Goal: Task Accomplishment & Management: Use online tool/utility

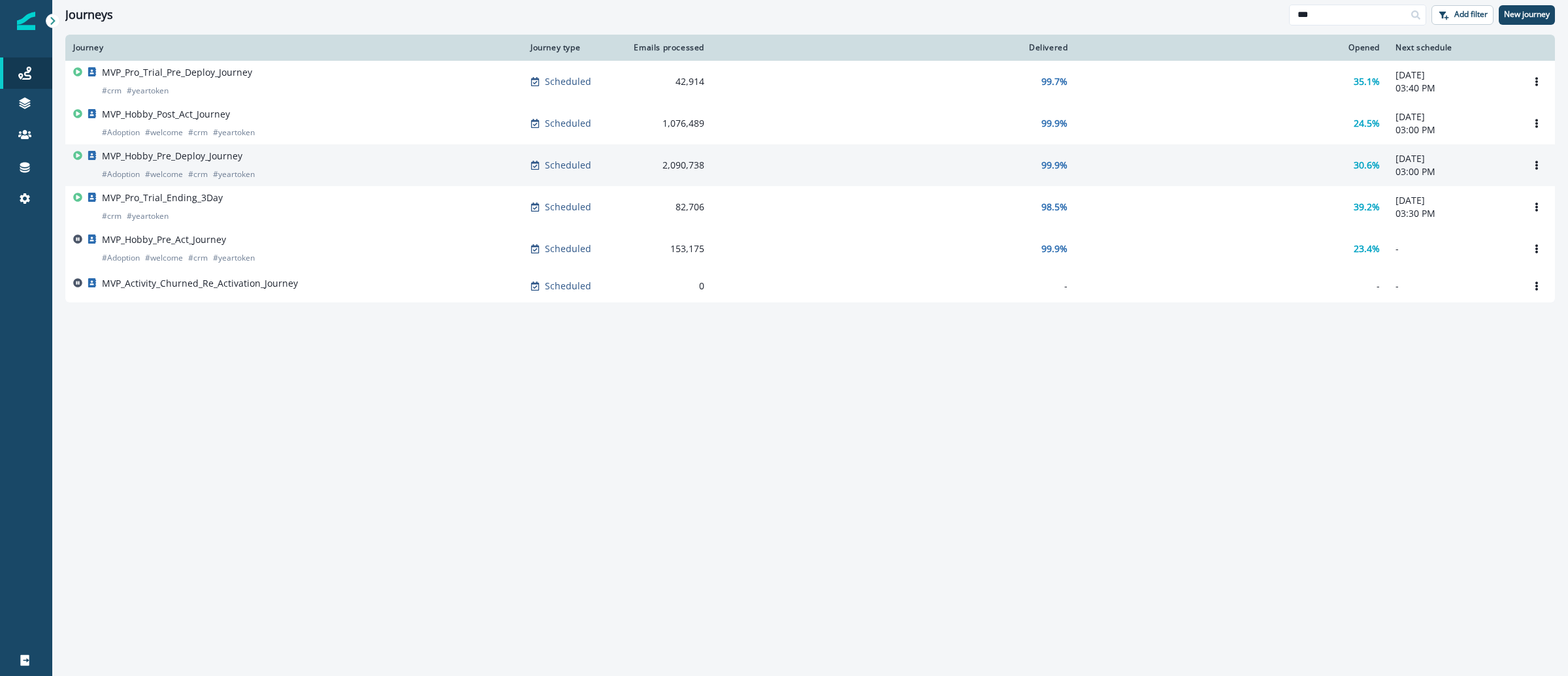
click at [208, 162] on p "MVP_Hobby_Pre_Deploy_Journey" at bounding box center [172, 156] width 140 height 13
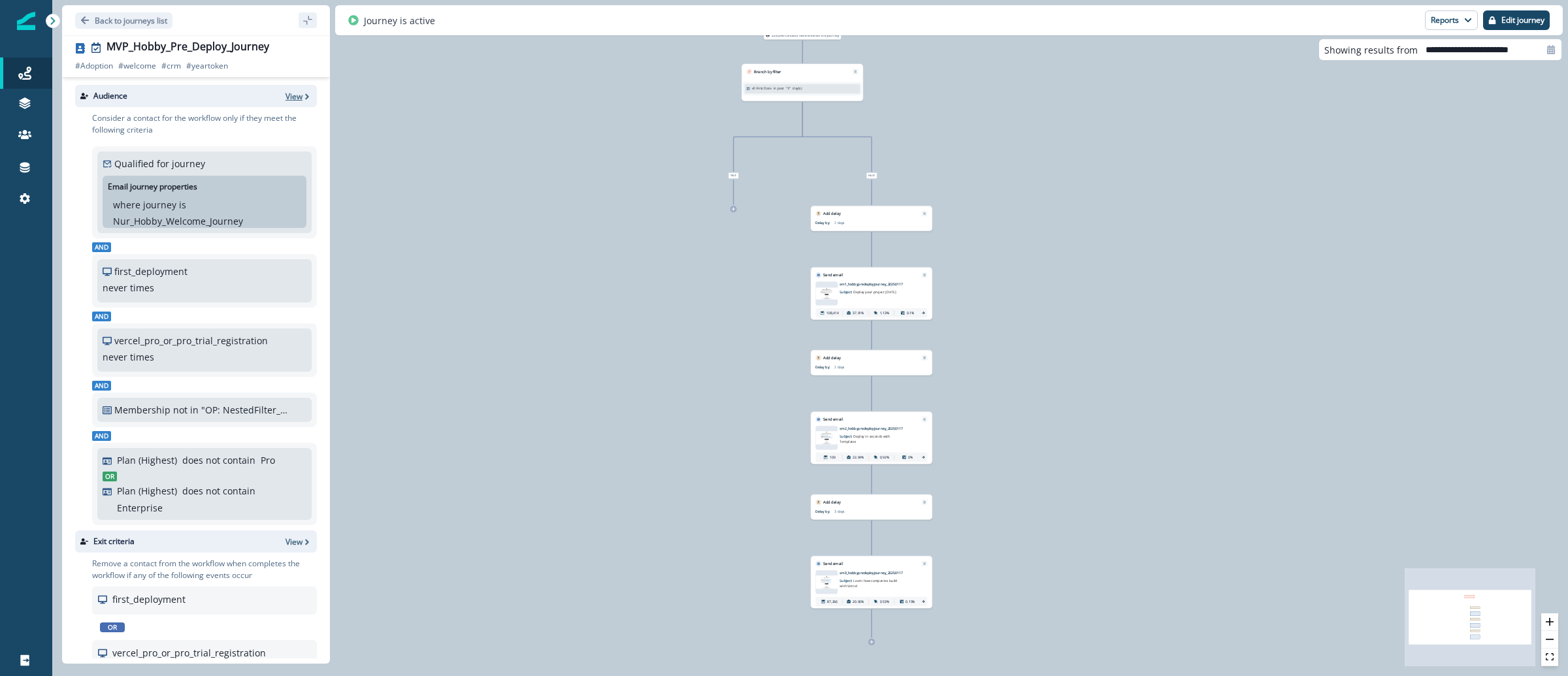
click at [303, 92] on icon "button" at bounding box center [307, 96] width 9 height 9
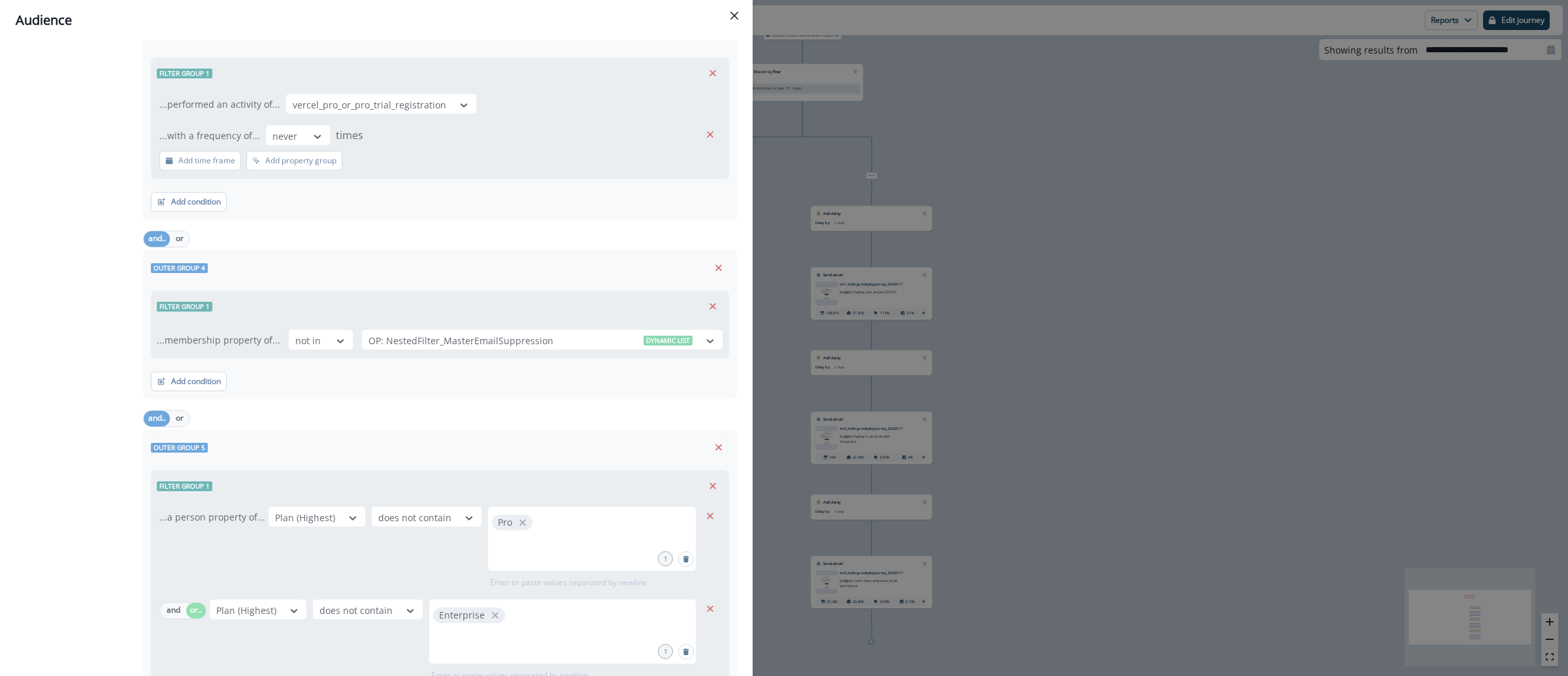
scroll to position [726, 0]
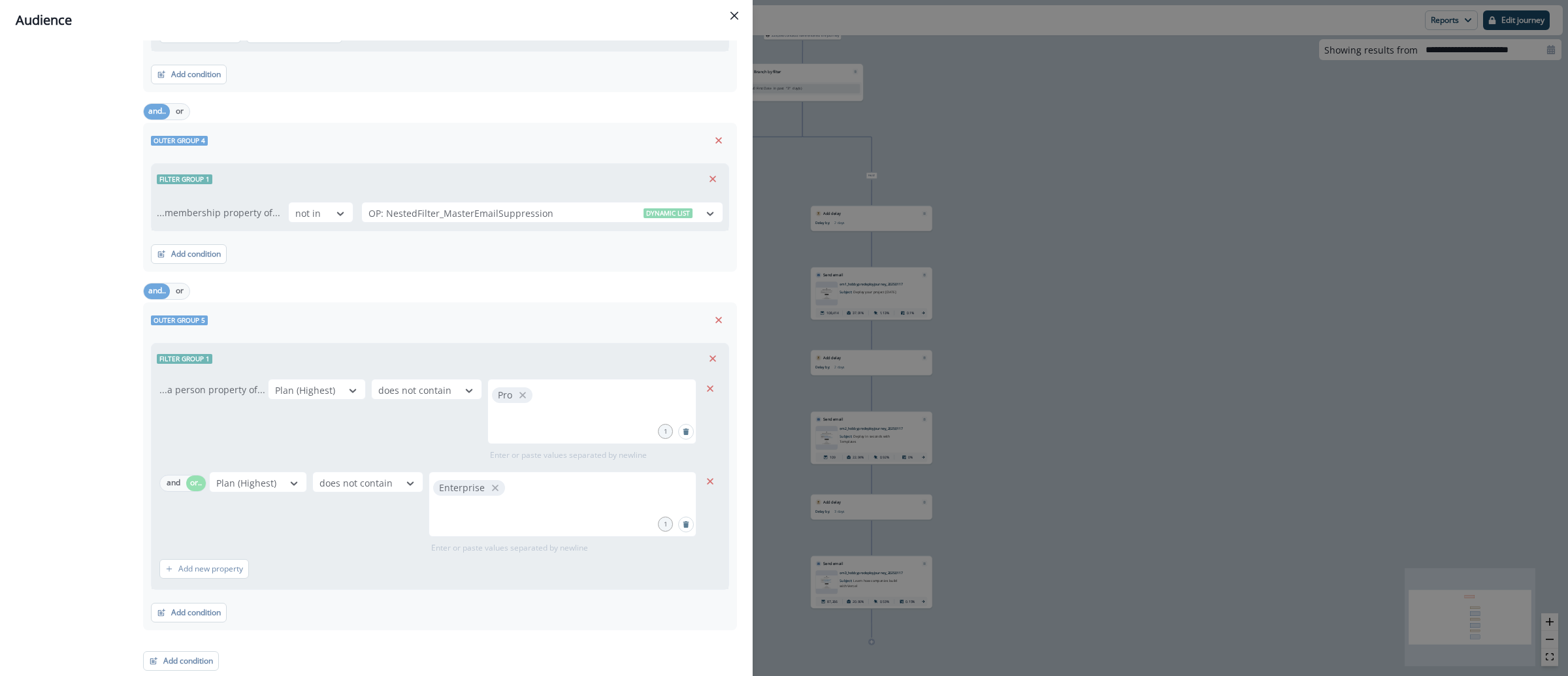
click at [1105, 214] on div "Audience Preview dynamic list All contact s who have, Outer group 1 Filter grou…" at bounding box center [784, 338] width 1568 height 676
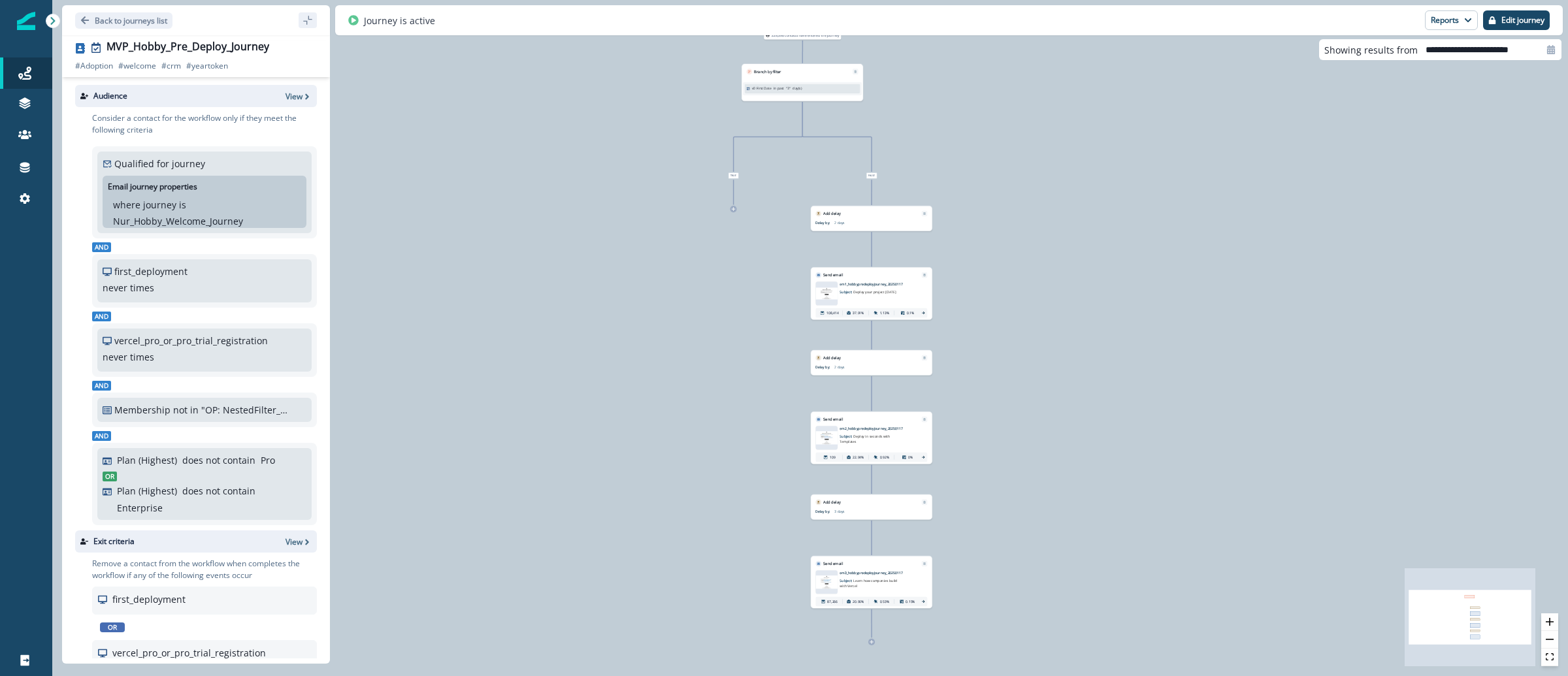
scroll to position [322, 0]
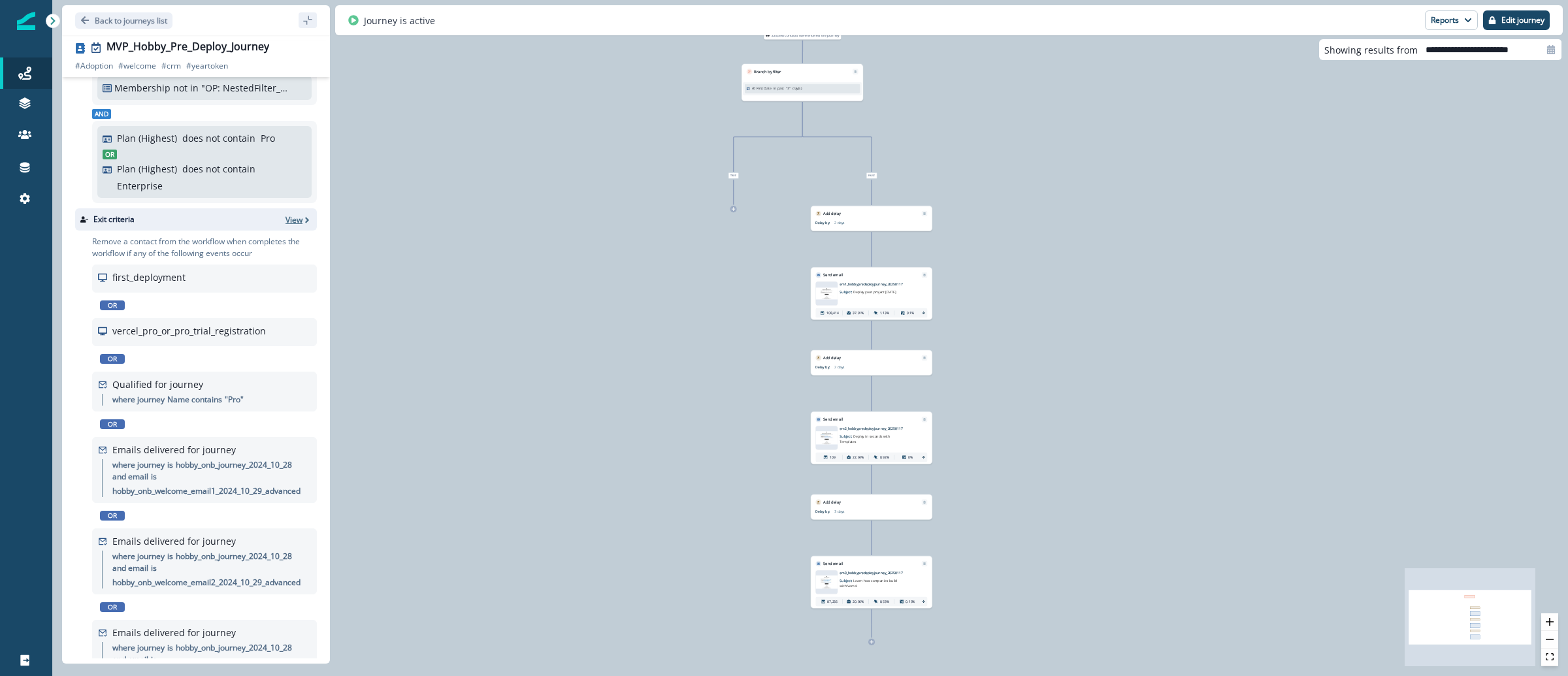
click at [303, 219] on icon "button" at bounding box center [307, 220] width 9 height 9
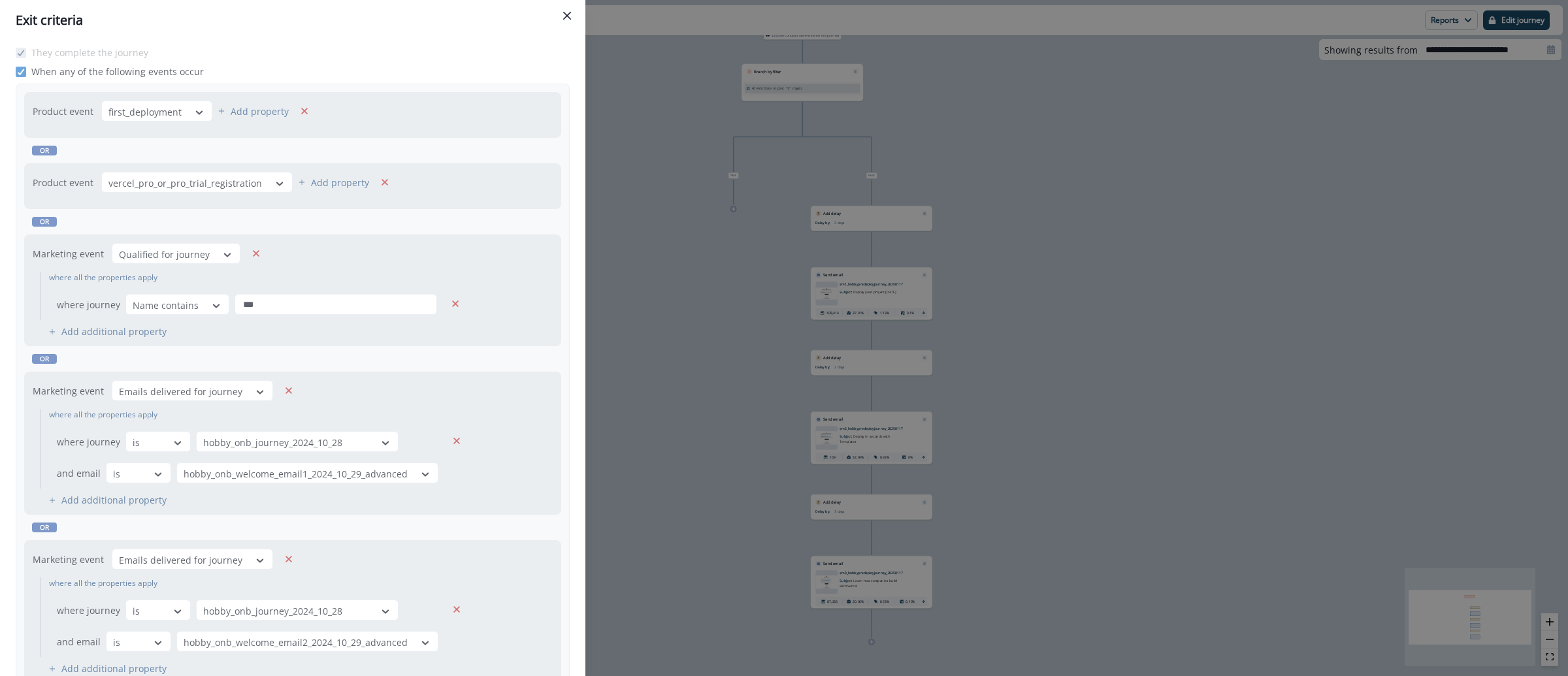
click at [1079, 322] on div "Exit criteria They complete the journey When any of the following events occur …" at bounding box center [784, 338] width 1568 height 676
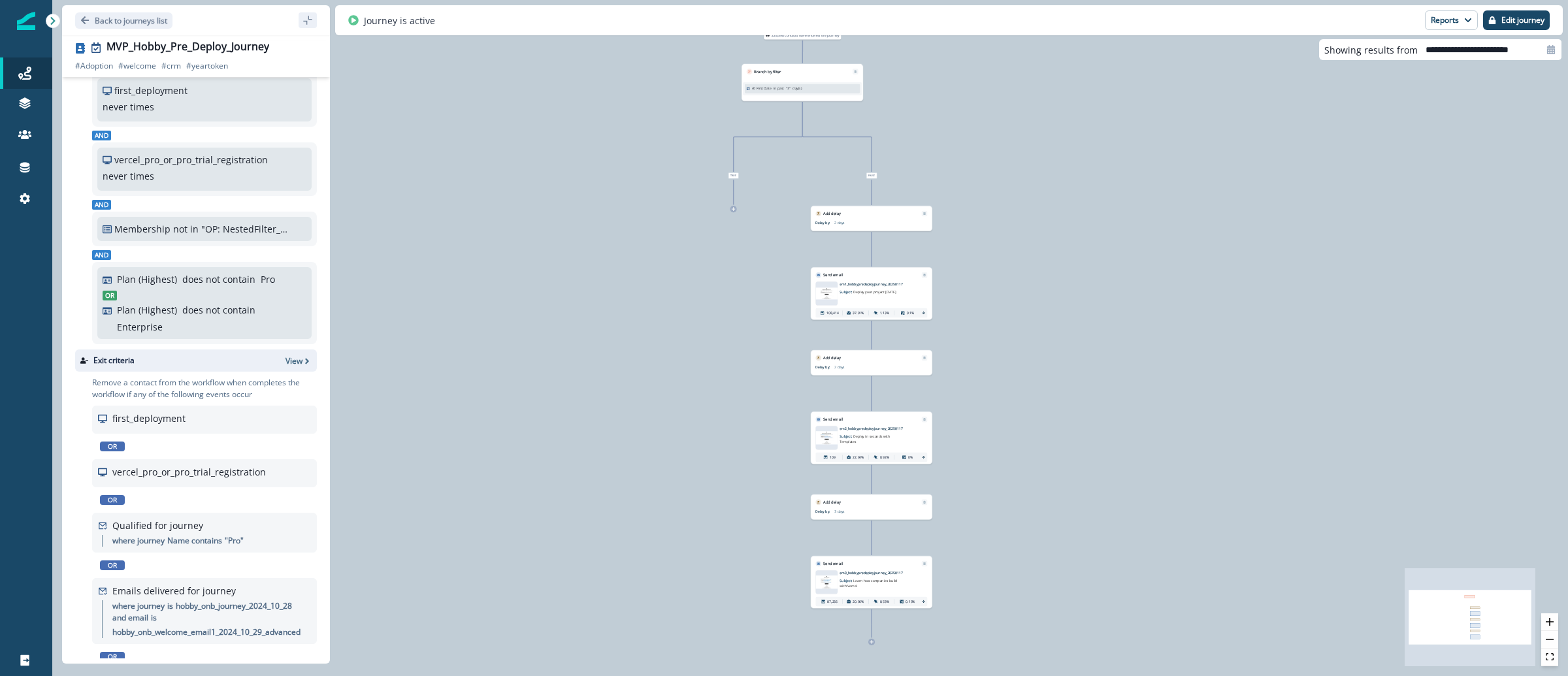
scroll to position [213, 0]
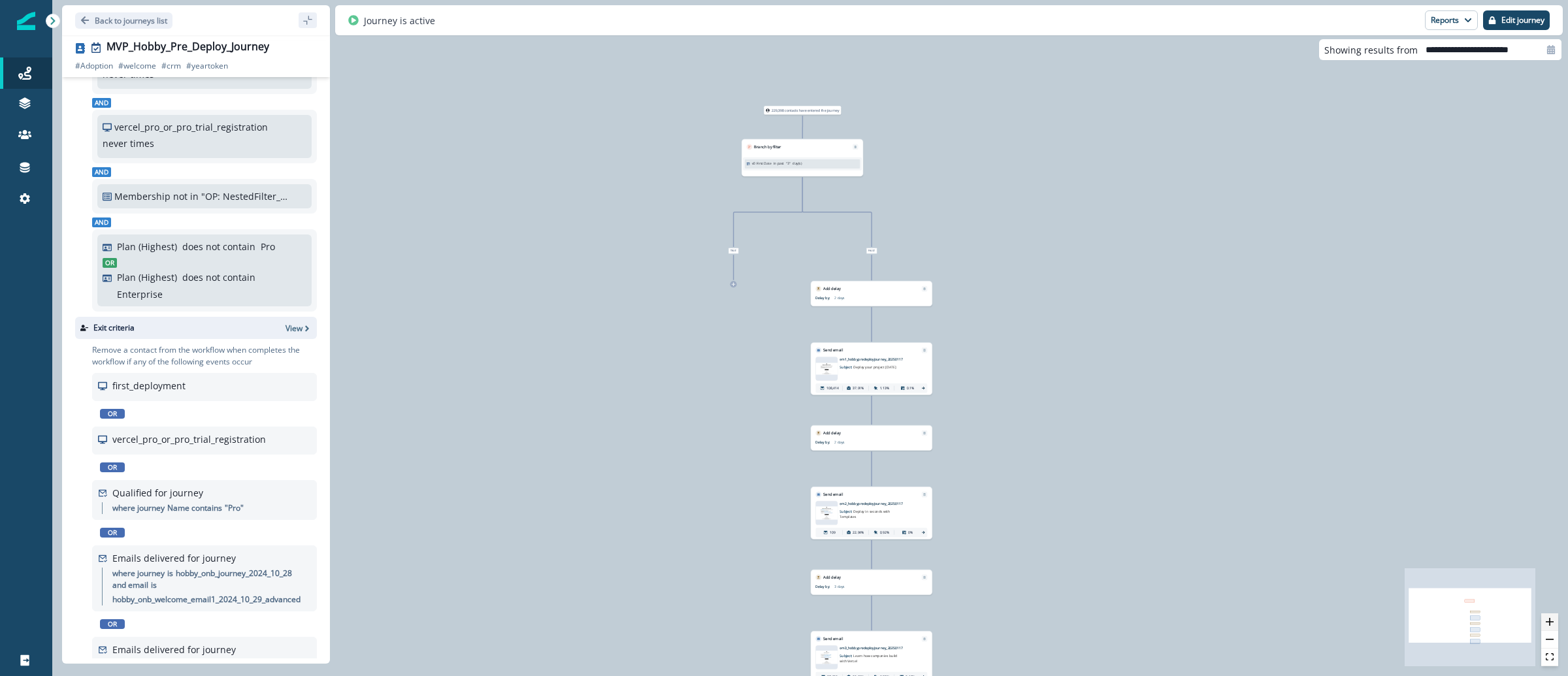
click at [1546, 619] on icon "zoom in" at bounding box center [1550, 622] width 8 height 8
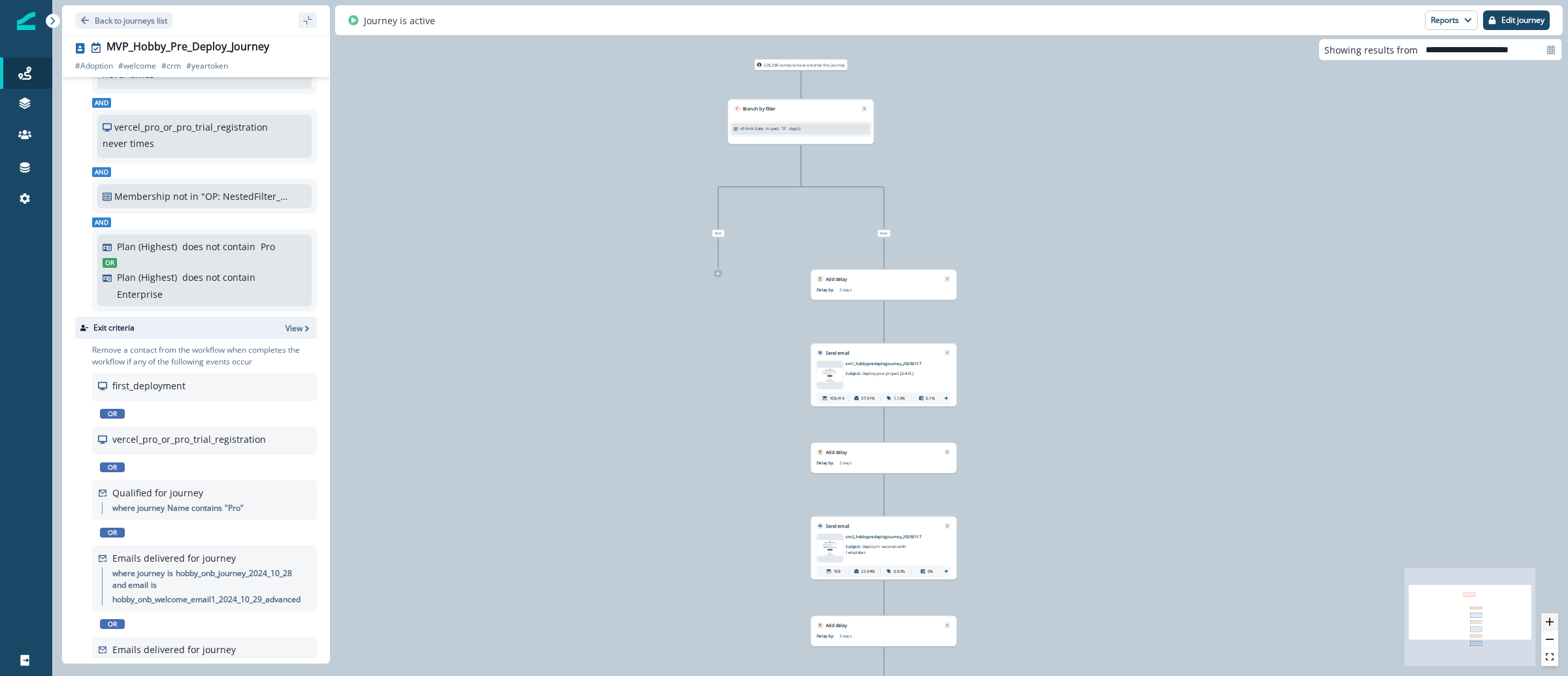
click at [1546, 619] on icon "zoom in" at bounding box center [1550, 622] width 8 height 8
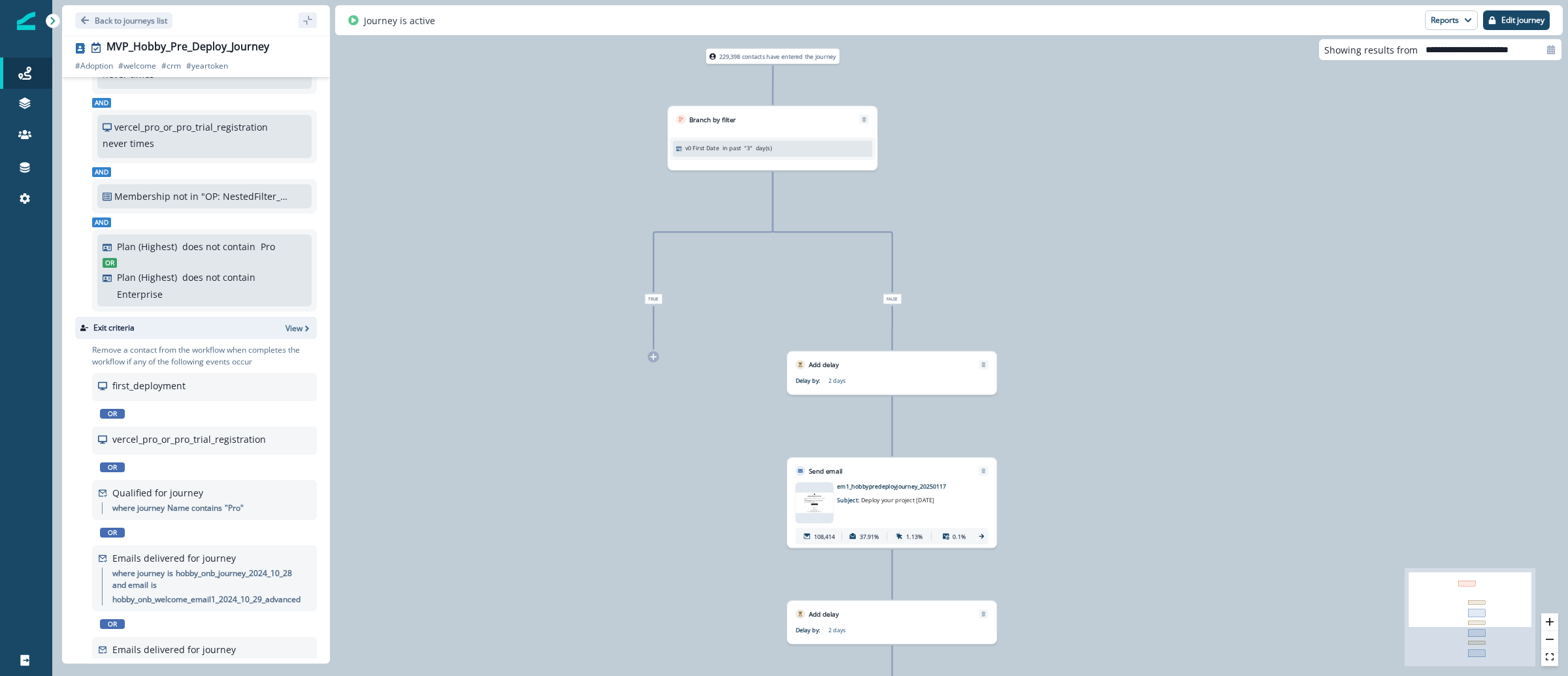
drag, startPoint x: 1285, startPoint y: 242, endPoint x: 1260, endPoint y: 354, distance: 114.8
click at [1260, 354] on div "229,398 contacts have entered the journey Branch by filter v0 First Date in pas…" at bounding box center [810, 338] width 1515 height 676
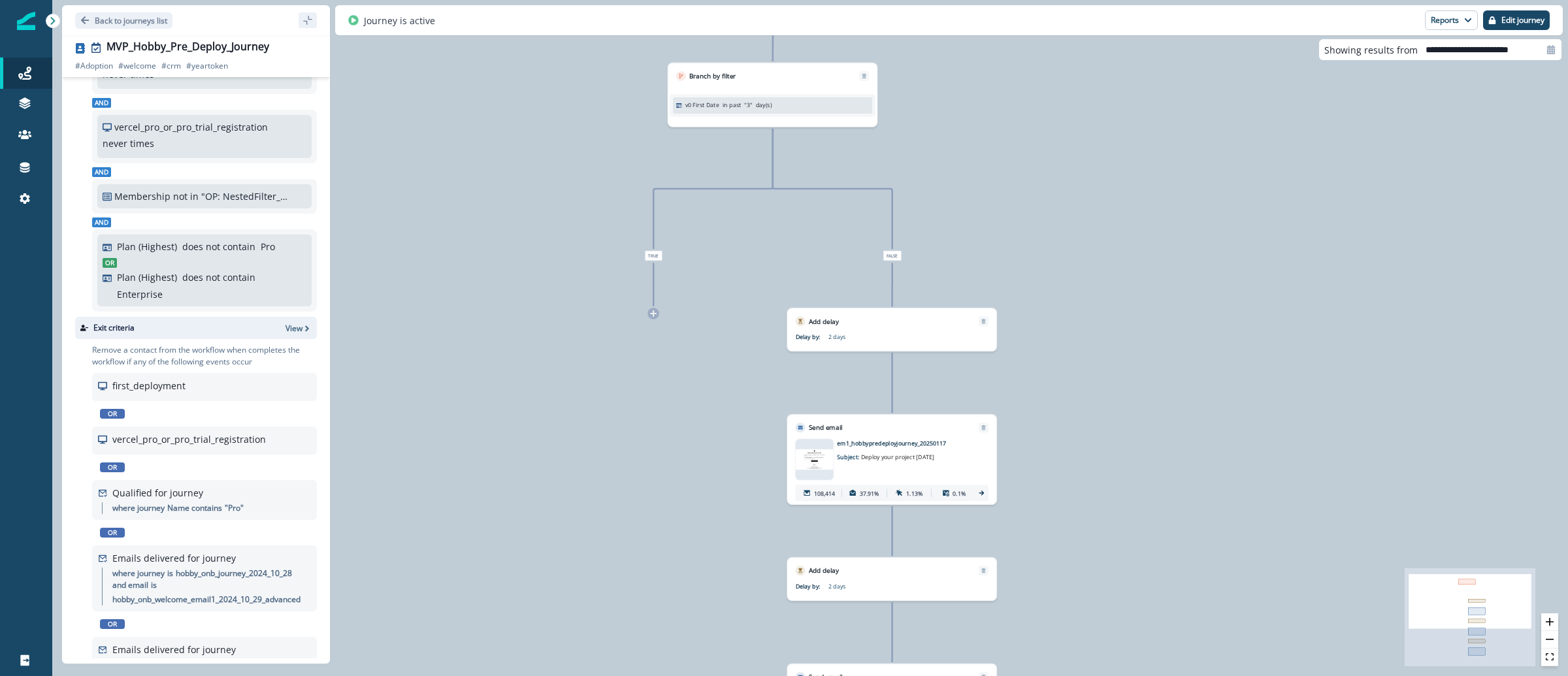
click at [813, 462] on img at bounding box center [815, 459] width 38 height 20
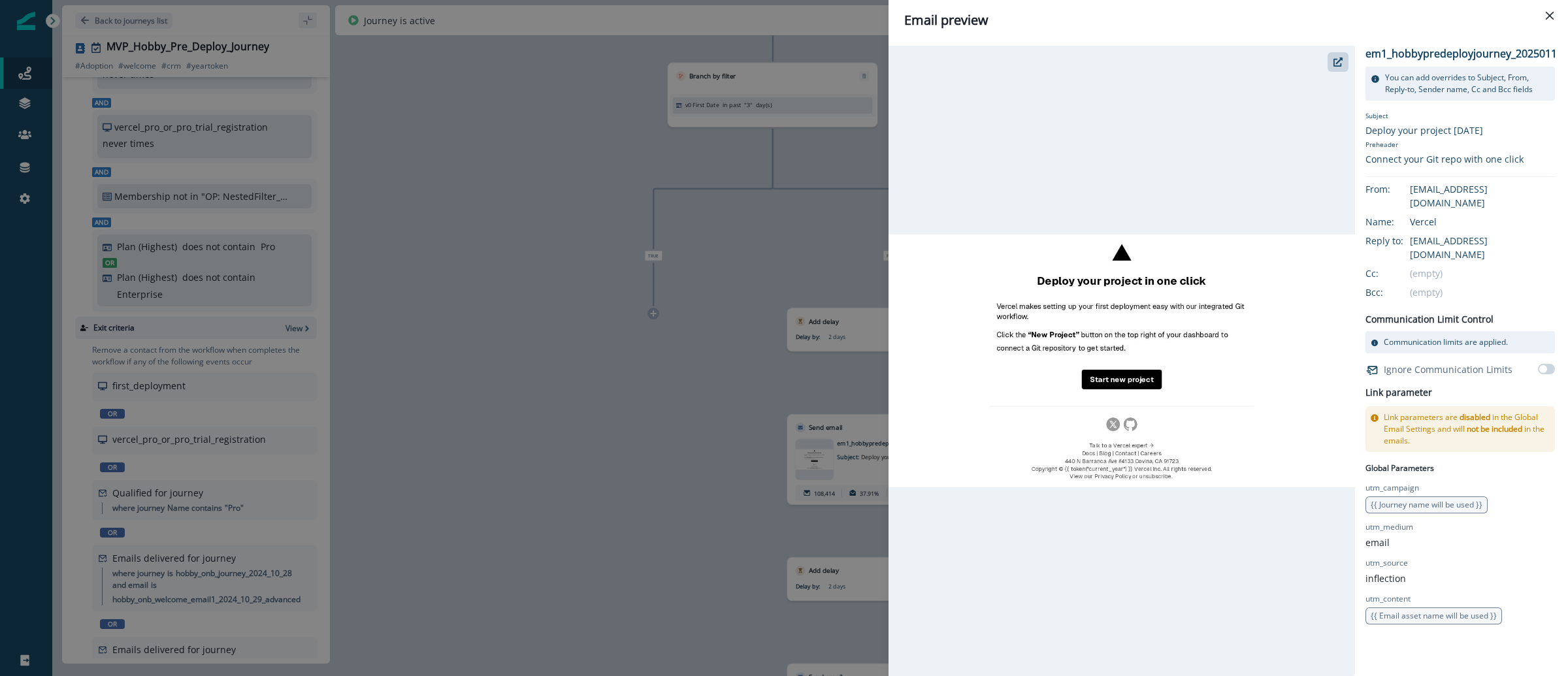
click at [759, 431] on div "Email preview em1_hobbypredeployjourney_20250117 You can add overrides to Subje…" at bounding box center [784, 338] width 1568 height 676
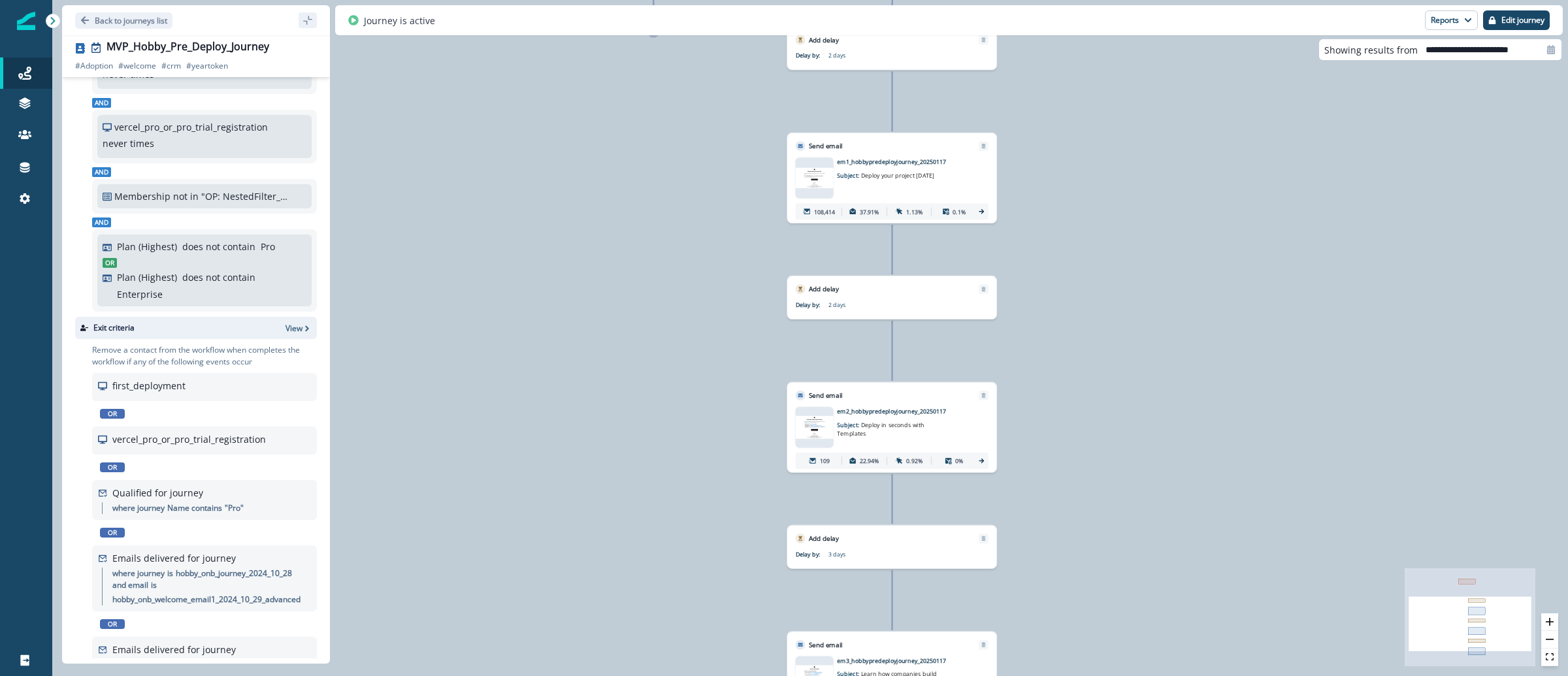
click at [816, 422] on img at bounding box center [815, 427] width 38 height 23
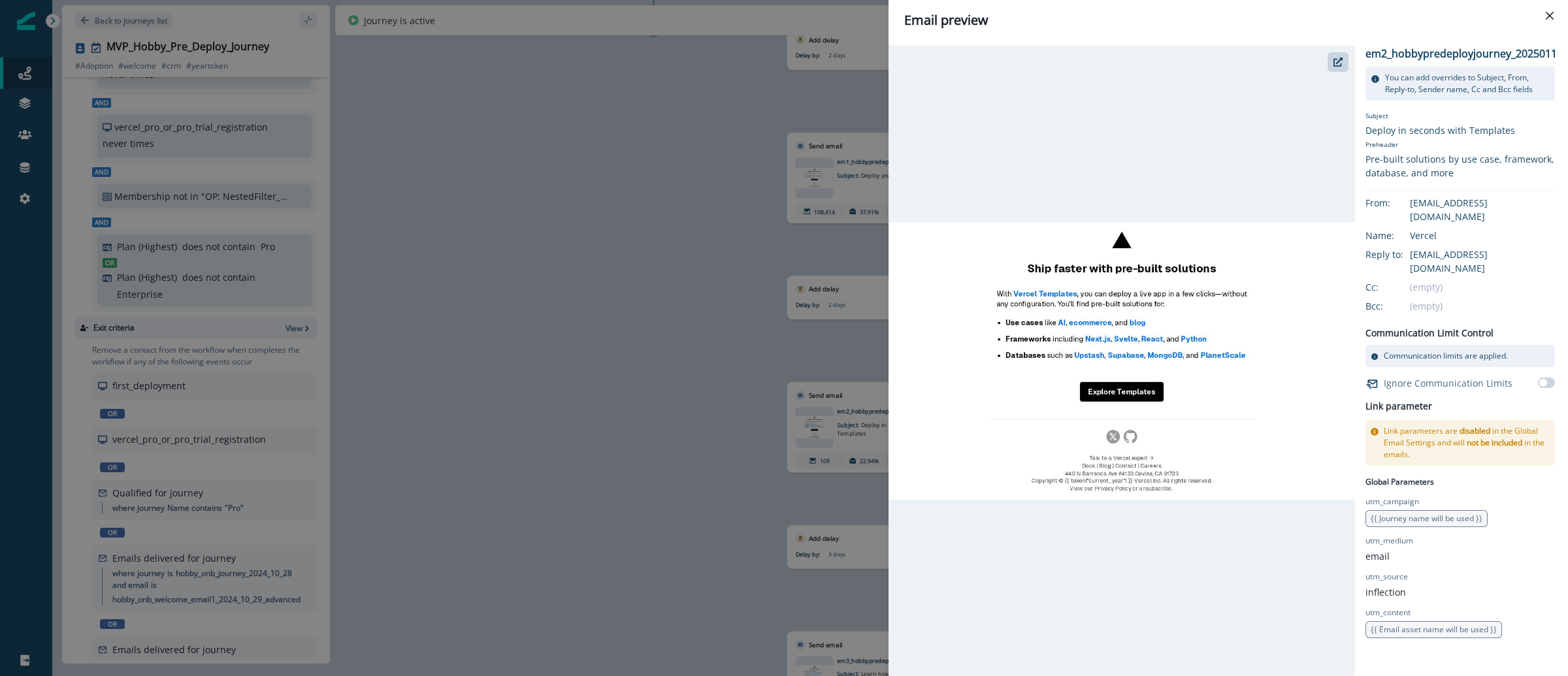
click at [749, 274] on div "Email preview em2_hobbypredeployjourney_20250117 You can add overrides to Subje…" at bounding box center [784, 338] width 1568 height 676
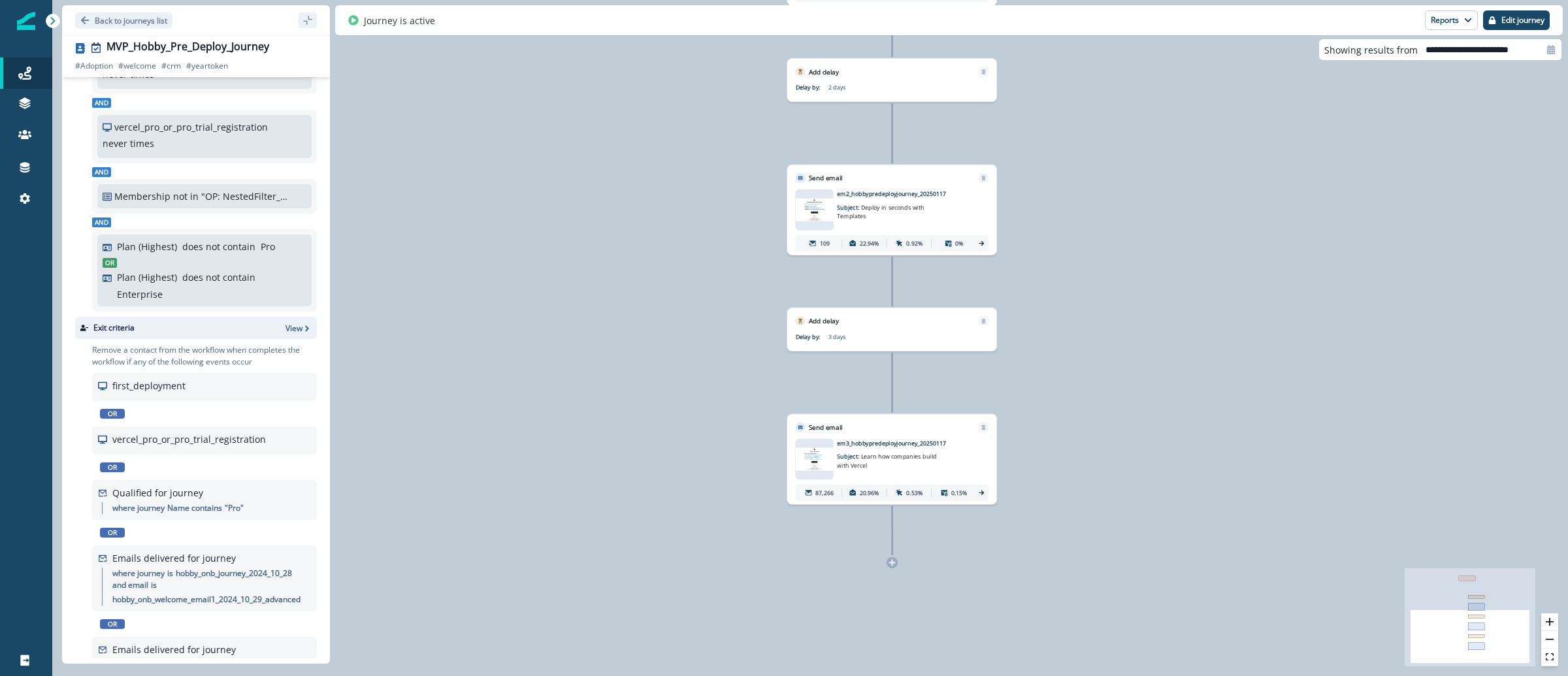
click at [811, 466] on img at bounding box center [815, 459] width 38 height 23
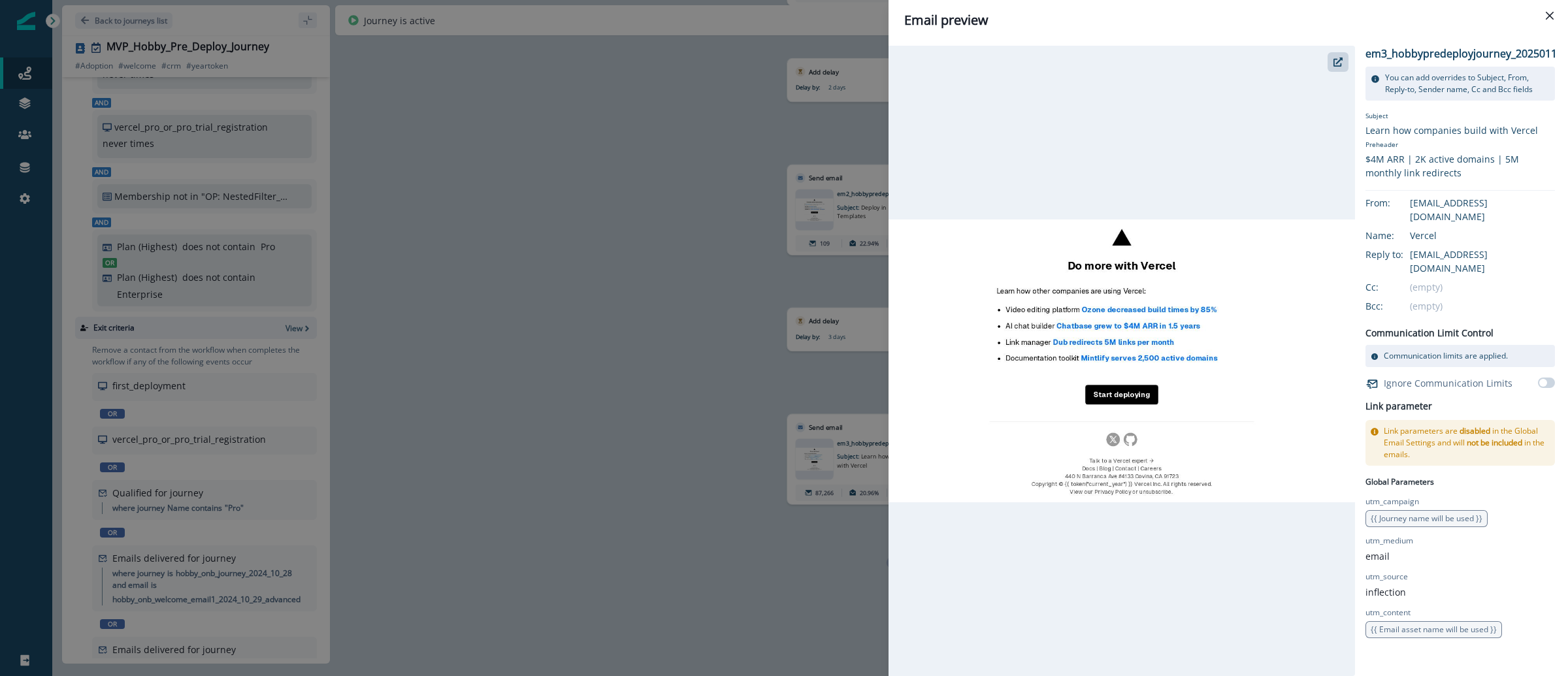
click at [684, 407] on div "Email preview em3_hobbypredeployjourney_20250117 You can add overrides to Subje…" at bounding box center [784, 338] width 1568 height 676
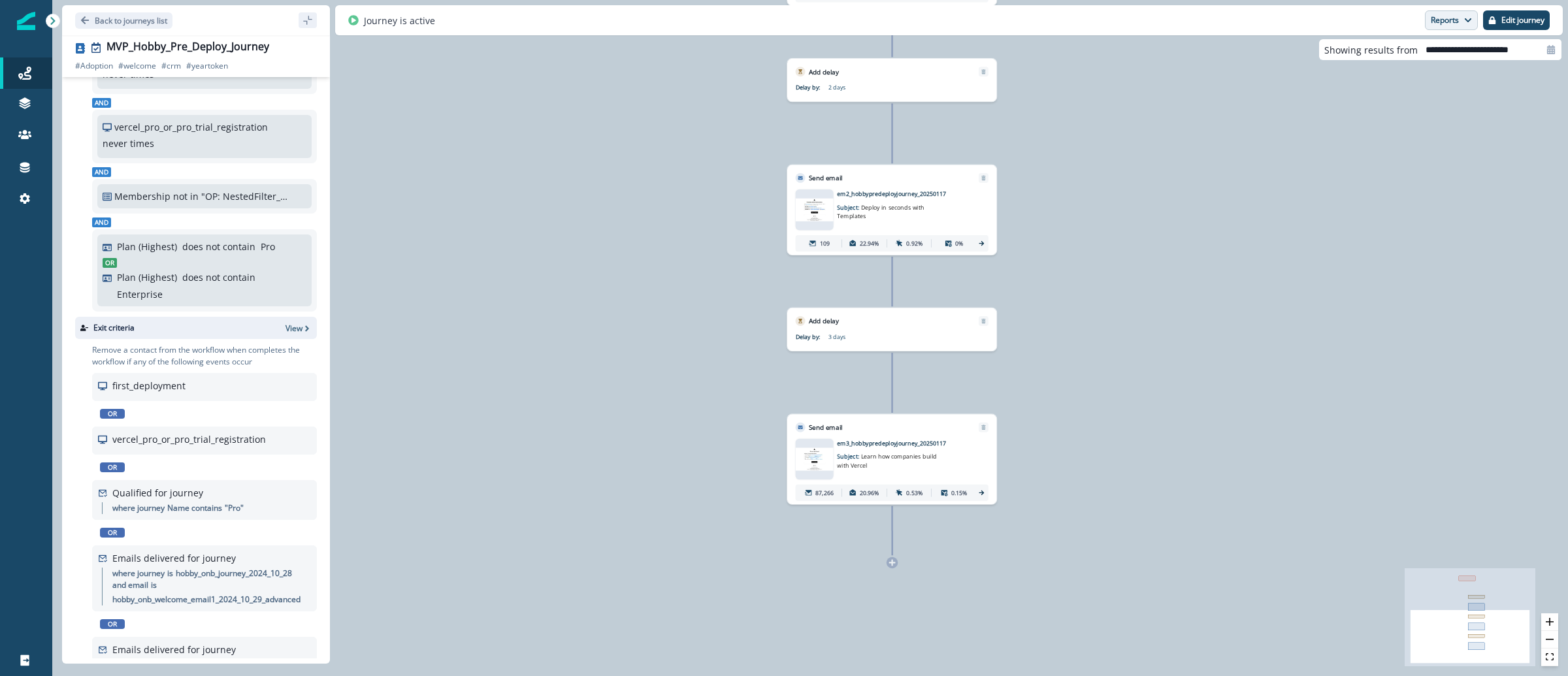
click at [1442, 17] on button "Reports" at bounding box center [1451, 20] width 53 height 20
click at [1424, 58] on button "Email Report" at bounding box center [1402, 53] width 147 height 24
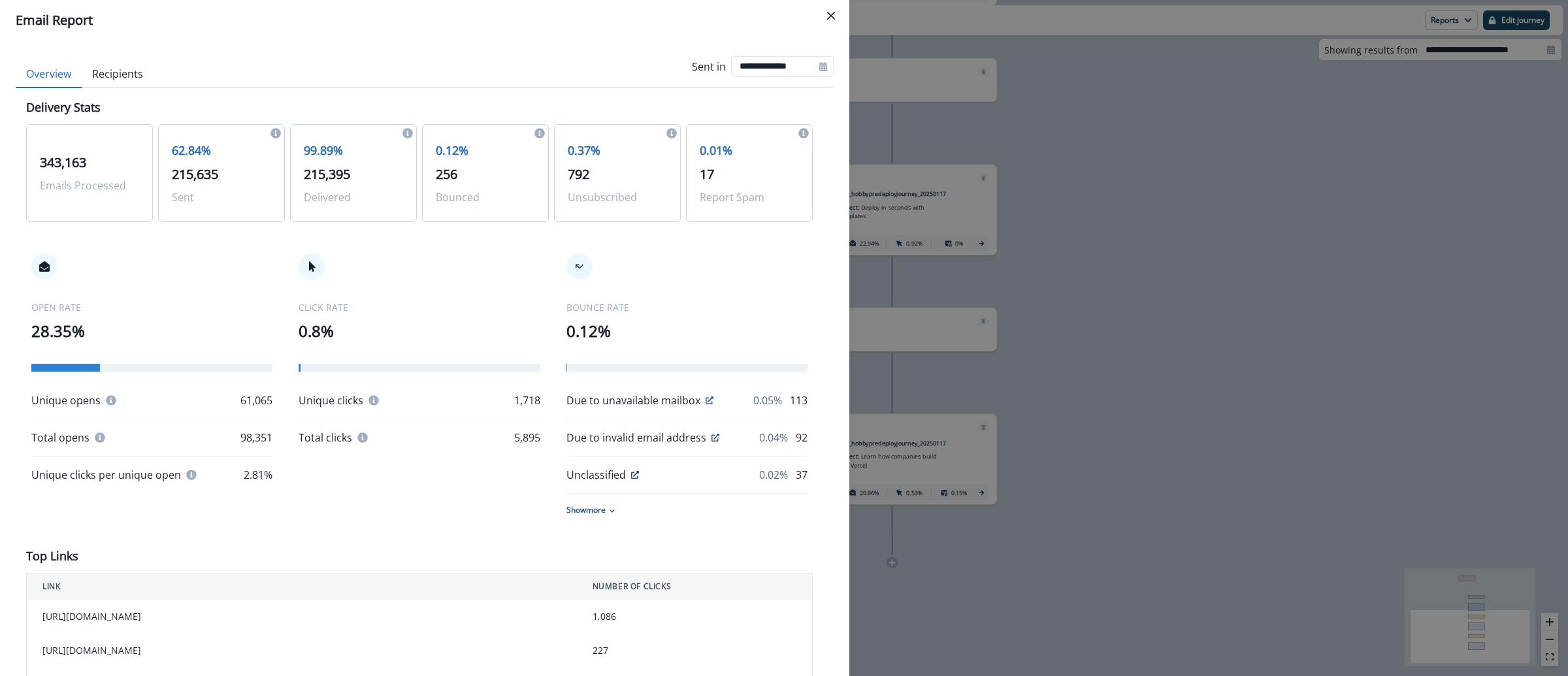
click at [818, 63] on icon at bounding box center [822, 66] width 9 height 9
select select "*"
select select "****"
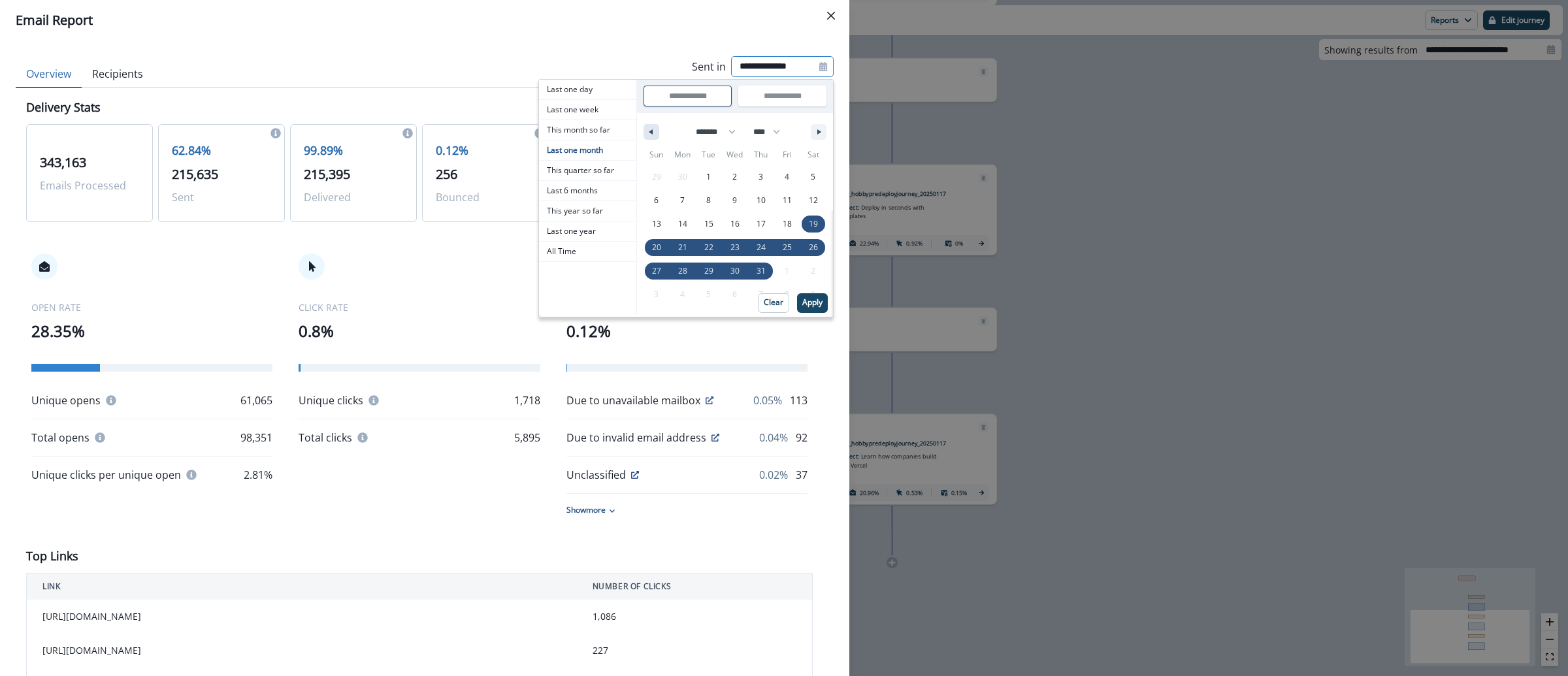
click at [644, 136] on button "button" at bounding box center [652, 132] width 16 height 16
select select "*"
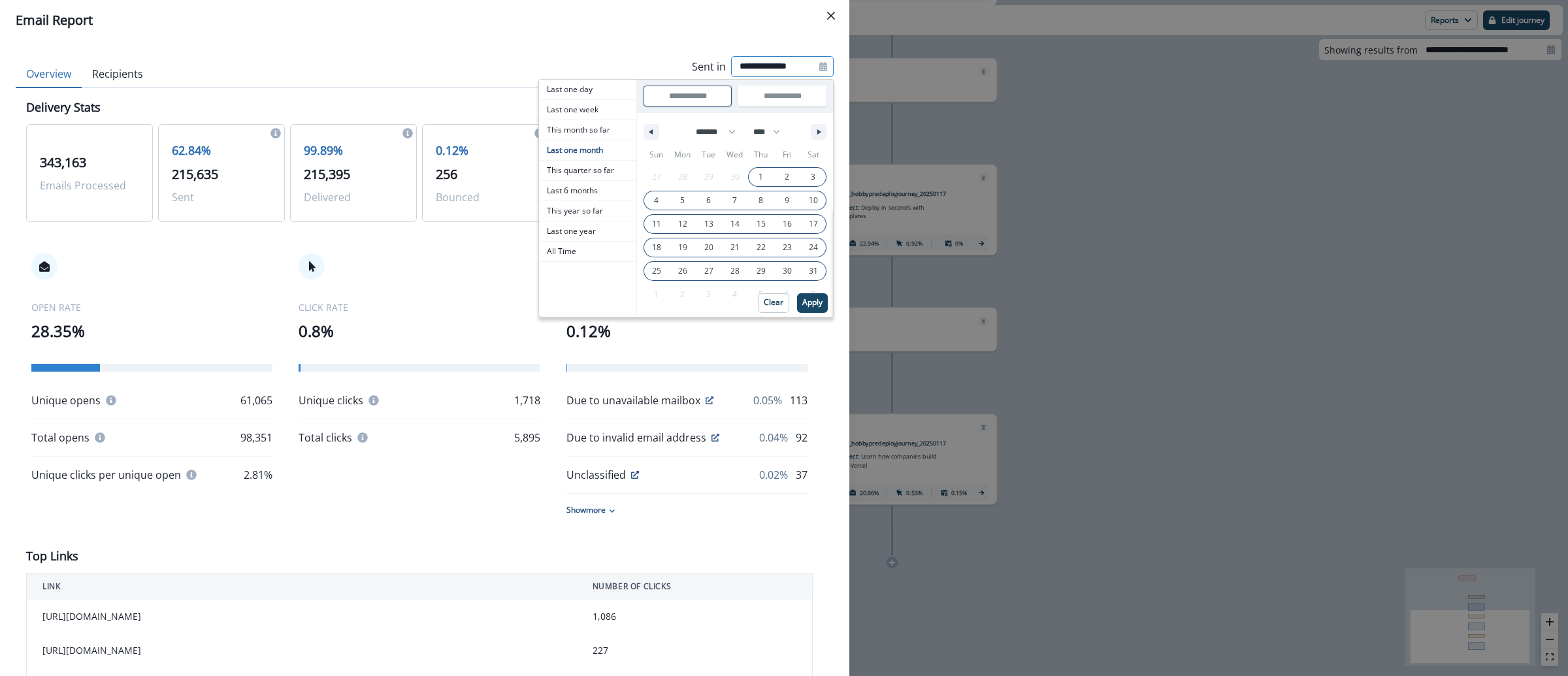
click at [759, 173] on span "1" at bounding box center [761, 177] width 5 height 24
type input "**********"
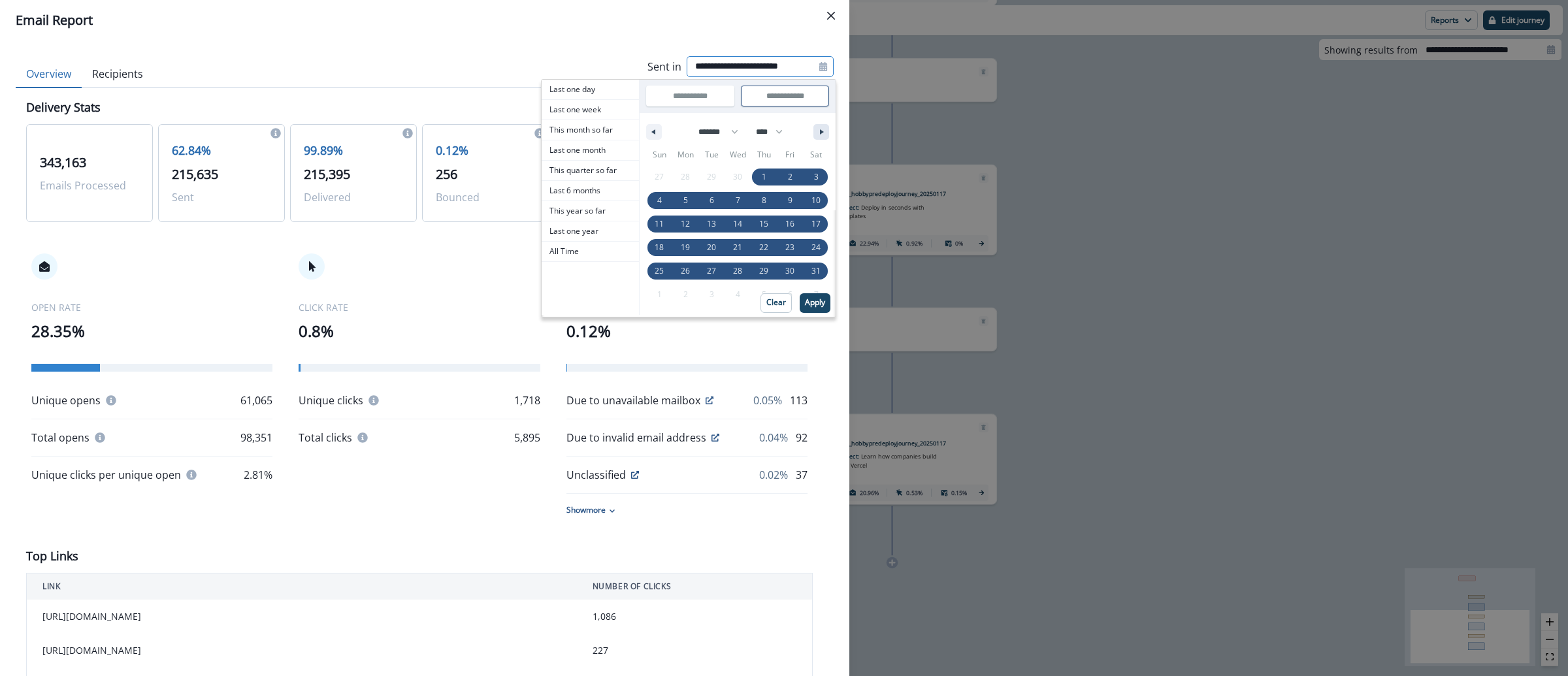
click at [813, 129] on button "button" at bounding box center [821, 132] width 16 height 16
select select "*"
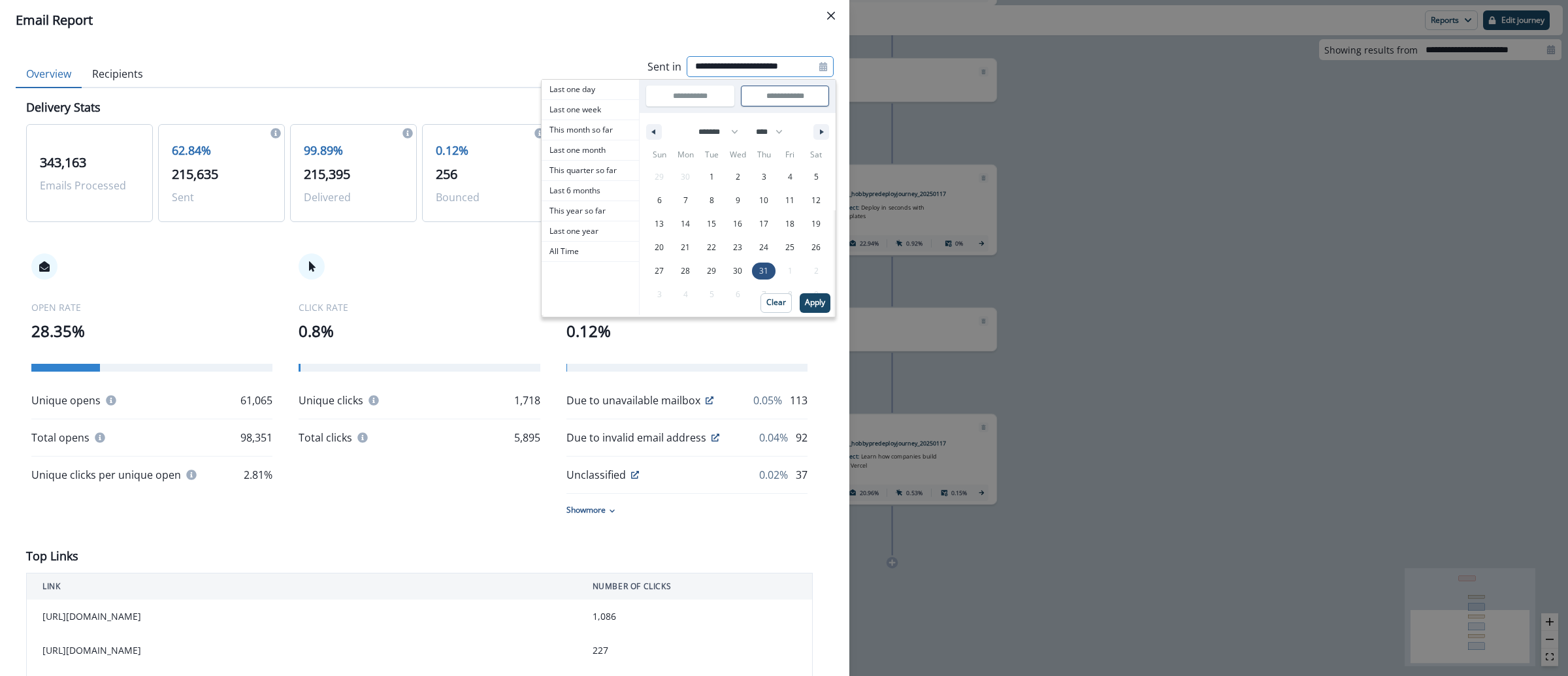
click at [751, 272] on span "31" at bounding box center [763, 271] width 26 height 17
type input "**********"
select select "*"
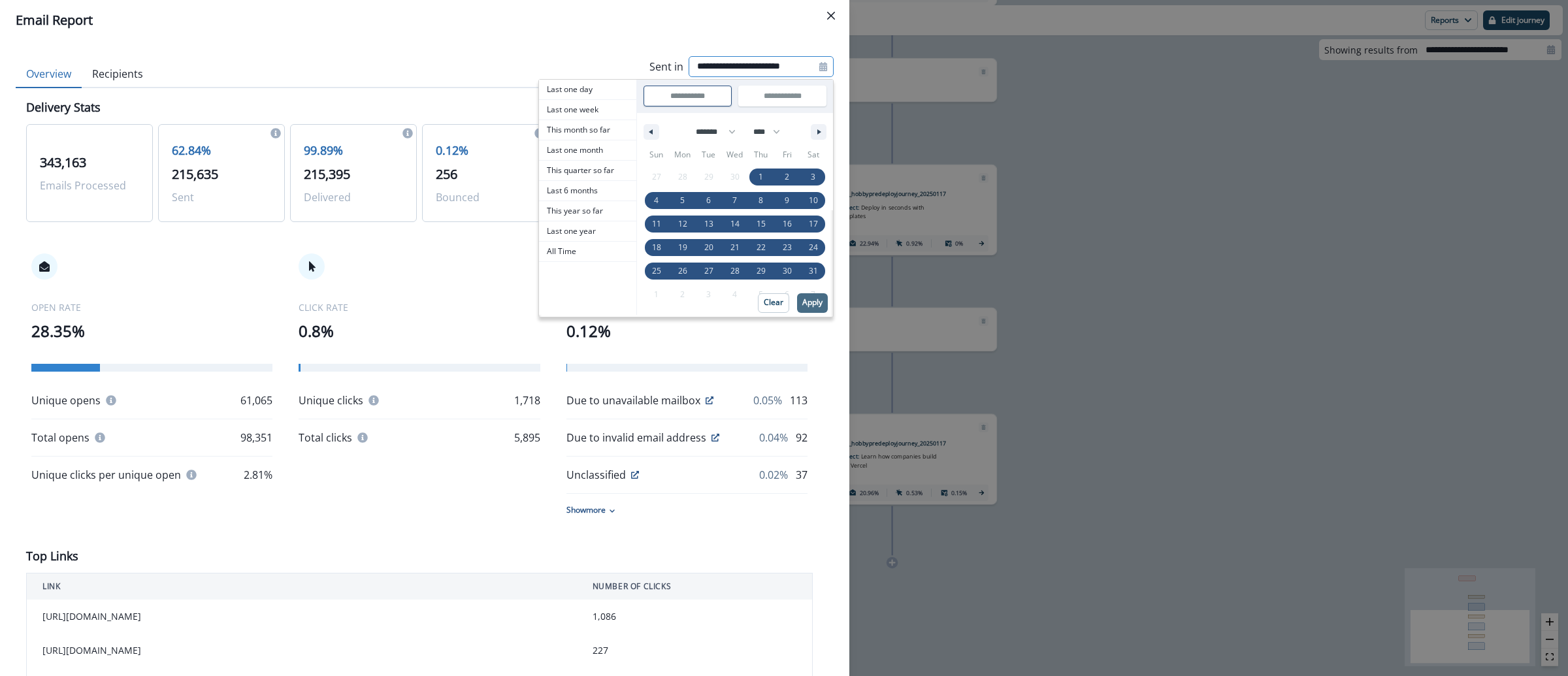
click at [797, 296] on button "Apply" at bounding box center [812, 303] width 31 height 20
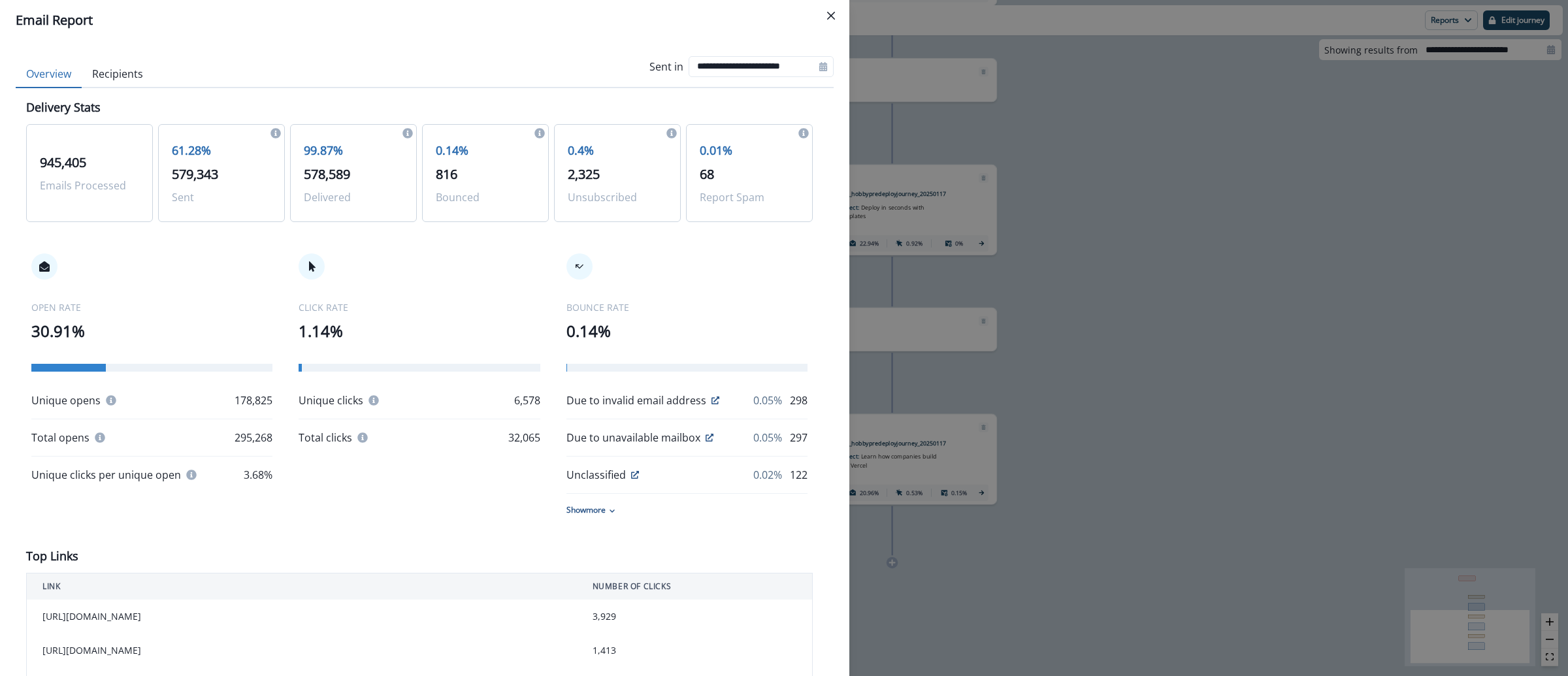
click at [1304, 276] on div "**********" at bounding box center [784, 338] width 1568 height 676
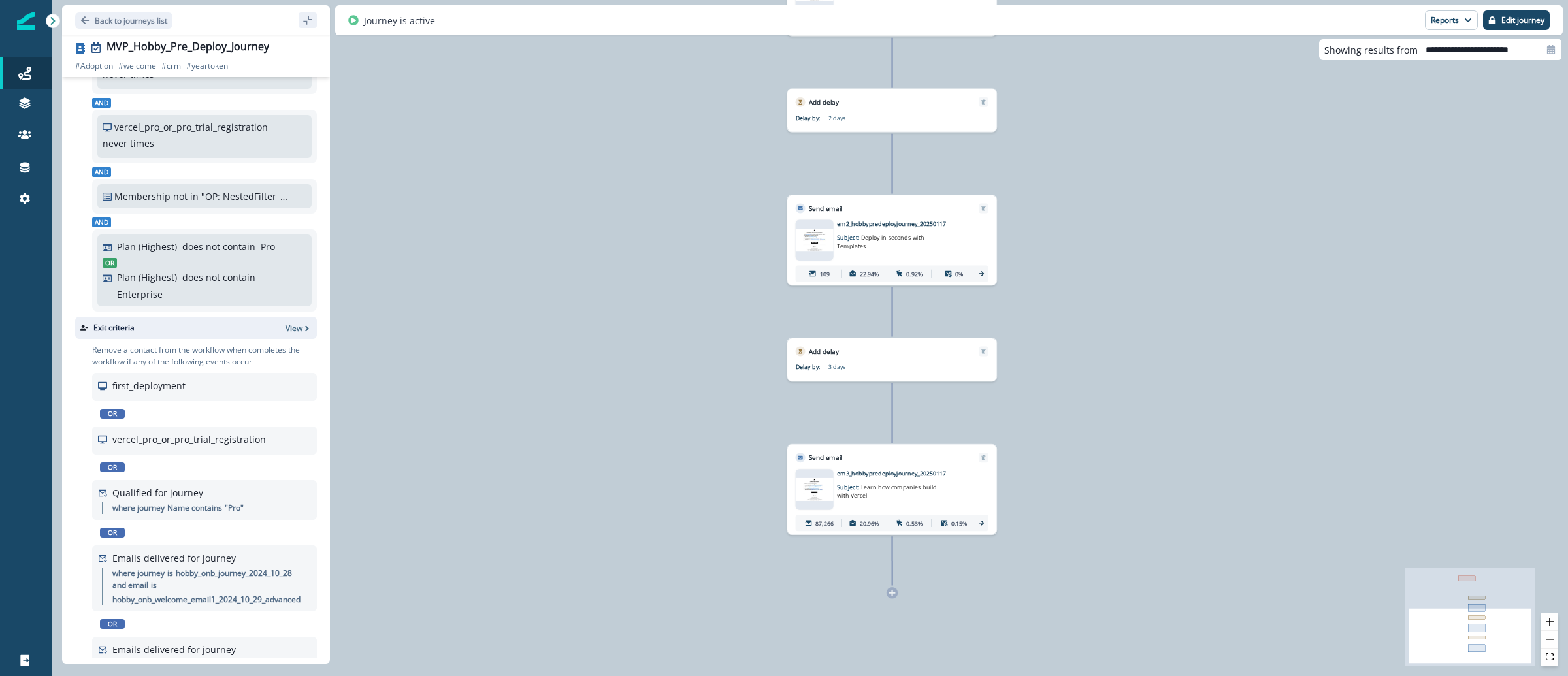
click at [821, 488] on img at bounding box center [815, 489] width 38 height 23
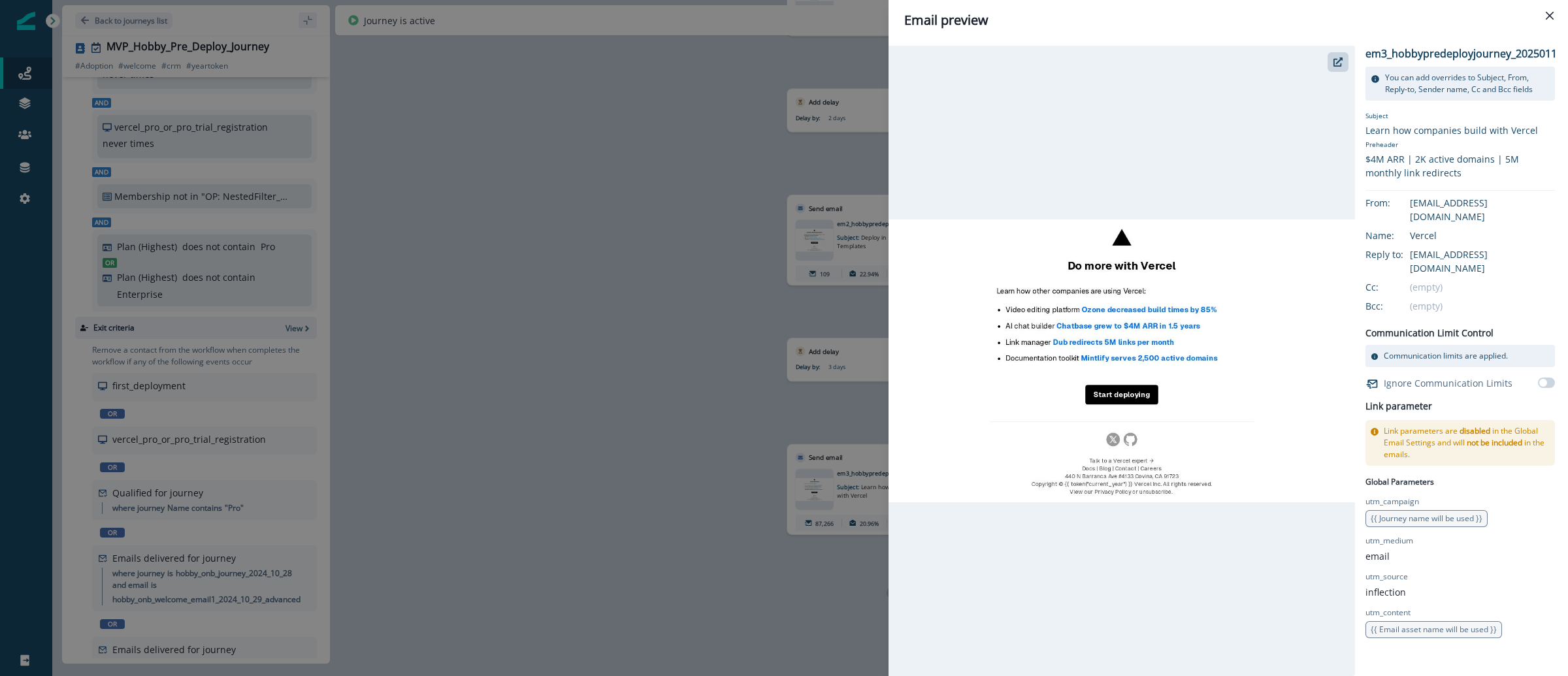
click at [739, 390] on div "Email preview em3_hobbypredeployjourney_20250117 You can add overrides to Subje…" at bounding box center [784, 338] width 1568 height 676
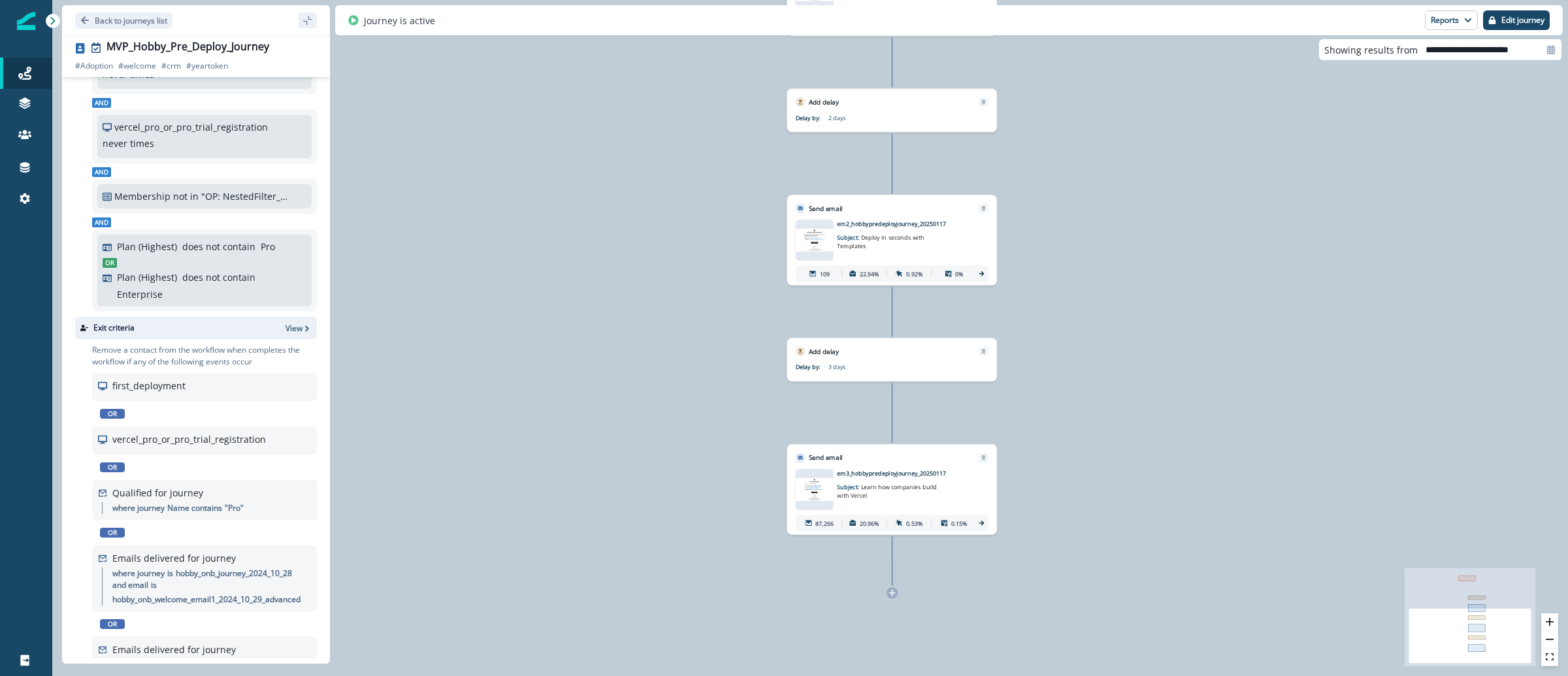
click at [814, 244] on img at bounding box center [815, 240] width 38 height 23
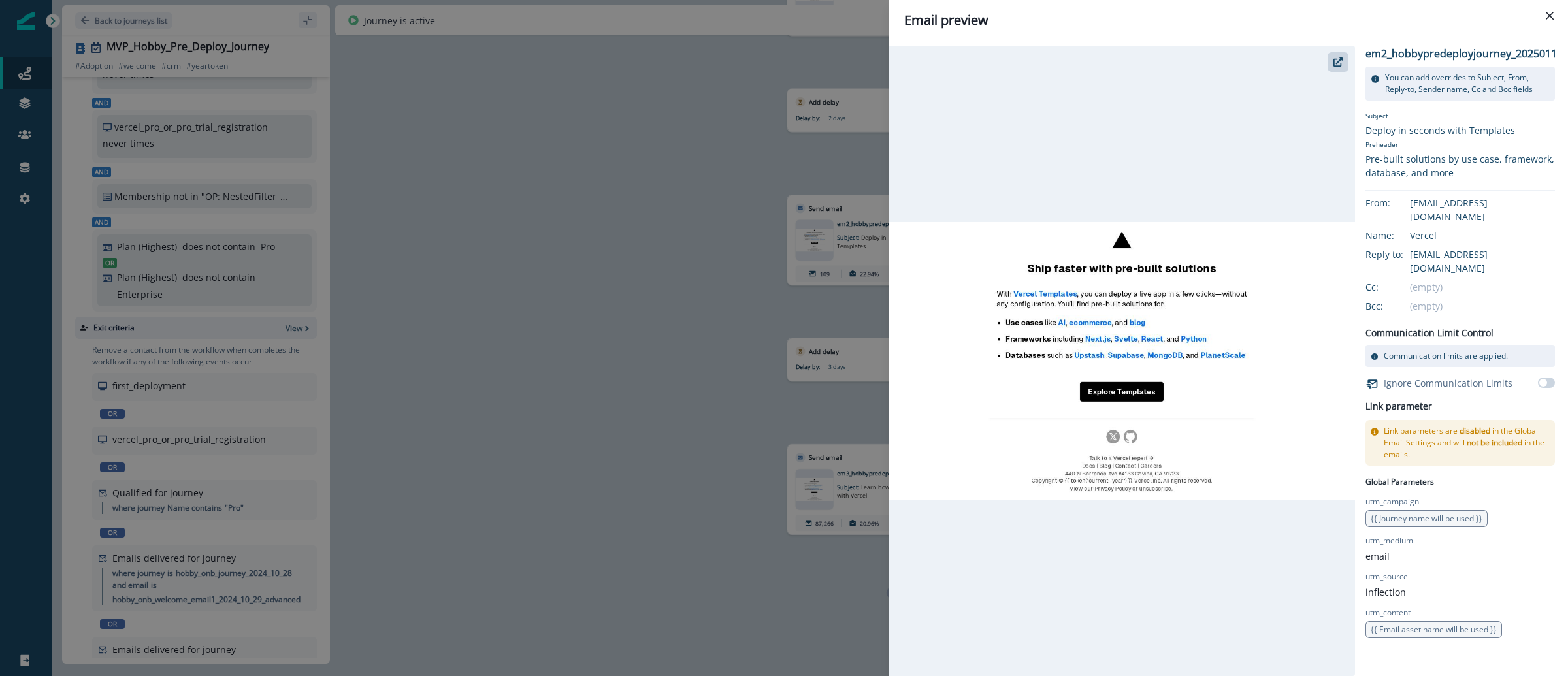
click at [735, 334] on div "Email preview em2_hobbypredeployjourney_20250117 You can add overrides to Subje…" at bounding box center [784, 338] width 1568 height 676
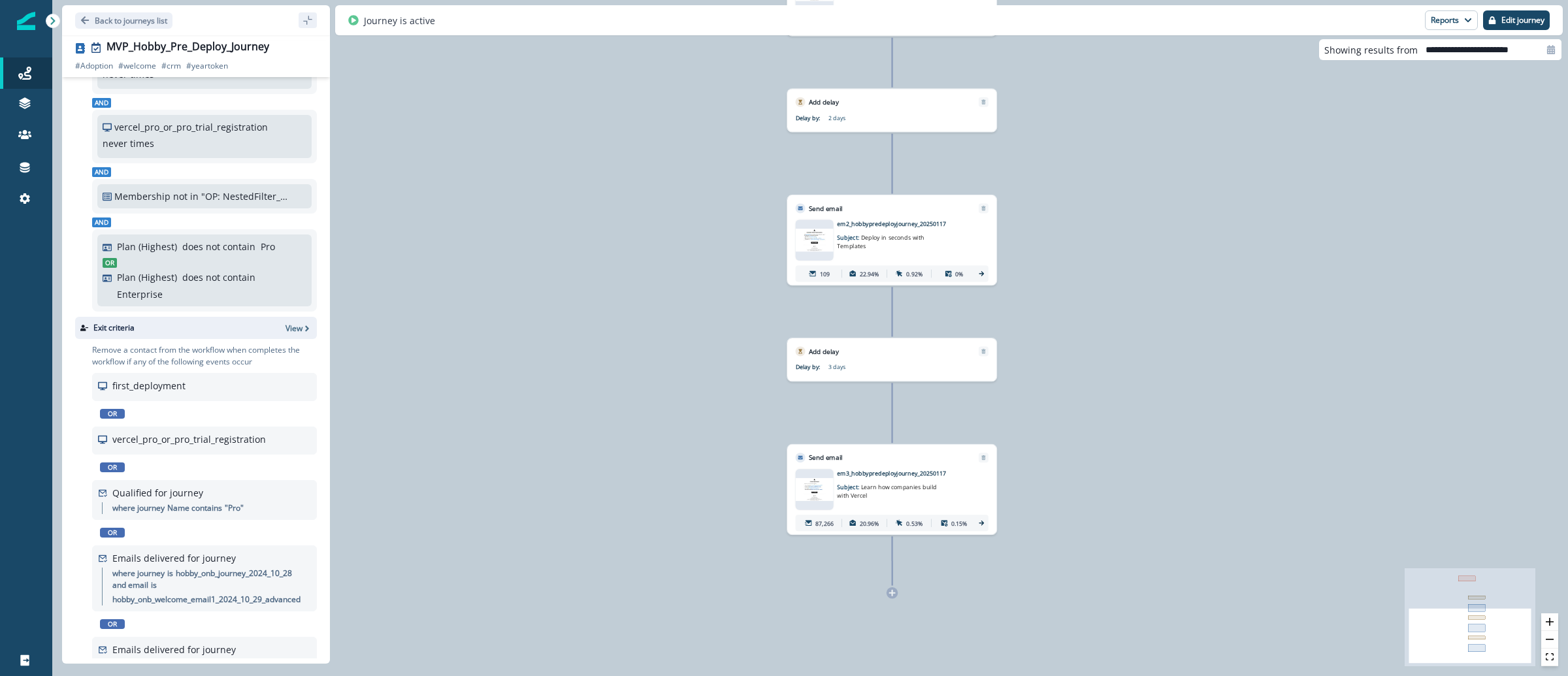
click at [821, 497] on img at bounding box center [815, 489] width 38 height 23
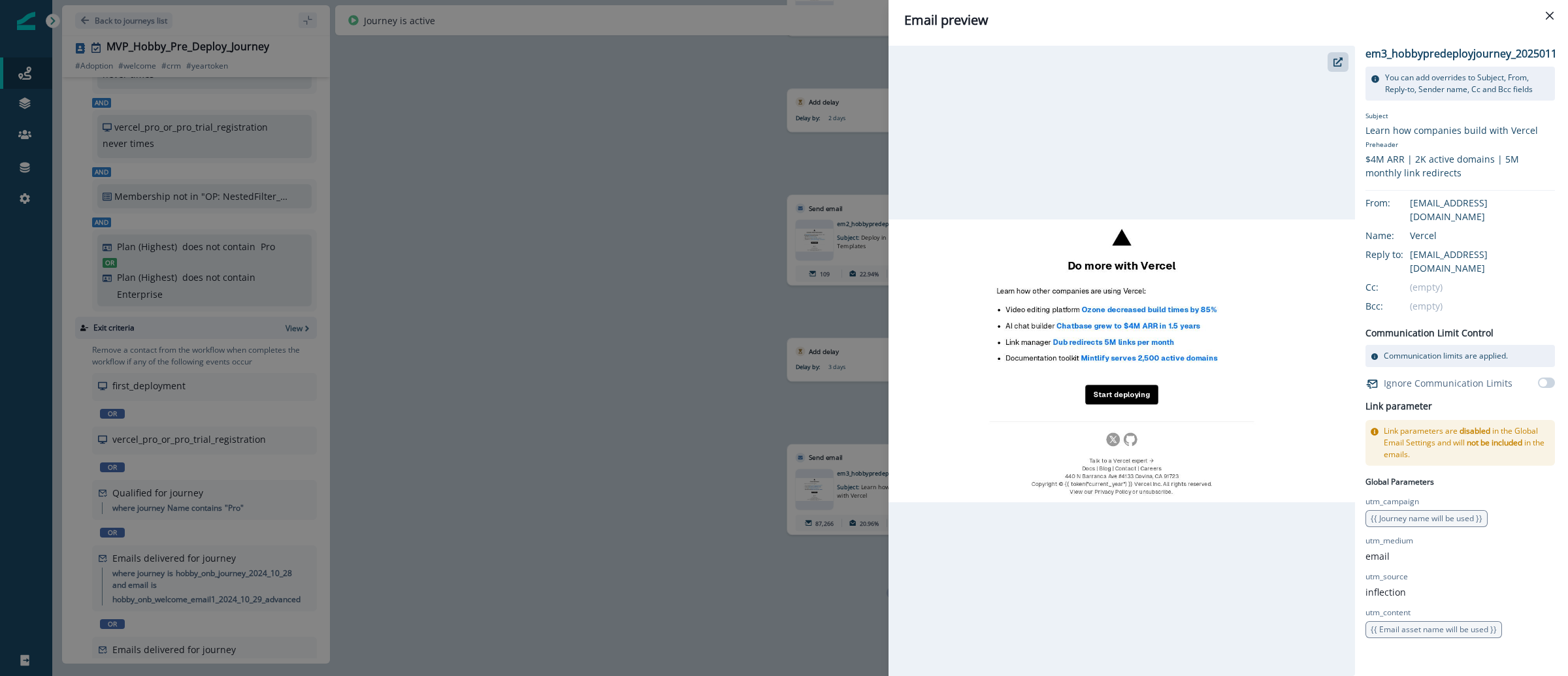
click at [689, 326] on div "Email preview em3_hobbypredeployjourney_20250117 You can add overrides to Subje…" at bounding box center [784, 338] width 1568 height 676
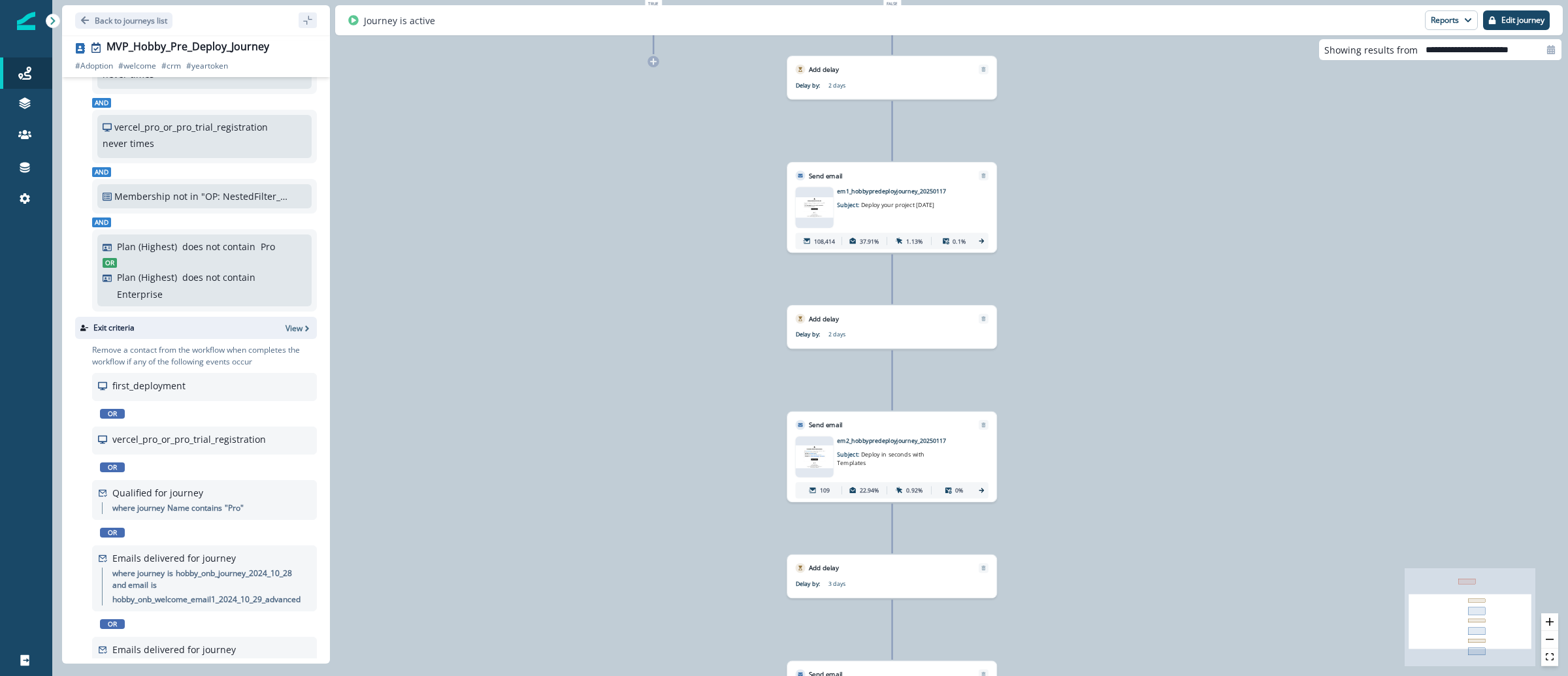
click at [811, 201] on img at bounding box center [815, 207] width 38 height 20
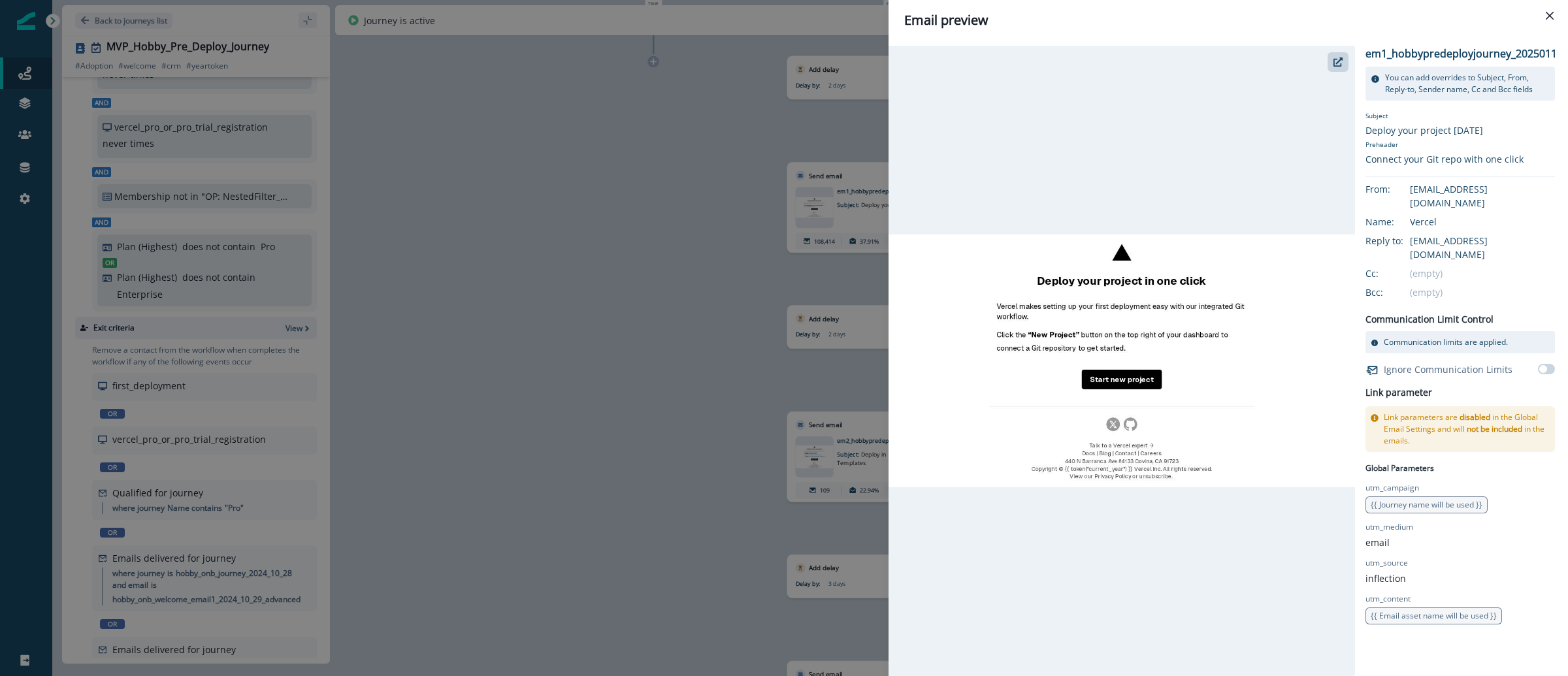
click at [731, 252] on div "Email preview em1_hobbypredeployjourney_20250117 You can add overrides to Subje…" at bounding box center [784, 338] width 1568 height 676
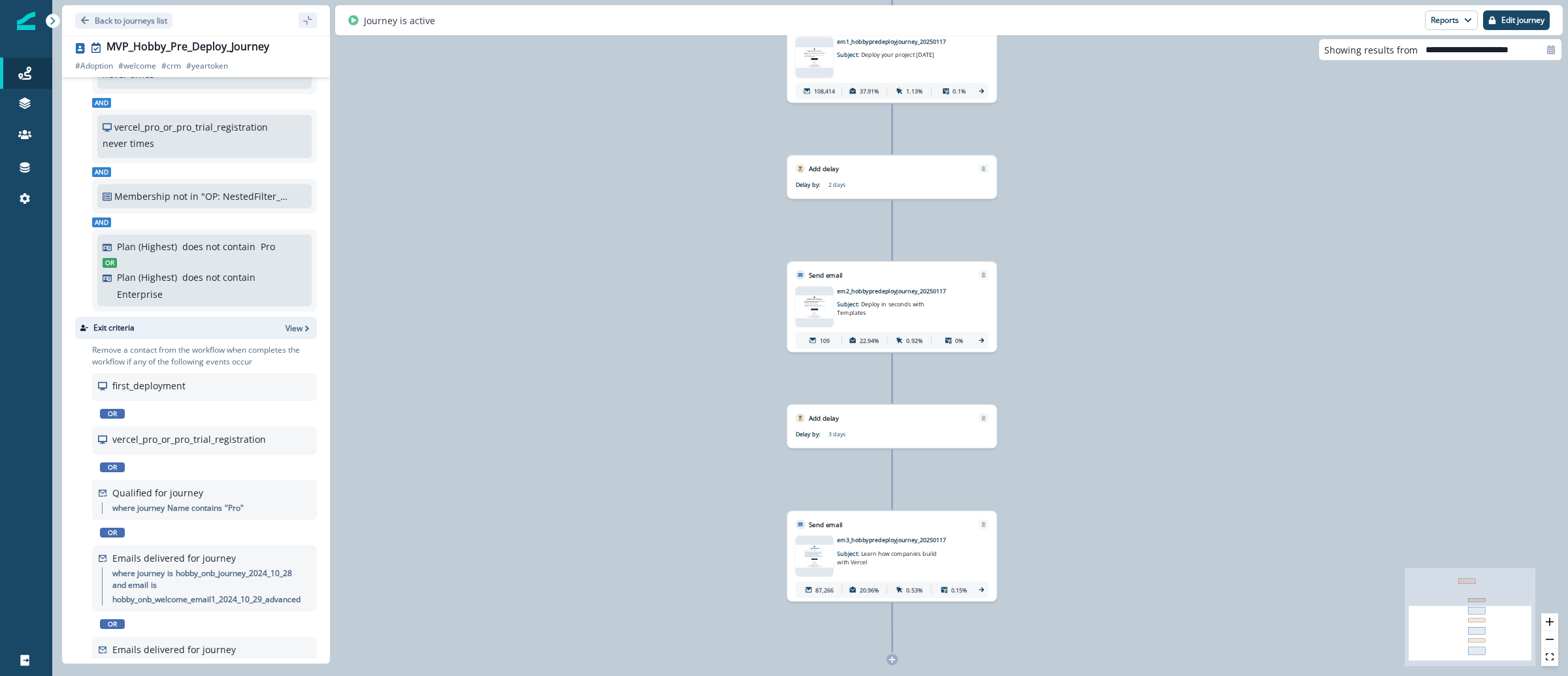
click at [831, 564] on img at bounding box center [815, 556] width 38 height 23
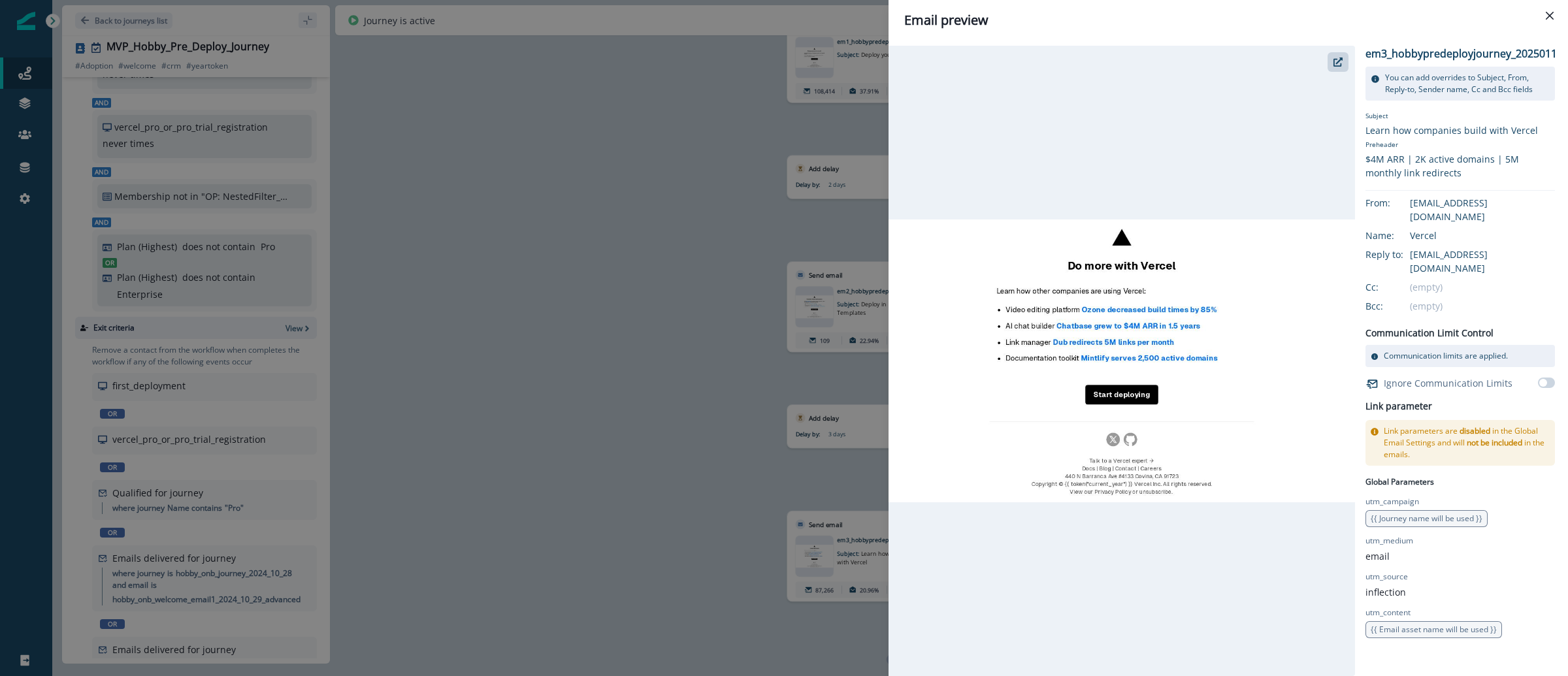
click at [844, 195] on div "Email preview em3_hobbypredeployjourney_20250117 You can add overrides to Subje…" at bounding box center [784, 338] width 1568 height 676
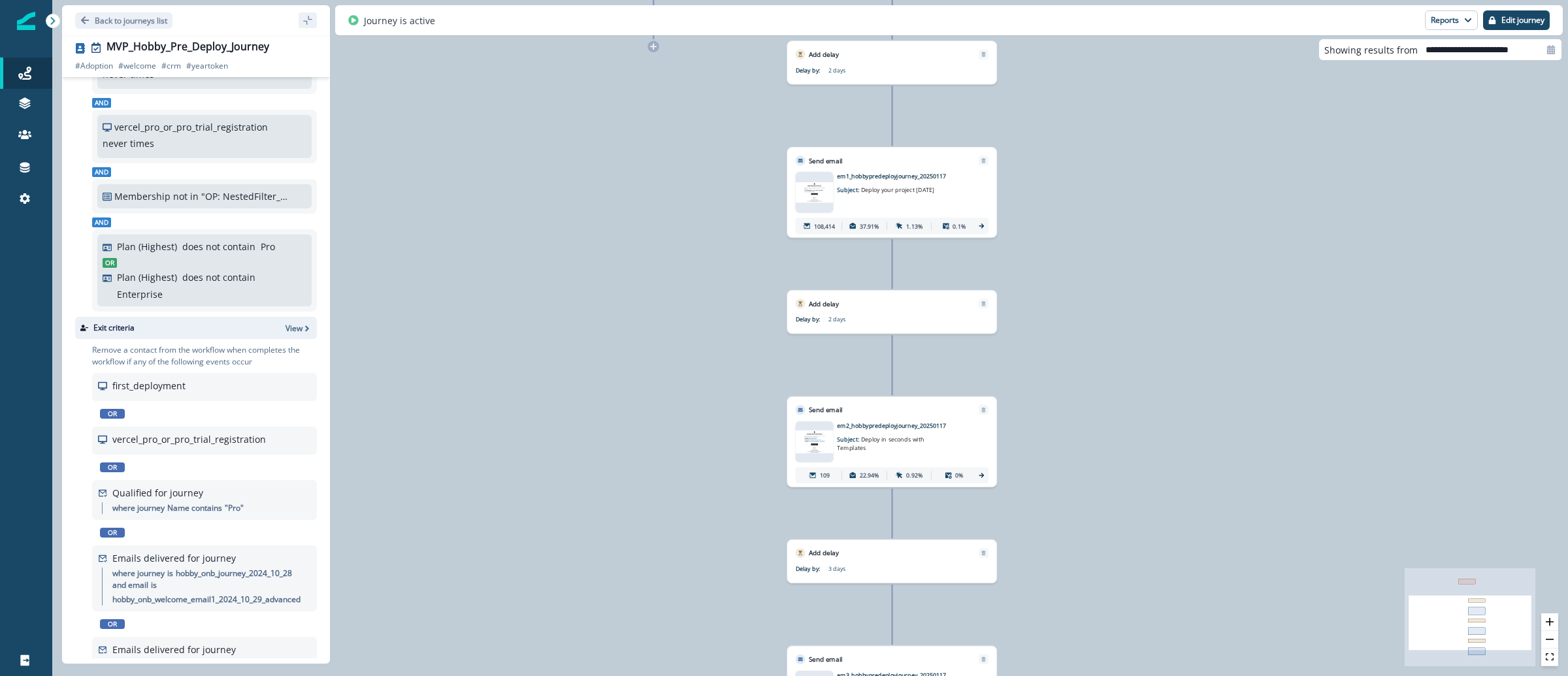
click at [809, 174] on div at bounding box center [815, 193] width 38 height 41
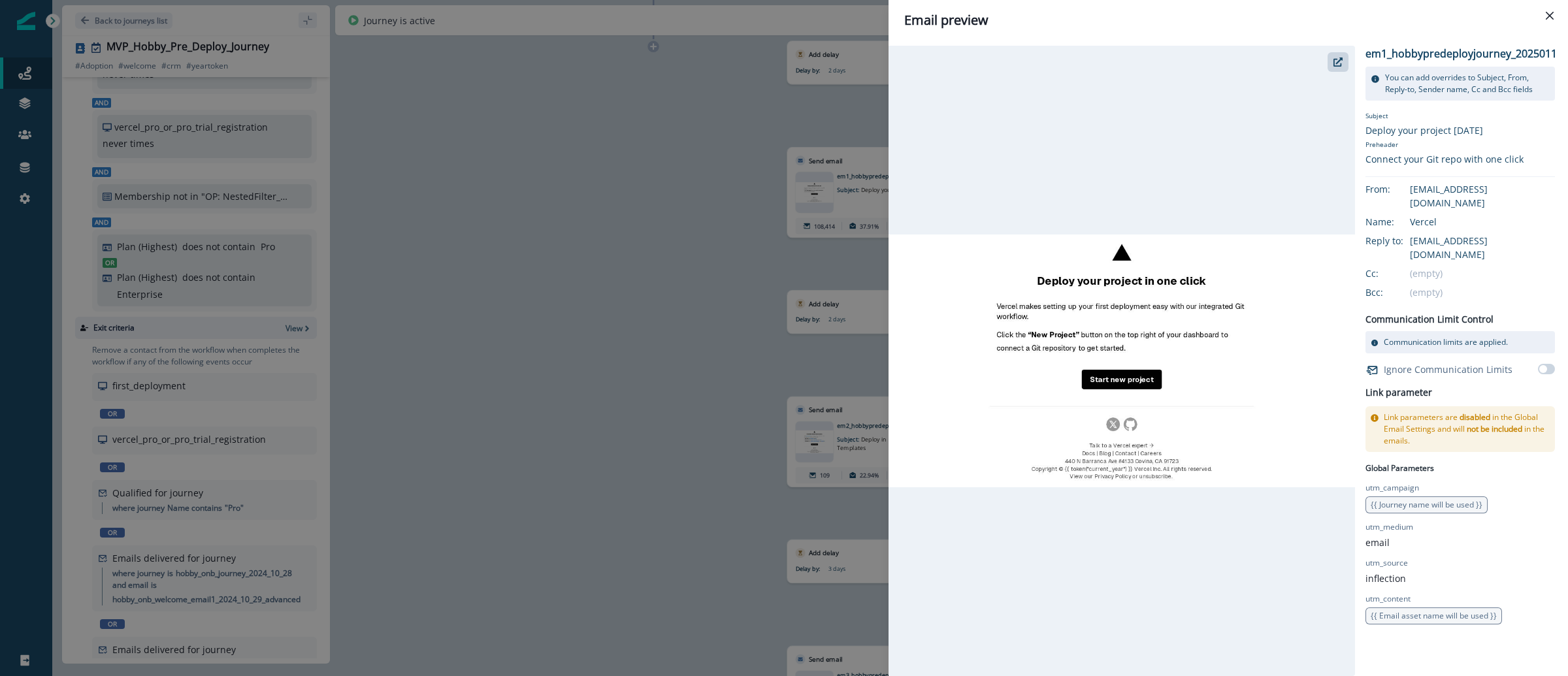
click at [735, 317] on div "Email preview em1_hobbypredeployjourney_20250117 You can add overrides to Subje…" at bounding box center [784, 338] width 1568 height 676
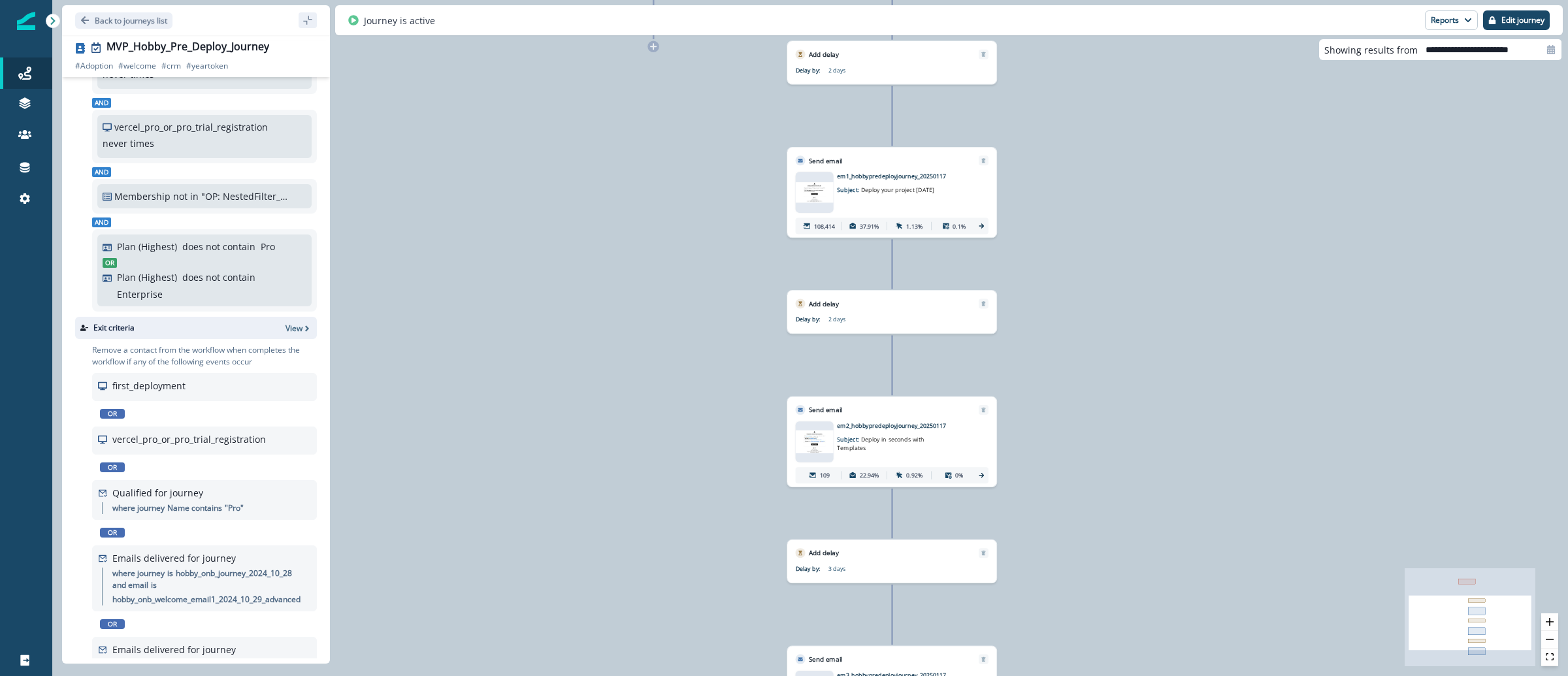
click at [825, 447] on img at bounding box center [815, 441] width 38 height 23
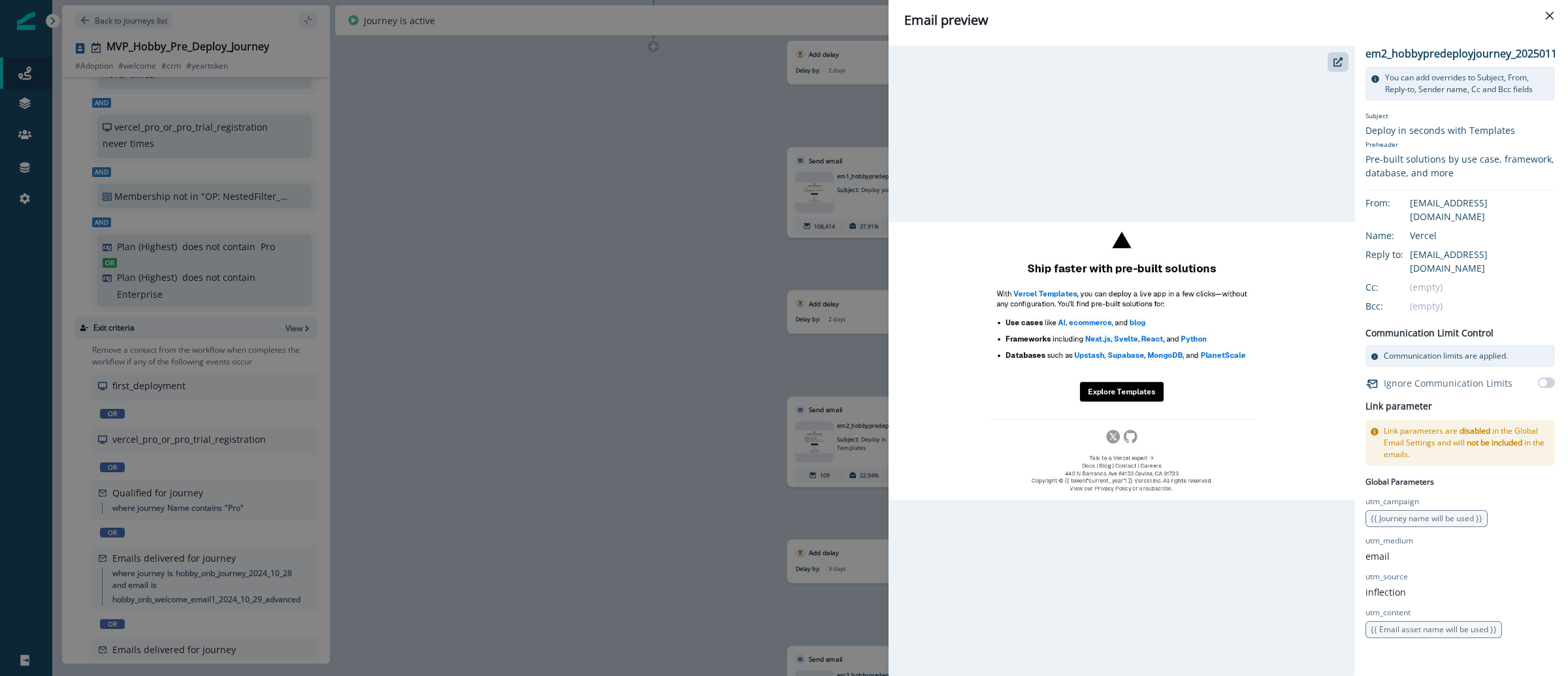
click at [723, 323] on div "Email preview em2_hobbypredeployjourney_20250117 You can add overrides to Subje…" at bounding box center [784, 338] width 1568 height 676
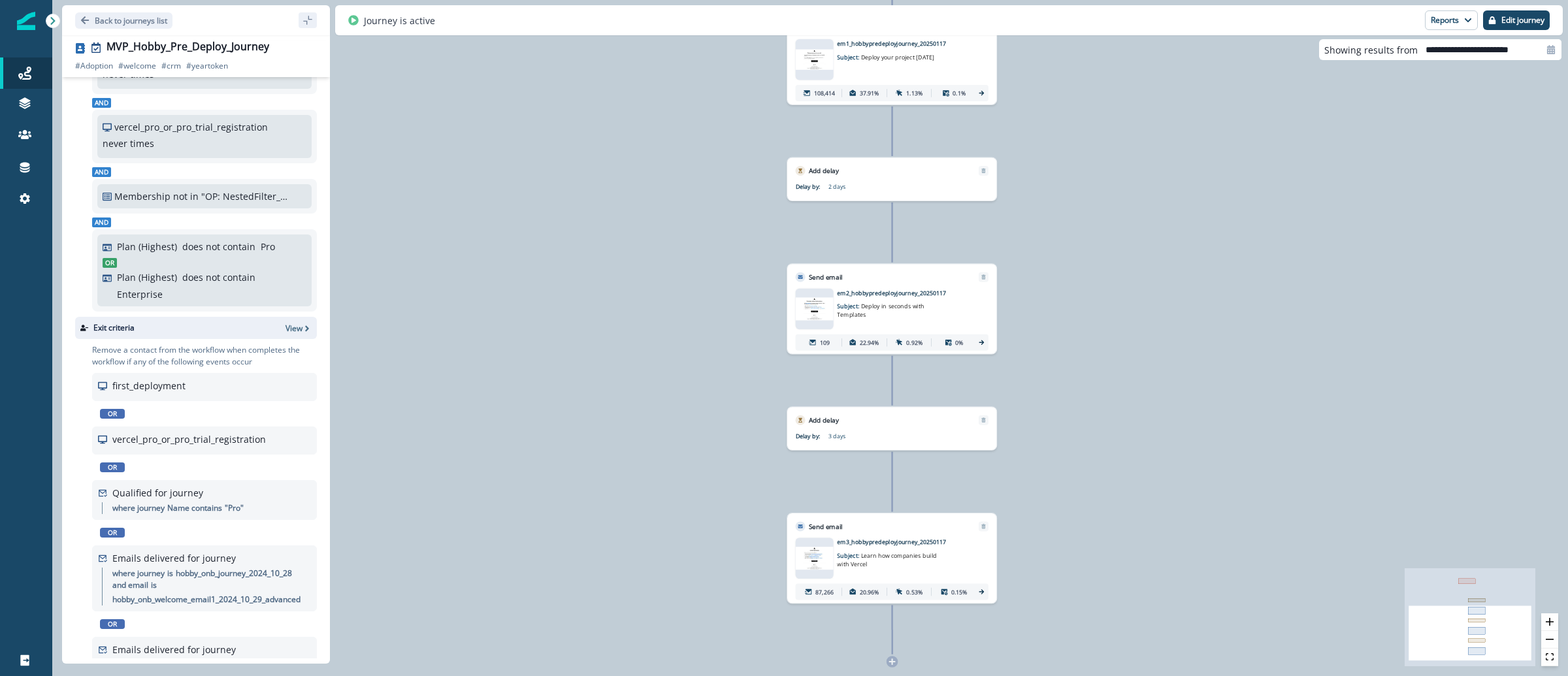
click at [828, 555] on img at bounding box center [815, 557] width 38 height 23
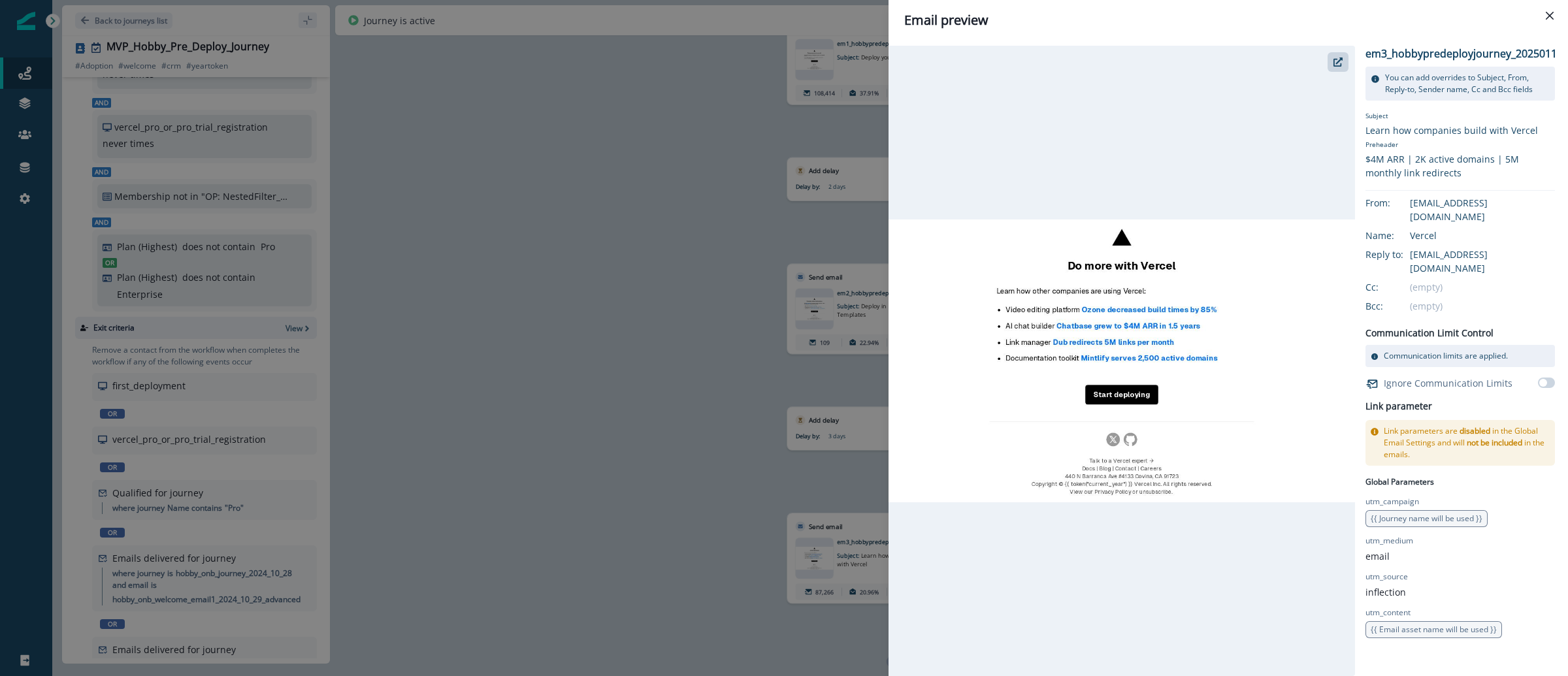
click at [649, 319] on div "Email preview em3_hobbypredeployjourney_20250117 You can add overrides to Subje…" at bounding box center [784, 338] width 1568 height 676
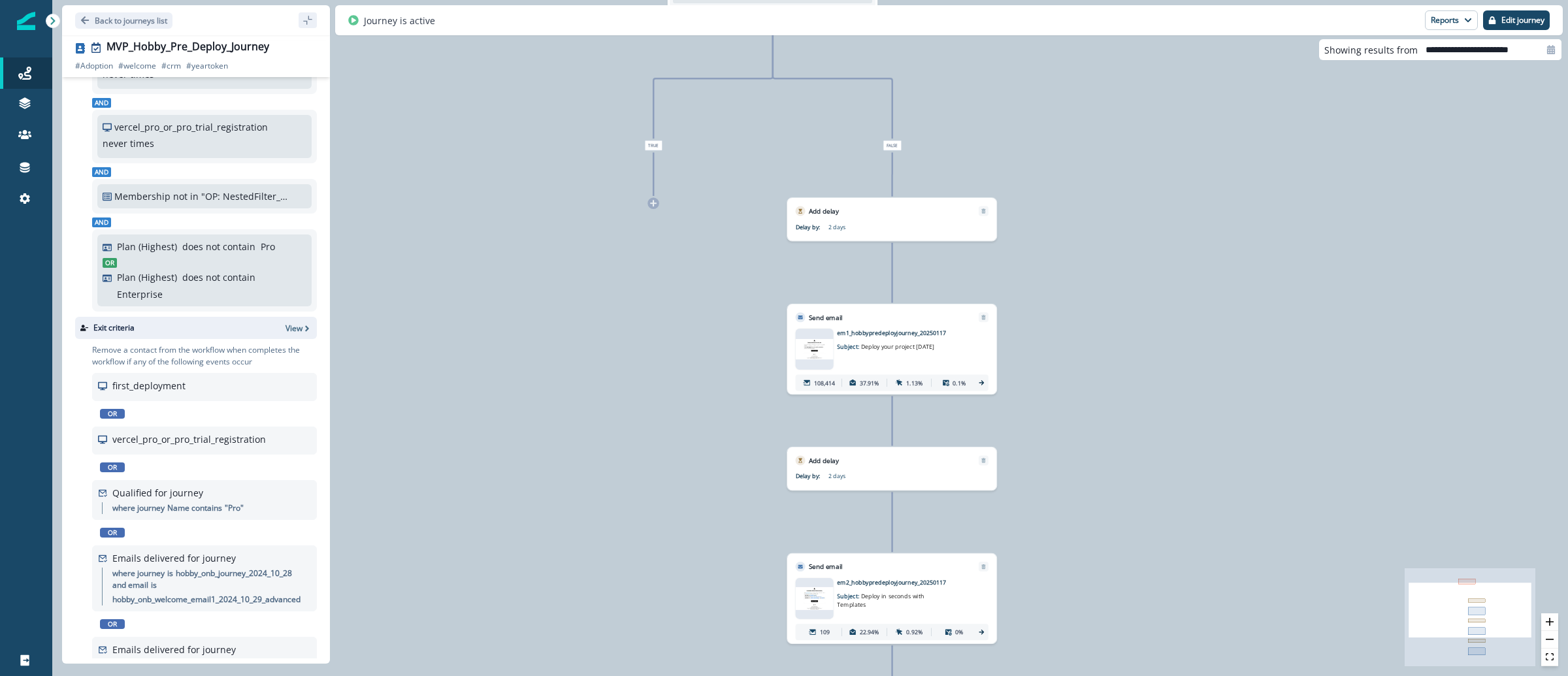
click at [823, 350] on img at bounding box center [815, 349] width 38 height 20
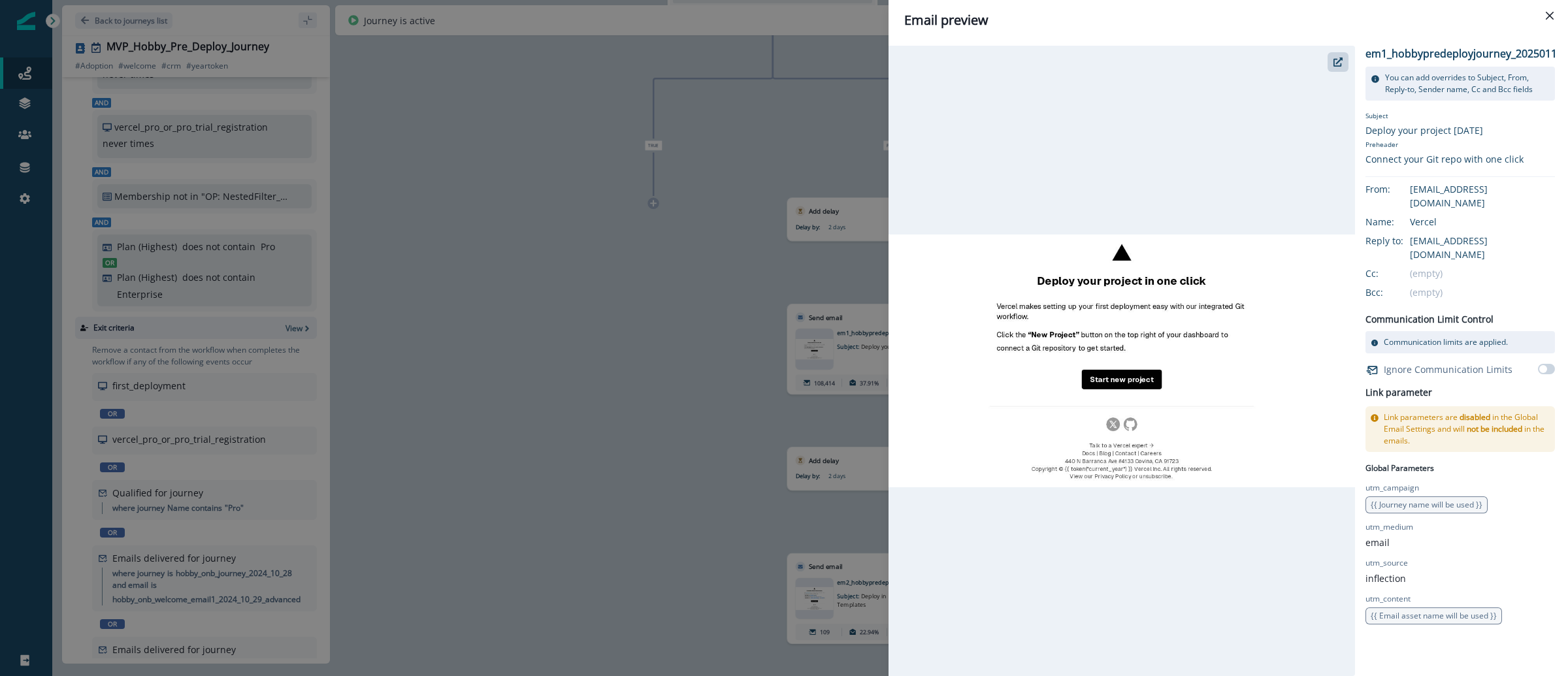
click at [602, 248] on div "Email preview em1_hobbypredeployjourney_20250117 You can add overrides to Subje…" at bounding box center [784, 338] width 1568 height 676
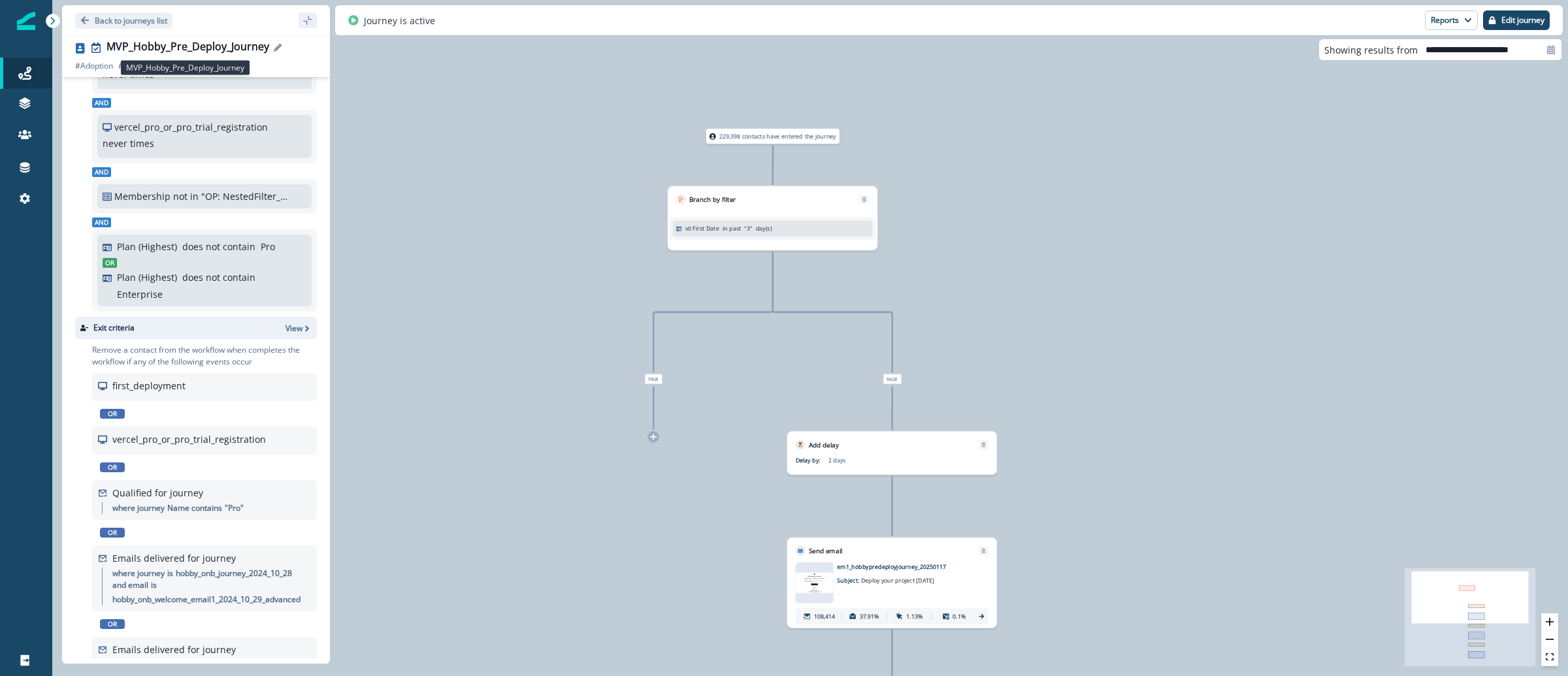
click at [200, 49] on div "MVP_Hobby_Pre_Deploy_Journey" at bounding box center [188, 48] width 163 height 14
click at [199, 49] on div "MVP_Hobby_Pre_Deploy_Journey" at bounding box center [188, 48] width 163 height 14
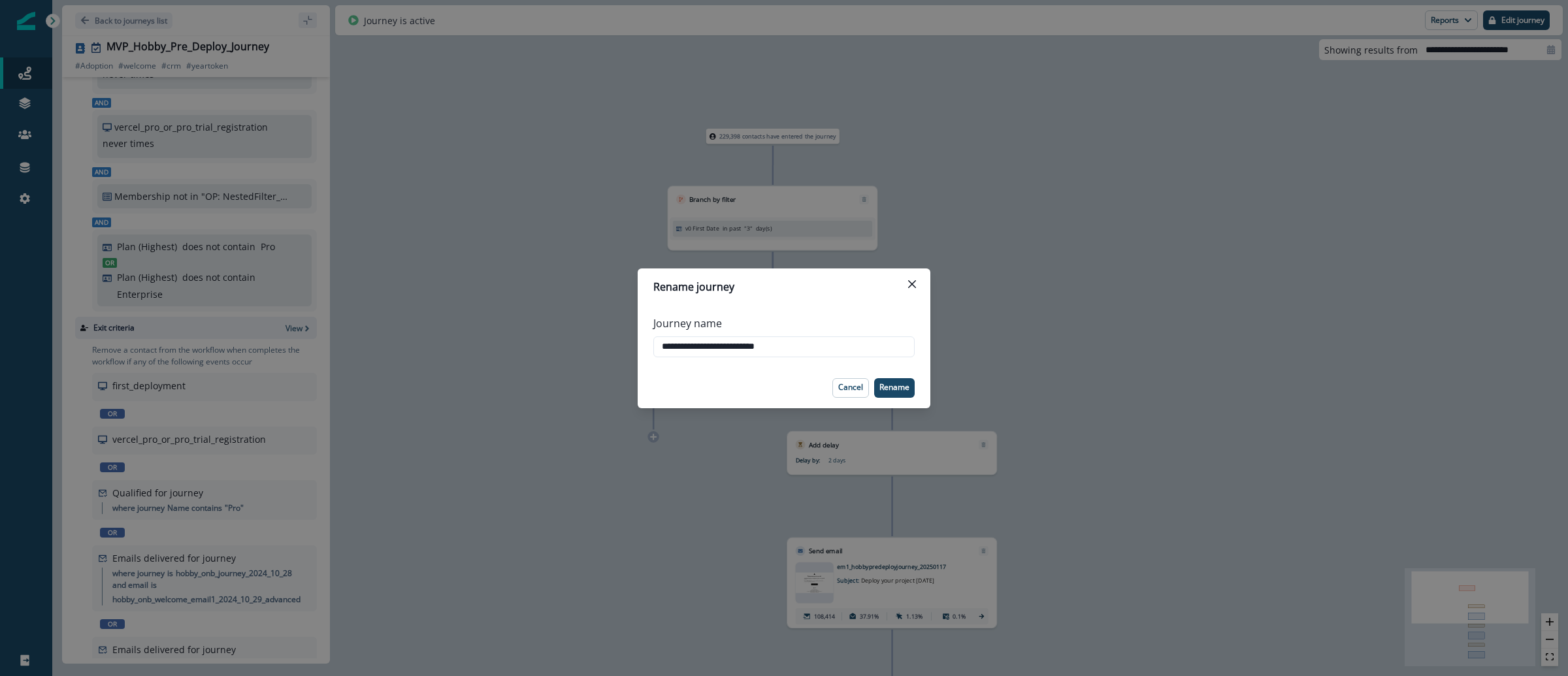
click at [770, 365] on div "**********" at bounding box center [783, 336] width 292 height 63
click at [771, 354] on input "**********" at bounding box center [784, 346] width 261 height 21
click at [770, 354] on input "**********" at bounding box center [784, 346] width 261 height 21
click at [965, 119] on div "**********" at bounding box center [784, 338] width 1568 height 676
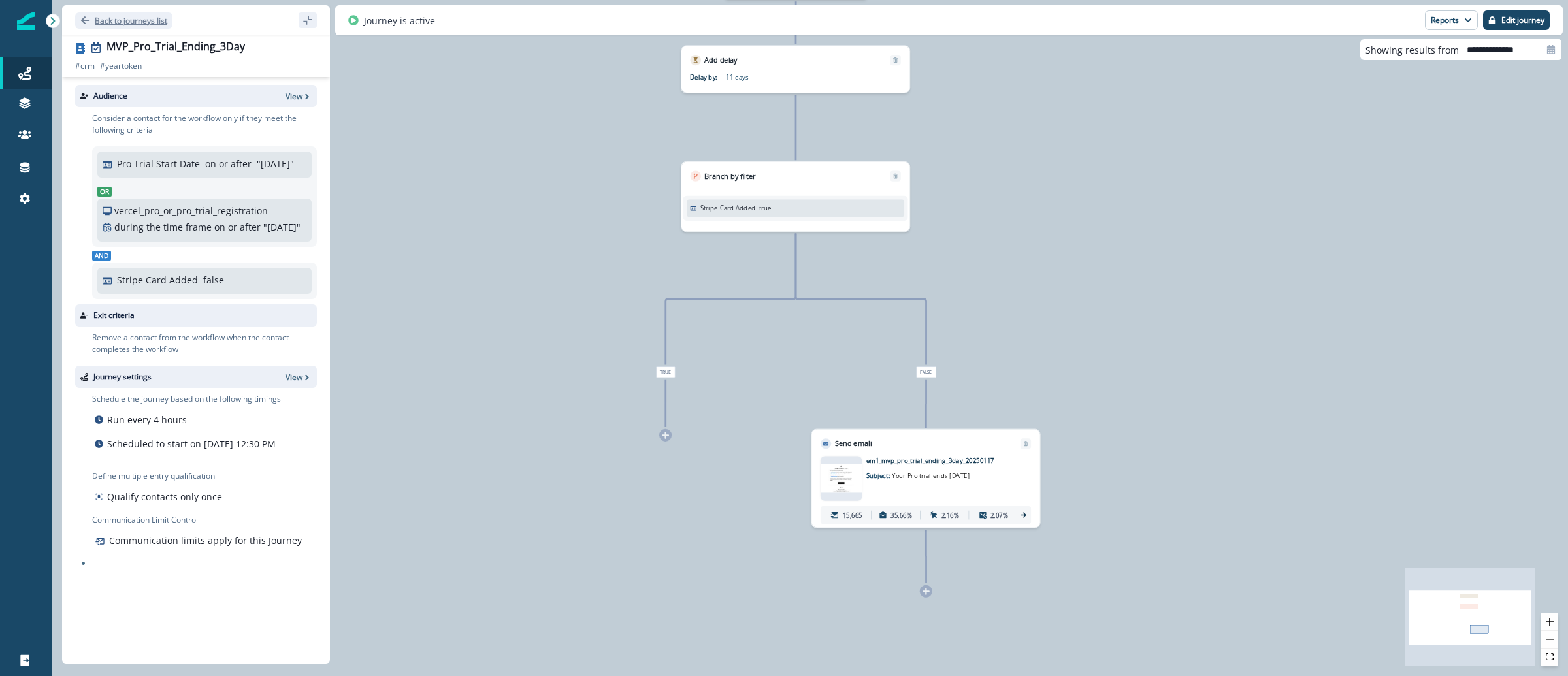
click at [117, 23] on p "Back to journeys list" at bounding box center [131, 21] width 73 height 11
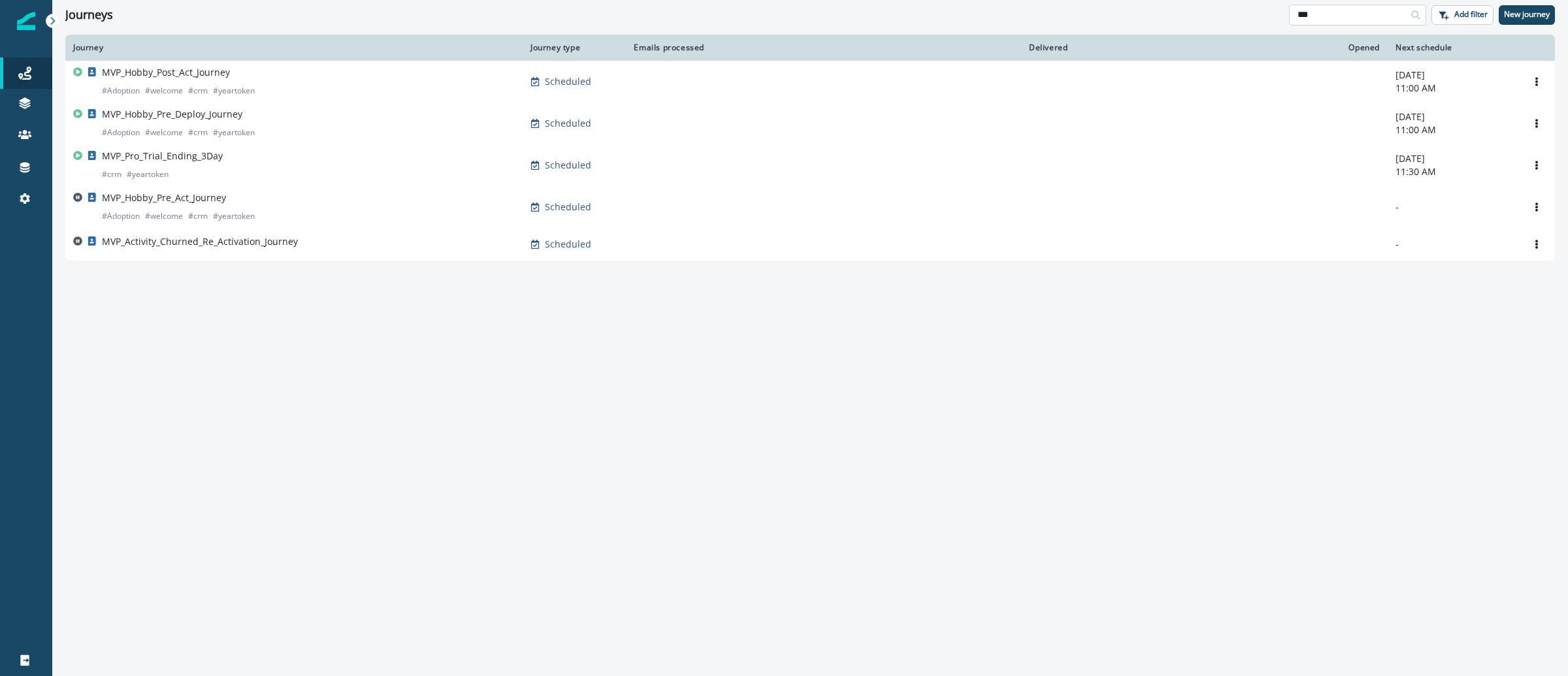
click at [1323, 15] on input "***" at bounding box center [1358, 15] width 137 height 21
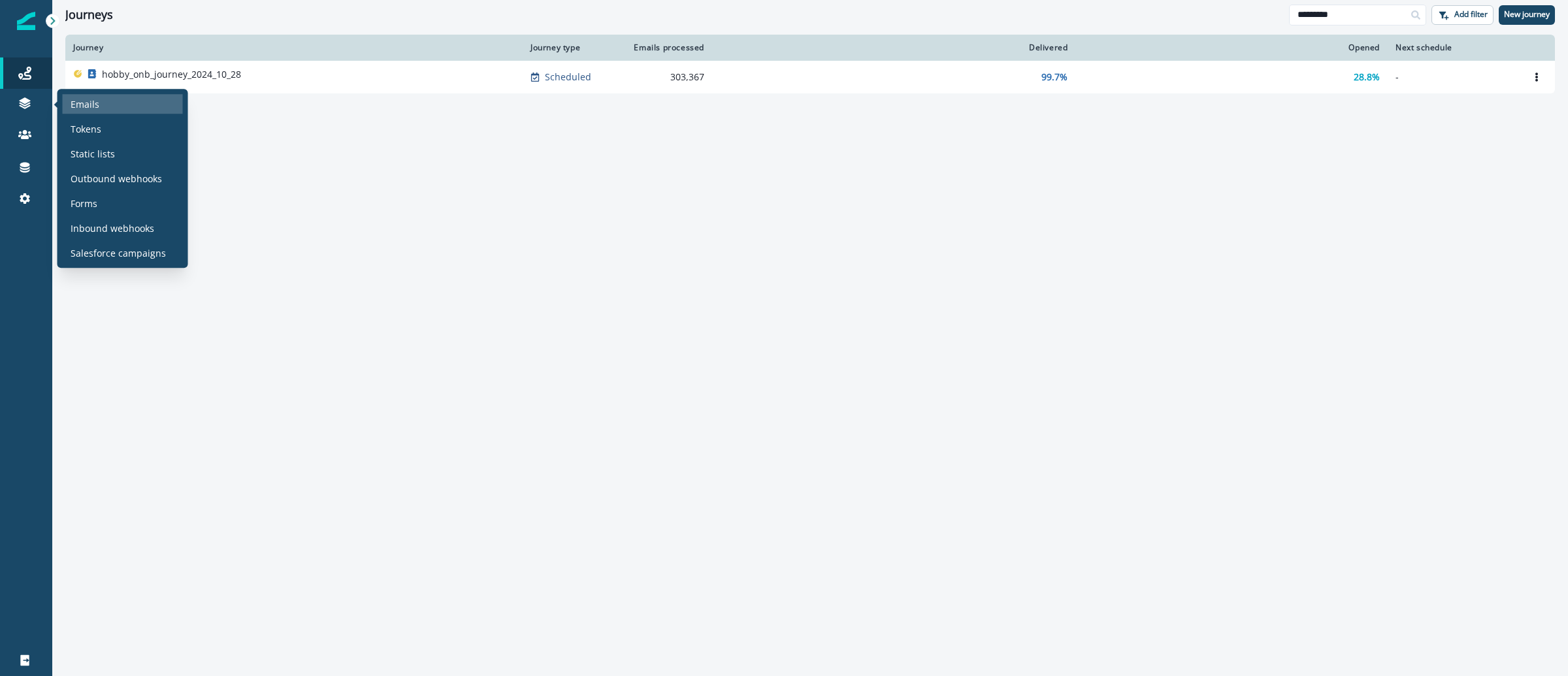
type input "*********"
click at [67, 104] on div "Emails" at bounding box center [123, 104] width 120 height 20
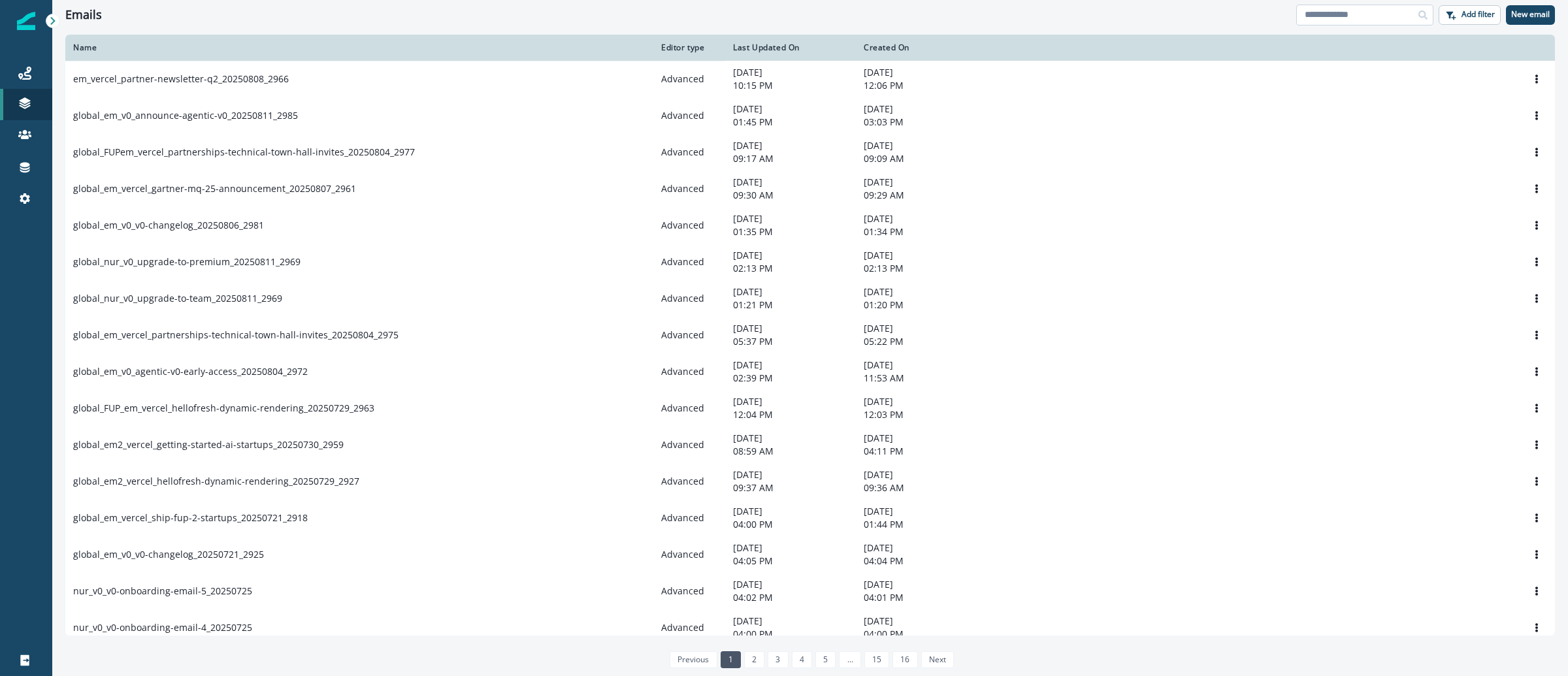
click at [1405, 18] on input at bounding box center [1365, 15] width 137 height 21
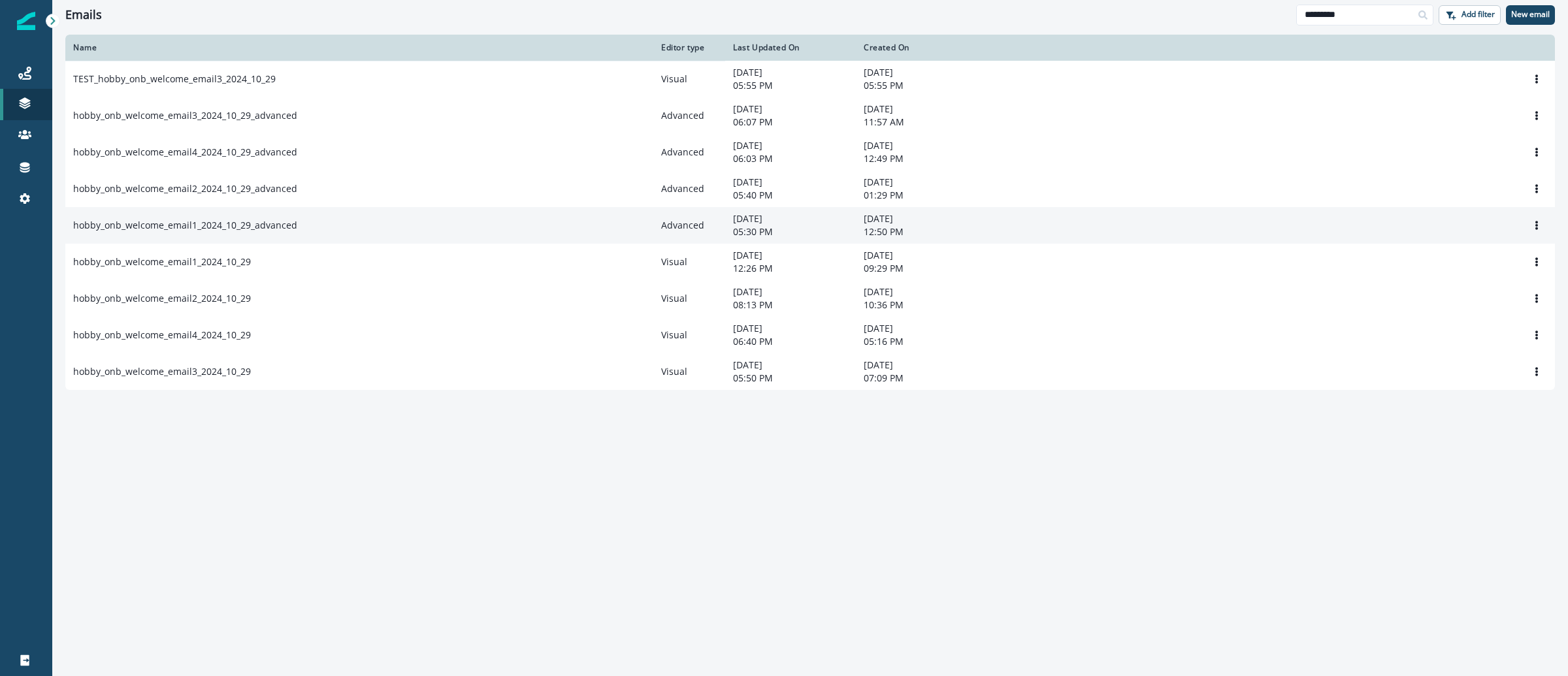
type input "*********"
click at [200, 232] on p "hobby_onb_welcome_email1_2024_10_29_advanced" at bounding box center [185, 225] width 224 height 13
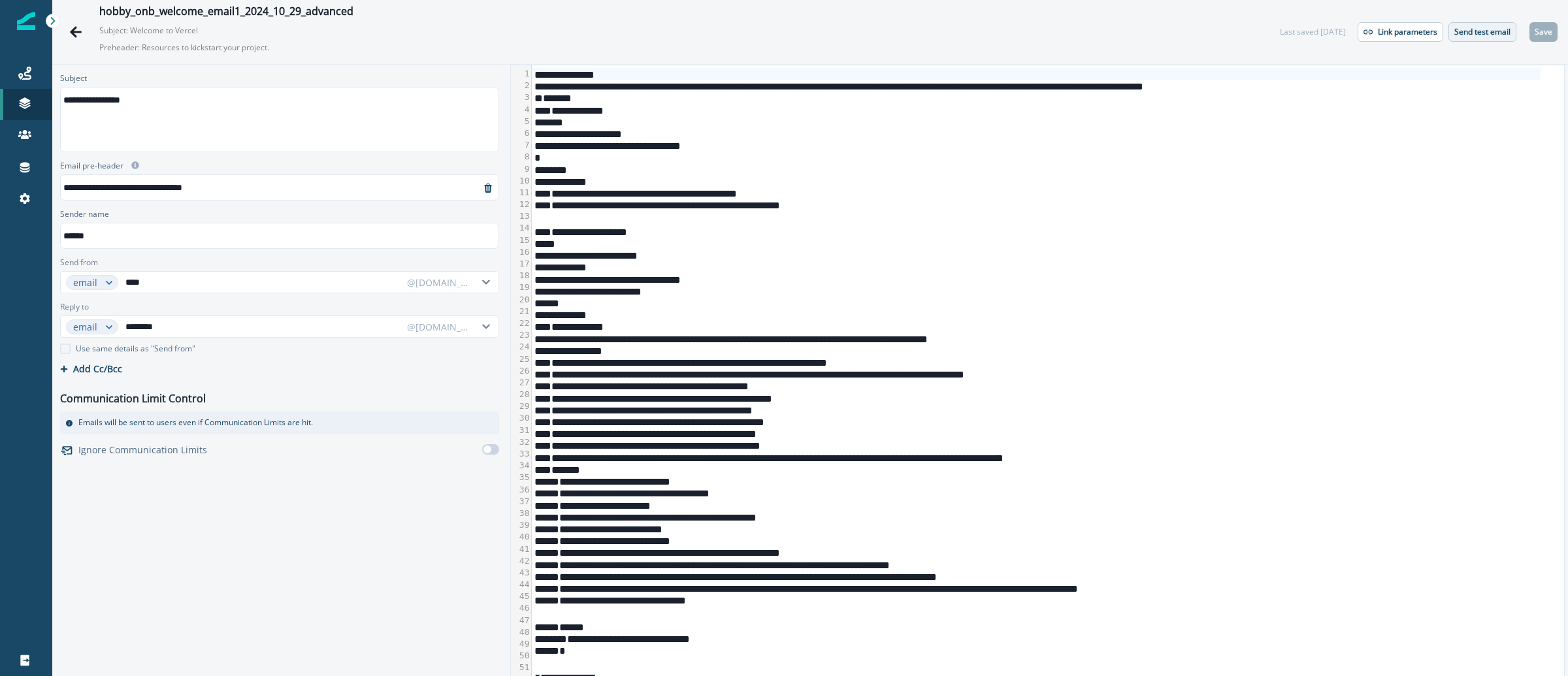
click at [1491, 29] on p "Send test email" at bounding box center [1482, 31] width 57 height 9
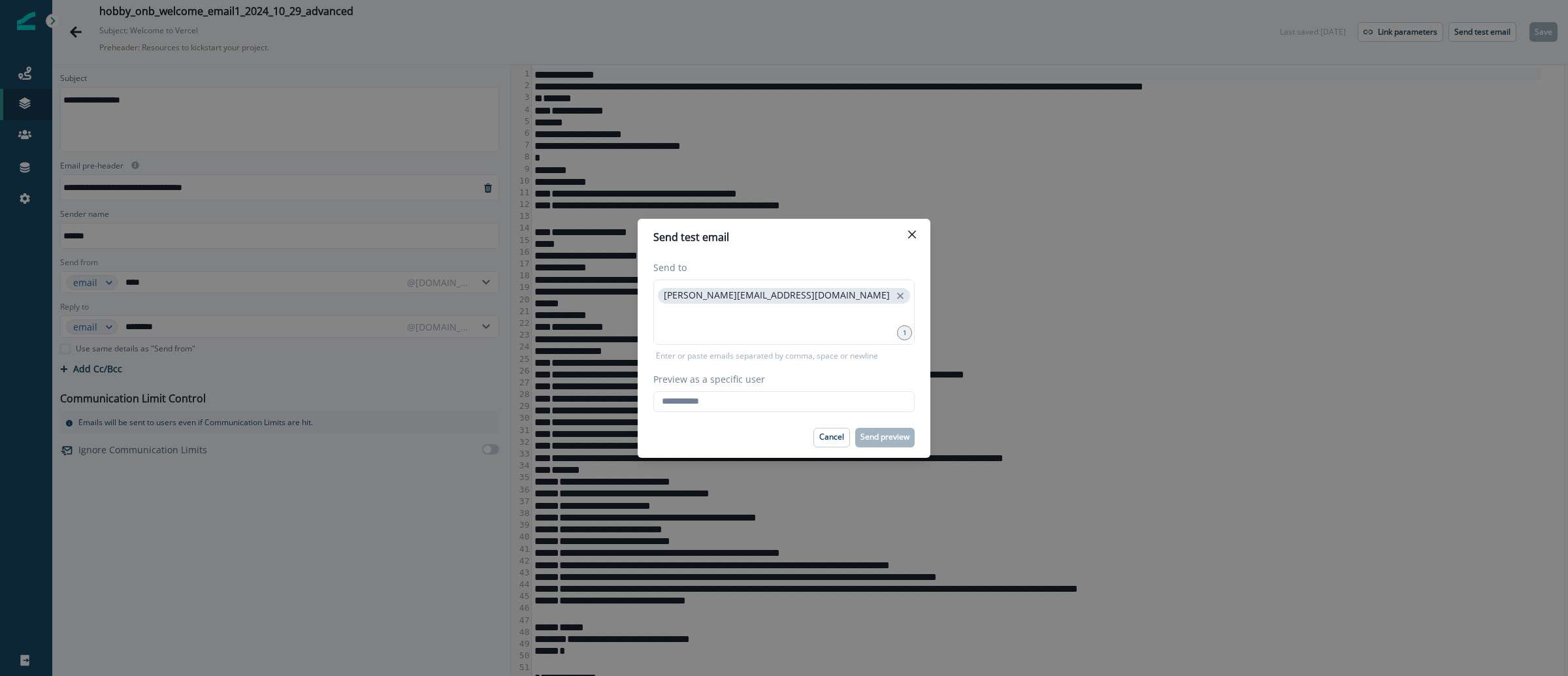
click at [709, 412] on div "Send to ethan.white@vercel.com 1 Enter or paste emails separated by comma, spac…" at bounding box center [783, 336] width 292 height 162
click at [713, 393] on input "Preview as a specific user" at bounding box center [784, 401] width 261 height 21
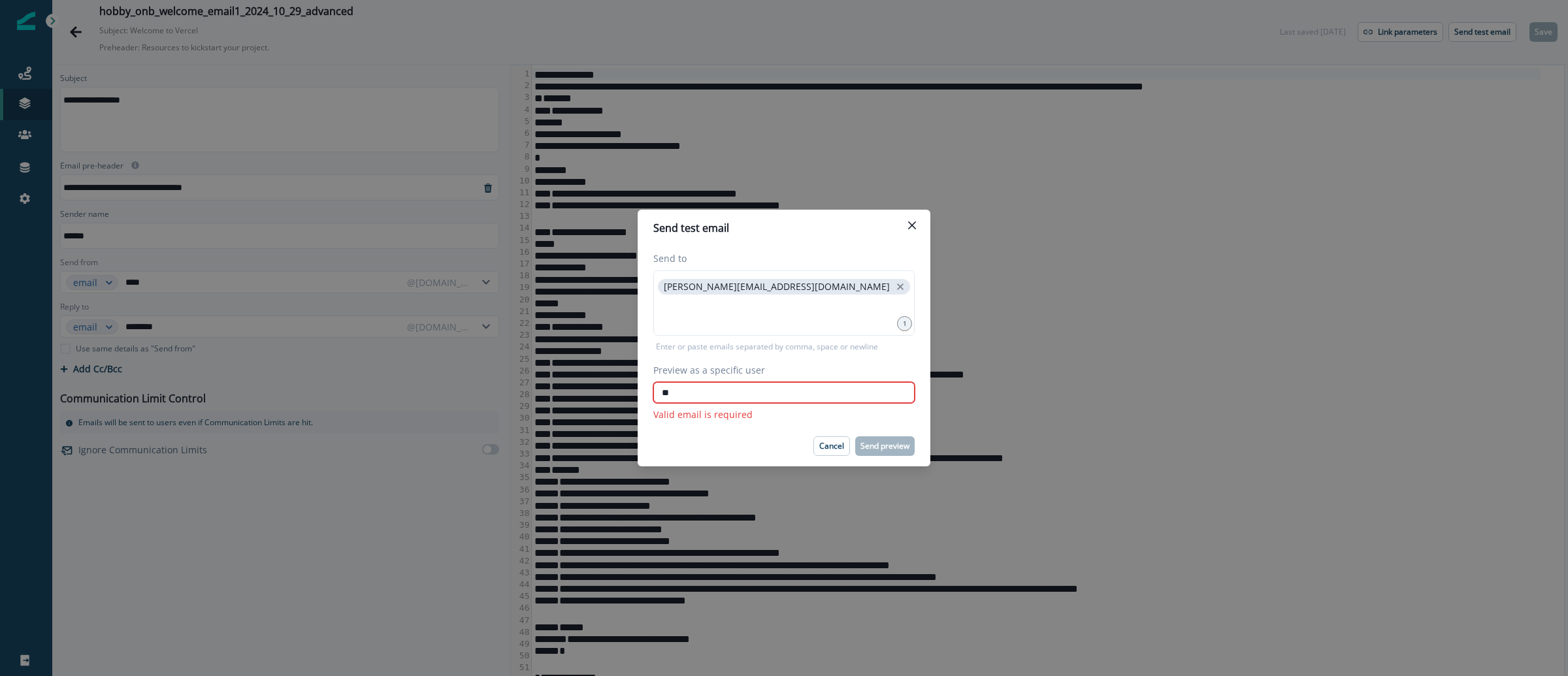
type input "*"
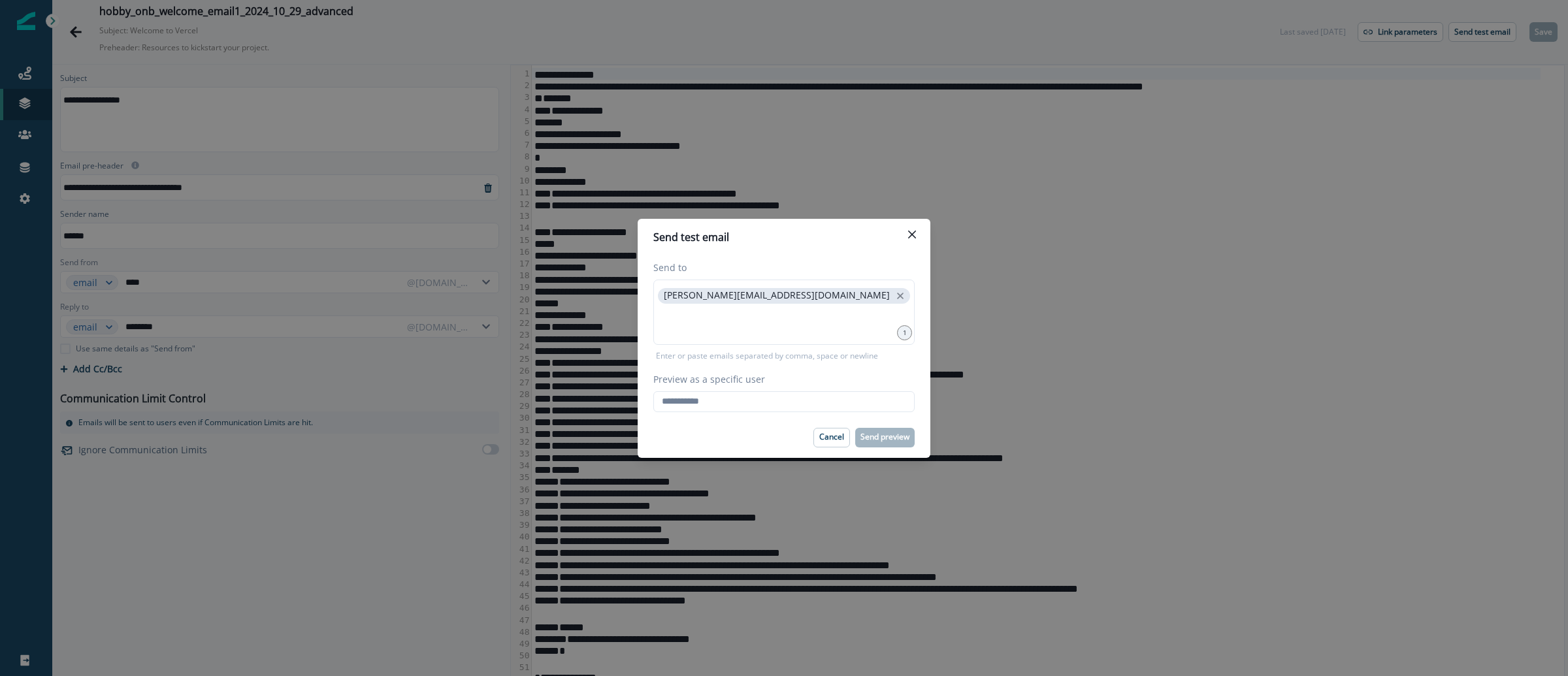
click at [0, 675] on com-1password-button at bounding box center [0, 676] width 0 height 0
type input "**********"
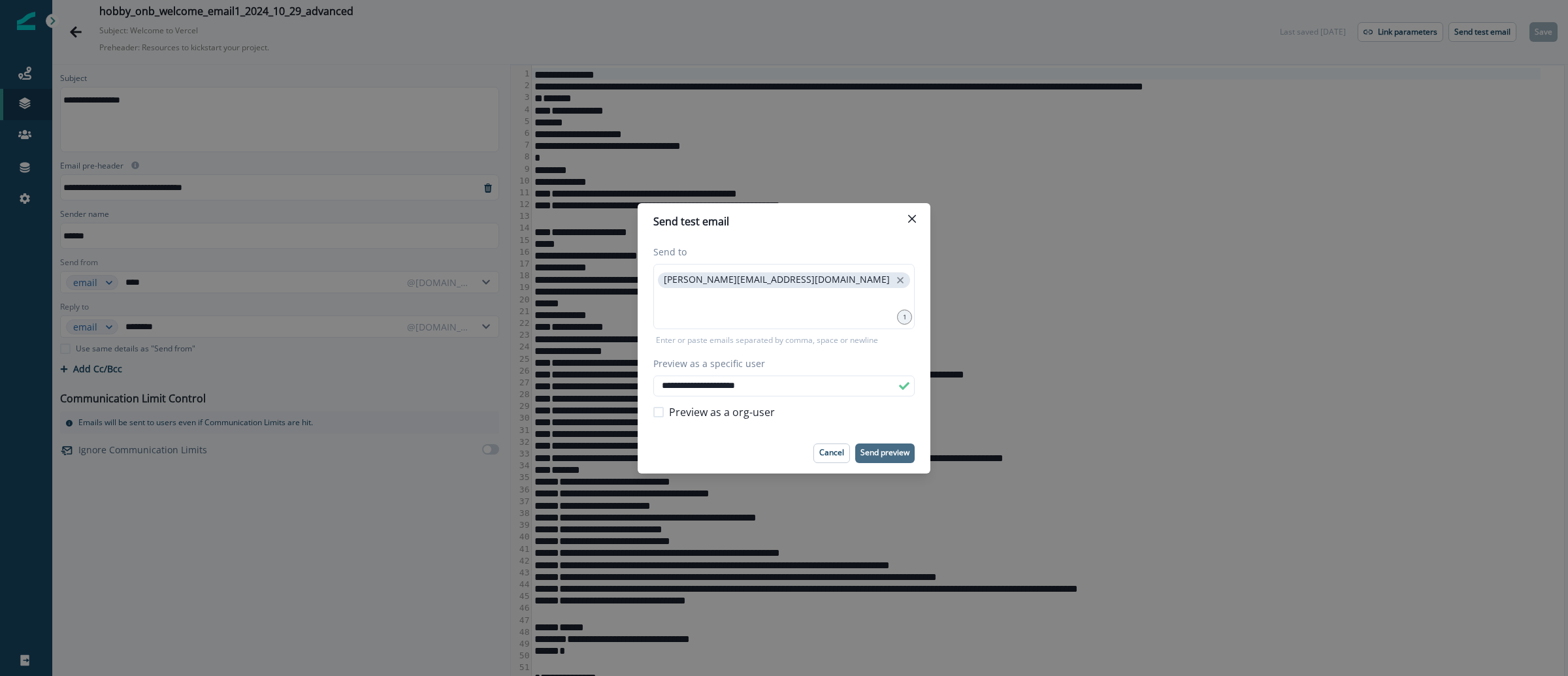
click at [892, 448] on p "Send preview" at bounding box center [884, 451] width 49 height 9
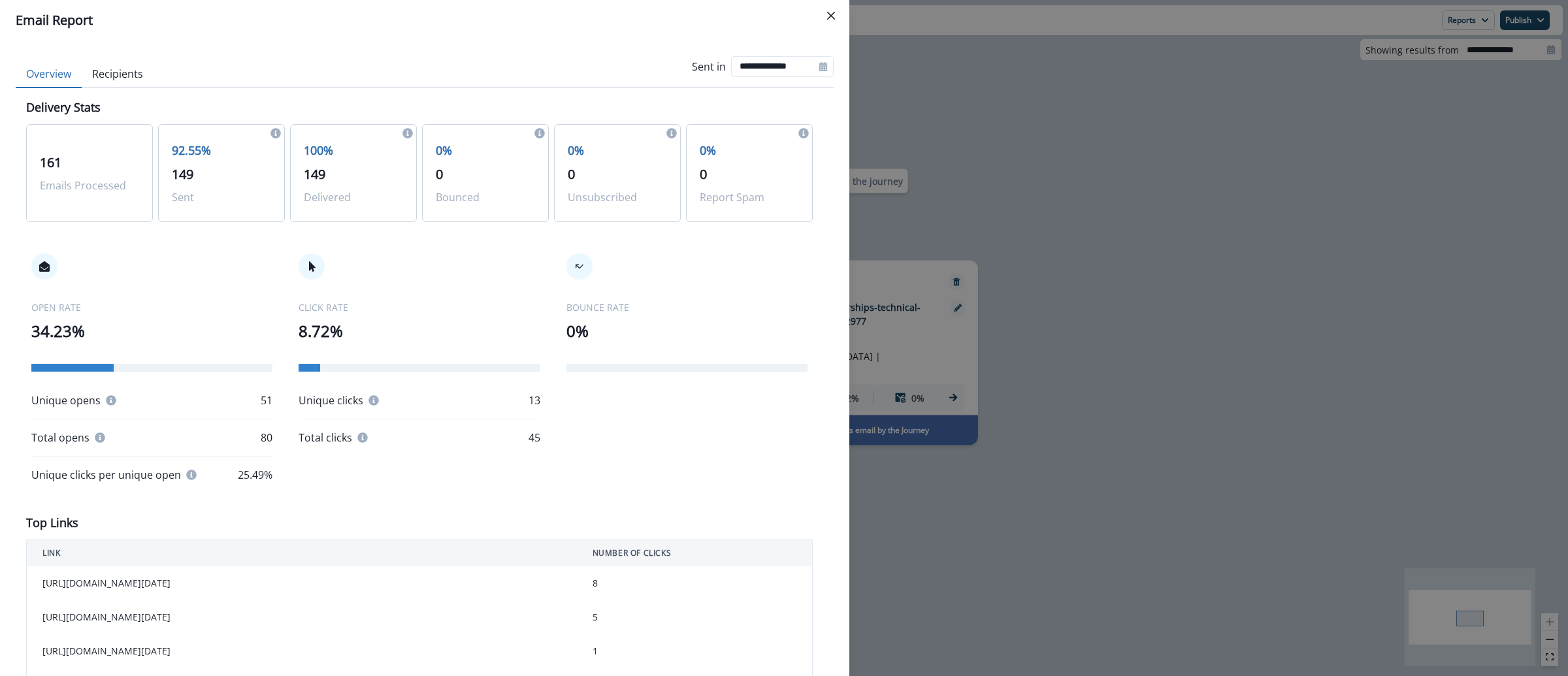
scroll to position [314, 0]
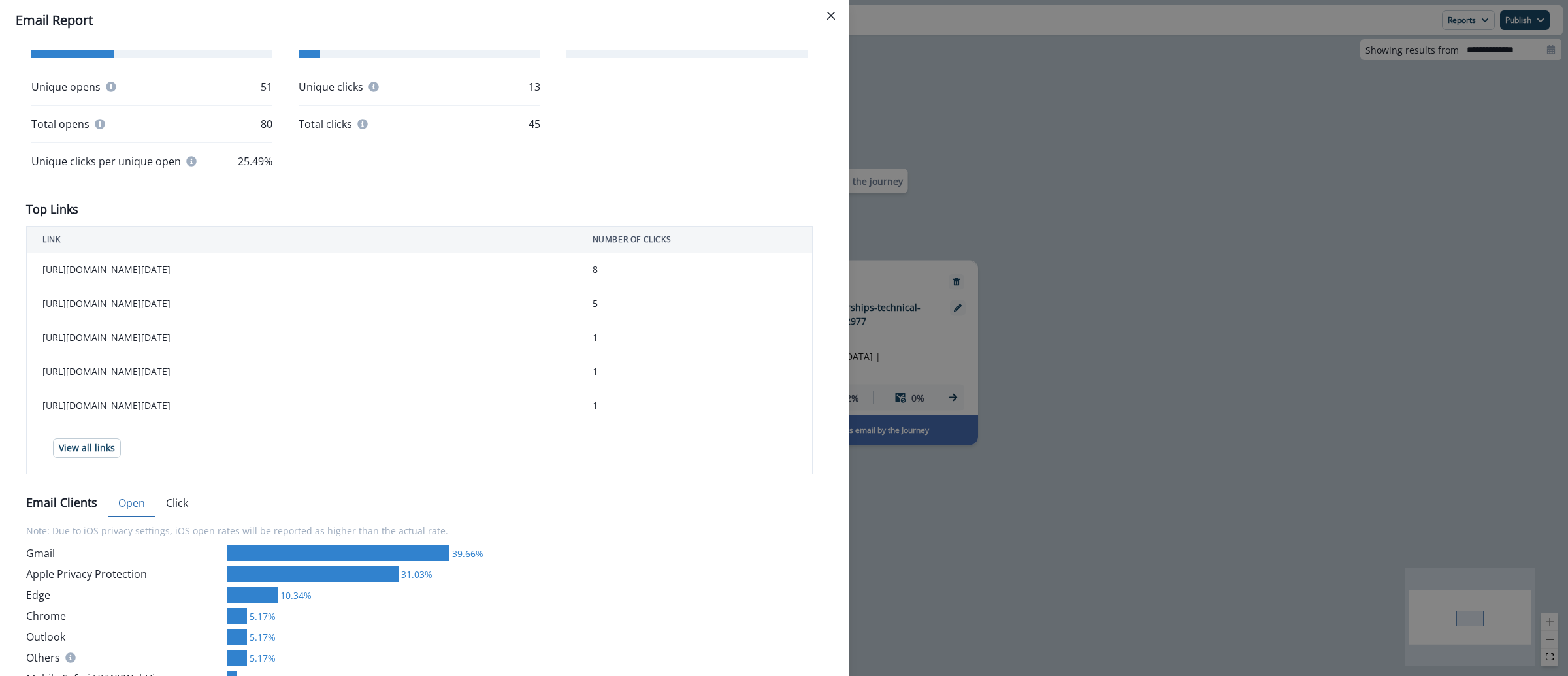
click at [1056, 150] on div "**********" at bounding box center [784, 338] width 1568 height 676
type input "**********"
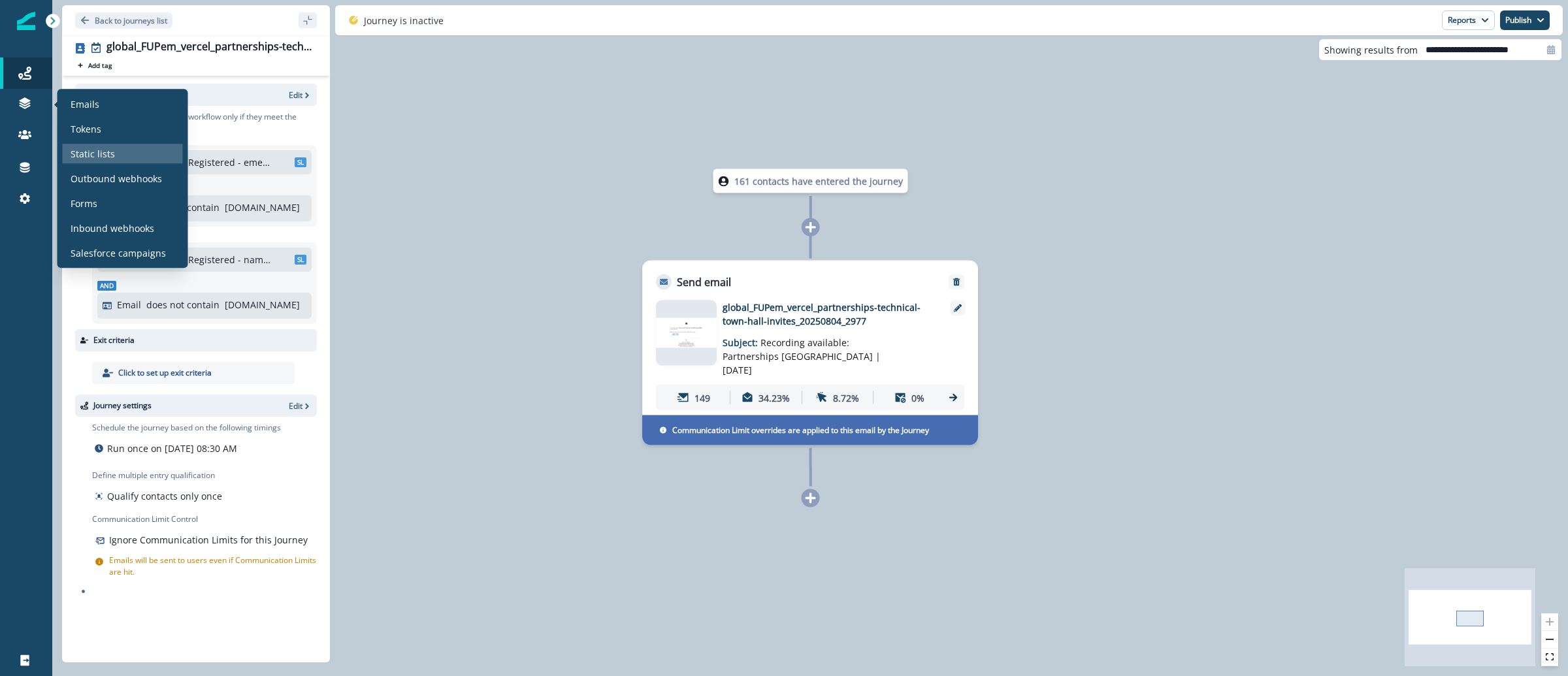
click at [84, 155] on p "Static lists" at bounding box center [93, 153] width 45 height 14
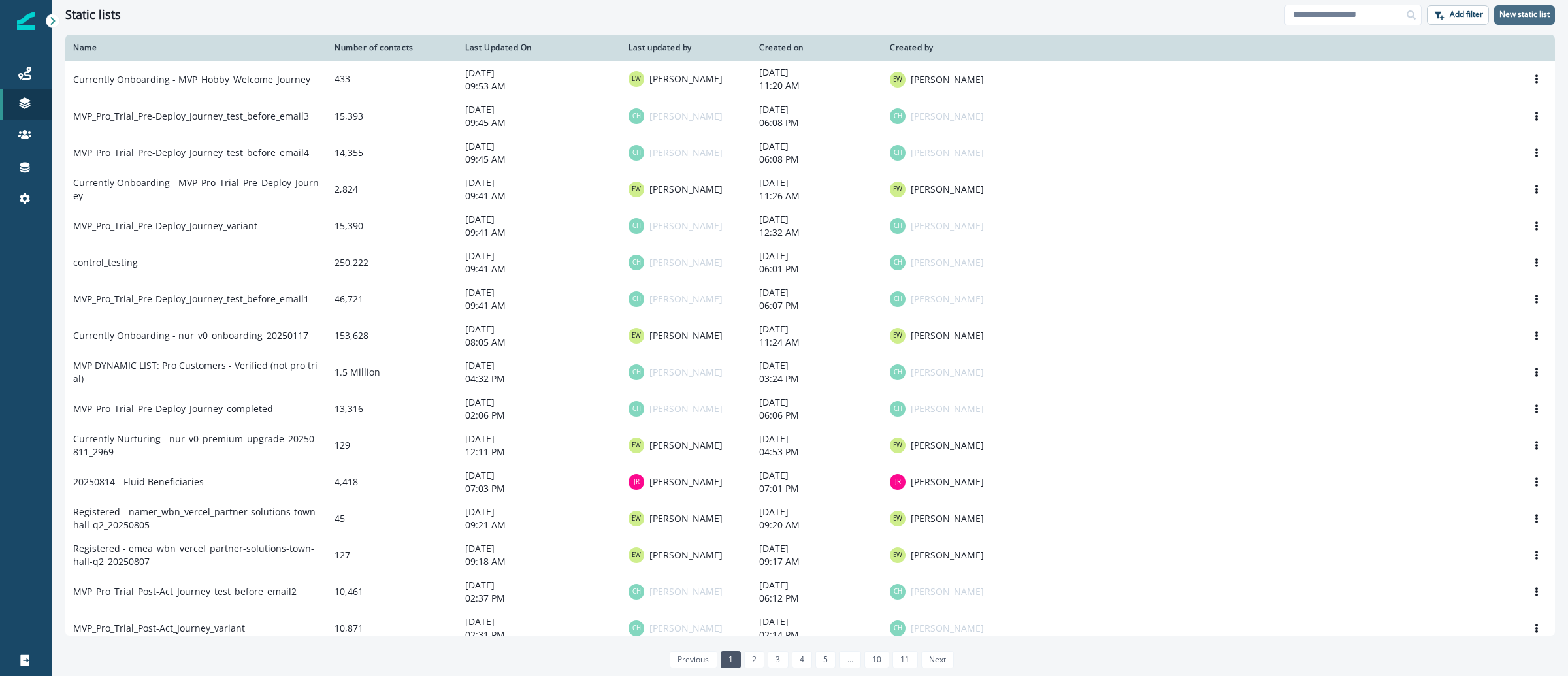
click at [1527, 15] on p "New static list" at bounding box center [1524, 14] width 50 height 9
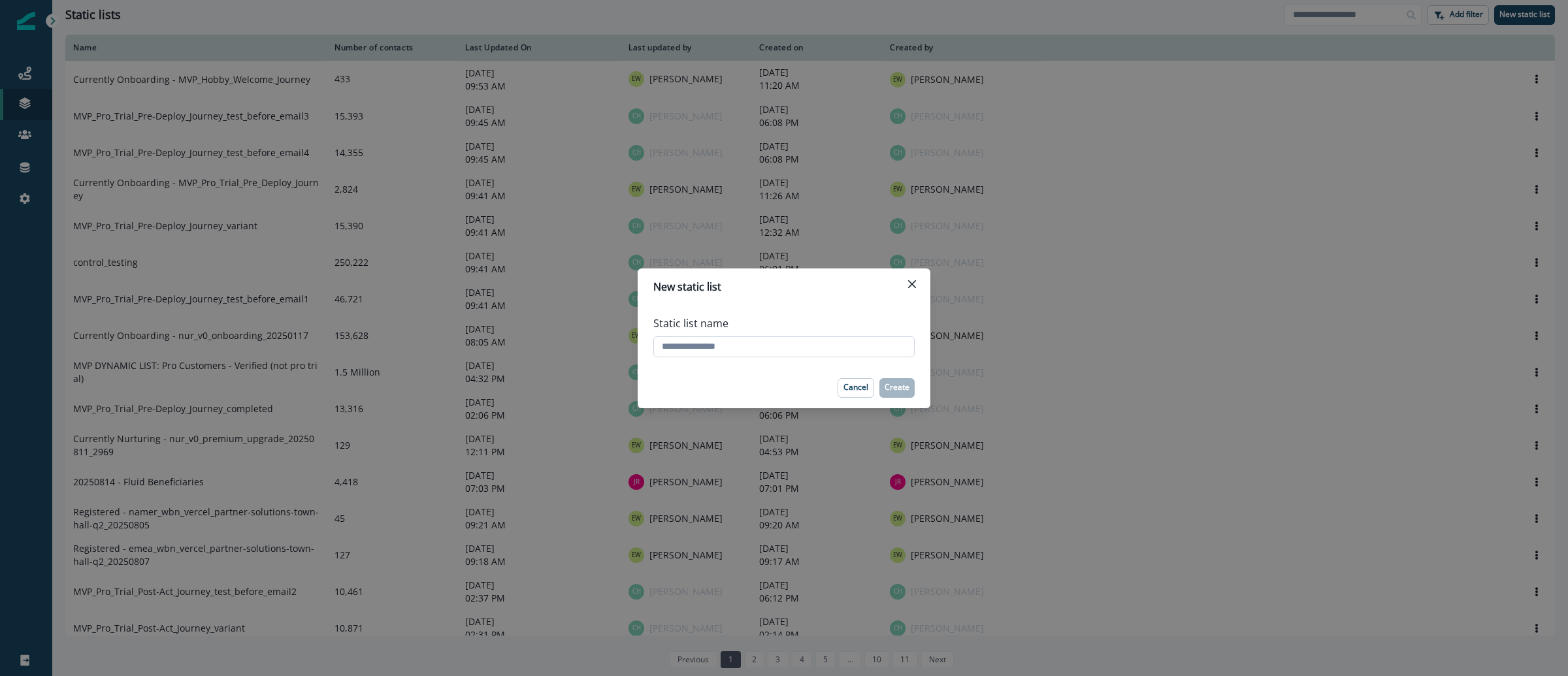
drag, startPoint x: 771, startPoint y: 352, endPoint x: 757, endPoint y: 346, distance: 15.2
click at [770, 352] on input "Static list name" at bounding box center [784, 346] width 261 height 21
type input "**********"
click at [906, 388] on p "Create" at bounding box center [896, 386] width 25 height 9
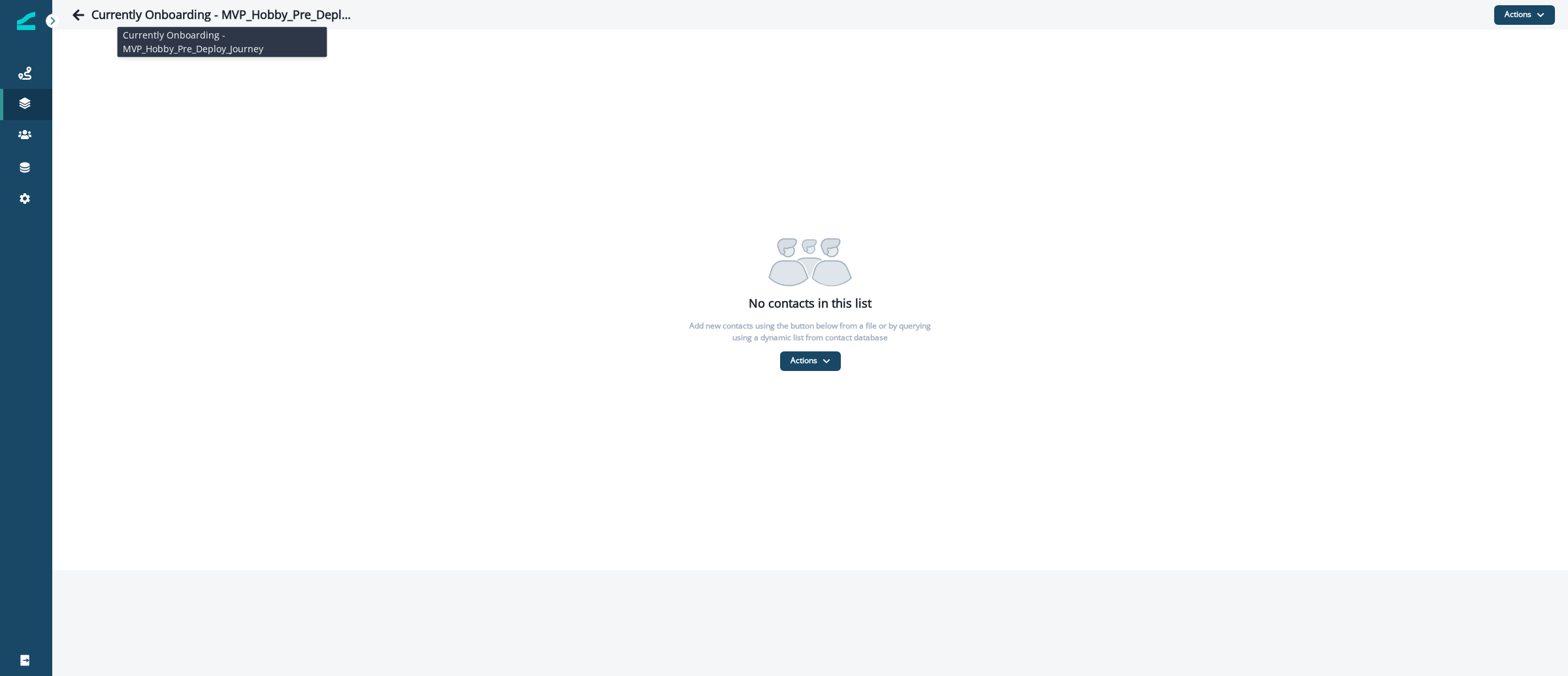
click at [310, 17] on h1 "Currently Onboarding - MVP_Hobby_Pre_Deploy_Journey" at bounding box center [222, 15] width 261 height 14
click at [83, 16] on icon "Go back" at bounding box center [78, 15] width 13 height 13
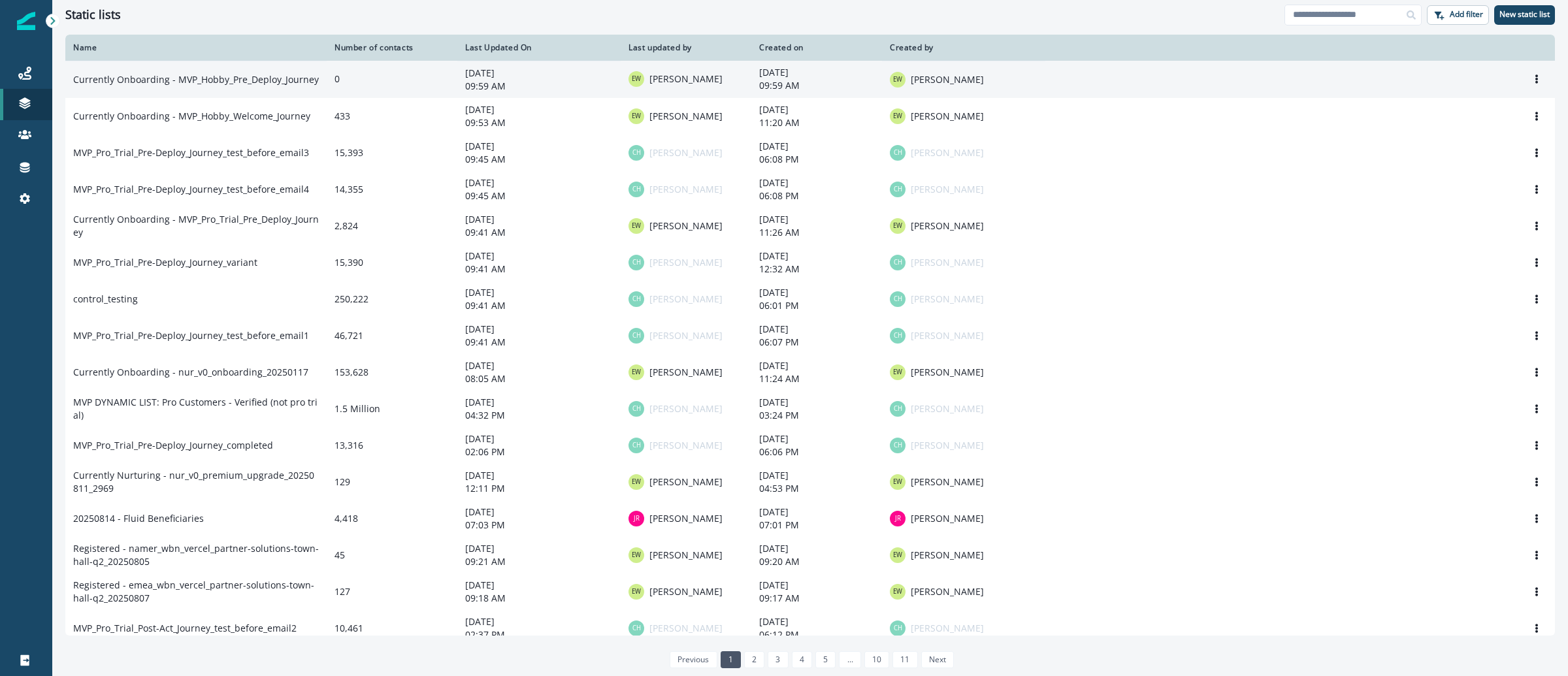
click at [277, 81] on td "Currently Onboarding - MVP_Hobby_Pre_Deploy_Journey" at bounding box center [196, 79] width 261 height 37
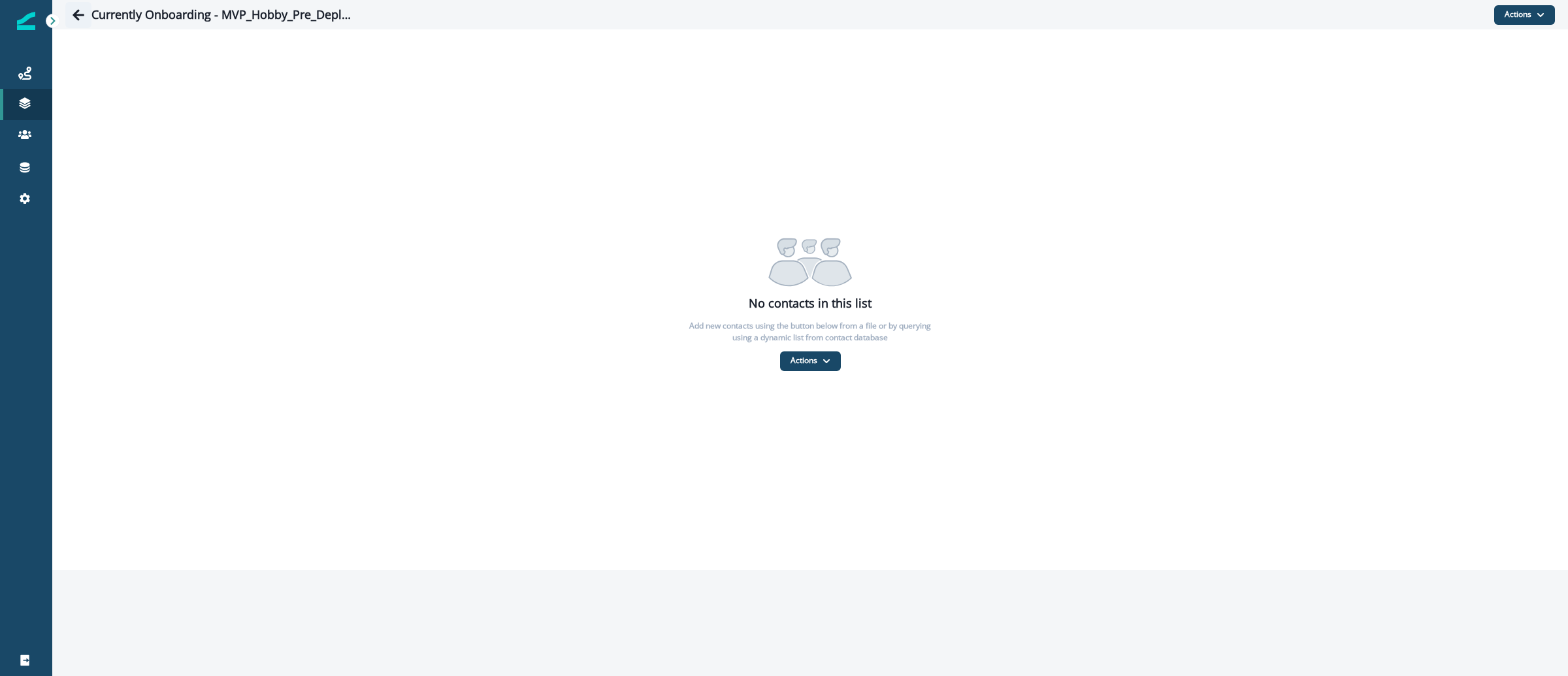
click at [77, 9] on icon "Go back" at bounding box center [78, 15] width 13 height 13
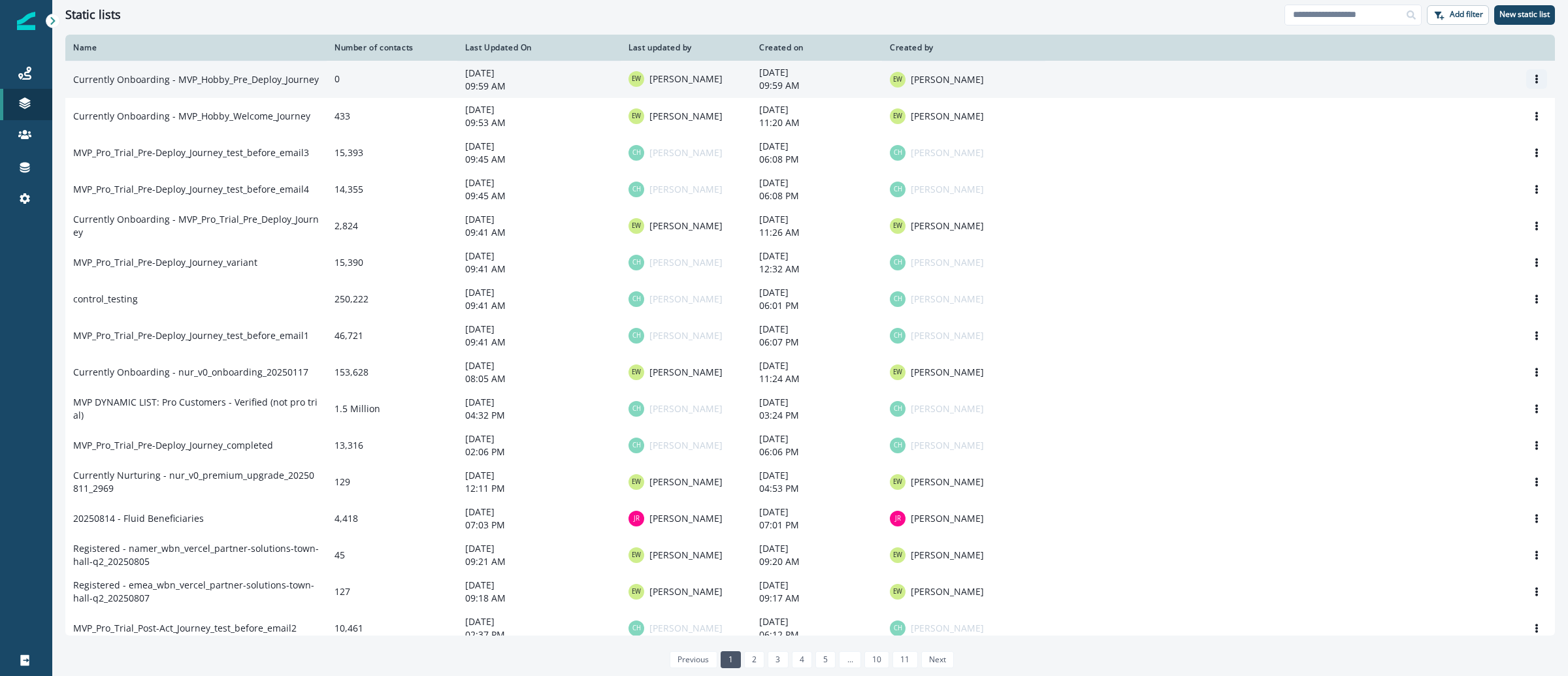
click at [1532, 77] on icon "Options" at bounding box center [1536, 78] width 9 height 9
click at [1445, 108] on button "Rename" at bounding box center [1461, 111] width 145 height 21
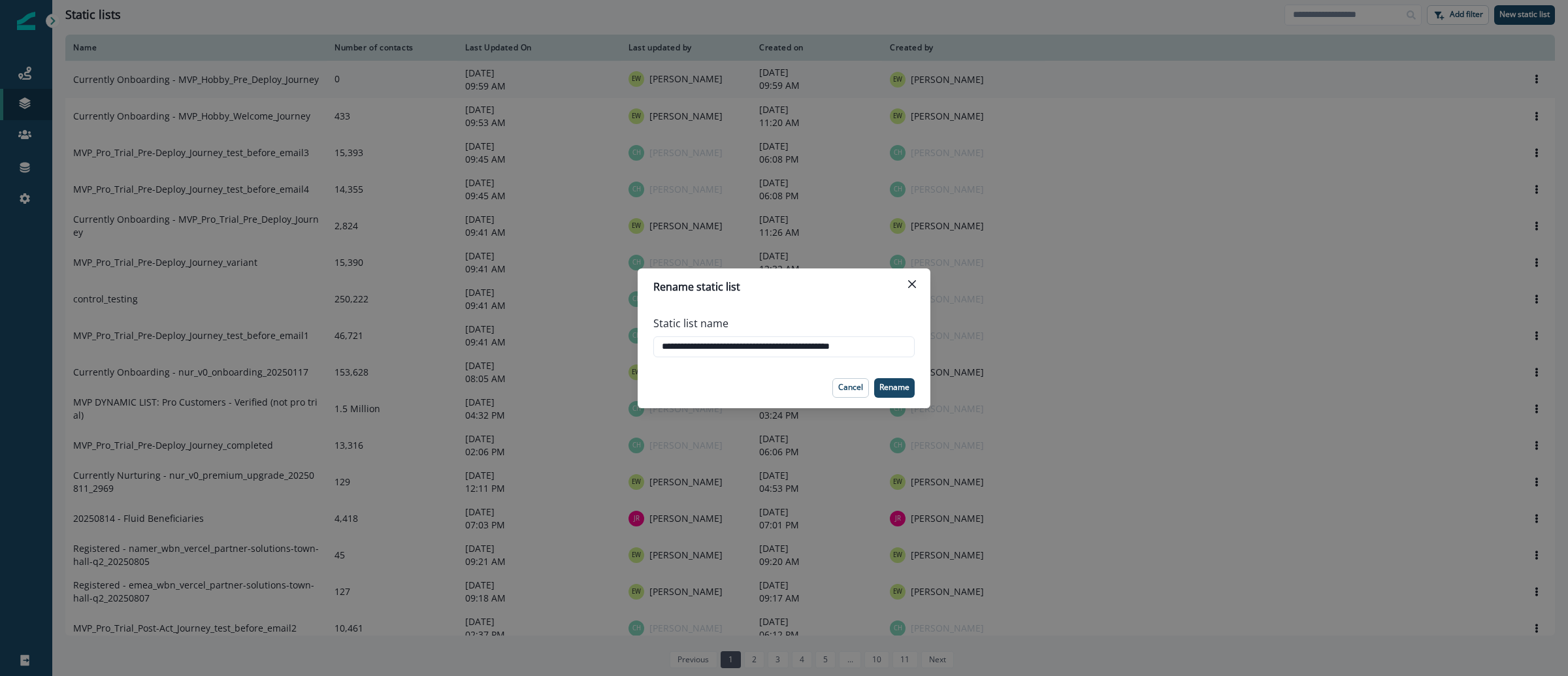
drag, startPoint x: 764, startPoint y: 346, endPoint x: 1225, endPoint y: 379, distance: 462.2
click at [1225, 379] on div "**********" at bounding box center [784, 338] width 1568 height 676
type input "**********"
click at [898, 393] on button "Rename" at bounding box center [894, 388] width 41 height 20
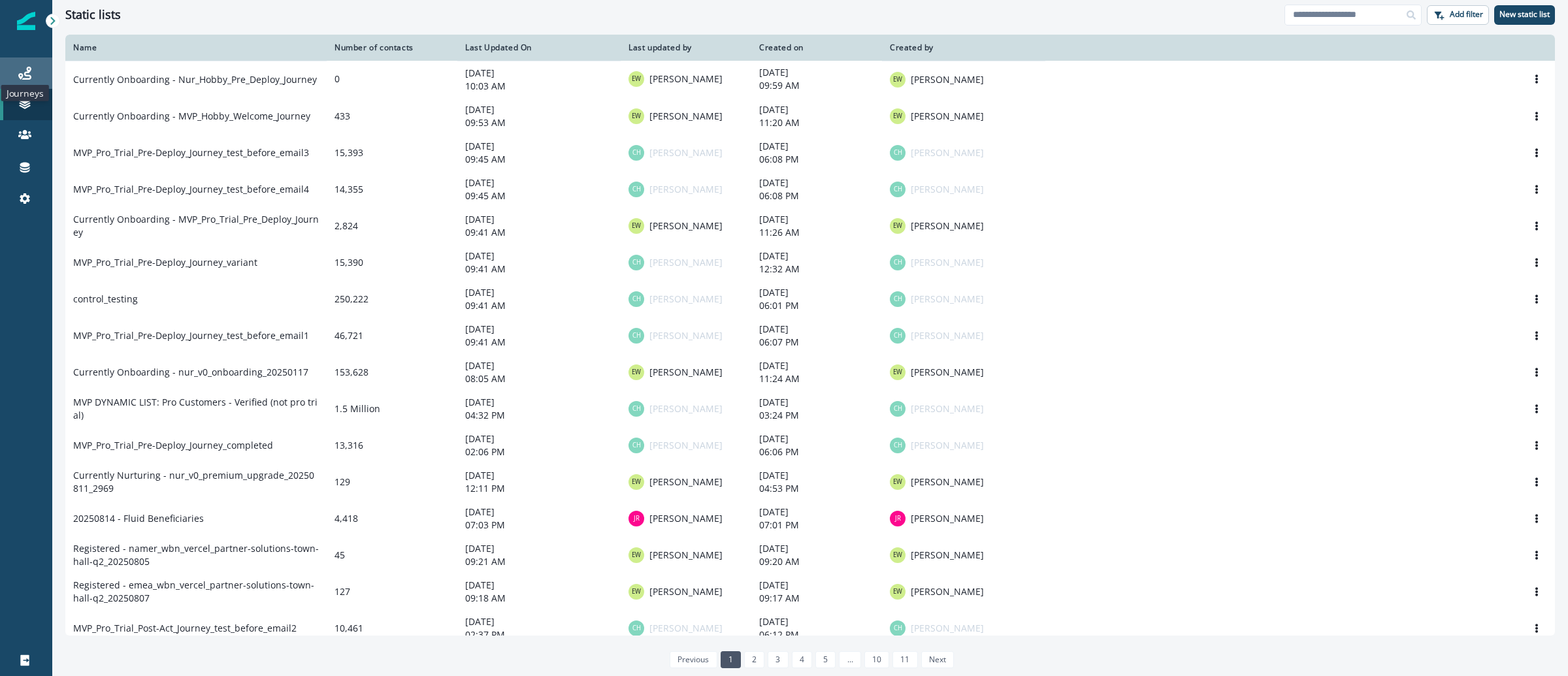
click at [25, 69] on icon at bounding box center [25, 73] width 13 height 13
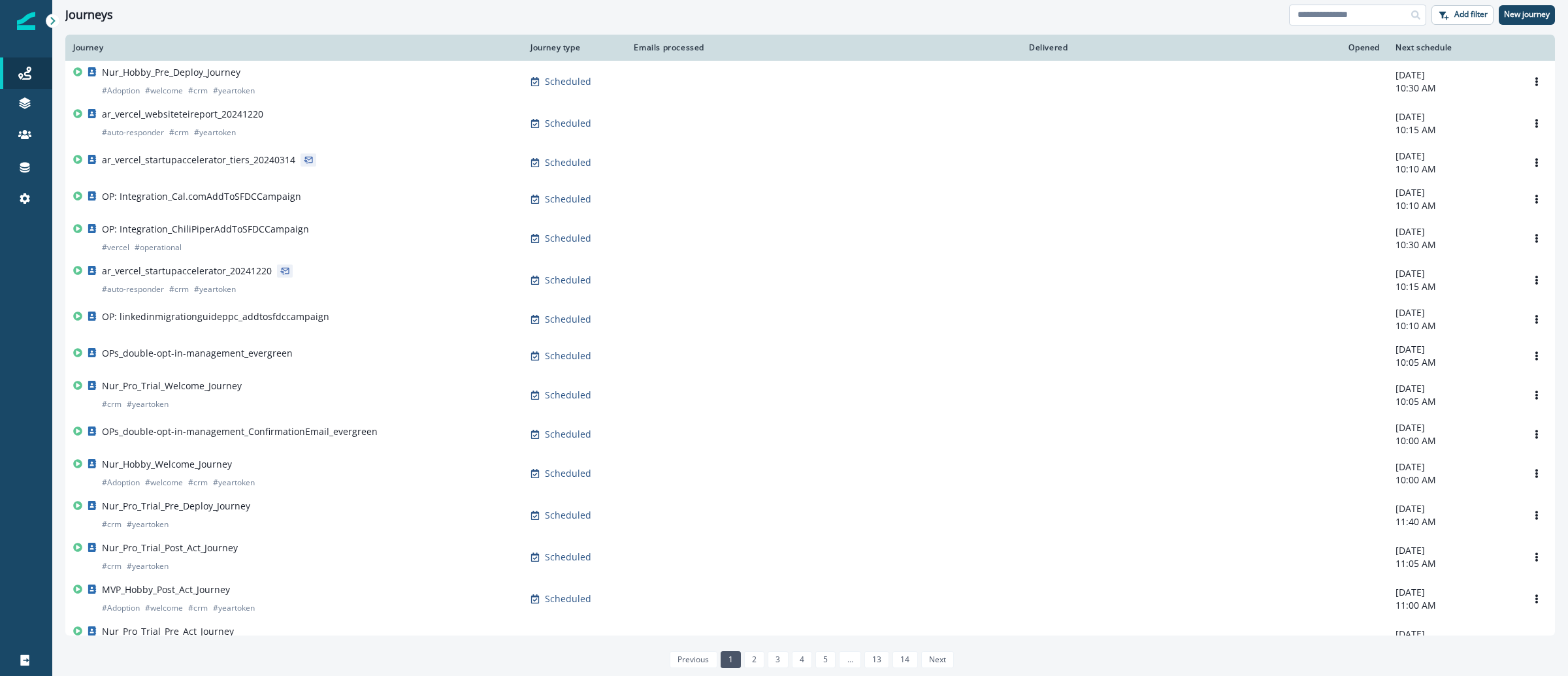
click at [1361, 20] on input at bounding box center [1358, 15] width 137 height 21
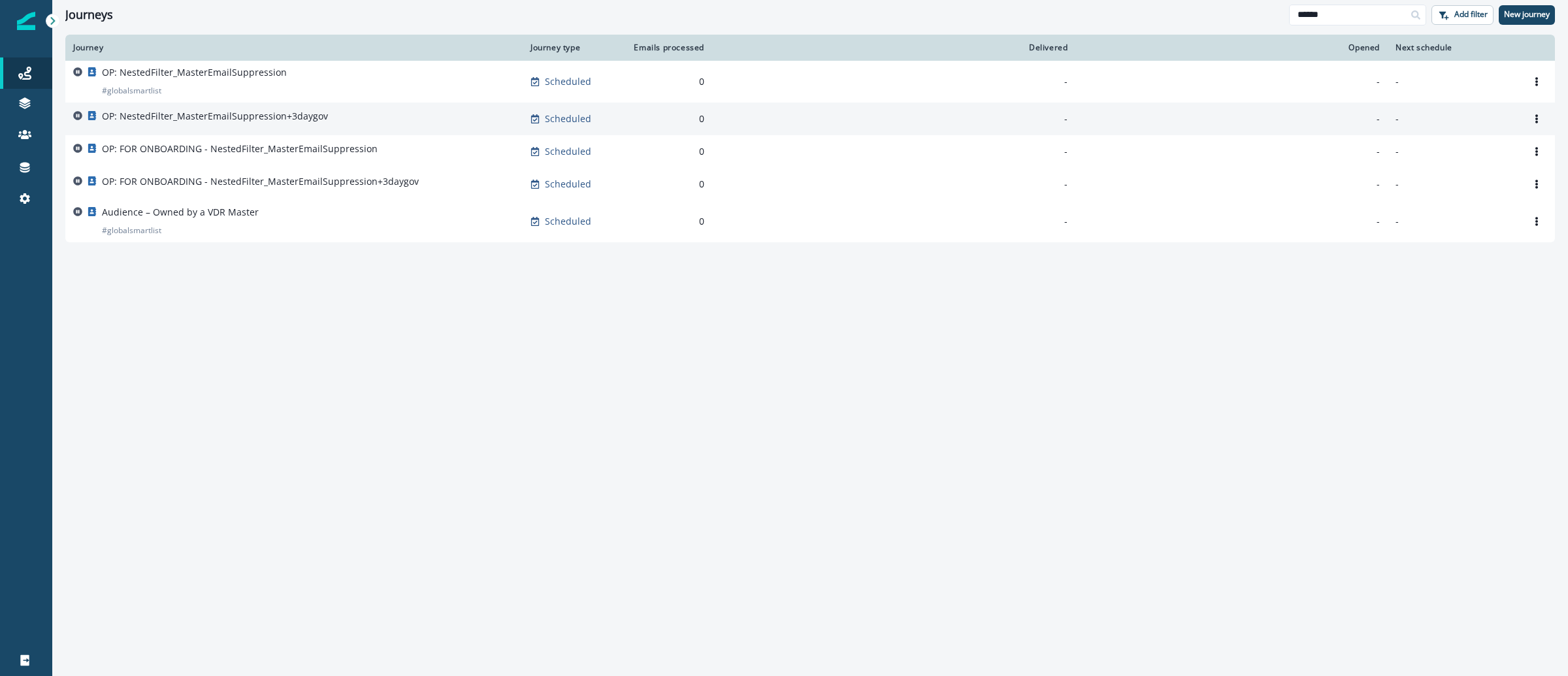
type input "******"
click at [270, 117] on p "OP: NestedFilter_MasterEmailSuppression+3daygov" at bounding box center [215, 116] width 226 height 13
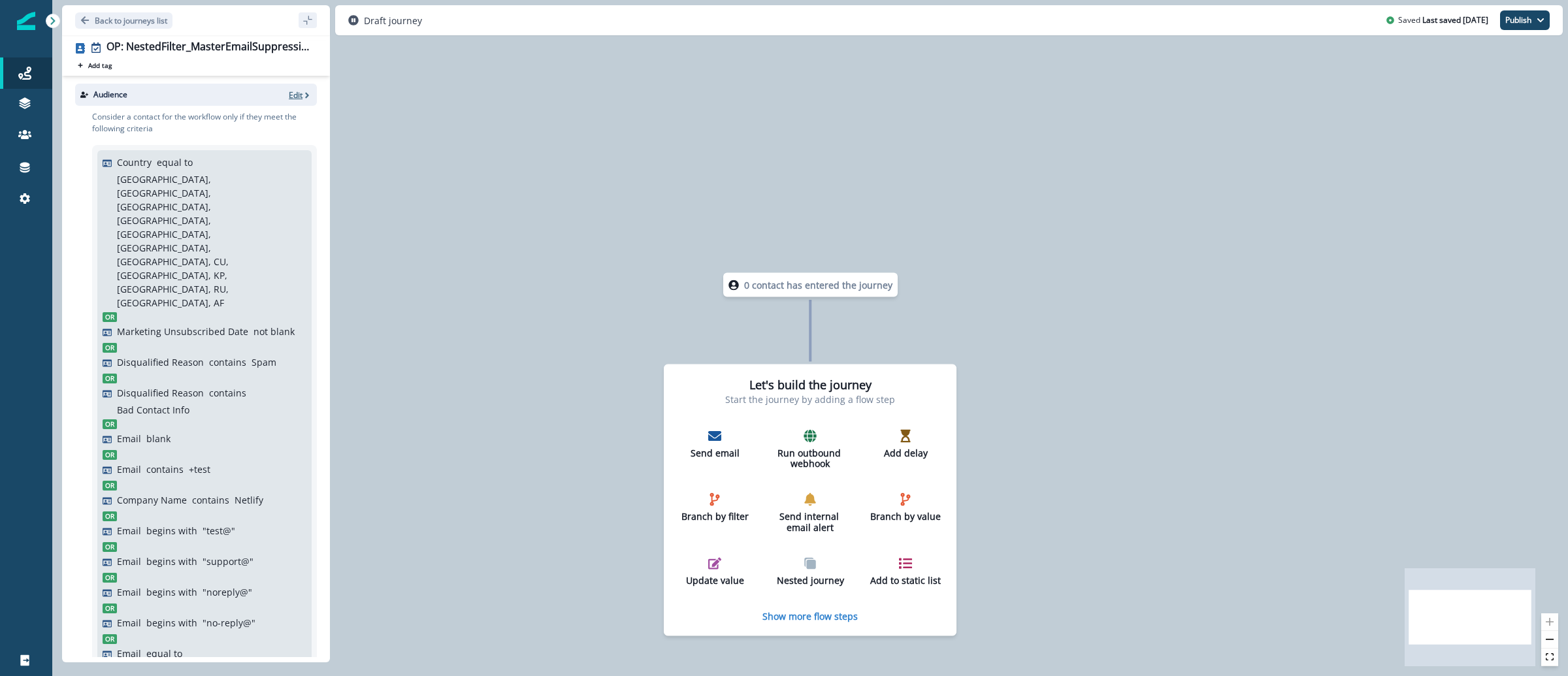
click at [303, 91] on icon "button" at bounding box center [307, 95] width 9 height 9
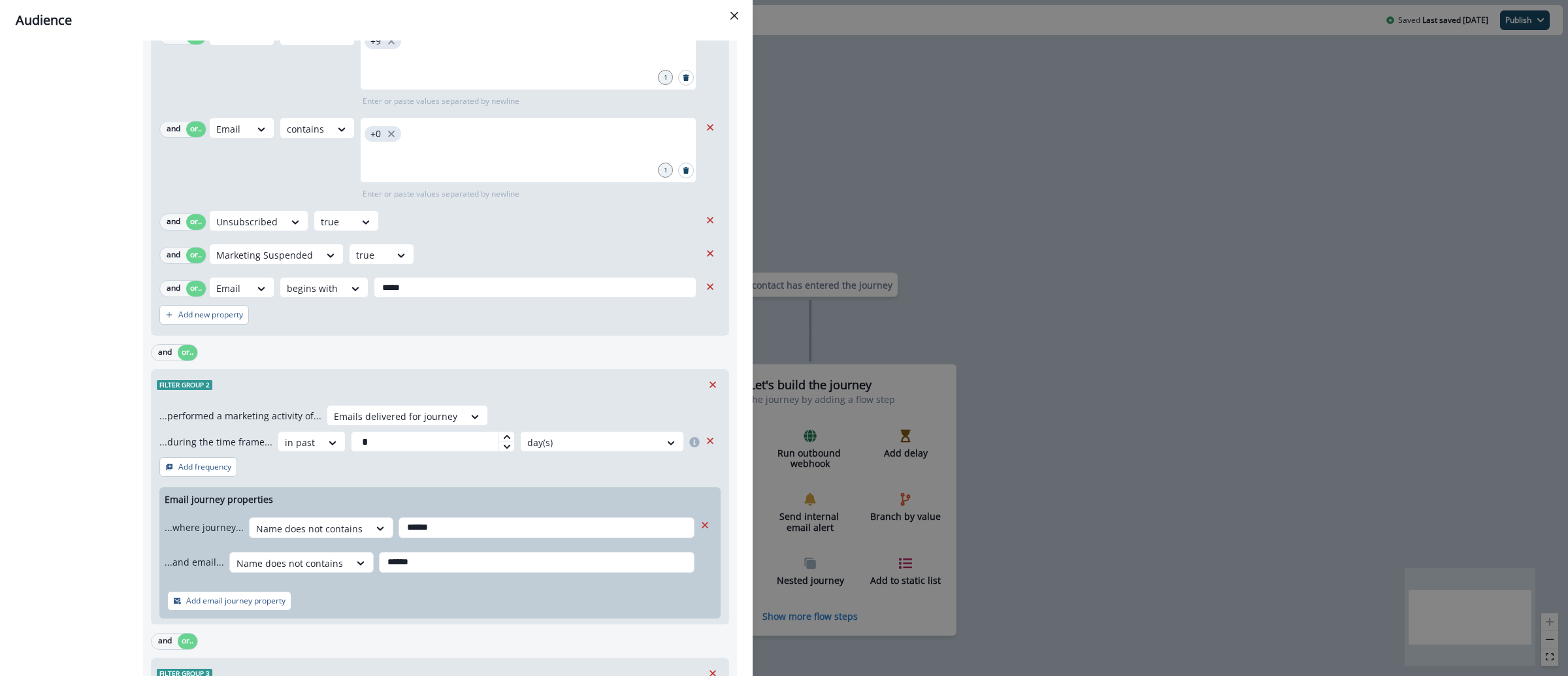
scroll to position [2350, 0]
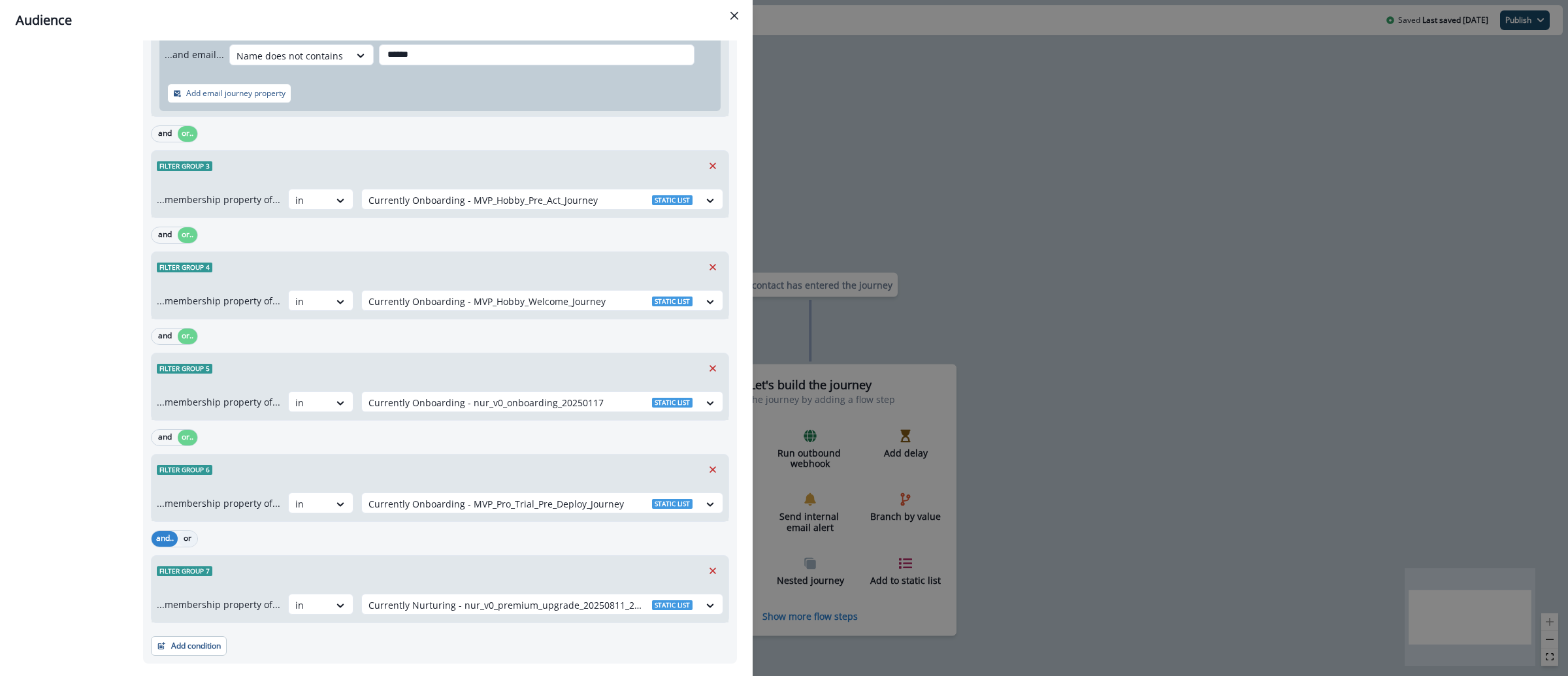
click at [185, 531] on button "or" at bounding box center [187, 539] width 20 height 16
click at [219, 636] on button "Add condition" at bounding box center [188, 646] width 76 height 20
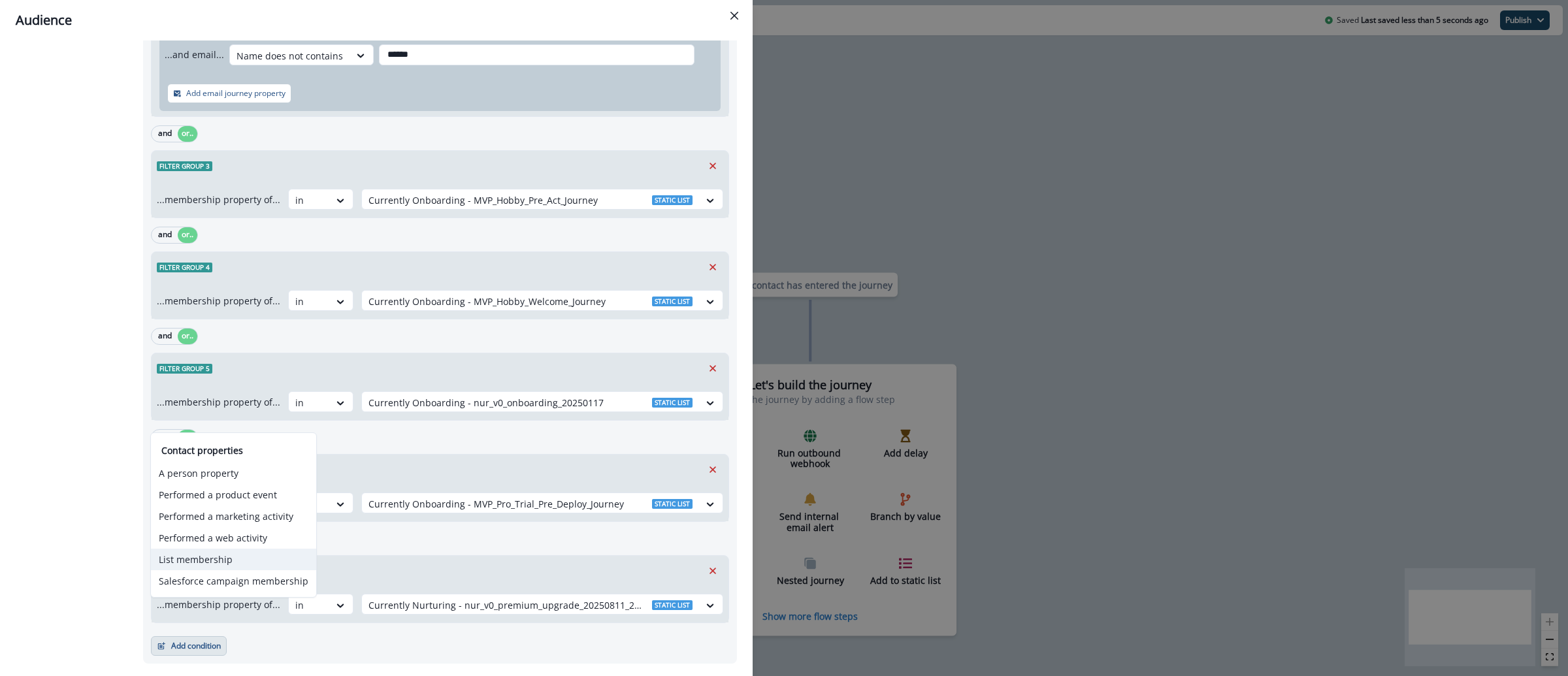
click at [230, 565] on button "List membership" at bounding box center [233, 559] width 165 height 21
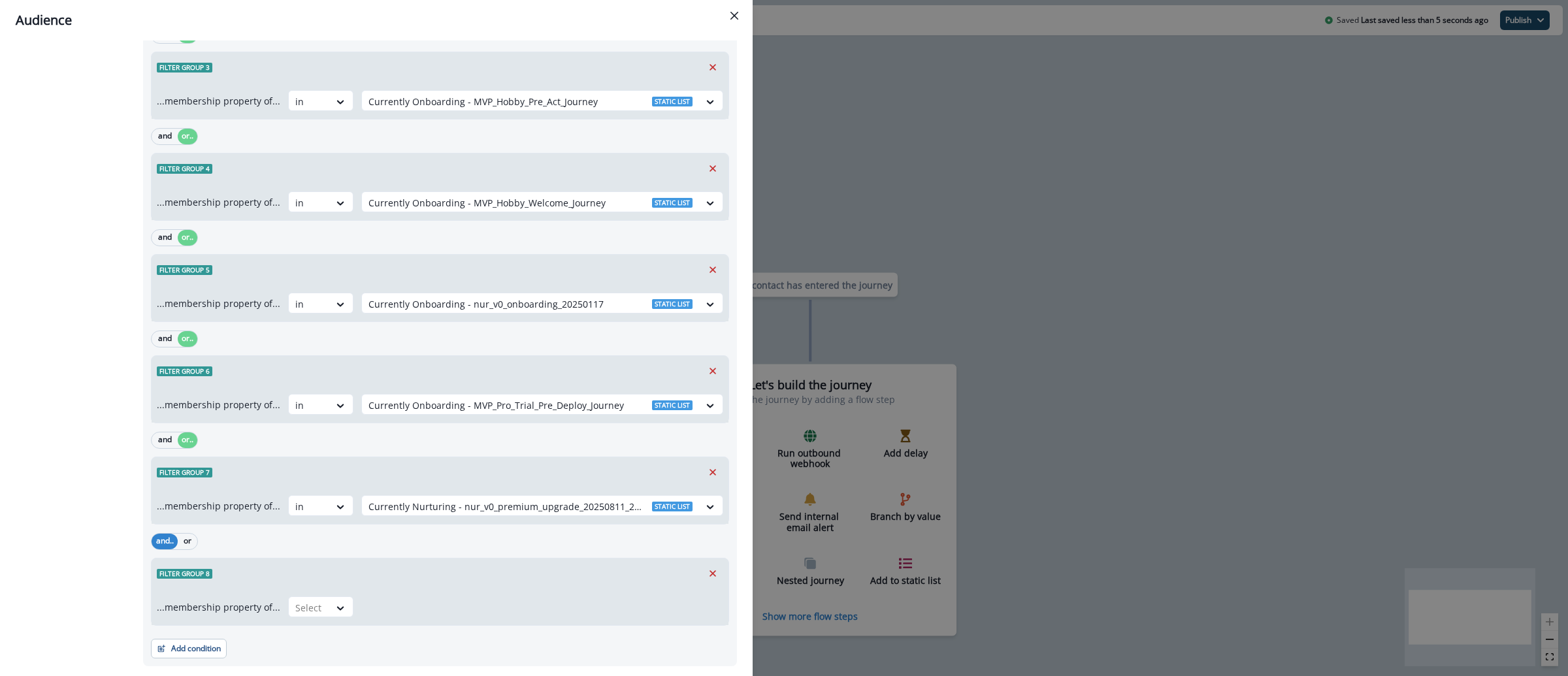
scroll to position [2452, 0]
click at [193, 531] on button "or" at bounding box center [187, 539] width 20 height 16
click at [310, 596] on div at bounding box center [309, 604] width 27 height 16
click at [318, 608] on div "in" at bounding box center [316, 601] width 65 height 24
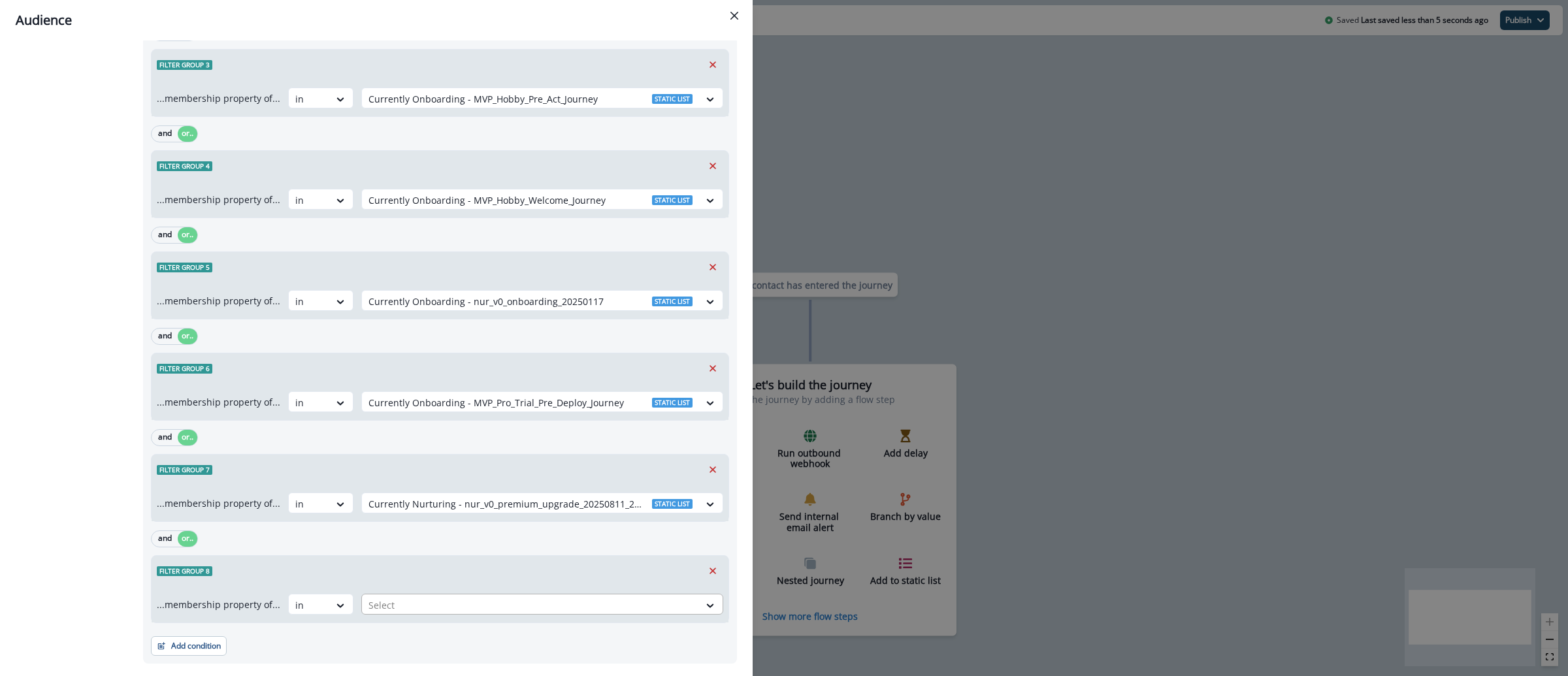
click at [445, 596] on div at bounding box center [530, 604] width 324 height 16
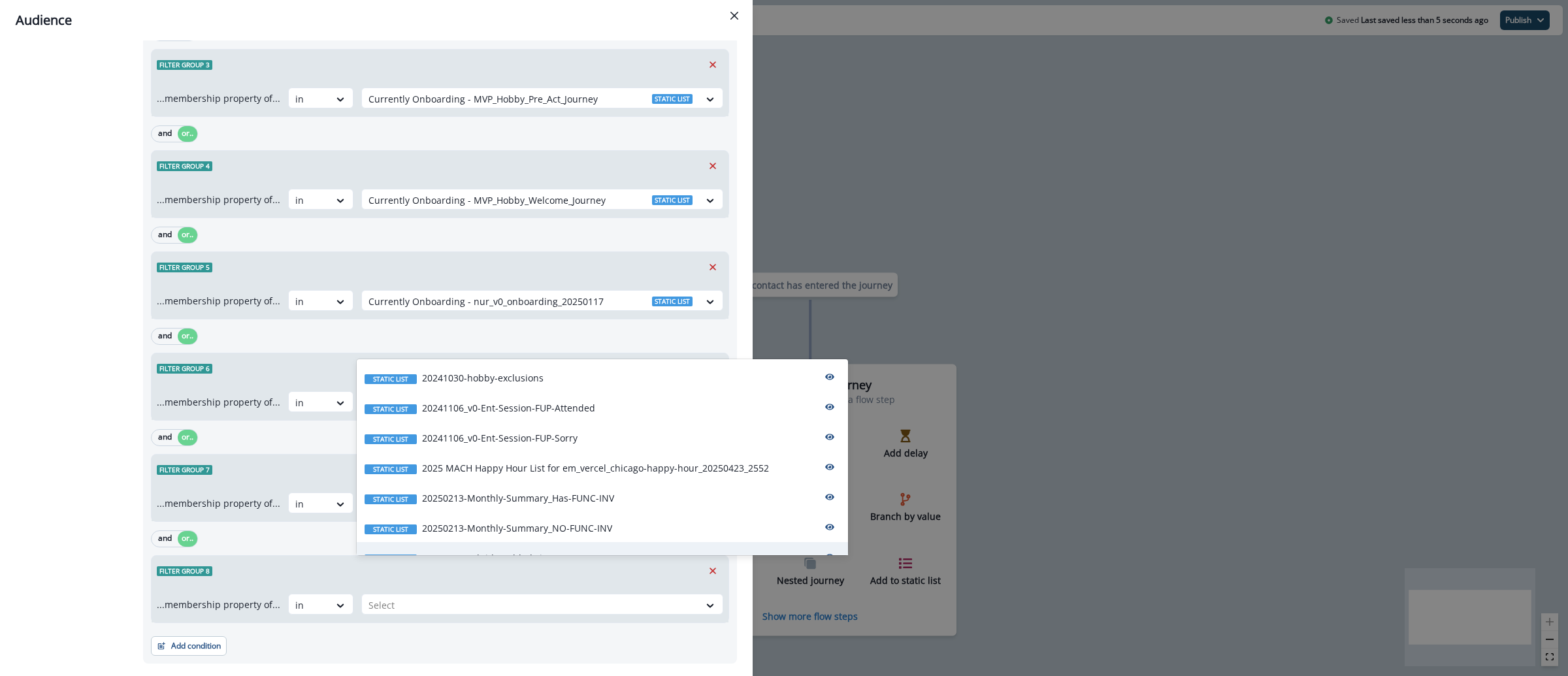
paste input "**********"
type input "**********"
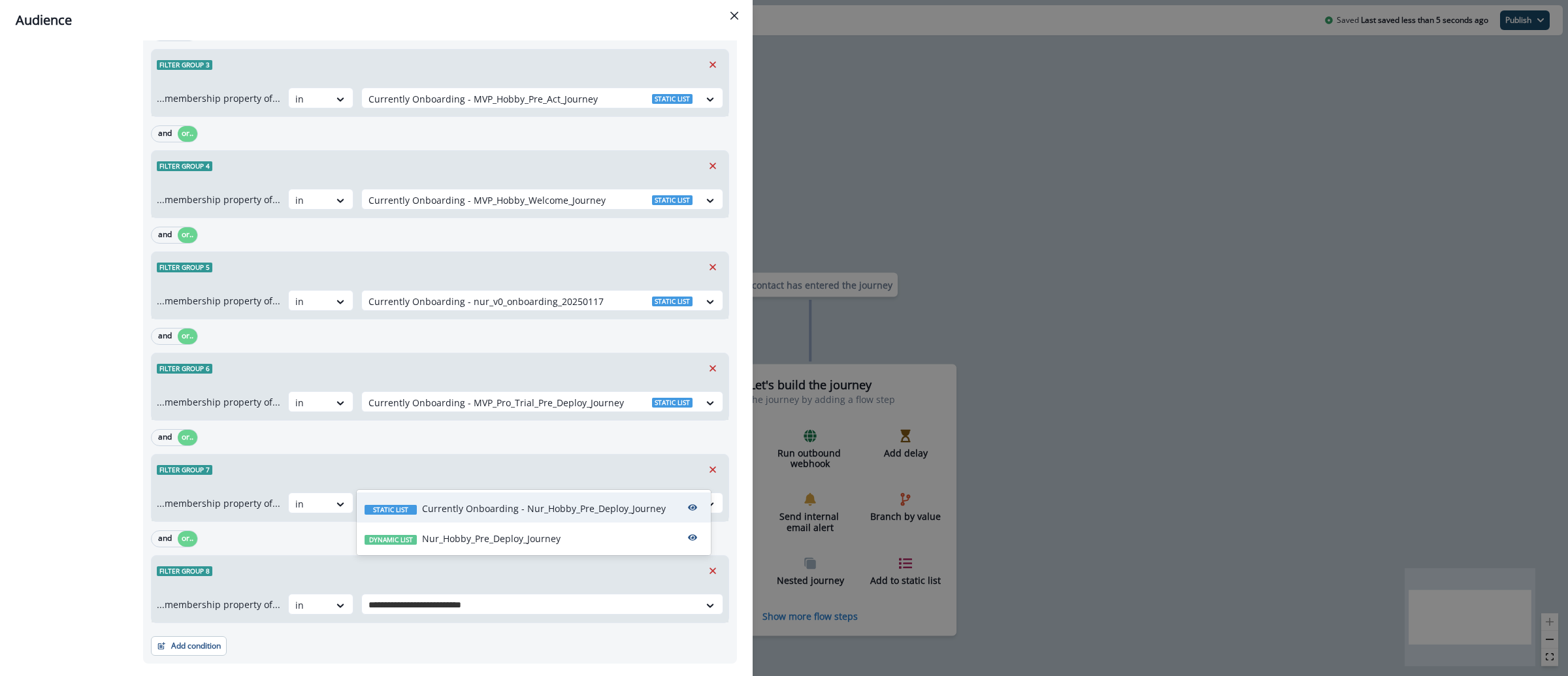
click at [509, 509] on p "Currently Onboarding - Nur_Hobby_Pre_Deploy_Journey" at bounding box center [544, 508] width 244 height 14
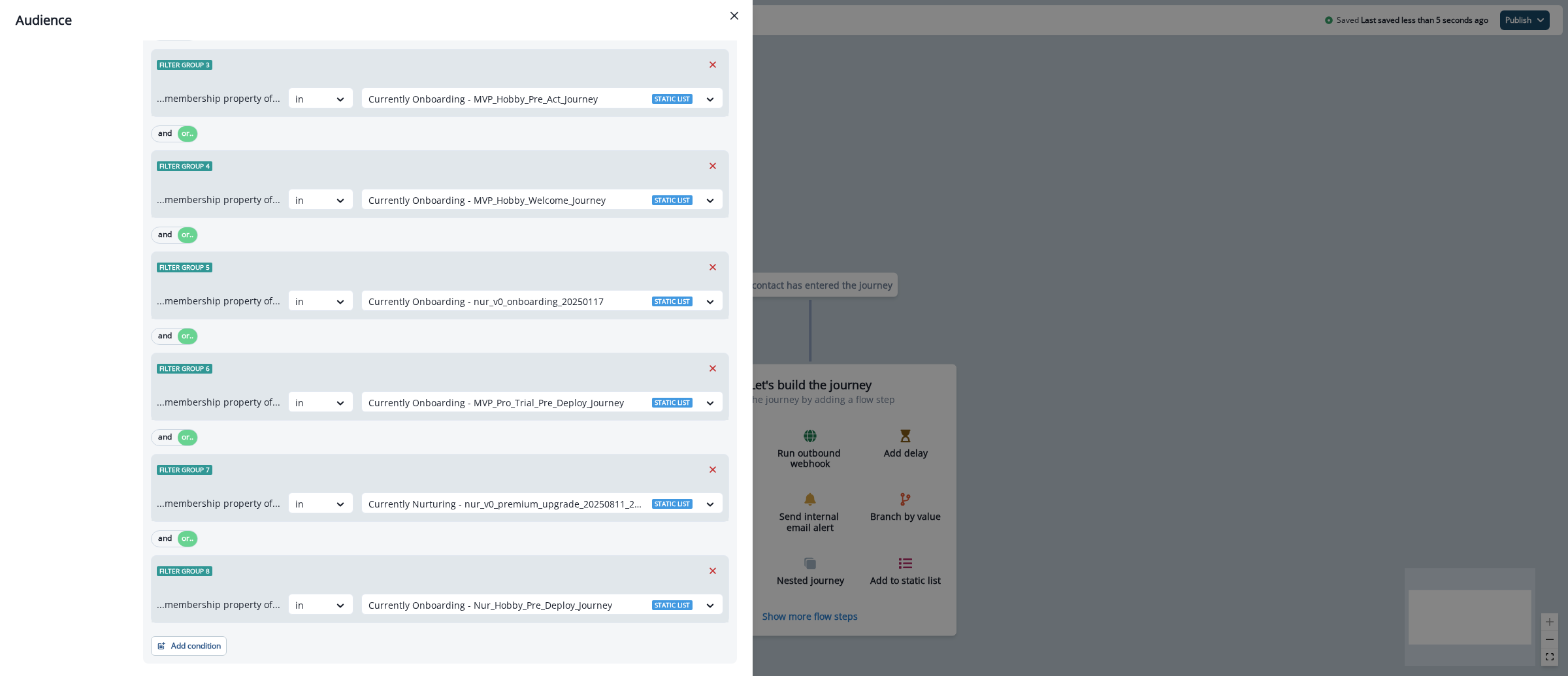
click at [798, 139] on div "Audience Preview dynamic list All contact s who have, Outer group 1 Filter grou…" at bounding box center [784, 338] width 1568 height 676
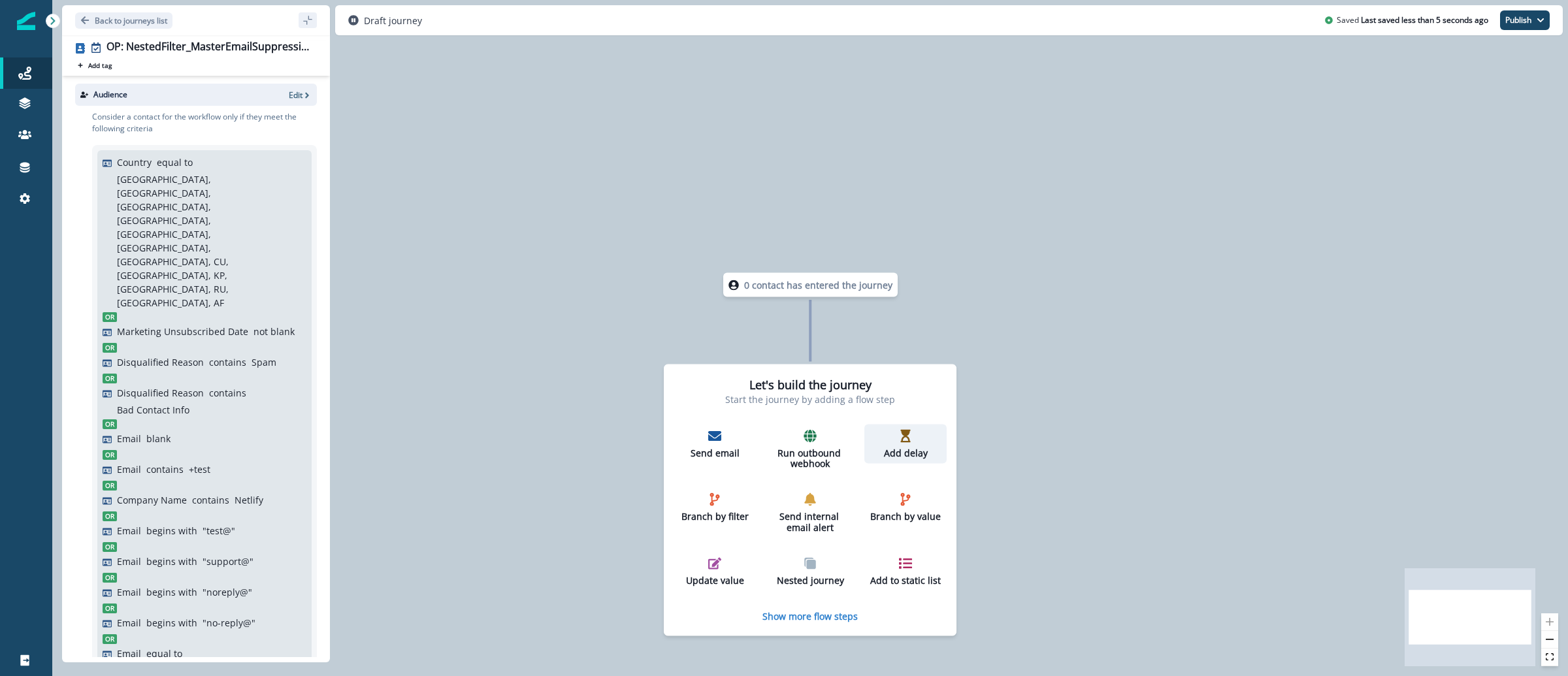
click at [888, 447] on p "Add delay" at bounding box center [905, 453] width 72 height 11
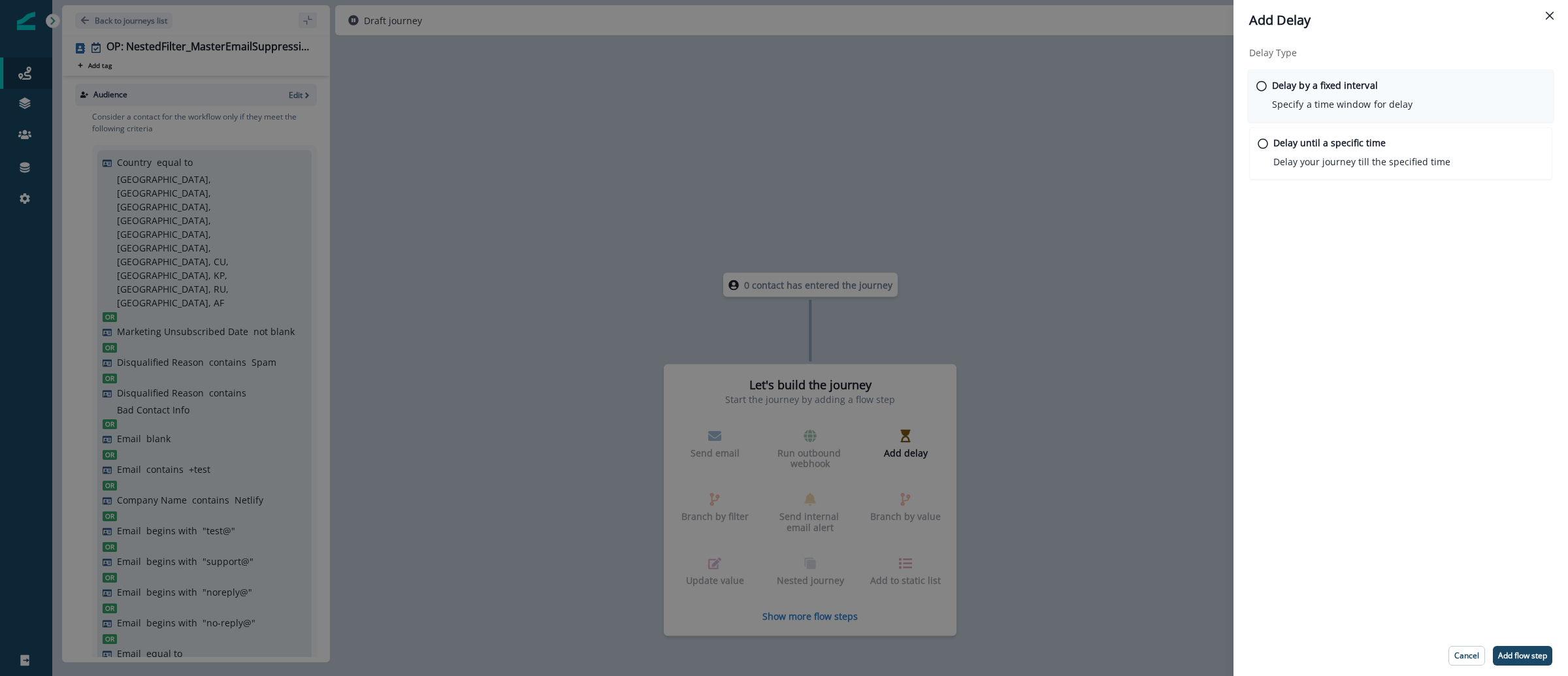
click at [1388, 85] on div "Delay by a fixed interval Specify a time window for delay" at bounding box center [1342, 95] width 140 height 33
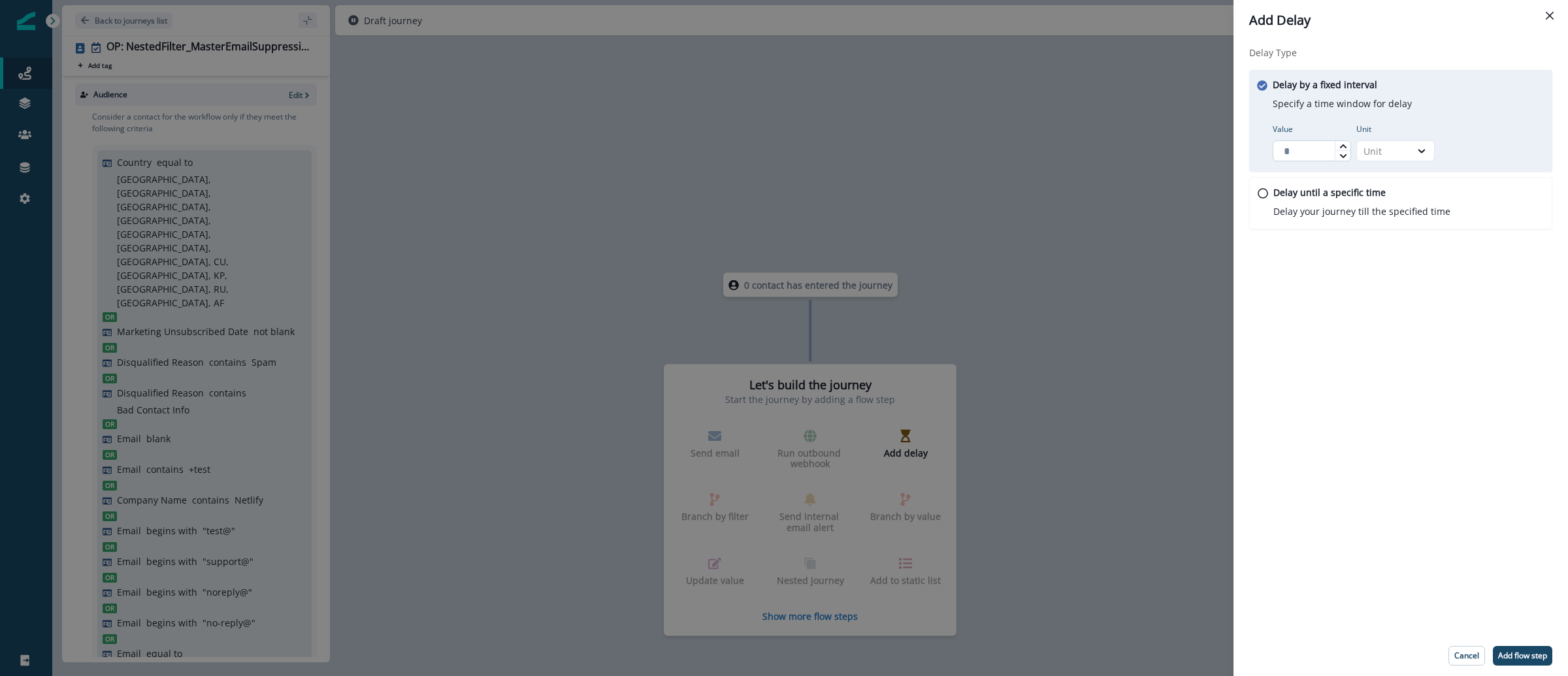
click at [1309, 147] on input "Value" at bounding box center [1311, 150] width 78 height 21
type input "*"
click at [1402, 152] on div "Unit" at bounding box center [1383, 150] width 41 height 14
click at [1400, 225] on div "Day" at bounding box center [1395, 229] width 78 height 24
click at [1500, 662] on button "Add flow step" at bounding box center [1523, 655] width 60 height 20
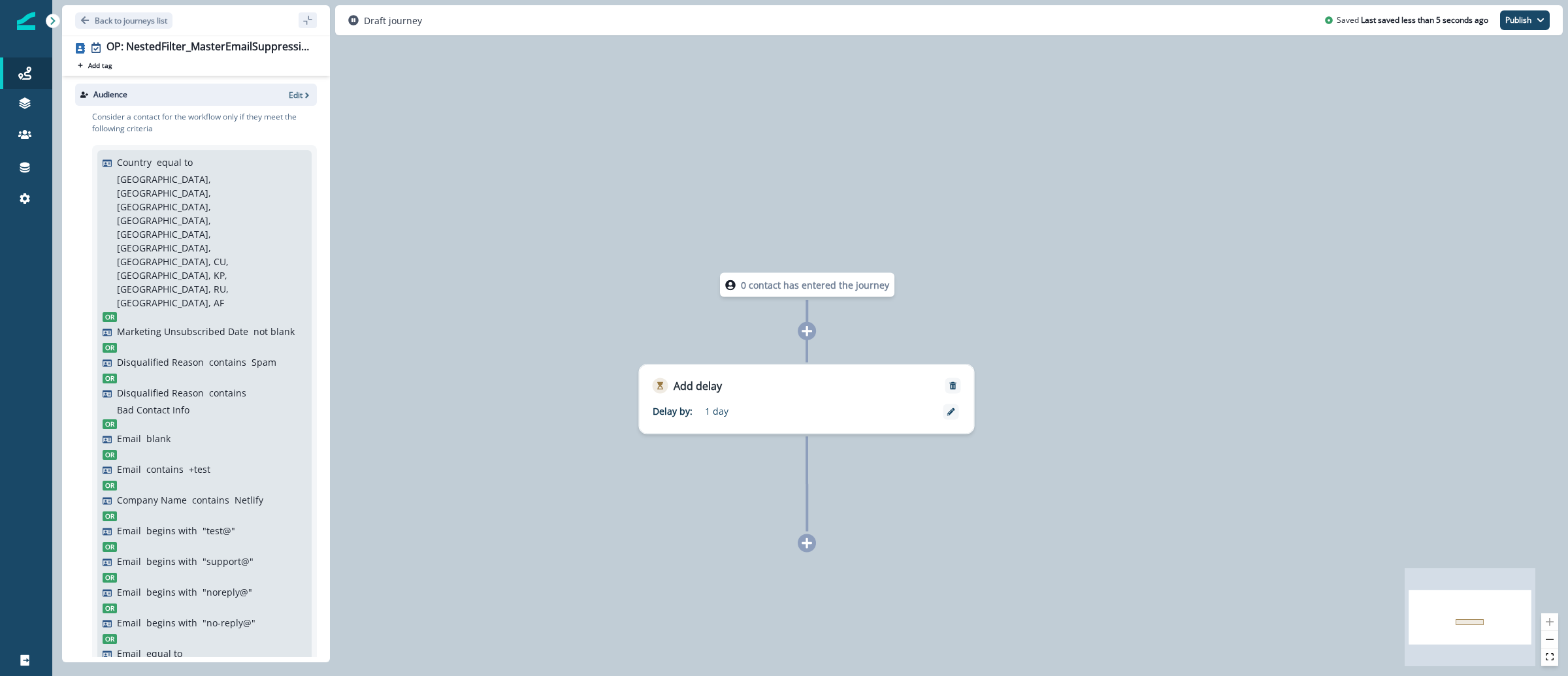
click at [807, 553] on div "0 contact has entered the journey Add delay Delay by: 1 day Delay details incom…" at bounding box center [810, 338] width 1515 height 676
click at [807, 548] on icon at bounding box center [806, 543] width 12 height 12
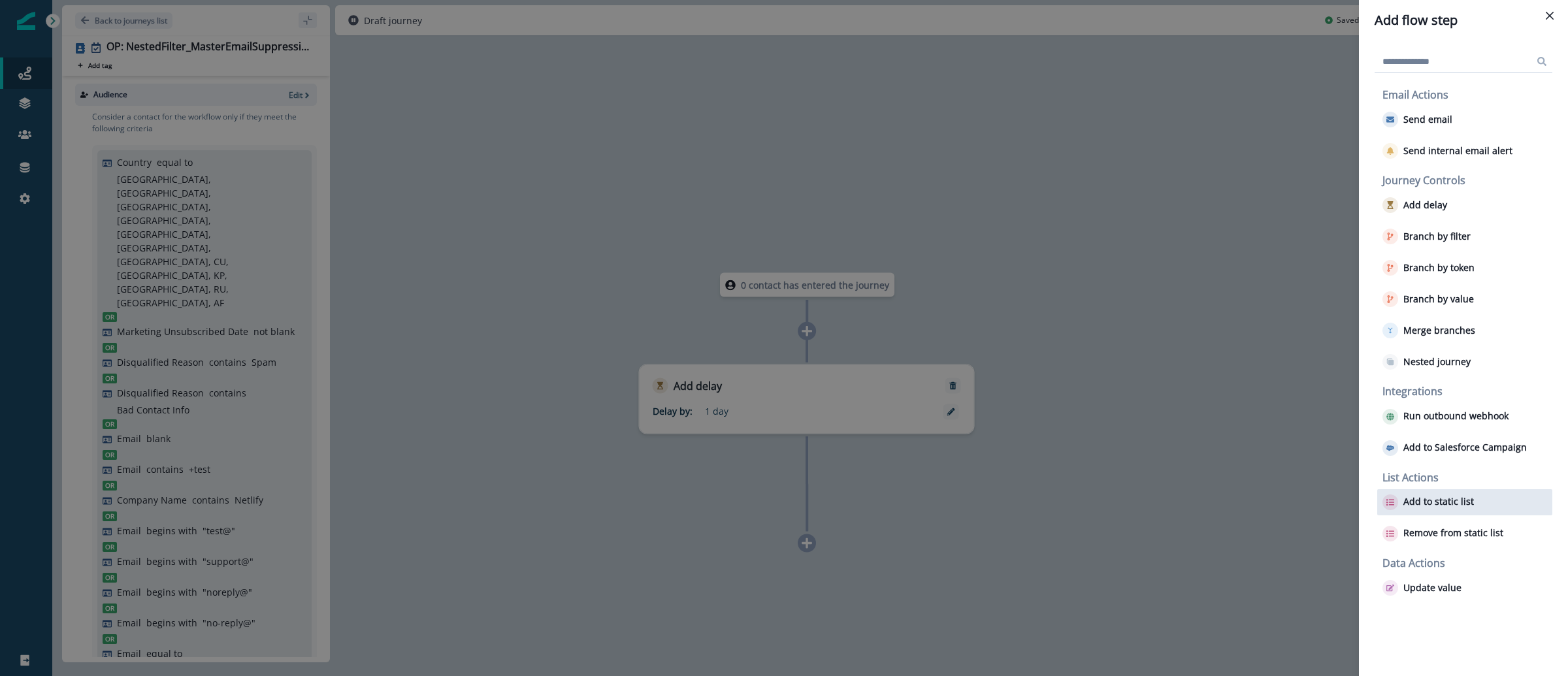
click at [1437, 502] on p "Add to static list" at bounding box center [1438, 502] width 71 height 11
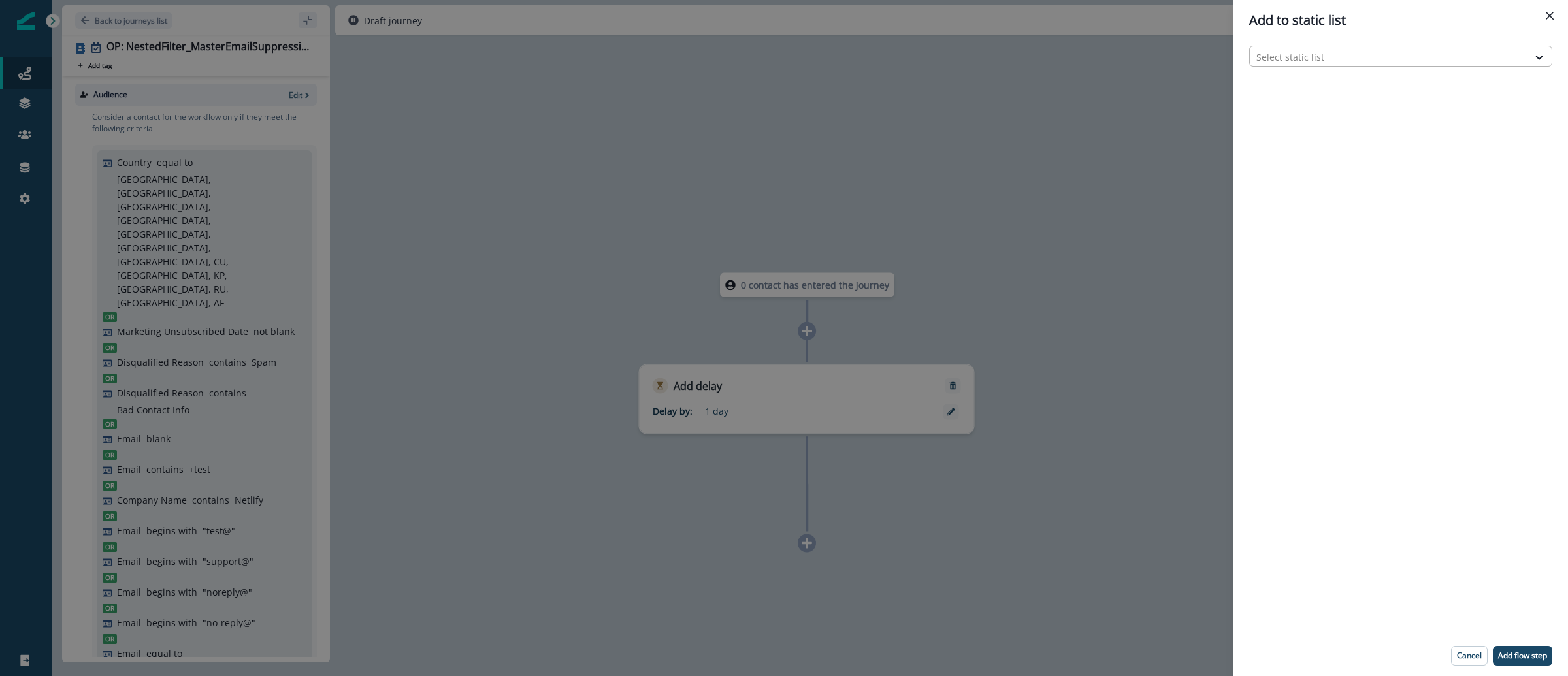
click at [1323, 57] on div at bounding box center [1389, 57] width 265 height 16
type input "*****"
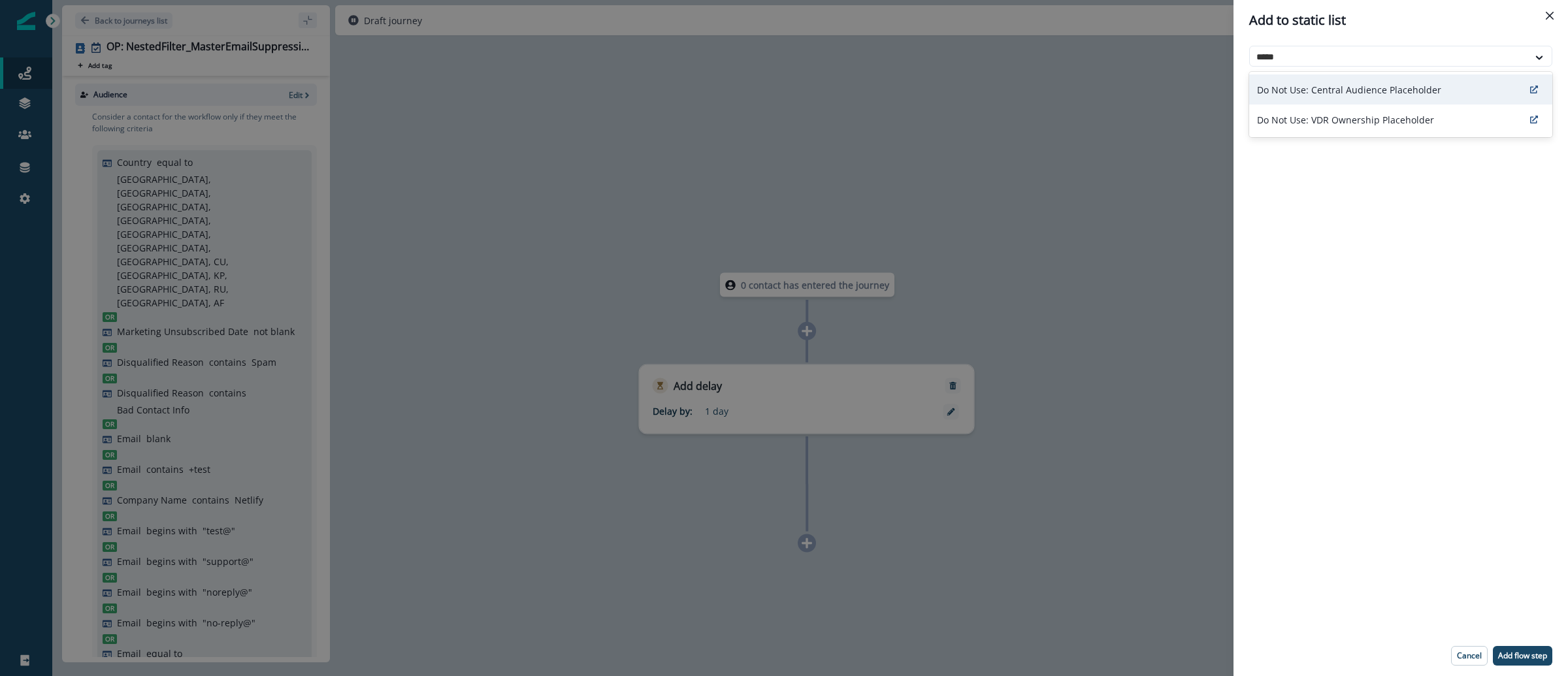
click at [1362, 84] on p "Do Not Use: Central Audience Placeholder" at bounding box center [1349, 89] width 184 height 14
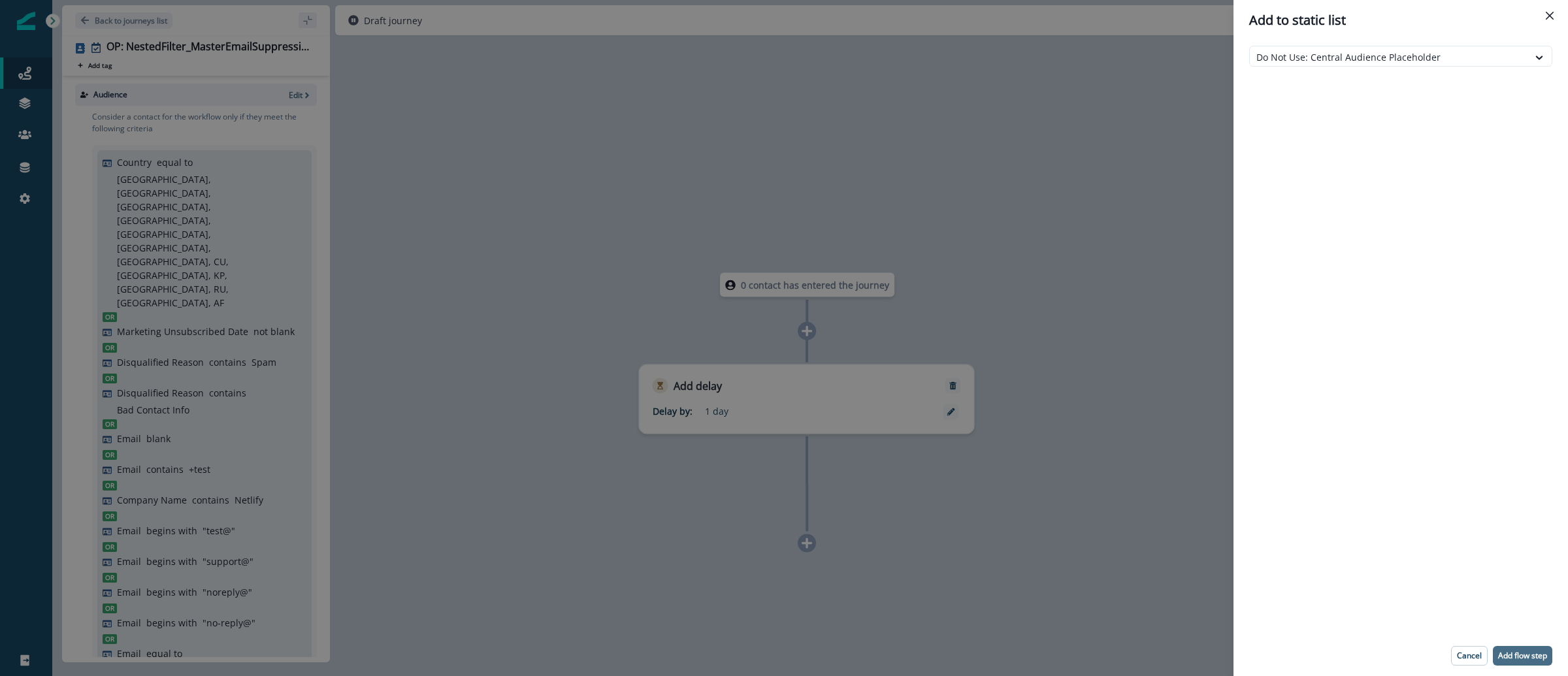
click at [1533, 659] on p "Add flow step" at bounding box center [1522, 655] width 49 height 9
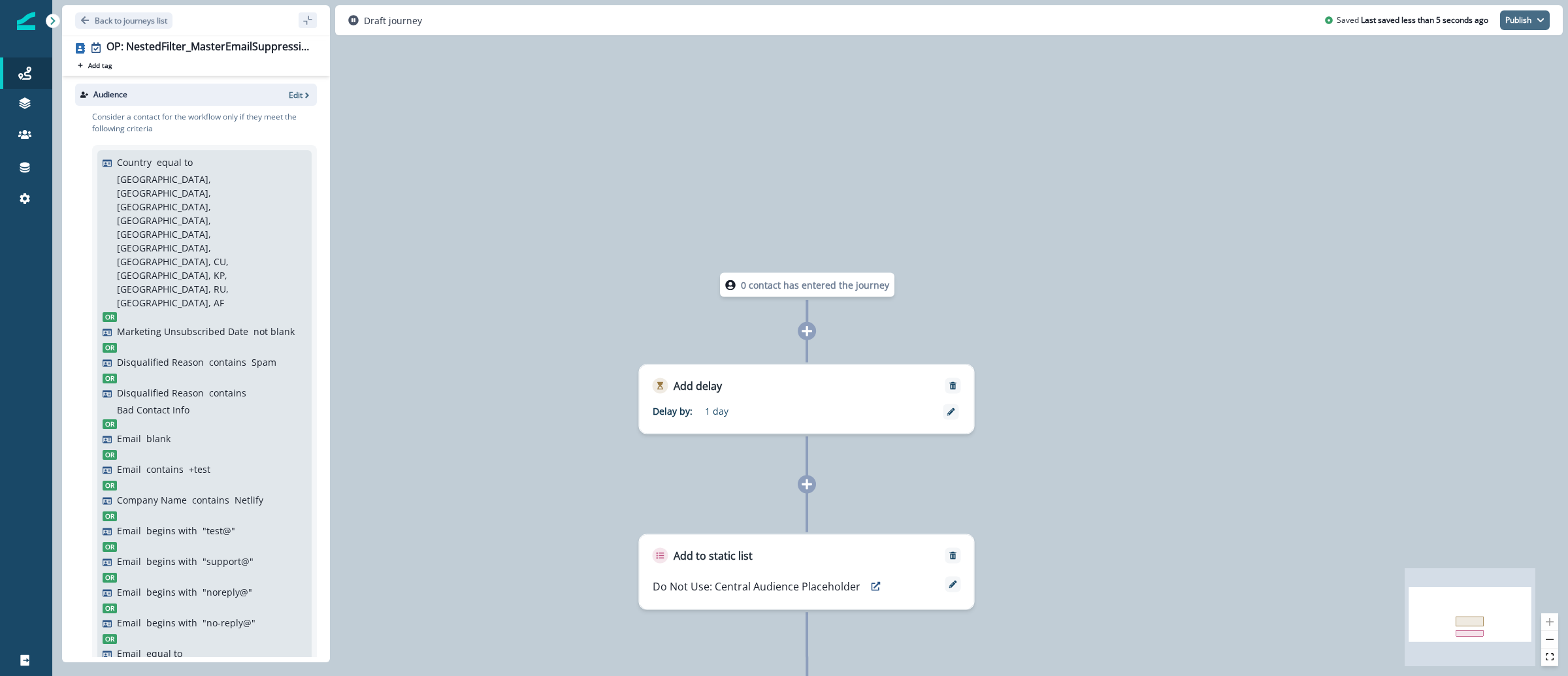
click at [1543, 18] on icon "button" at bounding box center [1540, 20] width 8 height 8
click at [1501, 76] on button "as inactive journey" at bounding box center [1477, 76] width 145 height 24
click at [952, 557] on icon "Remove" at bounding box center [952, 556] width 7 height 8
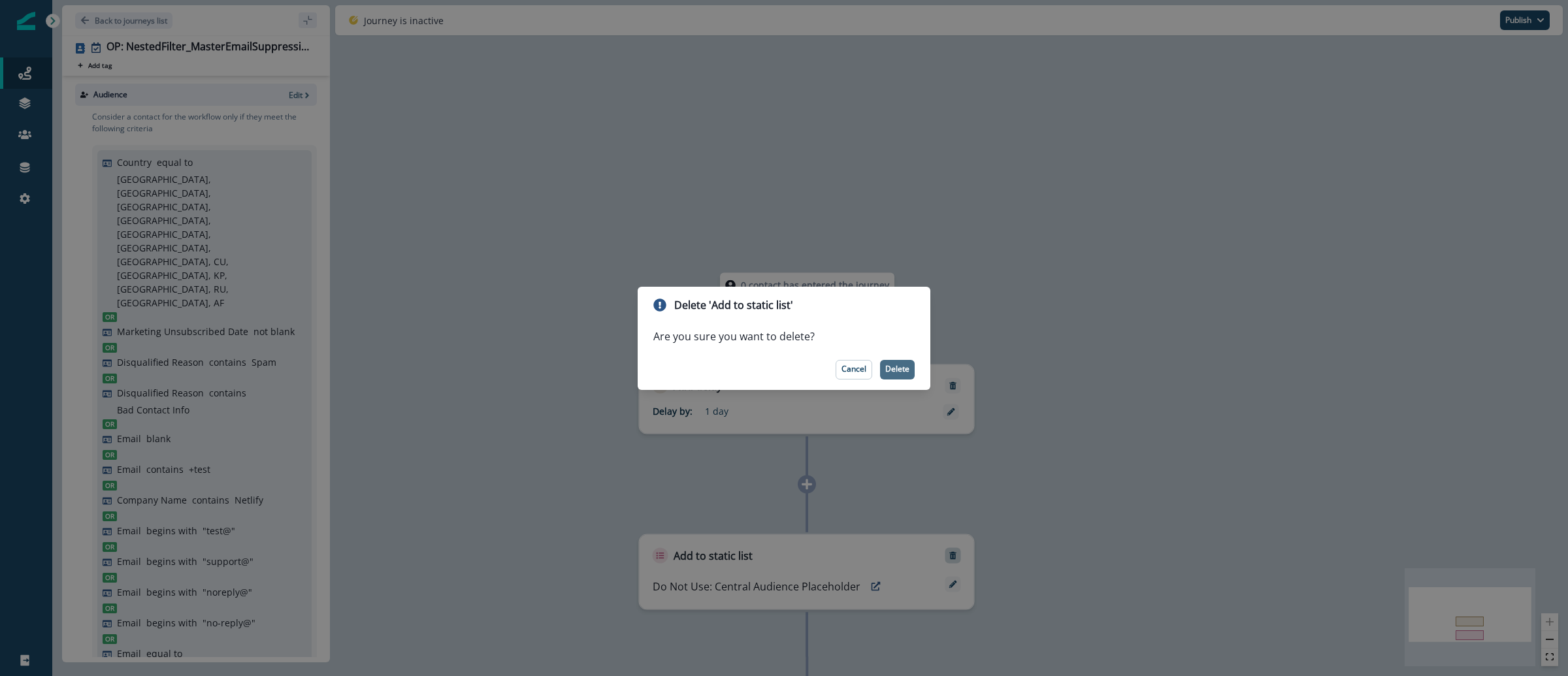
click at [898, 372] on p "Delete" at bounding box center [897, 369] width 24 height 9
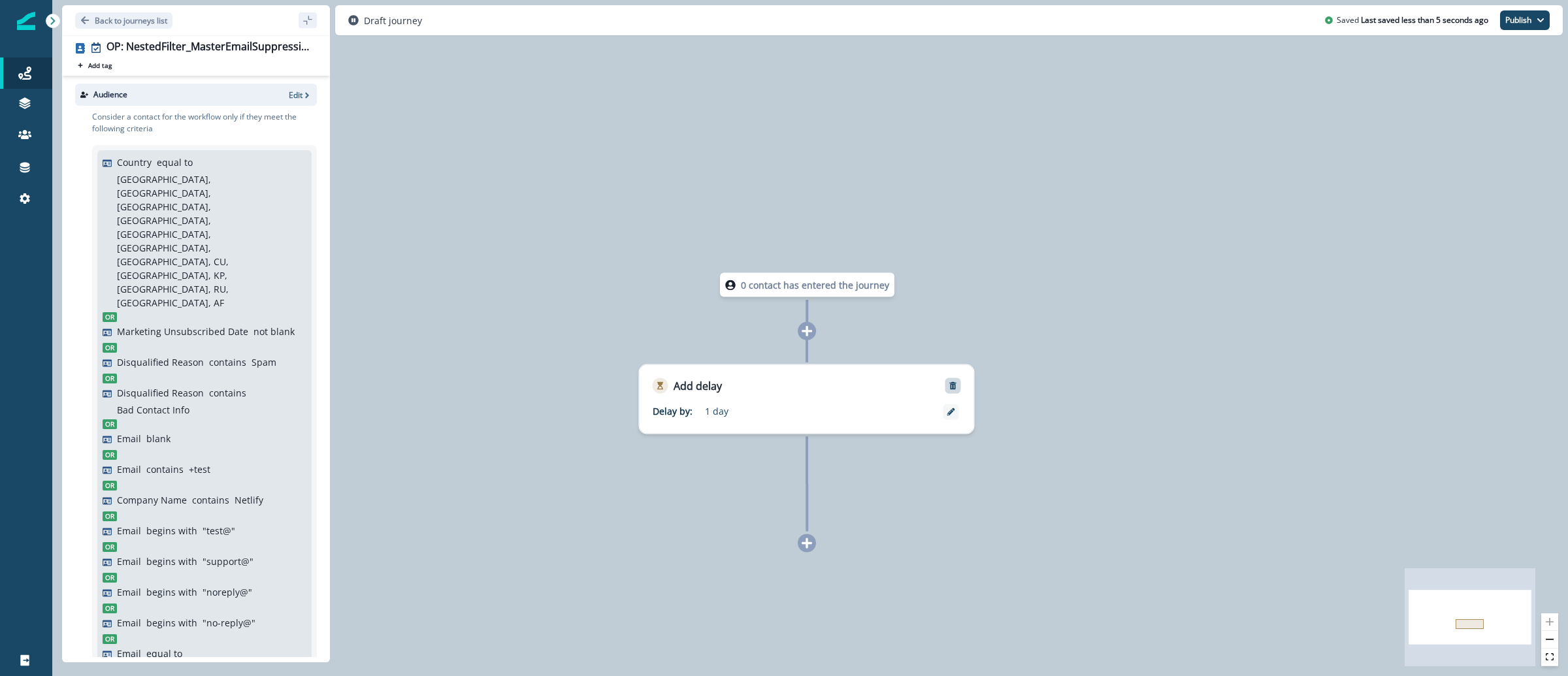
click at [956, 389] on icon "Remove" at bounding box center [953, 385] width 9 height 9
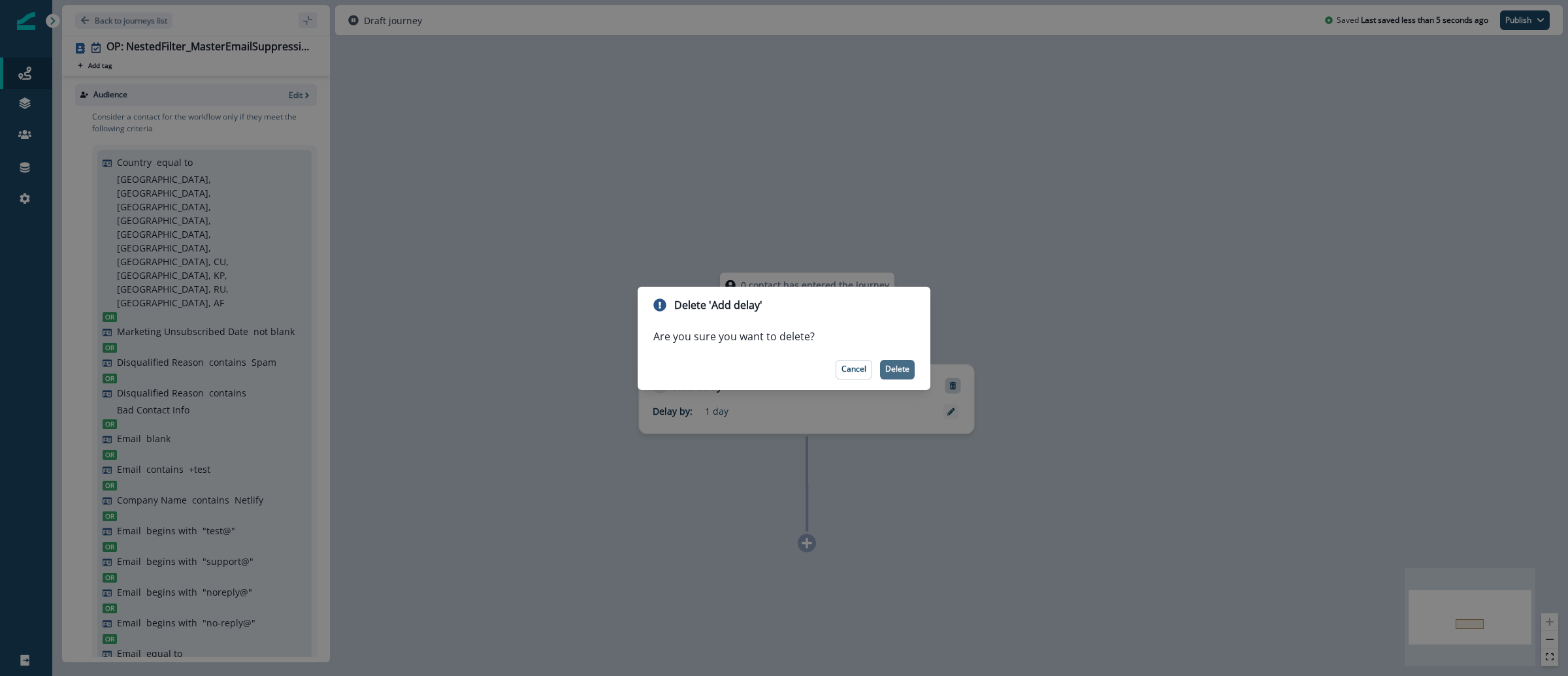
click at [900, 373] on p "Delete" at bounding box center [897, 369] width 24 height 9
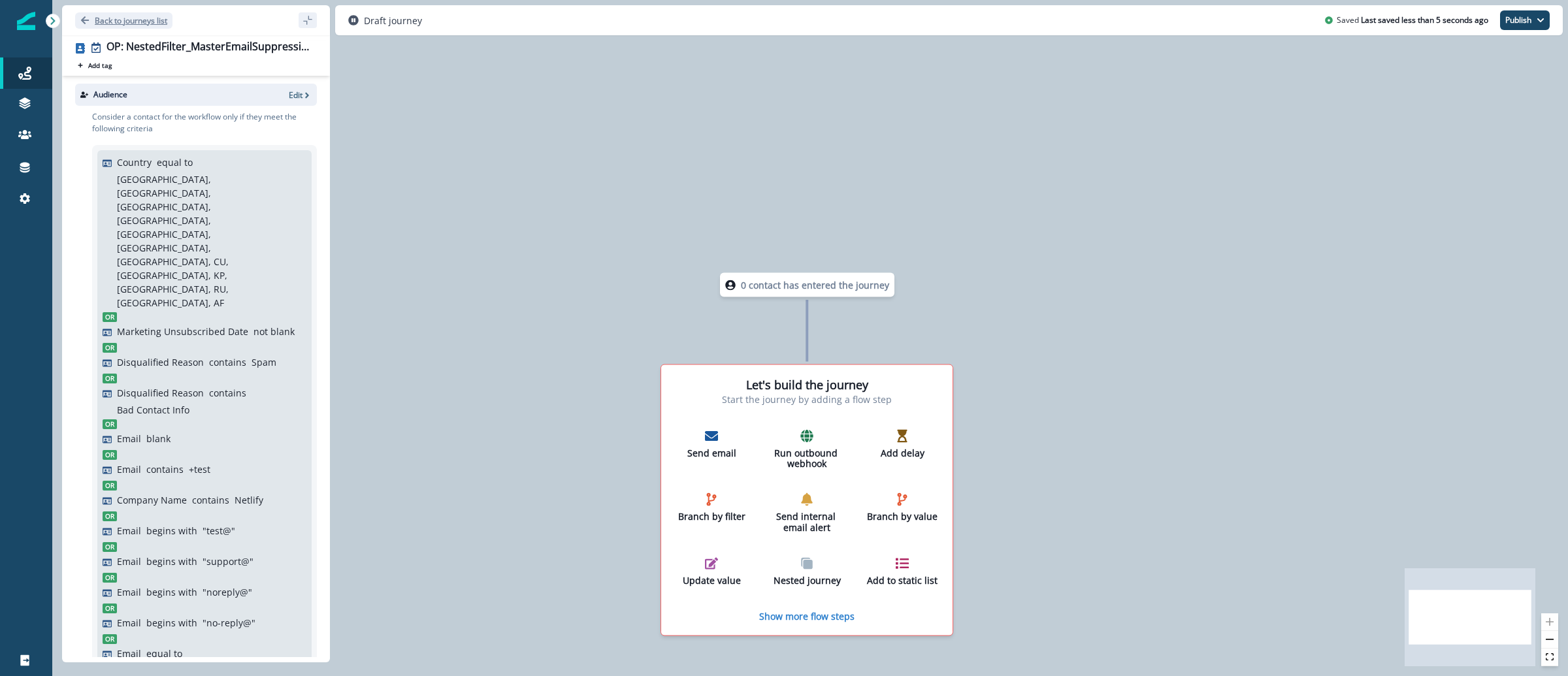
click at [145, 20] on p "Back to journeys list" at bounding box center [131, 21] width 73 height 11
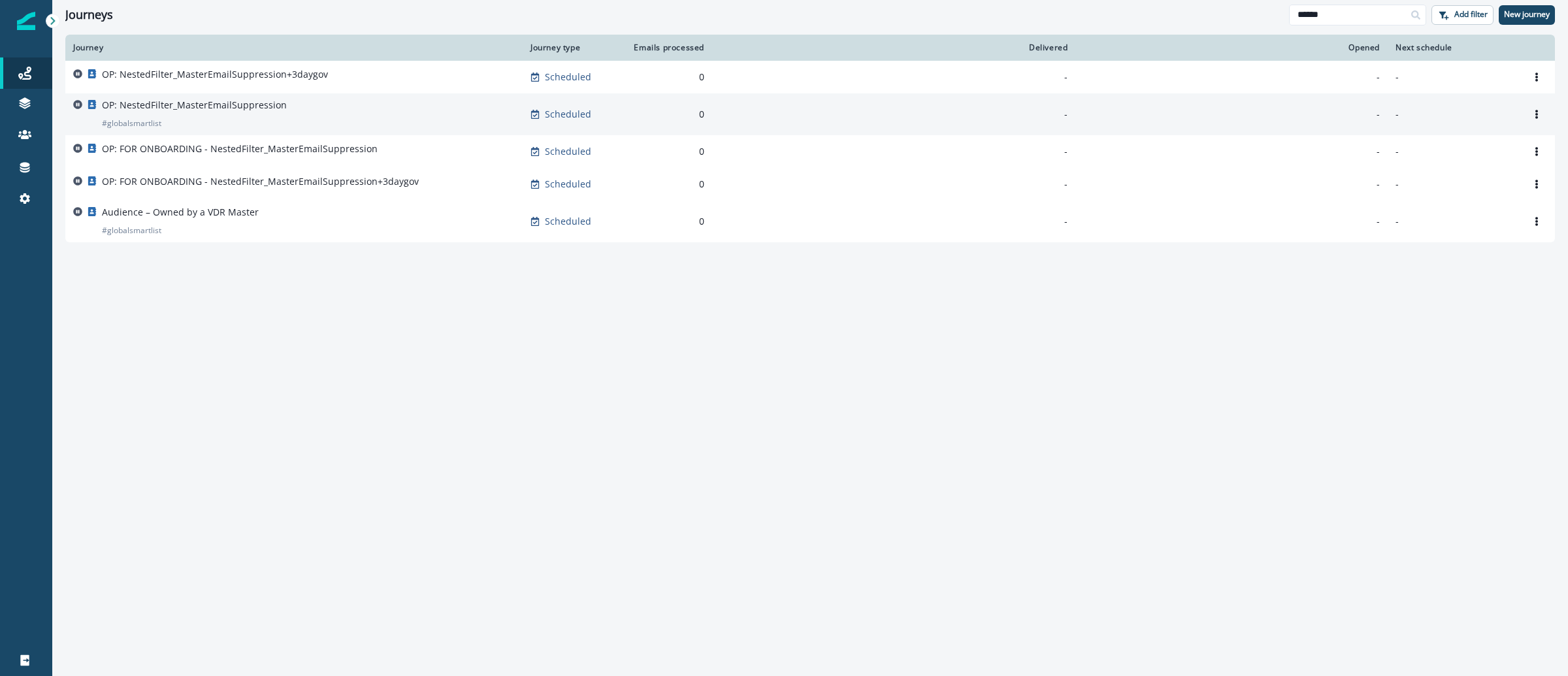
click at [274, 112] on div "OP: NestedFilter_MasterEmailSuppression # globalsmartlist" at bounding box center [194, 114] width 185 height 31
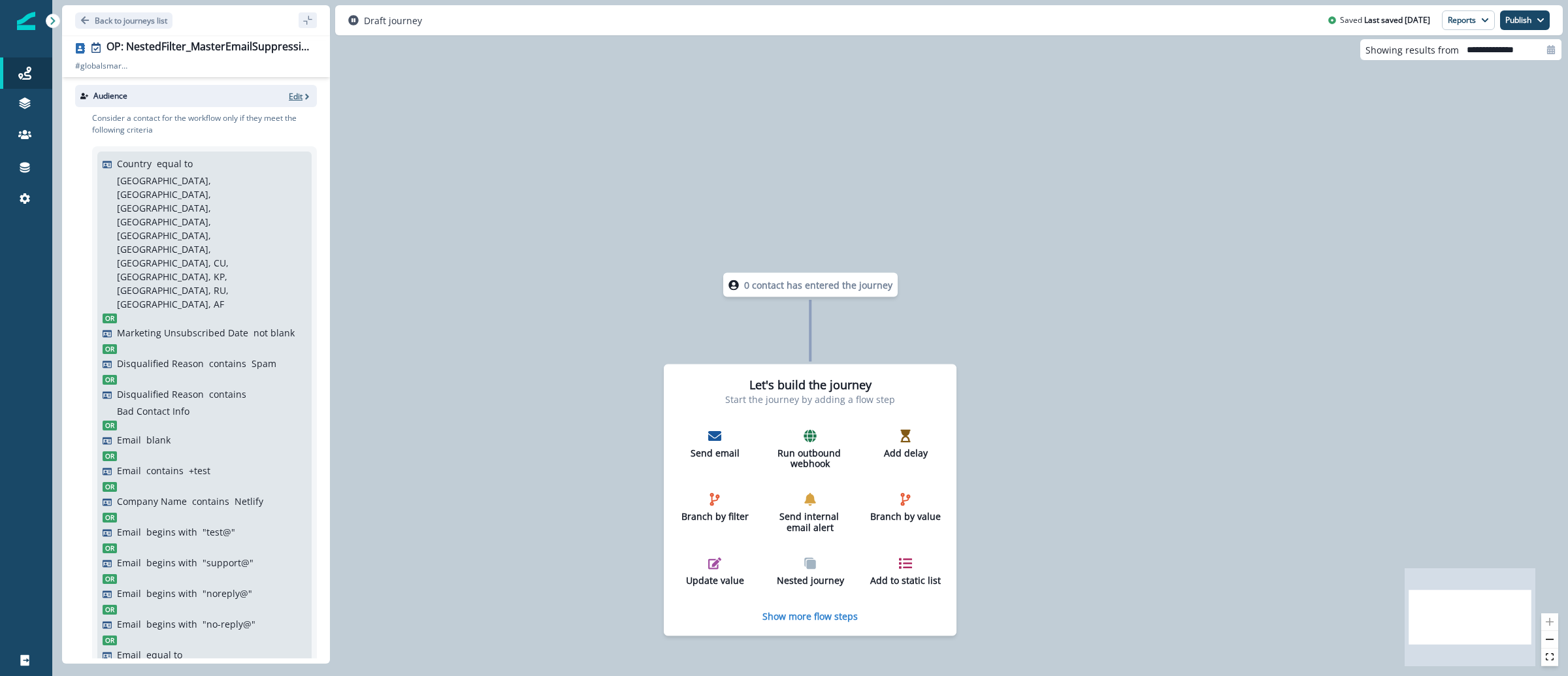
click at [288, 95] on p "Edit" at bounding box center [295, 96] width 14 height 11
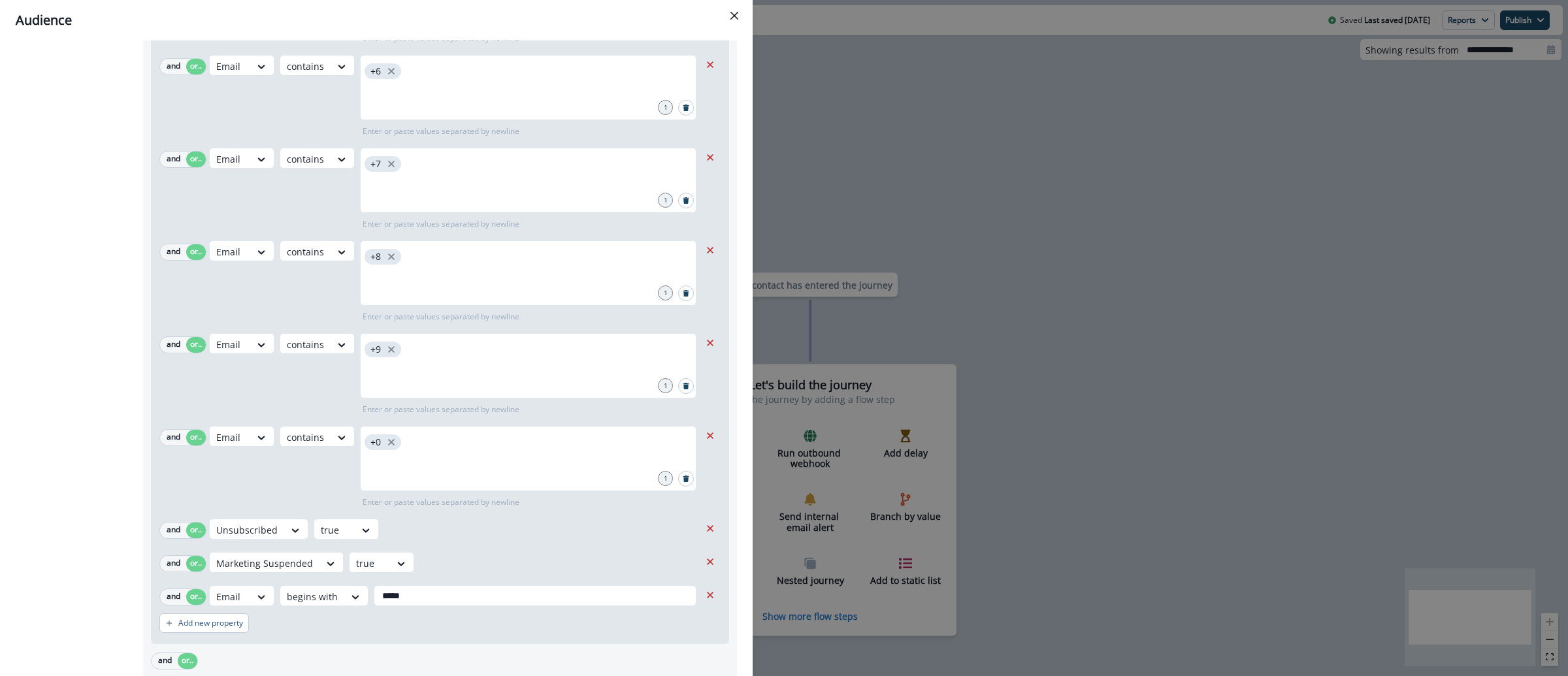
scroll to position [2061, 0]
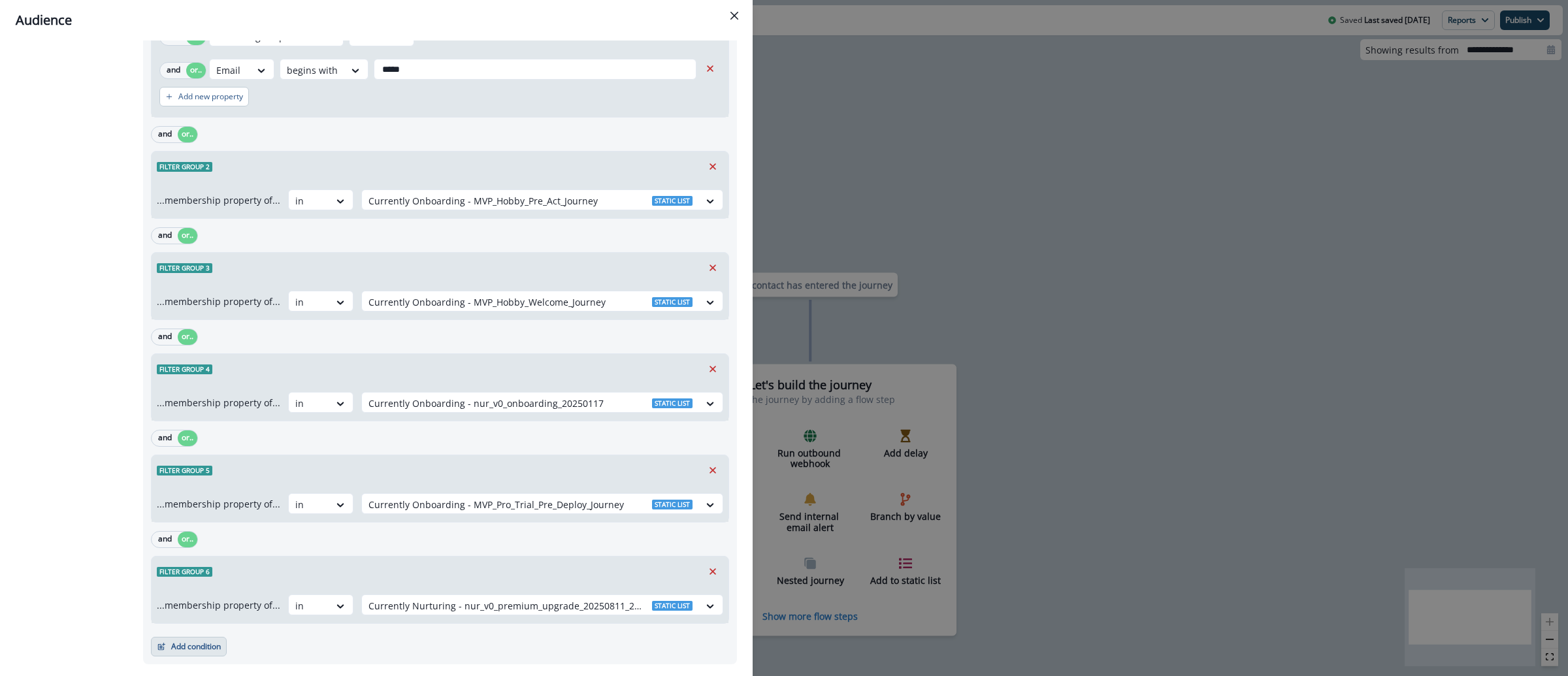
click at [172, 636] on button "Add condition" at bounding box center [188, 646] width 76 height 20
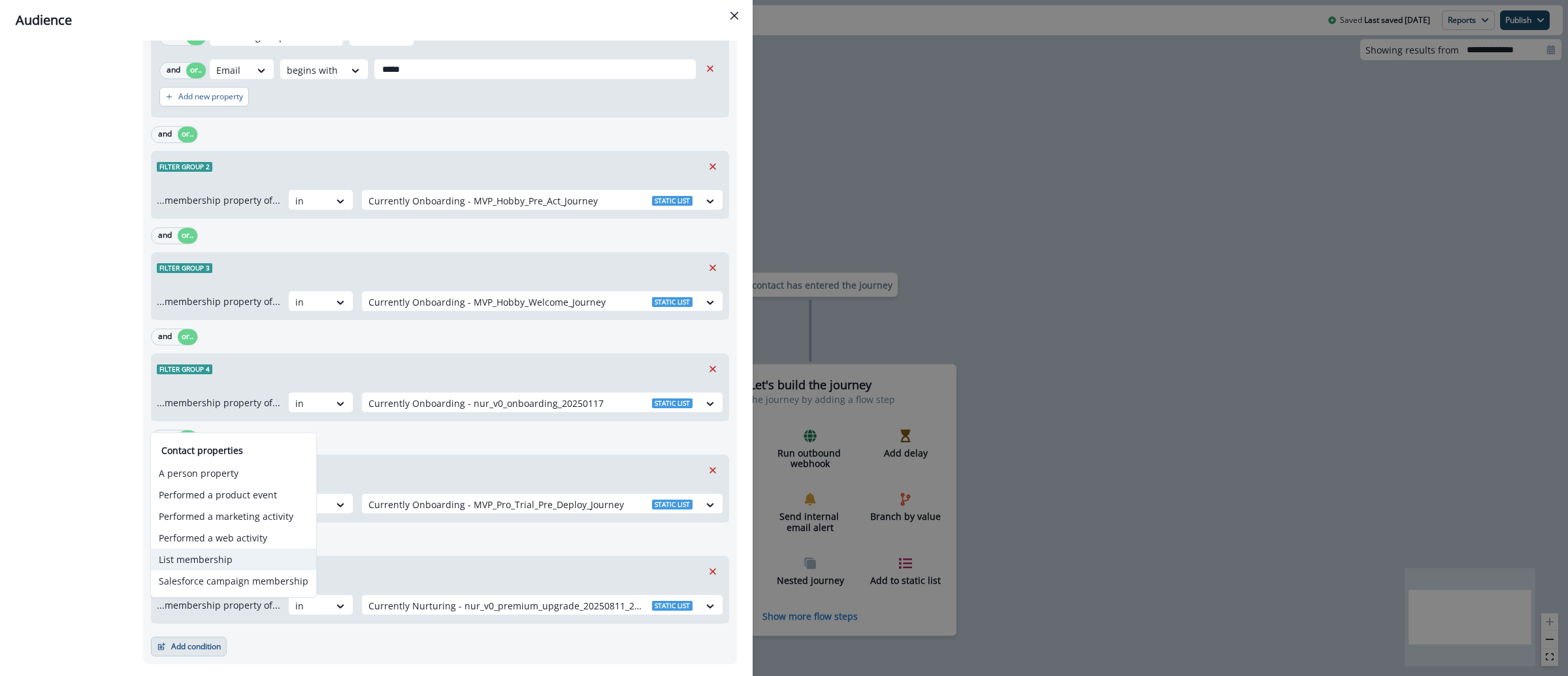
click at [198, 563] on button "List membership" at bounding box center [233, 559] width 165 height 21
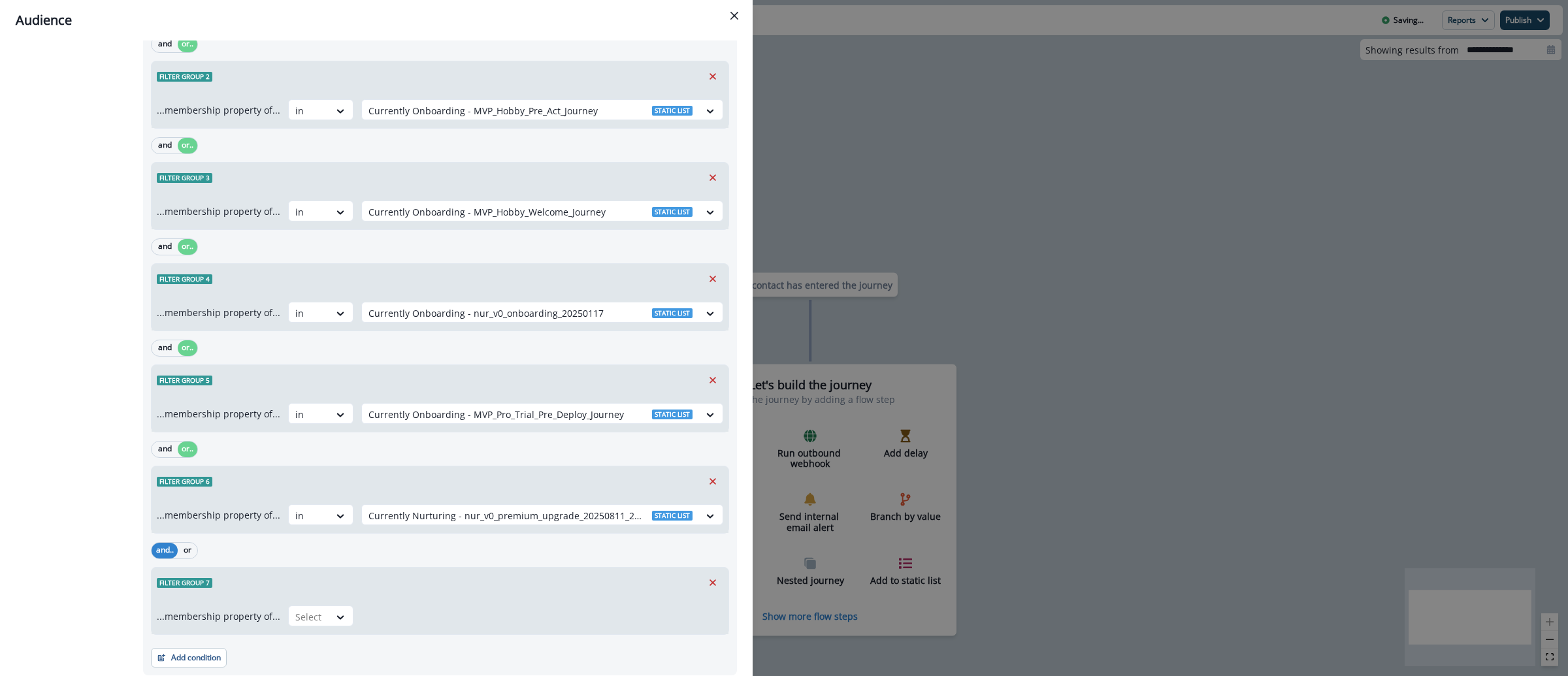
scroll to position [2163, 0]
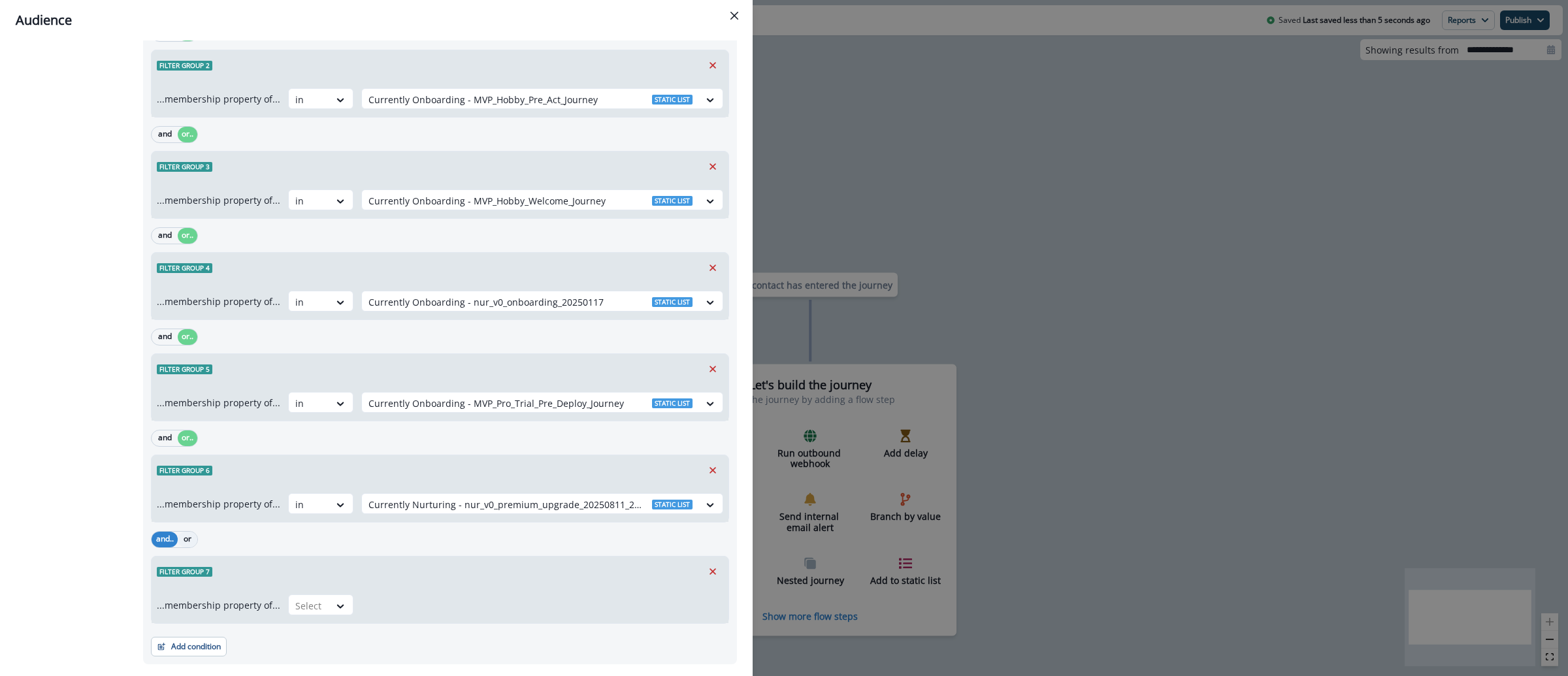
click at [191, 531] on button "or" at bounding box center [187, 539] width 20 height 16
click at [296, 597] on div at bounding box center [309, 605] width 27 height 16
click at [302, 592] on div "in" at bounding box center [316, 601] width 65 height 24
click at [427, 597] on div at bounding box center [530, 605] width 324 height 16
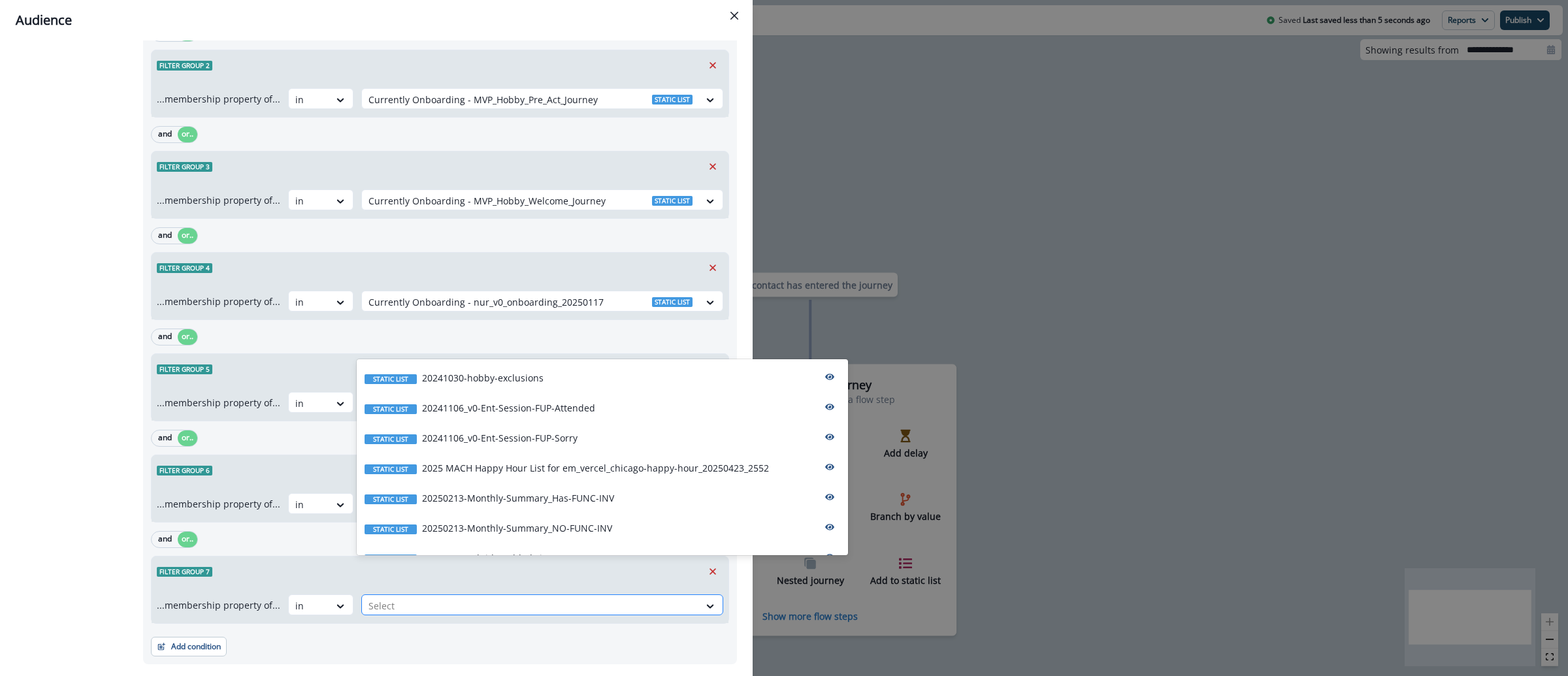
paste input "**********"
type input "**********"
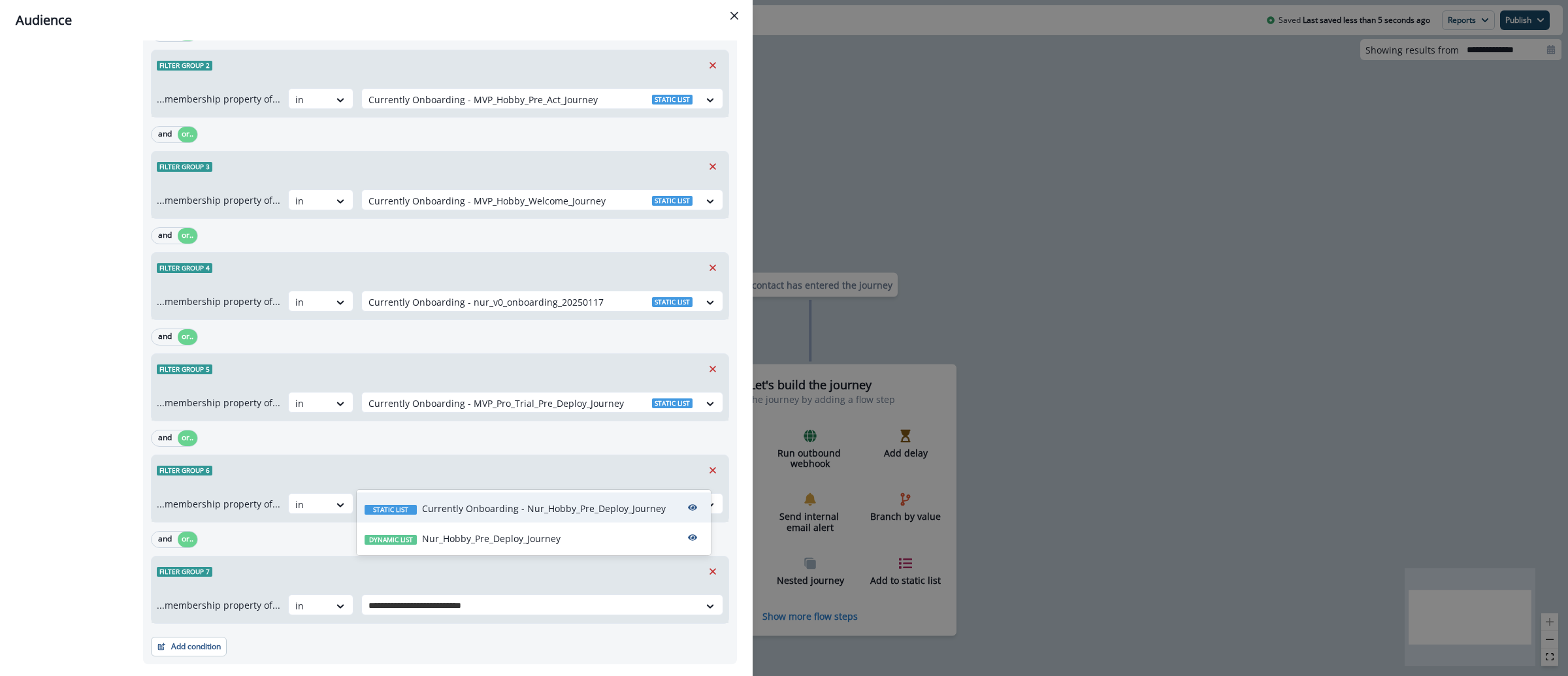
click at [480, 510] on p "Currently Onboarding - Nur_Hobby_Pre_Deploy_Journey" at bounding box center [544, 508] width 244 height 14
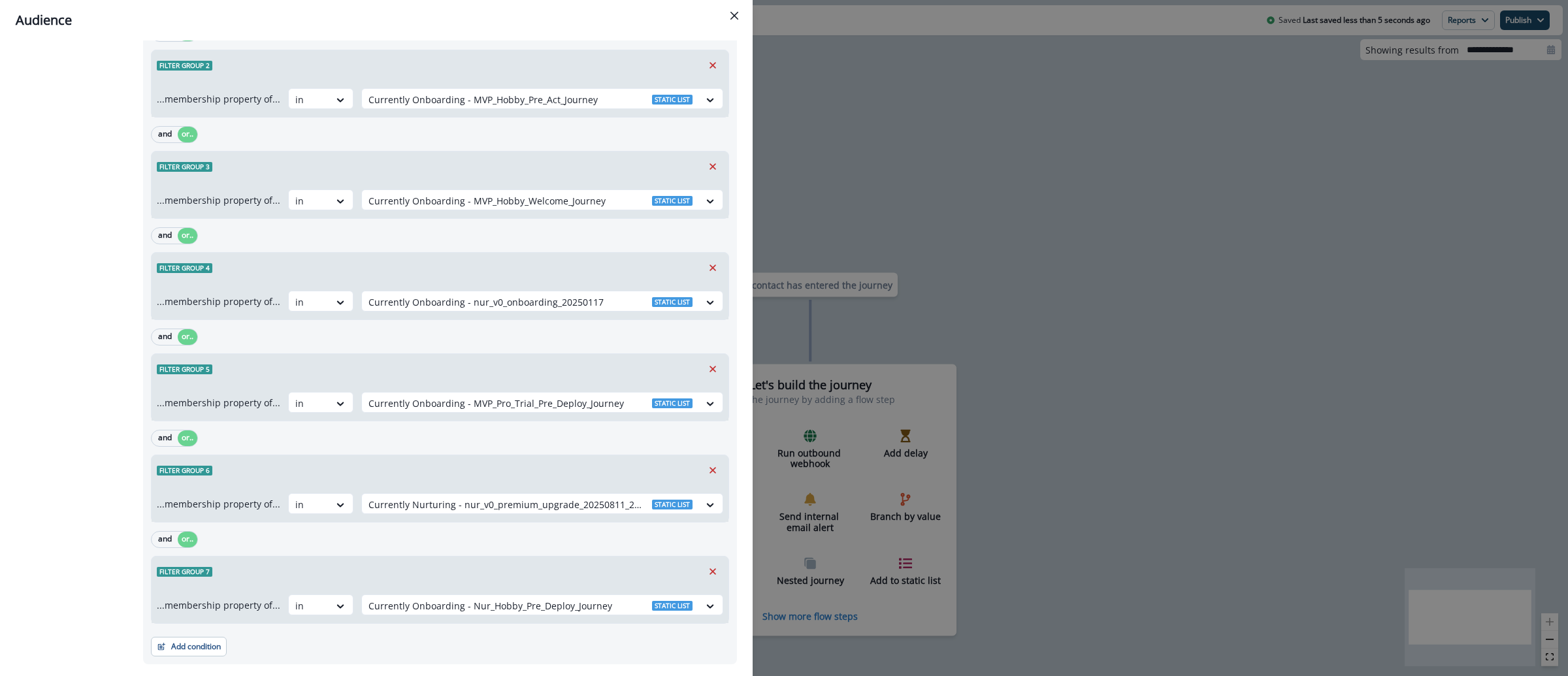
click at [907, 162] on div "Audience Preview dynamic list All contact s who have, Outer group 1 Filter grou…" at bounding box center [784, 338] width 1568 height 676
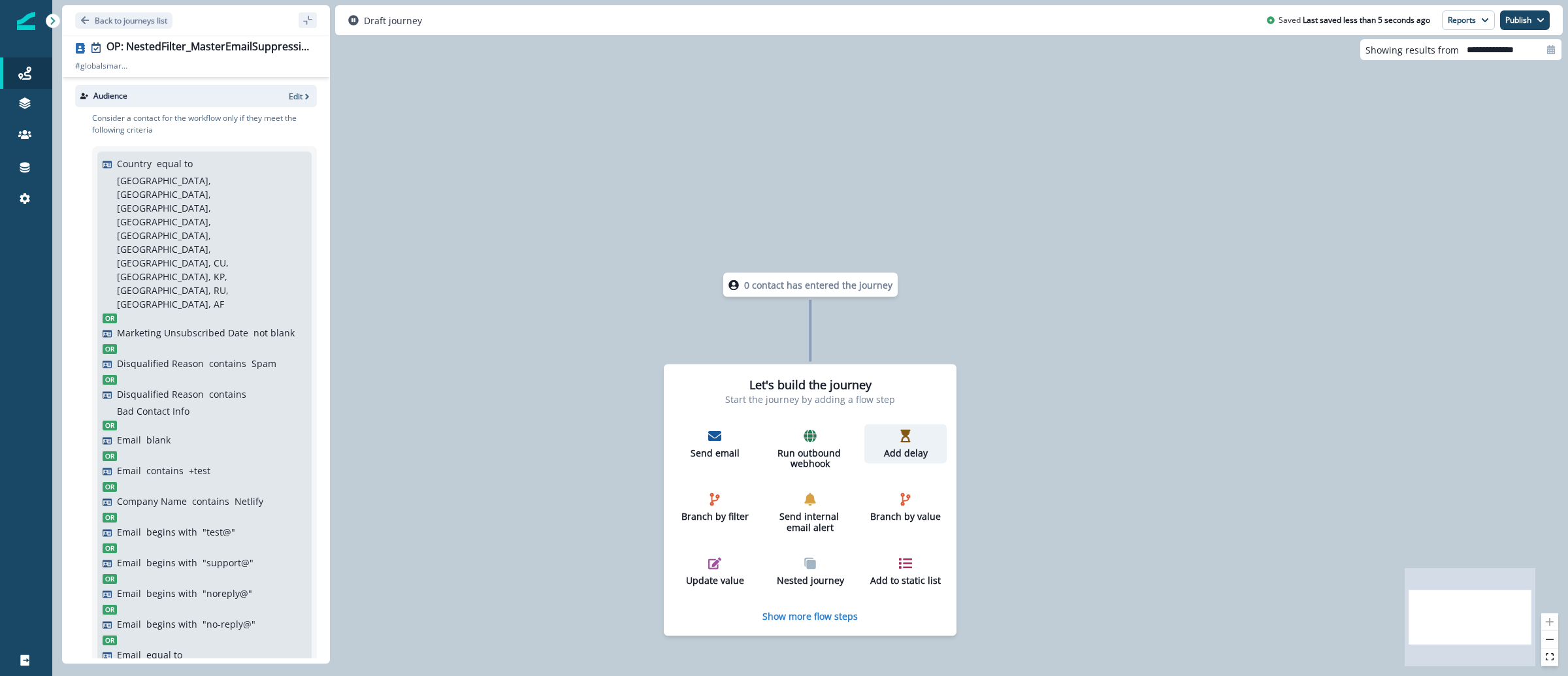
click at [892, 444] on div "Add delay" at bounding box center [905, 444] width 72 height 29
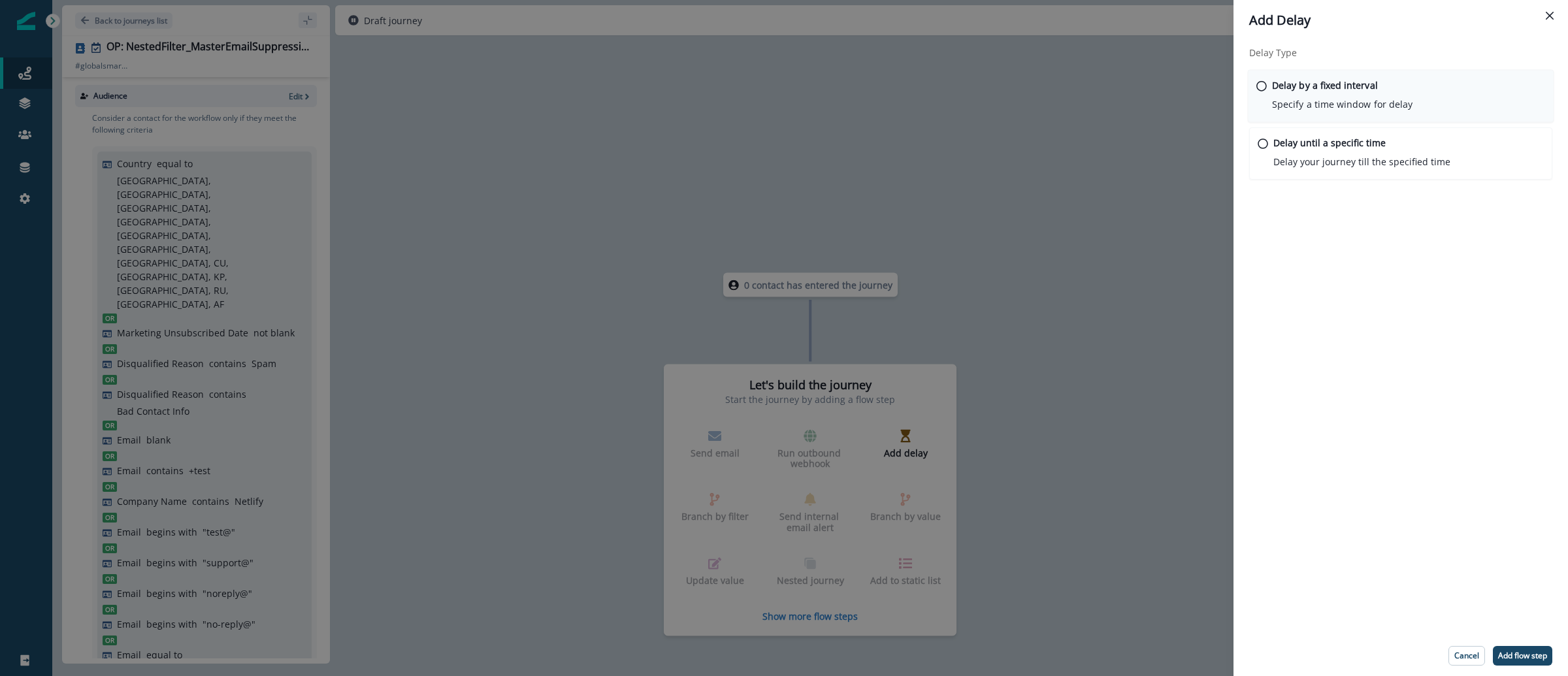
click at [1332, 87] on p "Delay by a fixed interval" at bounding box center [1324, 84] width 106 height 14
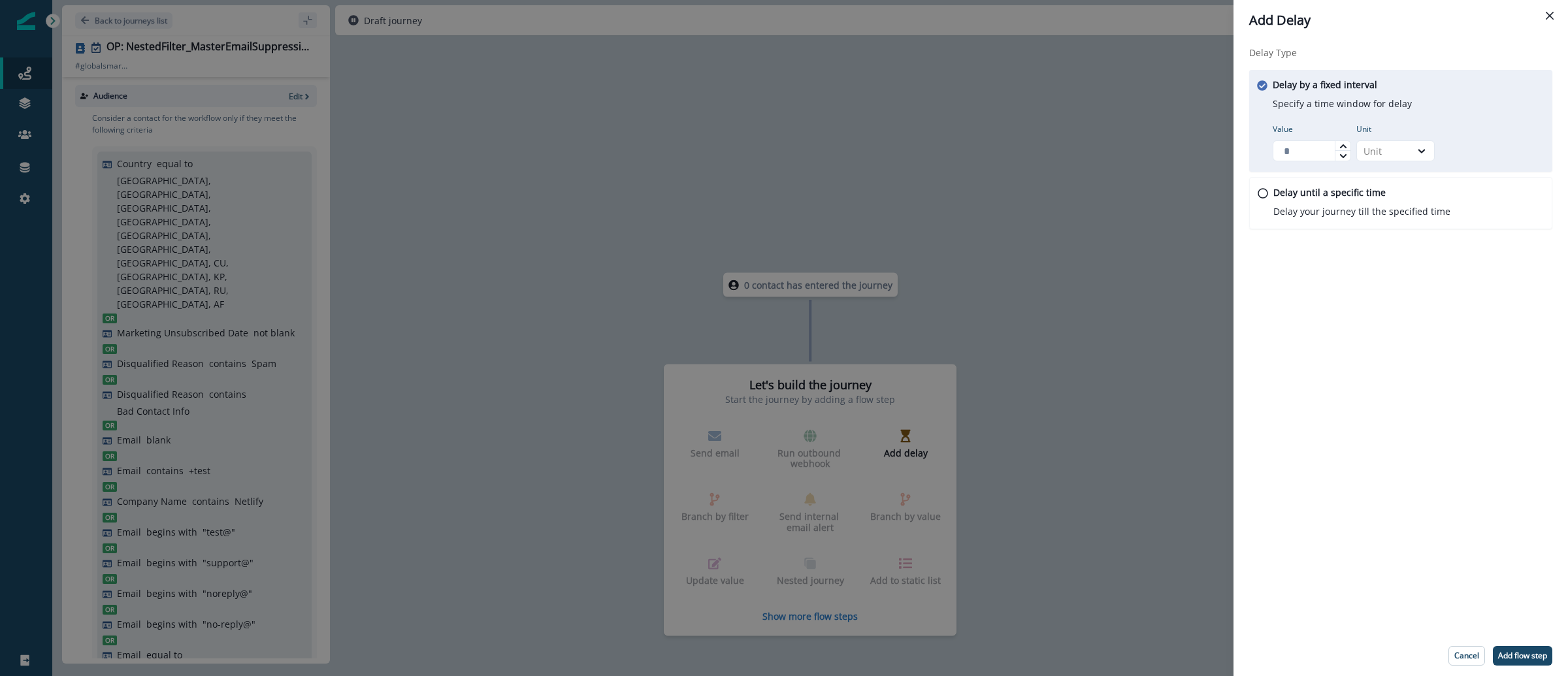
type input "*"
click at [1339, 145] on icon at bounding box center [1343, 147] width 8 height 8
click at [1405, 149] on div "Unit" at bounding box center [1383, 151] width 53 height 16
click at [1371, 234] on div "Day" at bounding box center [1395, 229] width 78 height 24
click at [1507, 651] on p "Add flow step" at bounding box center [1522, 655] width 49 height 9
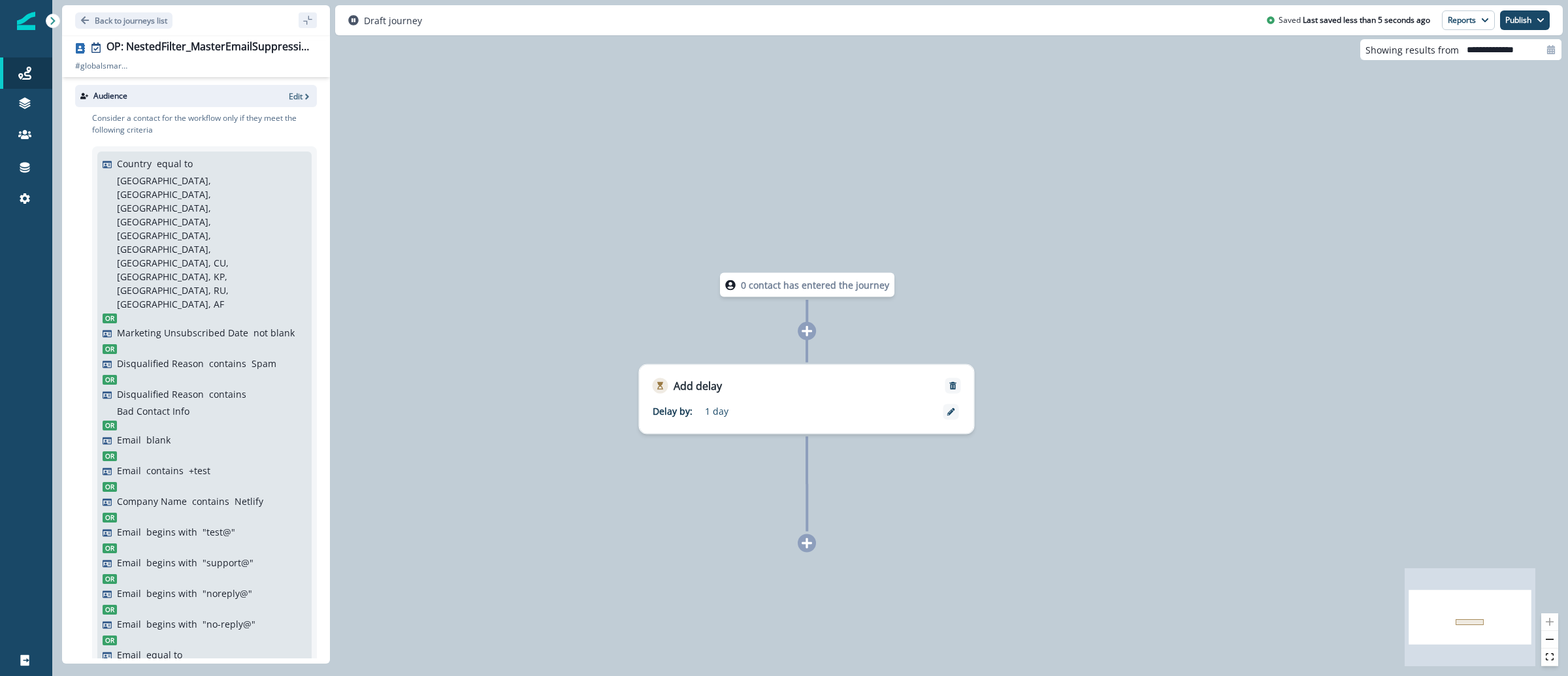
click at [805, 547] on icon at bounding box center [806, 543] width 12 height 12
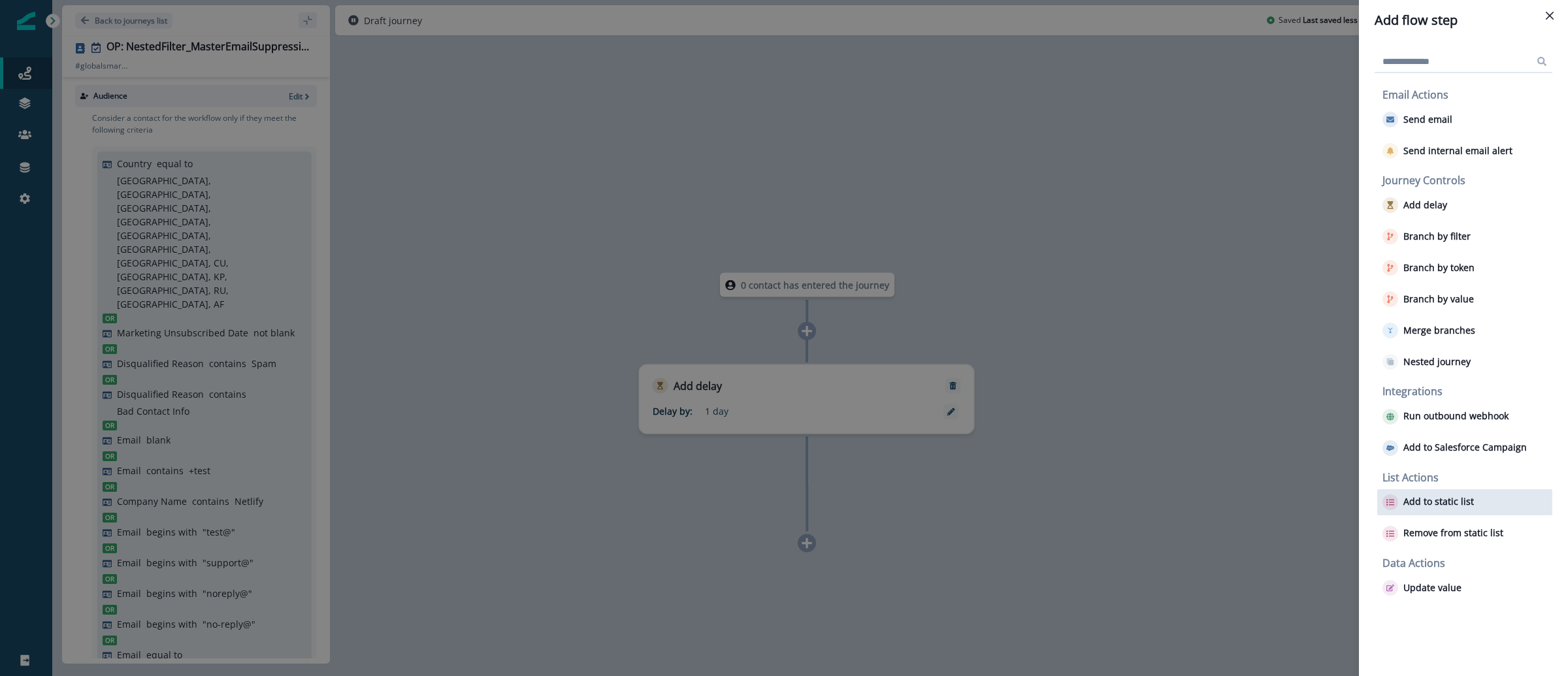
click at [1459, 502] on p "Add to static list" at bounding box center [1438, 502] width 71 height 11
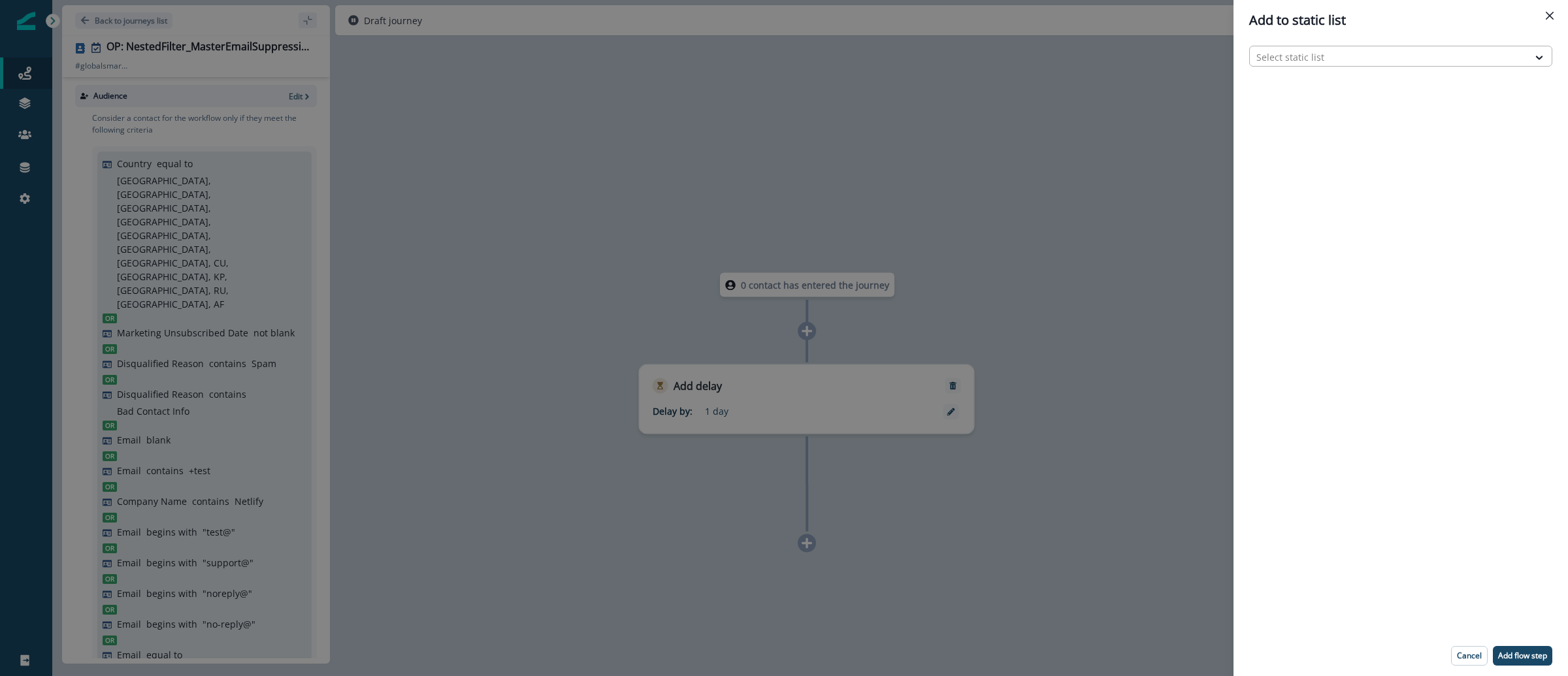
click at [1378, 59] on div at bounding box center [1389, 57] width 265 height 16
type input "*****"
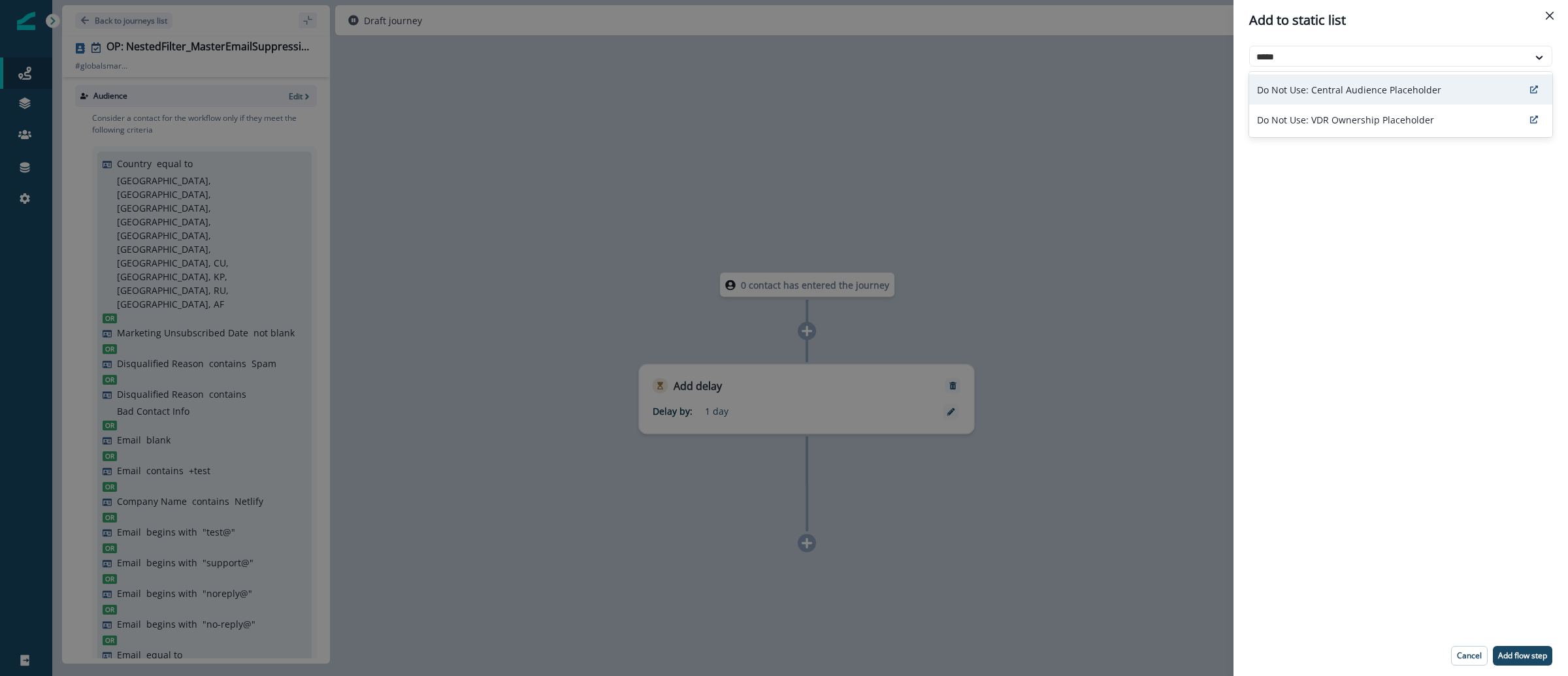
click at [1377, 88] on p "Do Not Use: Central Audience Placeholder" at bounding box center [1349, 89] width 184 height 14
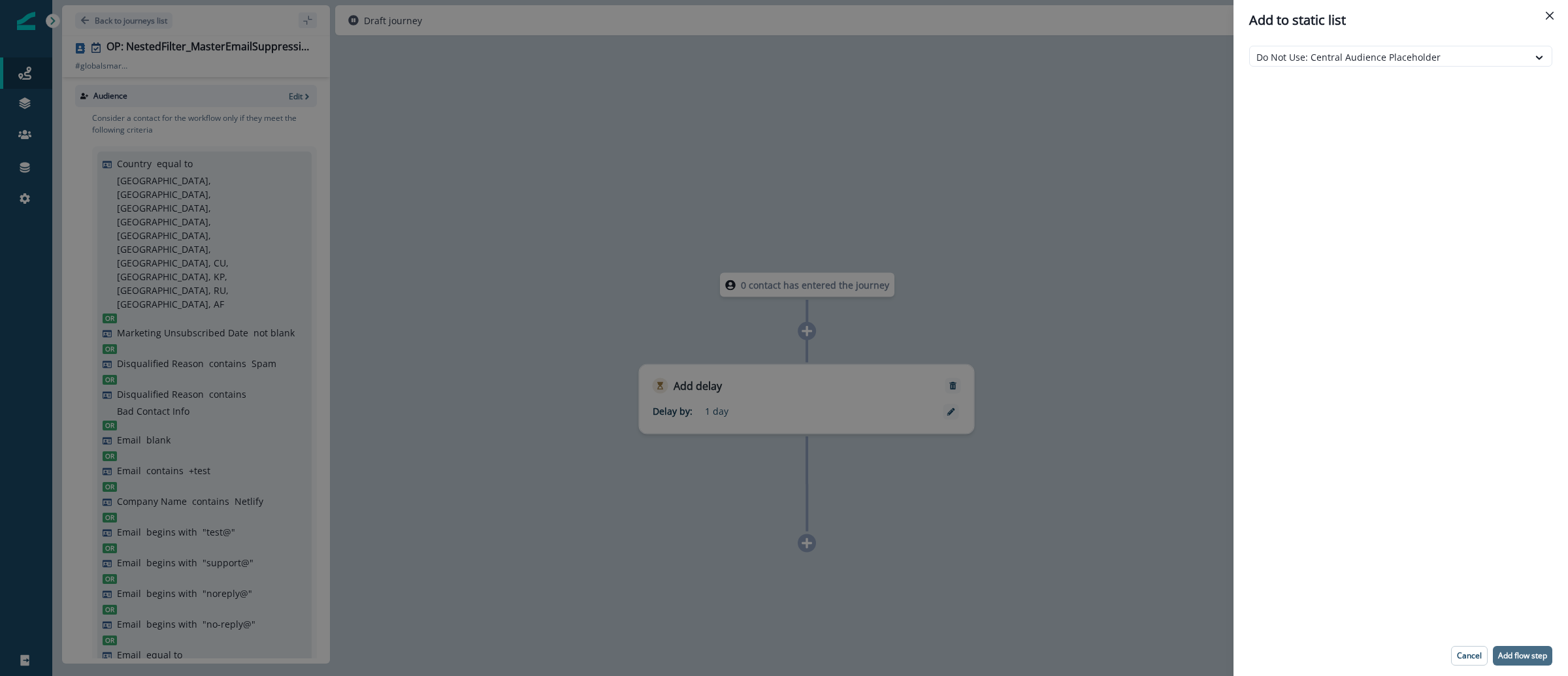
click at [1511, 653] on p "Add flow step" at bounding box center [1522, 655] width 49 height 9
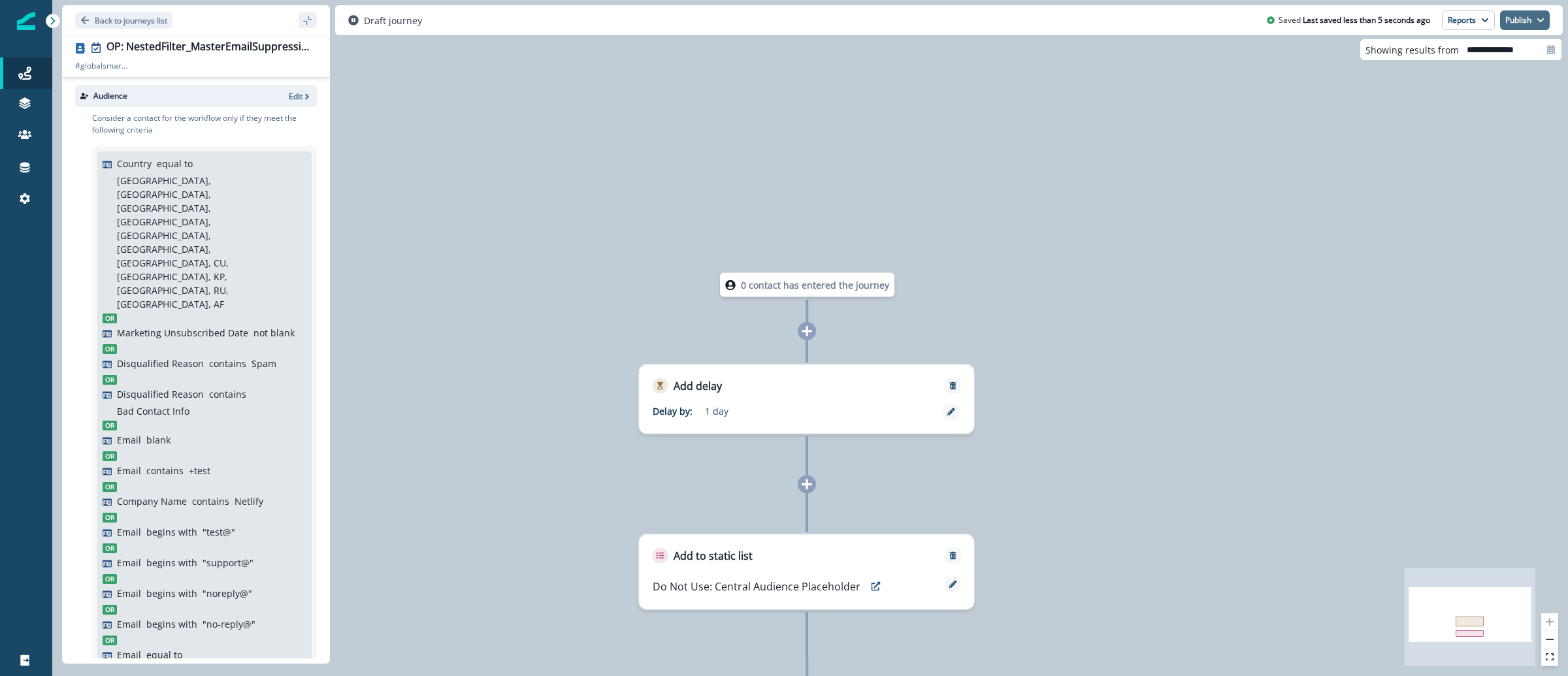
click at [1545, 27] on button "Publish" at bounding box center [1525, 20] width 49 height 20
click at [1491, 81] on button "as inactive journey" at bounding box center [1477, 76] width 145 height 24
click at [956, 557] on icon "Remove" at bounding box center [953, 555] width 9 height 9
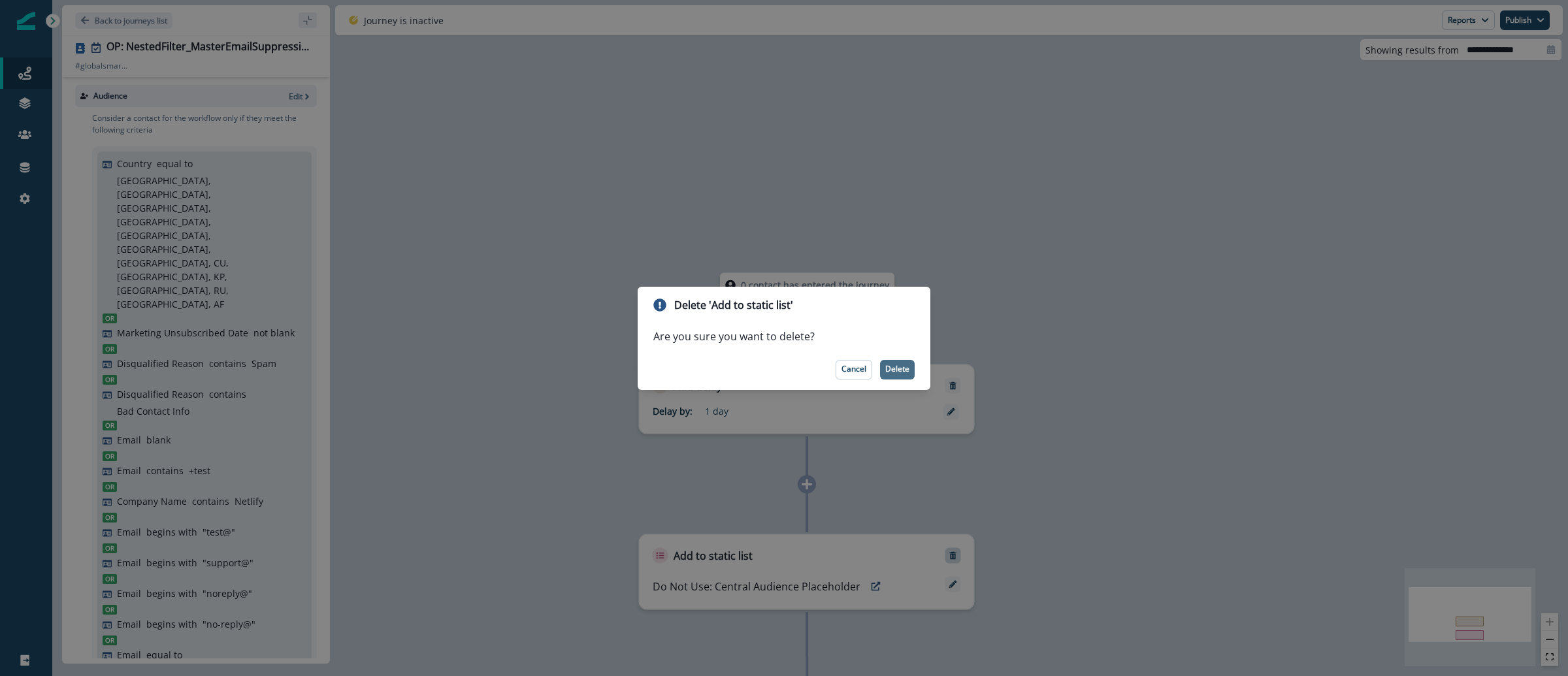
click at [892, 365] on p "Delete" at bounding box center [897, 369] width 24 height 9
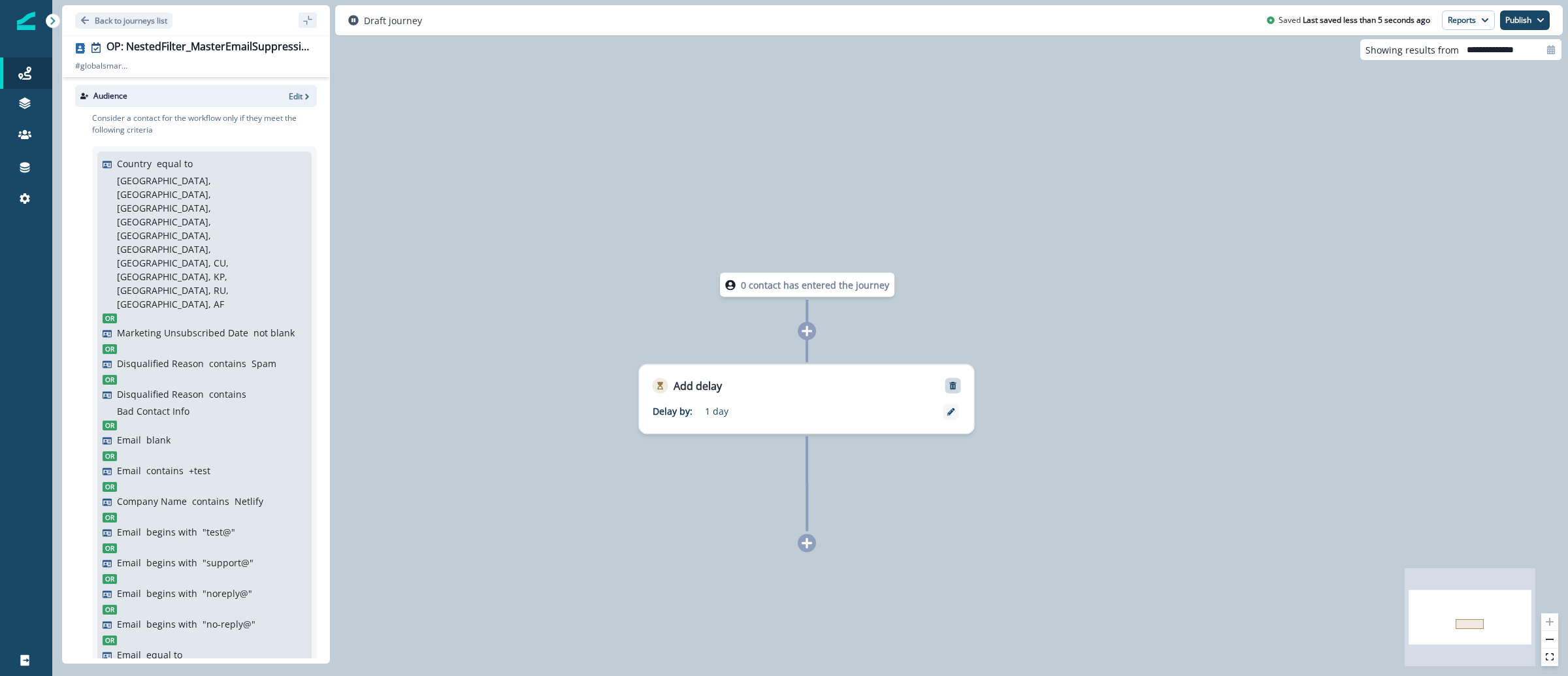
click at [955, 387] on icon "Remove" at bounding box center [952, 386] width 7 height 8
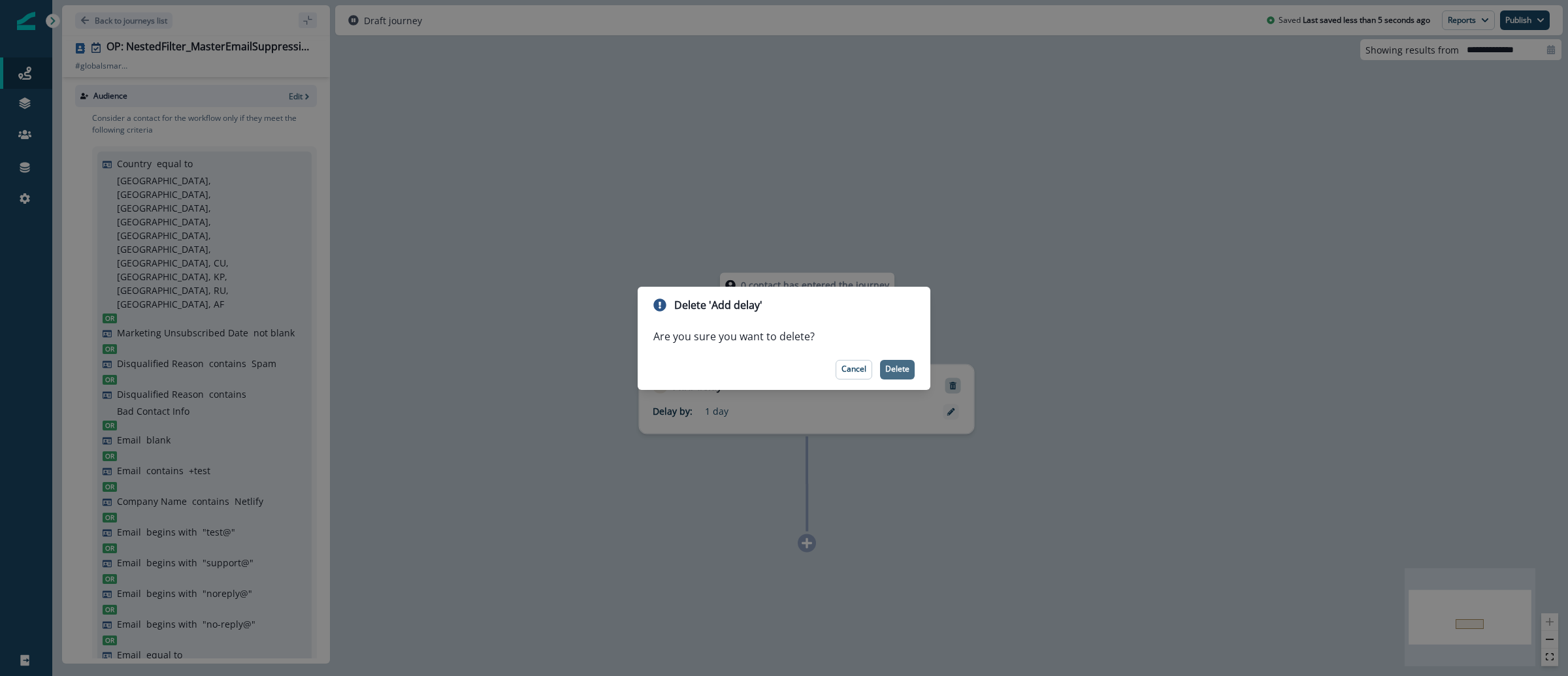
click at [900, 373] on p "Delete" at bounding box center [897, 369] width 24 height 9
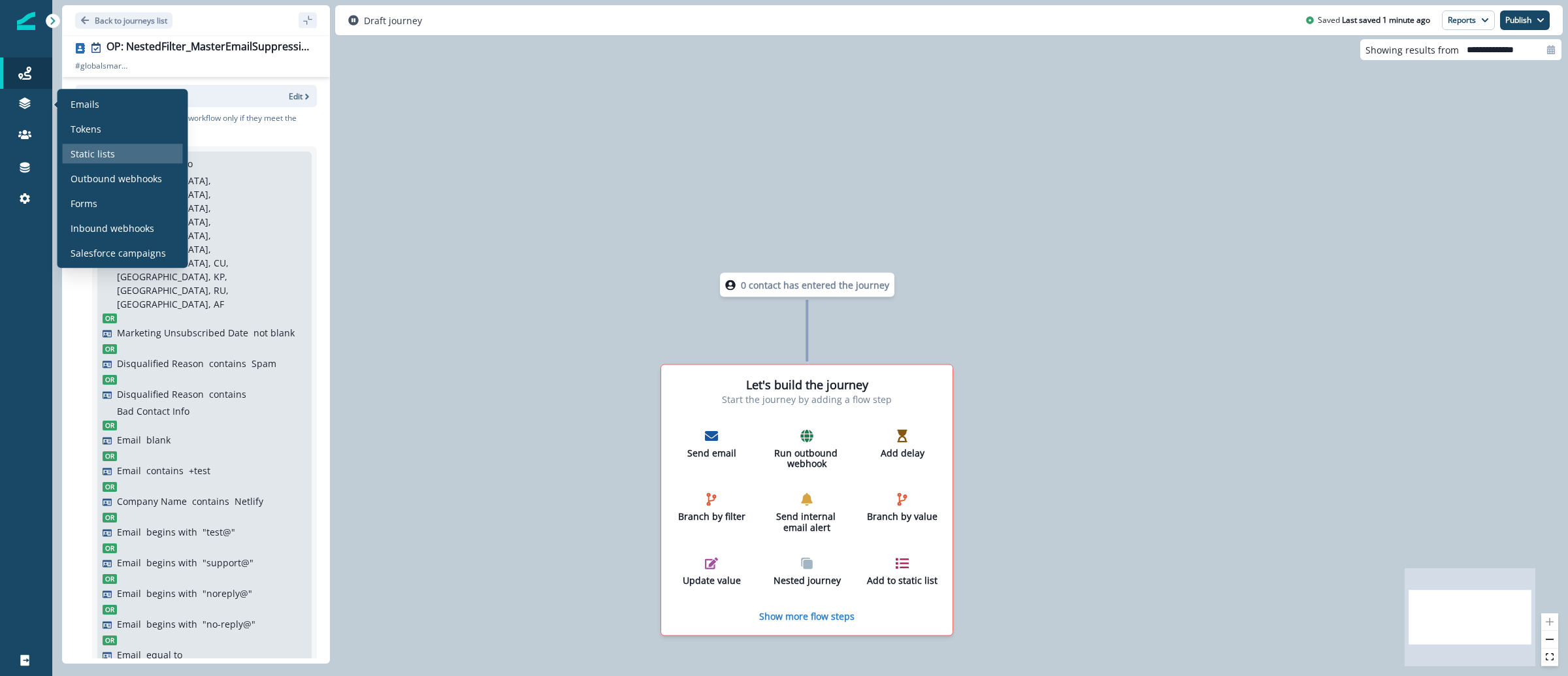
click at [116, 144] on div "Static lists" at bounding box center [123, 153] width 120 height 20
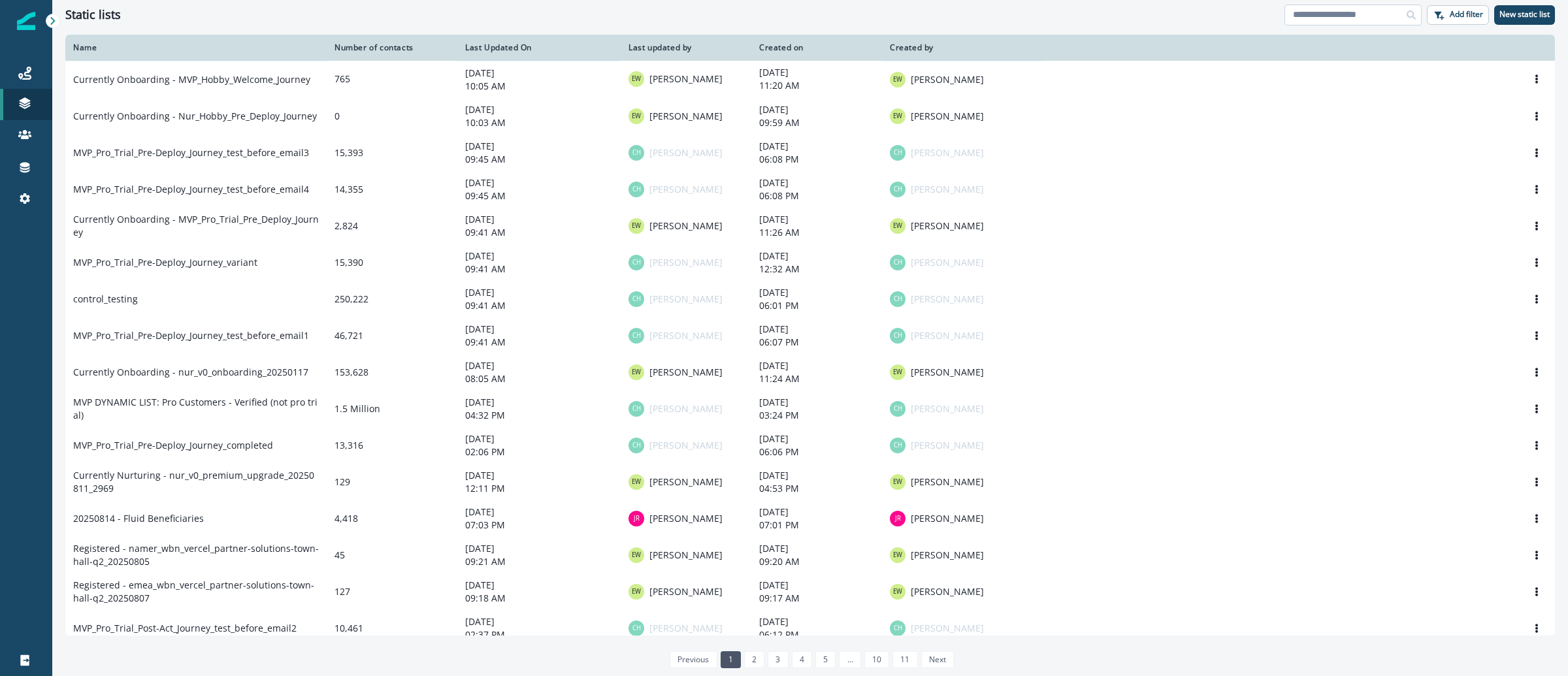
click at [1351, 23] on input at bounding box center [1353, 15] width 137 height 21
paste input "**********"
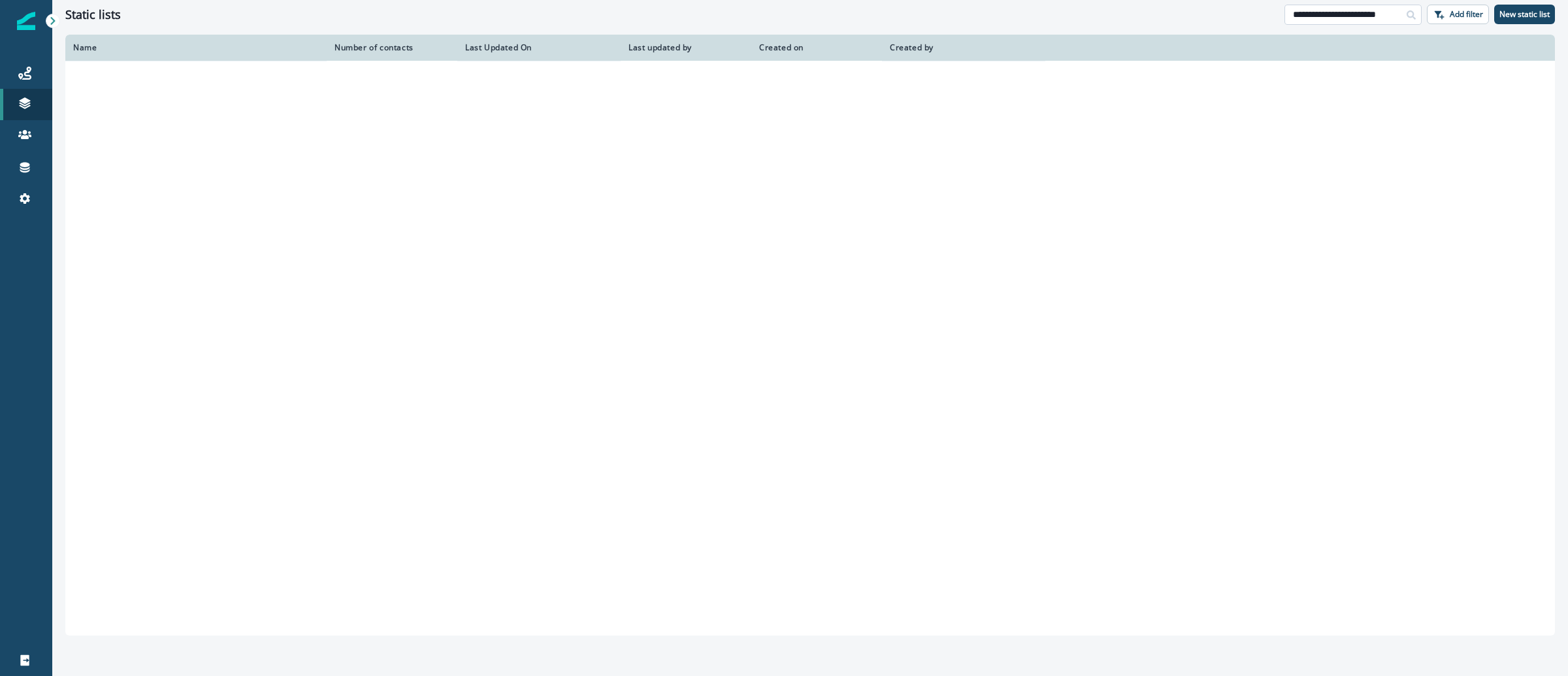
click at [1319, 16] on input "**********" at bounding box center [1353, 15] width 137 height 21
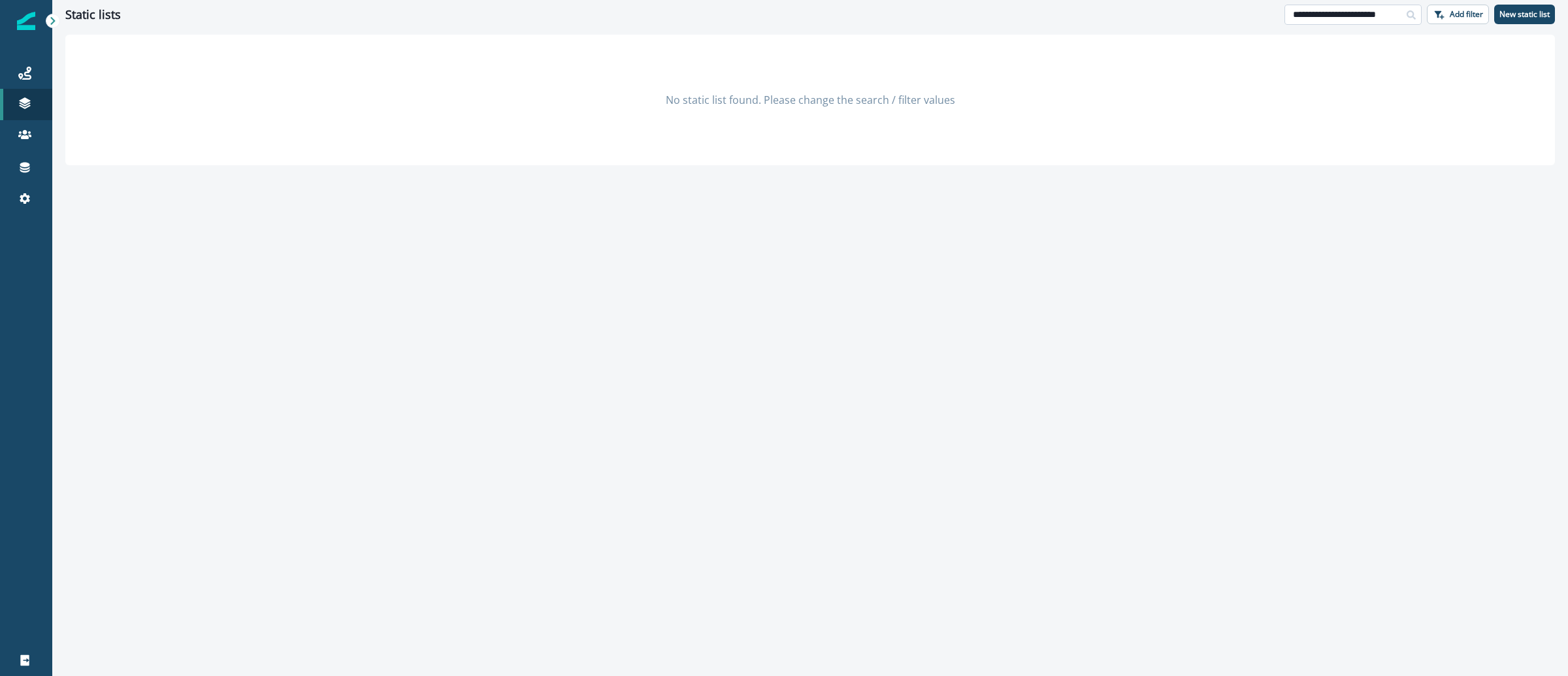
click at [1319, 16] on input "**********" at bounding box center [1353, 15] width 137 height 21
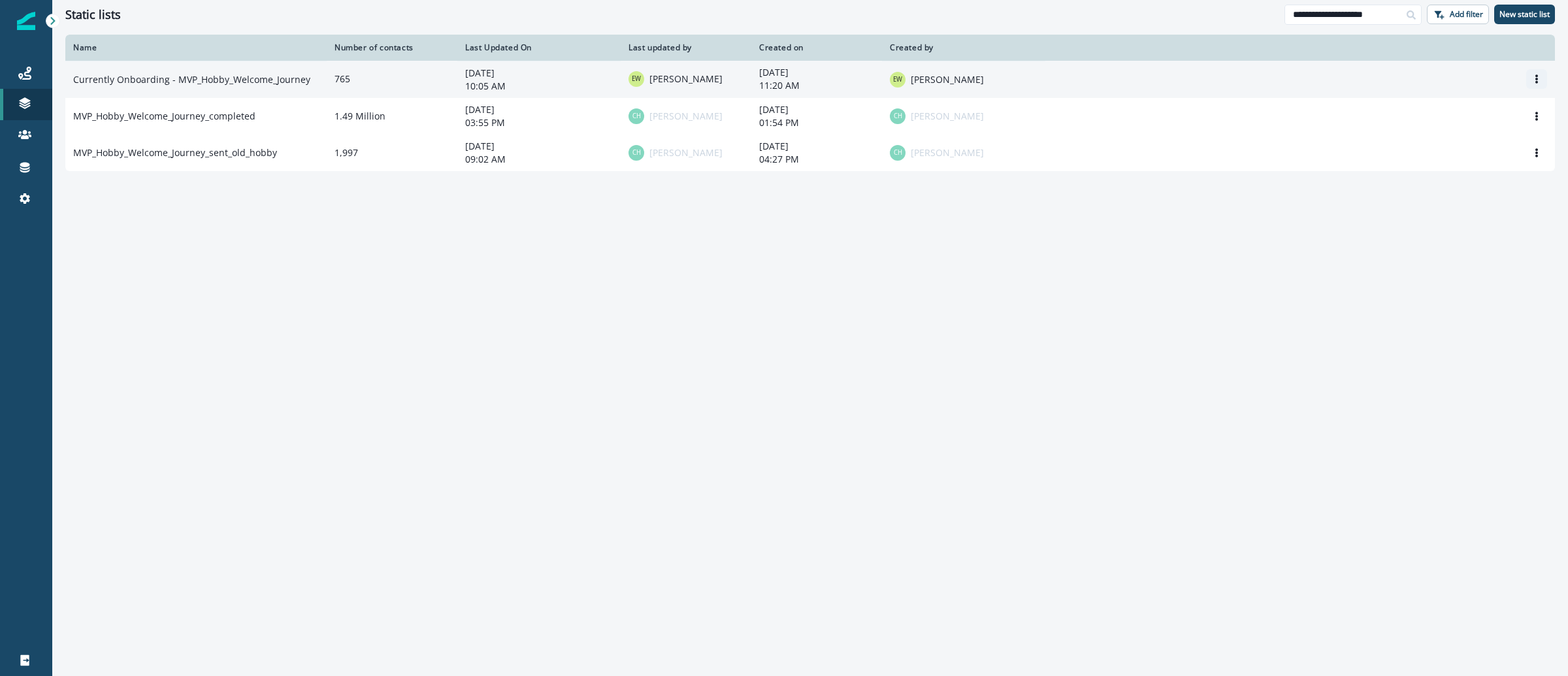
type input "**********"
click at [1541, 78] on button "Options" at bounding box center [1536, 79] width 21 height 20
click at [1480, 107] on button "Rename" at bounding box center [1474, 111] width 145 height 21
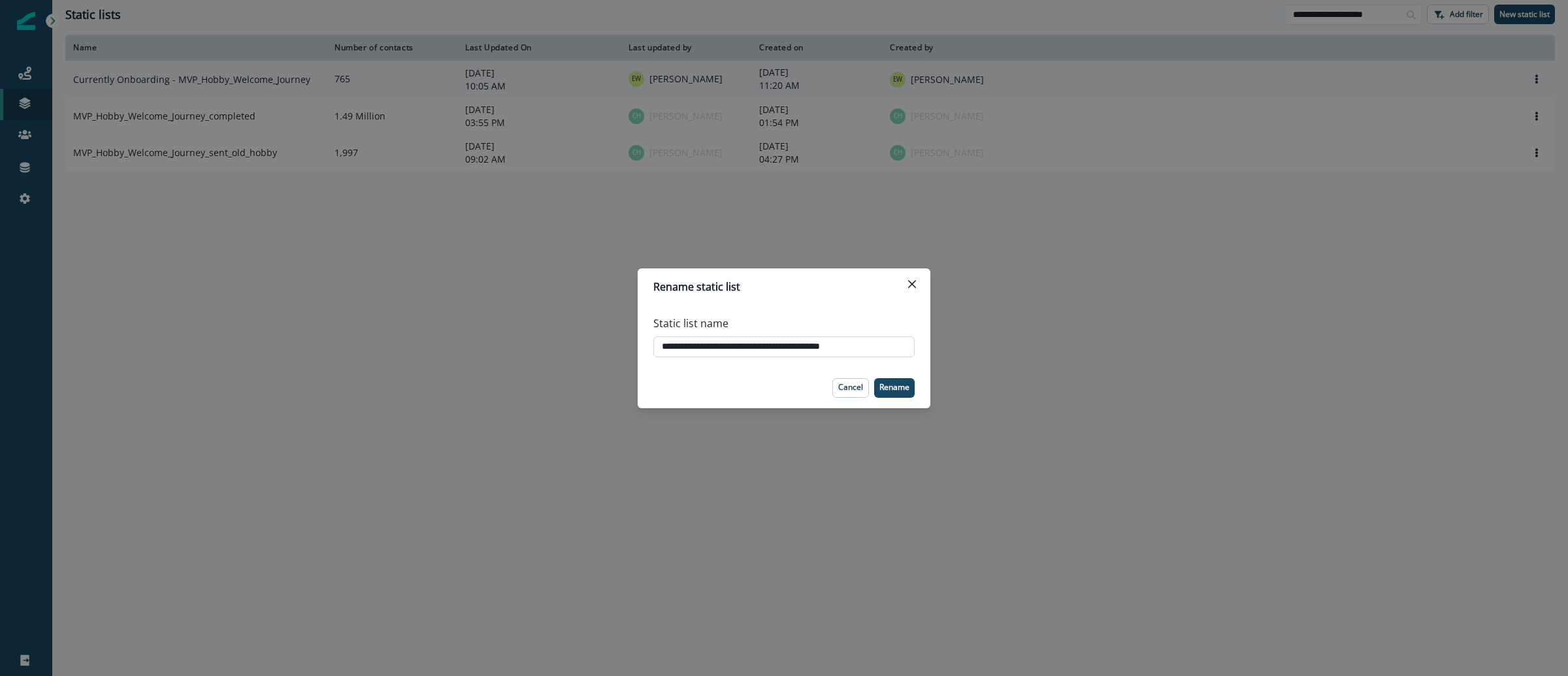
click at [781, 343] on input "**********" at bounding box center [784, 346] width 261 height 21
type input "**********"
click at [909, 384] on button "Rename" at bounding box center [894, 388] width 41 height 20
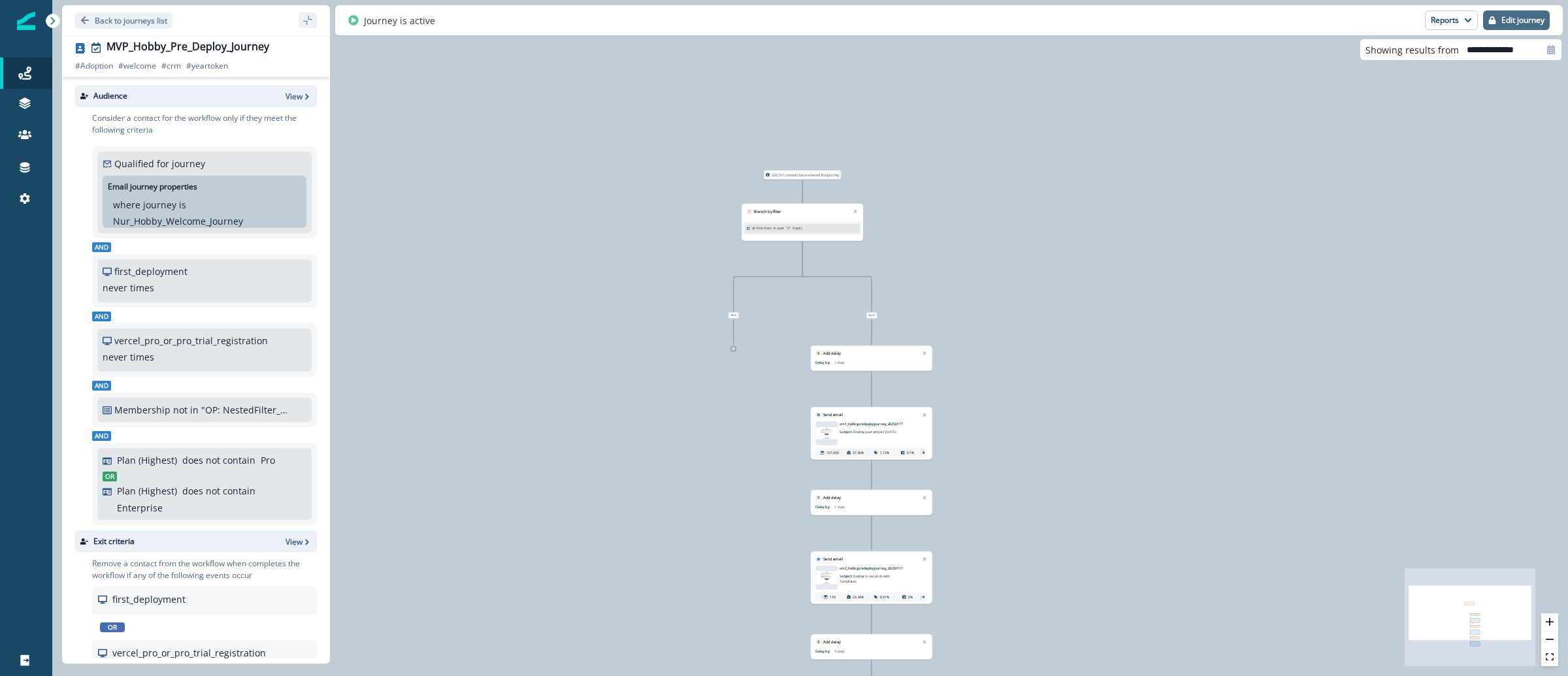
click at [1517, 22] on p "Edit journey" at bounding box center [1523, 20] width 43 height 9
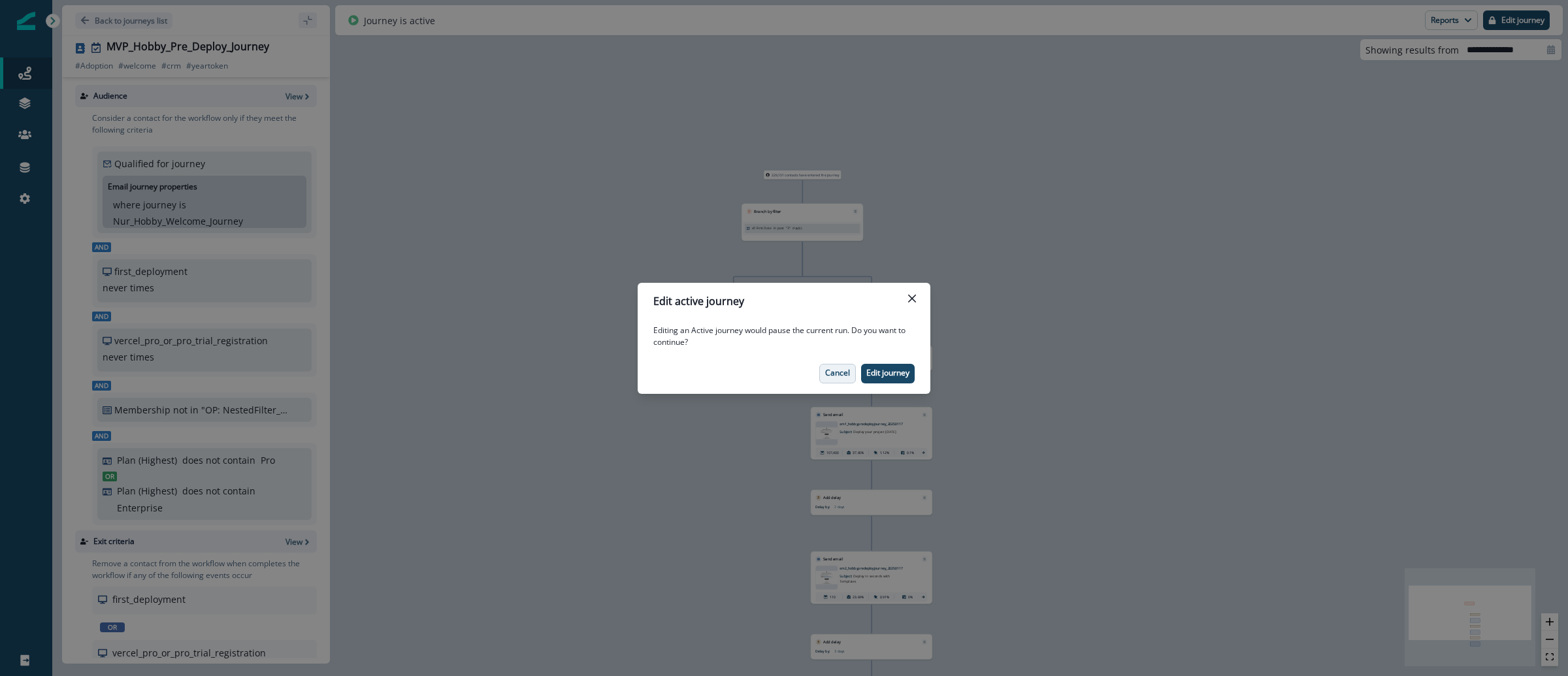
click at [830, 364] on button "Cancel" at bounding box center [837, 373] width 37 height 20
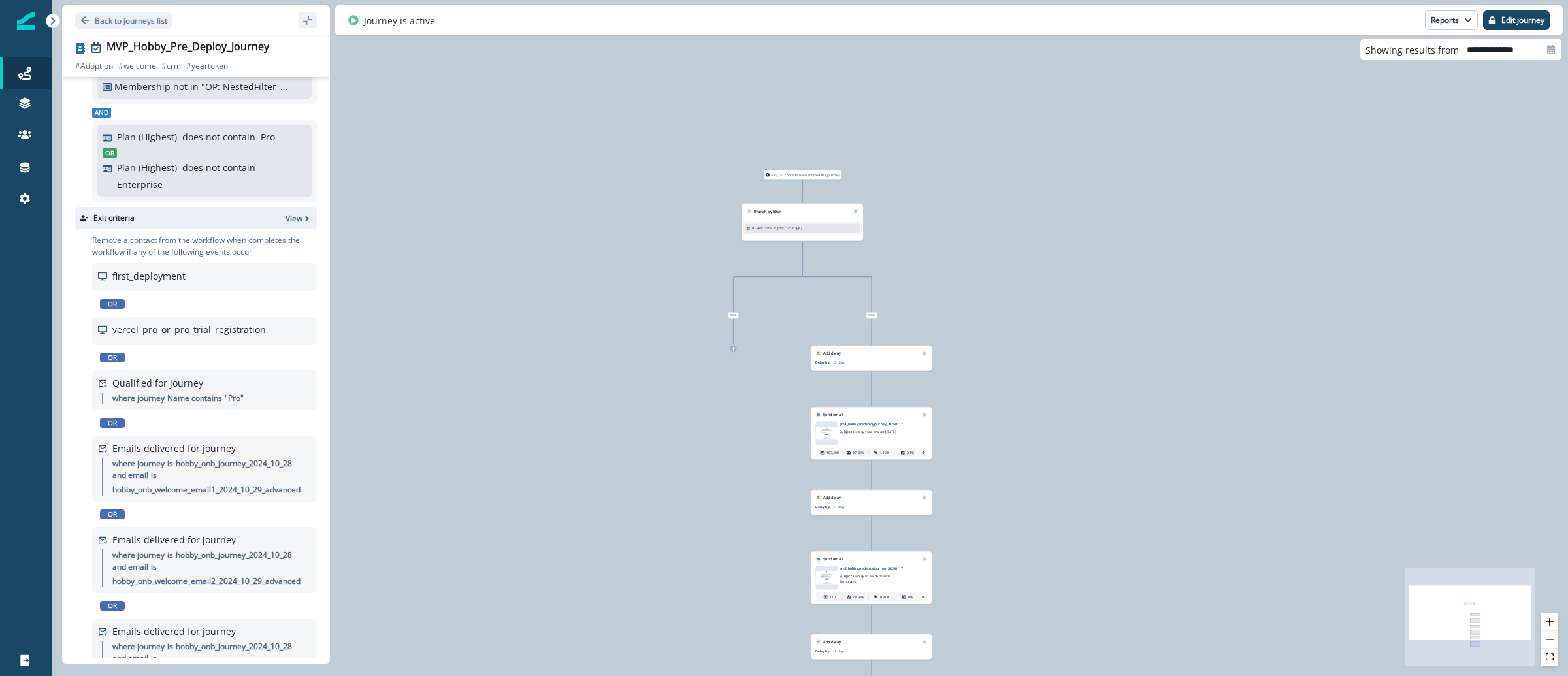
scroll to position [633, 0]
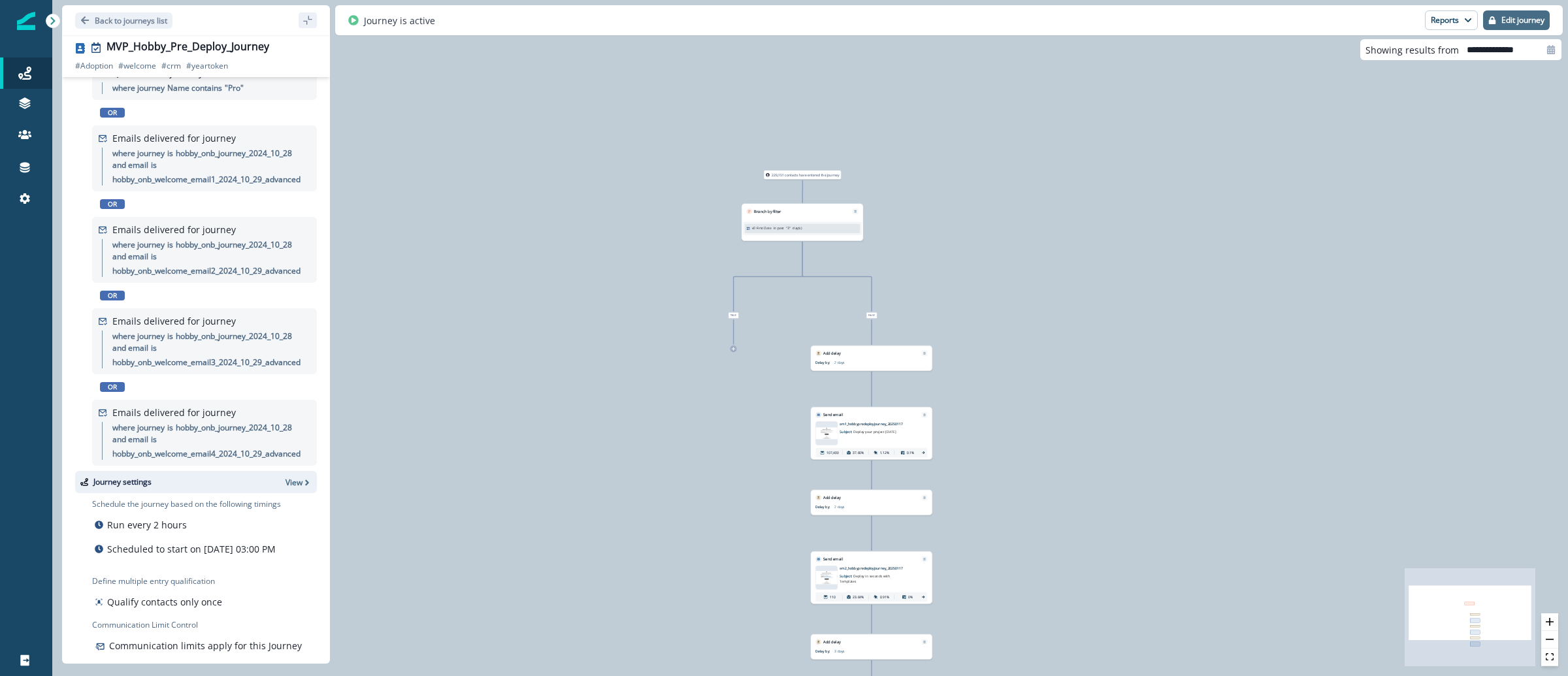
click at [1525, 26] on button "Edit journey" at bounding box center [1516, 20] width 67 height 20
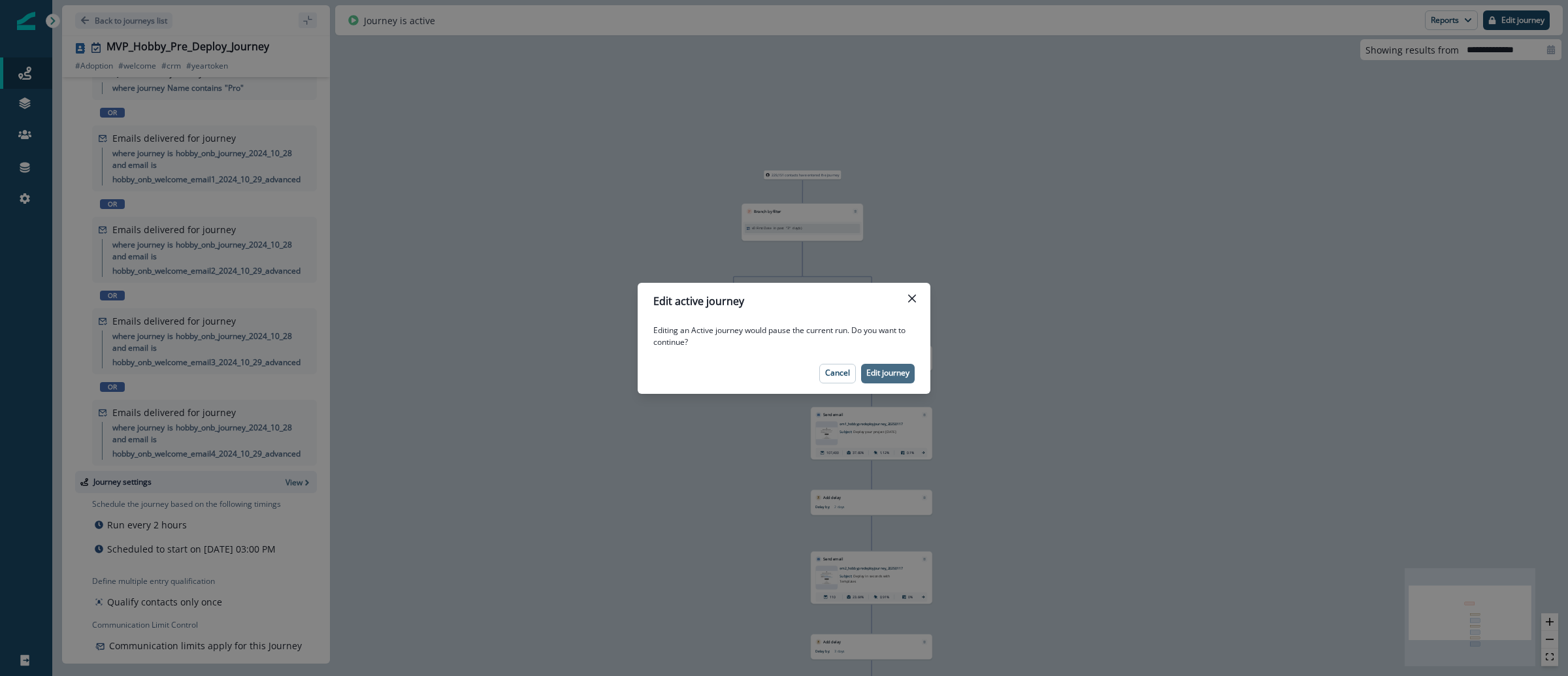
click at [878, 375] on p "Edit journey" at bounding box center [888, 372] width 43 height 9
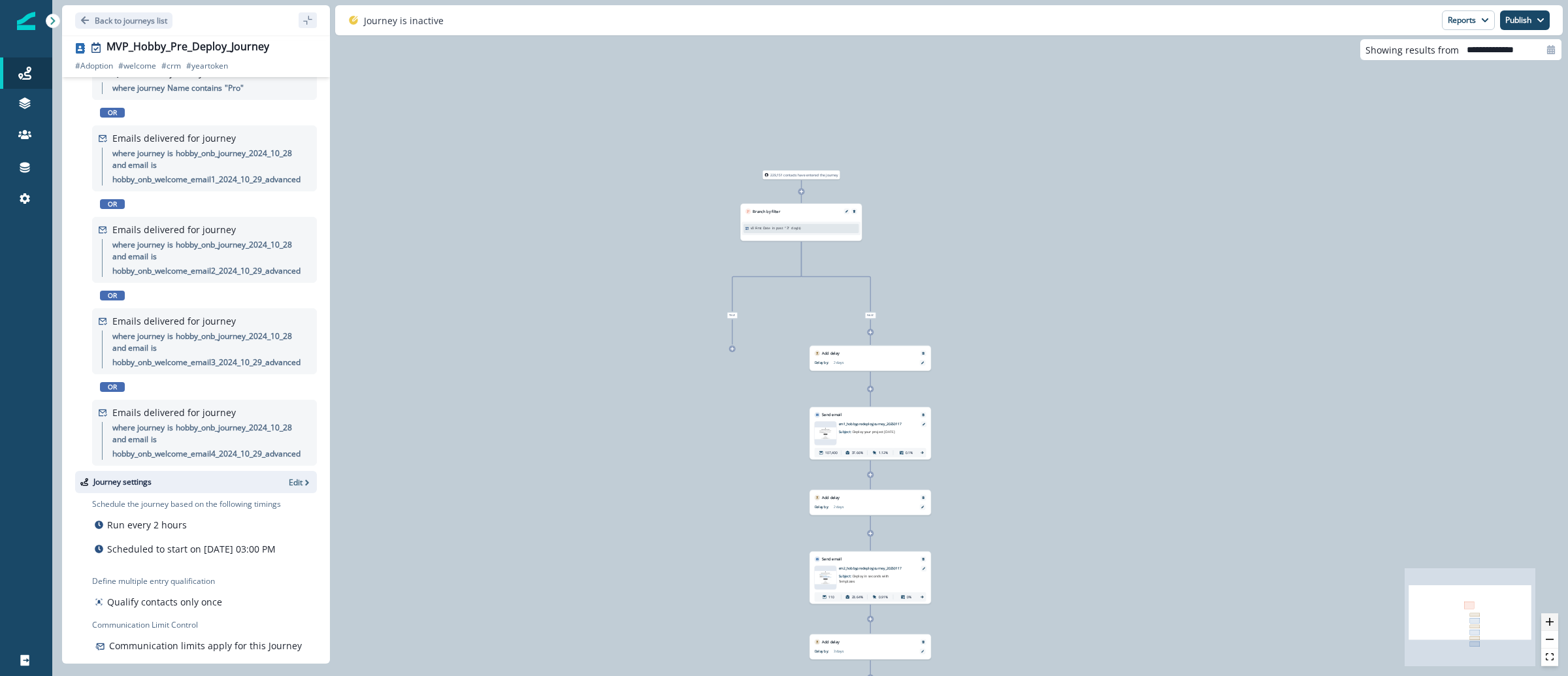
click at [1547, 618] on icon "zoom in" at bounding box center [1550, 622] width 8 height 8
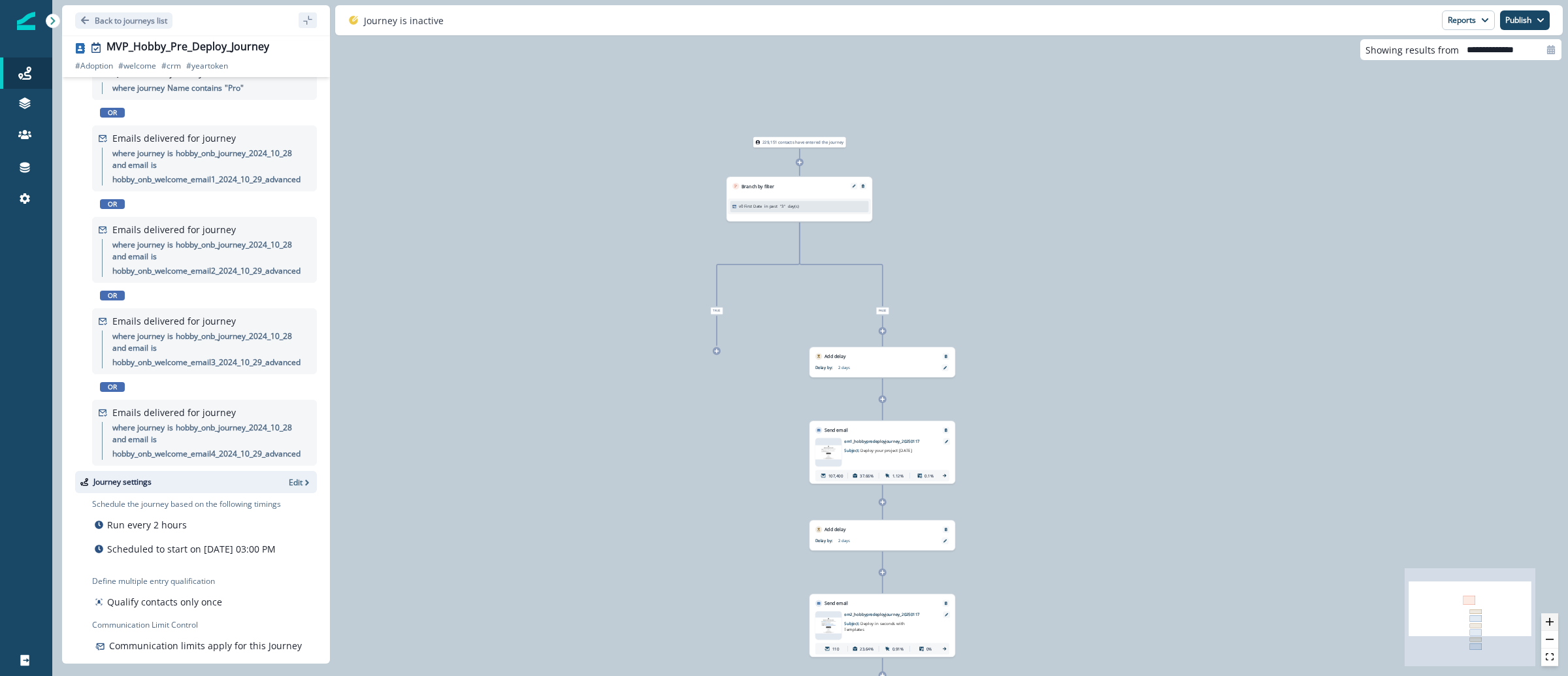
click at [1547, 618] on icon "zoom in" at bounding box center [1550, 622] width 8 height 8
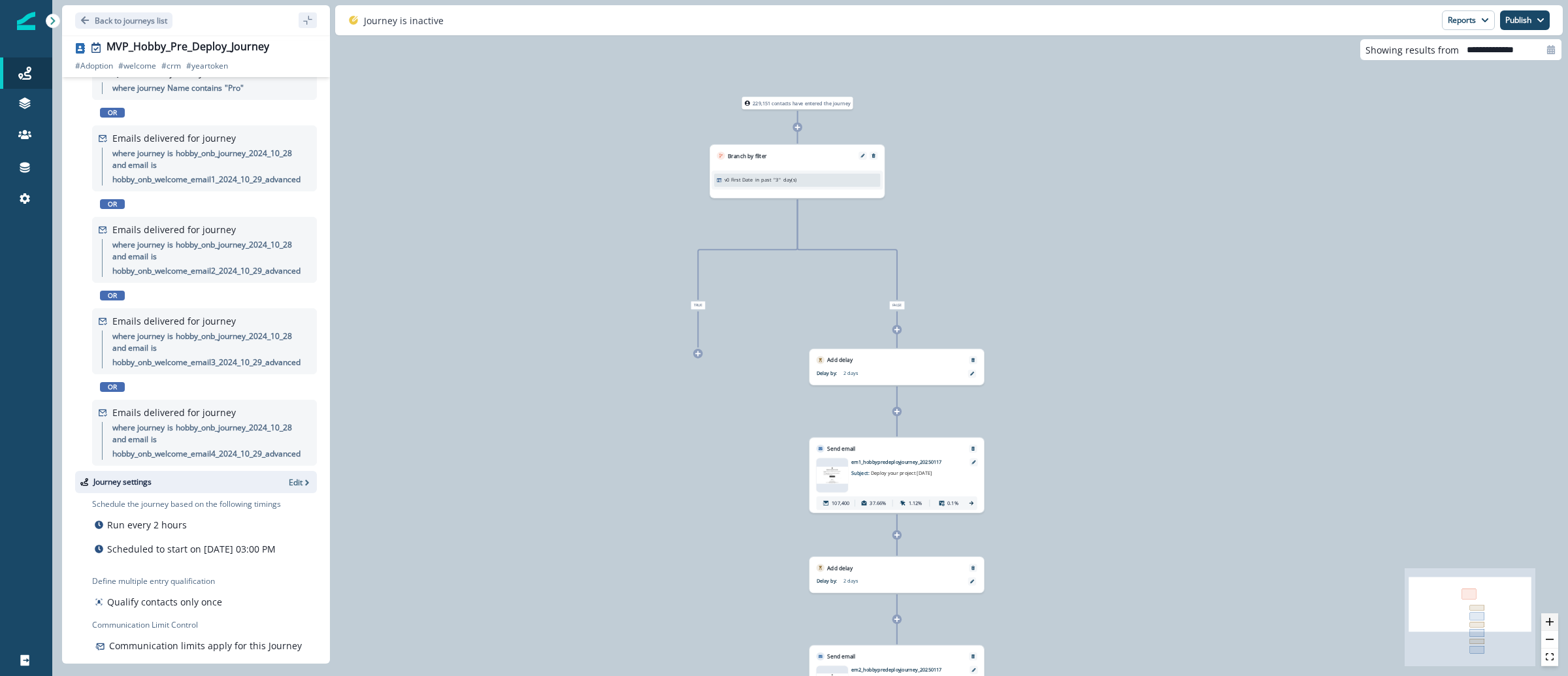
click at [1547, 618] on icon "zoom in" at bounding box center [1550, 622] width 8 height 8
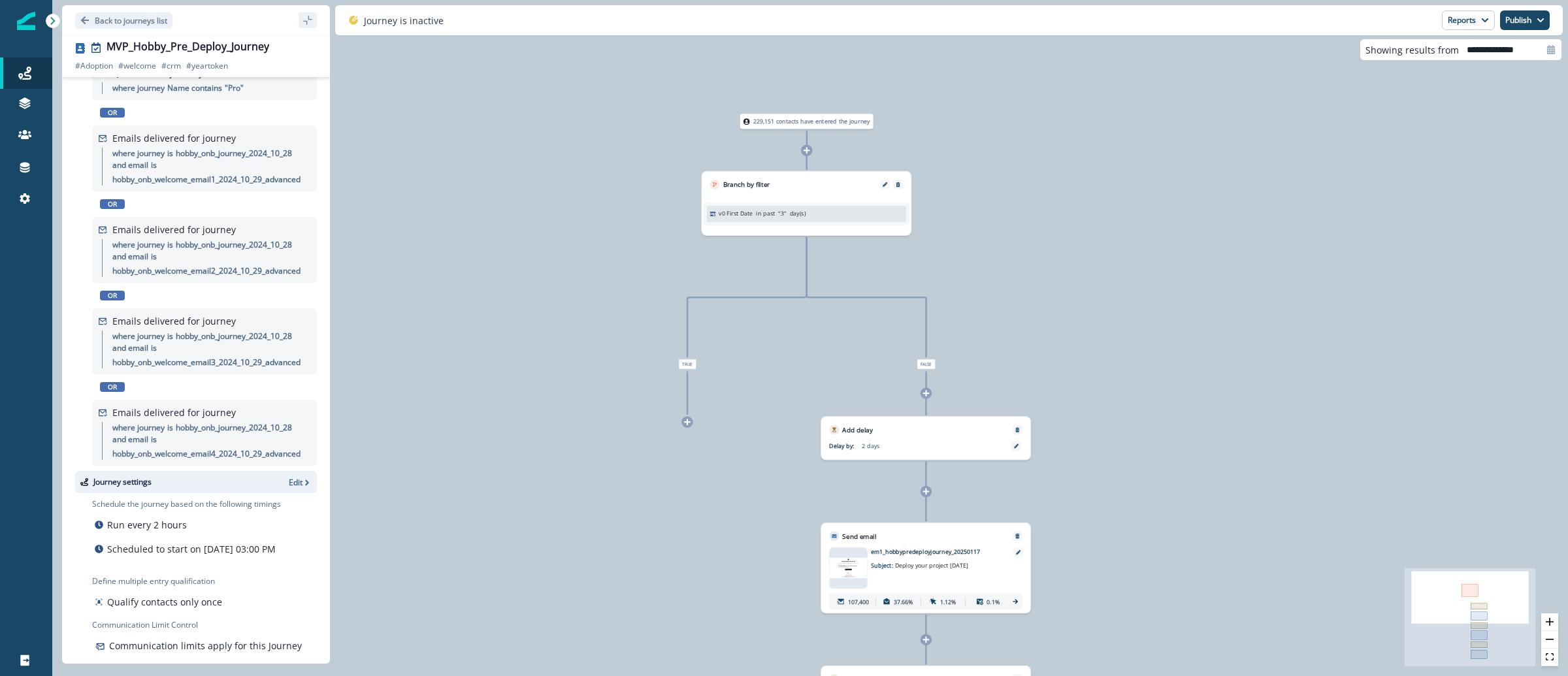
drag, startPoint x: 1127, startPoint y: 342, endPoint x: 1139, endPoint y: 408, distance: 67.1
click at [1139, 408] on div "229,151 contacts have entered the journey Branch by filter v0 First Date in pas…" at bounding box center [810, 338] width 1515 height 676
click at [927, 390] on icon at bounding box center [926, 393] width 7 height 7
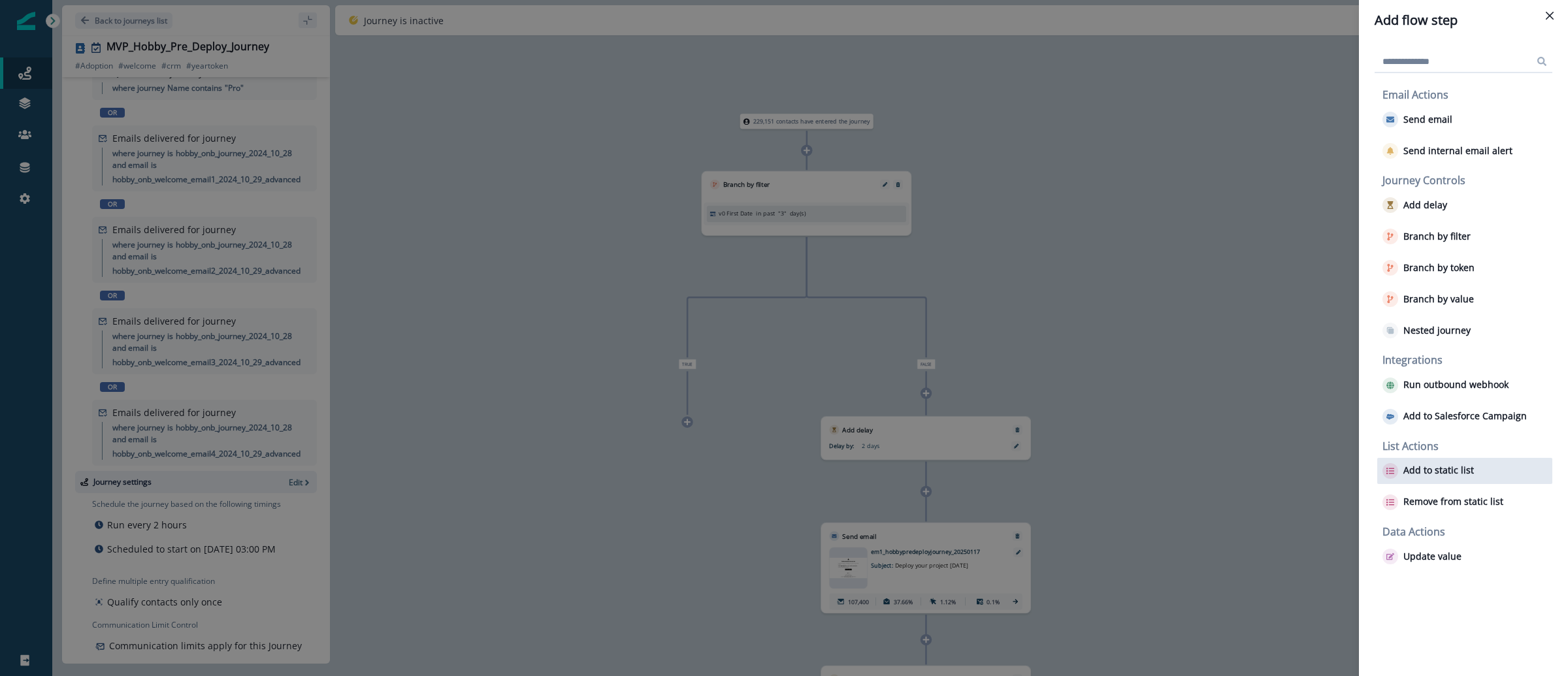
click at [1431, 480] on div "Add to static list" at bounding box center [1464, 471] width 175 height 26
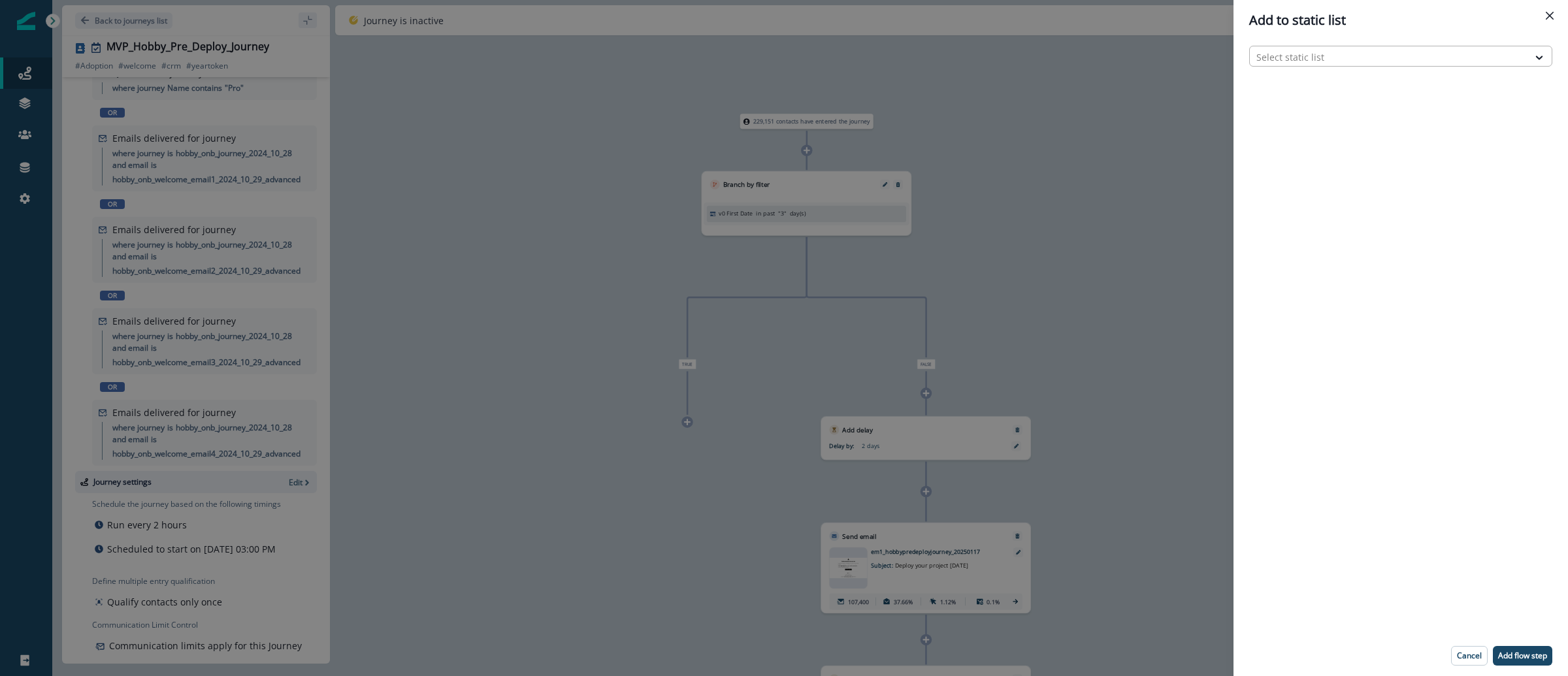
click at [1390, 61] on div at bounding box center [1389, 57] width 265 height 16
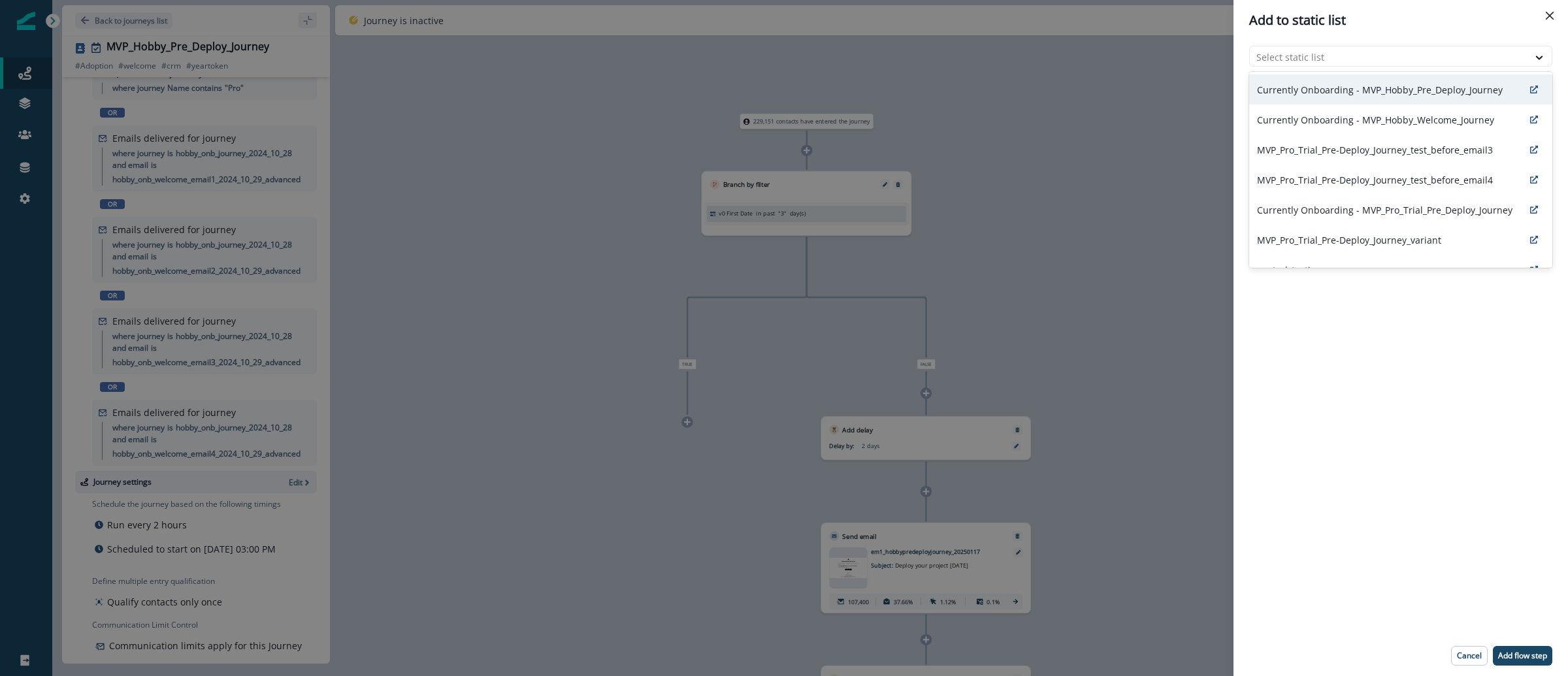
click at [1391, 86] on p "Currently Onboarding - MVP_Hobby_Pre_Deploy_Journey" at bounding box center [1380, 89] width 245 height 14
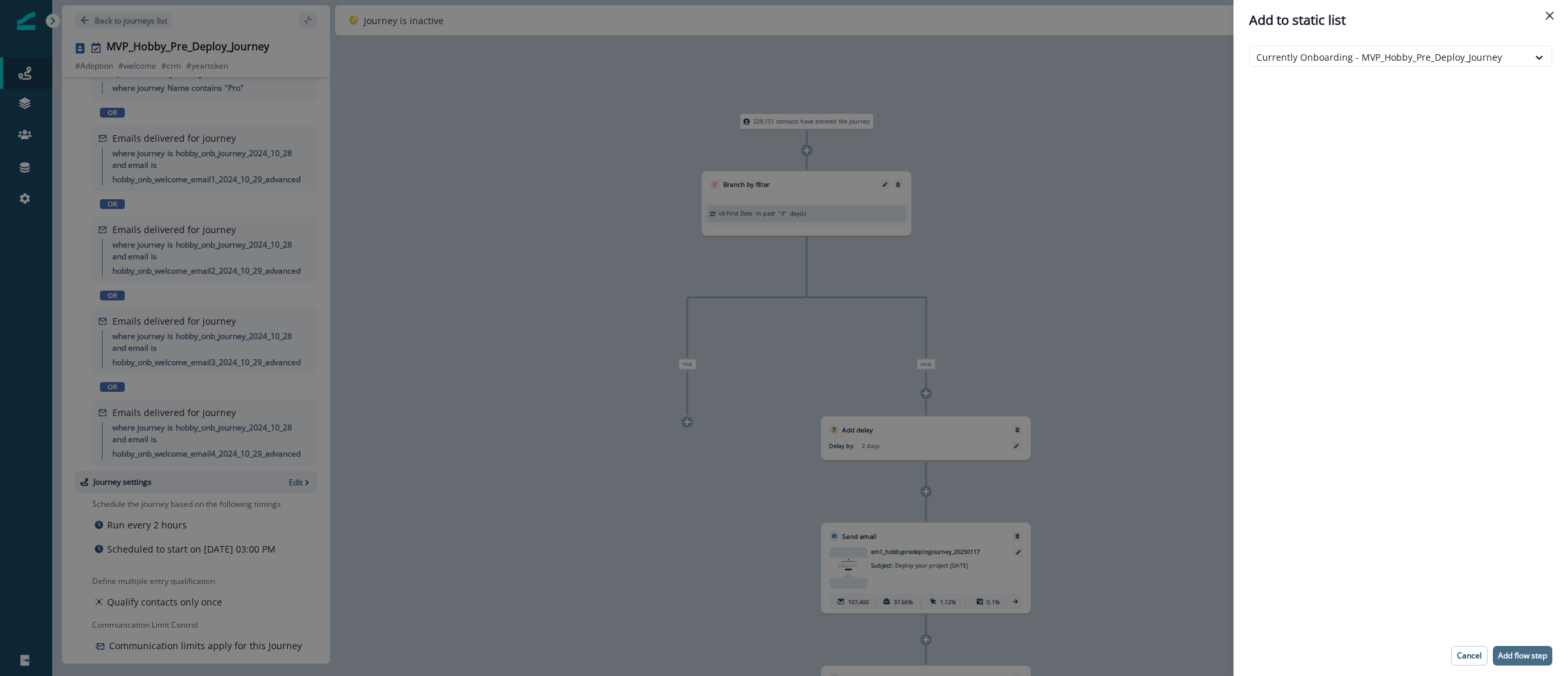
click at [1529, 651] on p "Add flow step" at bounding box center [1522, 655] width 49 height 9
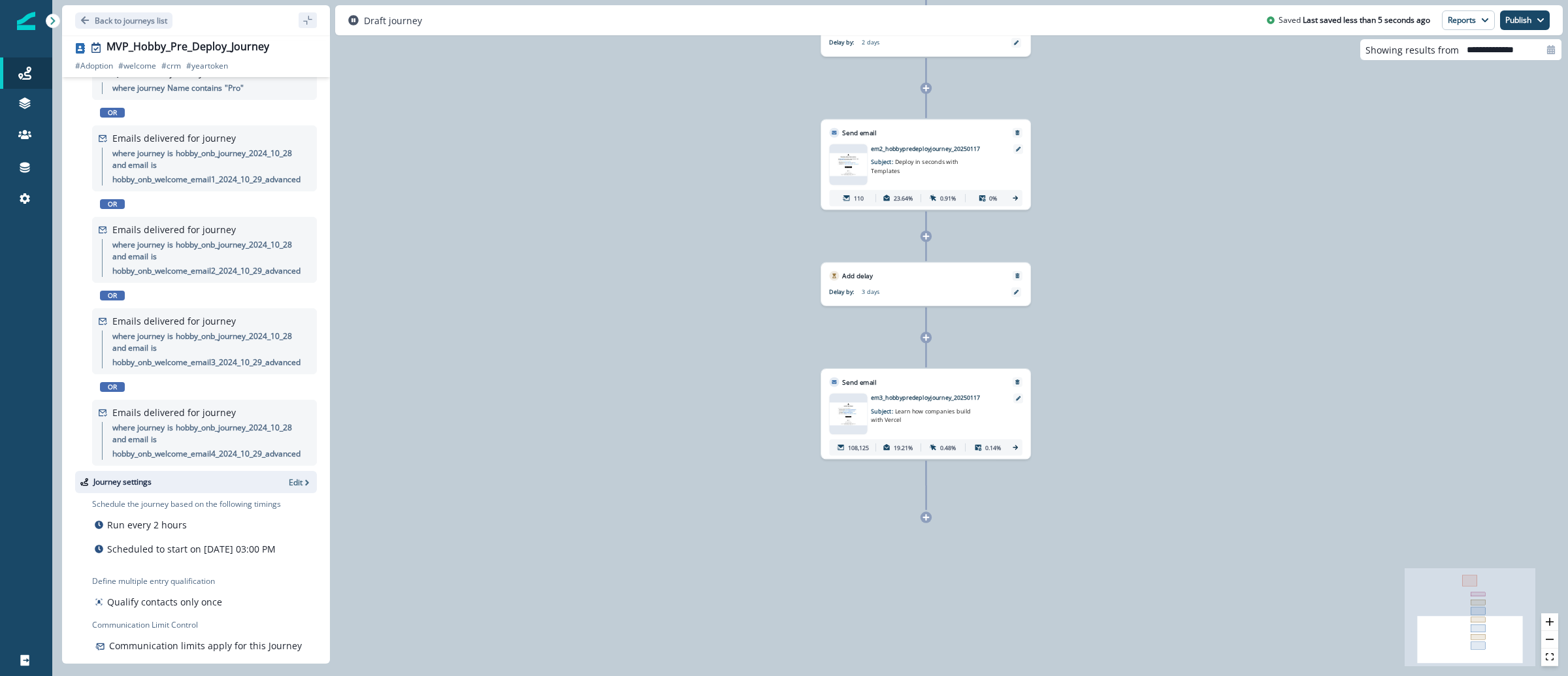
click at [926, 517] on icon at bounding box center [927, 517] width 6 height 6
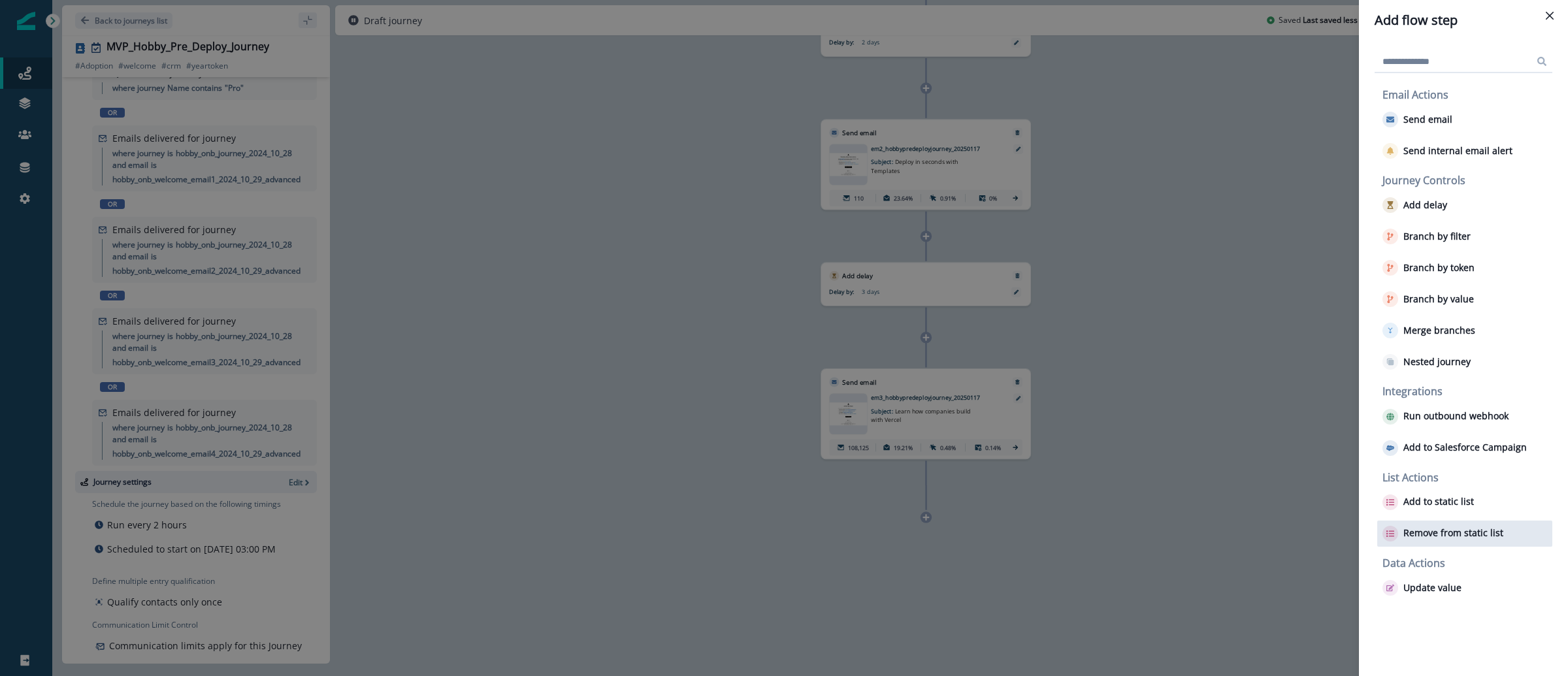
click at [1448, 529] on p "Remove from static list" at bounding box center [1452, 533] width 100 height 11
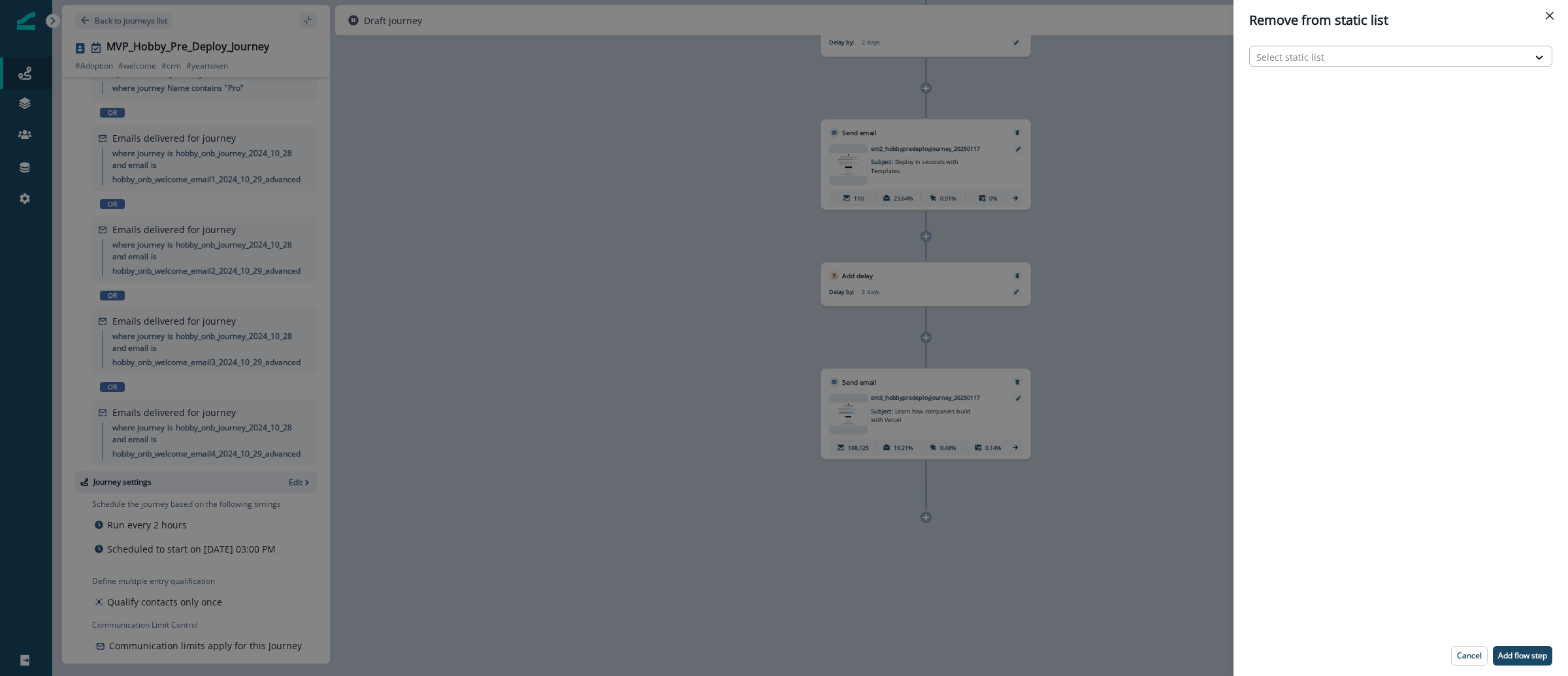
click at [1329, 65] on div "Select static list" at bounding box center [1389, 57] width 278 height 21
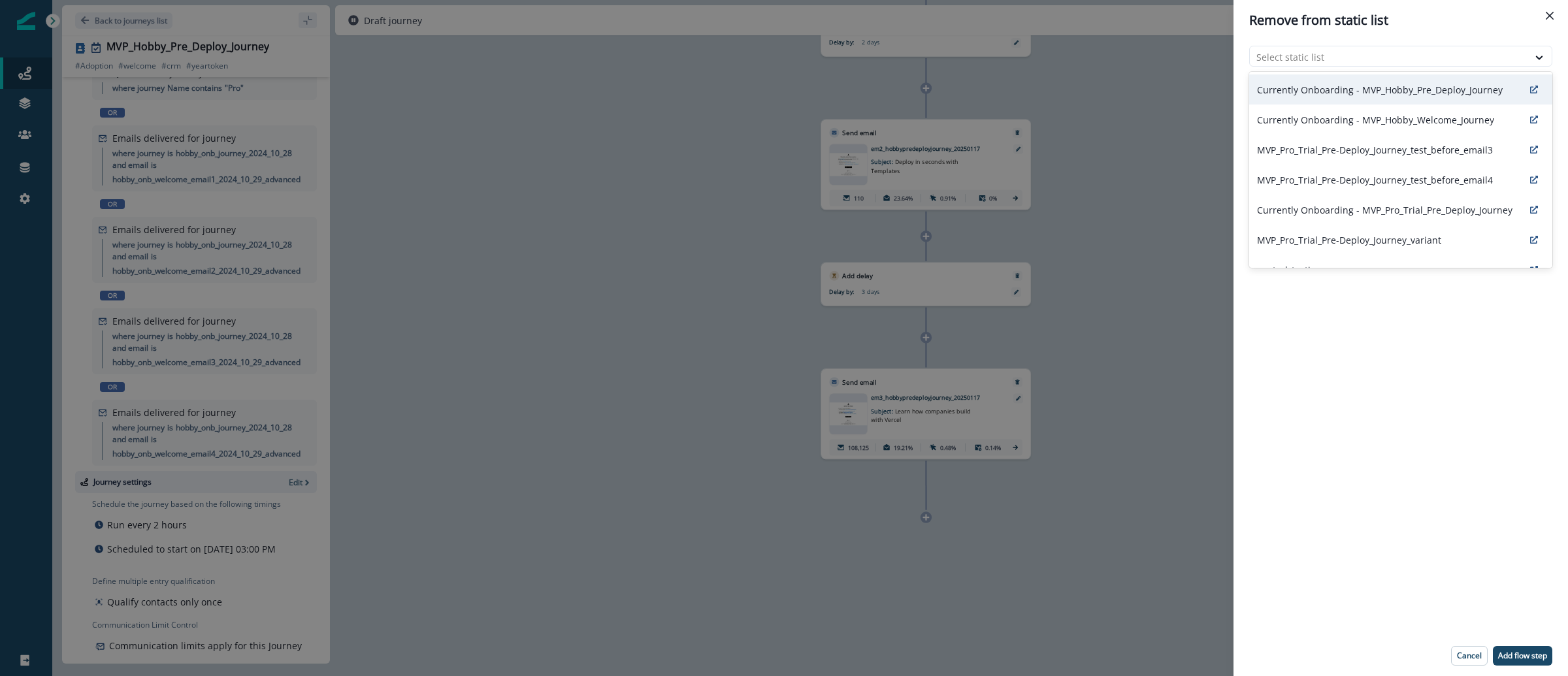
click at [1351, 96] on p "Currently Onboarding - MVP_Hobby_Pre_Deploy_Journey" at bounding box center [1380, 89] width 245 height 14
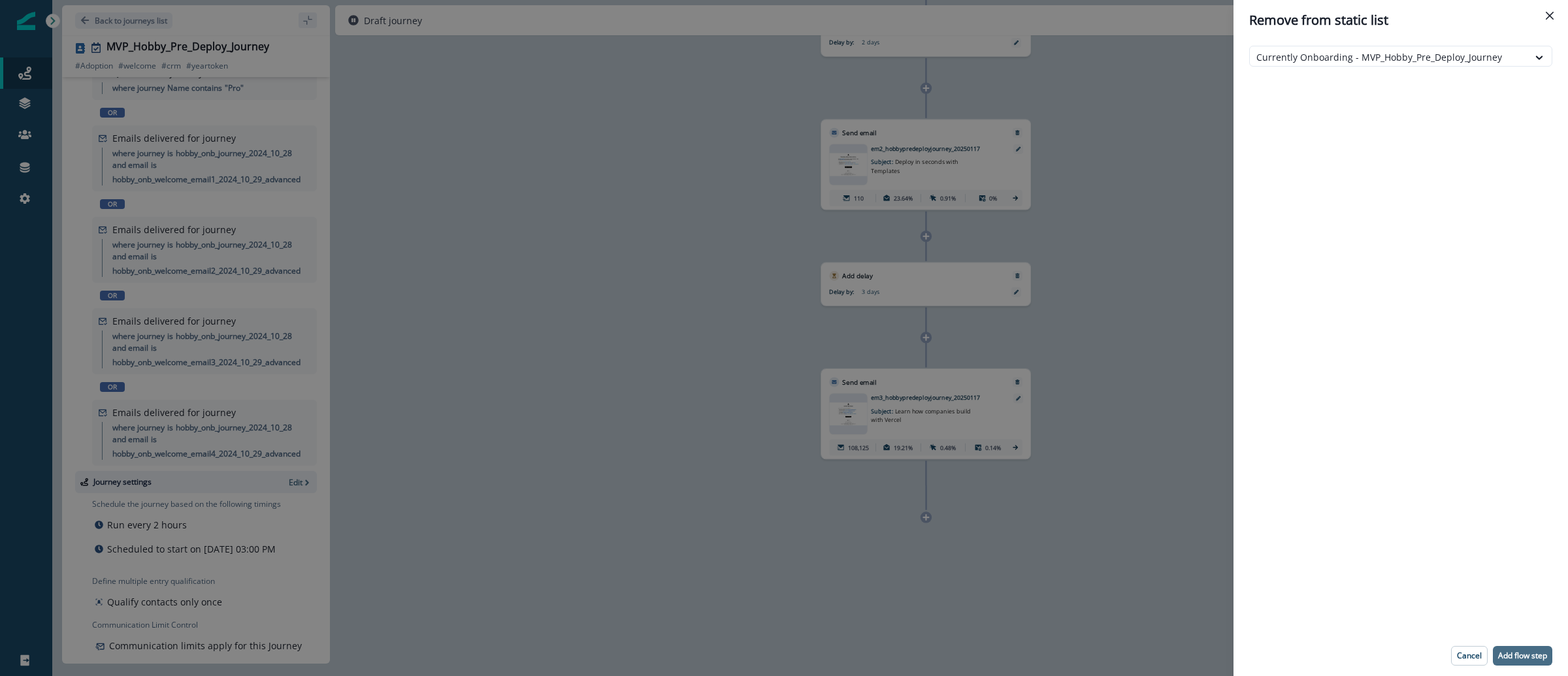
click at [1517, 655] on p "Add flow step" at bounding box center [1522, 655] width 49 height 9
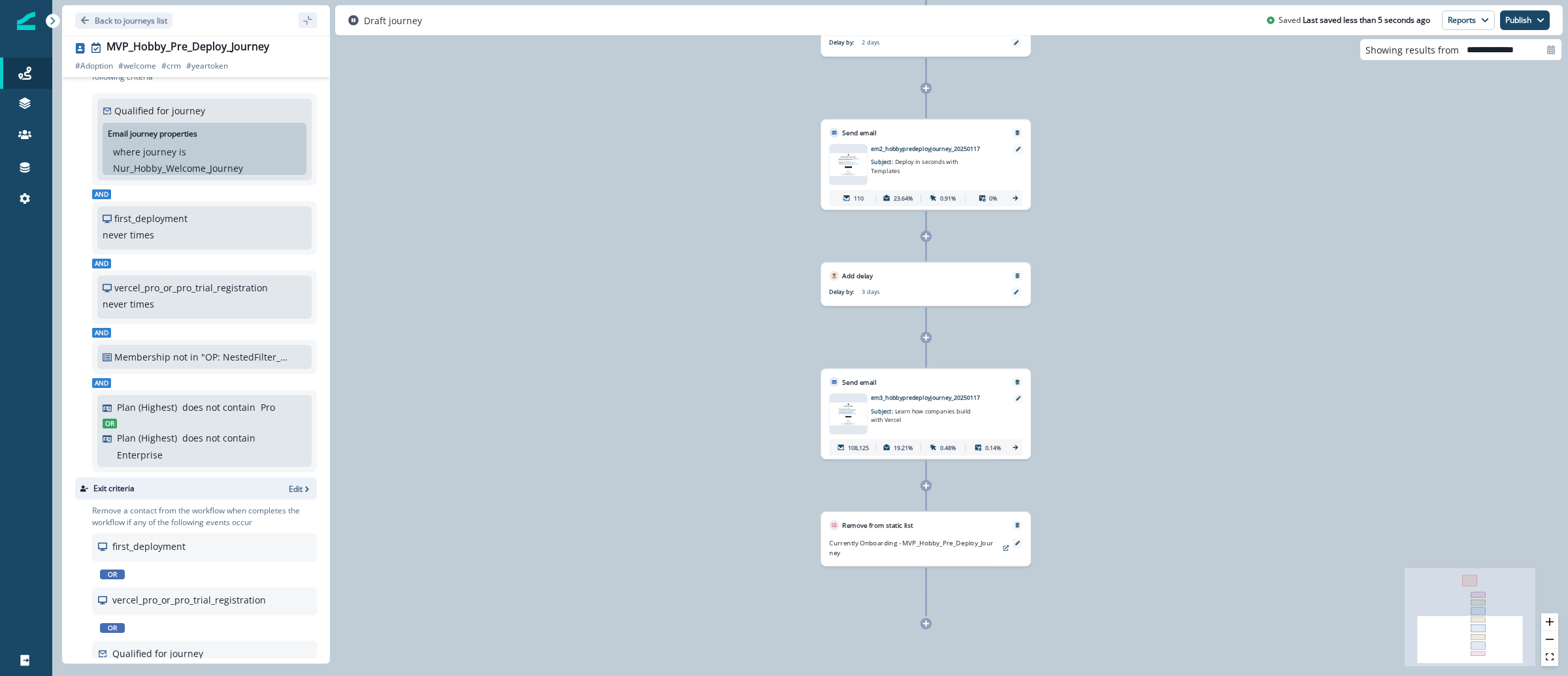
scroll to position [0, 0]
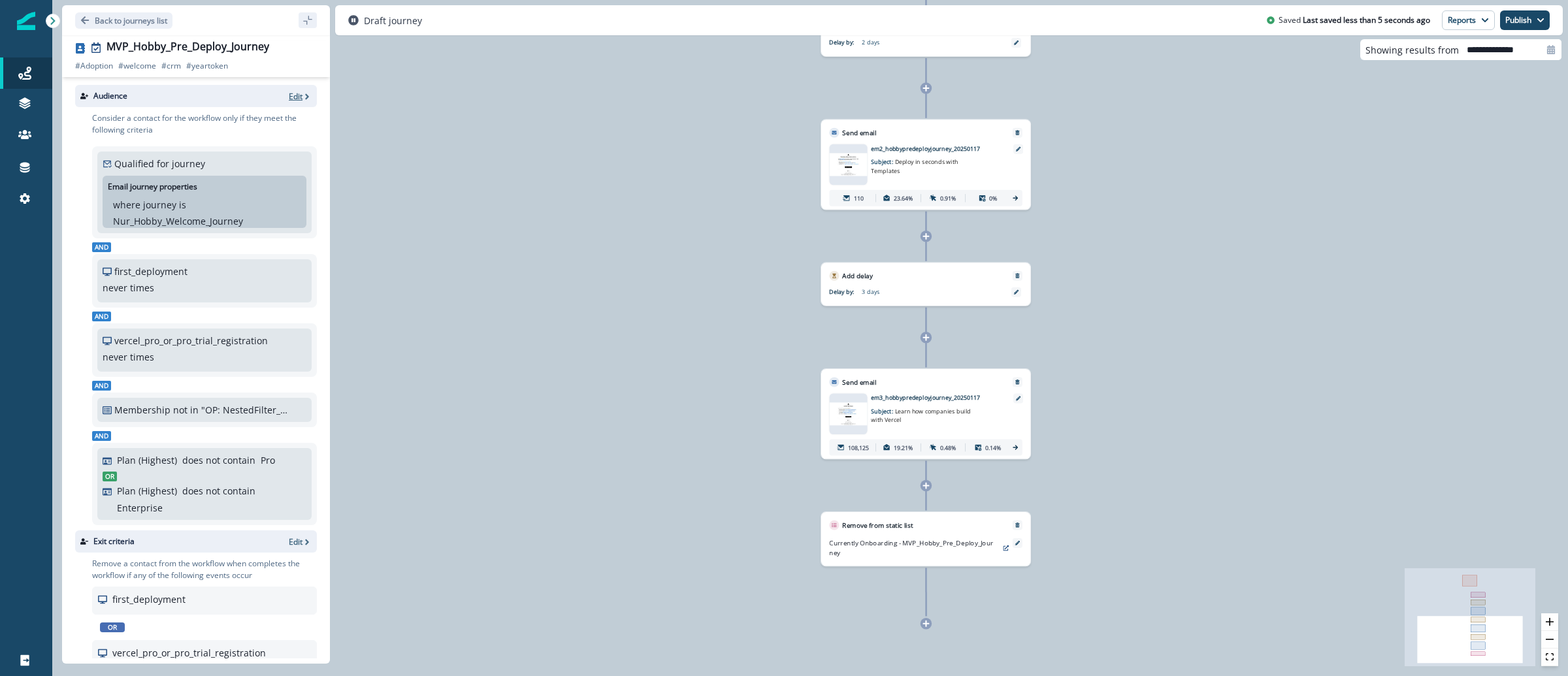
click at [288, 94] on p "Edit" at bounding box center [295, 96] width 14 height 11
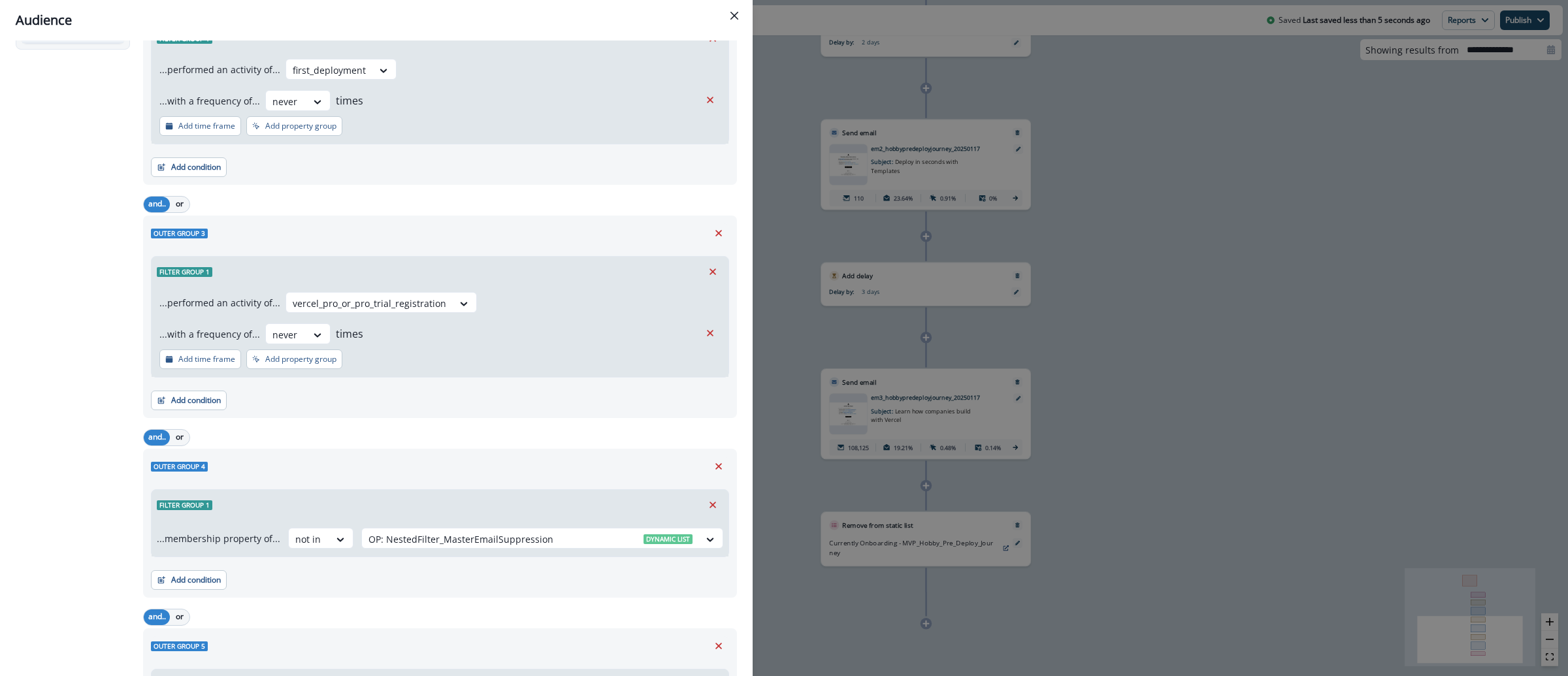
scroll to position [592, 0]
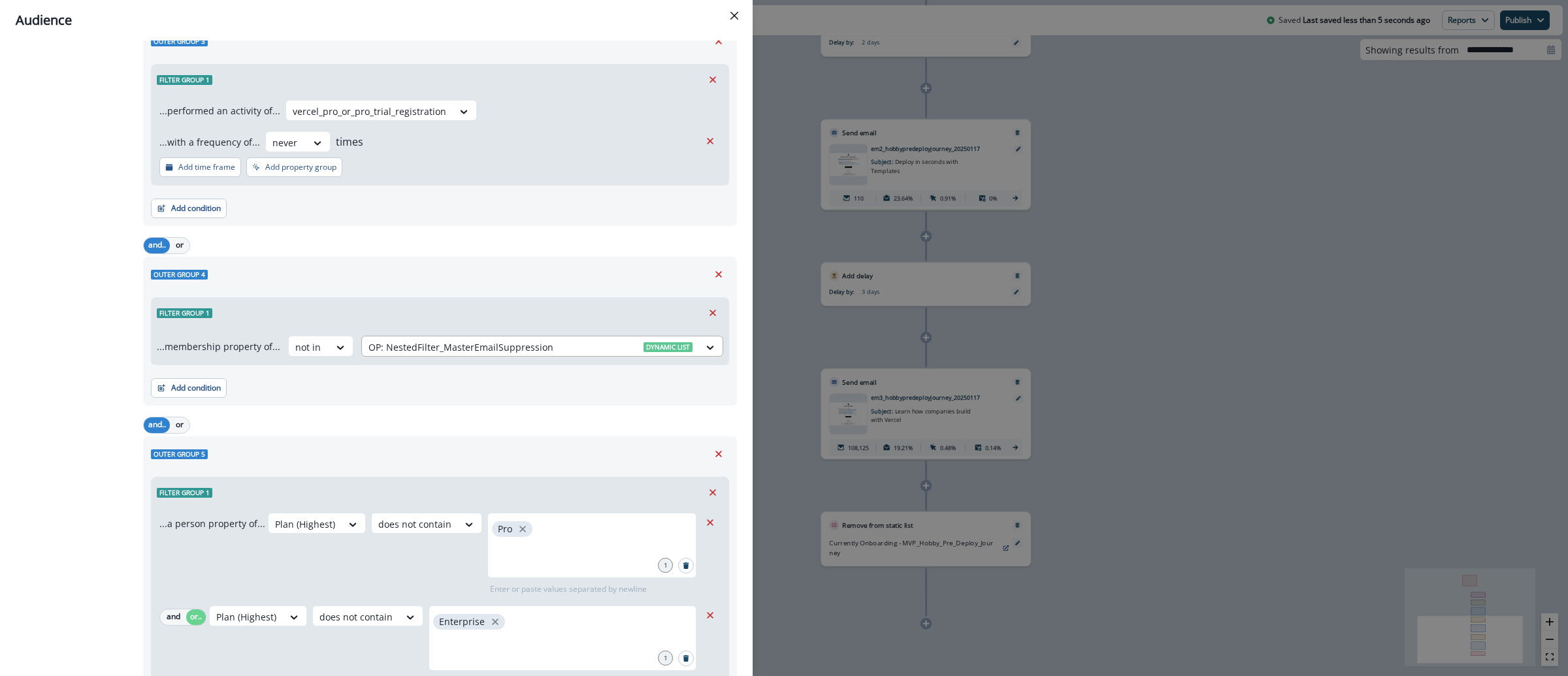
click at [531, 353] on div at bounding box center [530, 347] width 324 height 16
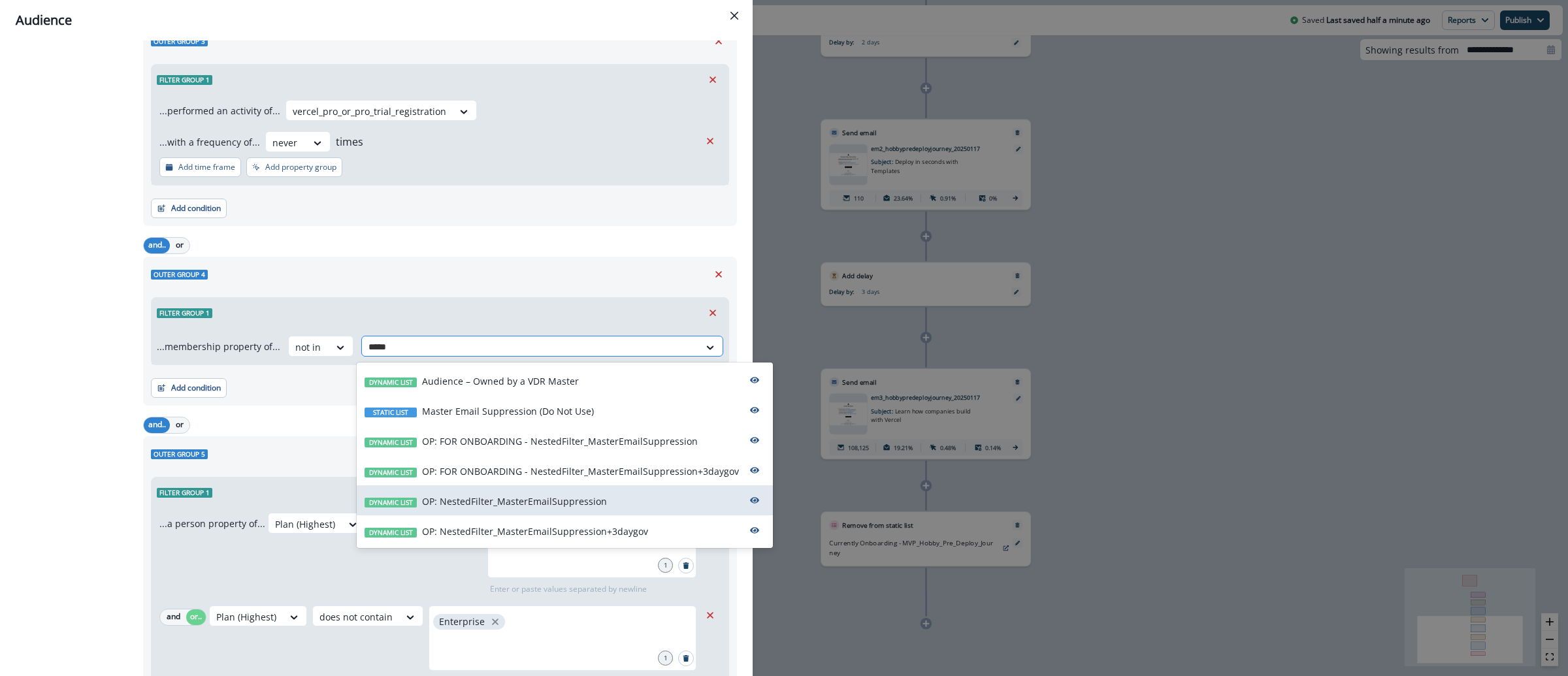
type input "******"
click at [615, 474] on p "OP: FOR ONBOARDING - NestedFilter_MasterEmailSuppression+3daygov" at bounding box center [581, 471] width 317 height 14
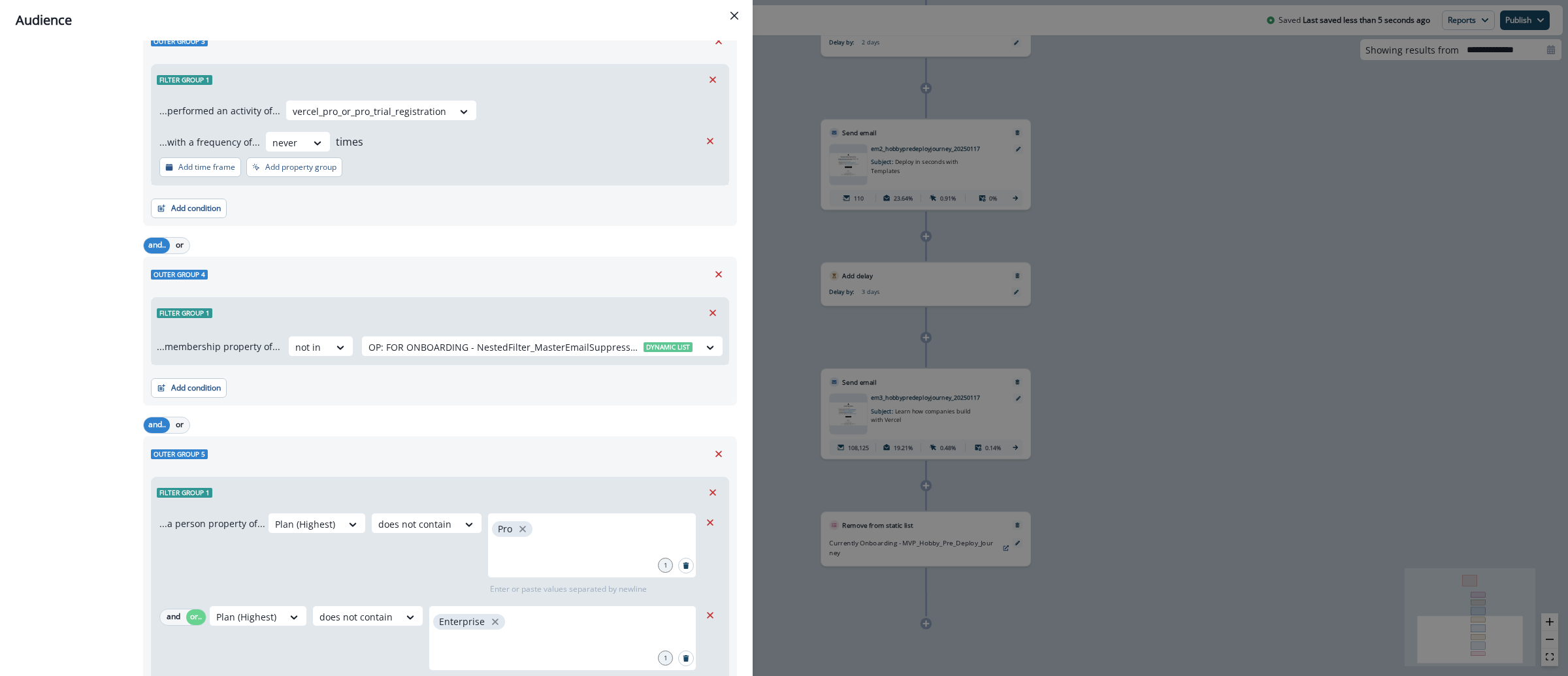
click at [1162, 303] on div "Audience Preview dynamic list All contact s who have, Outer group 1 Filter grou…" at bounding box center [784, 338] width 1568 height 676
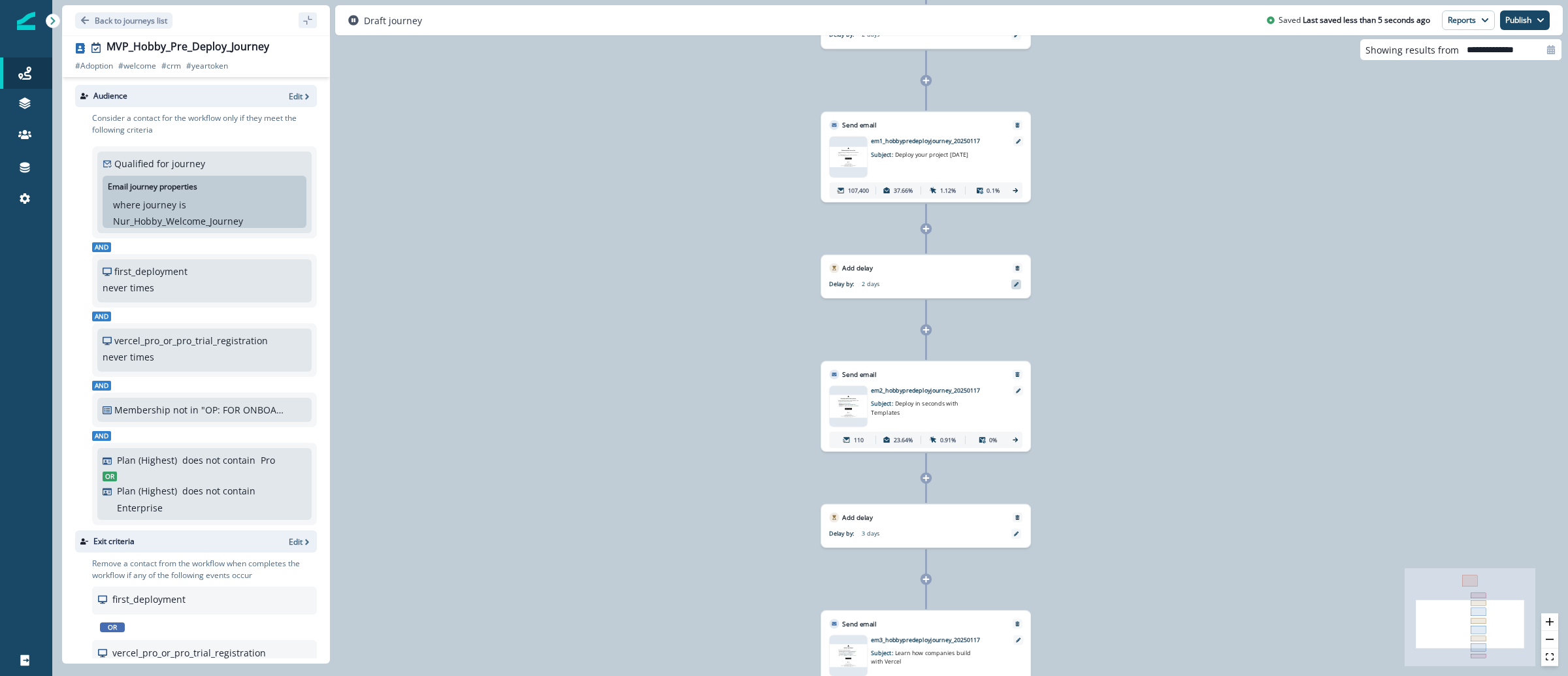
click at [1018, 285] on icon at bounding box center [1017, 284] width 6 height 6
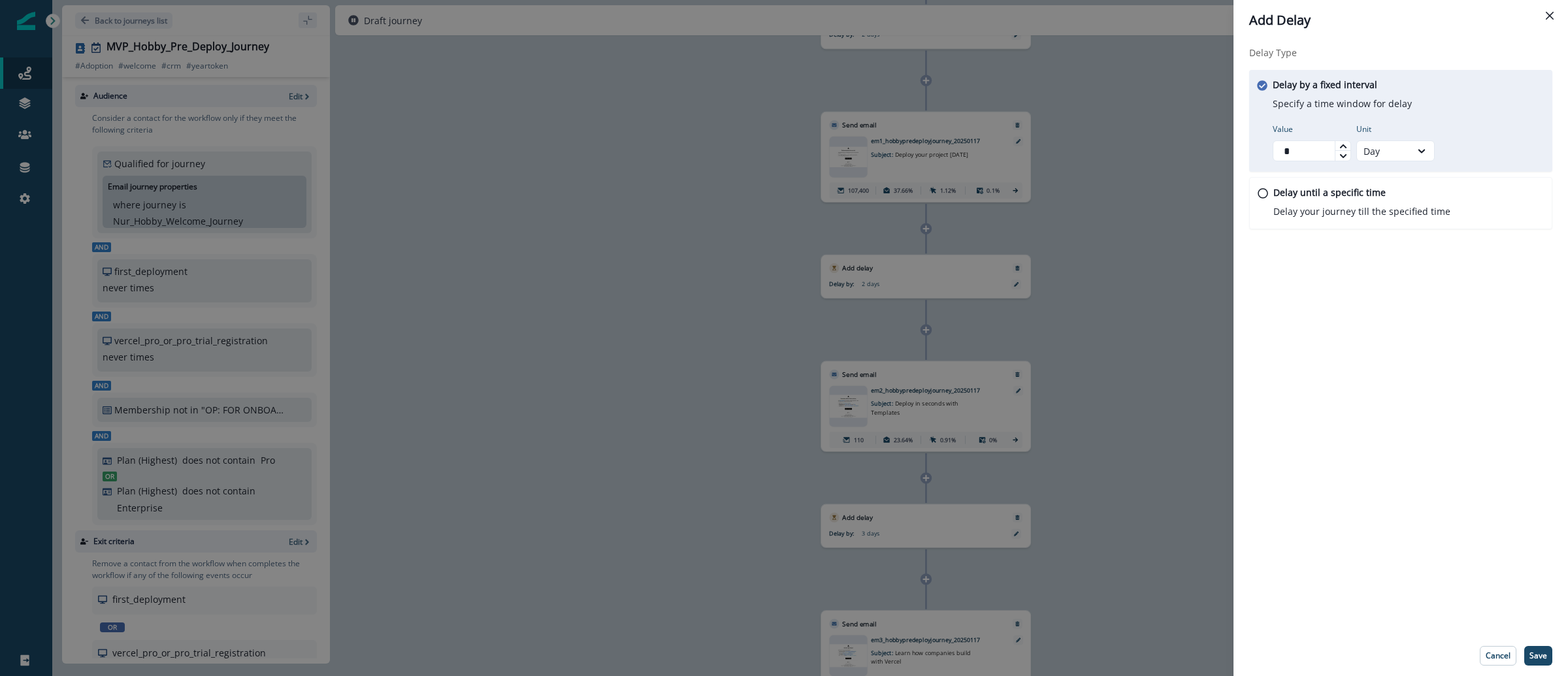
type input "*"
click at [1345, 147] on icon at bounding box center [1343, 145] width 6 height 4
click at [1542, 654] on p "Save" at bounding box center [1538, 655] width 18 height 9
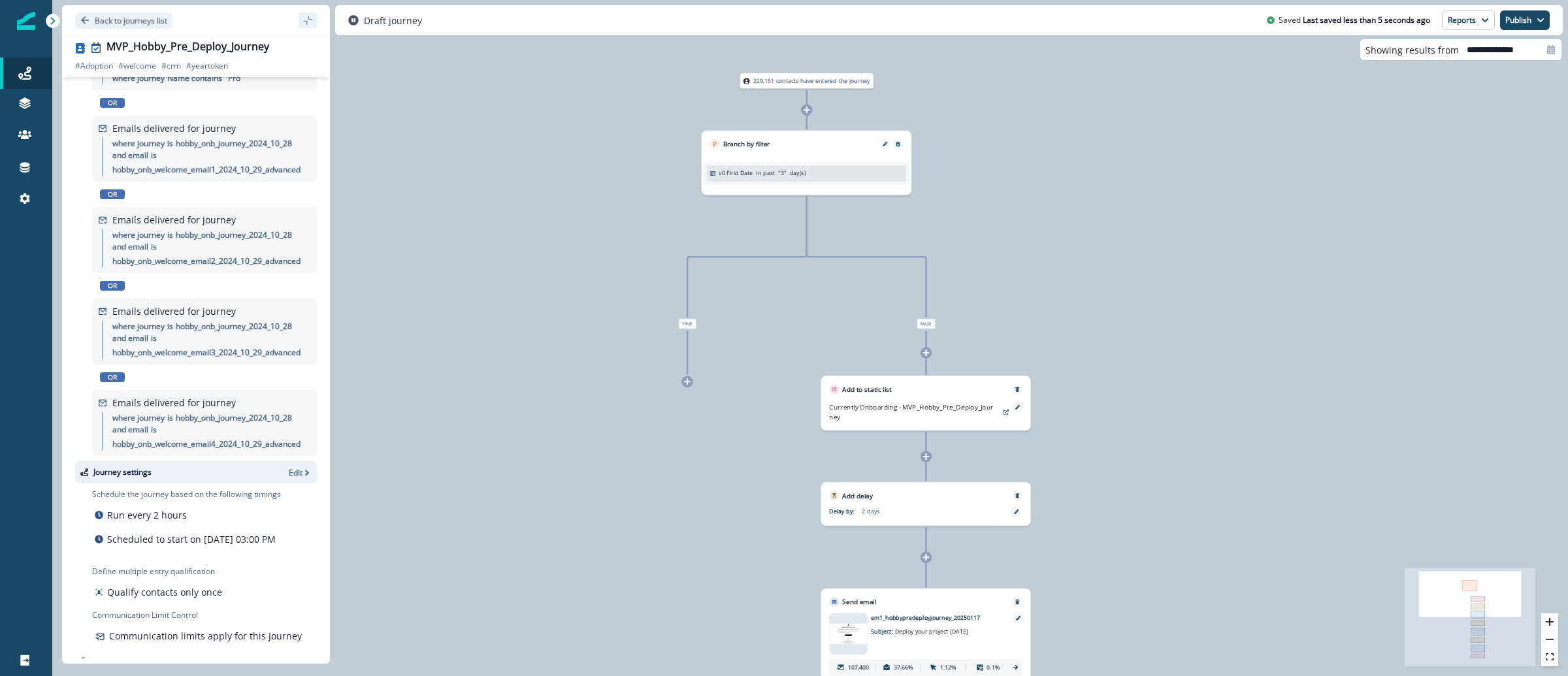
scroll to position [666, 0]
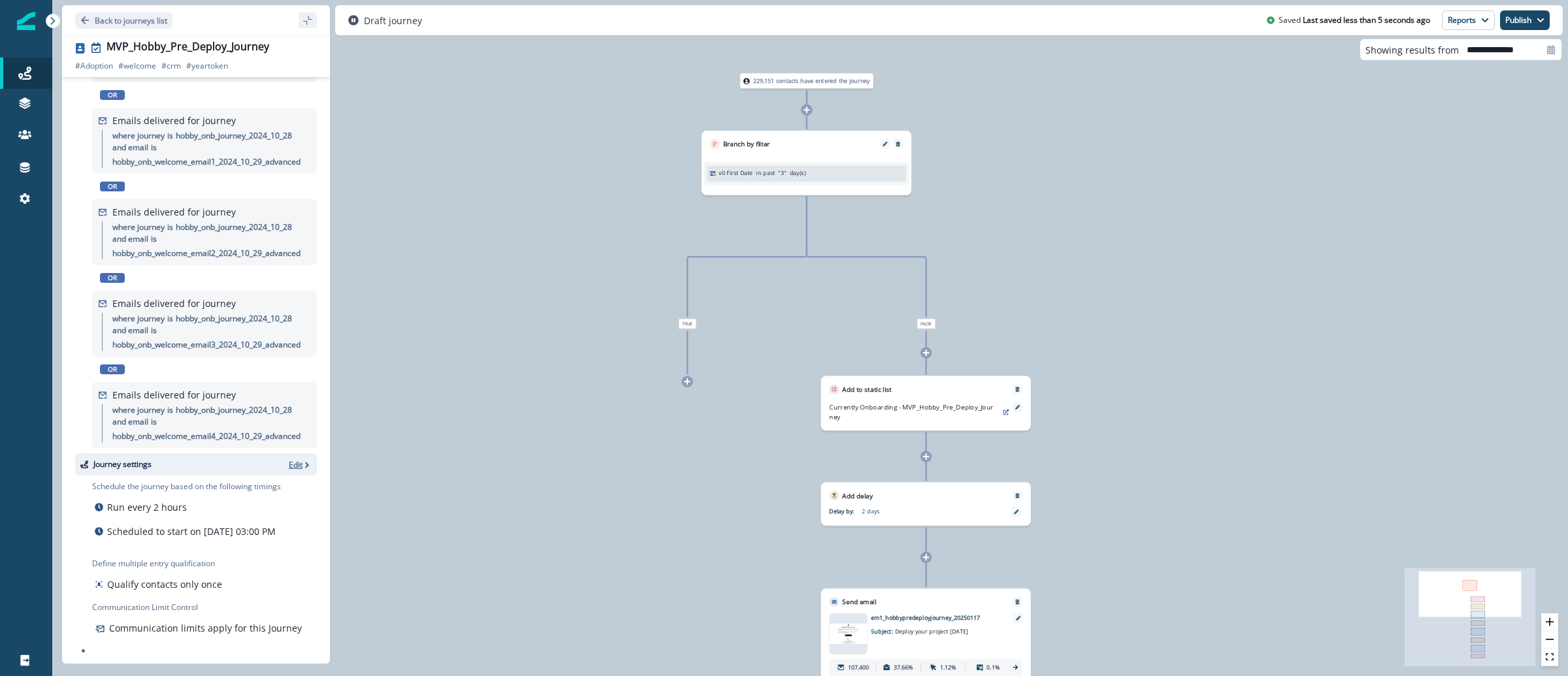
click at [288, 459] on p "Edit" at bounding box center [295, 464] width 14 height 11
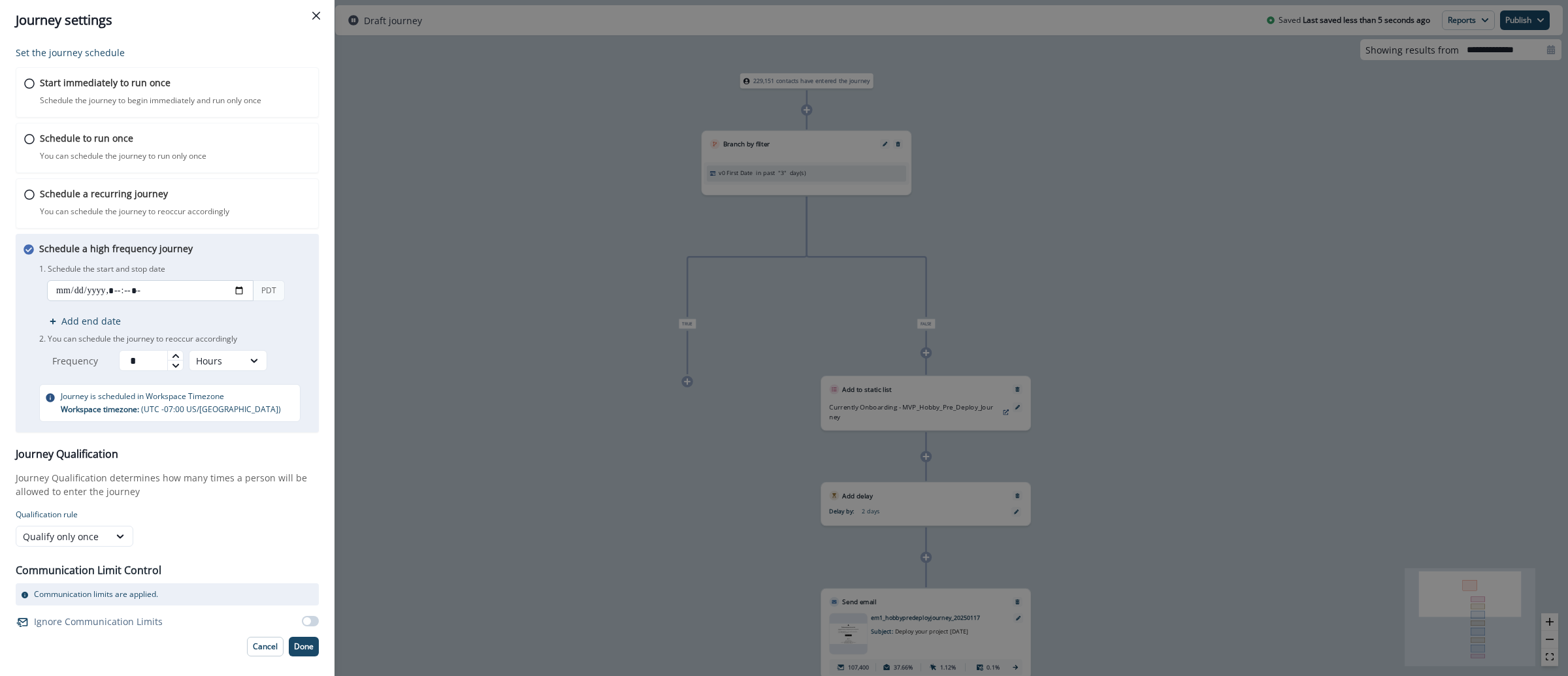
click at [238, 292] on input "datetime-local" at bounding box center [150, 291] width 206 height 21
type input "**********"
click at [328, 352] on div "Set the journey schedule Start immediately to run once Schedule the journey to …" at bounding box center [167, 358] width 335 height 635
click at [303, 647] on p "Done" at bounding box center [304, 646] width 20 height 9
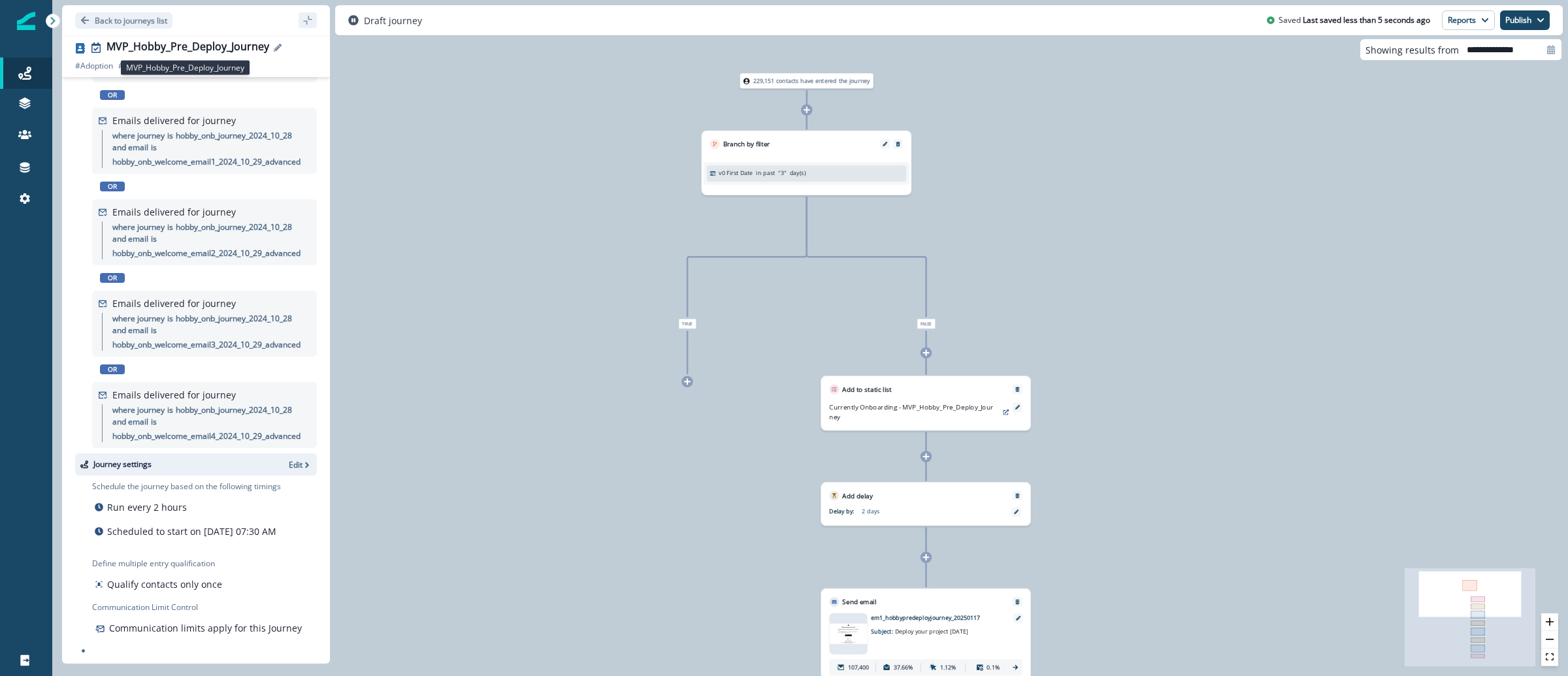
click at [131, 45] on div "MVP_Hobby_Pre_Deploy_Journey" at bounding box center [188, 48] width 163 height 14
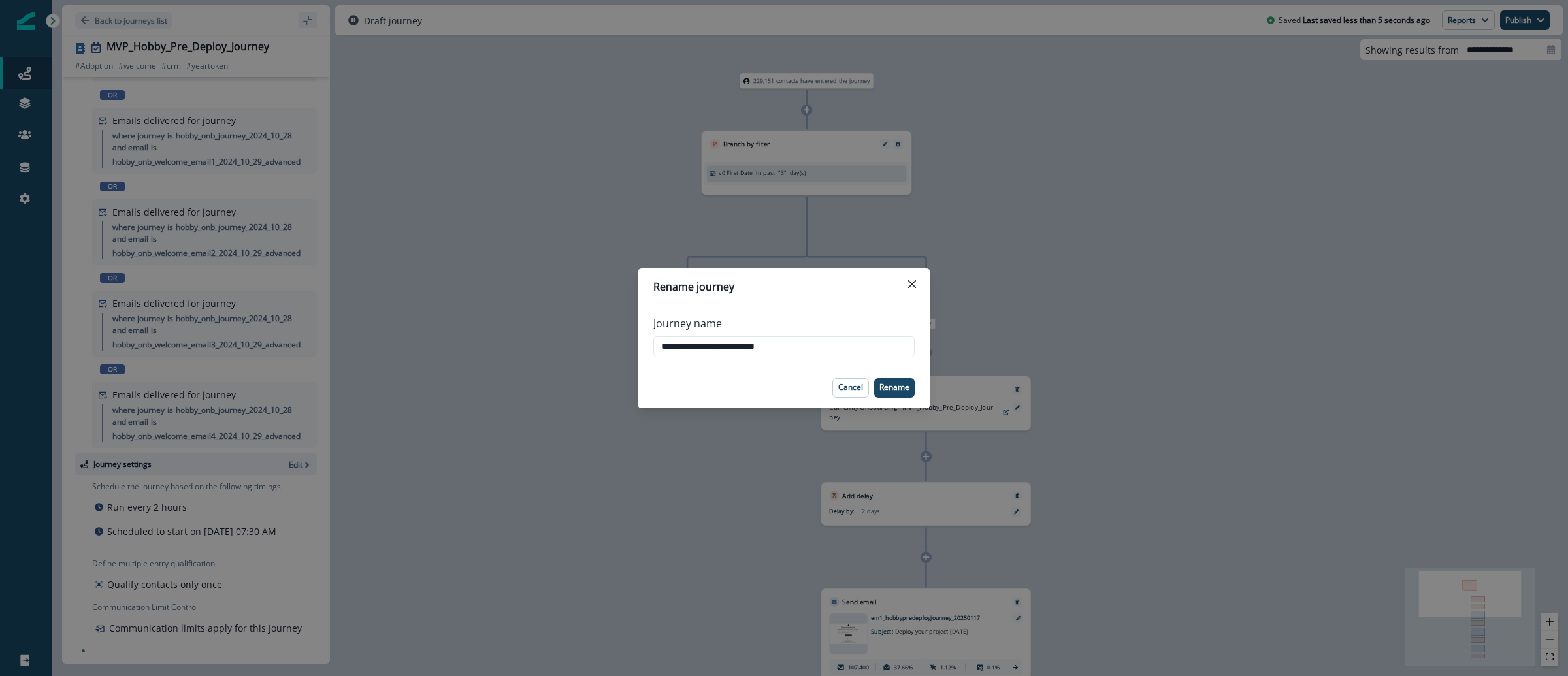
drag, startPoint x: 680, startPoint y: 345, endPoint x: 634, endPoint y: 345, distance: 46.0
click at [634, 345] on div "**********" at bounding box center [784, 338] width 1568 height 676
type input "**********"
click at [902, 382] on p "Rename" at bounding box center [895, 386] width 30 height 9
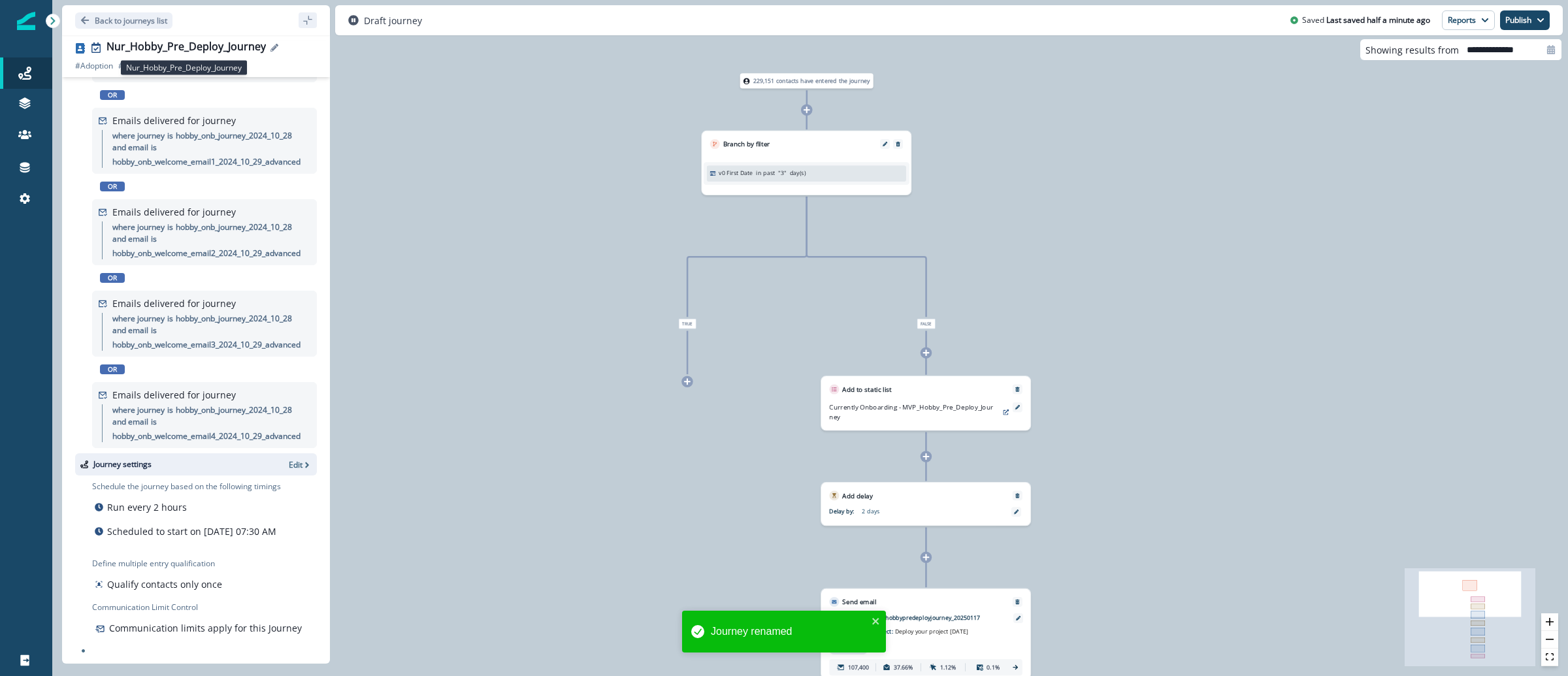
click at [191, 45] on div "Nur_Hobby_Pre_Deploy_Journey" at bounding box center [186, 48] width 159 height 14
click at [191, 45] on div "**********" at bounding box center [784, 338] width 1568 height 676
click at [191, 45] on div "Nur_Hobby_Pre_Deploy_Journey" at bounding box center [186, 48] width 159 height 14
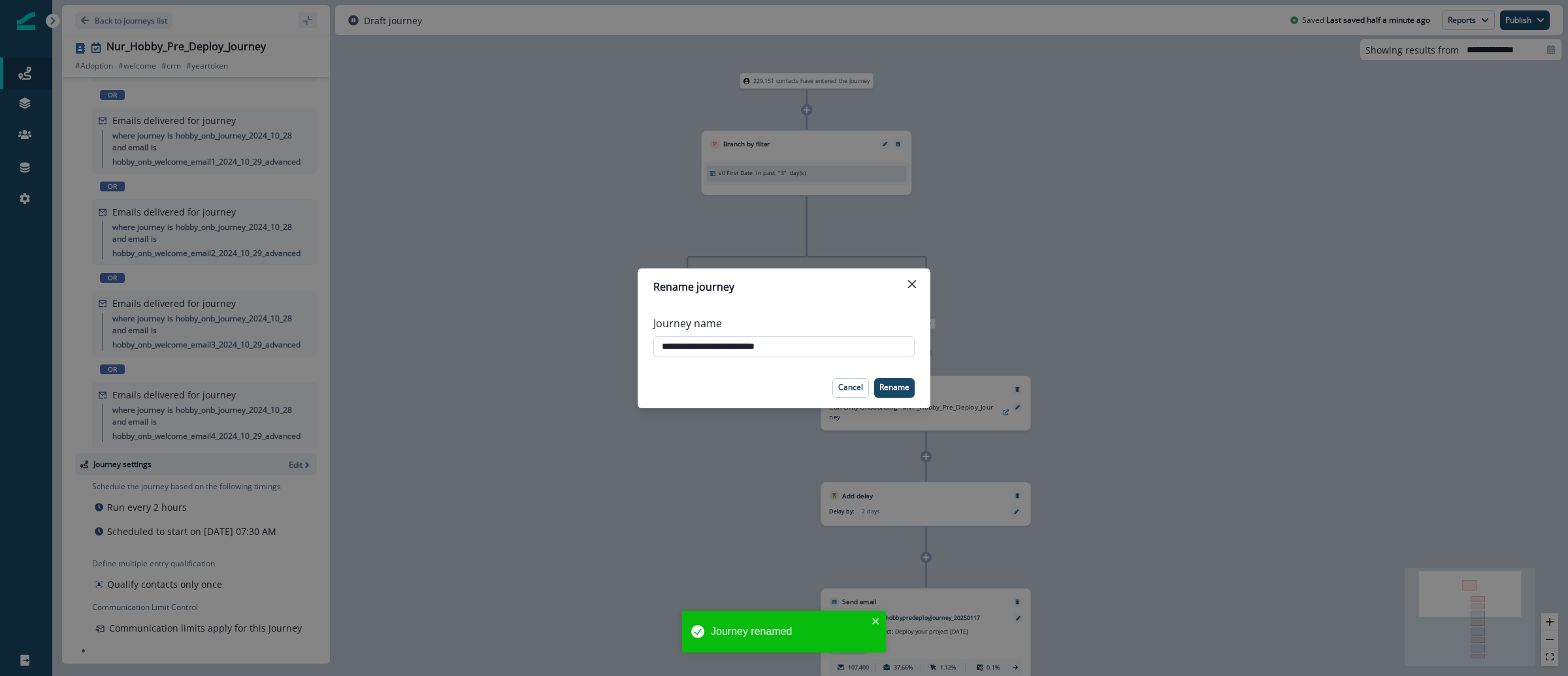
click at [719, 350] on input "**********" at bounding box center [784, 346] width 261 height 21
click at [911, 290] on button "Close" at bounding box center [912, 284] width 21 height 21
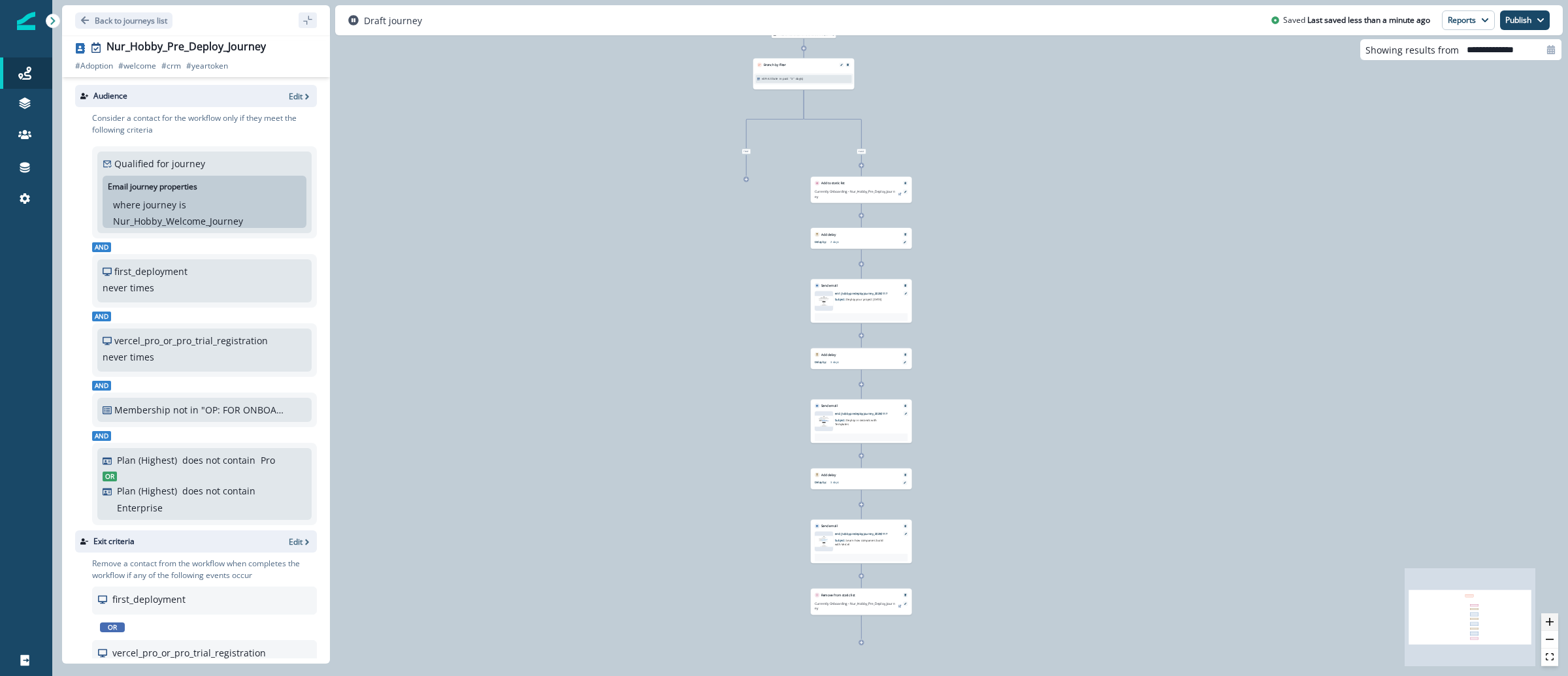
click at [1554, 620] on button "zoom in" at bounding box center [1549, 622] width 17 height 18
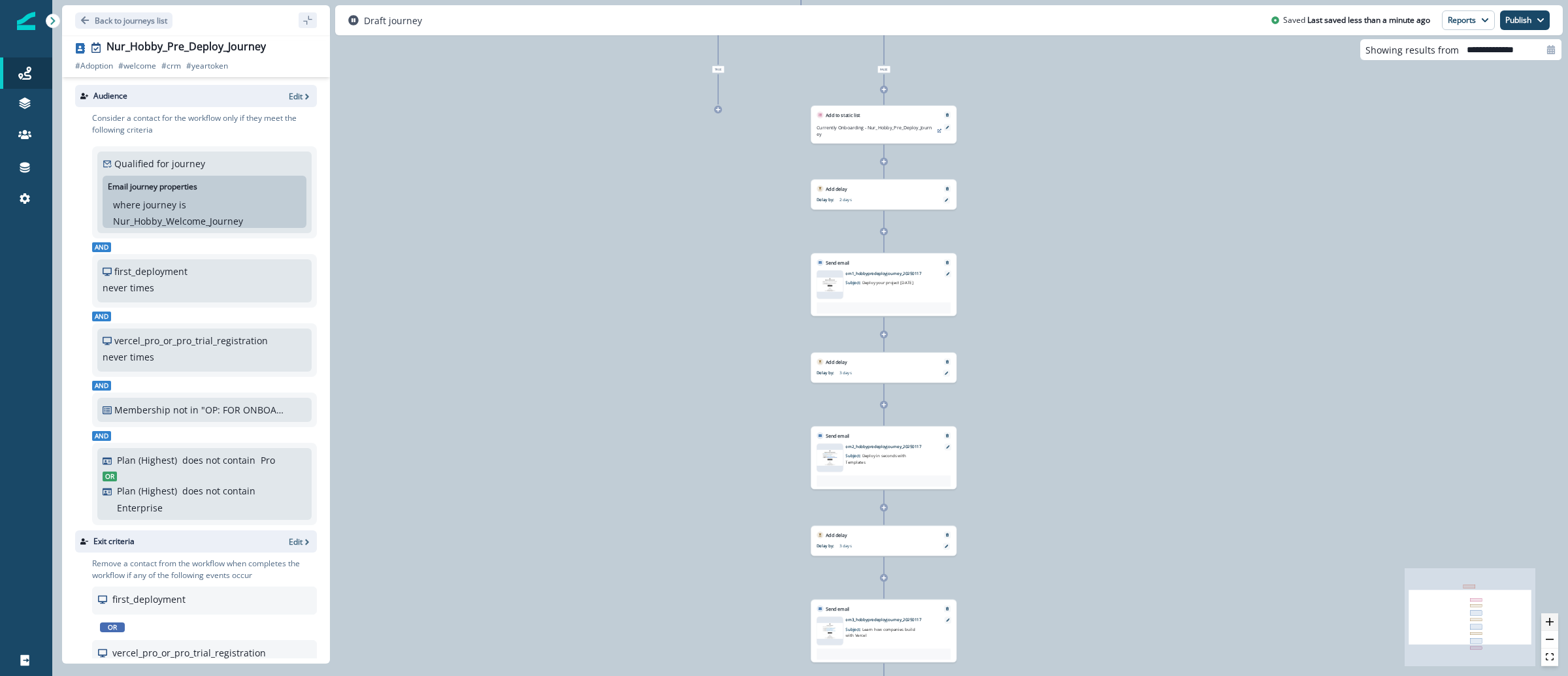
click at [1554, 620] on button "zoom in" at bounding box center [1549, 622] width 17 height 18
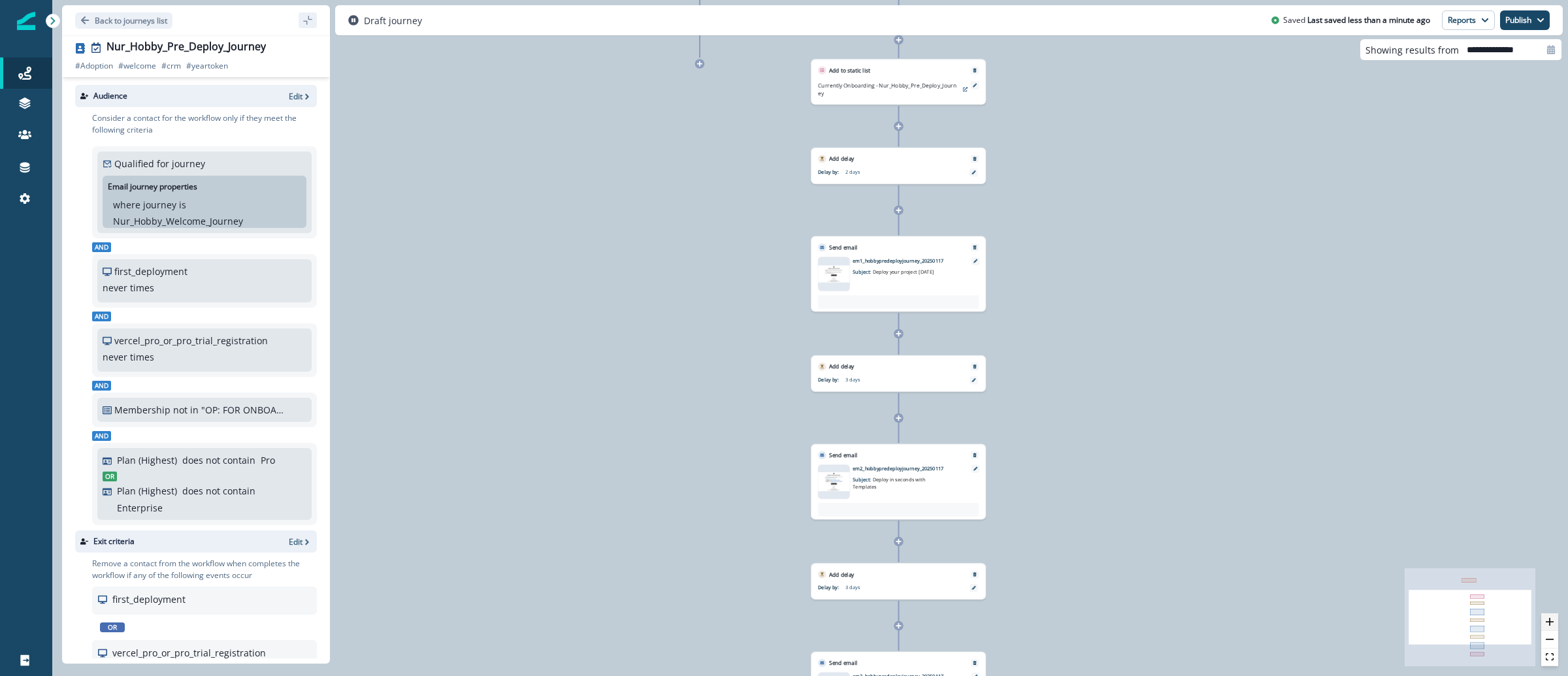
click at [1554, 620] on button "zoom in" at bounding box center [1549, 622] width 17 height 18
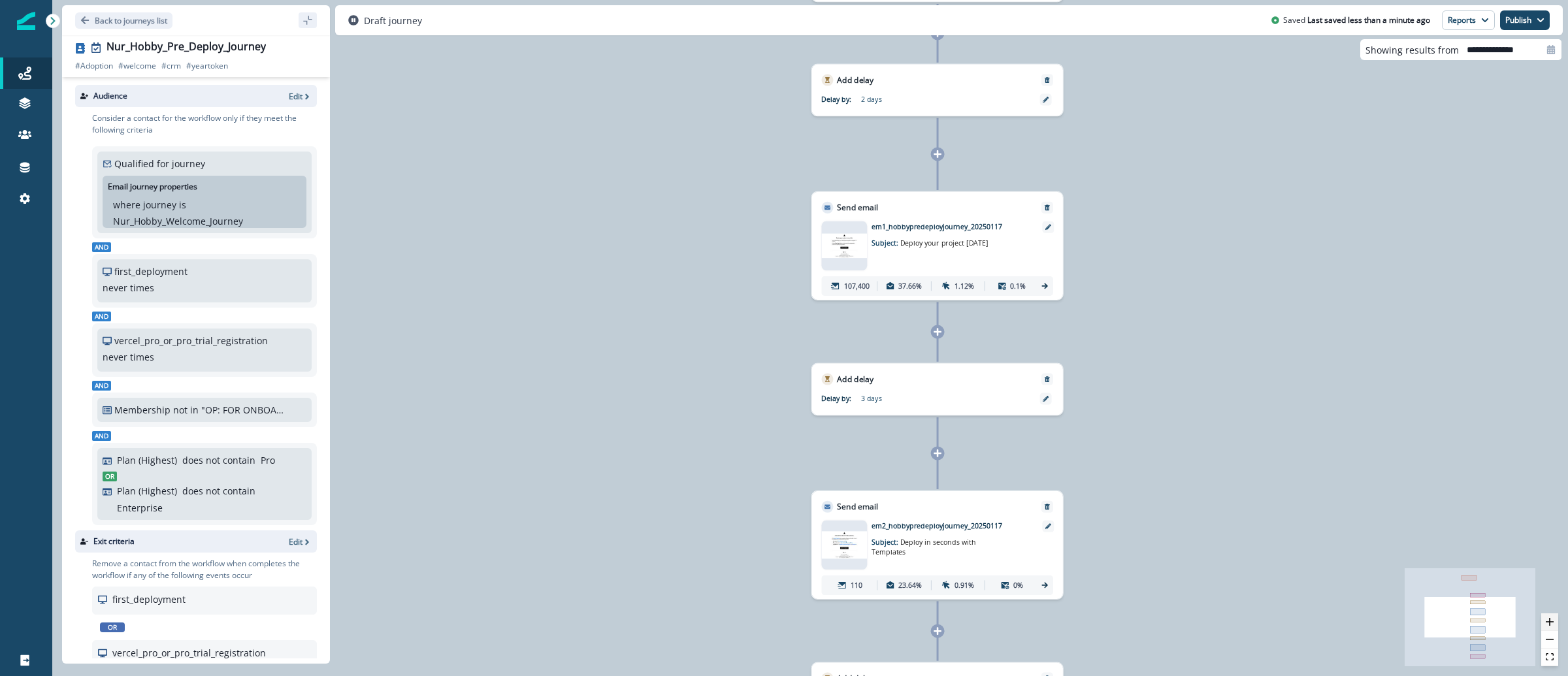
click at [1554, 620] on button "zoom in" at bounding box center [1549, 622] width 17 height 18
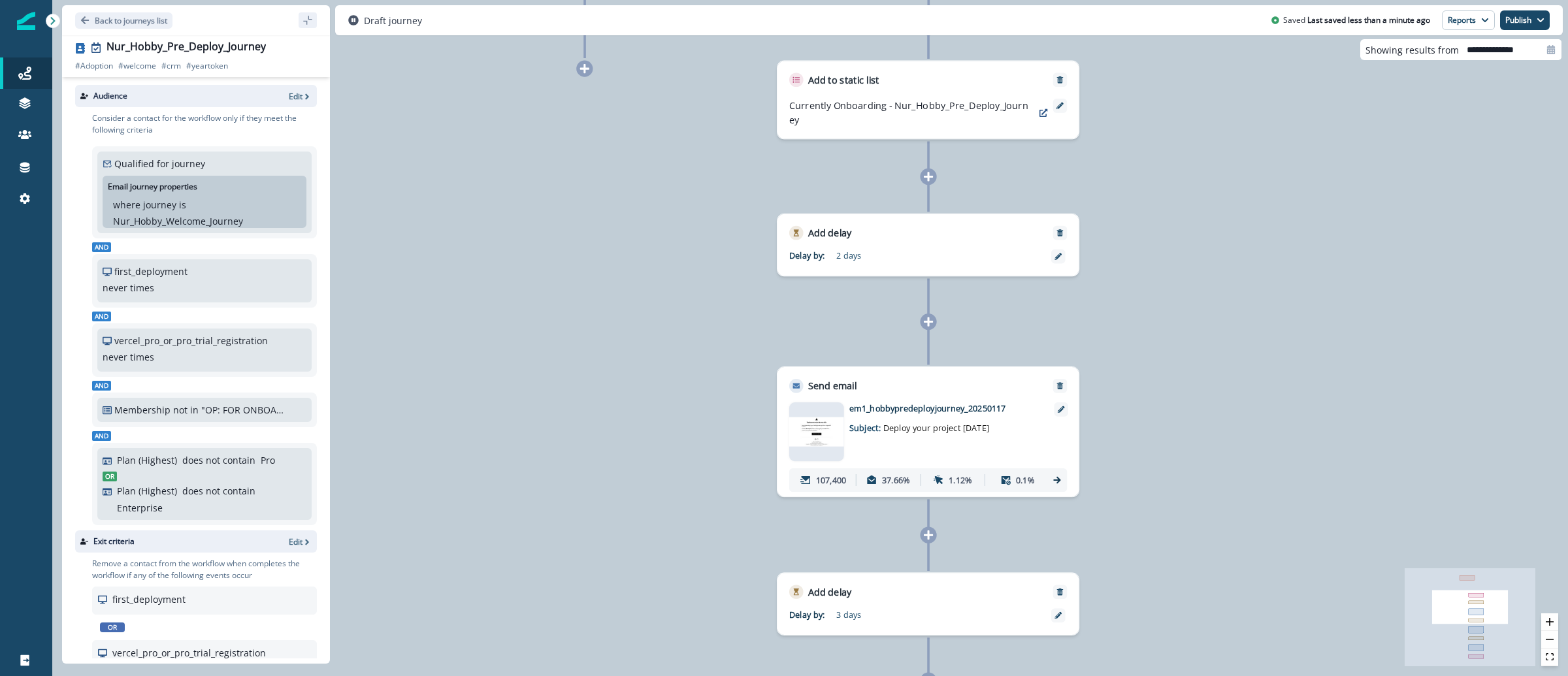
drag, startPoint x: 1407, startPoint y: 326, endPoint x: 1366, endPoint y: 538, distance: 215.9
click at [1366, 538] on div "229,151 contacts have entered the journey Branch by filter v0 First Date in pas…" at bounding box center [810, 338] width 1515 height 676
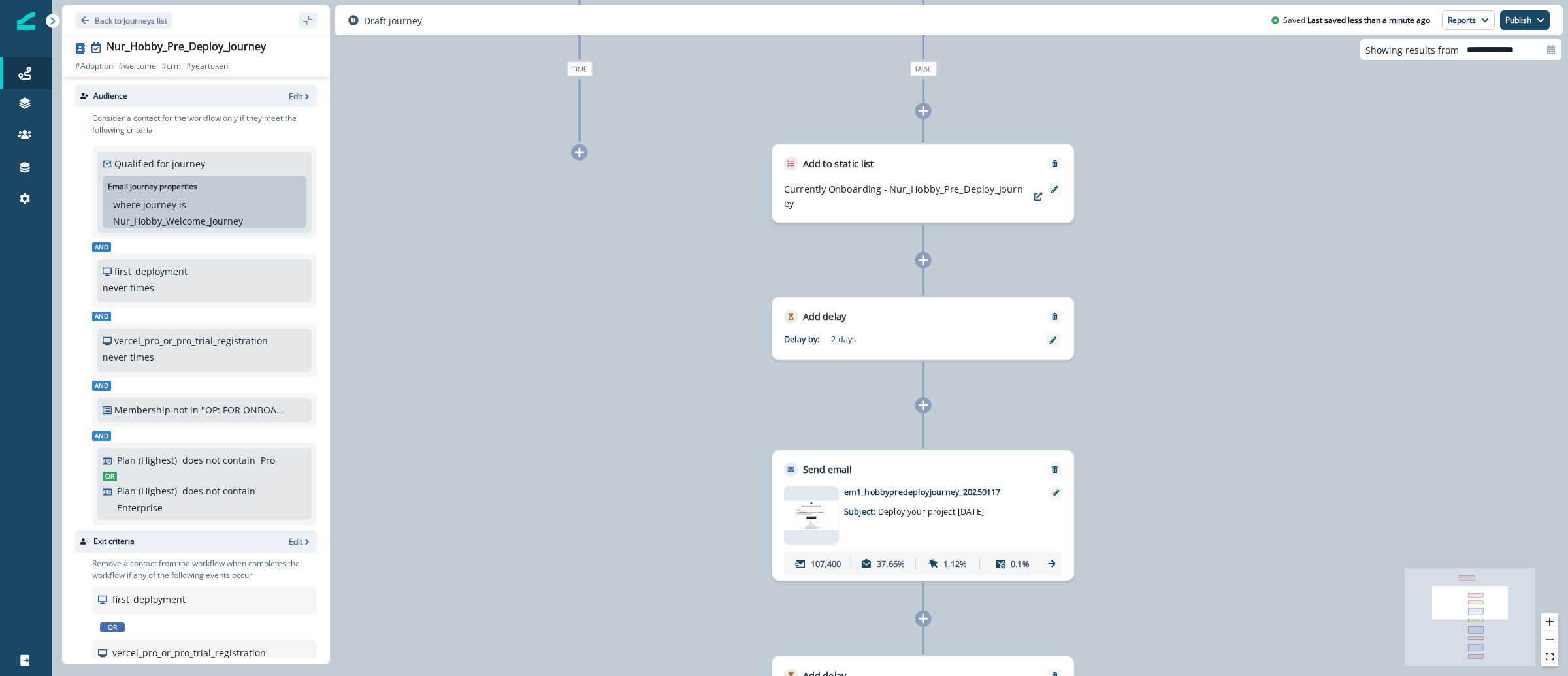
drag, startPoint x: 1267, startPoint y: 332, endPoint x: 1264, endPoint y: 418, distance: 86.1
click at [1264, 418] on div "229,151 contacts have entered the journey Branch by filter v0 First Date in pas…" at bounding box center [810, 338] width 1515 height 676
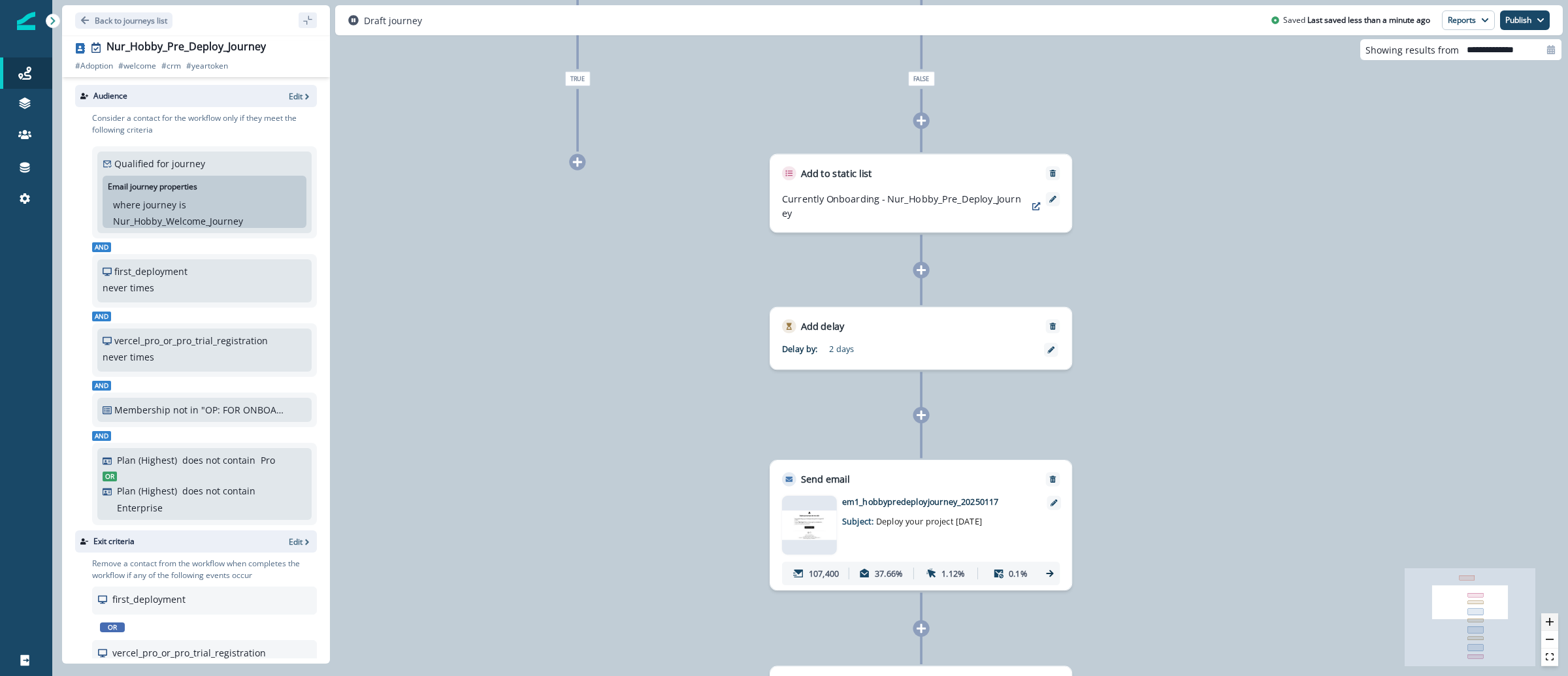
click at [1546, 620] on icon "zoom in" at bounding box center [1550, 622] width 8 height 8
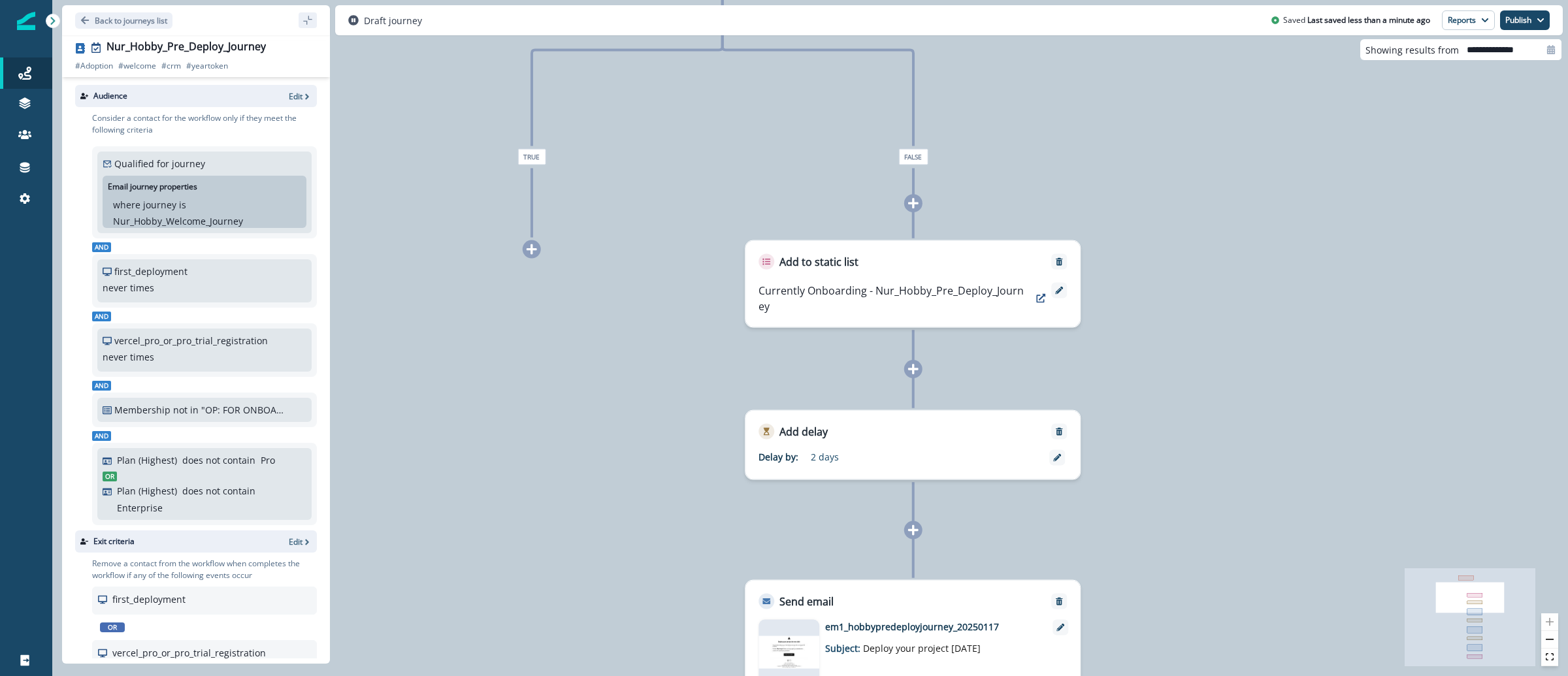
drag, startPoint x: 1188, startPoint y: 264, endPoint x: 1167, endPoint y: 370, distance: 108.1
click at [1167, 370] on div "229,151 contacts have entered the journey Branch by filter v0 First Date in pas…" at bounding box center [810, 338] width 1515 height 676
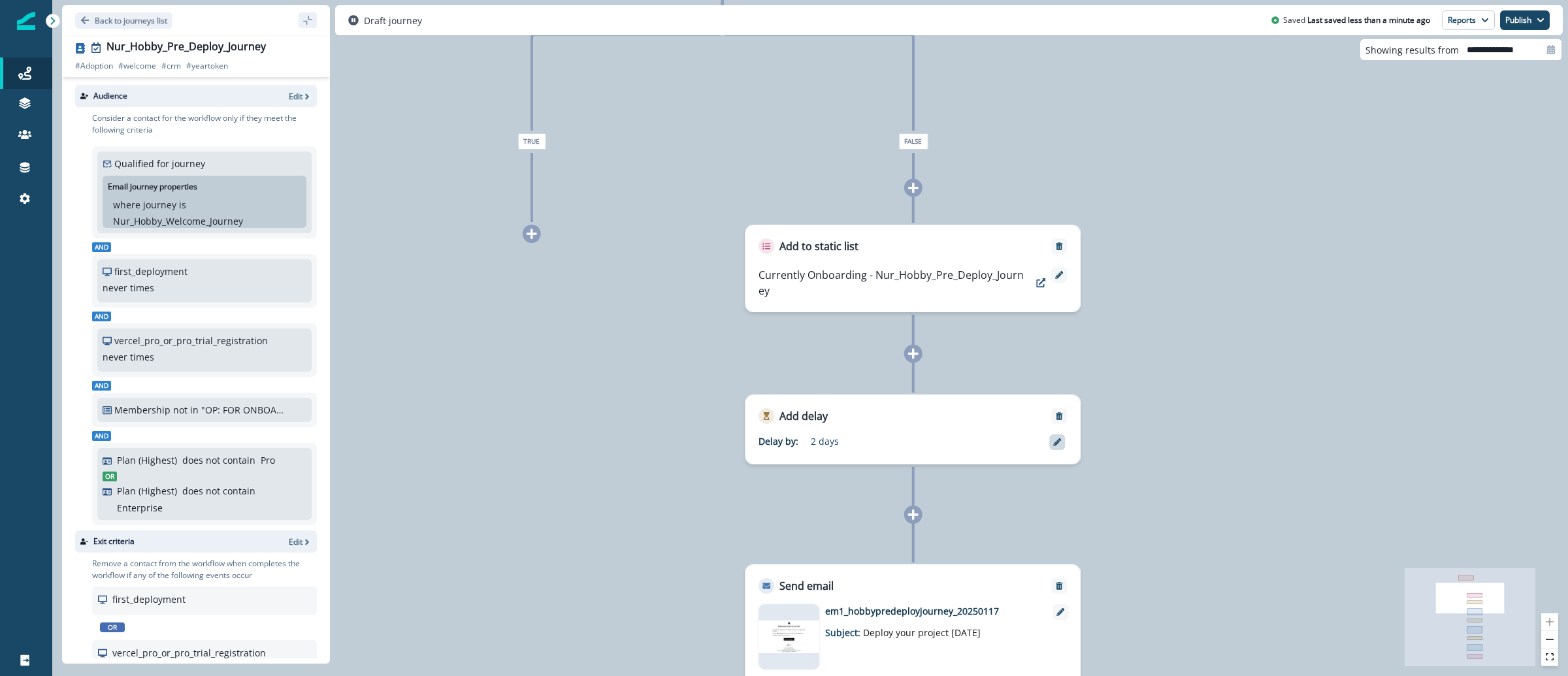
click at [1057, 447] on div at bounding box center [1057, 442] width 16 height 16
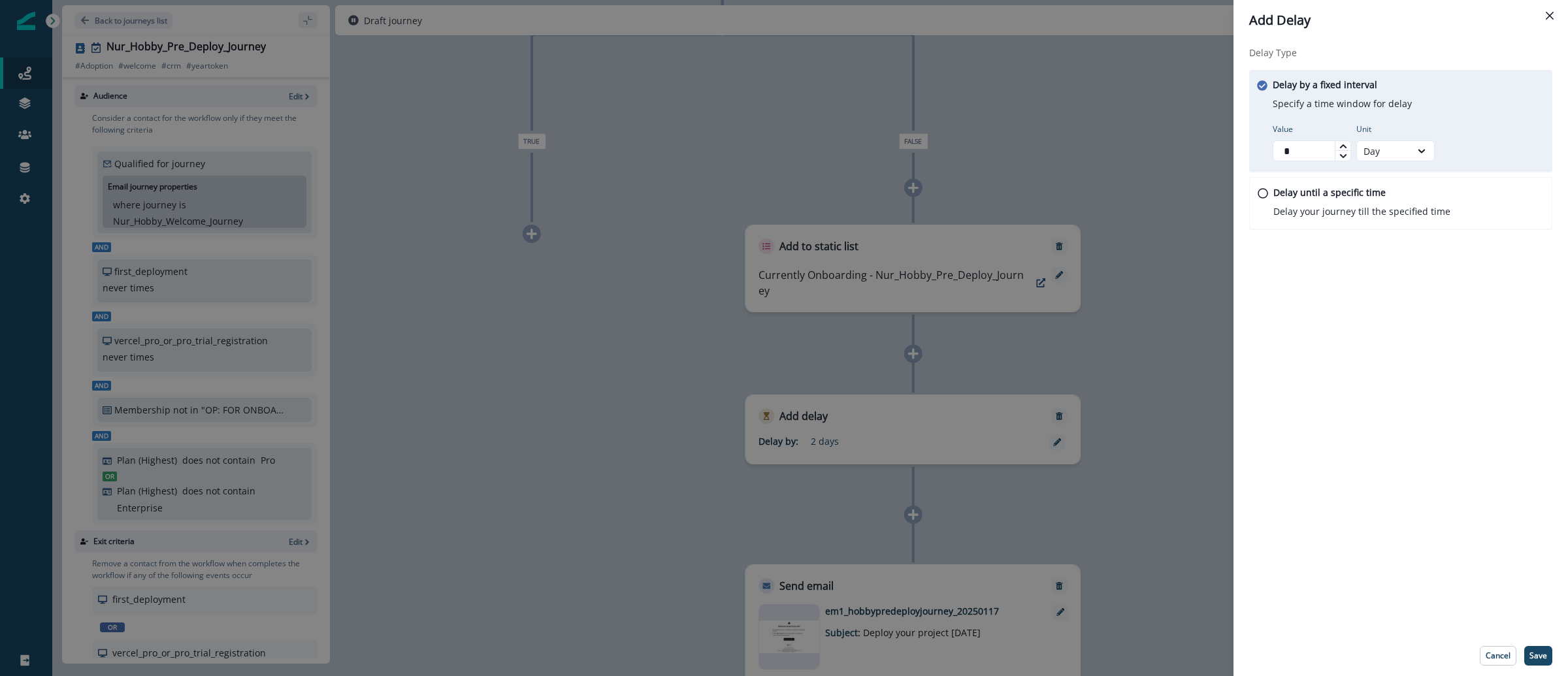
type input "*"
click at [1344, 147] on icon at bounding box center [1343, 145] width 6 height 4
click at [1535, 655] on p "Save" at bounding box center [1538, 655] width 18 height 9
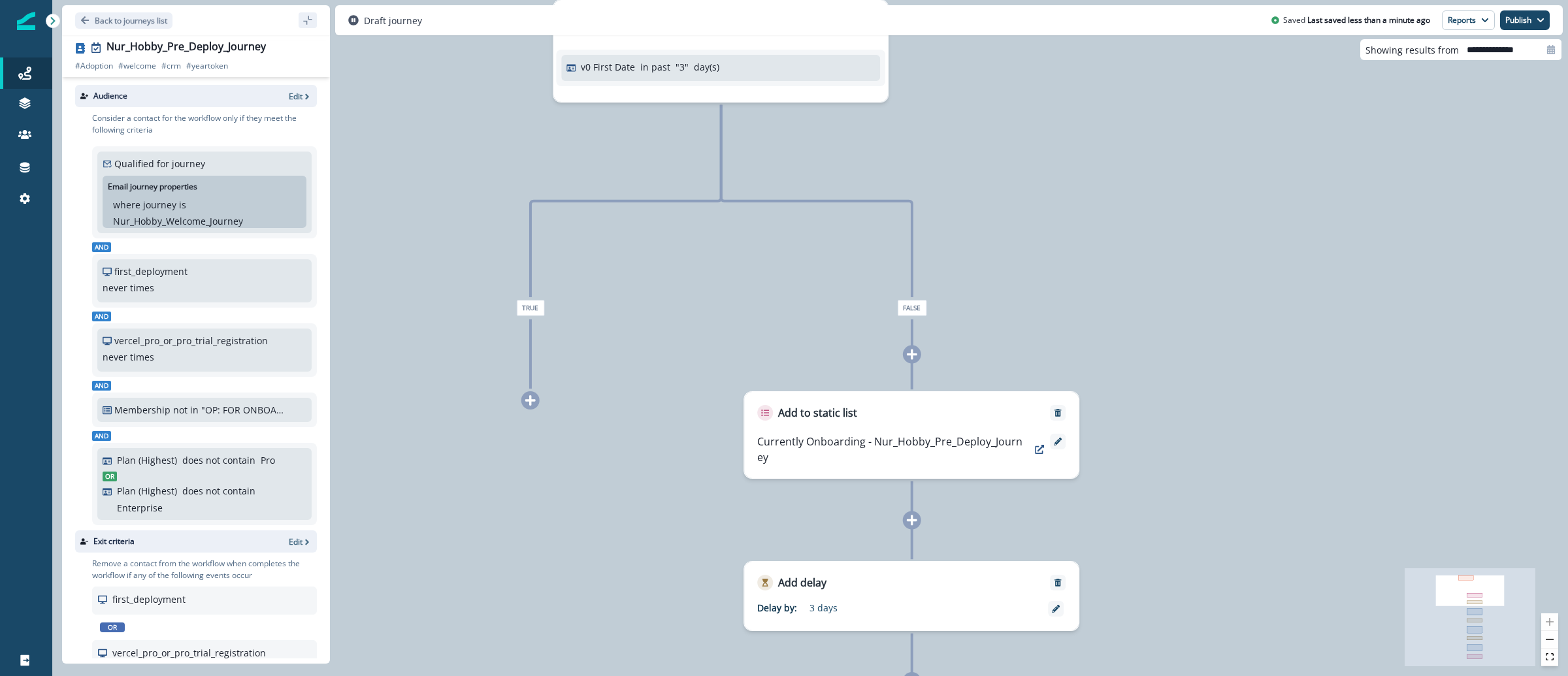
drag, startPoint x: 1306, startPoint y: 371, endPoint x: 1280, endPoint y: 489, distance: 120.8
click at [1282, 489] on div "229,151 contacts have entered the journey Branch by filter v0 First Date in pas…" at bounding box center [810, 338] width 1515 height 676
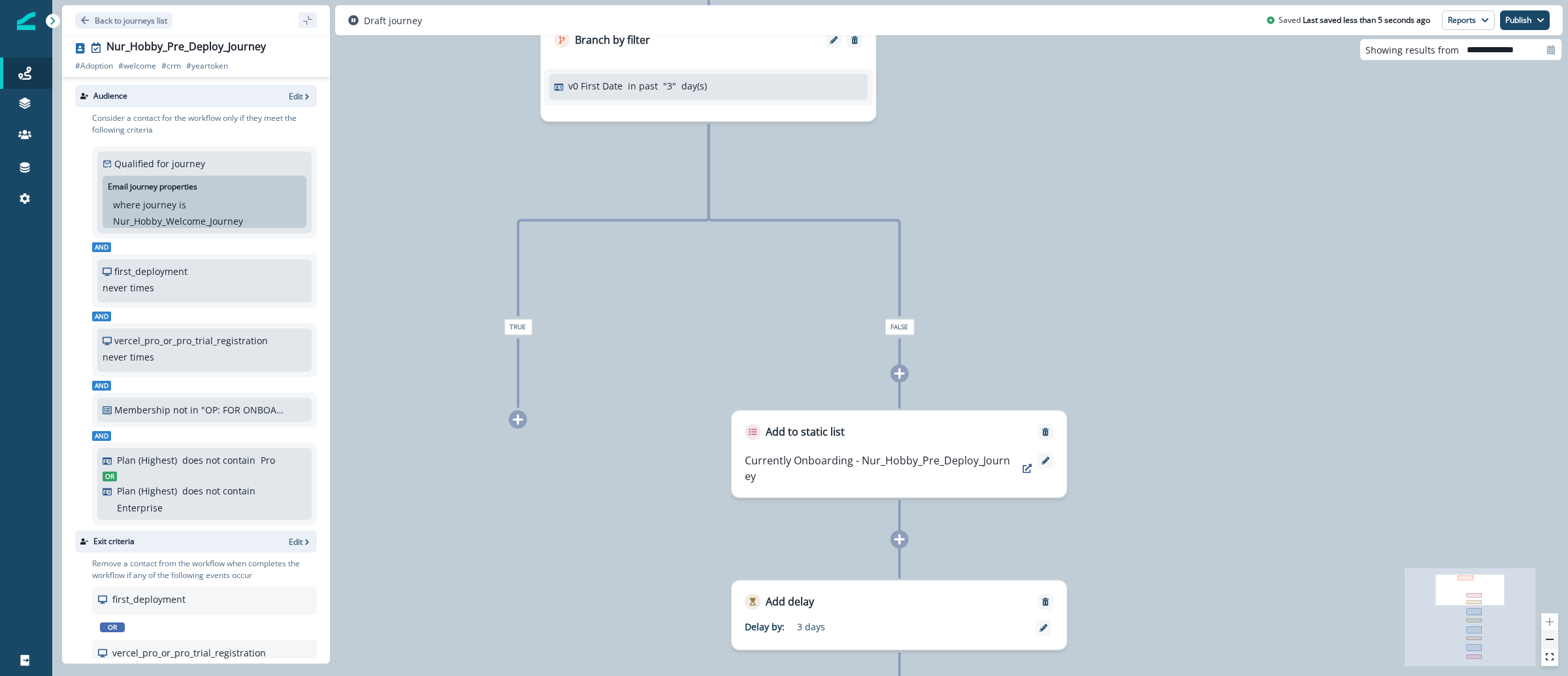
click at [1550, 636] on button "zoom out" at bounding box center [1549, 639] width 17 height 18
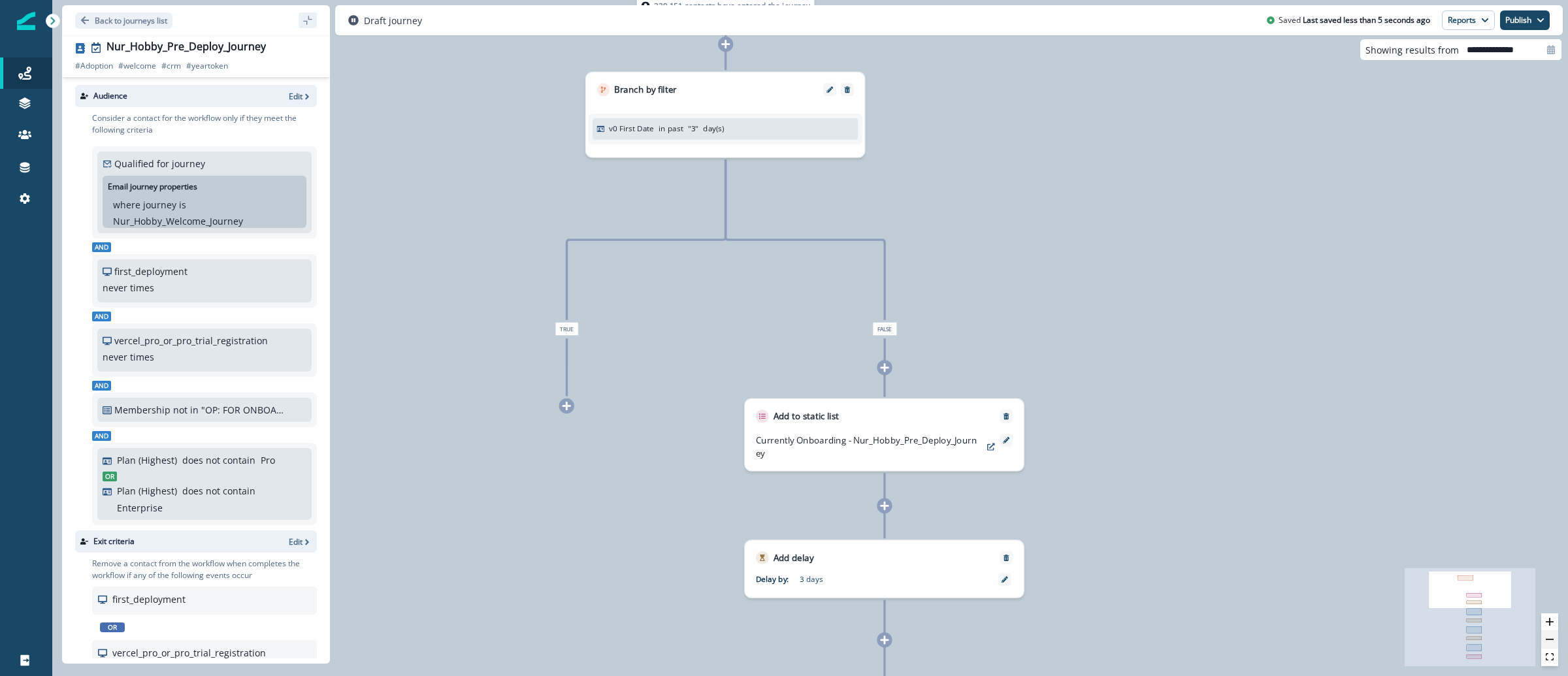
click at [1550, 636] on button "zoom out" at bounding box center [1549, 639] width 17 height 18
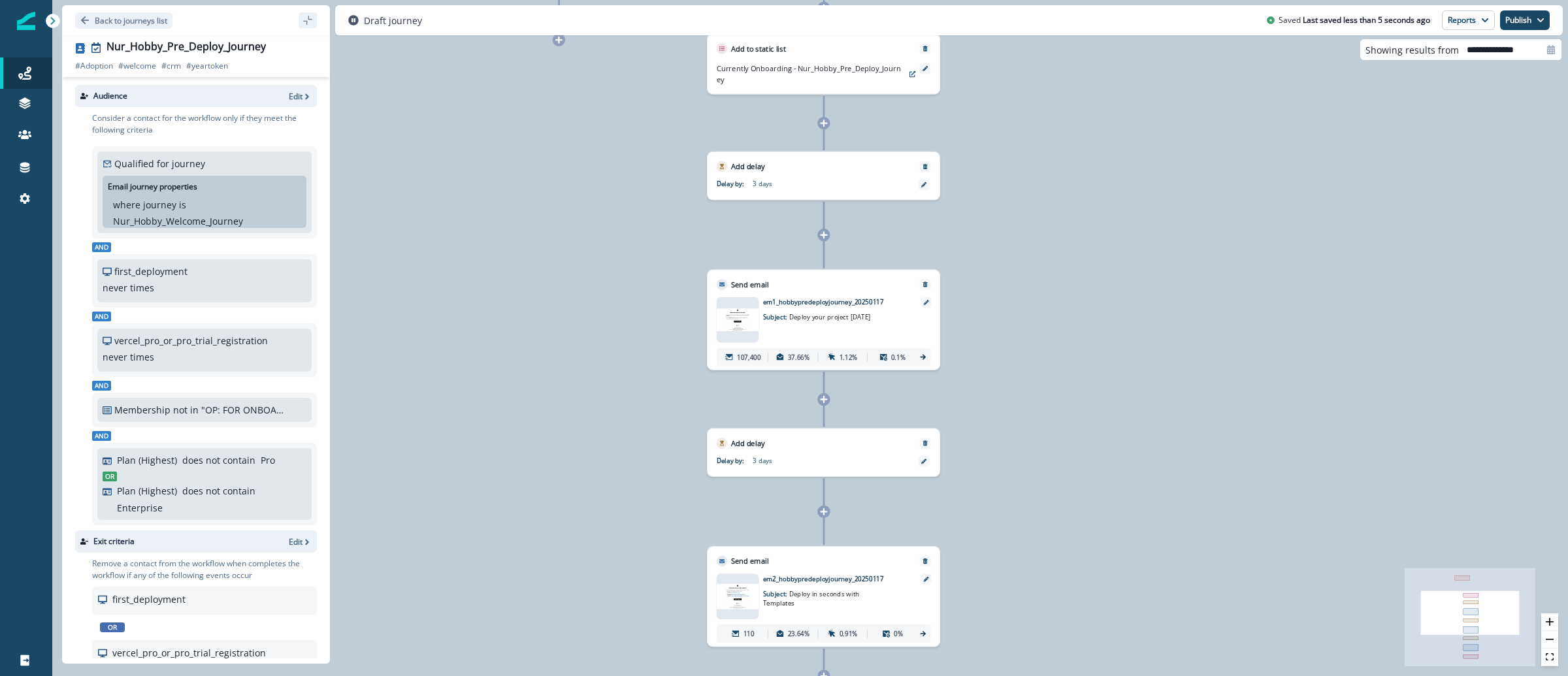
drag, startPoint x: 1093, startPoint y: 441, endPoint x: 1045, endPoint y: 88, distance: 356.2
click at [1045, 88] on div "229,151 contacts have entered the journey Branch by filter v0 First Date in pas…" at bounding box center [810, 338] width 1515 height 676
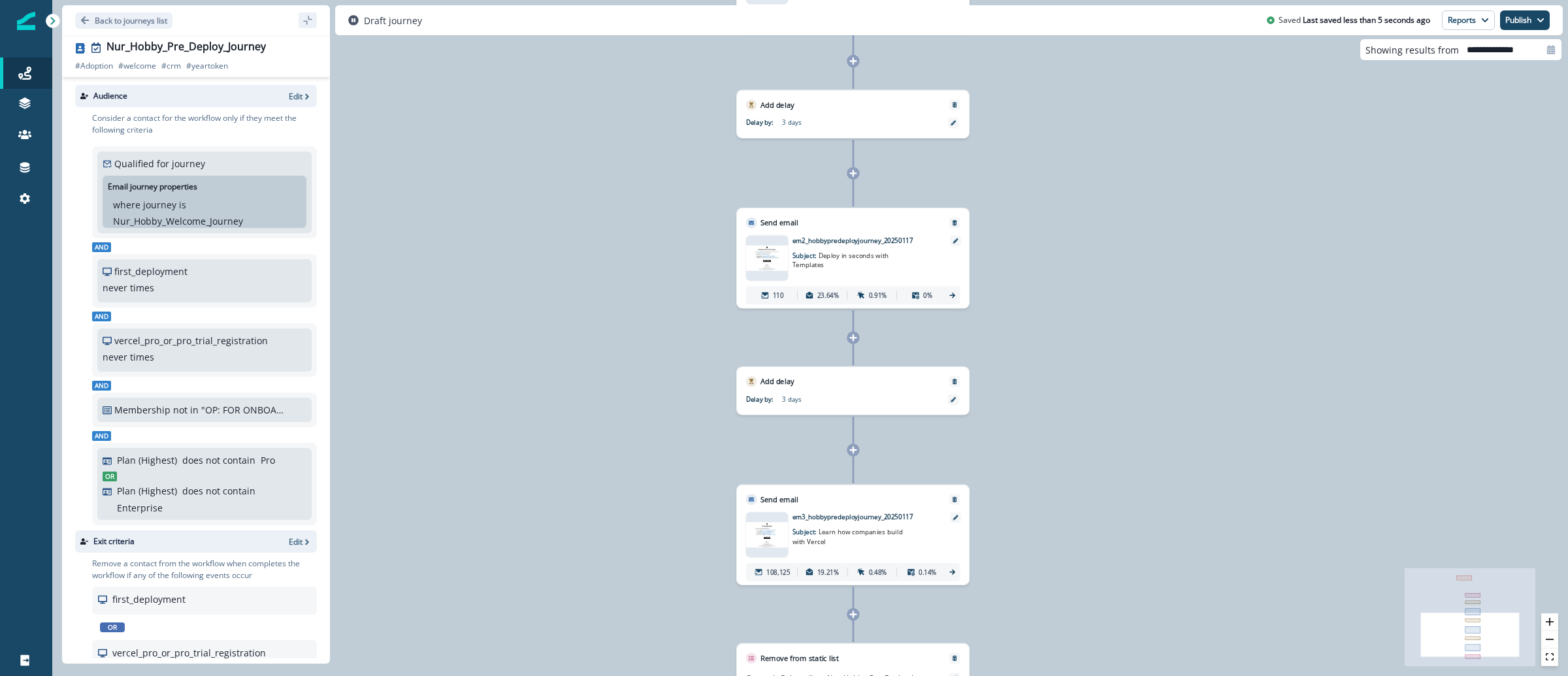
drag, startPoint x: 1039, startPoint y: 391, endPoint x: 1080, endPoint y: -57, distance: 449.9
click at [1080, 0] on html "A newer version of [DOMAIN_NAME] is available. Refresh your page to load the la…" at bounding box center [784, 338] width 1568 height 676
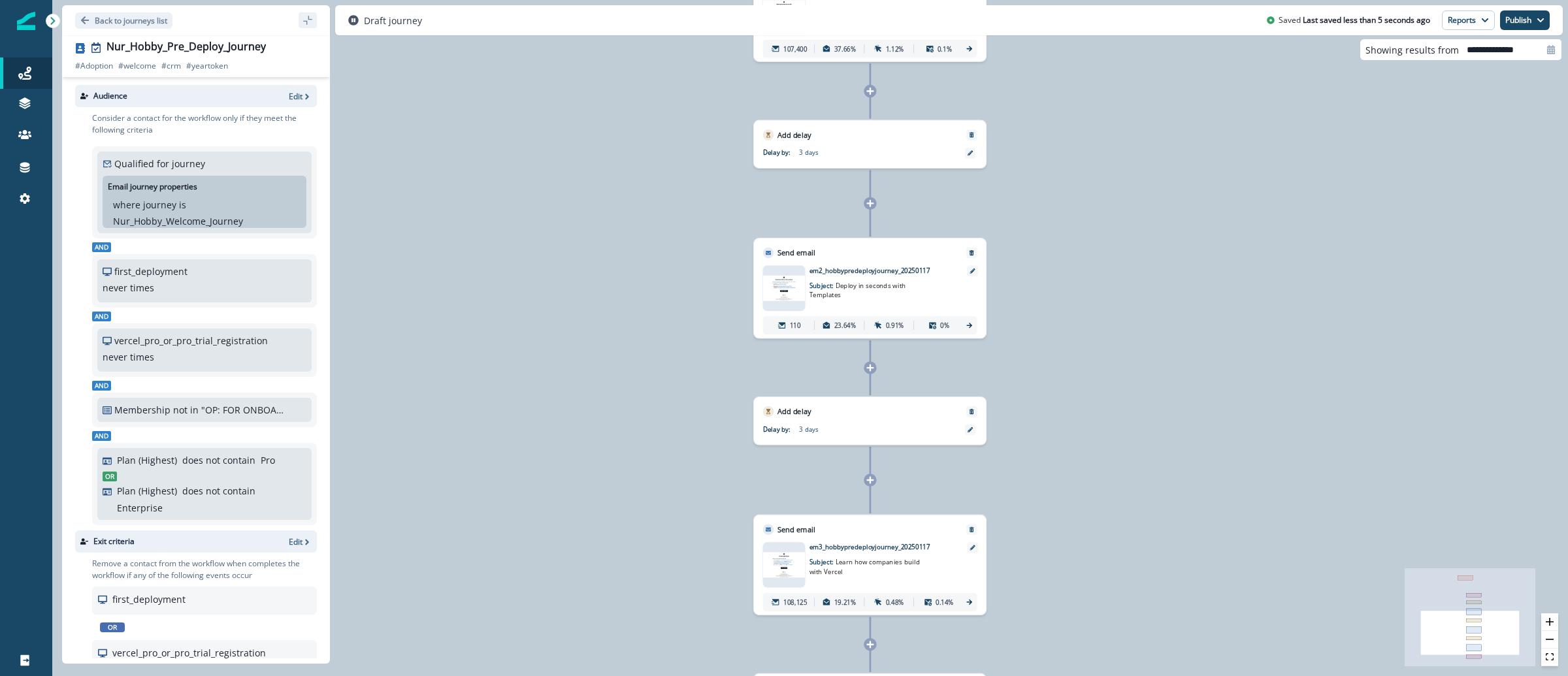
drag, startPoint x: 1115, startPoint y: 300, endPoint x: 1120, endPoint y: 394, distance: 94.1
click at [1120, 441] on div "229,151 contacts have entered the journey Branch by filter v0 First Date in pas…" at bounding box center [810, 338] width 1515 height 676
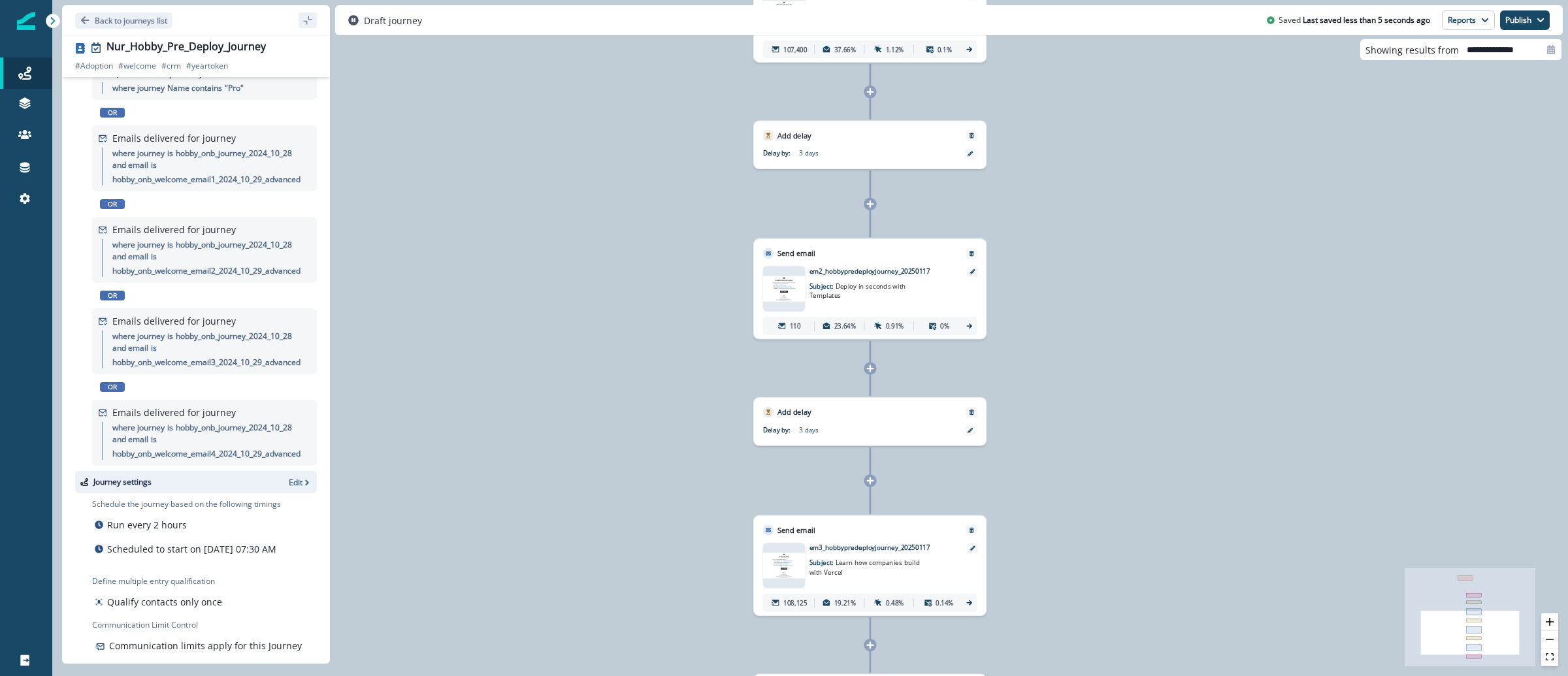
scroll to position [651, 0]
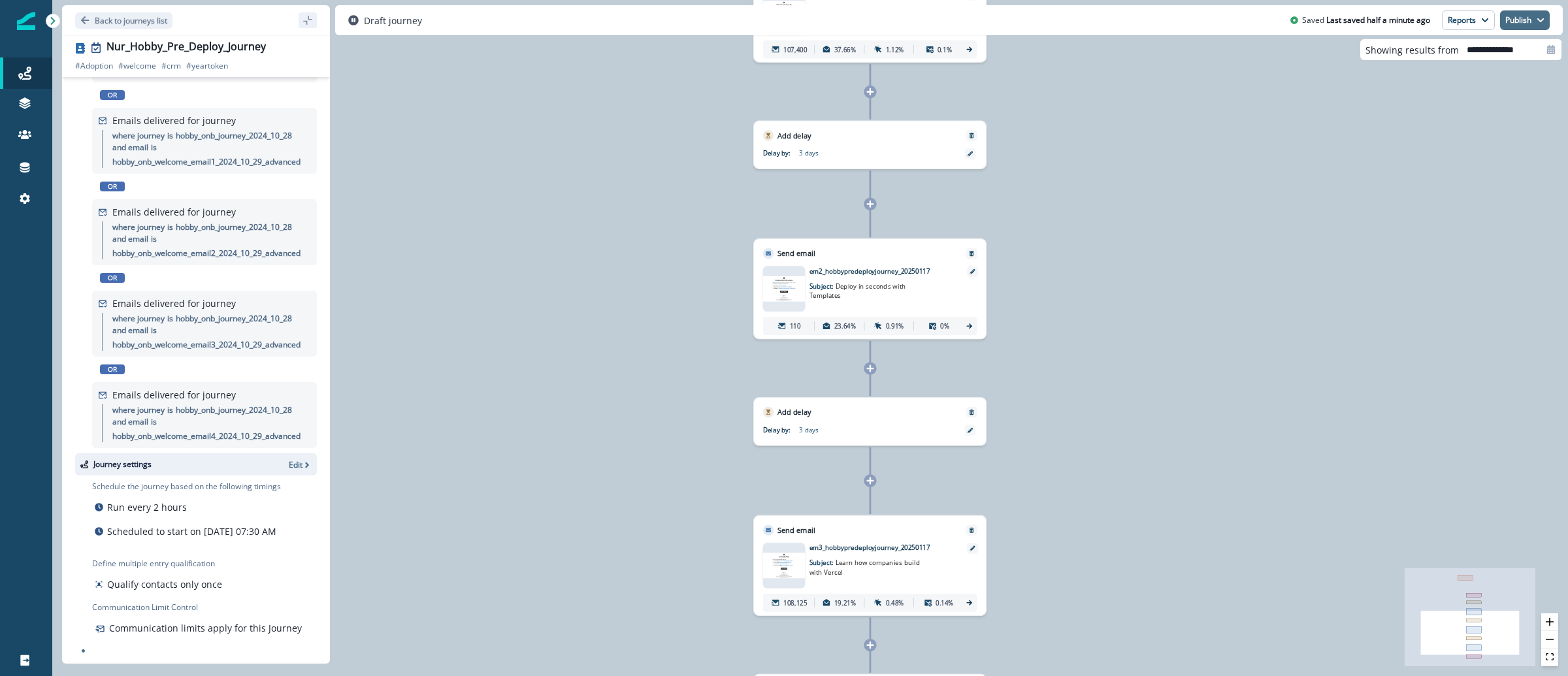
click at [1542, 16] on icon "button" at bounding box center [1540, 20] width 8 height 8
click at [1496, 56] on button "as active journey" at bounding box center [1477, 53] width 145 height 24
click at [162, 22] on p "Back to journeys list" at bounding box center [131, 21] width 73 height 11
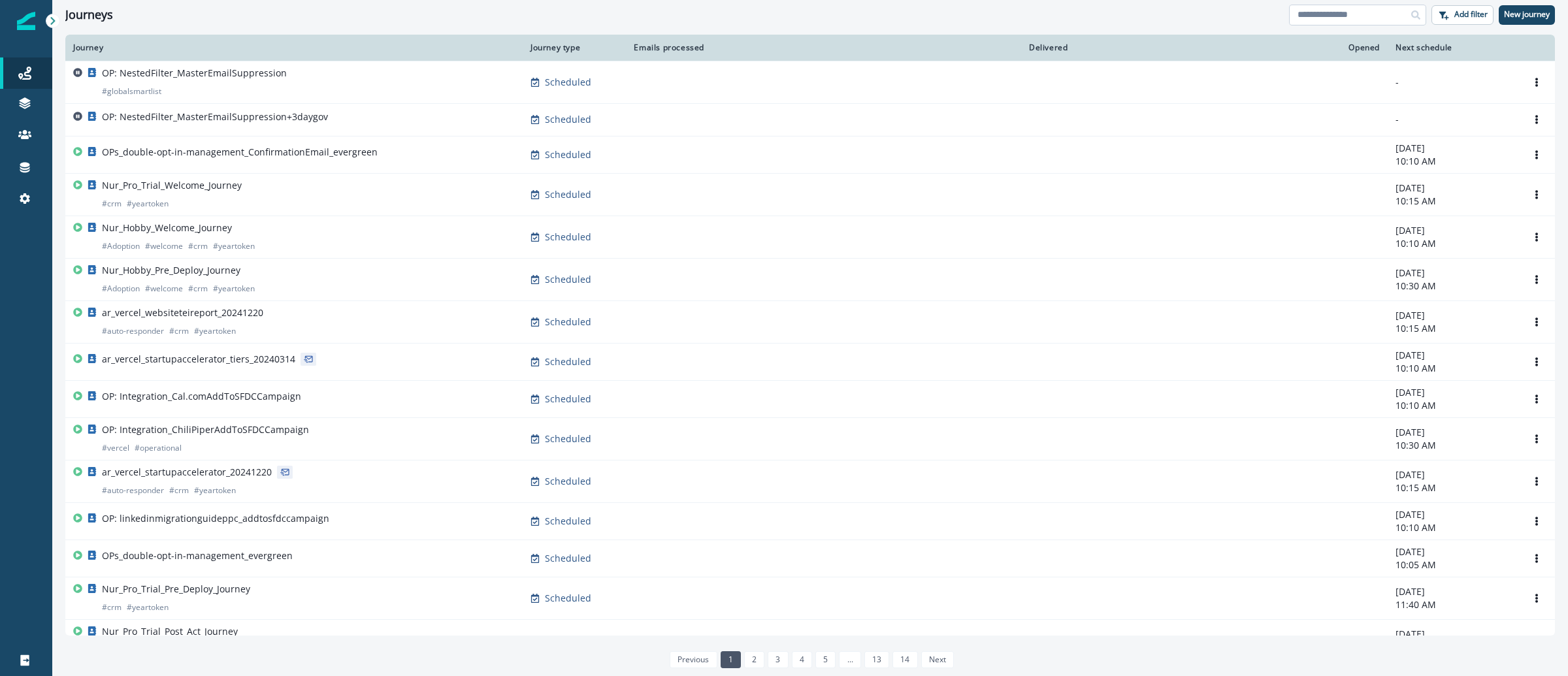
click at [1312, 10] on input at bounding box center [1358, 15] width 137 height 21
click at [1390, 8] on input at bounding box center [1358, 15] width 137 height 21
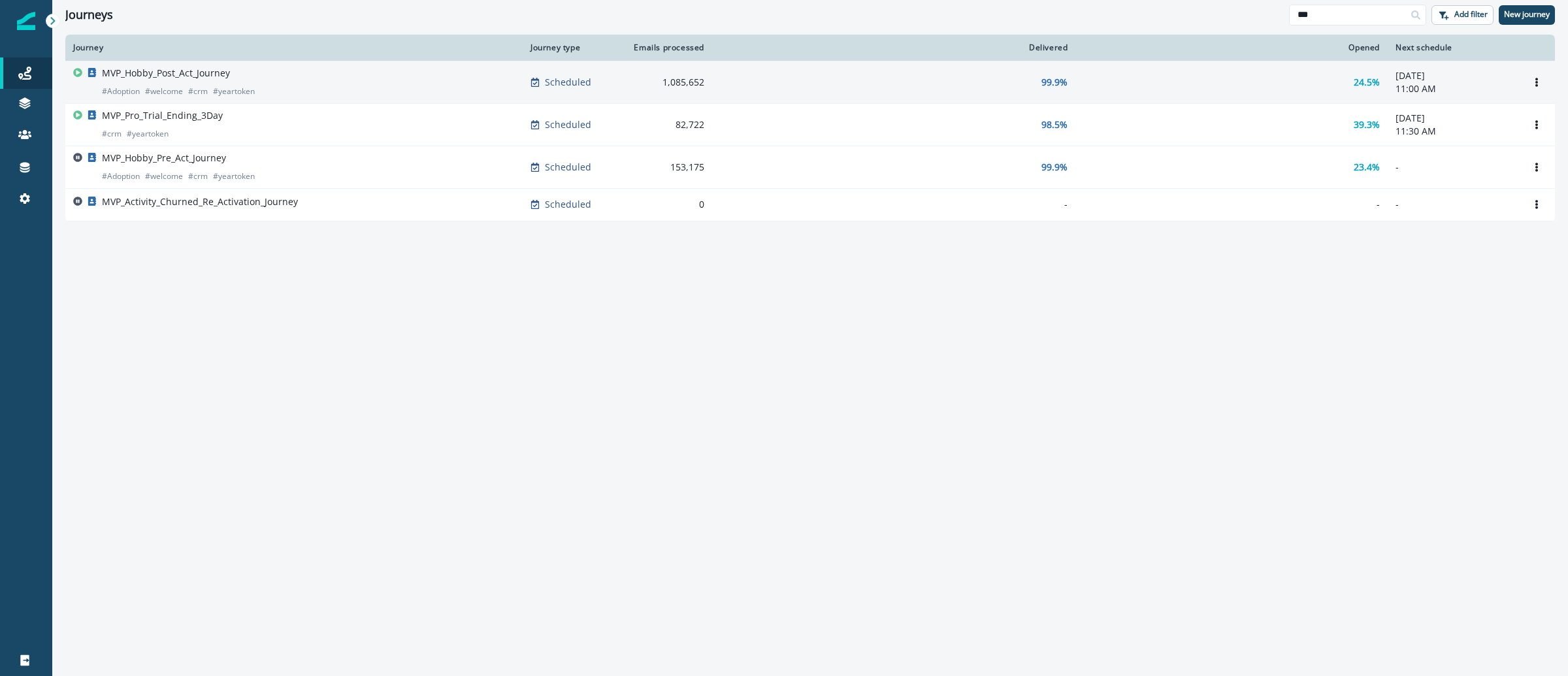
type input "***"
click at [264, 74] on div "MVP_Hobby_Post_Act_Journey # Adoption # welcome # crm # yeartoken" at bounding box center [294, 82] width 441 height 31
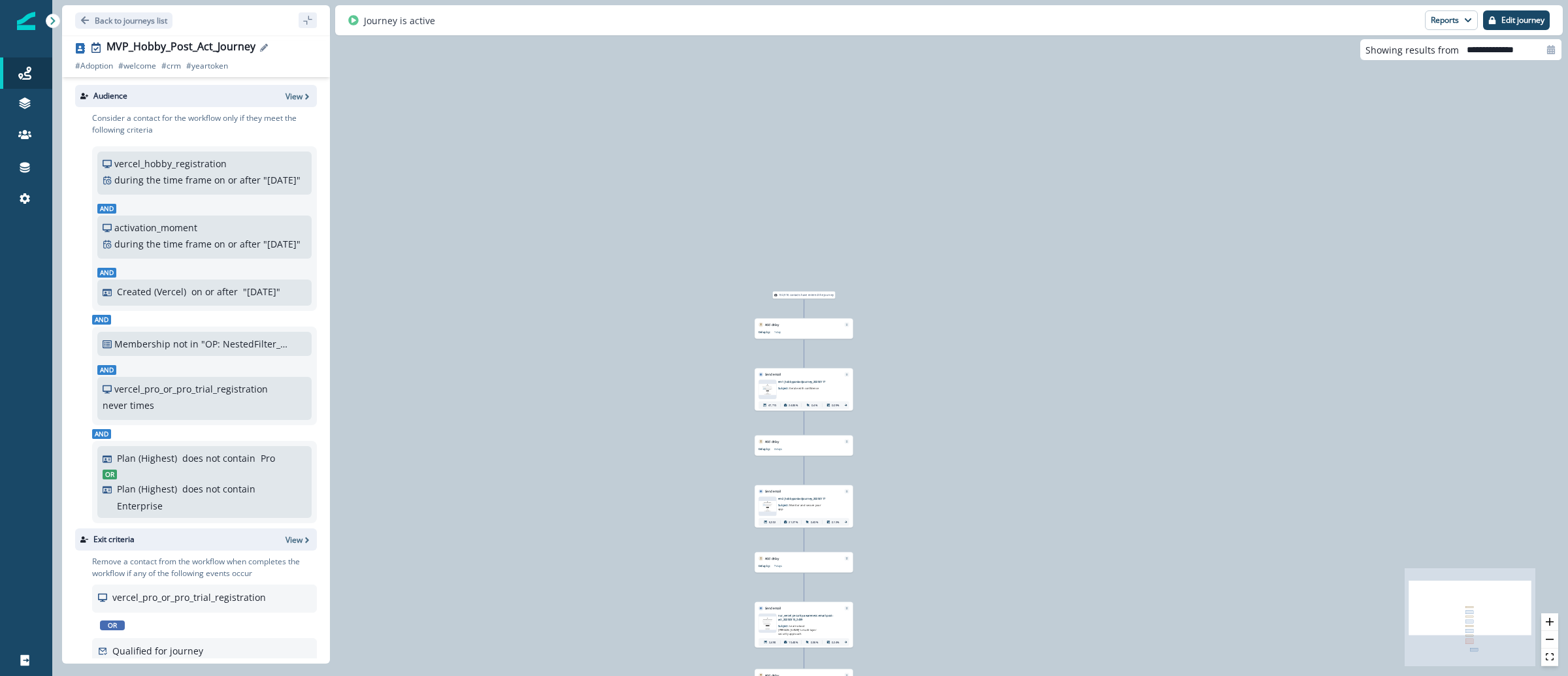
click at [184, 46] on div "MVP_Hobby_Post_Act_Journey" at bounding box center [181, 48] width 149 height 14
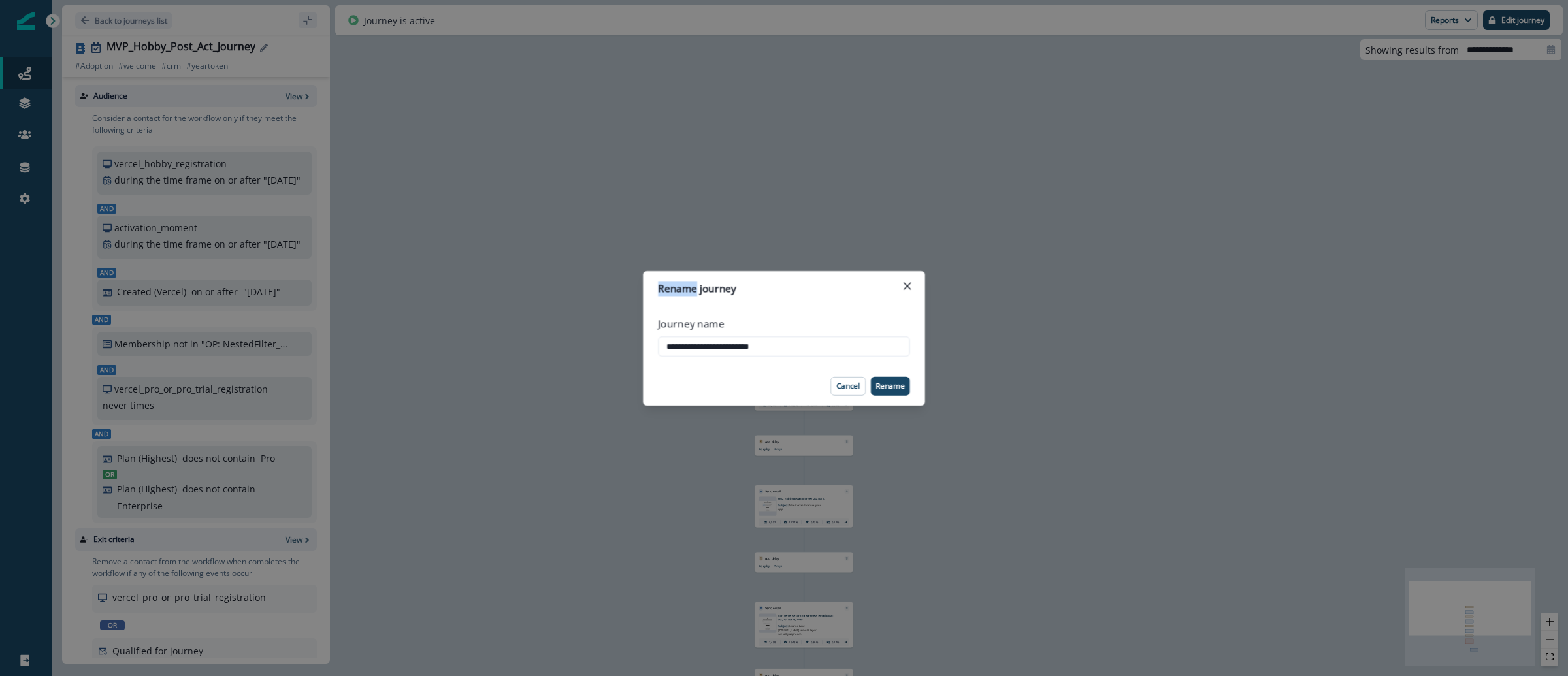
click at [184, 46] on div "**********" at bounding box center [784, 338] width 1568 height 676
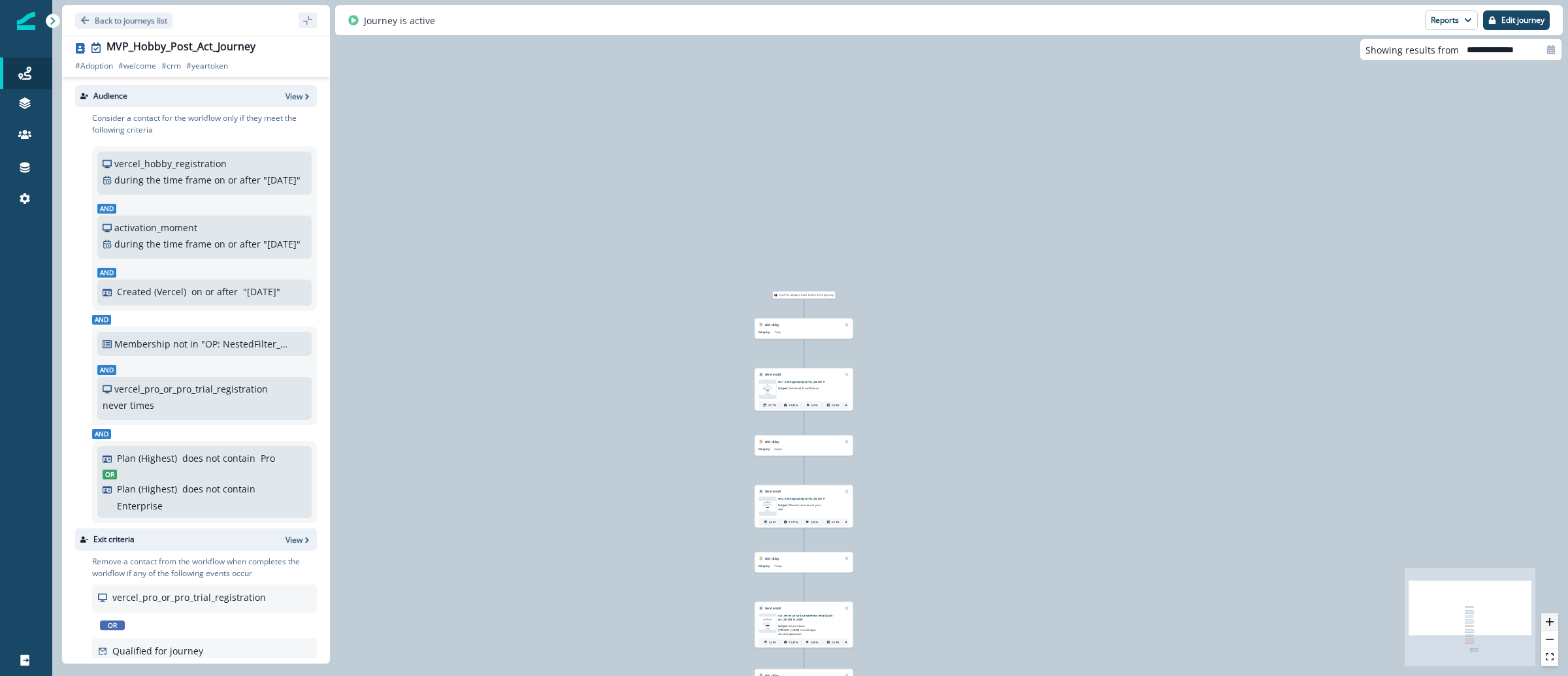
click at [1554, 621] on button "zoom in" at bounding box center [1549, 622] width 17 height 18
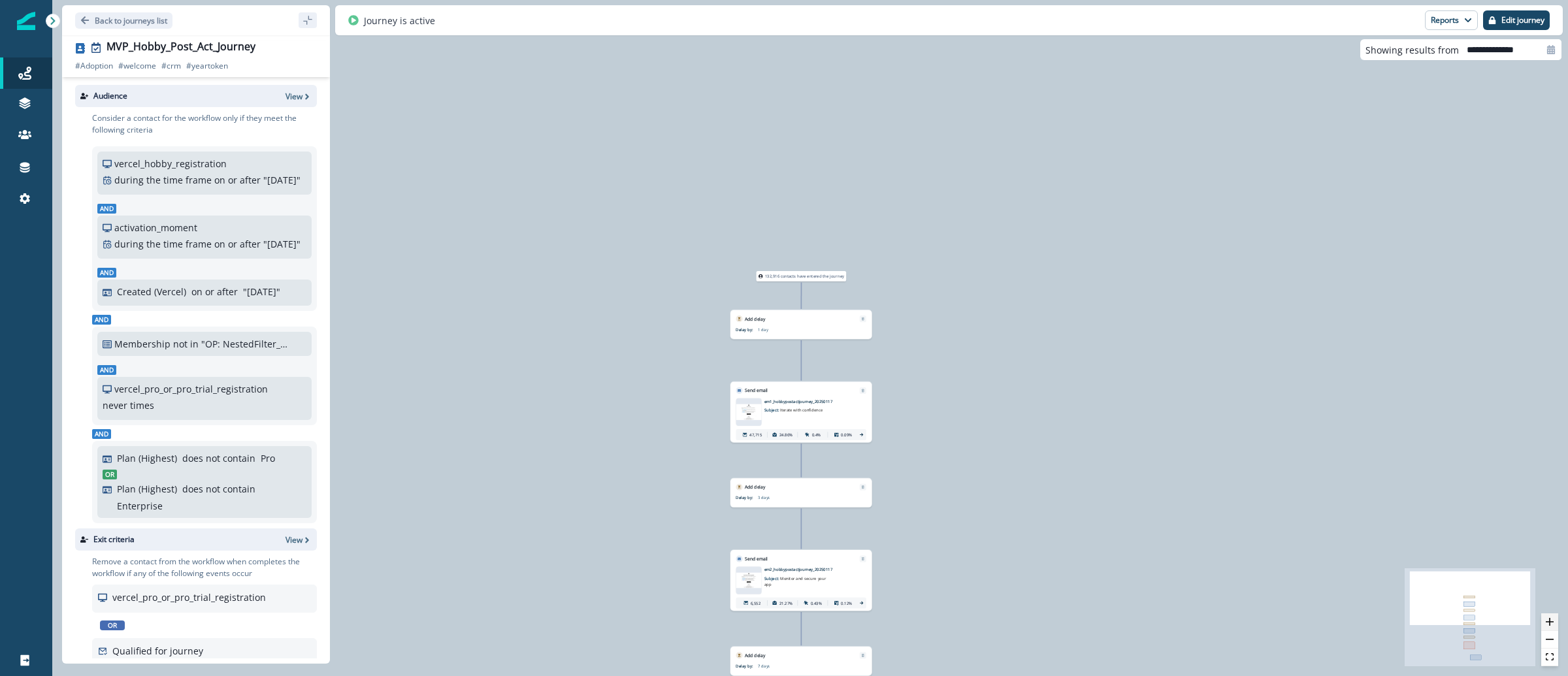
click at [1554, 621] on button "zoom in" at bounding box center [1549, 622] width 17 height 18
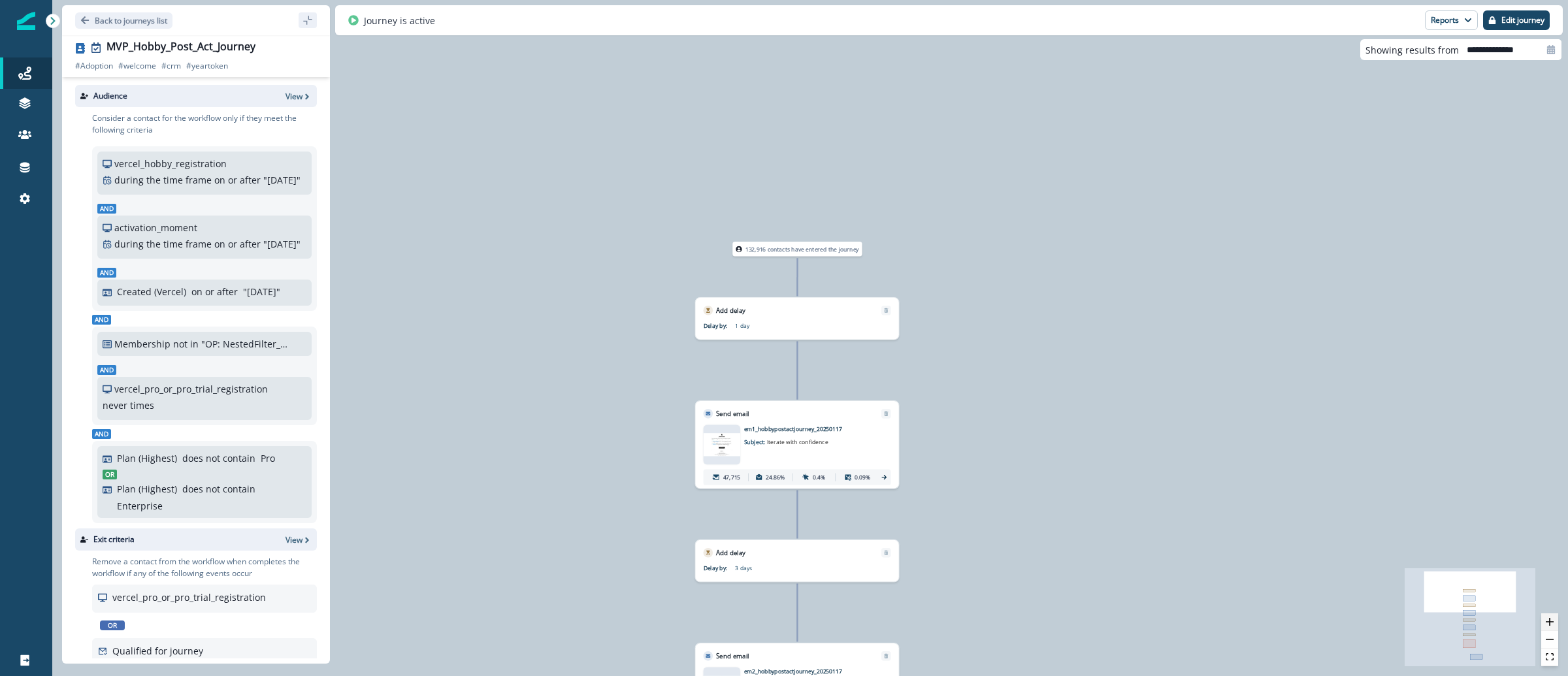
click at [1554, 621] on button "zoom in" at bounding box center [1549, 622] width 17 height 18
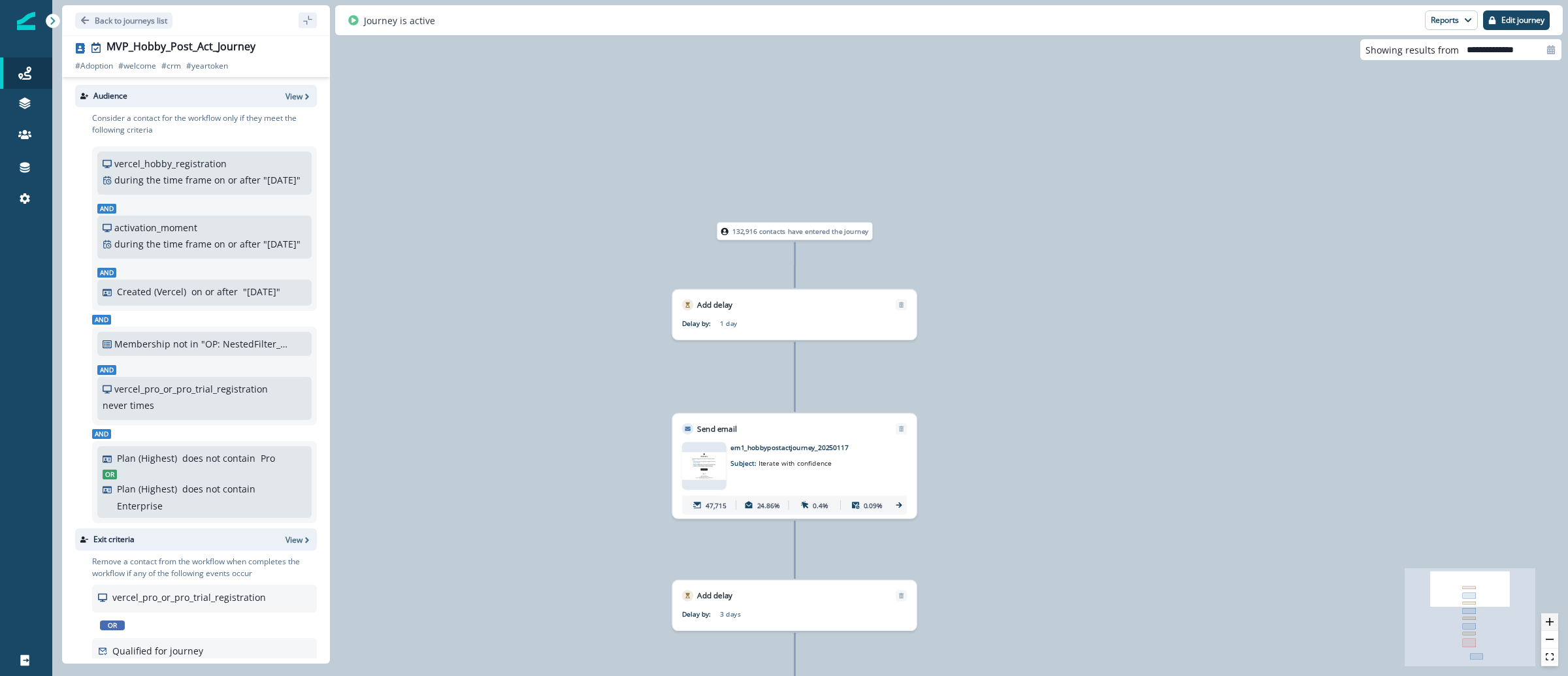
click at [1554, 621] on button "zoom in" at bounding box center [1549, 622] width 17 height 18
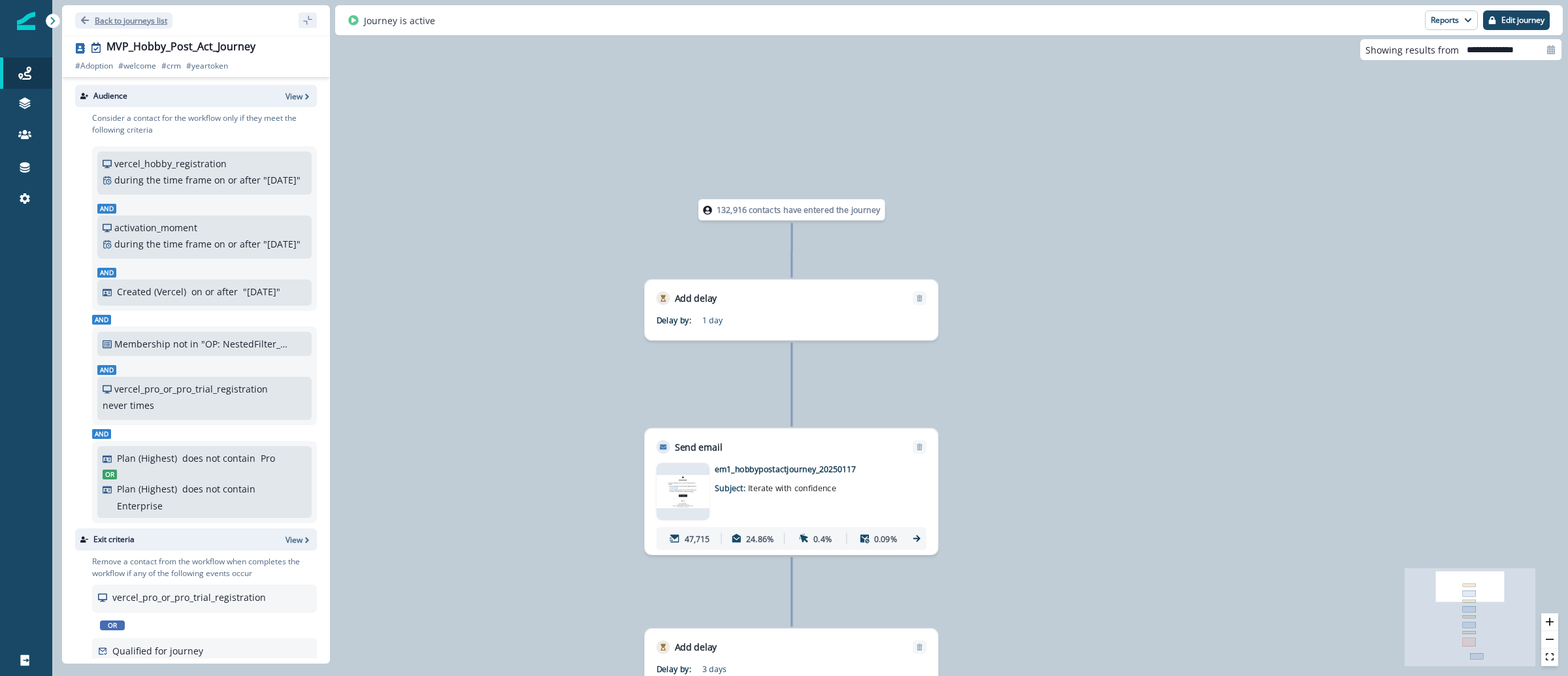
click at [122, 22] on p "Back to journeys list" at bounding box center [131, 21] width 73 height 11
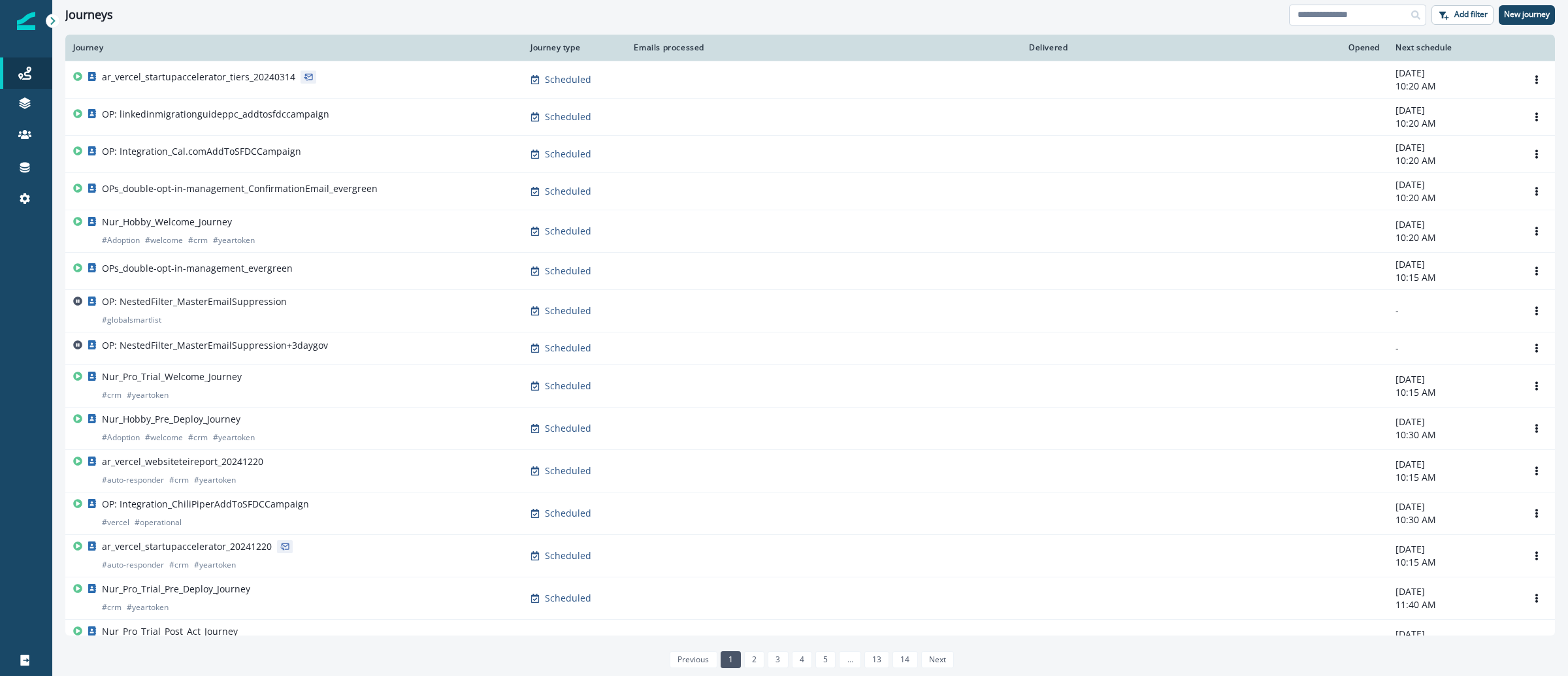
click at [1362, 14] on input at bounding box center [1358, 15] width 137 height 21
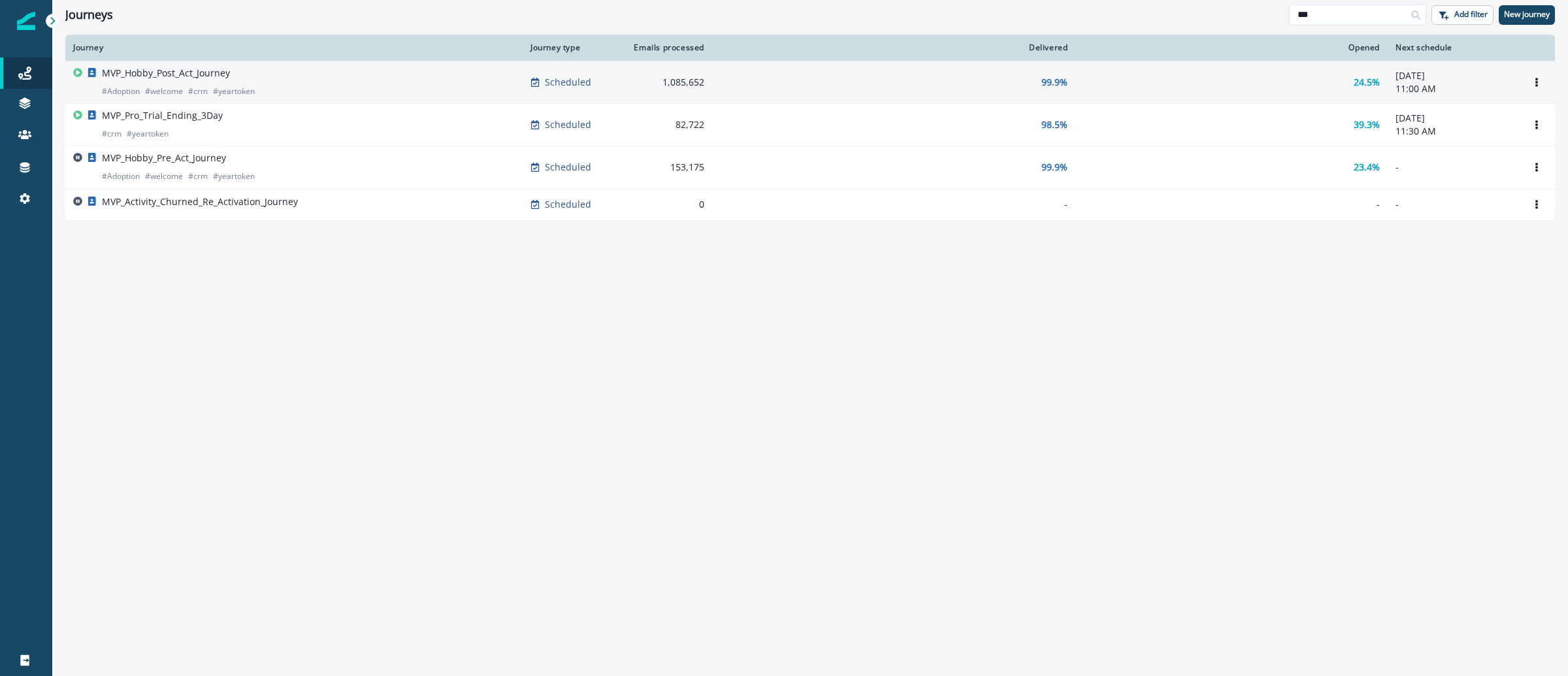
type input "***"
click at [197, 67] on p "MVP_Hobby_Post_Act_Journey" at bounding box center [166, 73] width 128 height 13
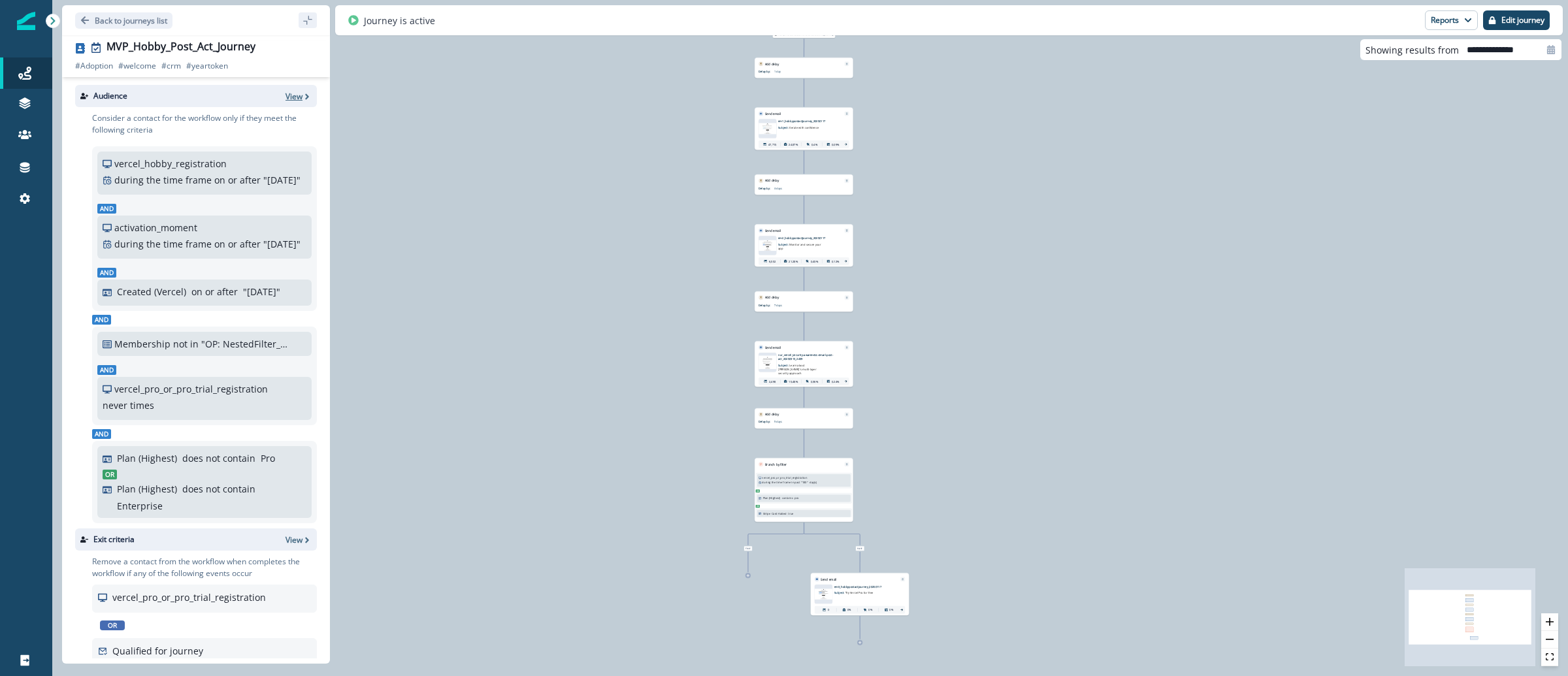
click at [285, 98] on p "View" at bounding box center [293, 96] width 17 height 11
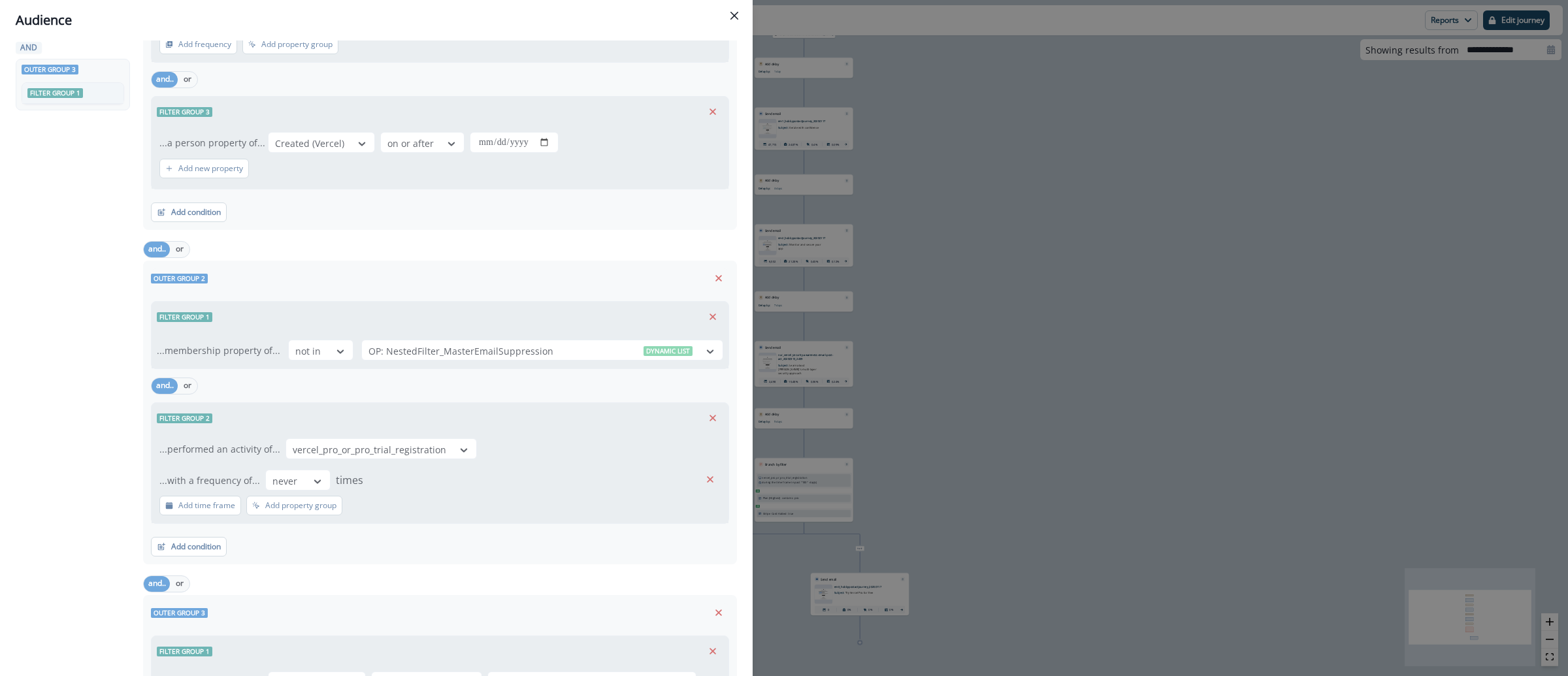
scroll to position [233, 0]
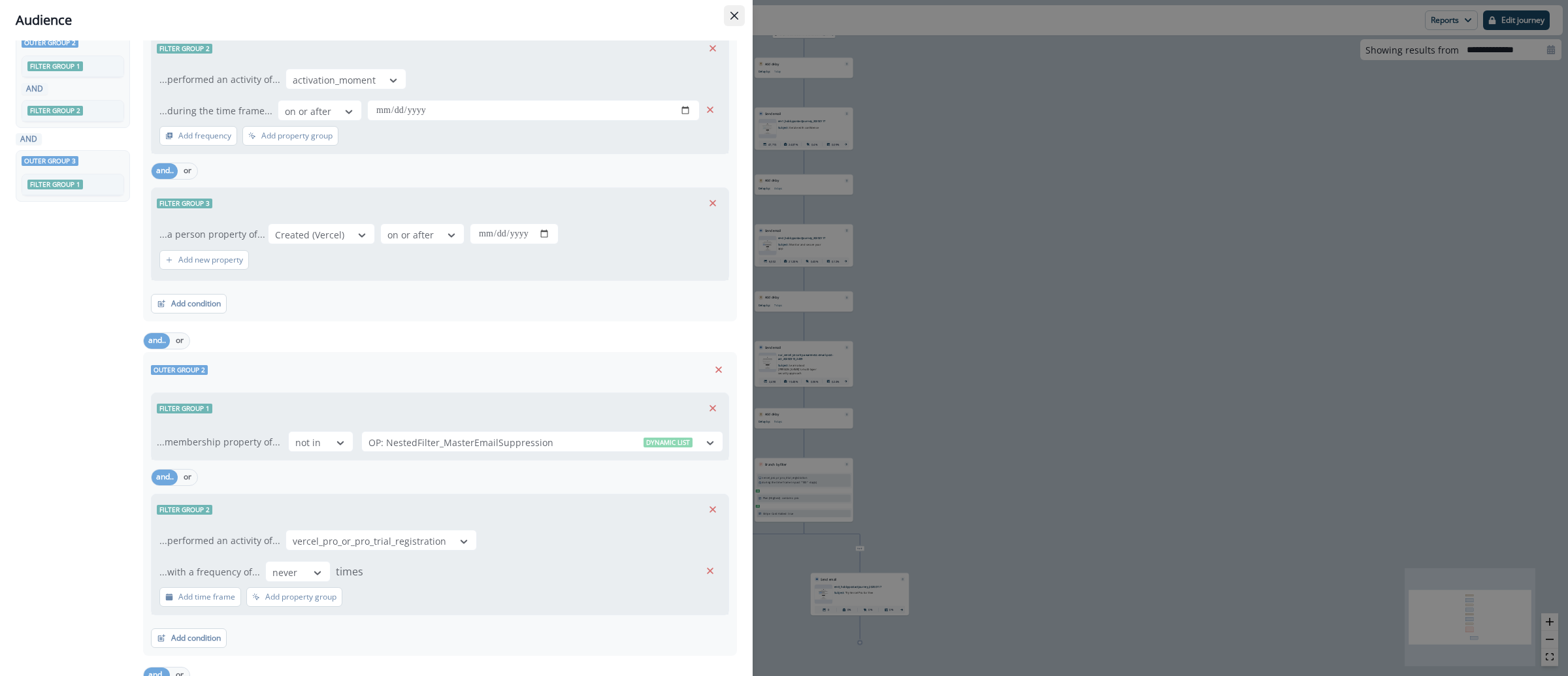
click at [727, 15] on button "Close" at bounding box center [734, 16] width 21 height 21
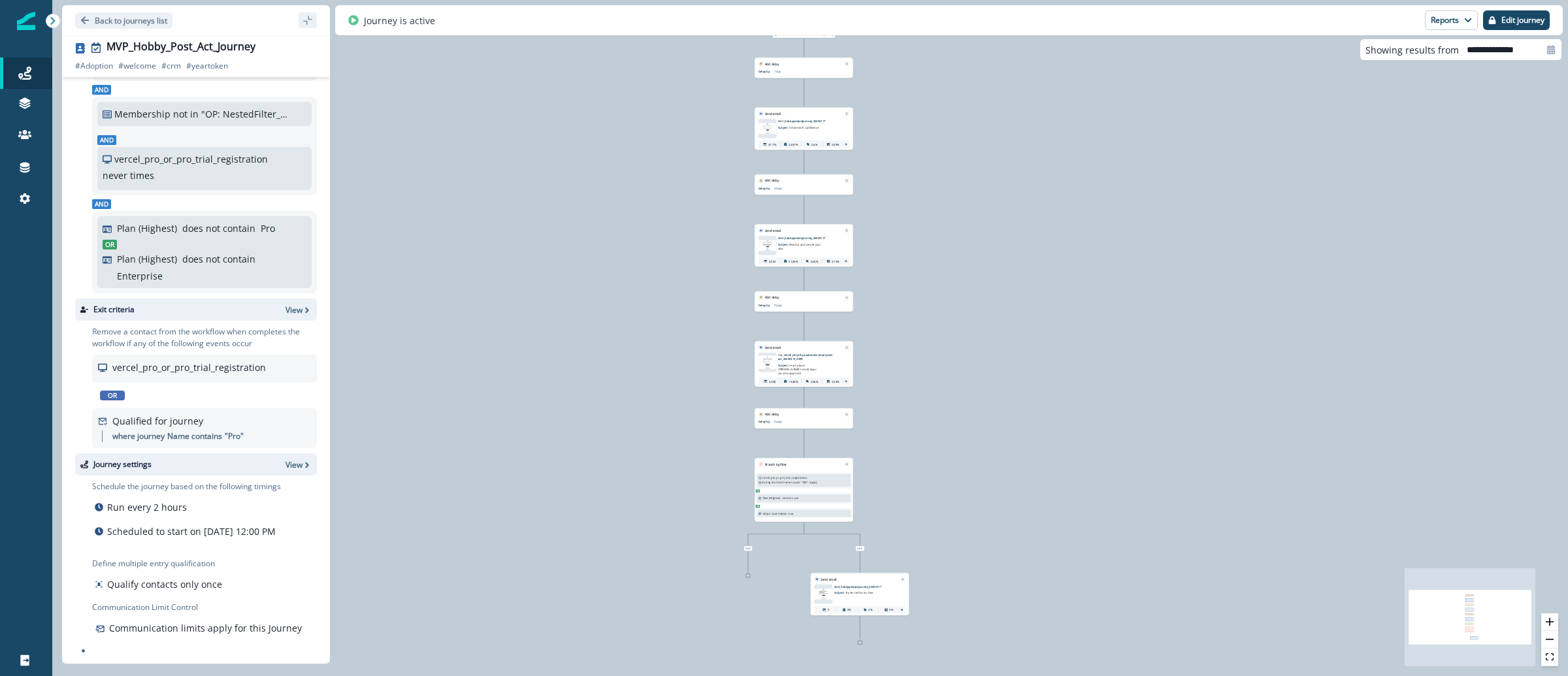
scroll to position [291, 0]
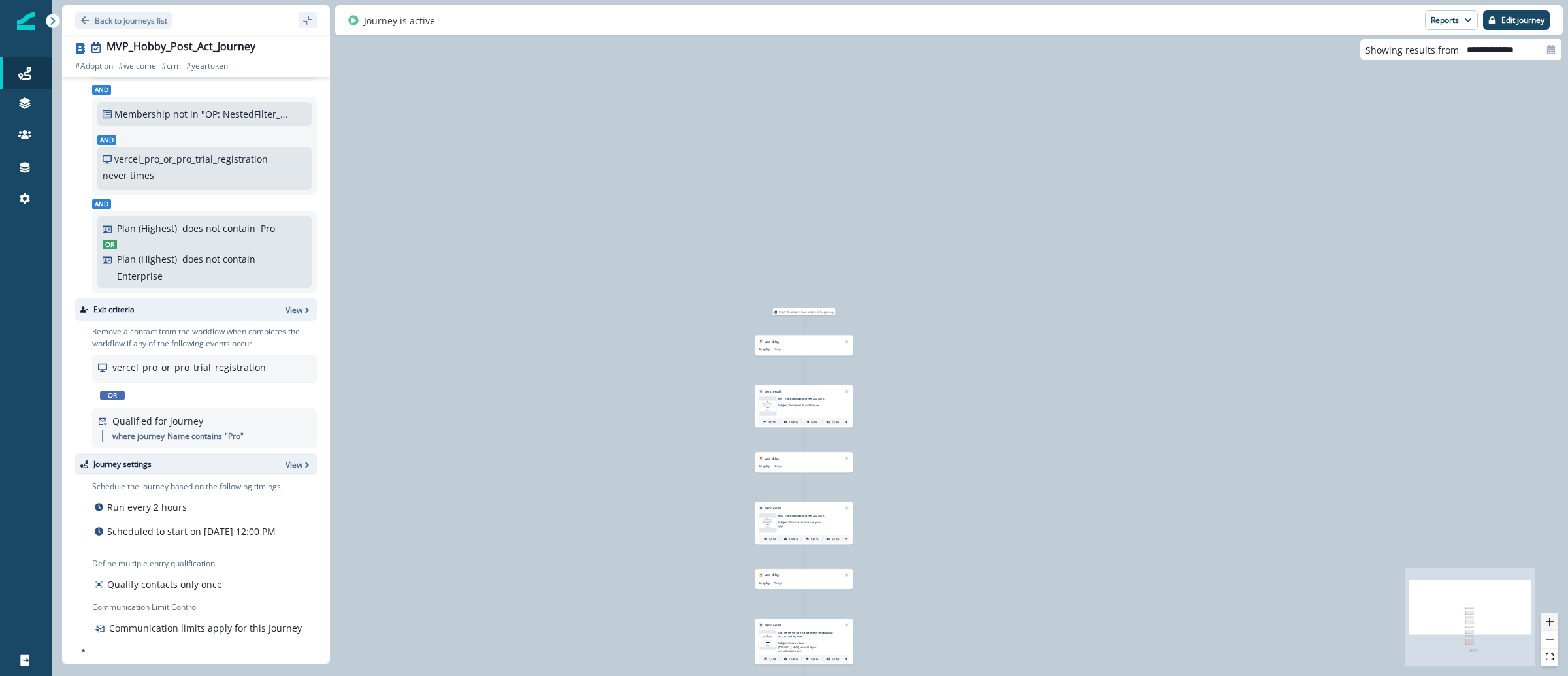
click at [1554, 619] on button "zoom in" at bounding box center [1549, 622] width 17 height 18
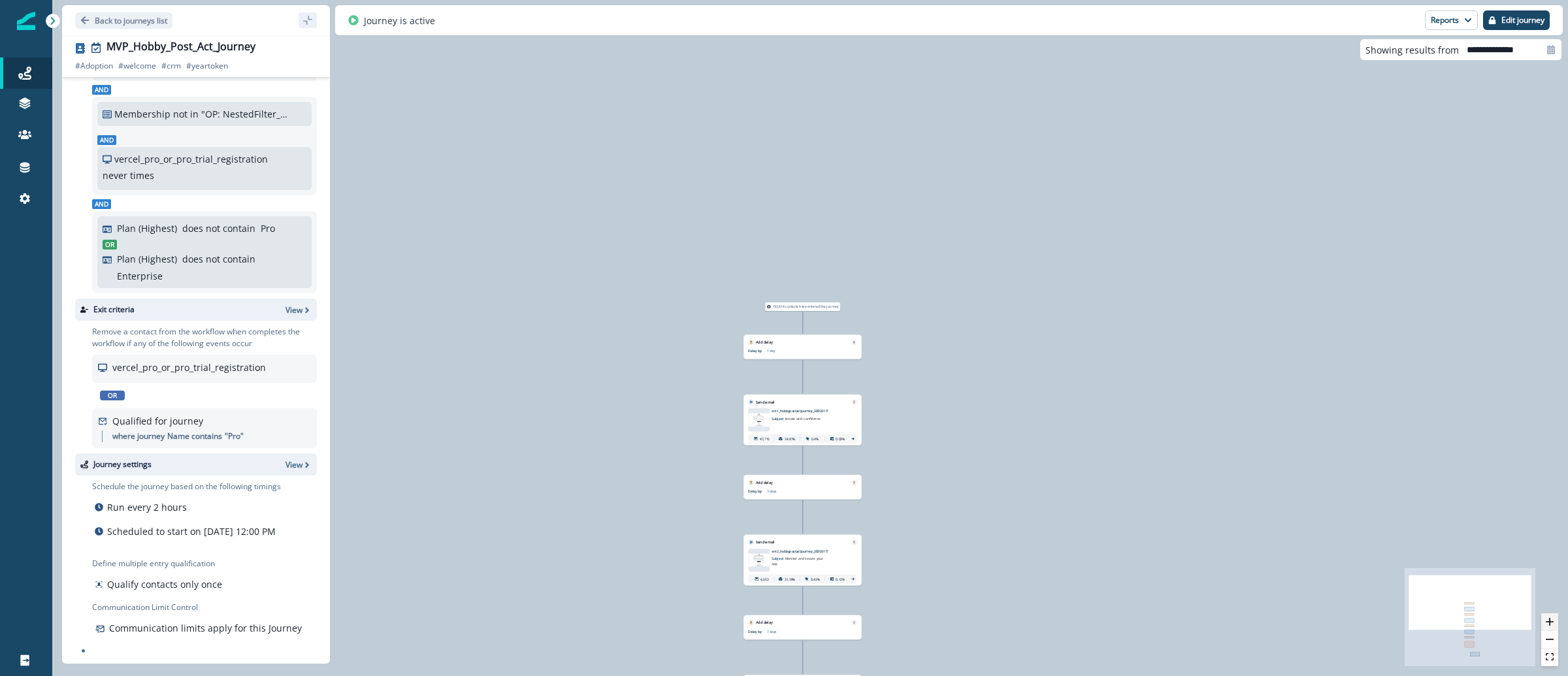
click at [1554, 619] on button "zoom in" at bounding box center [1549, 622] width 17 height 18
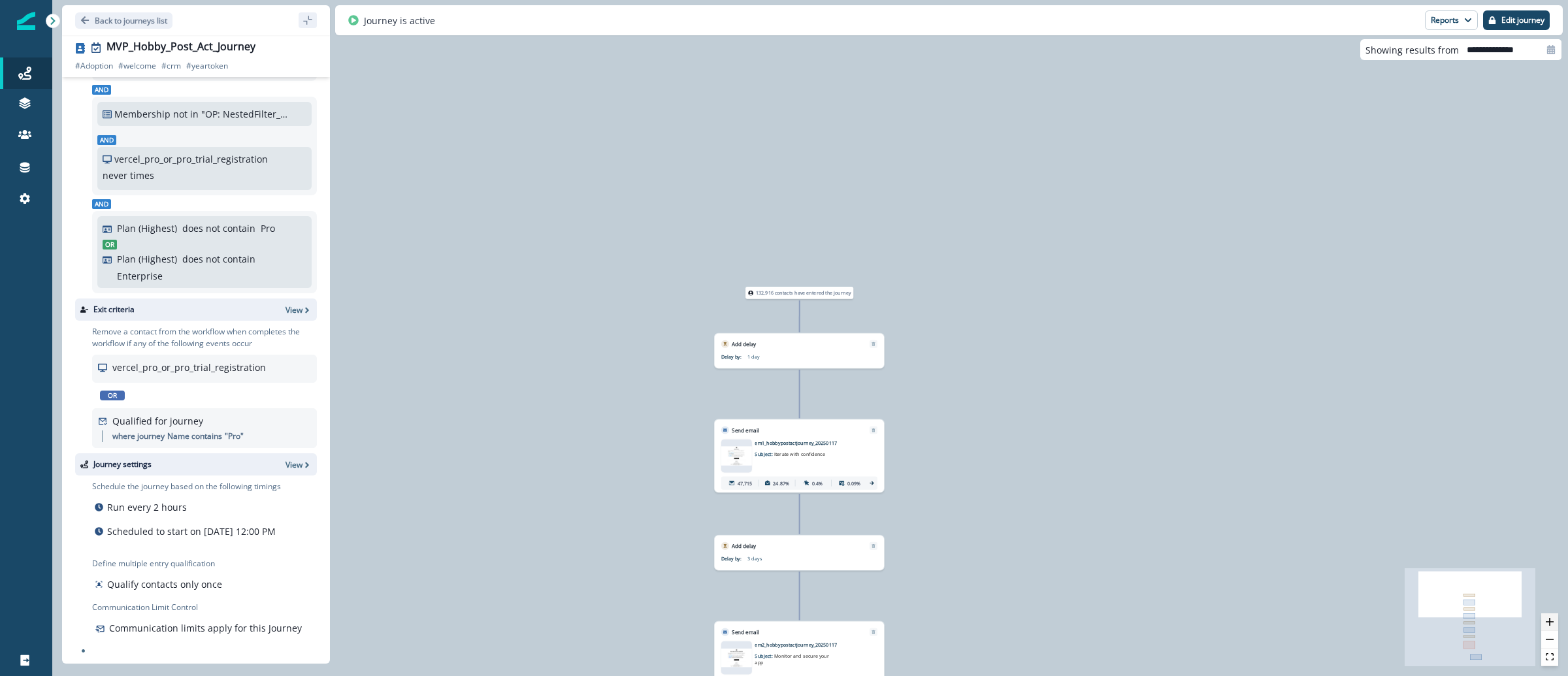
click at [1554, 619] on button "zoom in" at bounding box center [1549, 622] width 17 height 18
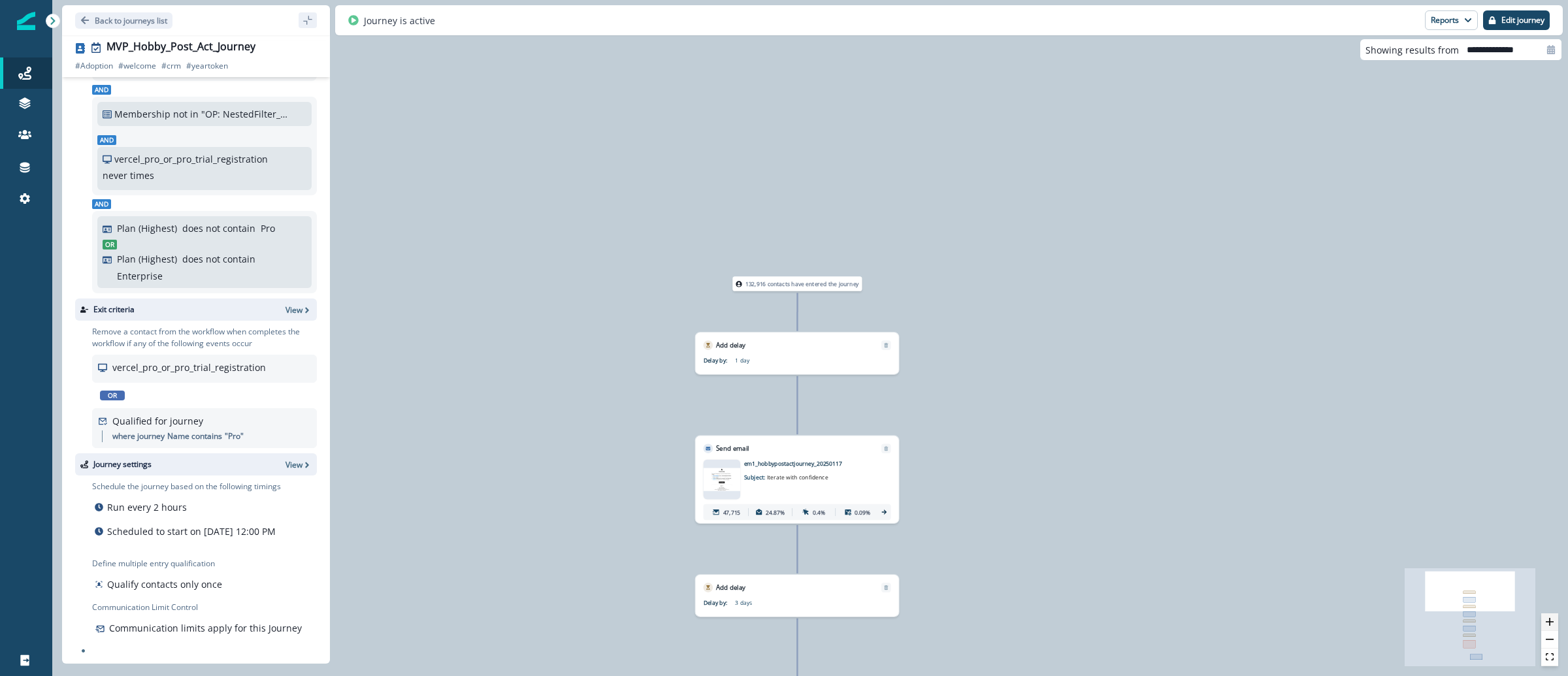
click at [1554, 619] on button "zoom in" at bounding box center [1549, 622] width 17 height 18
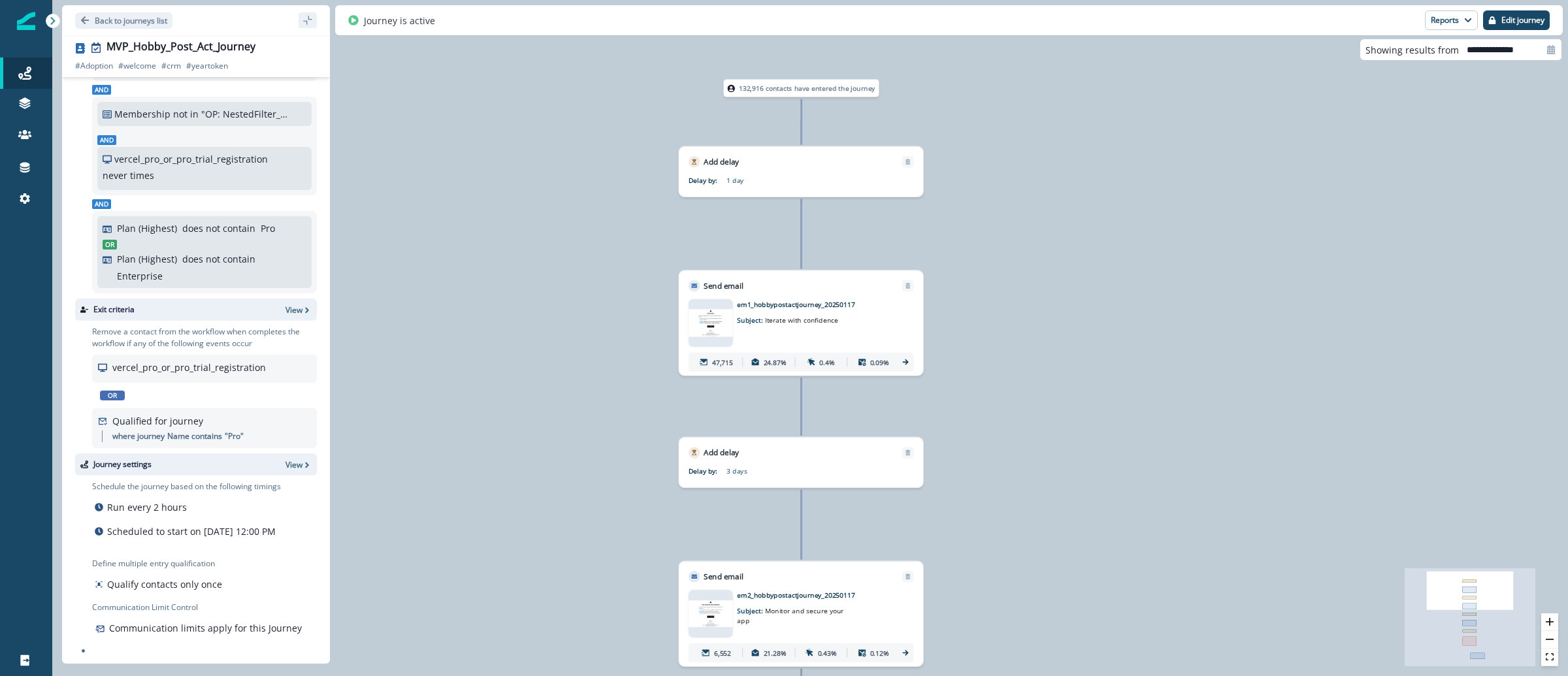
drag, startPoint x: 1113, startPoint y: 505, endPoint x: 1119, endPoint y: 320, distance: 185.1
click at [1119, 320] on div "132,916 contacts have entered the journey Add delay Delay by: 1 day Delay detai…" at bounding box center [810, 338] width 1515 height 676
click at [723, 331] on img at bounding box center [711, 322] width 45 height 27
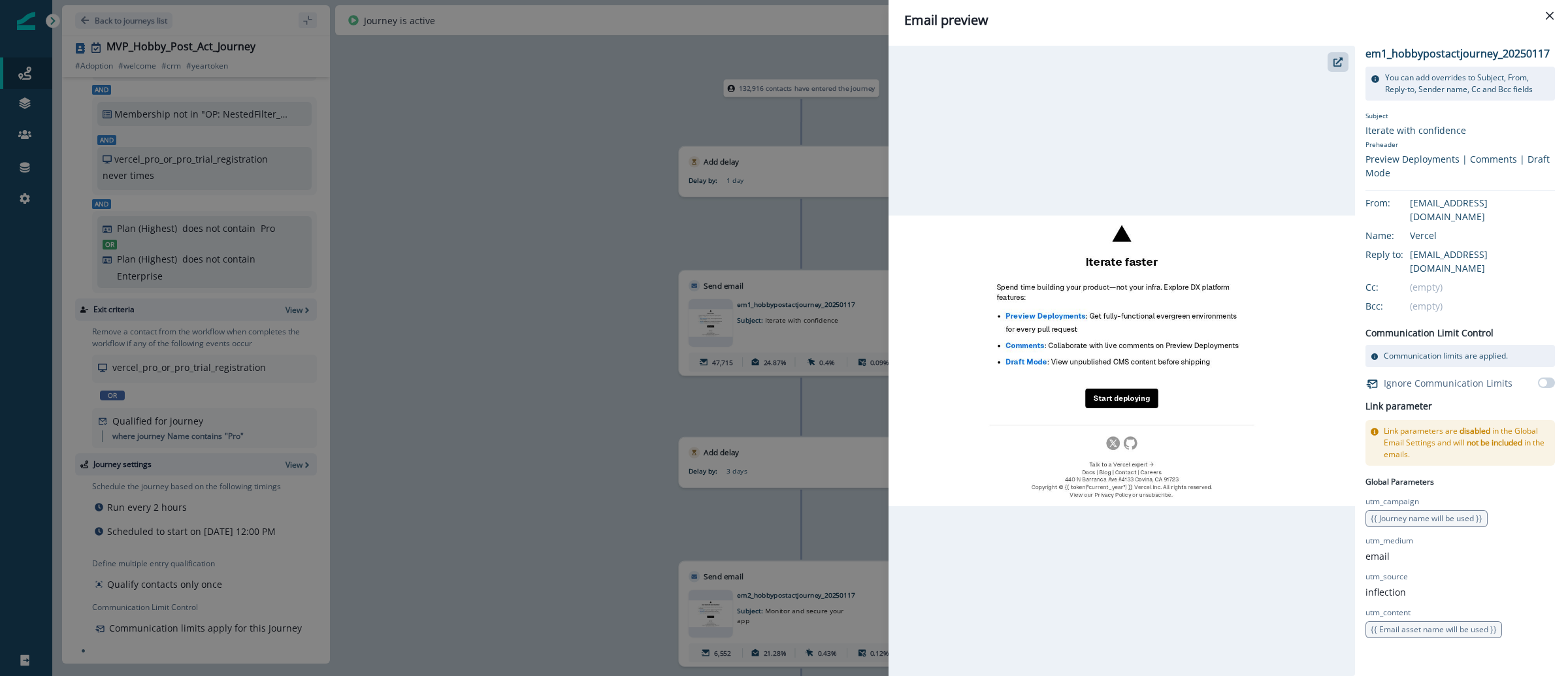
click at [582, 325] on div "Email preview em1_hobbypostactjourney_20250117 You can add overrides to Subject…" at bounding box center [784, 338] width 1568 height 676
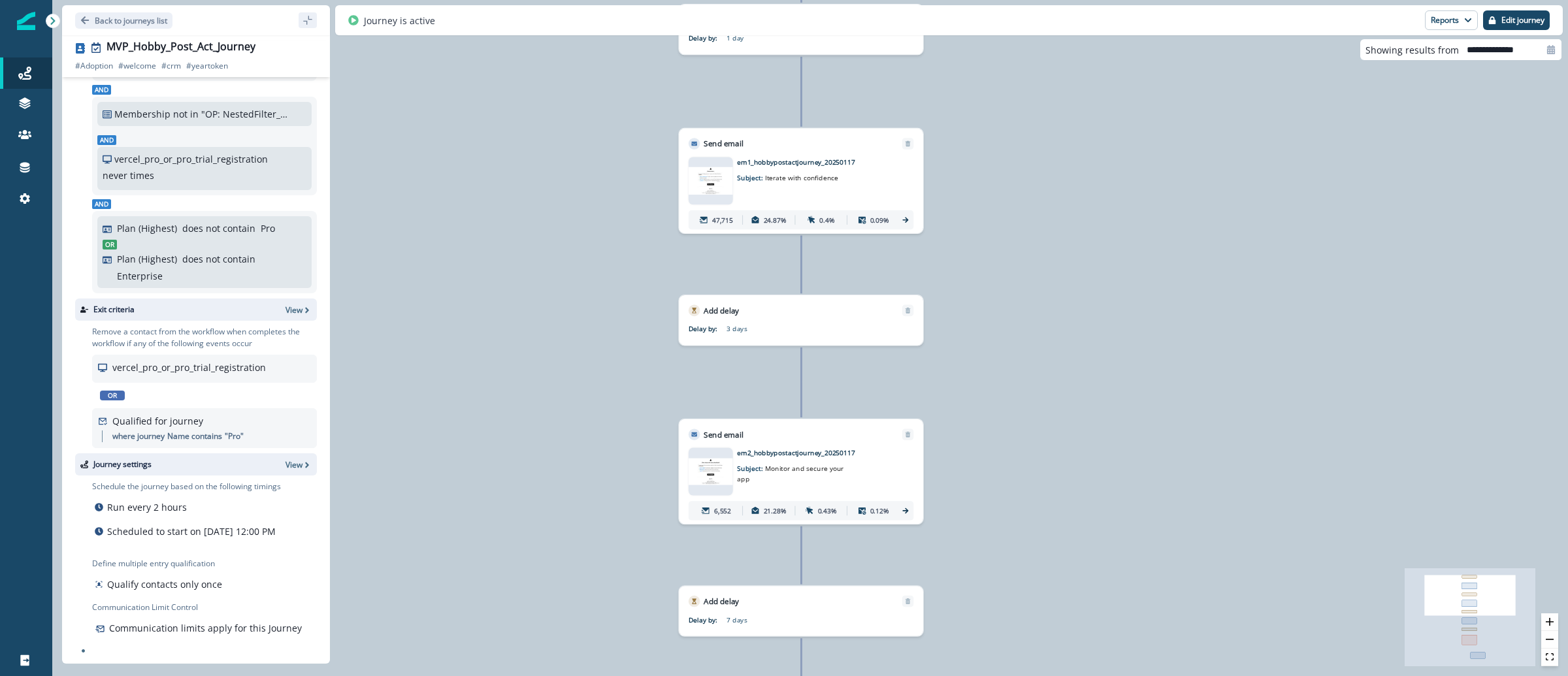
click at [713, 459] on img at bounding box center [711, 471] width 45 height 26
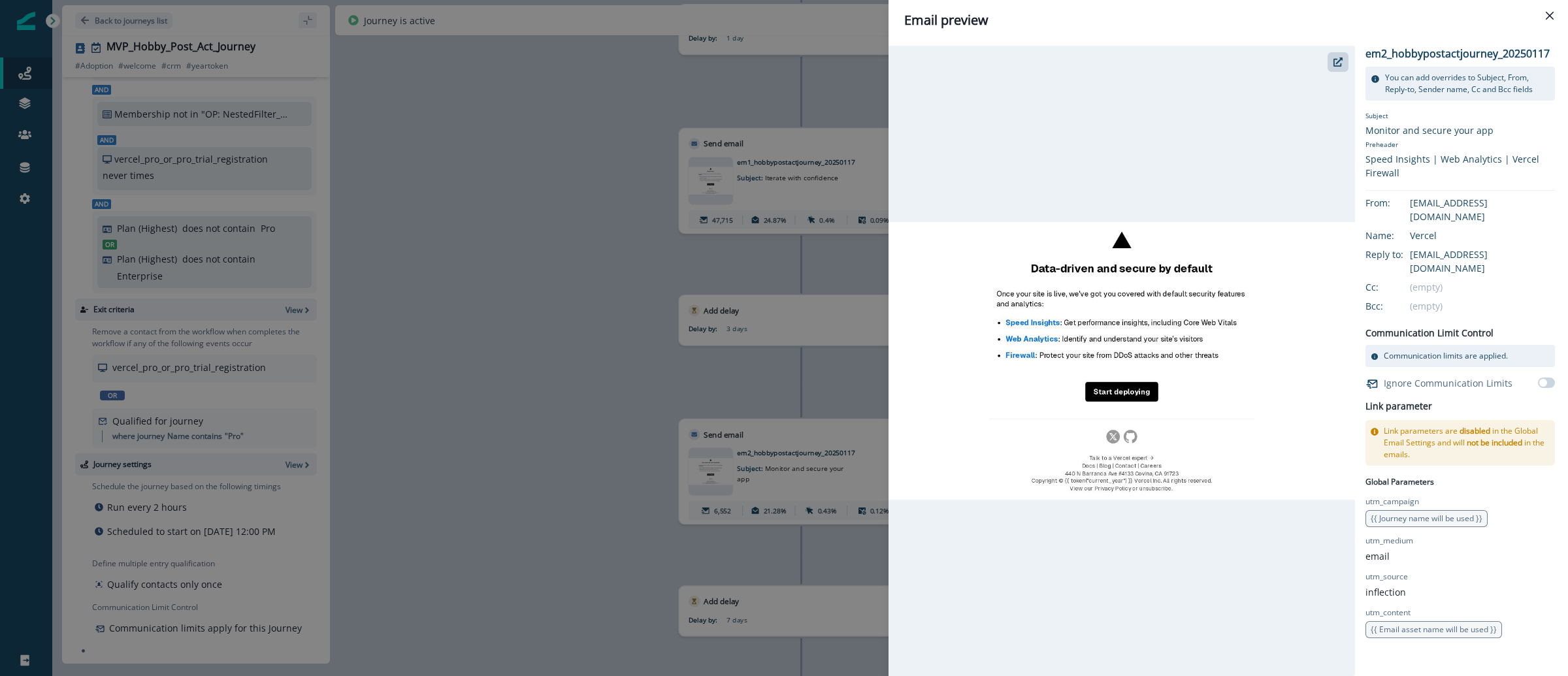
click at [560, 213] on div "Email preview em2_hobbypostactjourney_20250117 You can add overrides to Subject…" at bounding box center [784, 338] width 1568 height 676
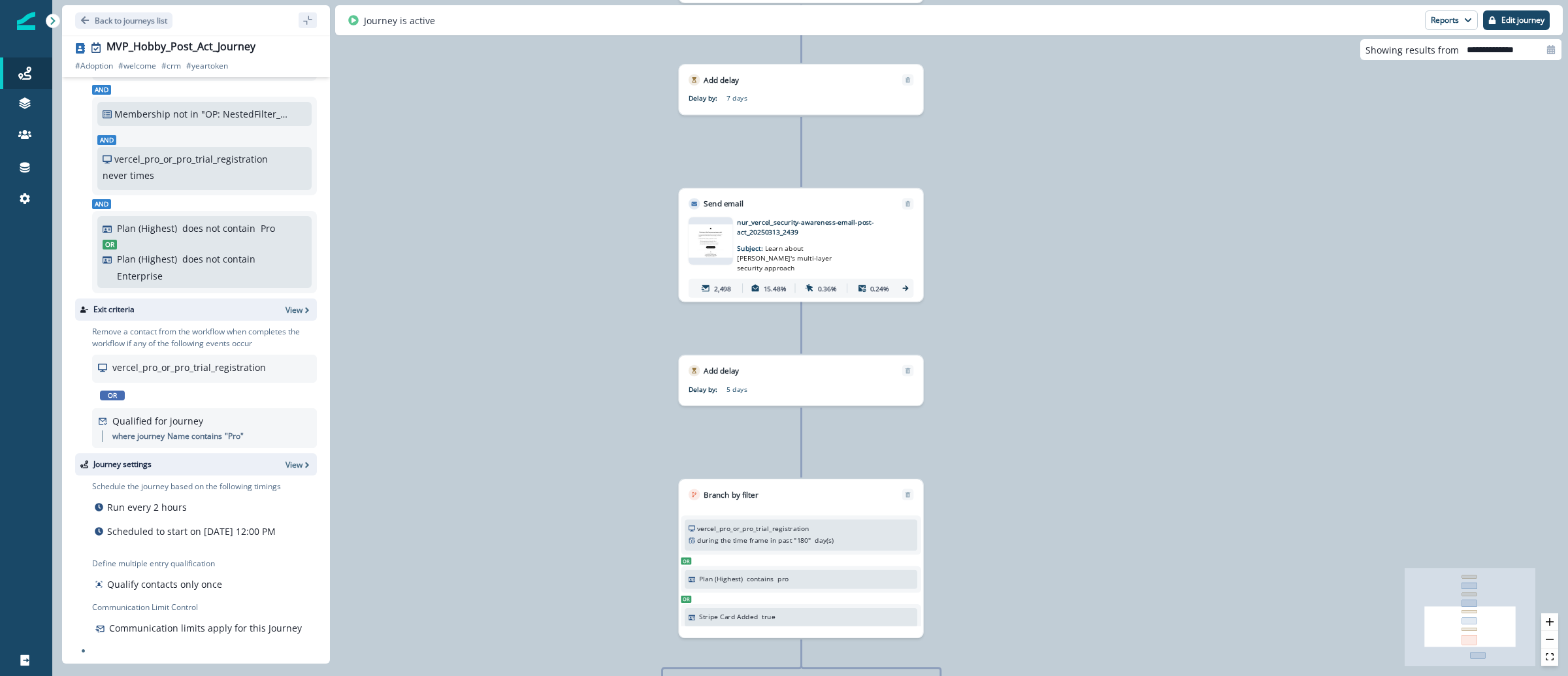
click at [714, 240] on img at bounding box center [711, 240] width 45 height 33
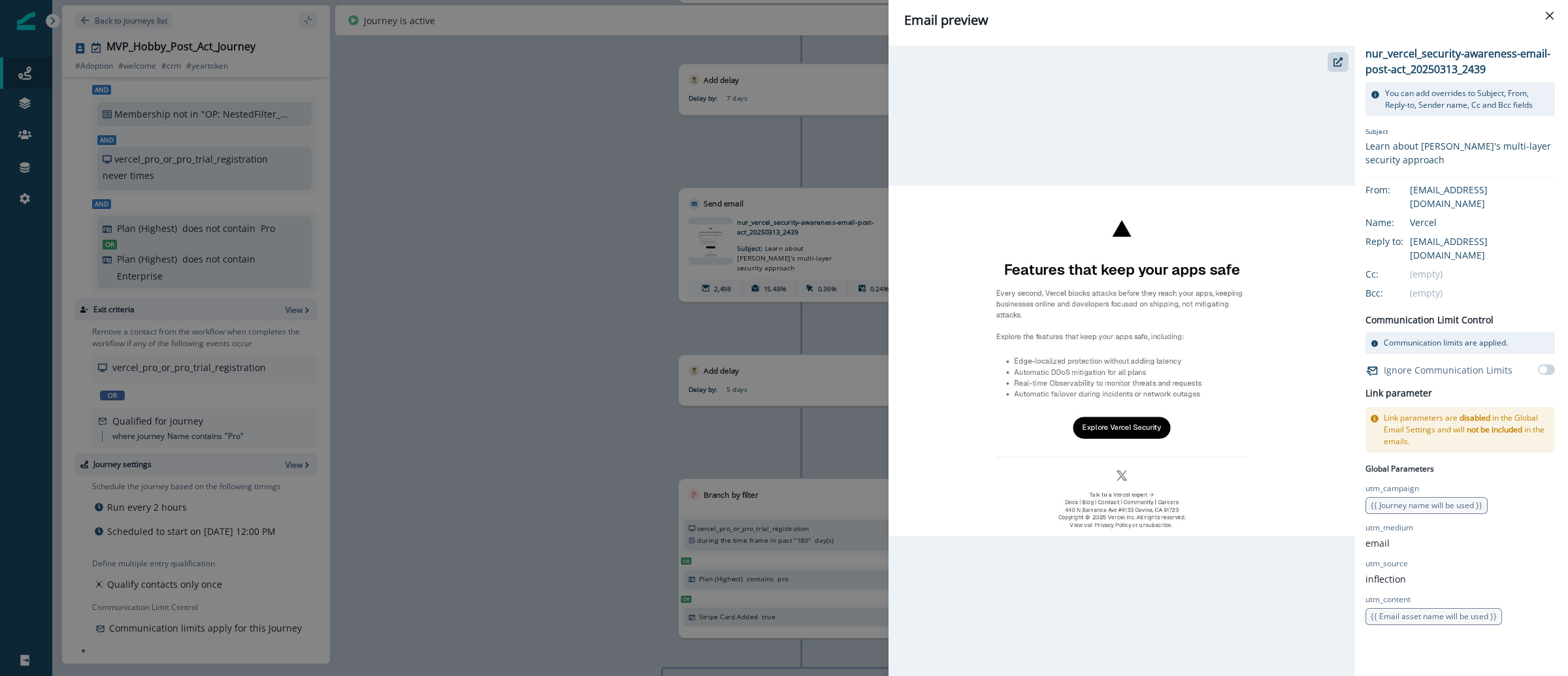
click at [577, 129] on div "Email preview nur_vercel_security-awareness-email-post-act_20250313_2439 You ca…" at bounding box center [784, 338] width 1568 height 676
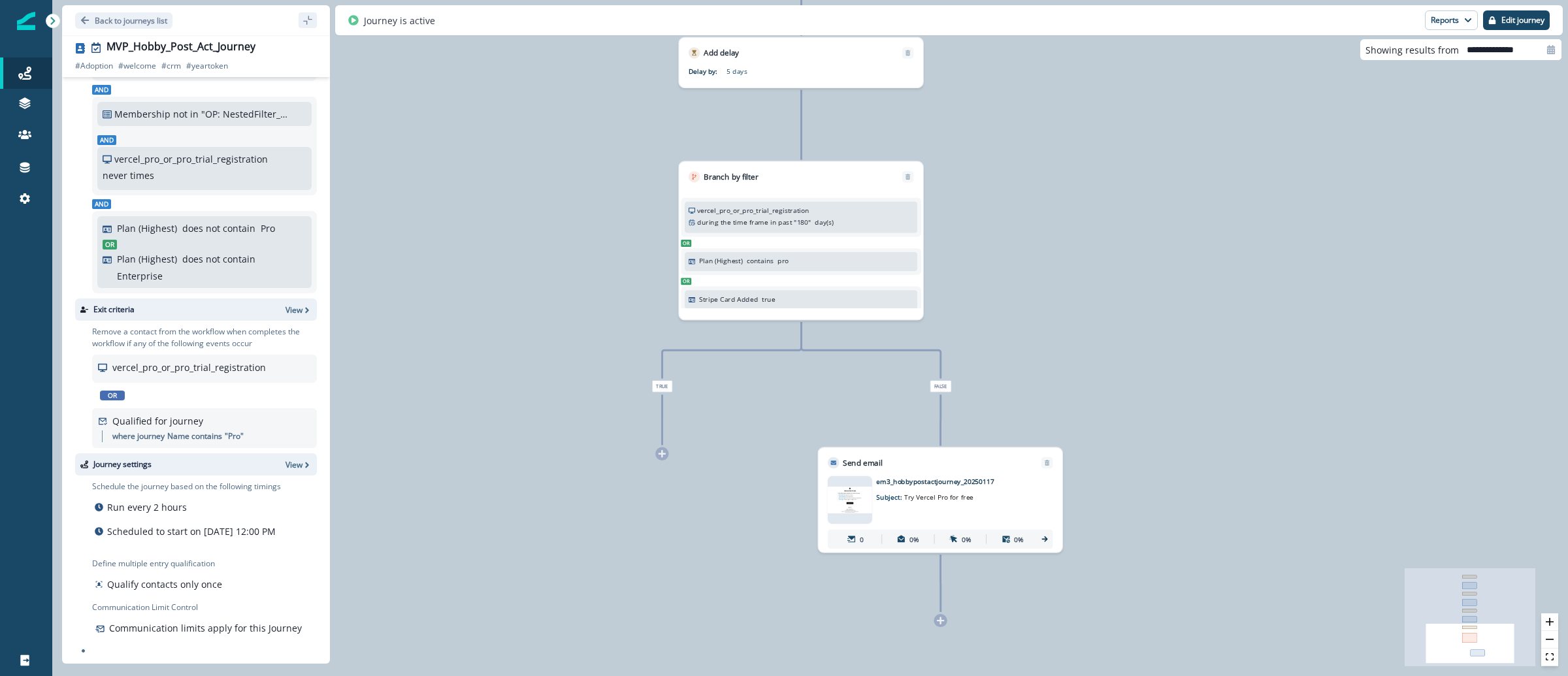
click at [855, 502] on img at bounding box center [850, 500] width 45 height 27
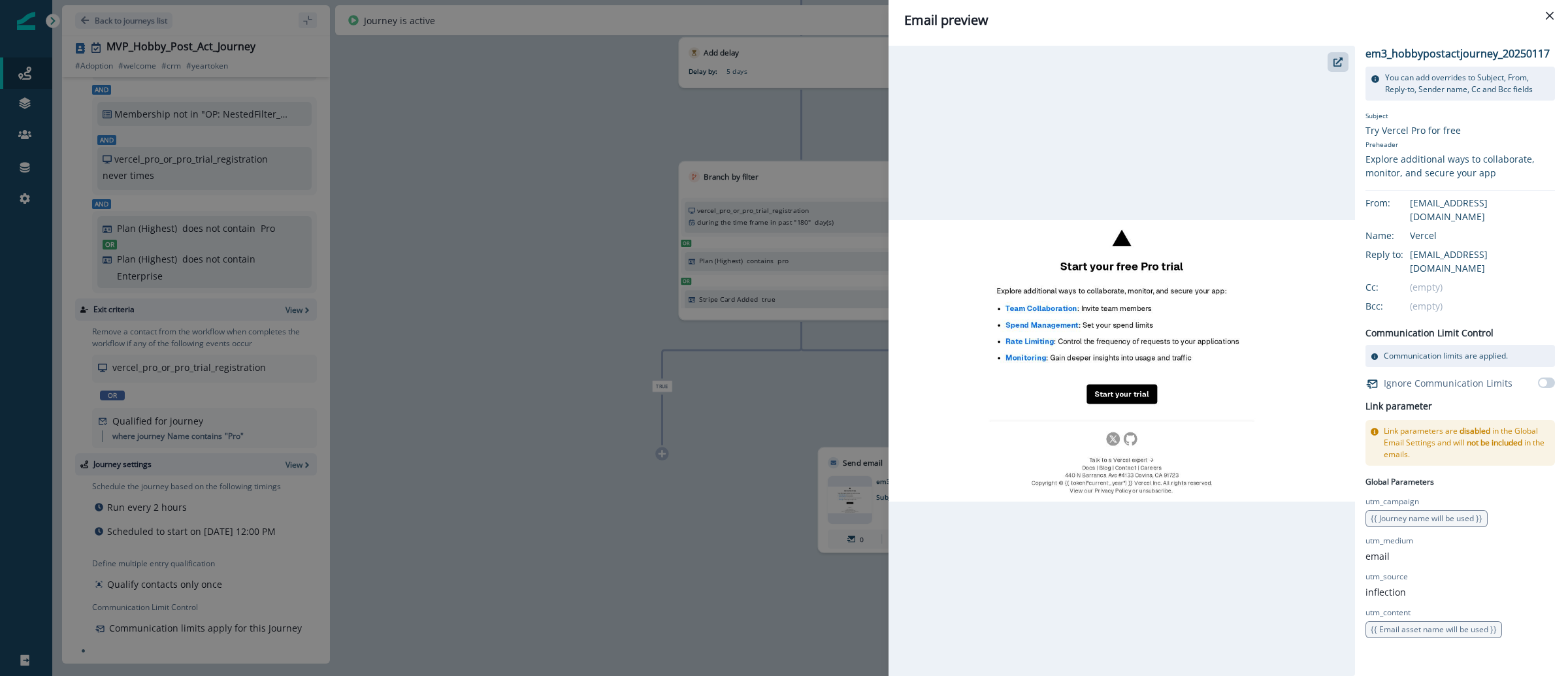
click at [496, 201] on div "Email preview em3_hobbypostactjourney_20250117 You can add overrides to Subject…" at bounding box center [784, 338] width 1568 height 676
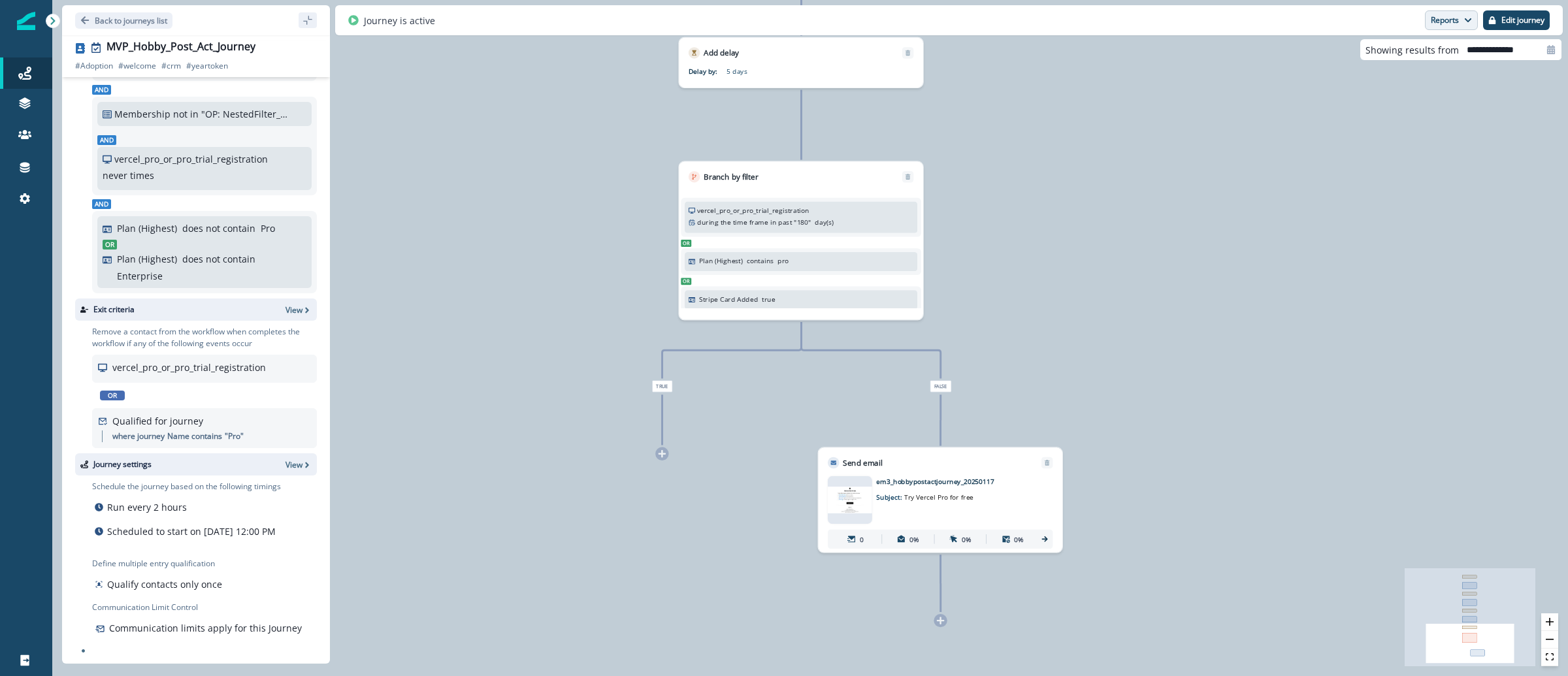
click at [1468, 20] on icon "button" at bounding box center [1468, 20] width 6 height 4
click at [1413, 50] on button "Email Report" at bounding box center [1402, 53] width 147 height 24
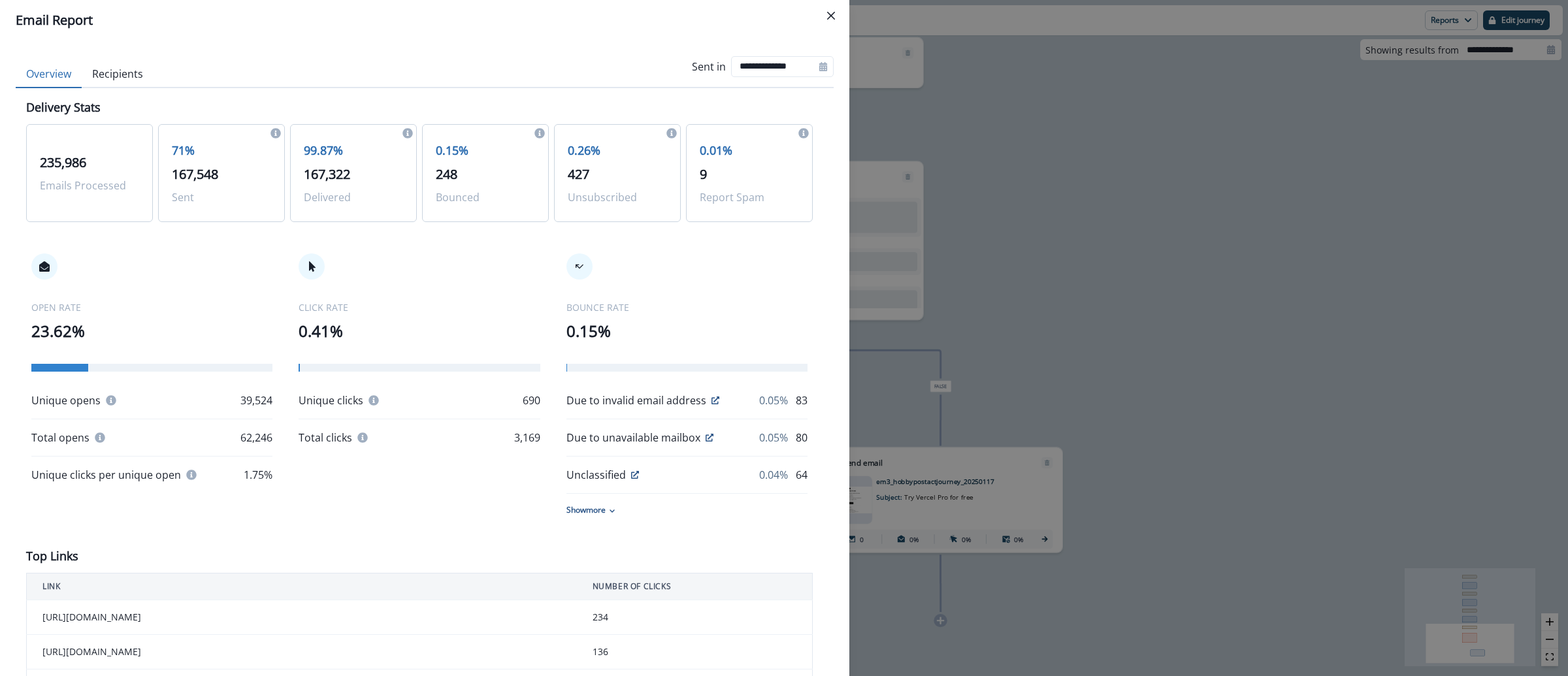
click at [819, 66] on icon at bounding box center [823, 66] width 8 height 9
select select "*"
select select "****"
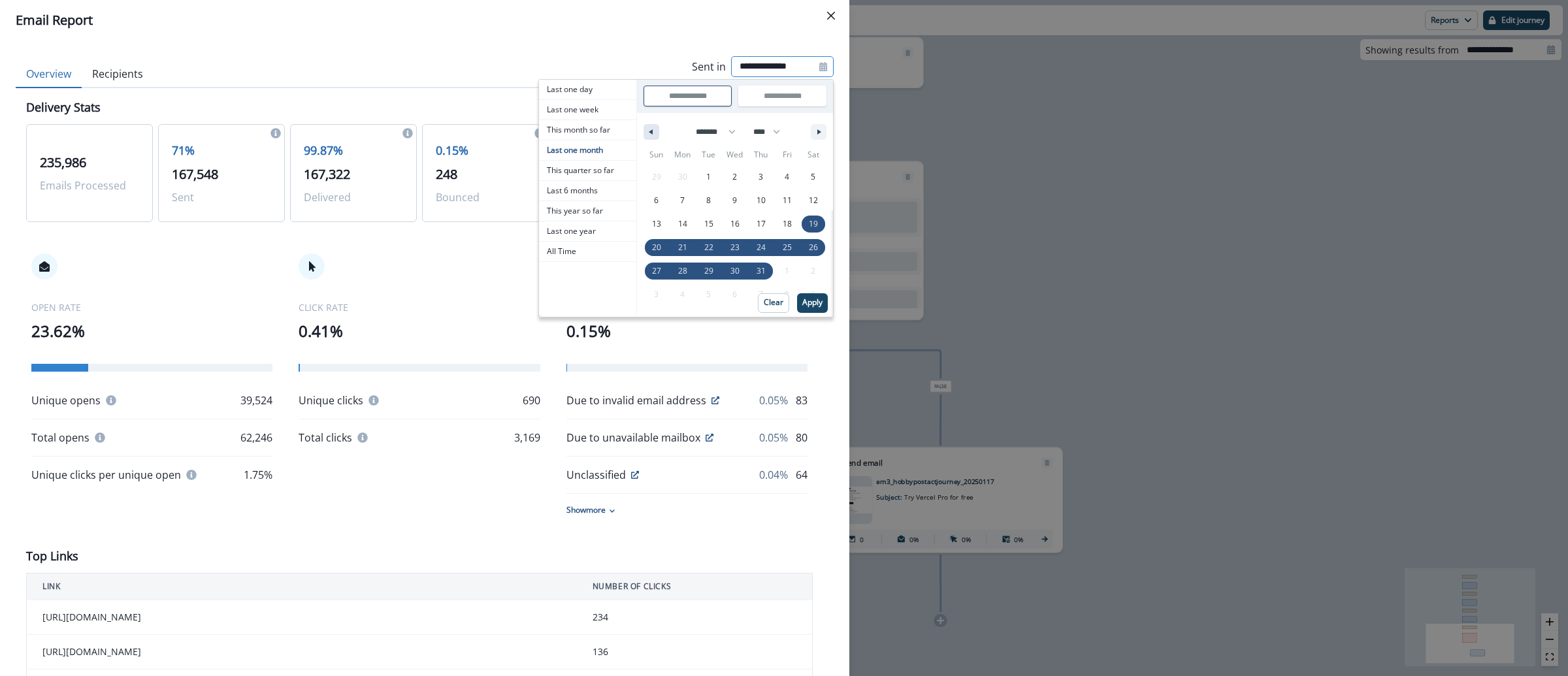
click at [646, 133] on icon "button" at bounding box center [649, 131] width 6 height 6
select select "*"
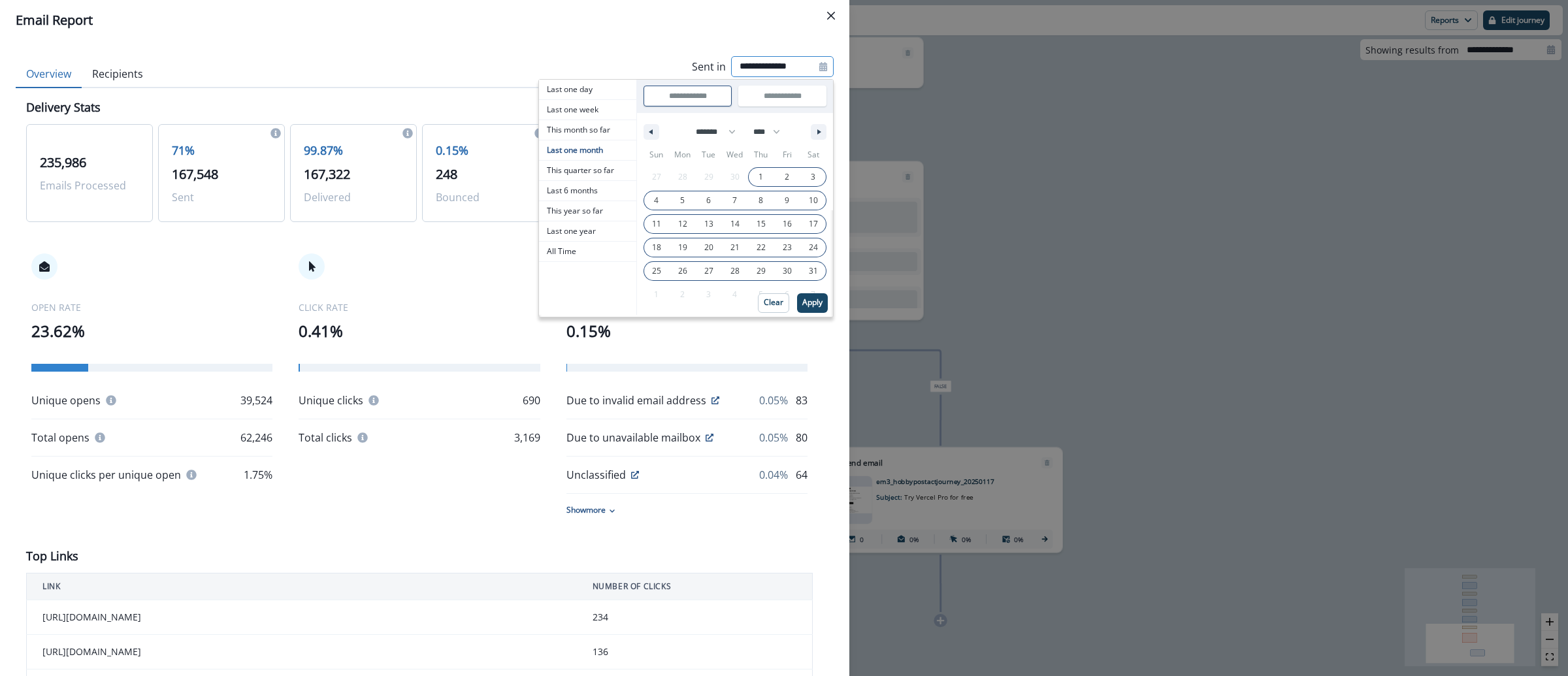
click at [759, 174] on span "1" at bounding box center [761, 177] width 5 height 24
type input "**********"
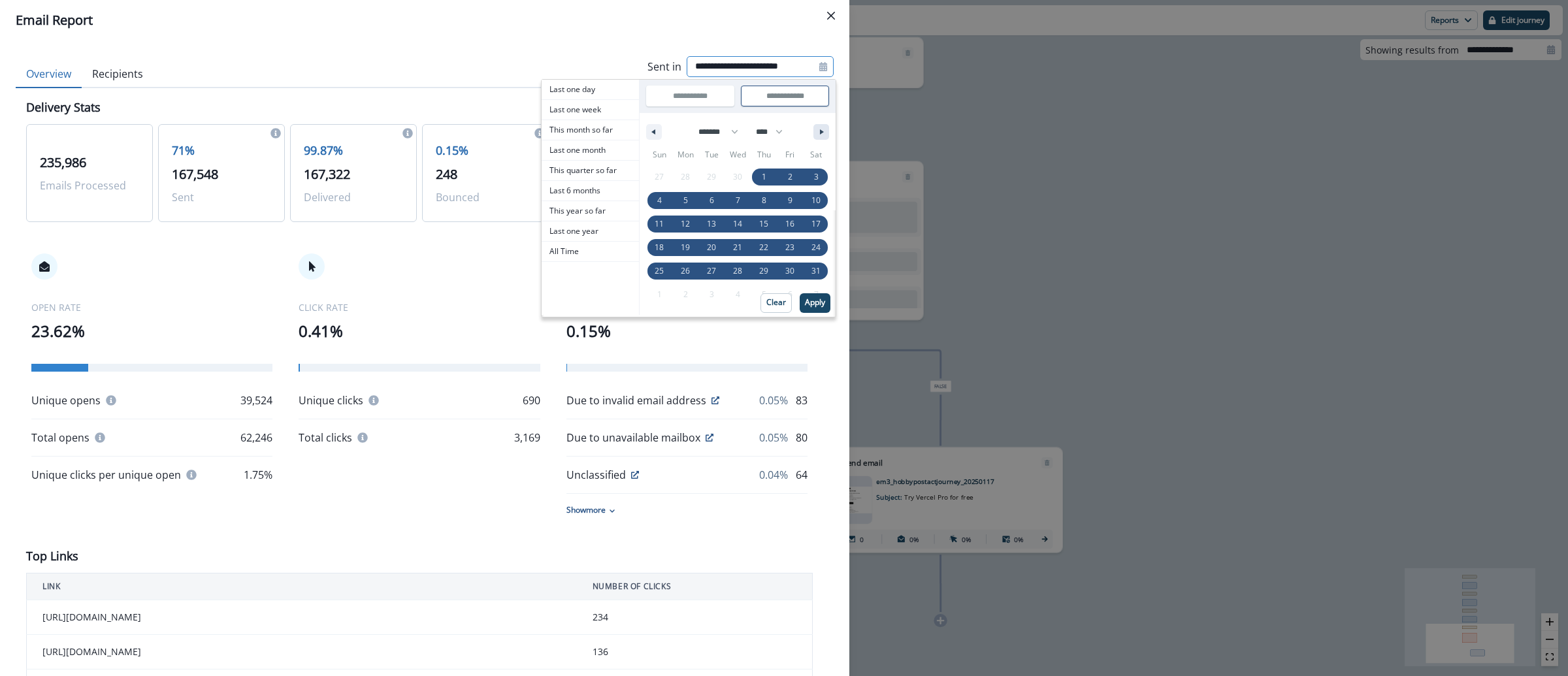
click at [813, 132] on button "button" at bounding box center [821, 132] width 16 height 16
select select "*"
click at [759, 270] on span "31" at bounding box center [763, 272] width 9 height 24
type input "**********"
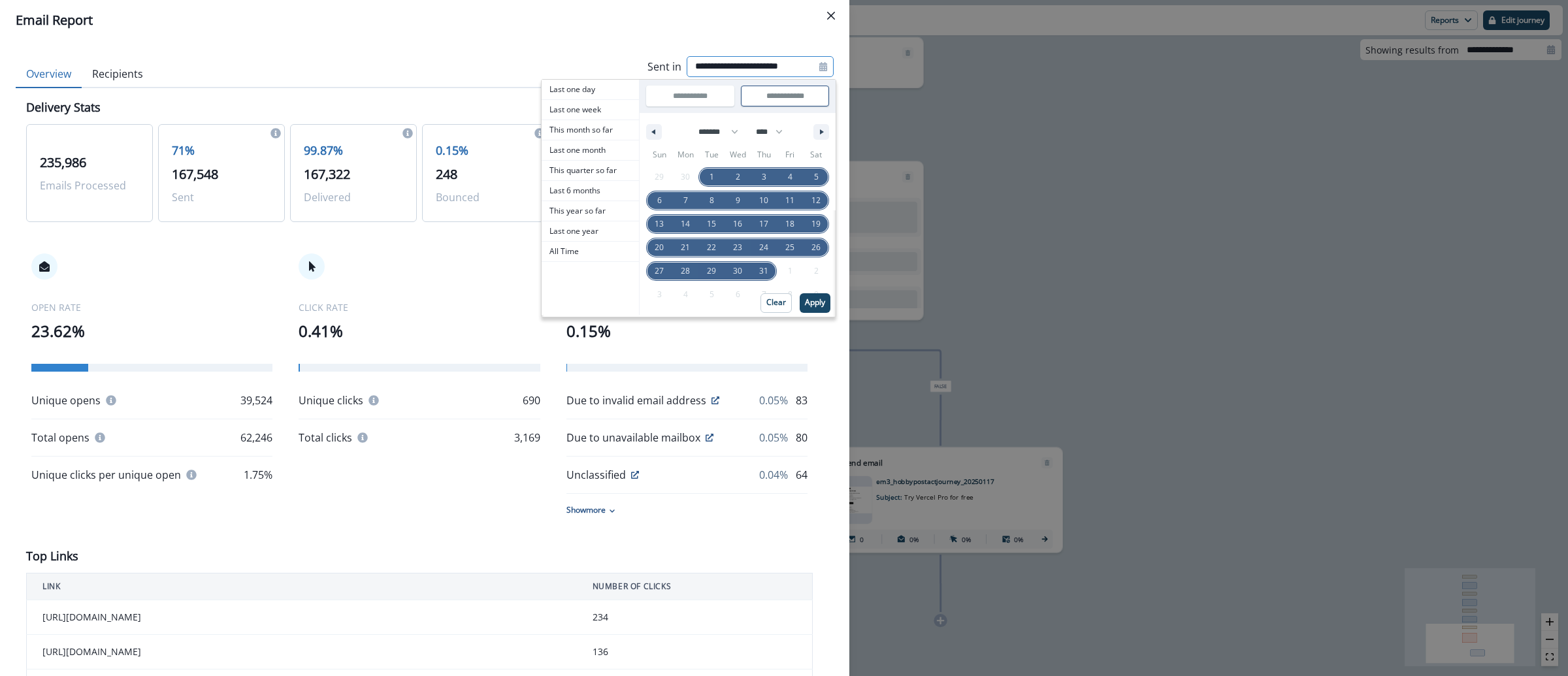
type input "**********"
select select "*"
click at [802, 303] on p "Apply" at bounding box center [812, 302] width 20 height 9
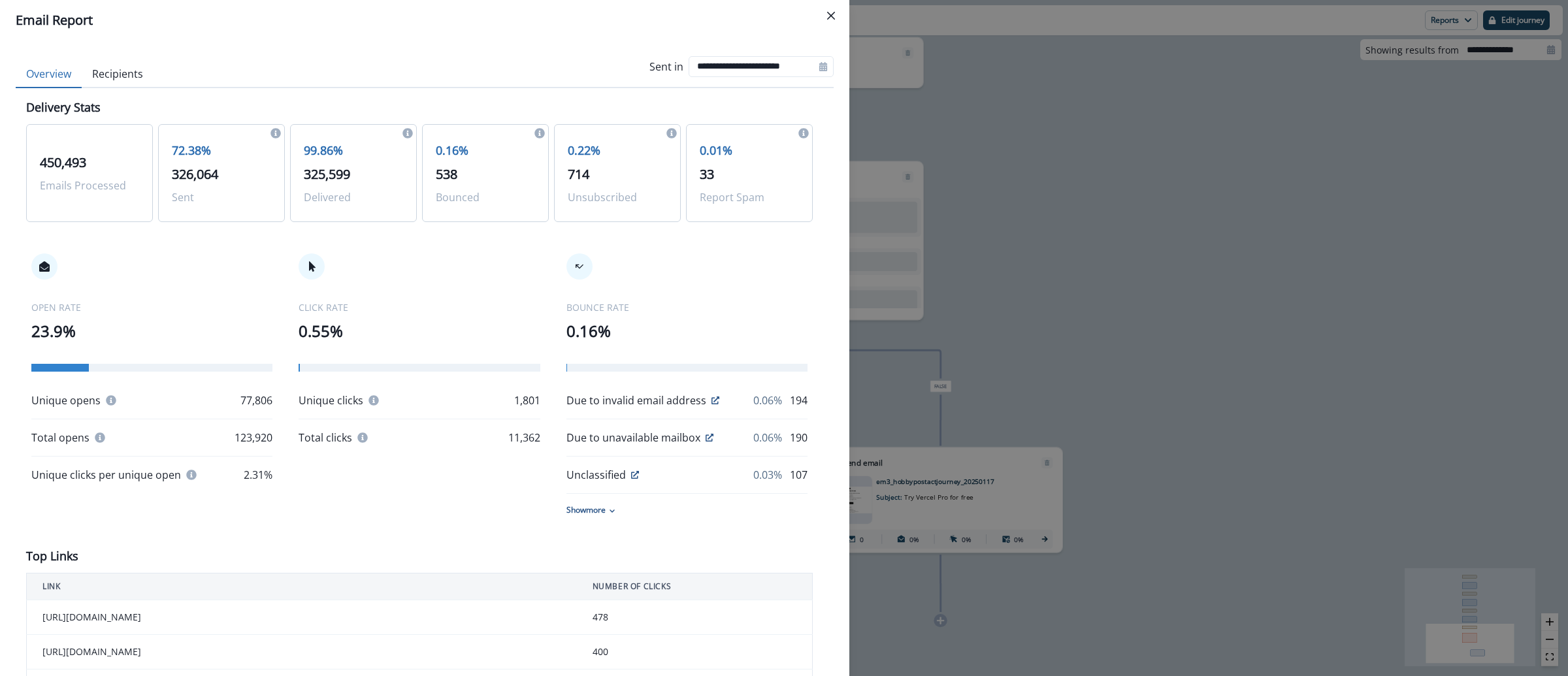
click at [1216, 81] on div "**********" at bounding box center [784, 338] width 1568 height 676
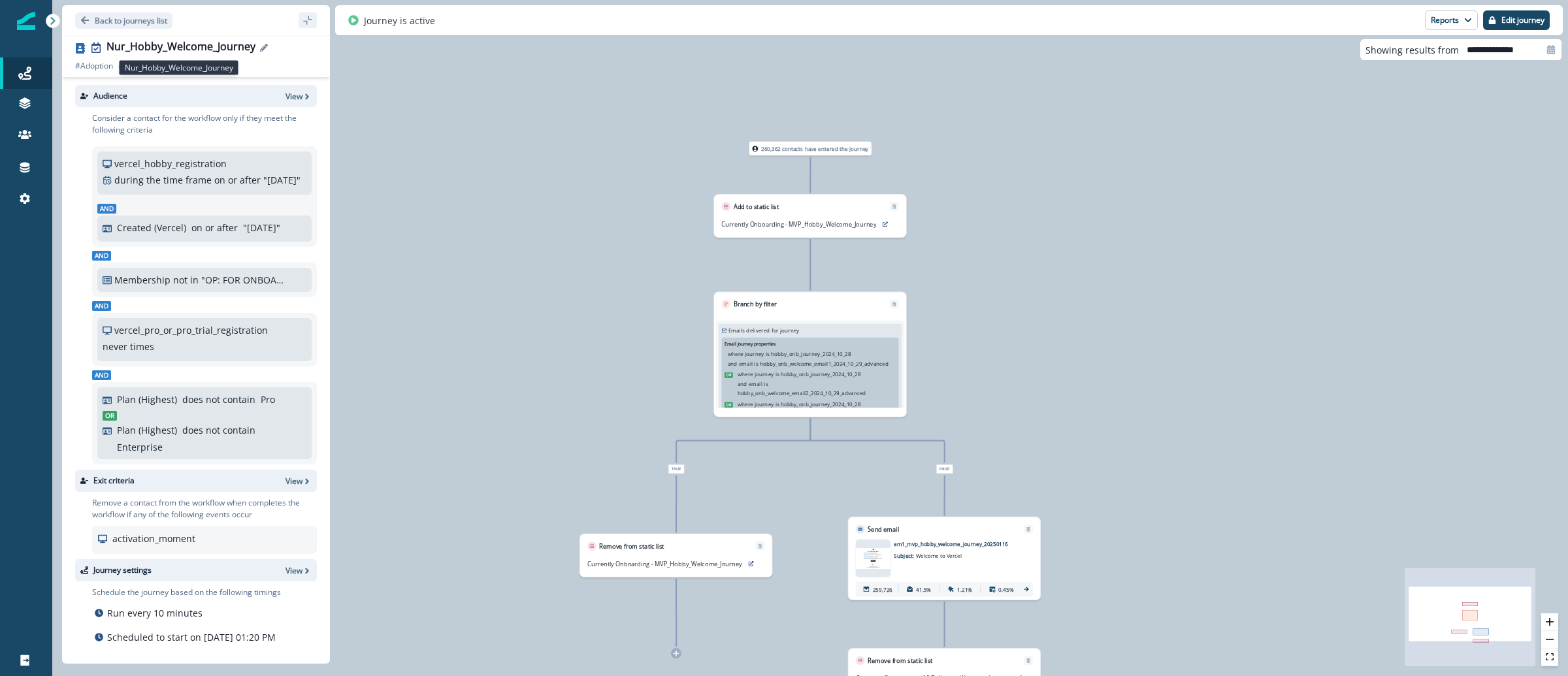
click at [160, 49] on div "Nur_Hobby_Welcome_Journey" at bounding box center [181, 48] width 149 height 14
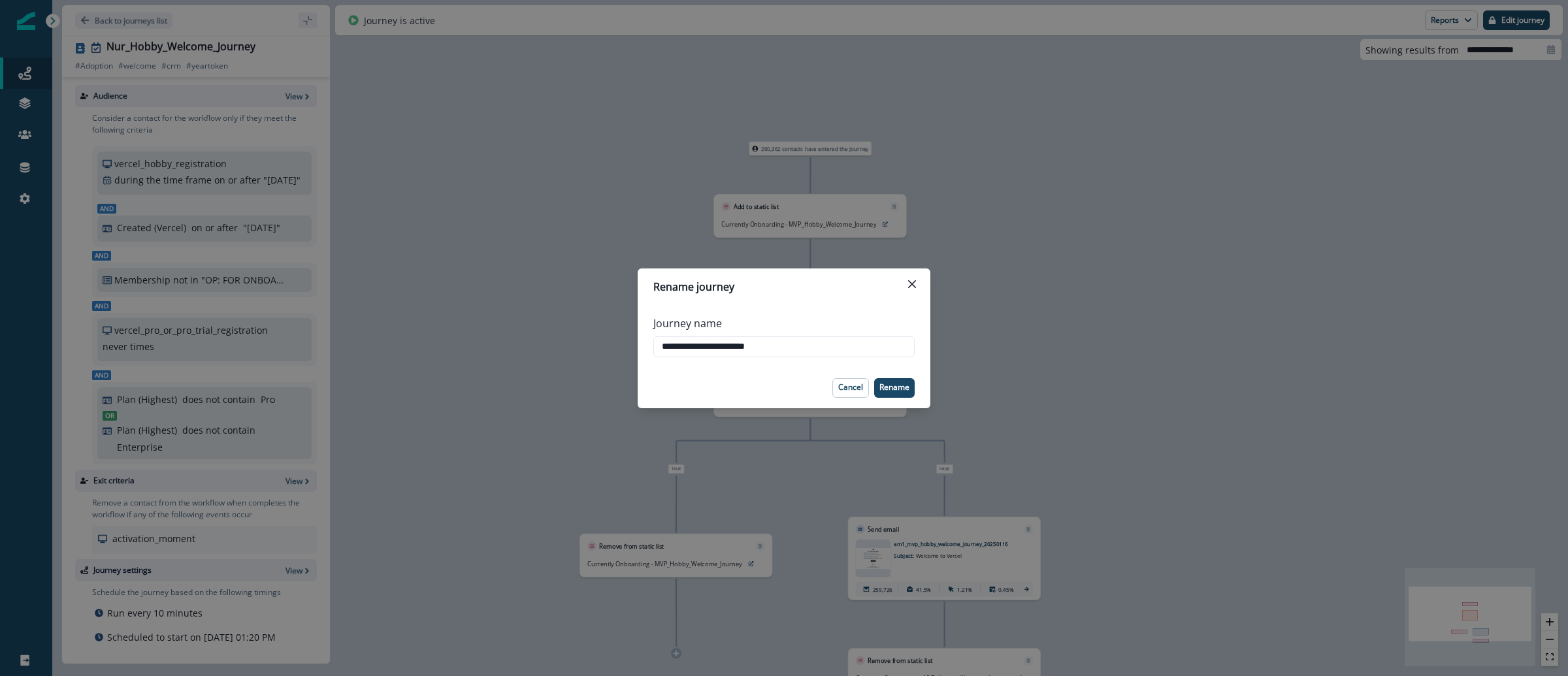
drag, startPoint x: 817, startPoint y: 351, endPoint x: 637, endPoint y: 370, distance: 181.0
click at [633, 371] on div "**********" at bounding box center [784, 338] width 1568 height 676
click at [711, 339] on input "**********" at bounding box center [784, 346] width 261 height 21
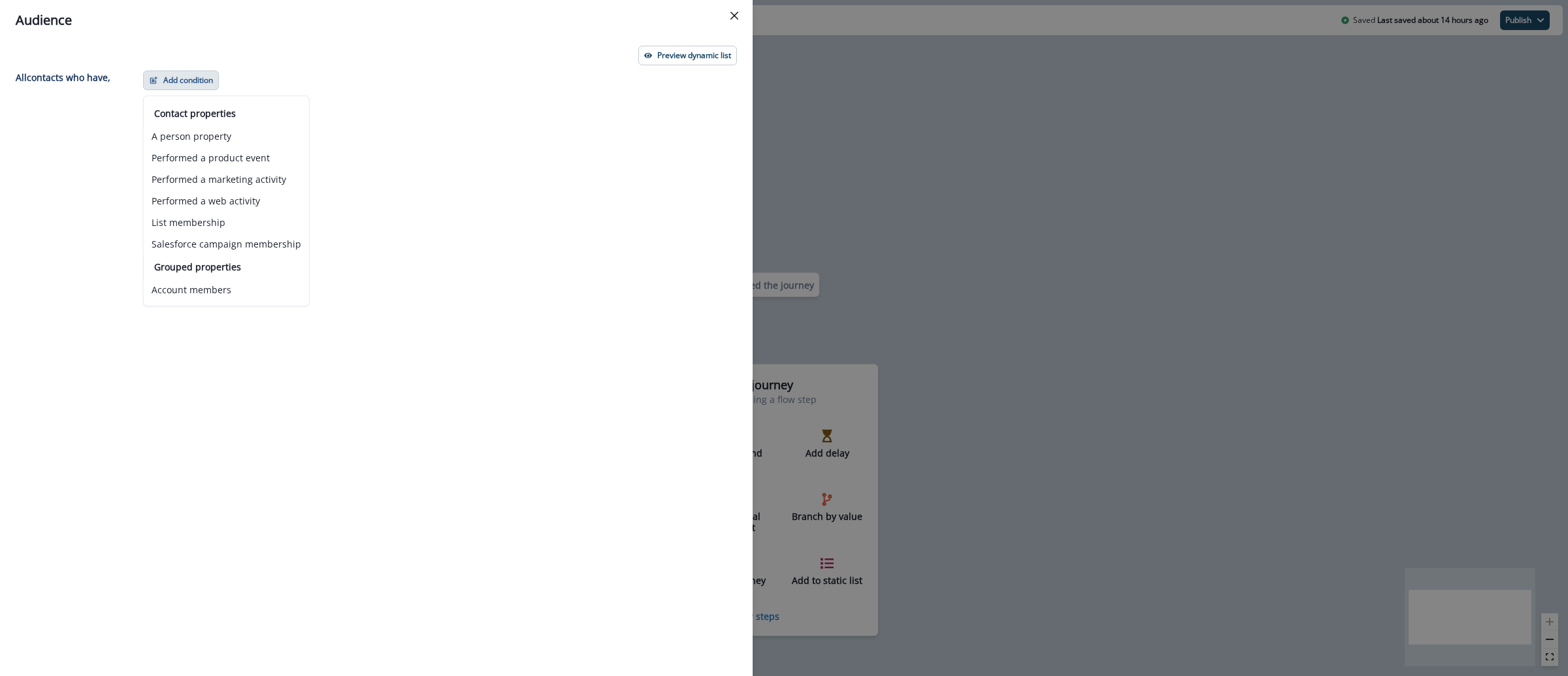
click at [869, 148] on div "Audience Preview dynamic list All contact s who have, Add condition Contact pro…" at bounding box center [784, 338] width 1568 height 676
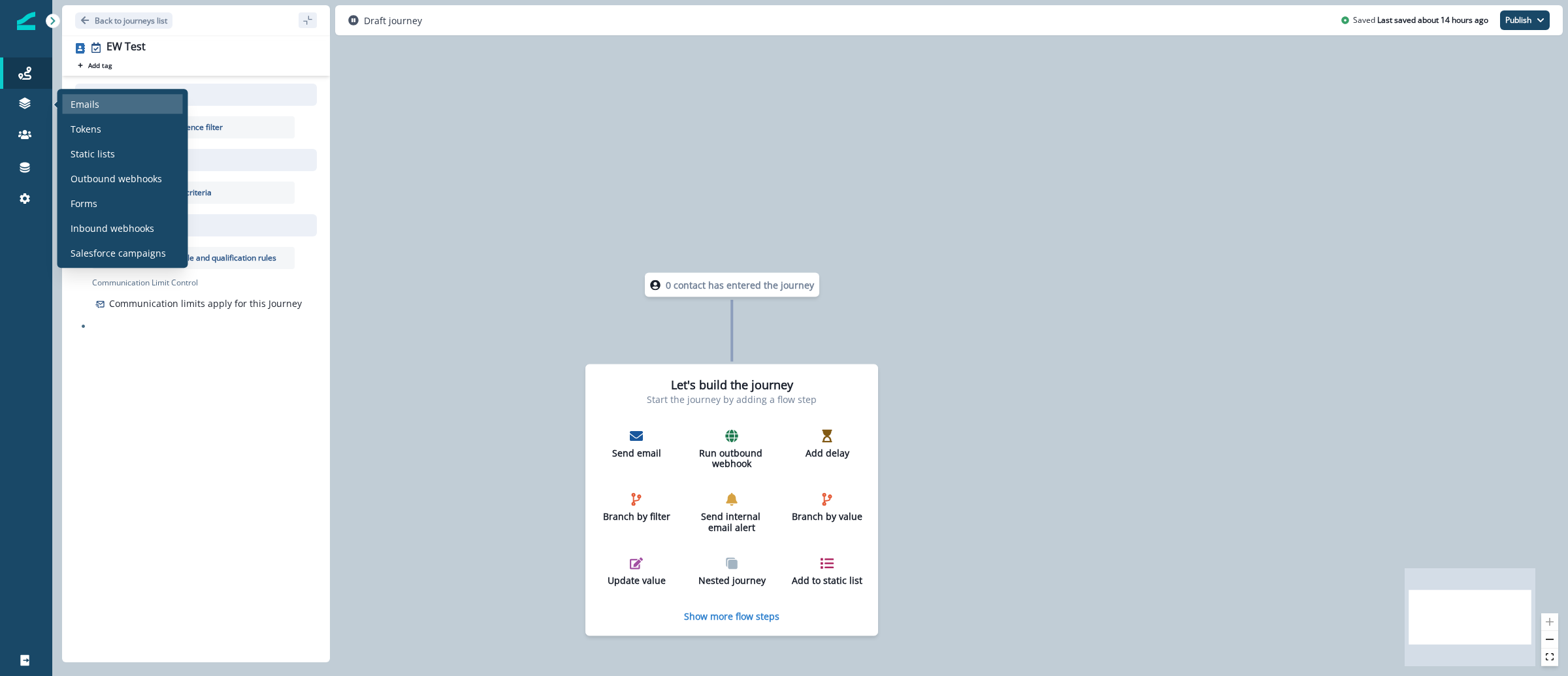
click at [73, 105] on p "Emails" at bounding box center [85, 104] width 29 height 14
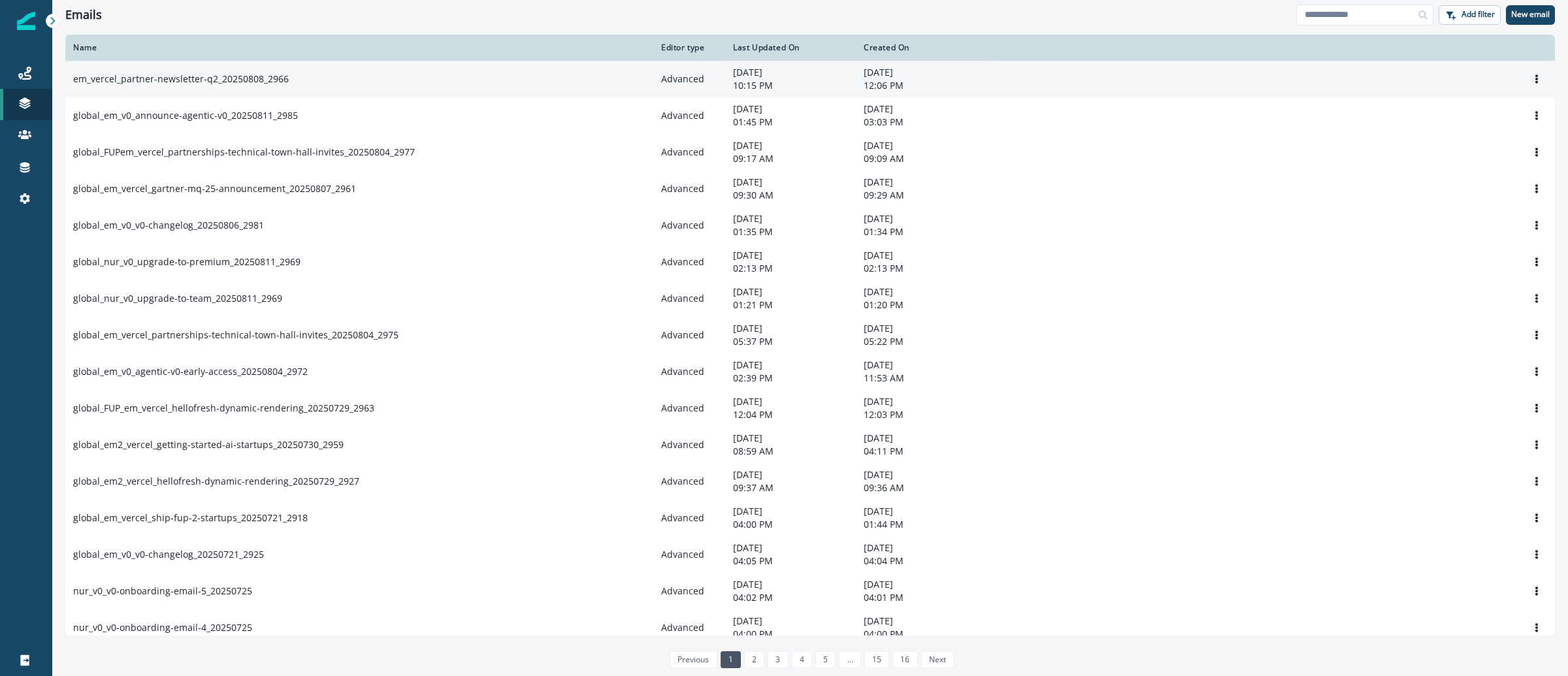
click at [234, 88] on td "em_vercel_partner-newsletter-q2_20250808_2966" at bounding box center [359, 79] width 588 height 37
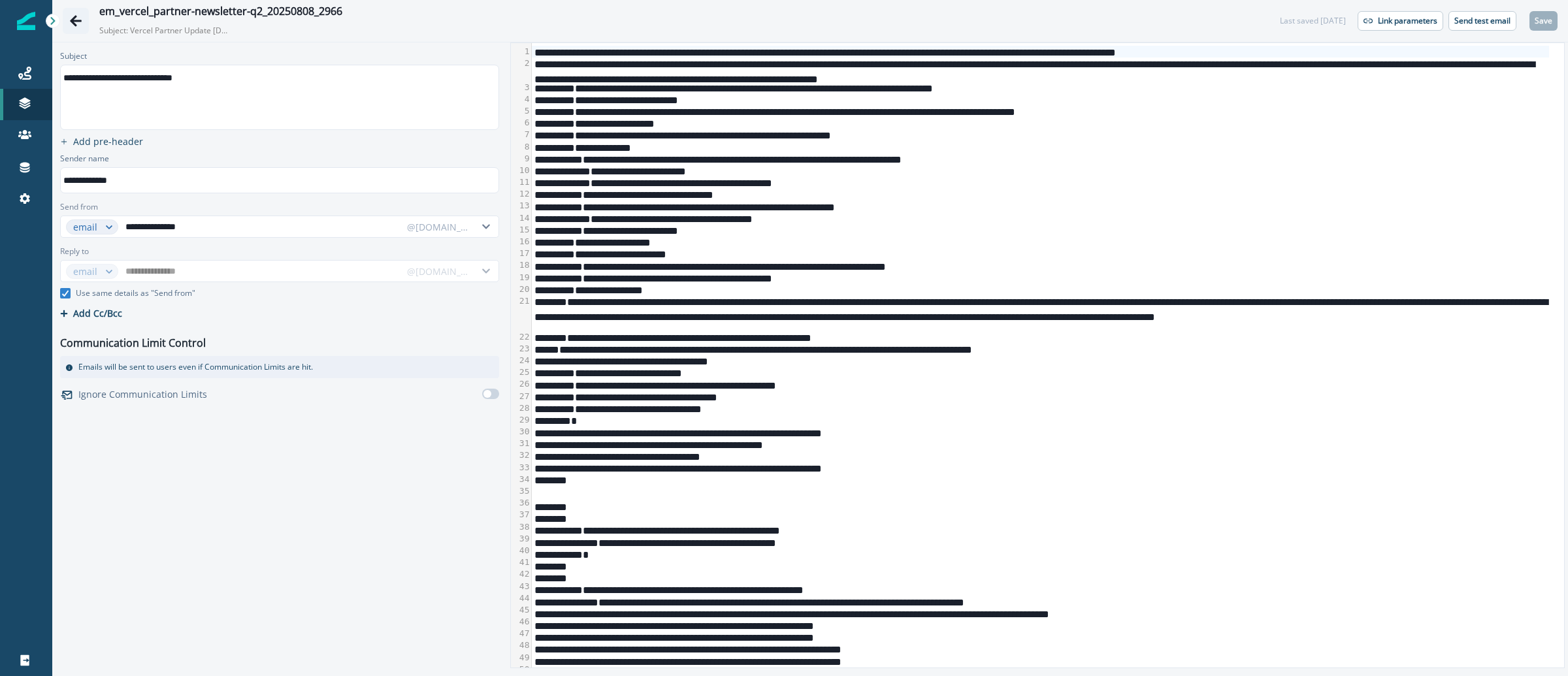
click at [87, 19] on button "Go back" at bounding box center [76, 21] width 26 height 26
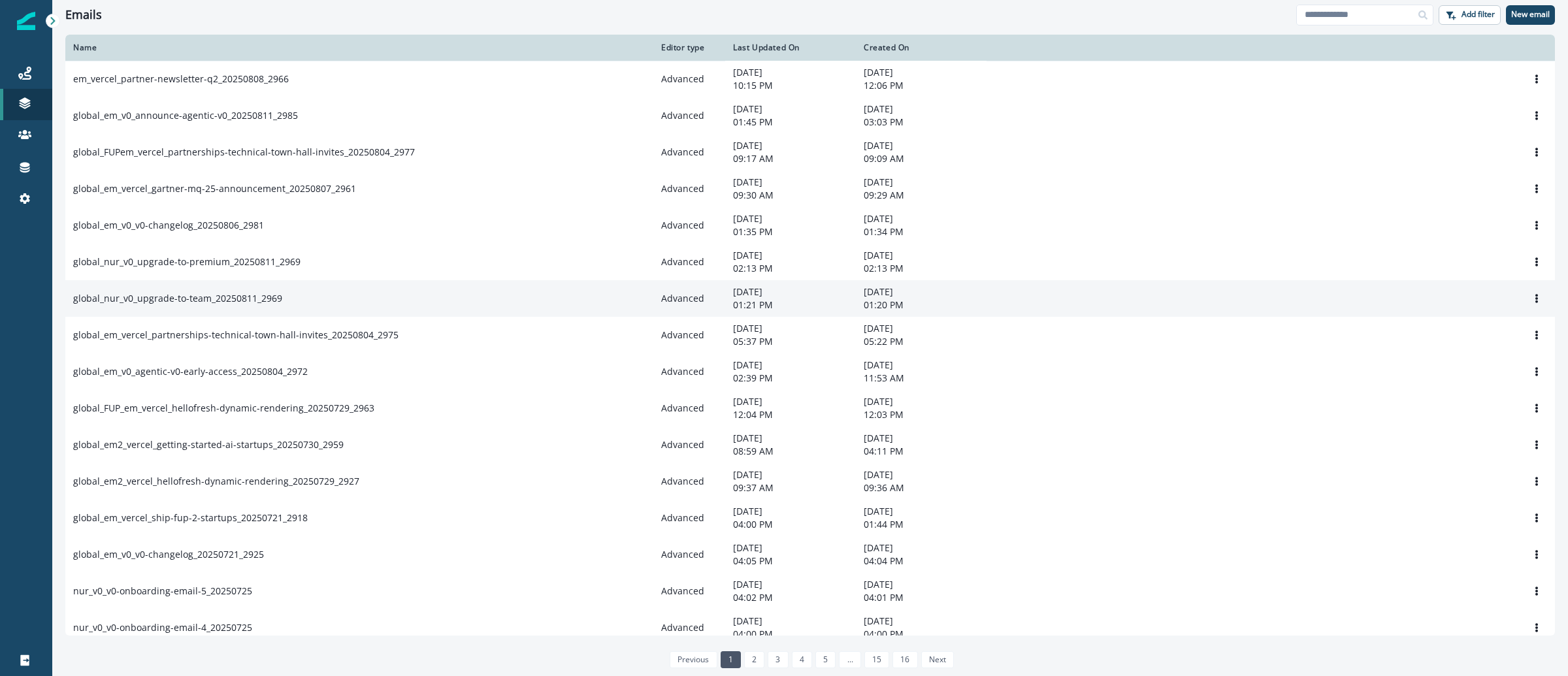
click at [198, 296] on p "global_nur_v0_upgrade-to-team_20250811_2969" at bounding box center [178, 299] width 209 height 13
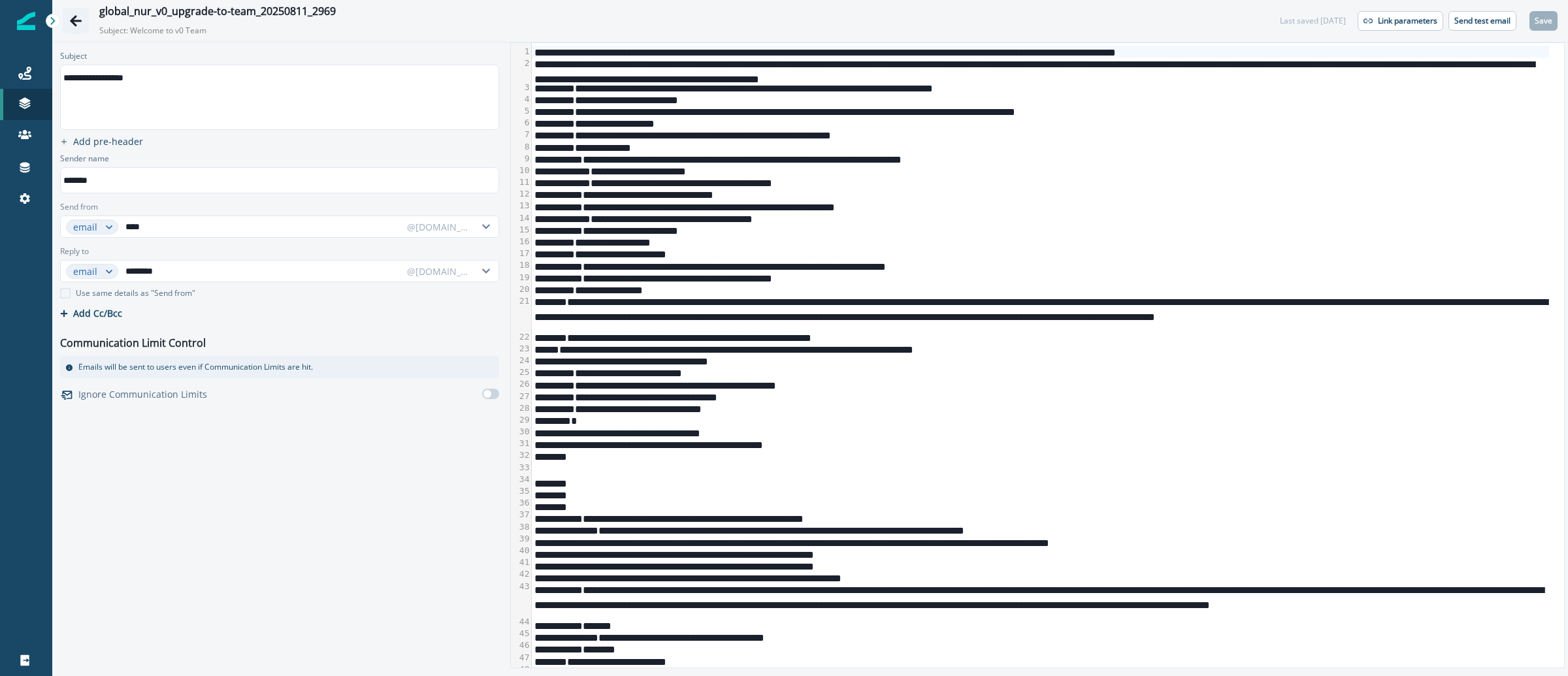
click at [80, 20] on icon "Go back" at bounding box center [76, 21] width 12 height 11
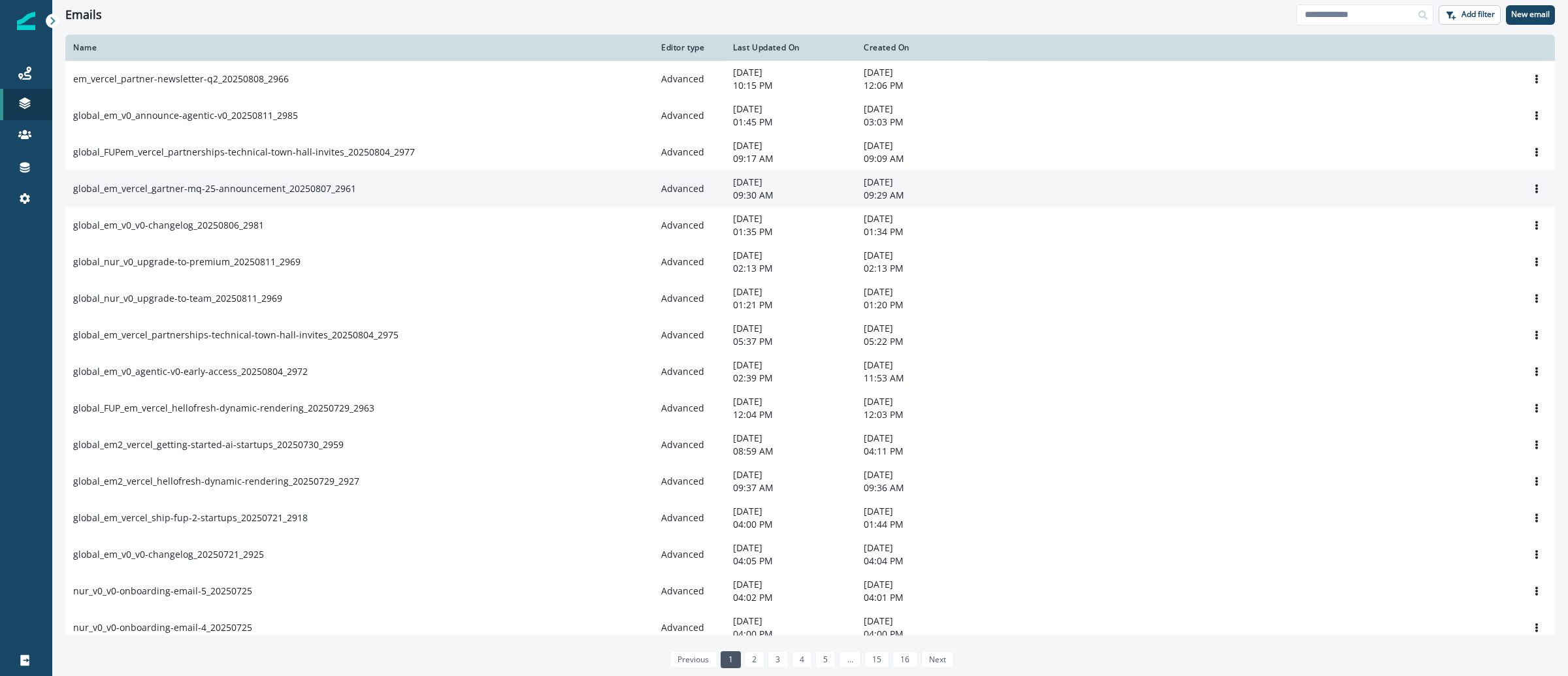
click at [201, 199] on td "global_em_vercel_gartner-mq-25-announcement_20250807_2961" at bounding box center [359, 189] width 588 height 37
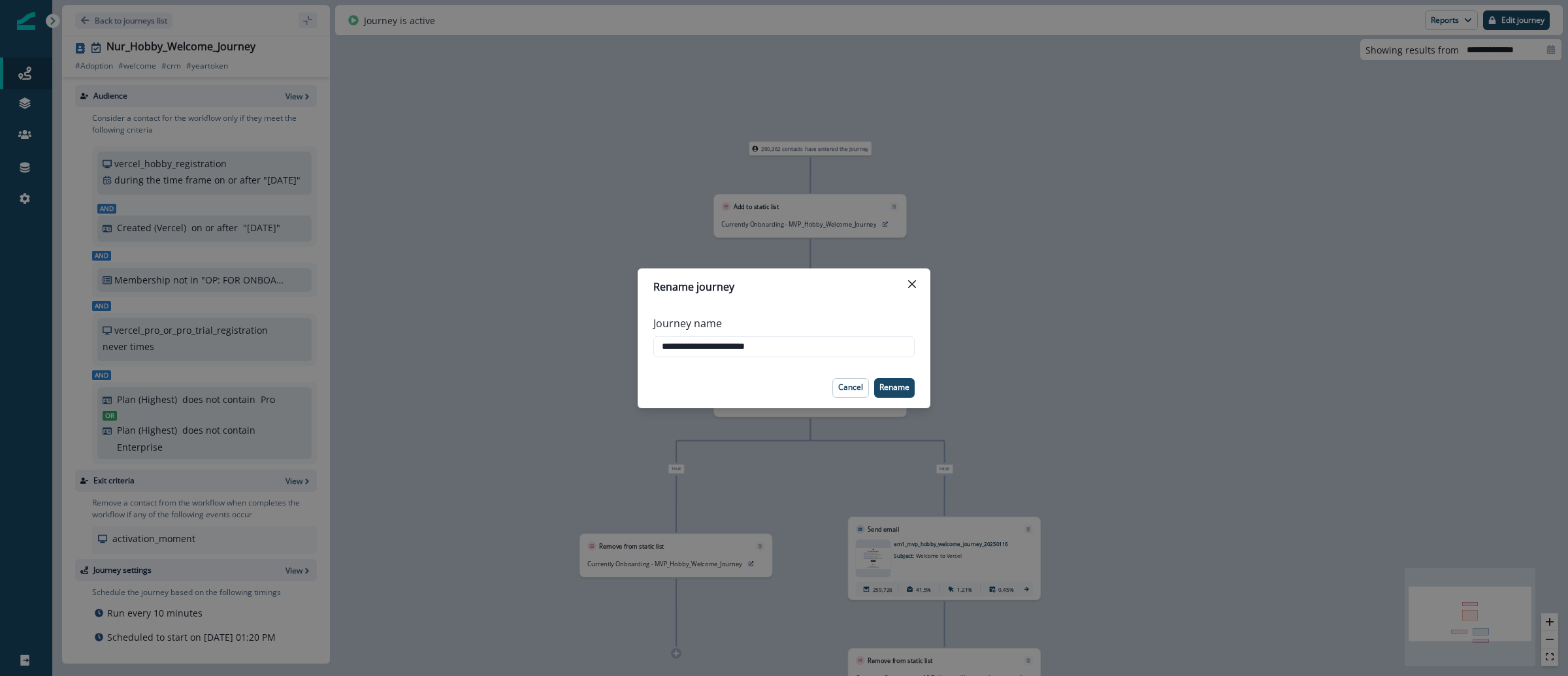
click at [1272, 147] on div "**********" at bounding box center [784, 338] width 1568 height 676
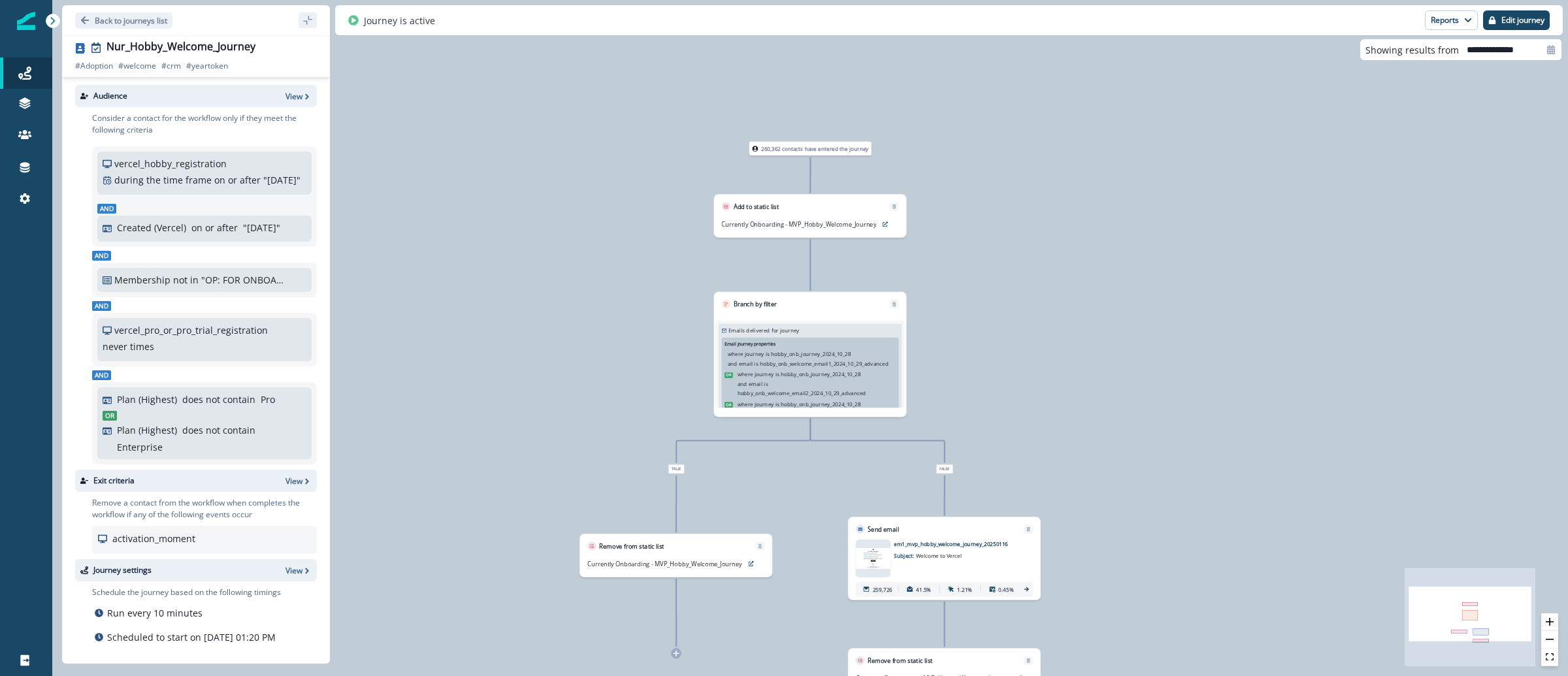
click at [28, 23] on img at bounding box center [25, 21] width 18 height 18
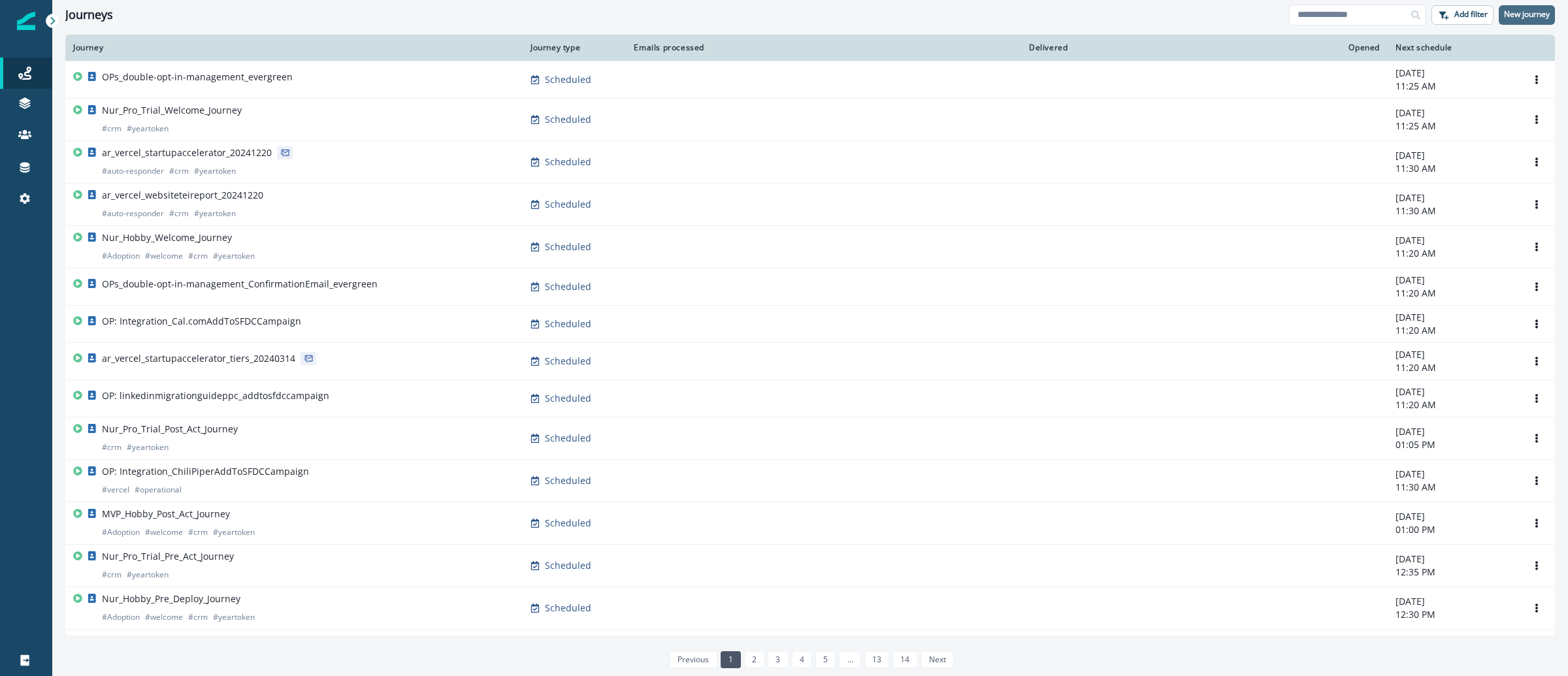
click at [1516, 18] on p "New journey" at bounding box center [1526, 14] width 45 height 9
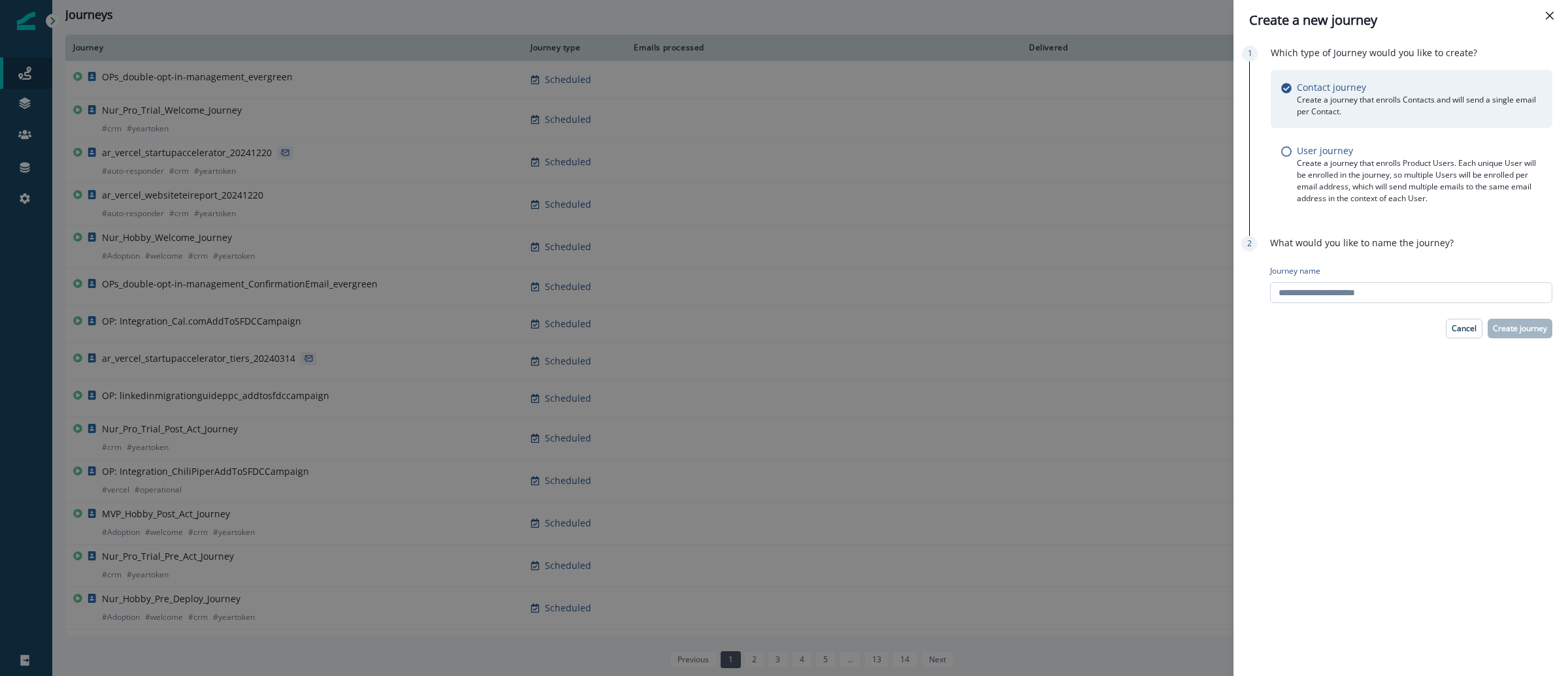
click at [1370, 299] on input "Journey name" at bounding box center [1411, 292] width 282 height 21
paste input "**********"
type input "**********"
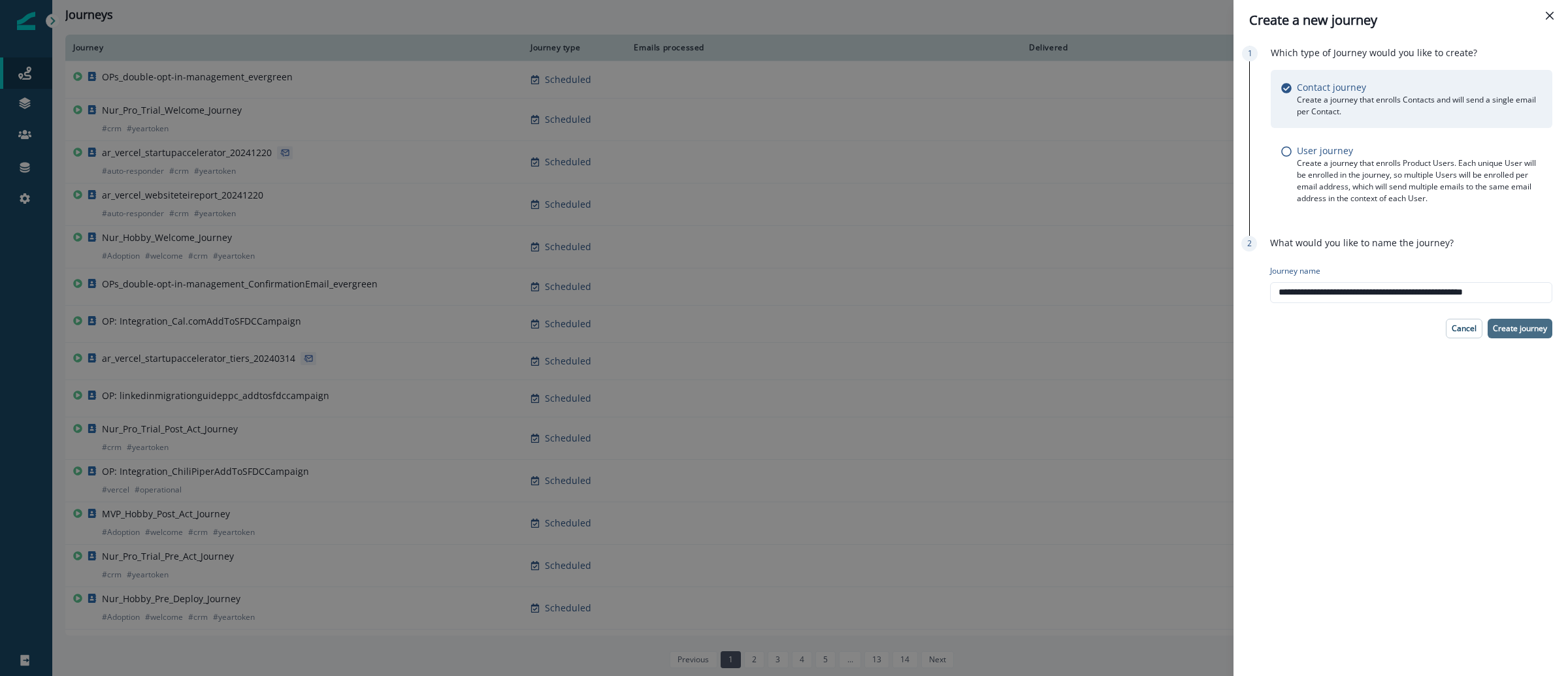
click at [1519, 331] on p "Create journey" at bounding box center [1520, 328] width 54 height 9
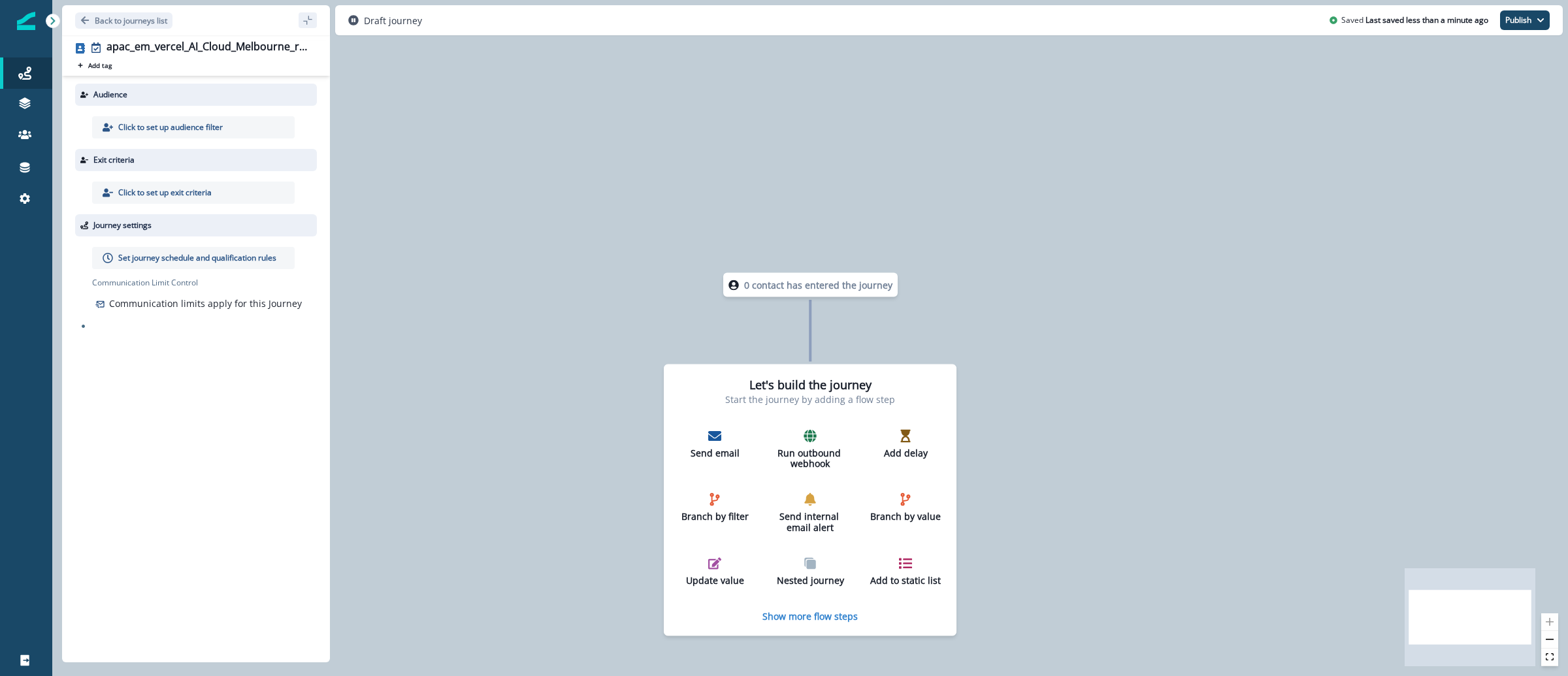
click at [160, 127] on p "Click to set up audience filter" at bounding box center [170, 127] width 104 height 12
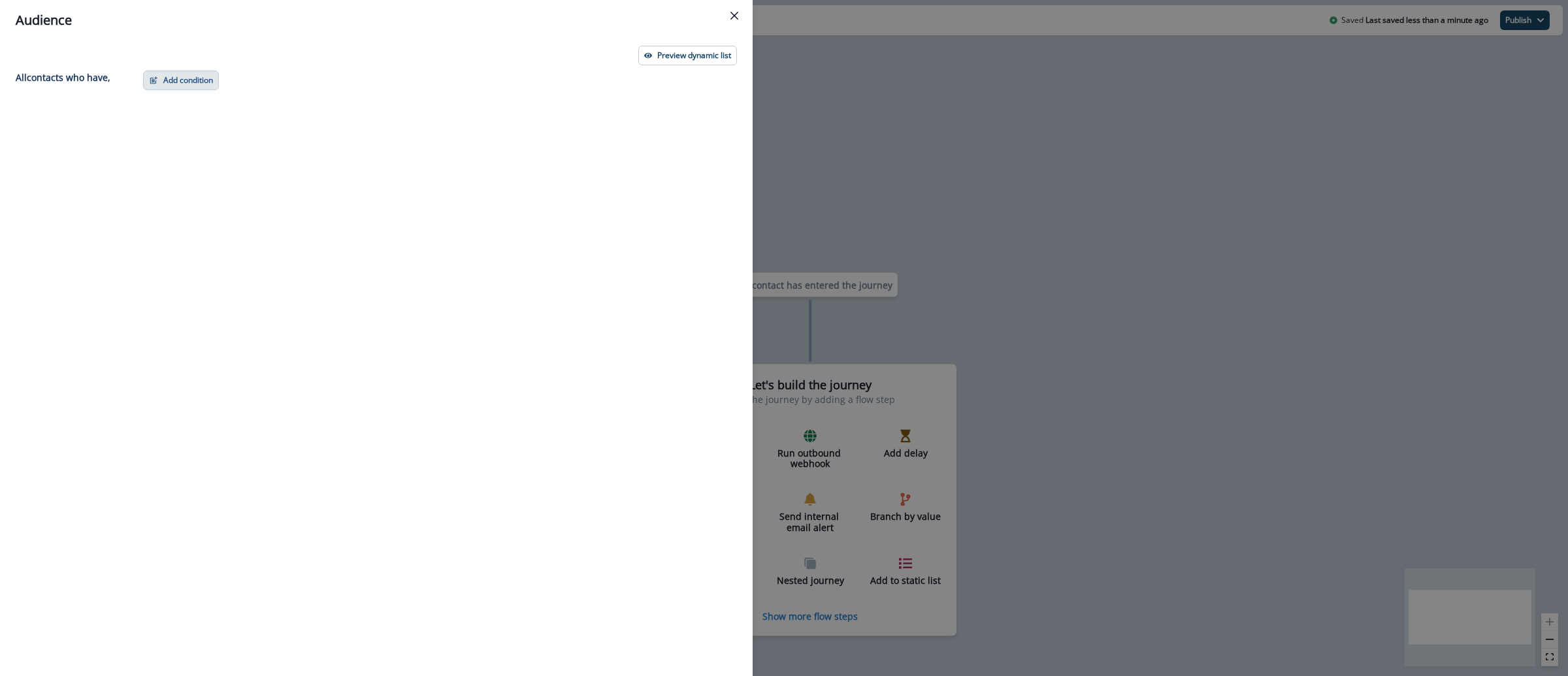
click at [209, 83] on button "Add condition" at bounding box center [181, 80] width 76 height 20
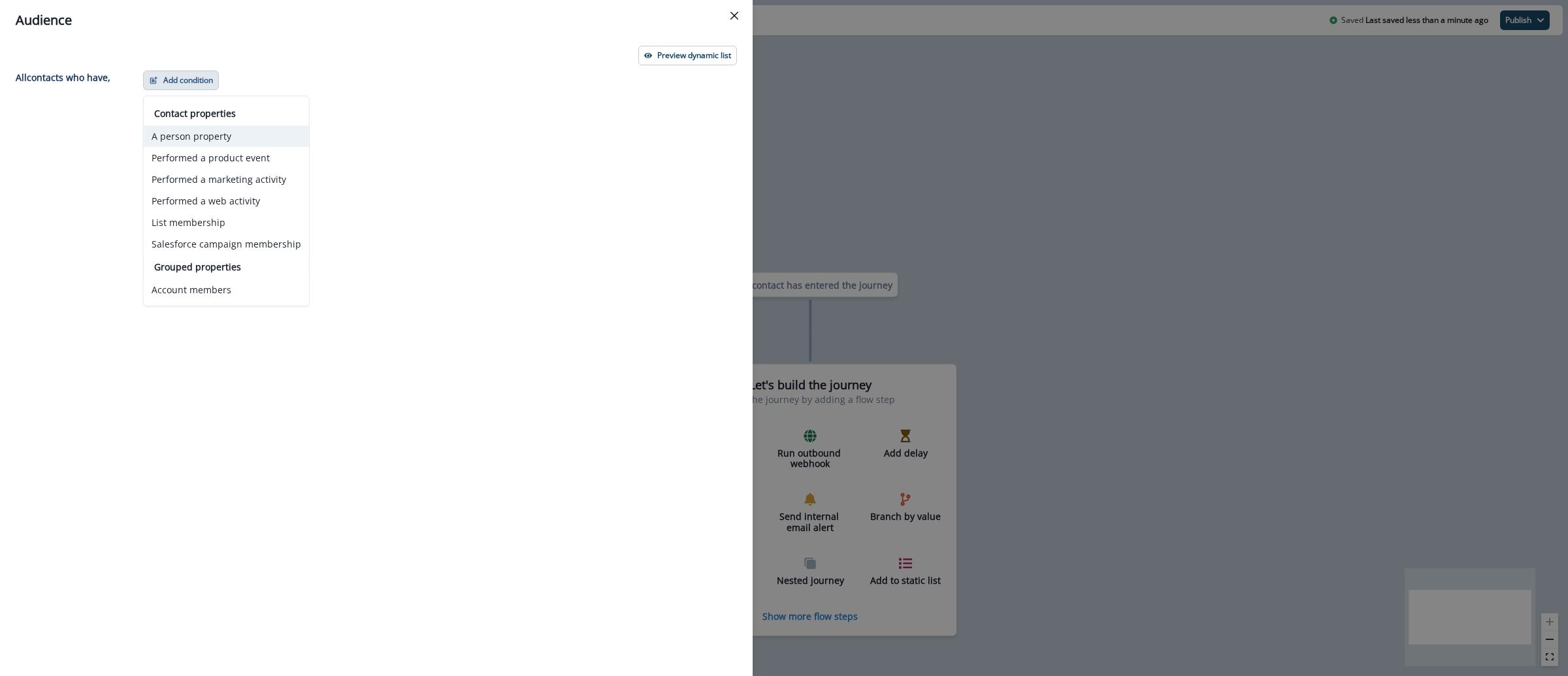
click at [256, 140] on button "A person property" at bounding box center [225, 135] width 165 height 21
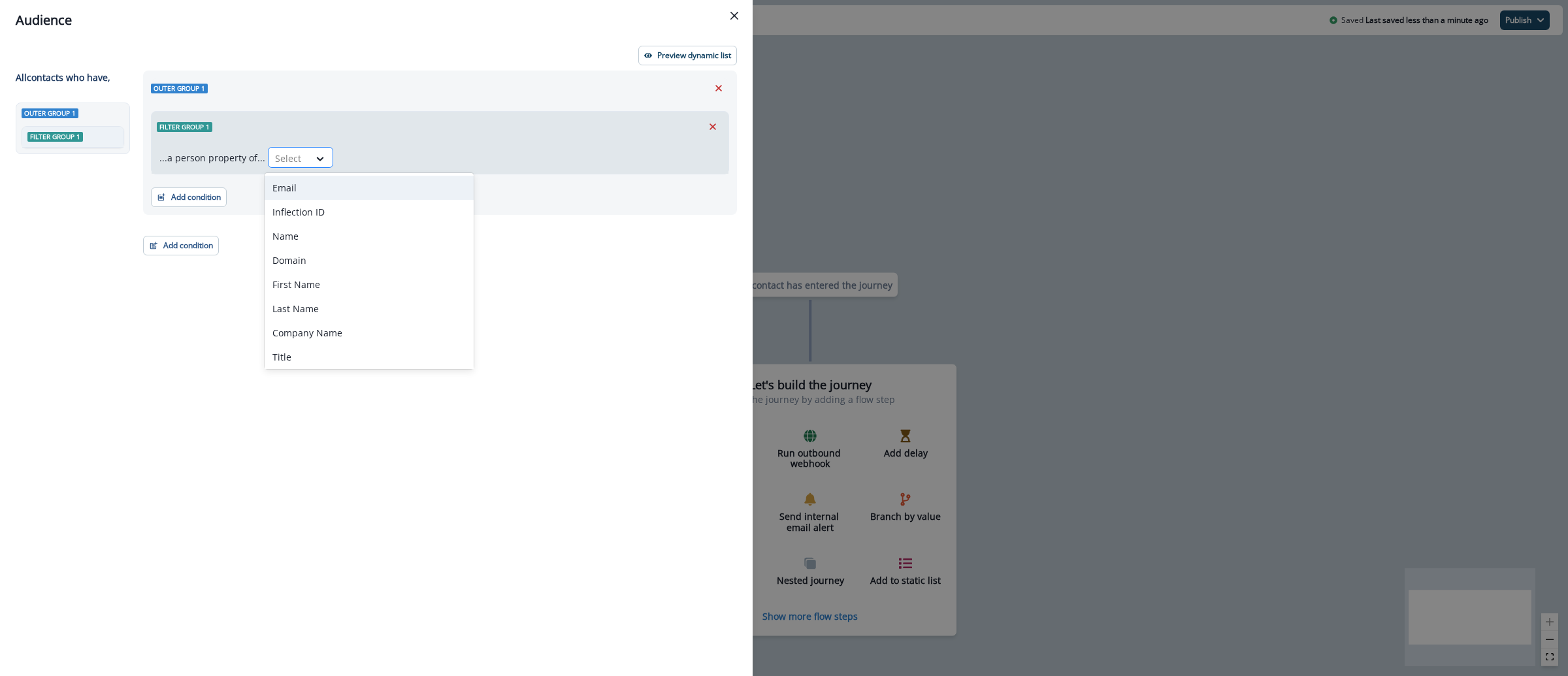
click at [295, 158] on div at bounding box center [288, 158] width 27 height 16
type input "*****"
click at [287, 189] on div "Title" at bounding box center [300, 188] width 72 height 24
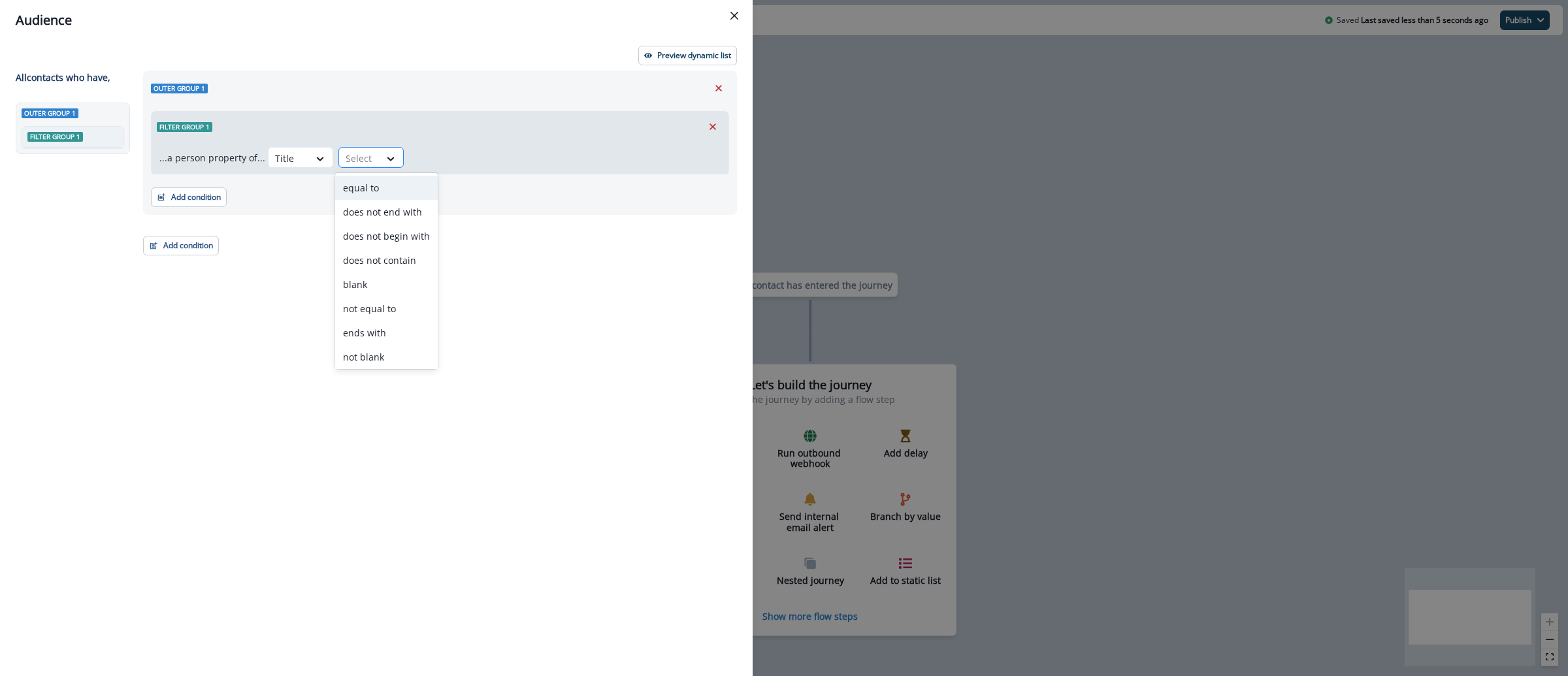
click at [358, 155] on div at bounding box center [359, 158] width 27 height 16
type input "*"
click at [372, 209] on div "contains" at bounding box center [380, 212] width 89 height 24
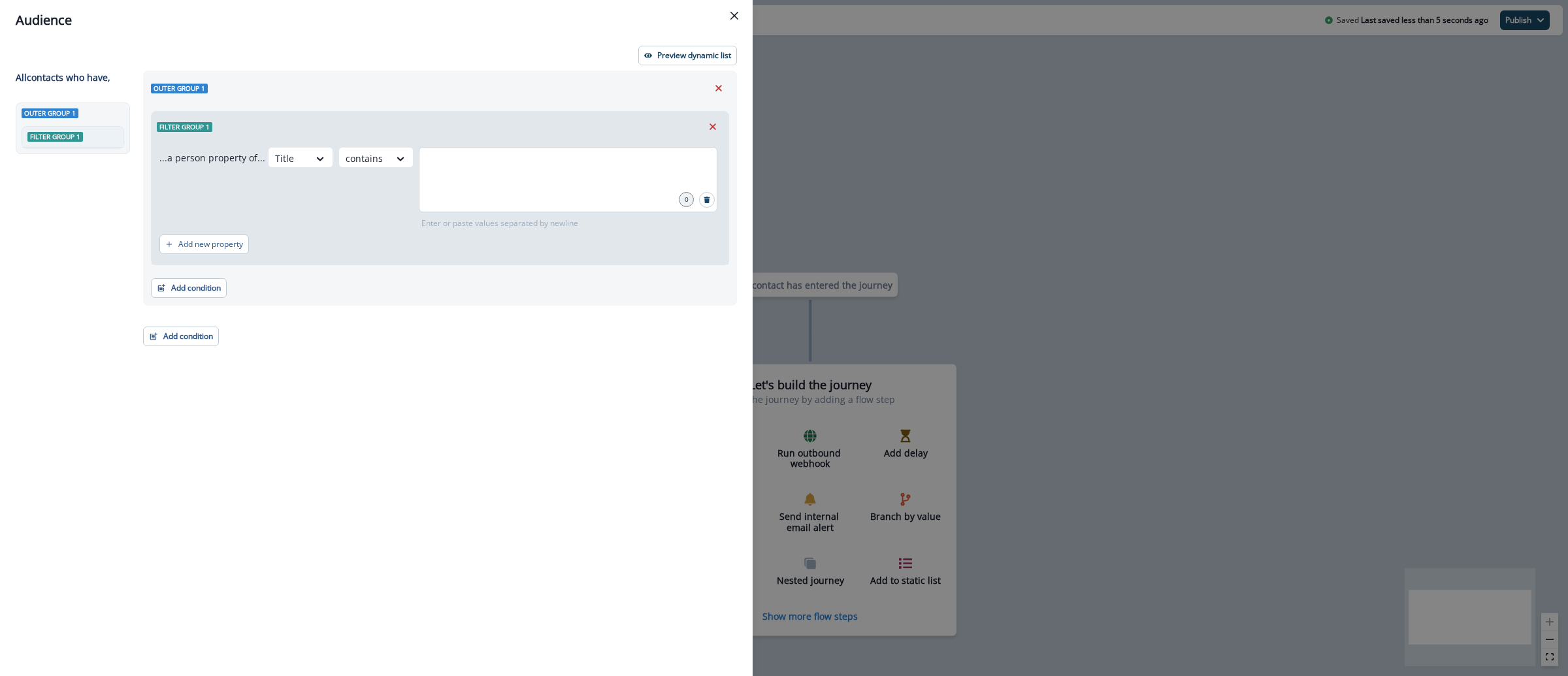
click at [477, 178] on div at bounding box center [568, 179] width 299 height 65
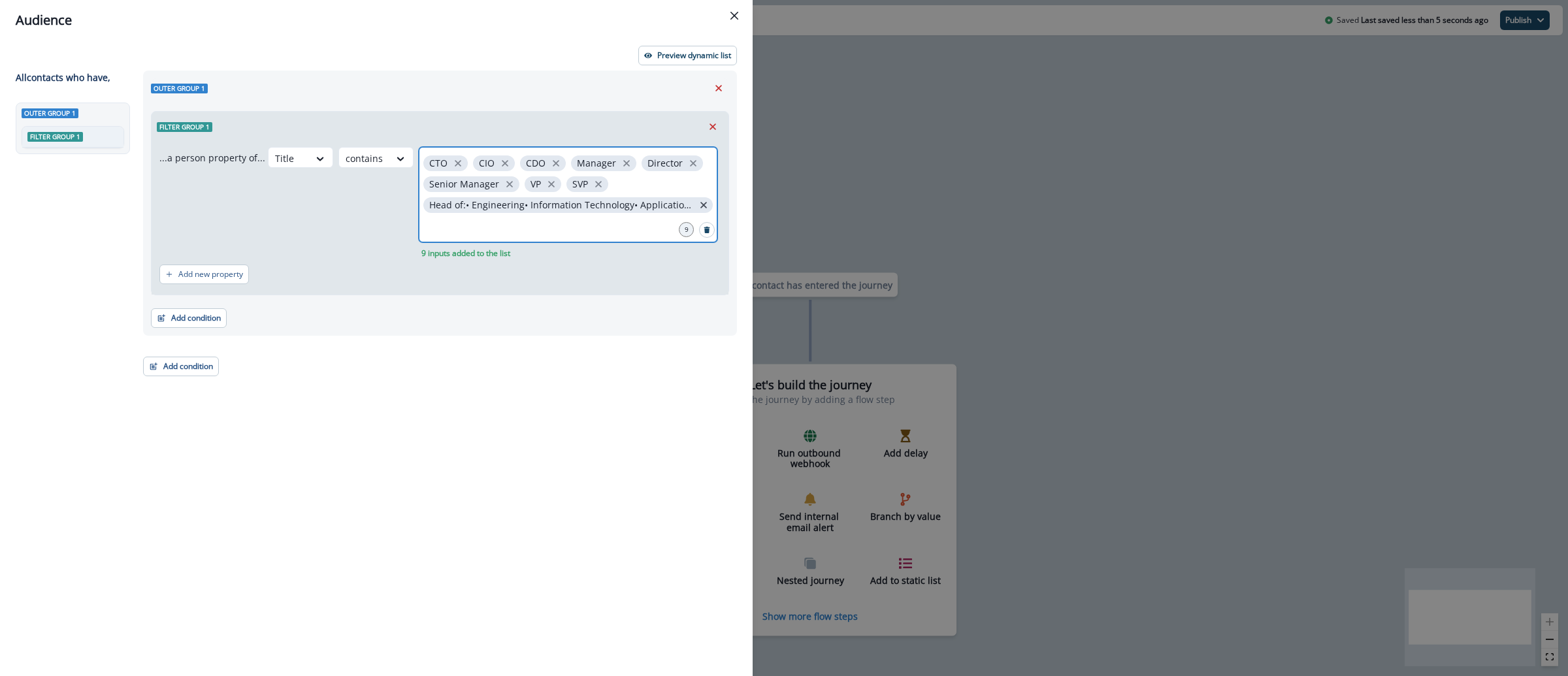
click at [702, 204] on icon "close" at bounding box center [704, 205] width 6 height 6
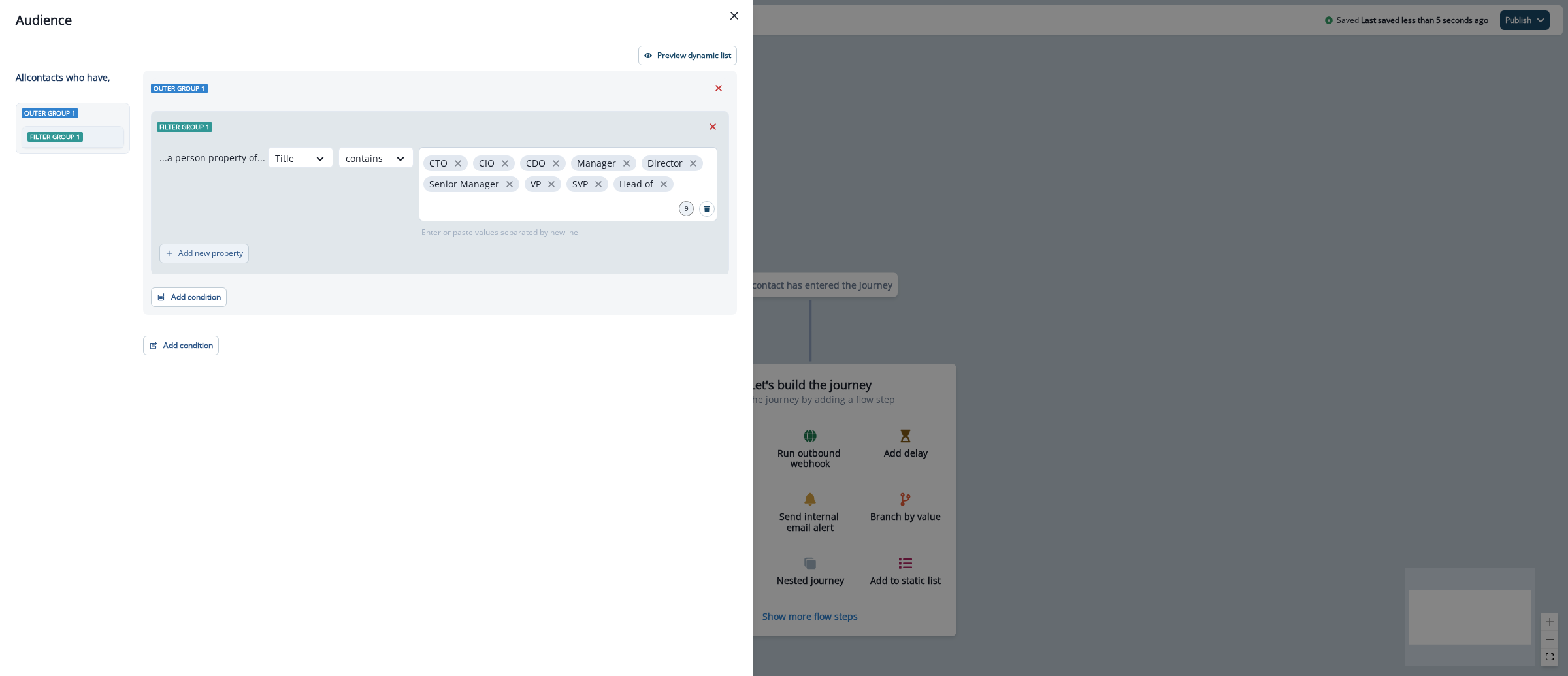
click at [201, 259] on button "Add new property" at bounding box center [204, 253] width 89 height 20
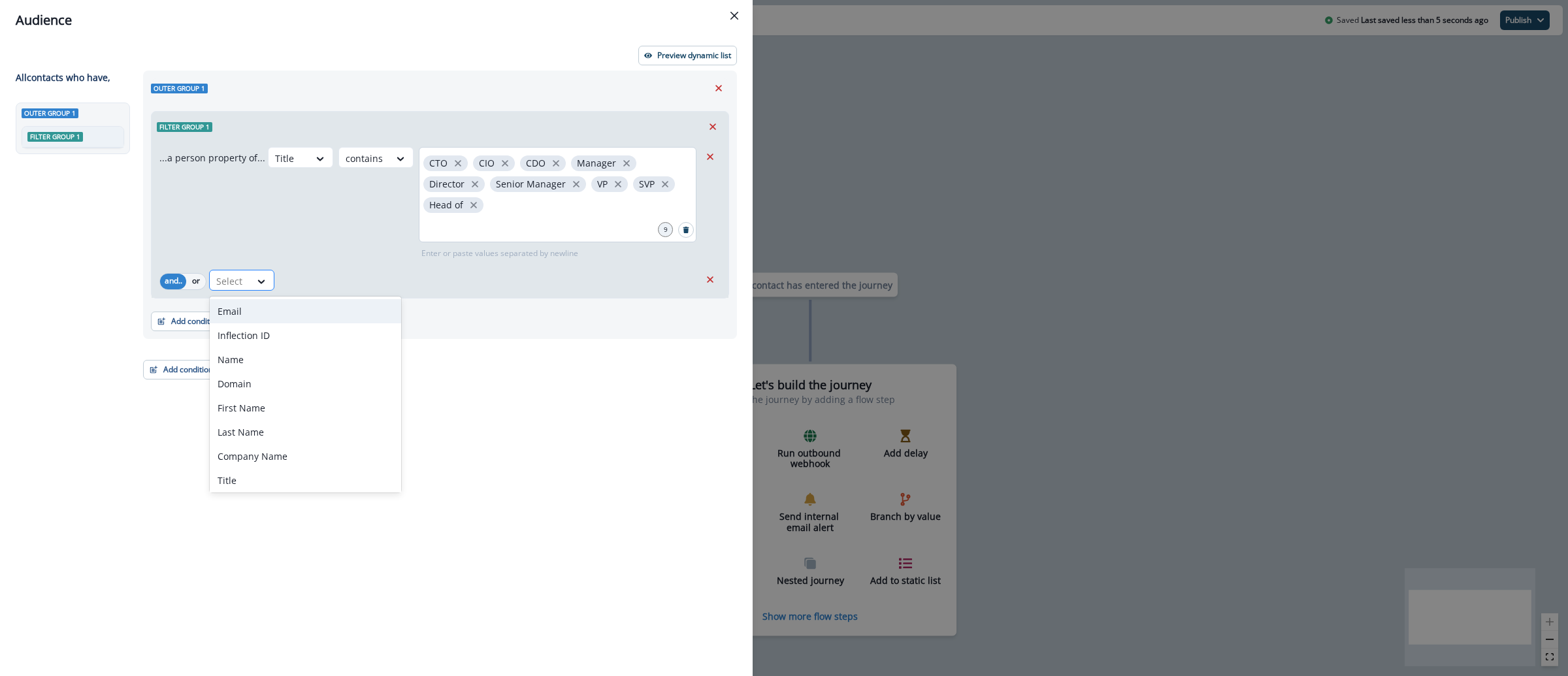
click at [231, 273] on div at bounding box center [229, 281] width 27 height 16
type input "*"
click at [241, 379] on div "Title" at bounding box center [305, 384] width 191 height 24
click at [296, 169] on div "Select" at bounding box center [288, 158] width 41 height 21
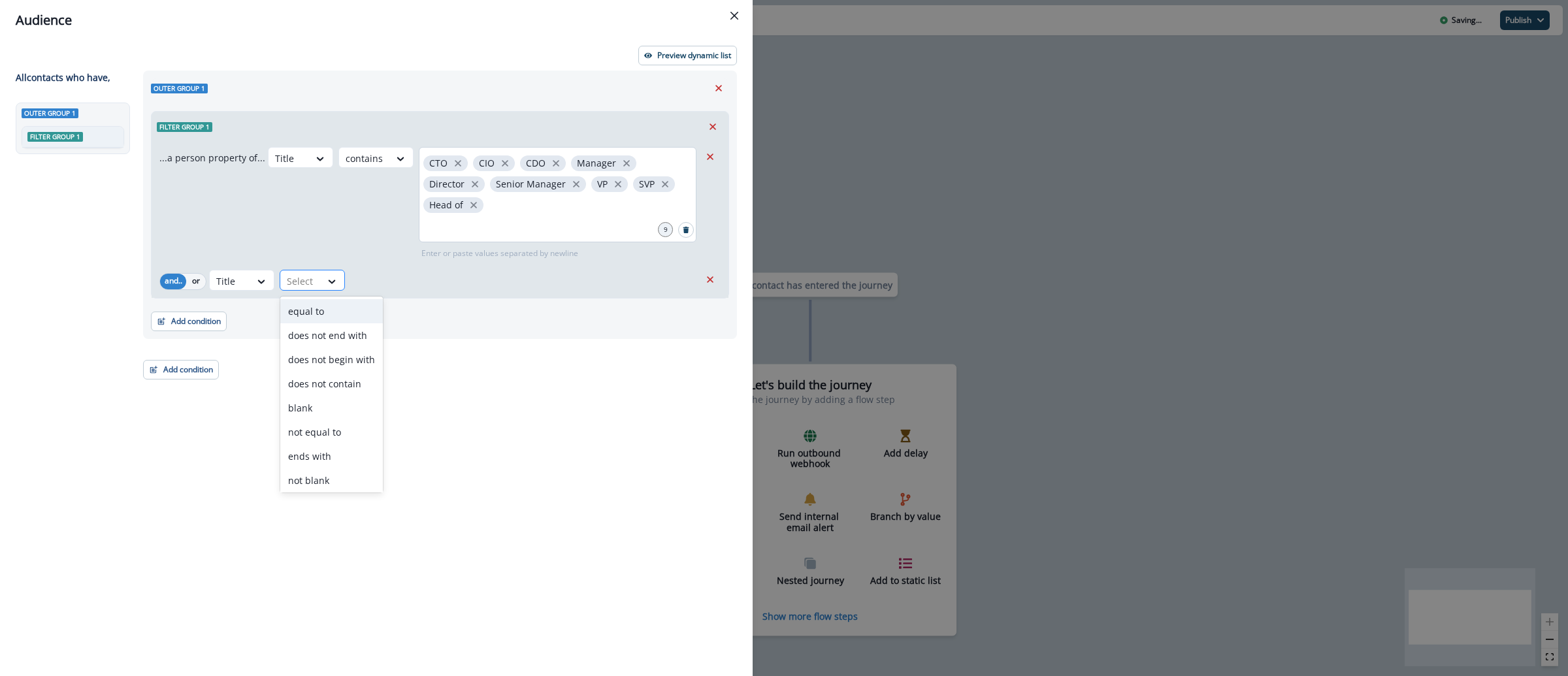
type input "*"
click at [339, 346] on div "contains" at bounding box center [325, 335] width 89 height 24
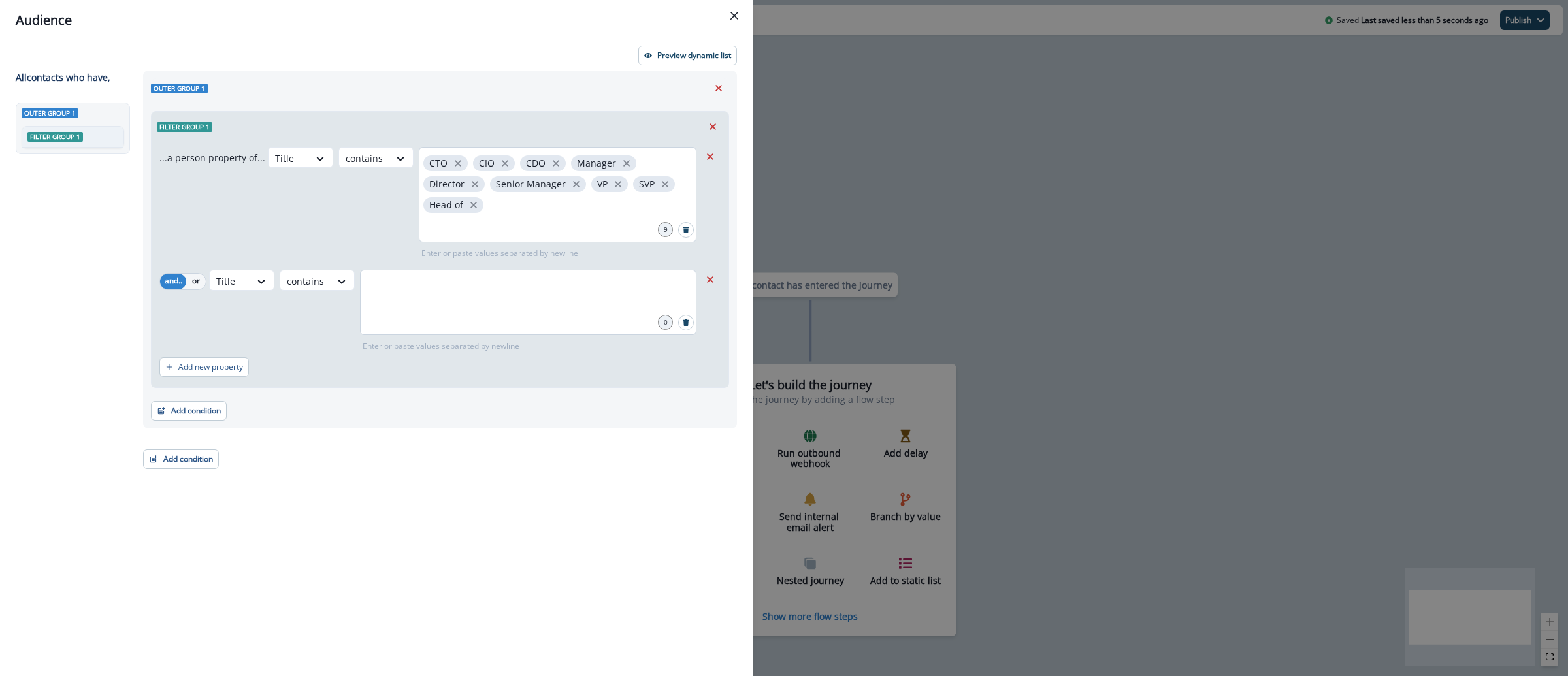
click at [455, 305] on div at bounding box center [528, 303] width 336 height 65
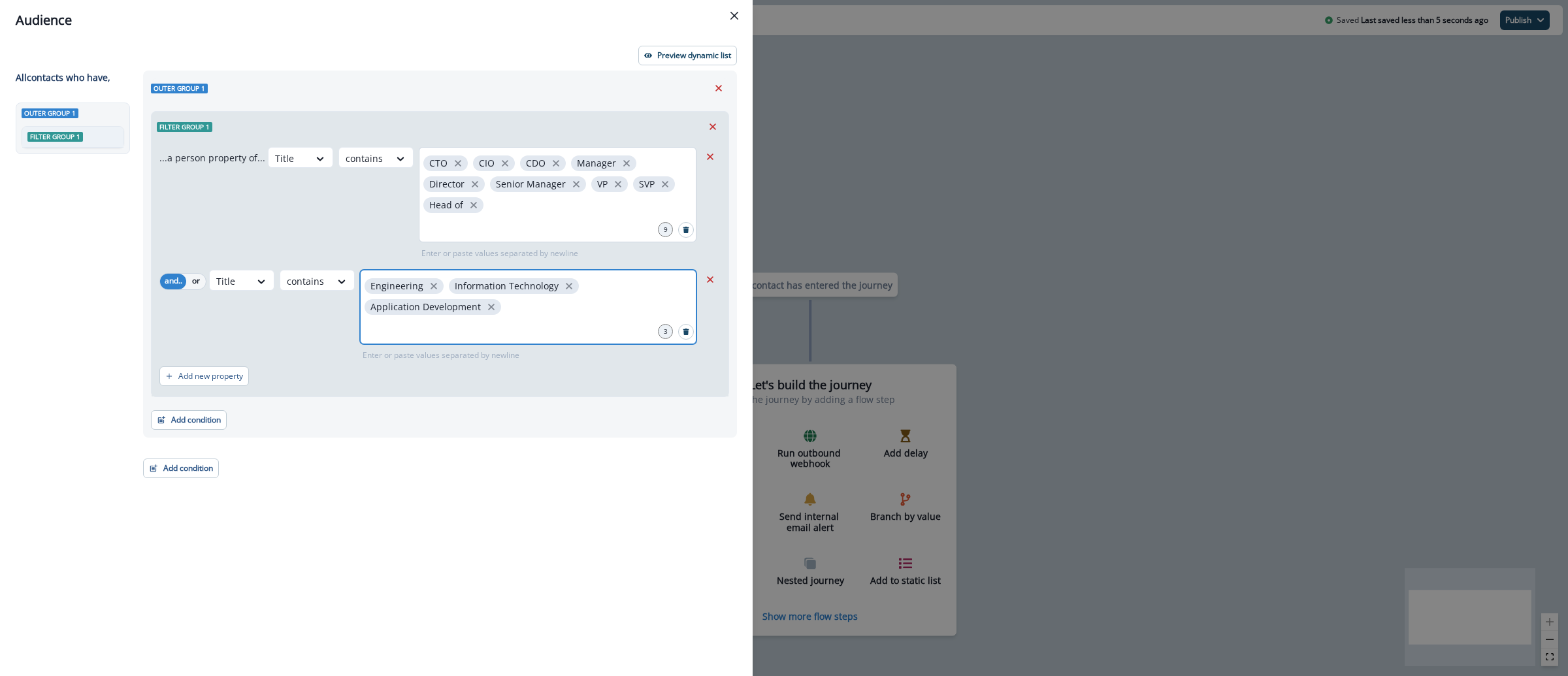
paste input "*"
type input "*********"
type input "**"
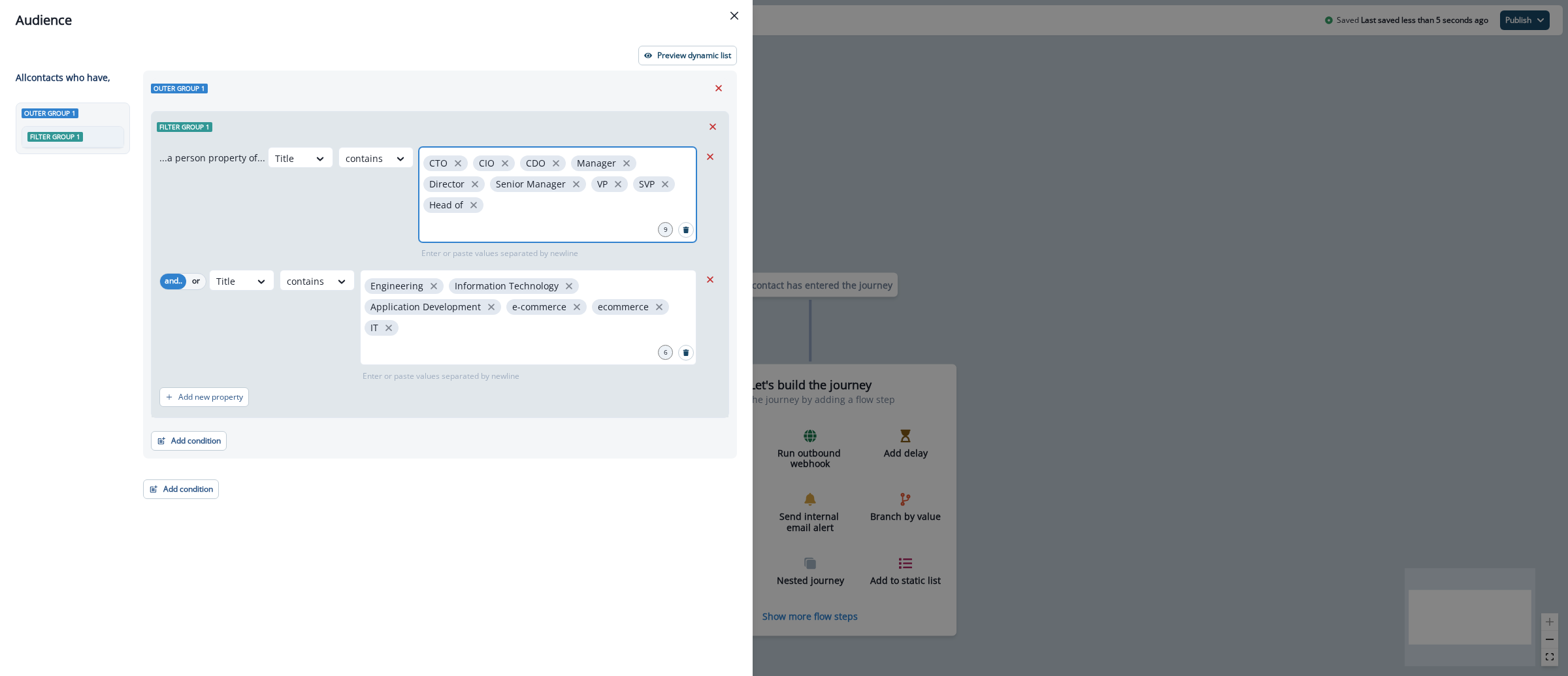
click at [517, 213] on input "text" at bounding box center [558, 225] width 274 height 26
type input "**********"
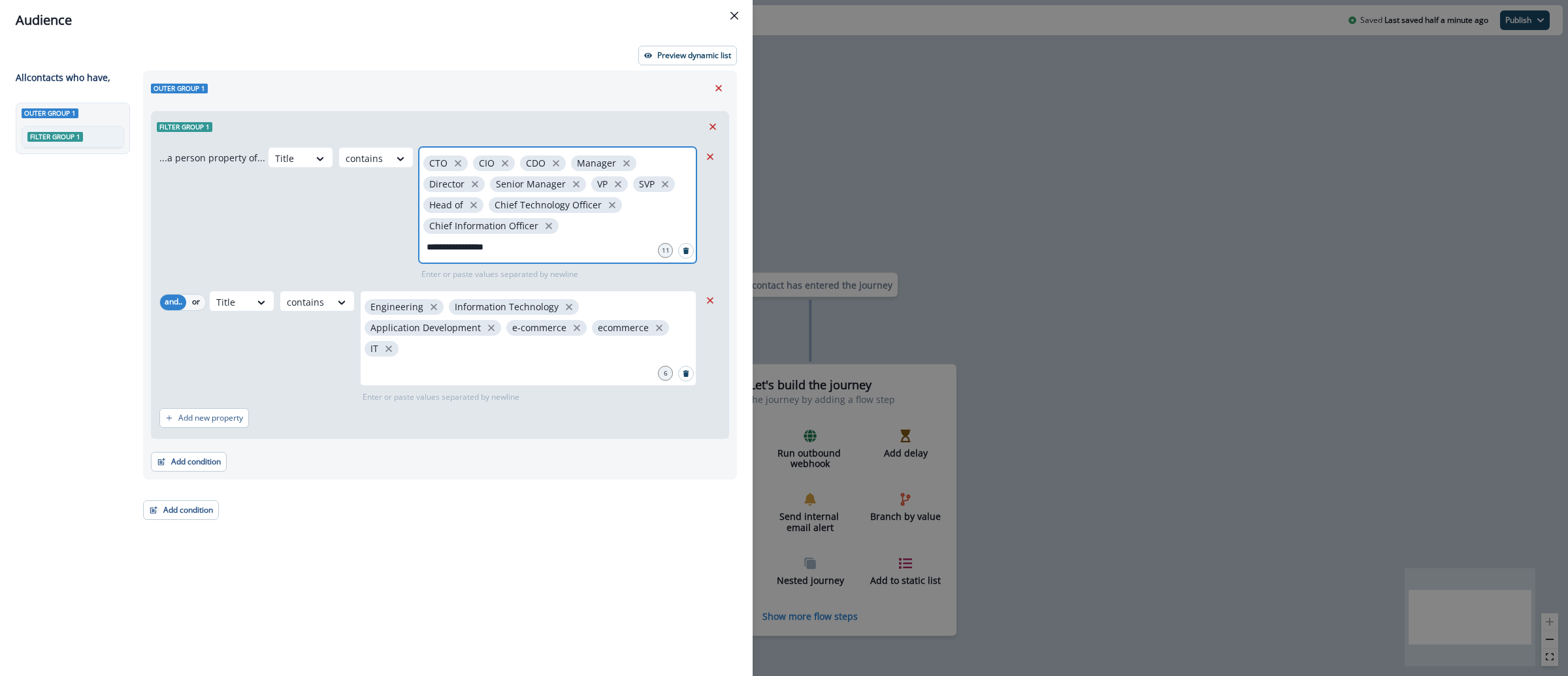
type input "**********"
click at [652, 229] on icon "close" at bounding box center [657, 225] width 12 height 12
type input "**********"
click at [208, 430] on div "Add new property" at bounding box center [440, 418] width 561 height 30
click at [209, 418] on p "Add new property" at bounding box center [210, 417] width 65 height 9
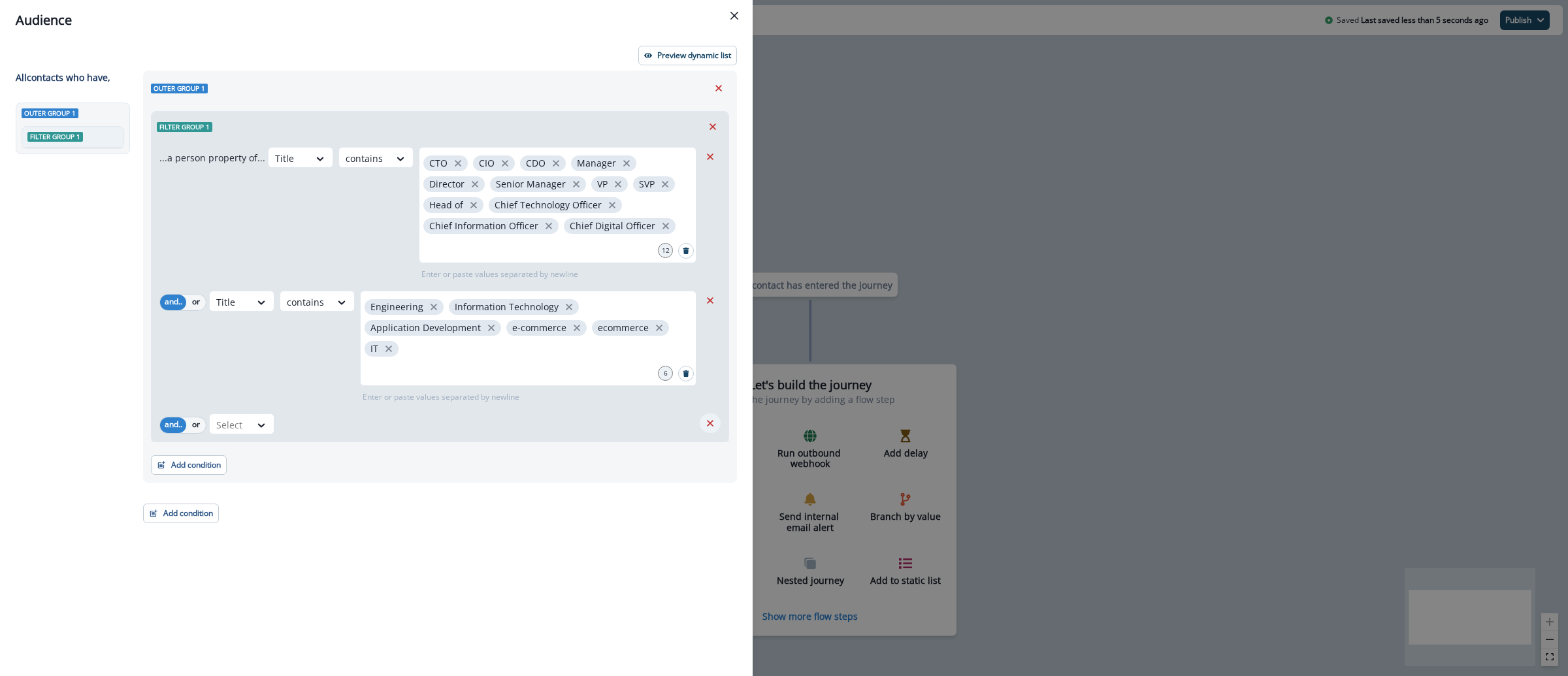
click at [704, 419] on icon "Remove" at bounding box center [710, 423] width 12 height 12
click at [183, 458] on button "Add condition" at bounding box center [188, 461] width 76 height 20
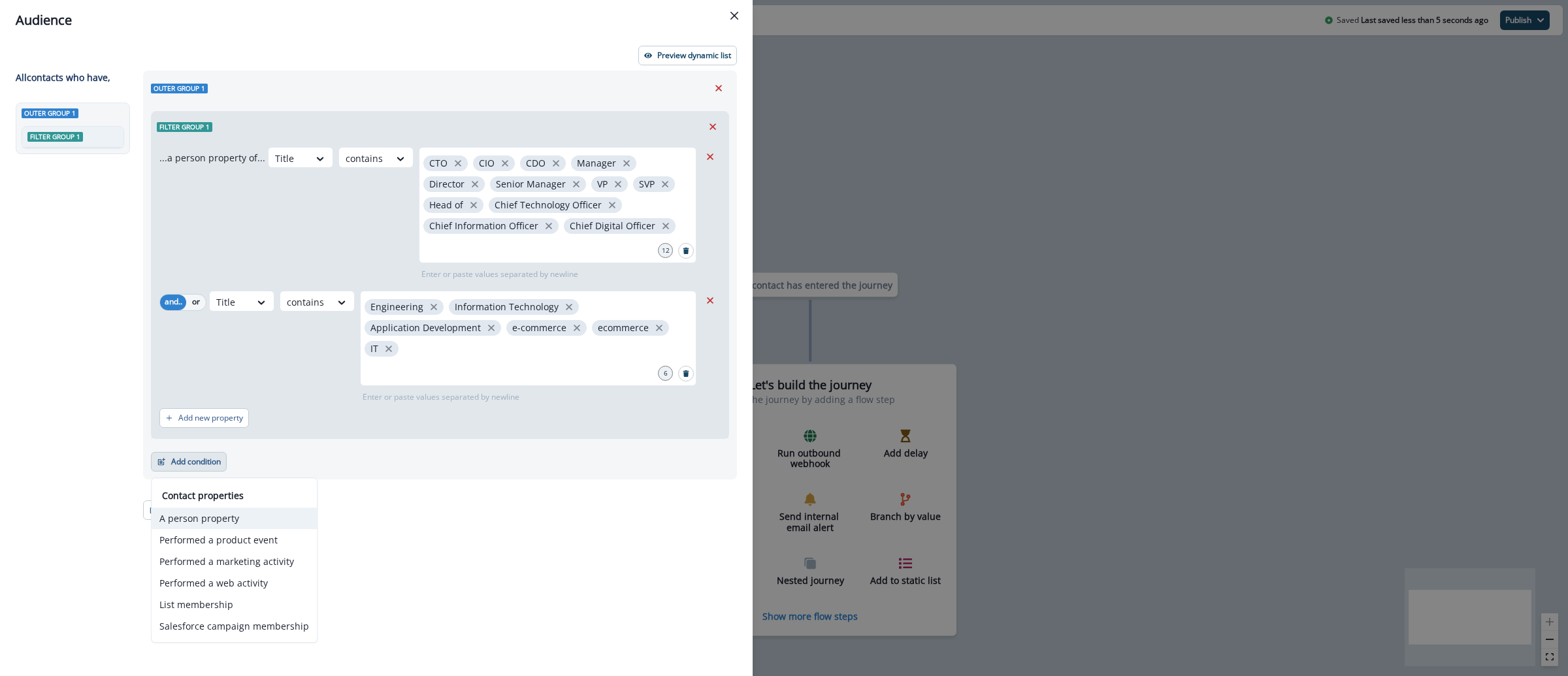
click at [228, 525] on button "A person property" at bounding box center [233, 518] width 165 height 21
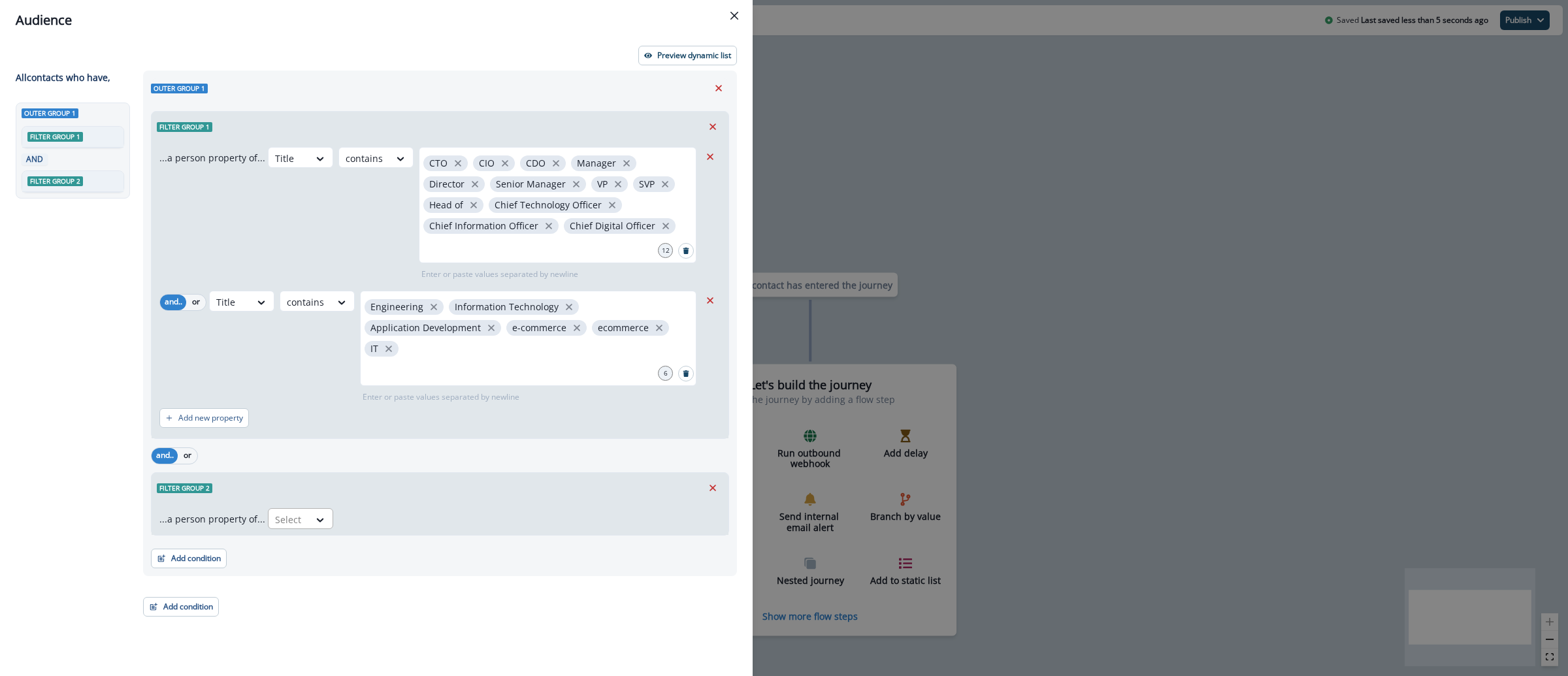
click at [287, 523] on div at bounding box center [288, 519] width 27 height 16
type input "****"
click at [307, 549] on div "City" at bounding box center [314, 549] width 100 height 24
click at [390, 519] on icon at bounding box center [390, 519] width 7 height 4
click at [401, 546] on div "equal to" at bounding box center [386, 549] width 103 height 24
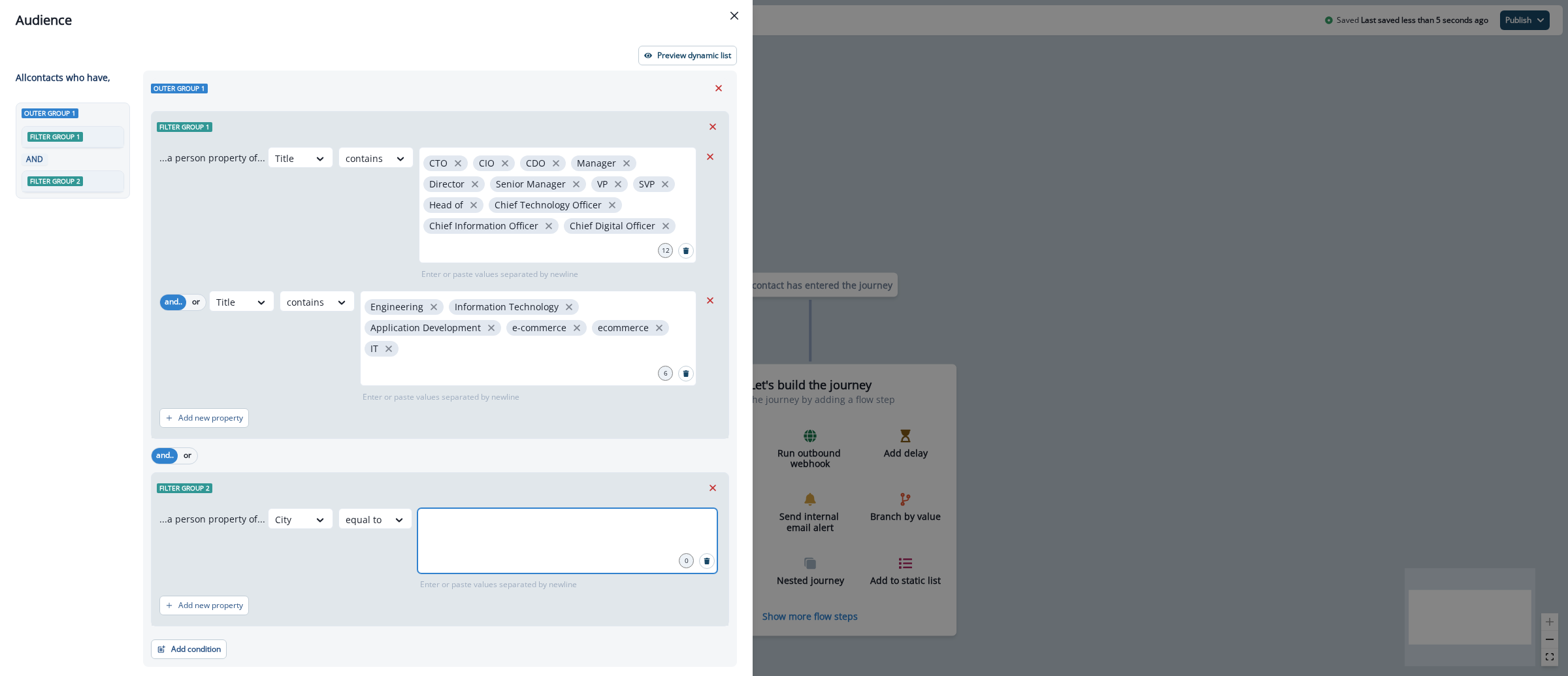
click at [465, 524] on input "text" at bounding box center [566, 524] width 296 height 26
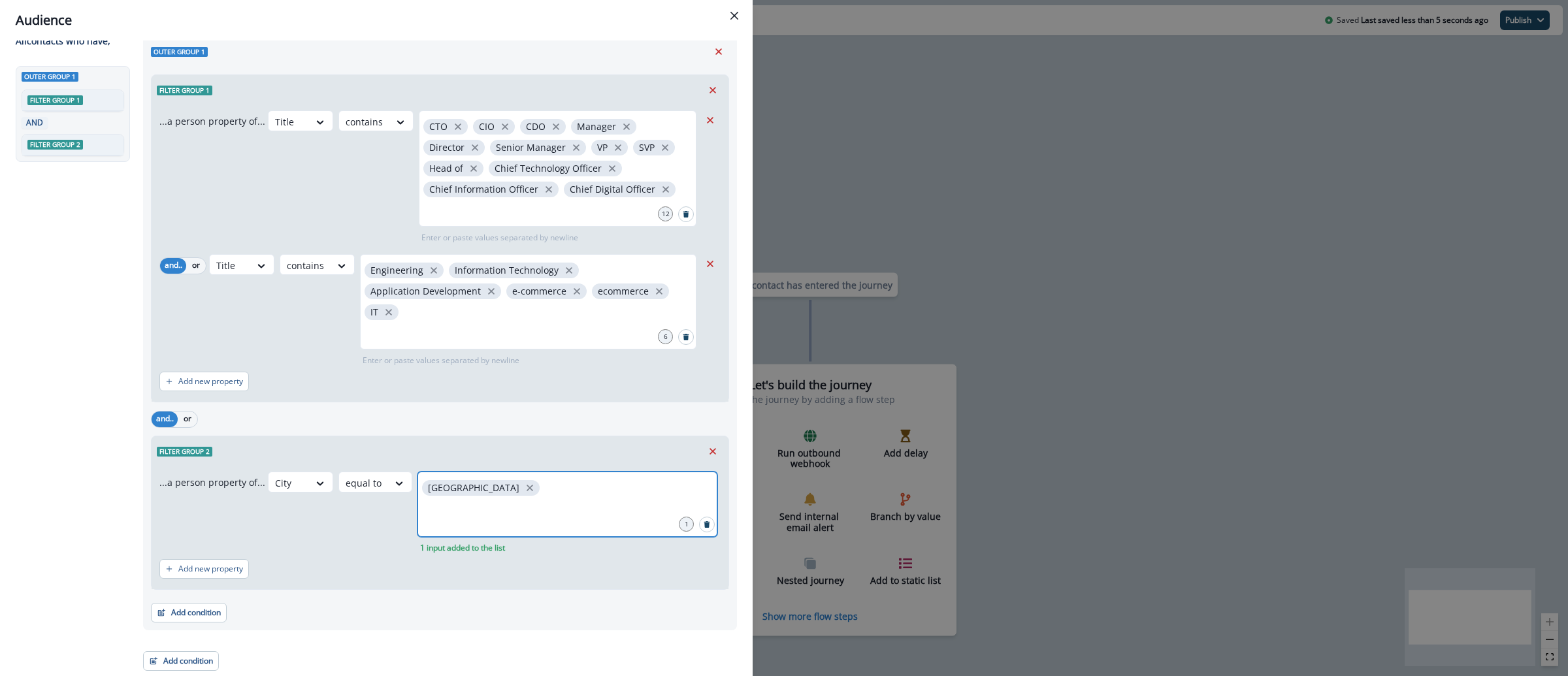
scroll to position [37, 0]
click at [209, 557] on div "Add new property" at bounding box center [440, 569] width 561 height 30
click at [210, 568] on p "Add new property" at bounding box center [210, 568] width 65 height 9
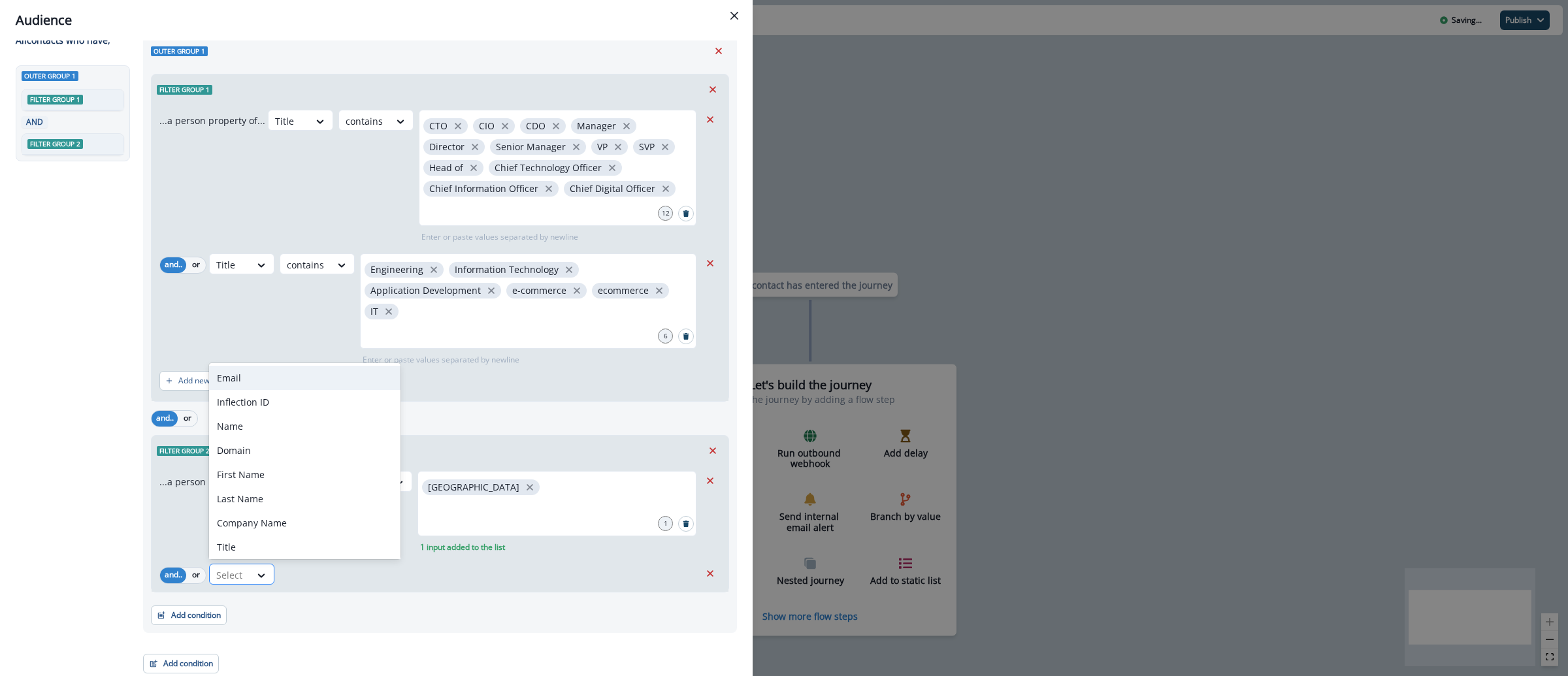
click at [248, 571] on div "Select" at bounding box center [229, 574] width 41 height 21
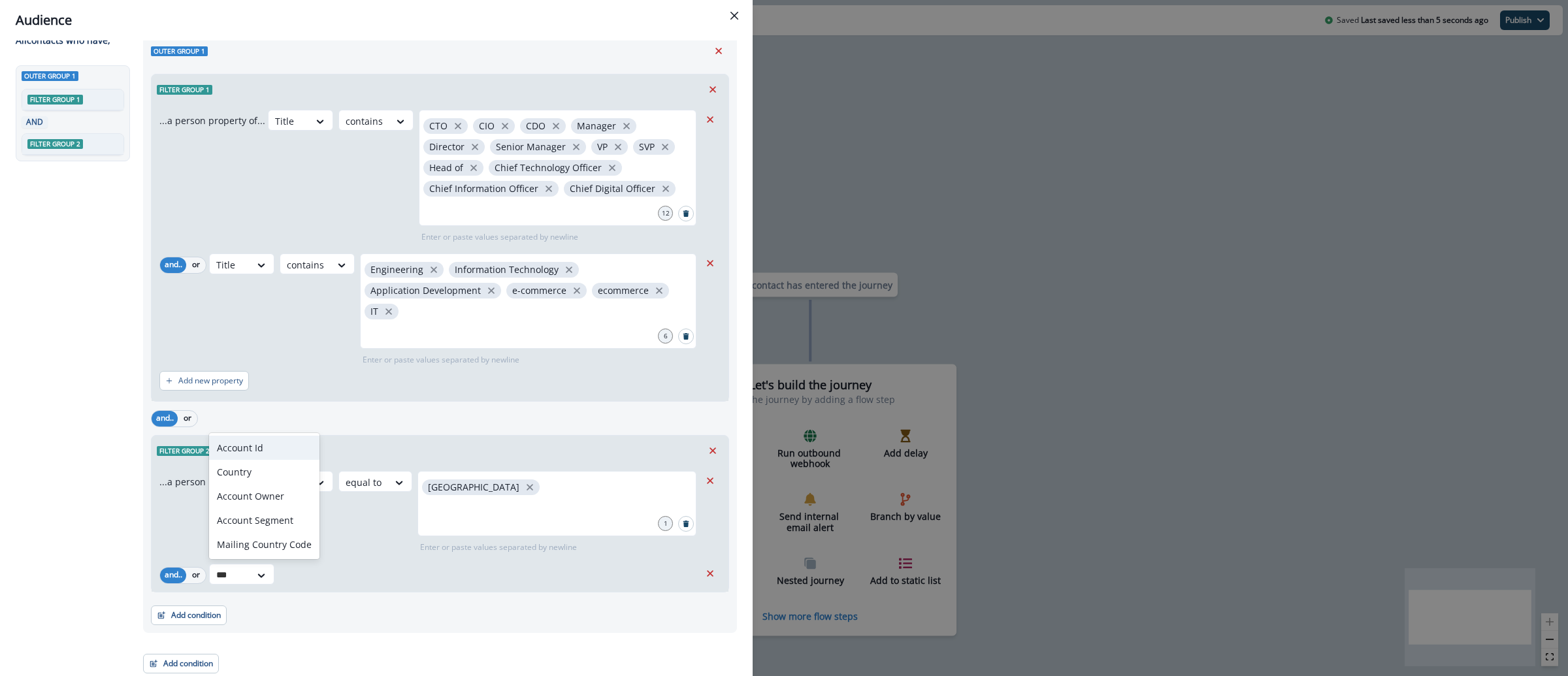
type input "****"
click at [269, 547] on div "Mailing Country Code" at bounding box center [264, 544] width 111 height 24
click at [394, 582] on icon at bounding box center [399, 575] width 12 height 13
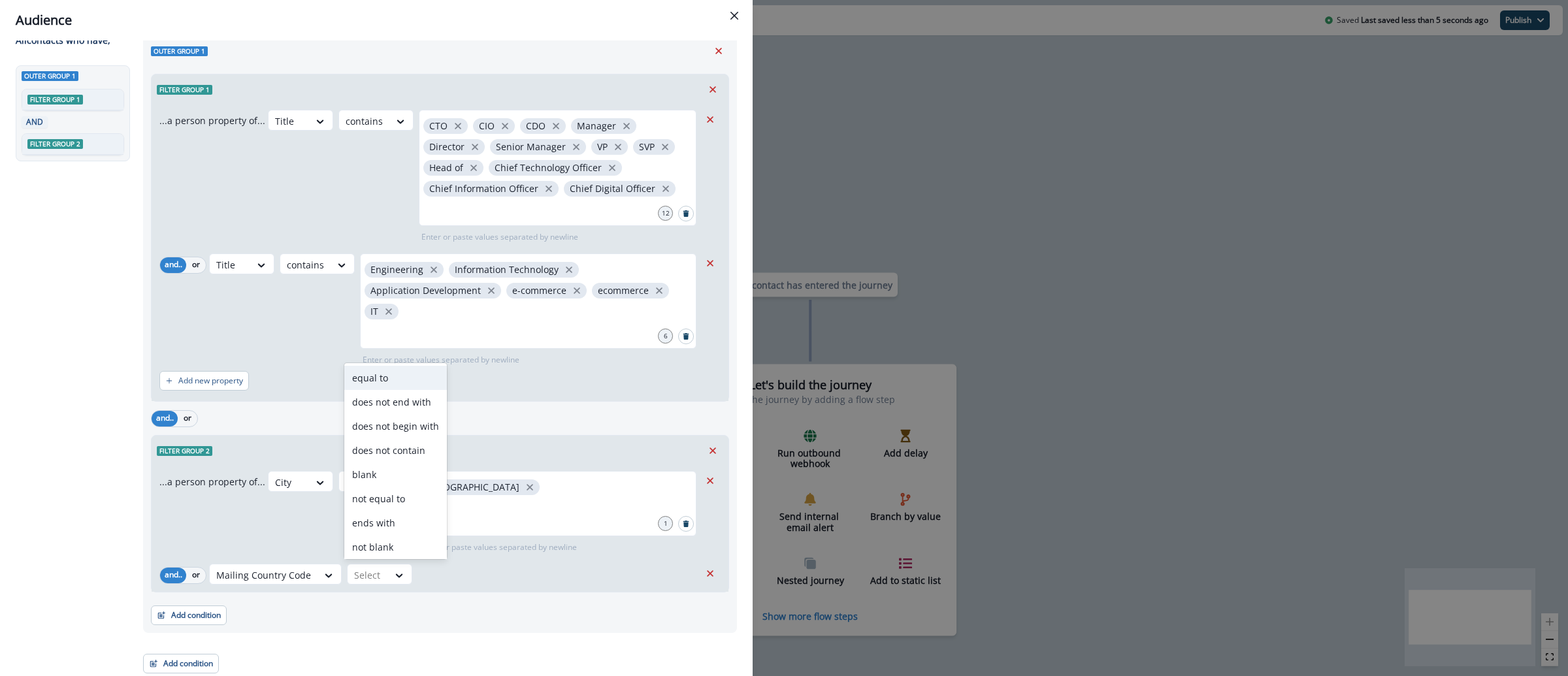
click at [366, 373] on div "equal to" at bounding box center [395, 377] width 103 height 24
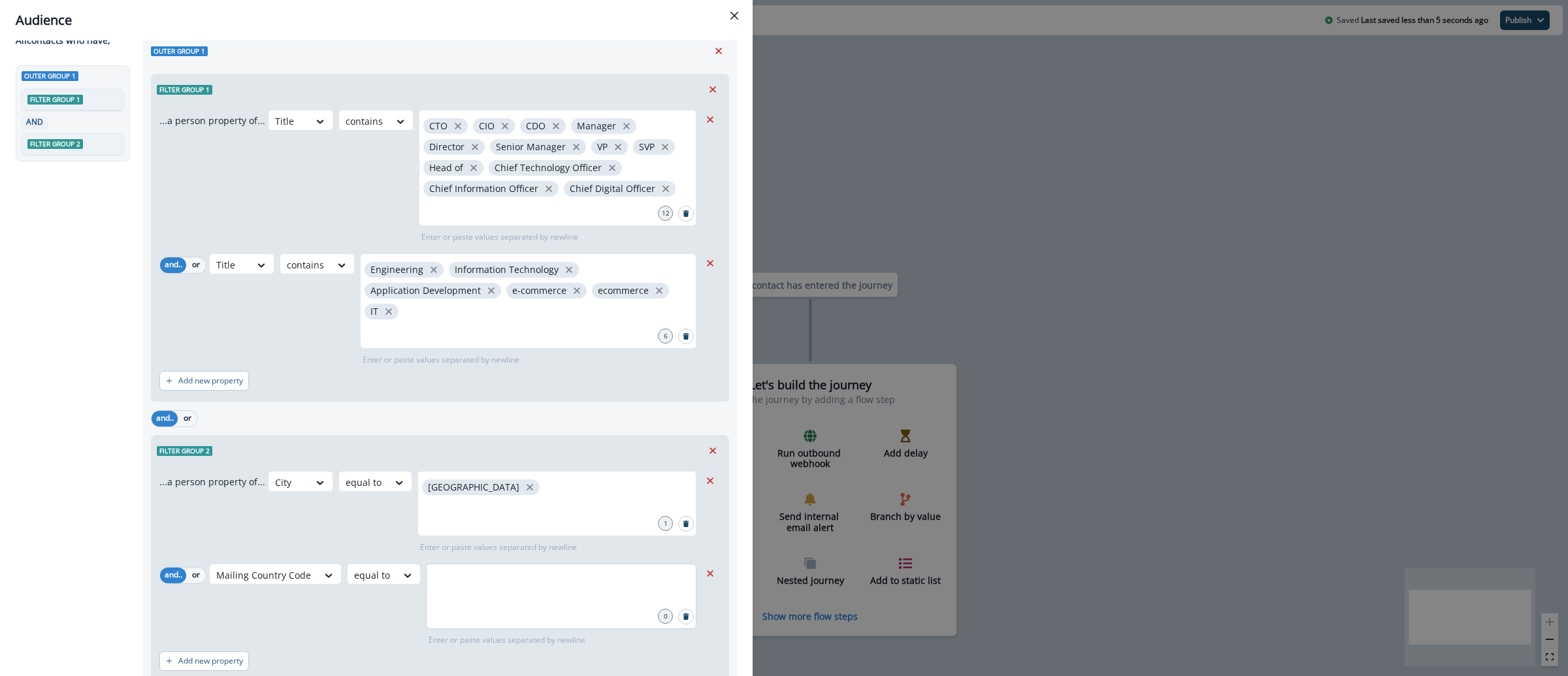
click at [465, 617] on div at bounding box center [561, 596] width 270 height 65
type input "**"
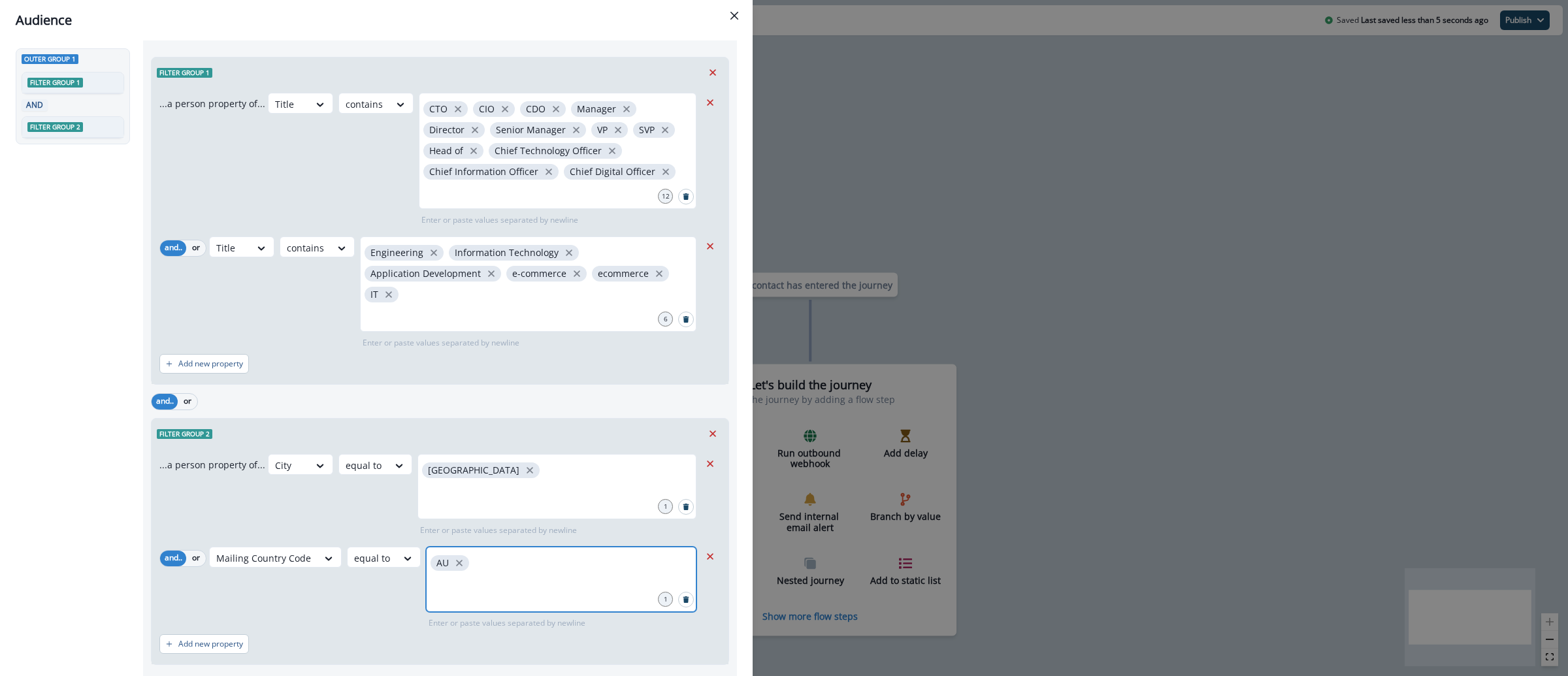
scroll to position [0, 0]
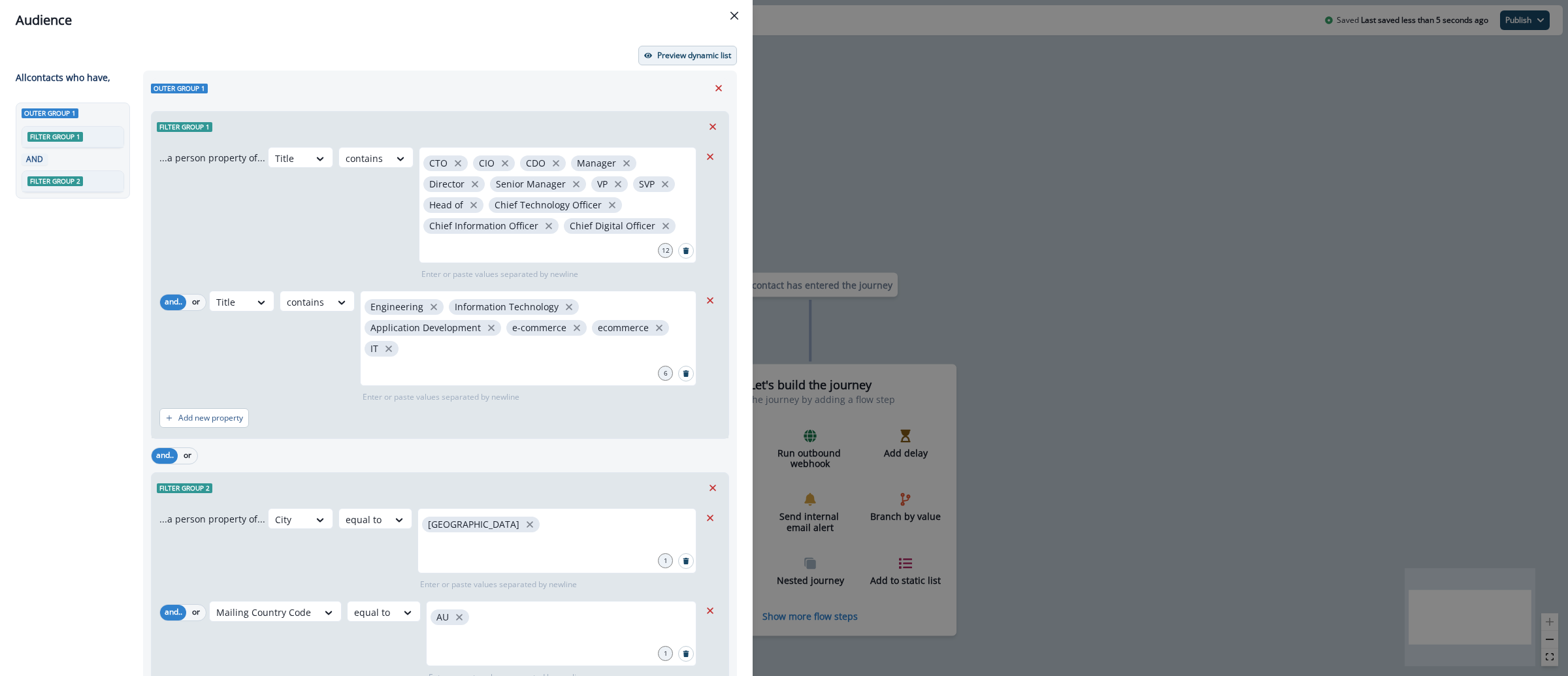
click at [644, 58] on icon "button" at bounding box center [648, 56] width 8 height 8
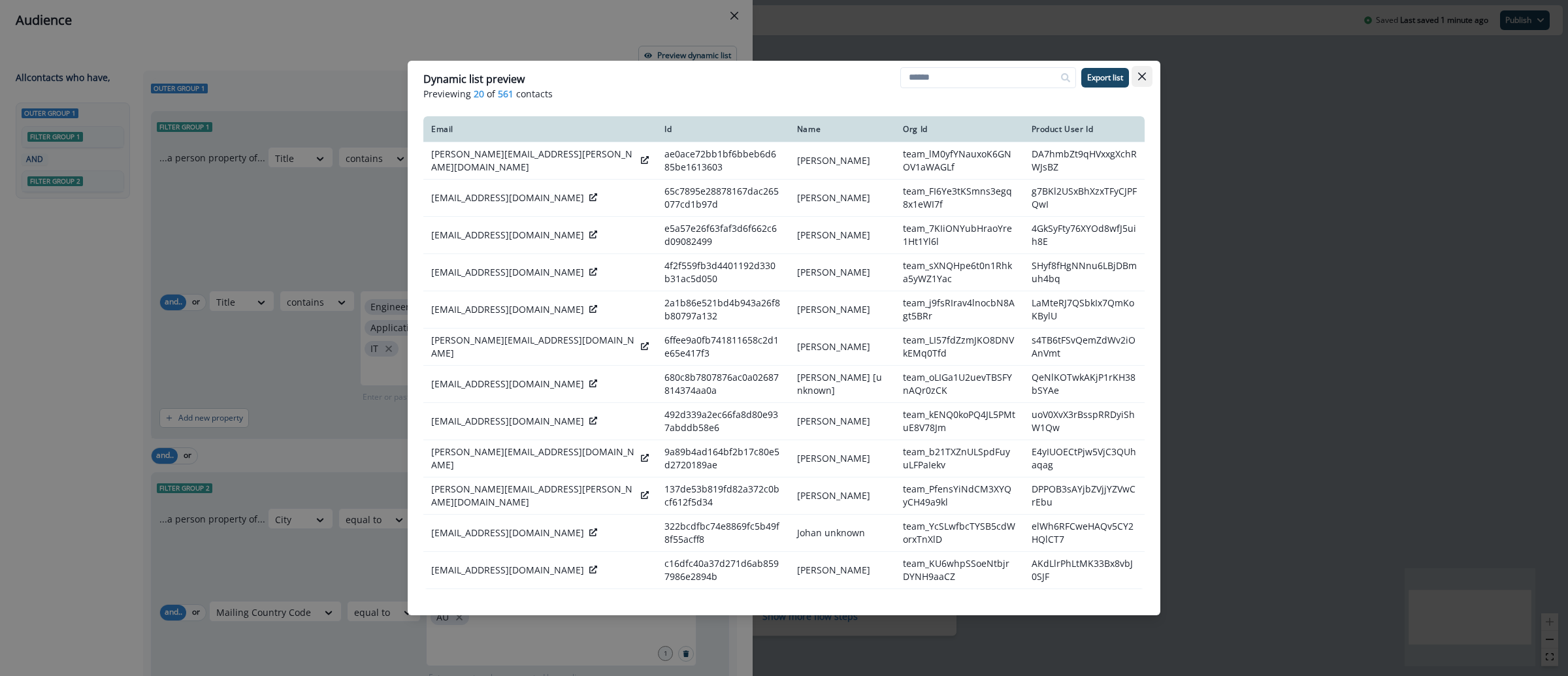
click at [1145, 72] on icon "Close" at bounding box center [1142, 76] width 8 height 8
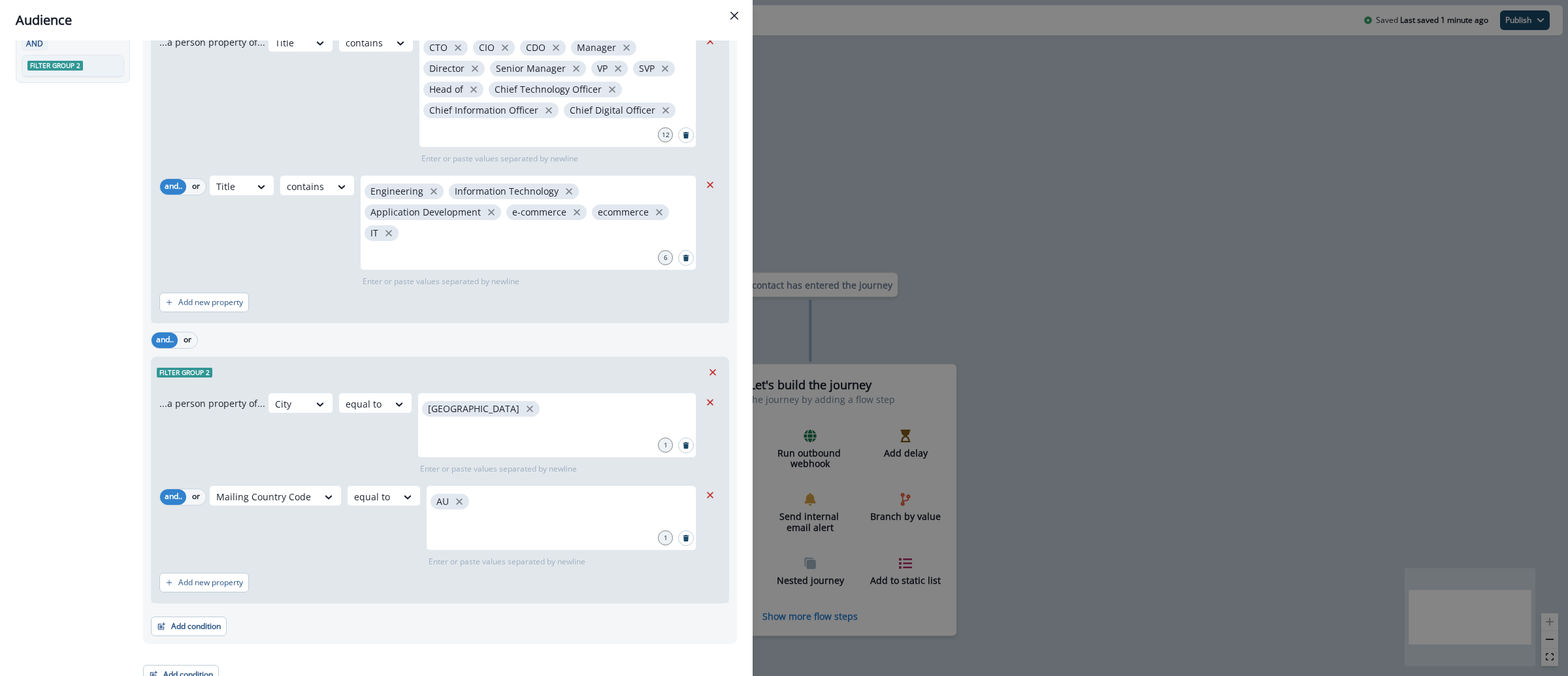
scroll to position [131, 0]
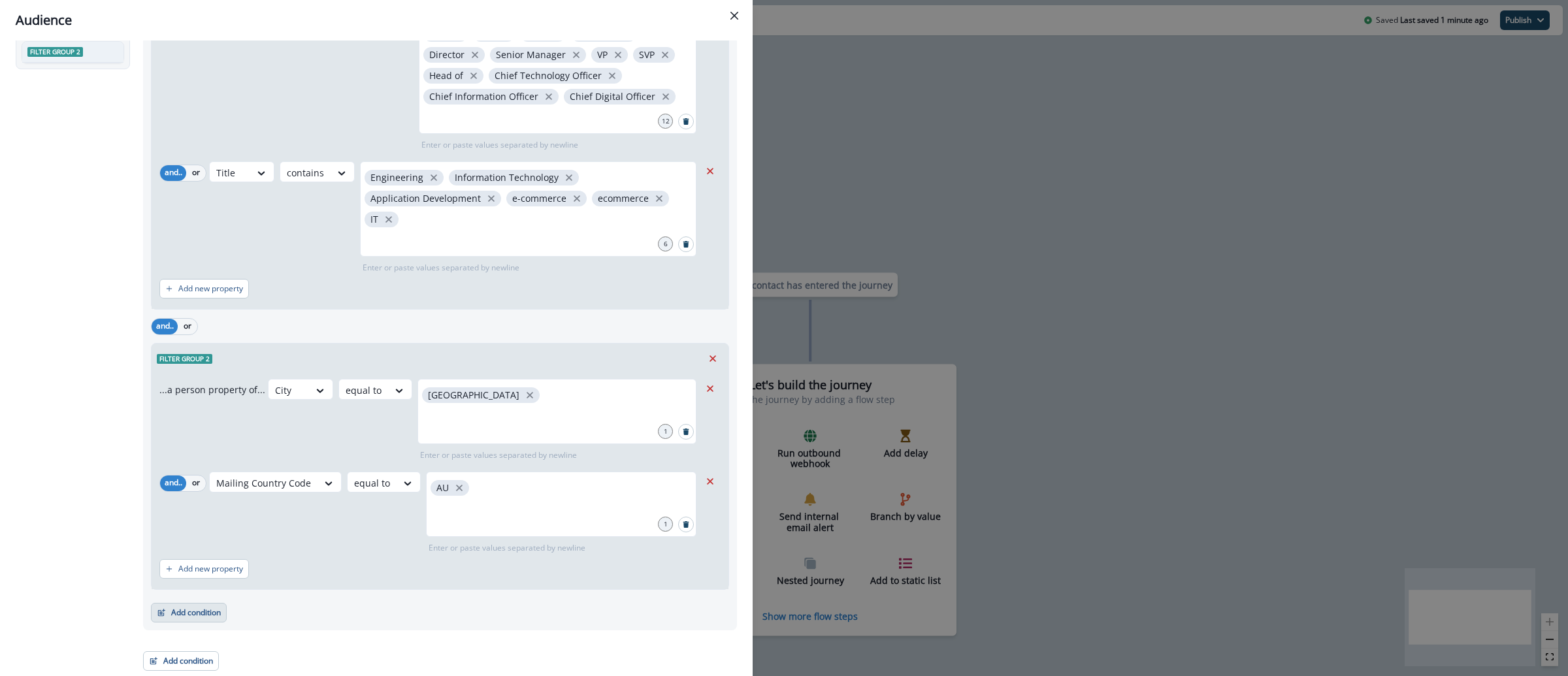
click at [205, 619] on button "Add condition" at bounding box center [188, 612] width 76 height 20
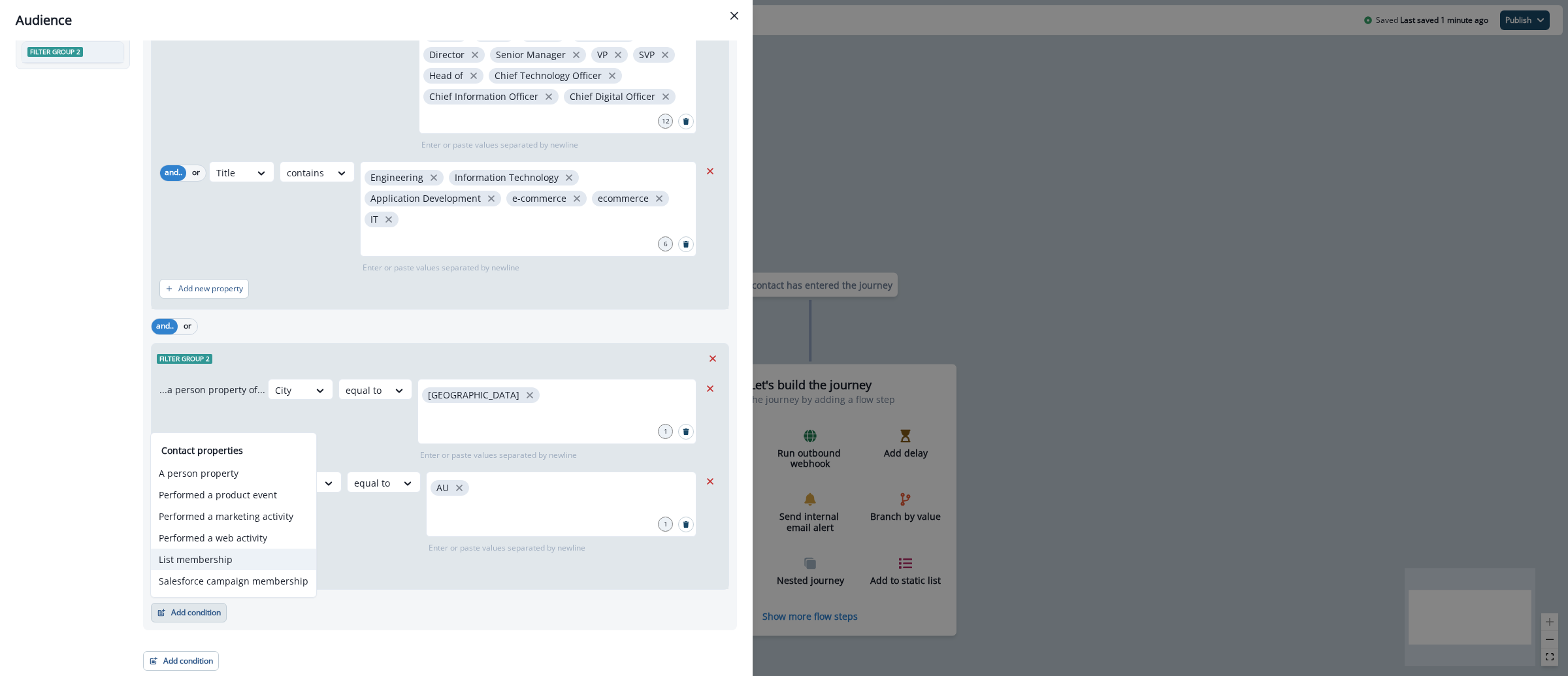
click at [237, 560] on button "List membership" at bounding box center [233, 559] width 165 height 21
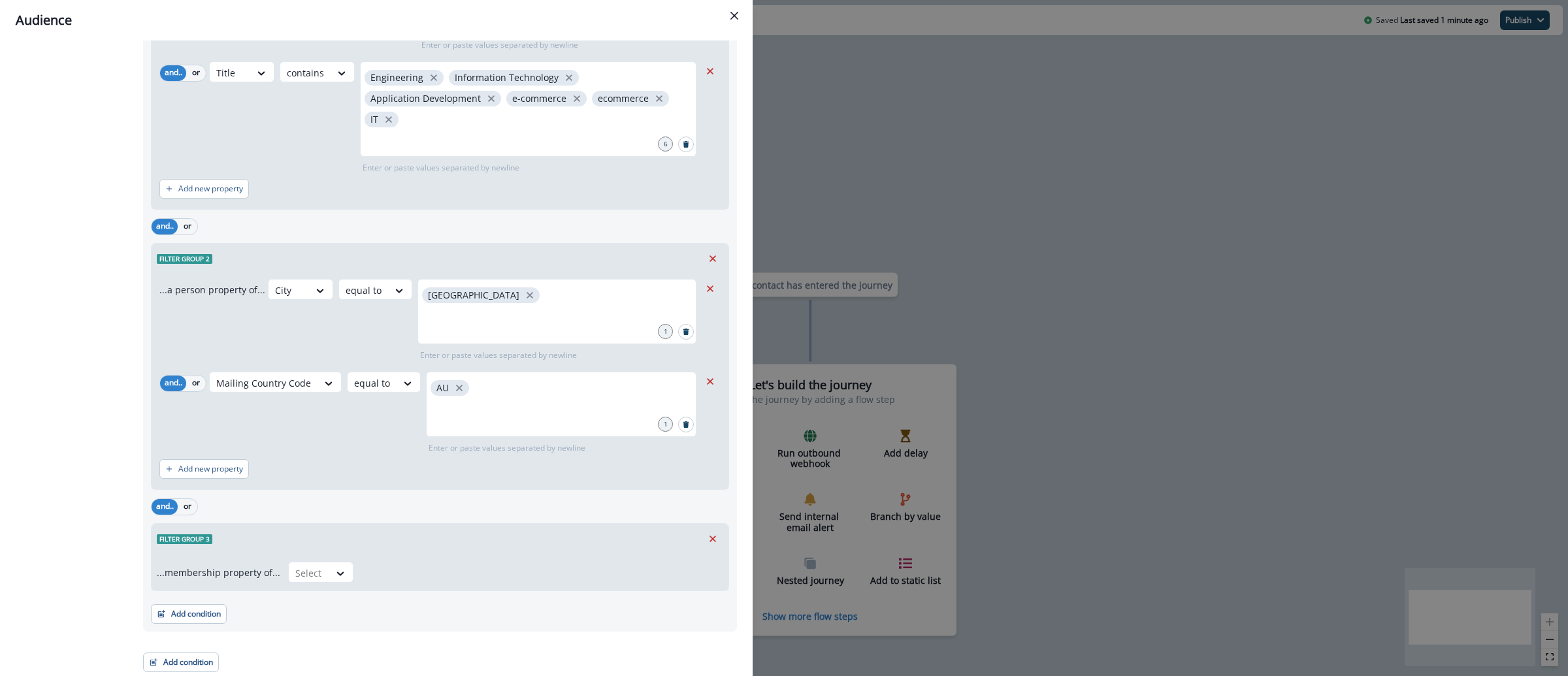
scroll to position [232, 0]
click at [316, 570] on div at bounding box center [309, 572] width 27 height 16
click at [315, 618] on div "not in" at bounding box center [316, 625] width 65 height 24
click at [405, 572] on div at bounding box center [517, 572] width 298 height 16
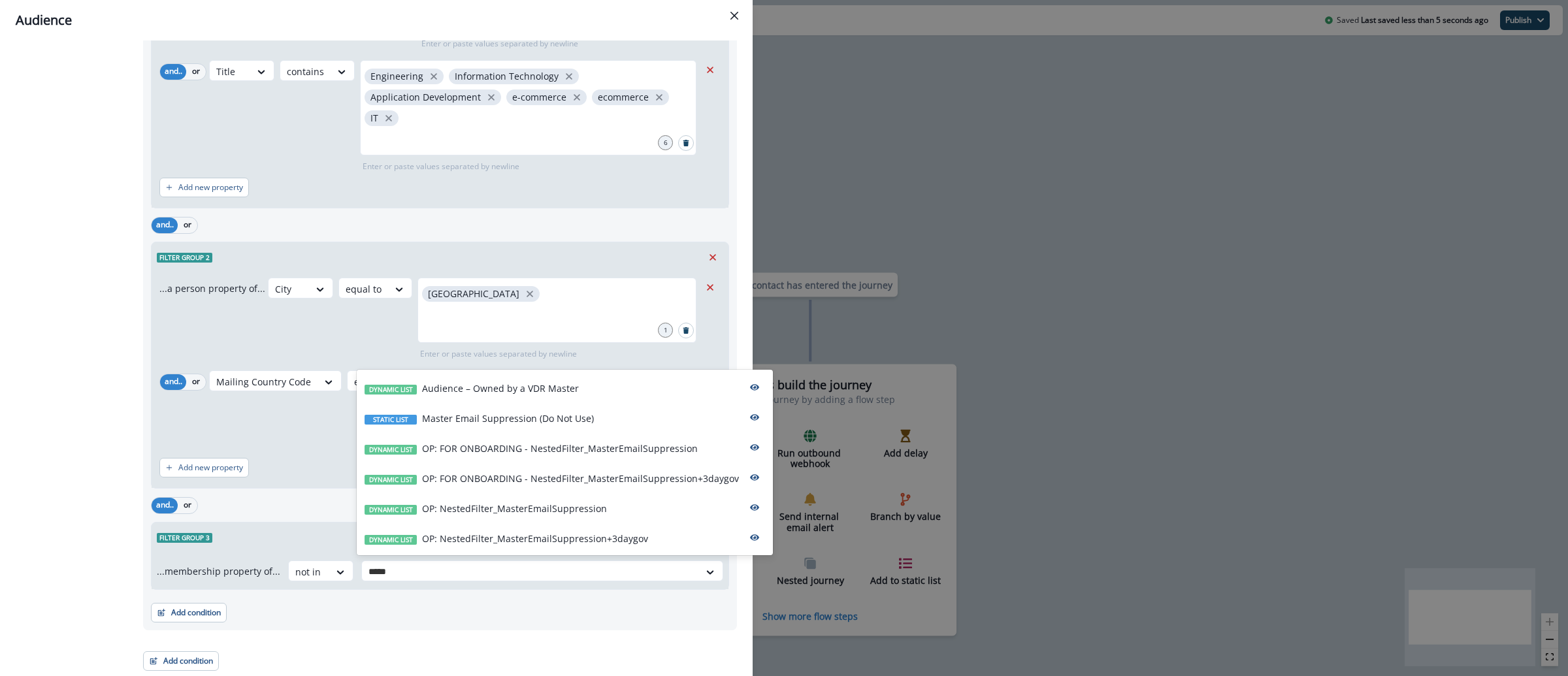
type input "******"
click at [475, 549] on div "Dynamic list OP: NestedFilter_MasterEmailSuppression+3daygov" at bounding box center [565, 537] width 416 height 30
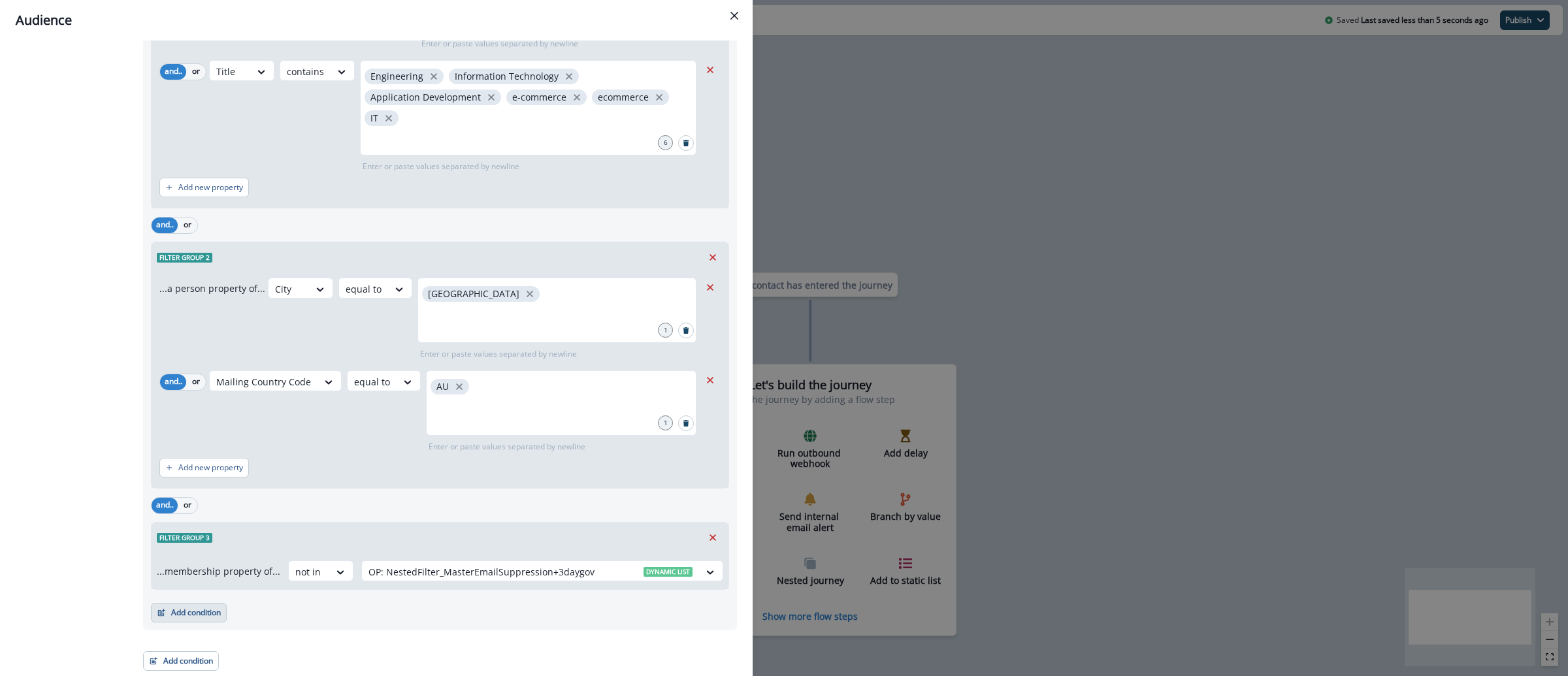
click at [197, 612] on button "Add condition" at bounding box center [188, 612] width 76 height 20
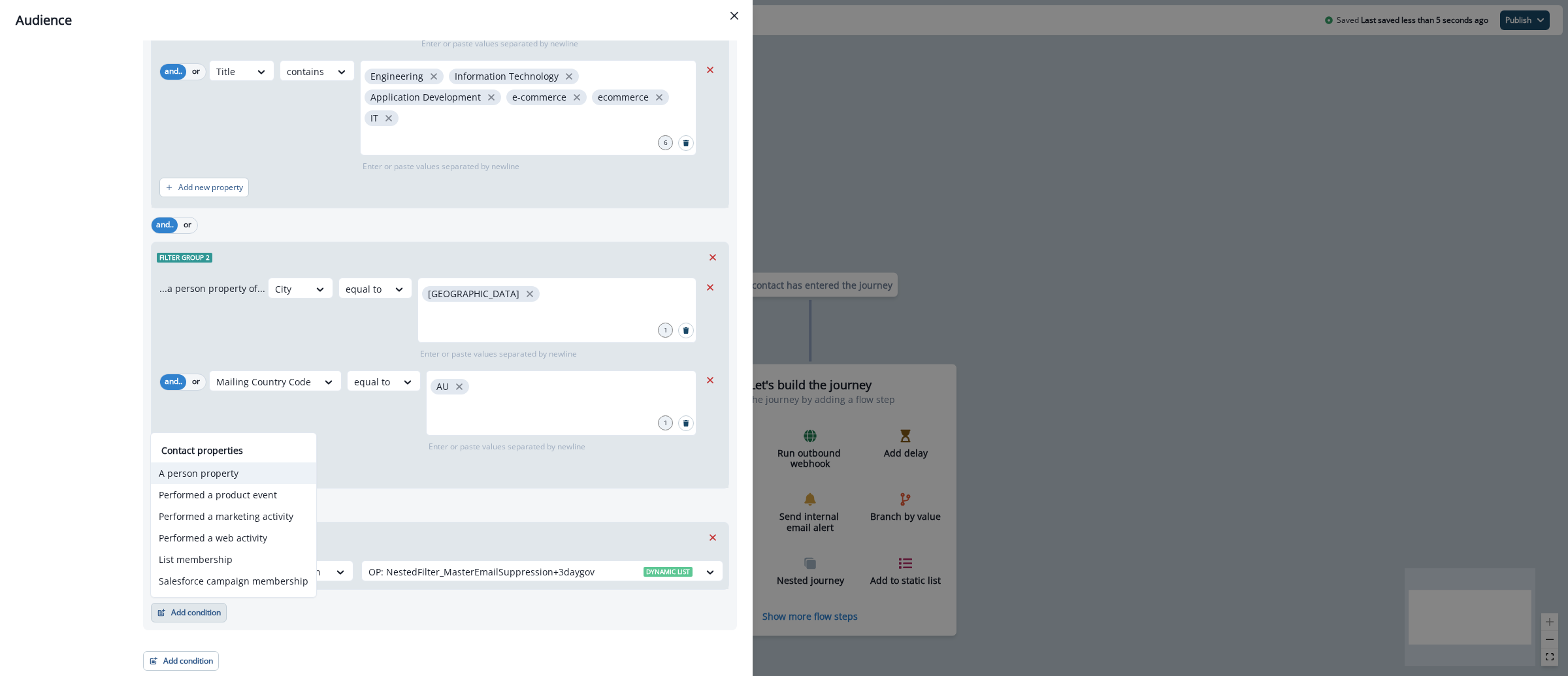
click at [197, 477] on button "A person property" at bounding box center [233, 473] width 165 height 21
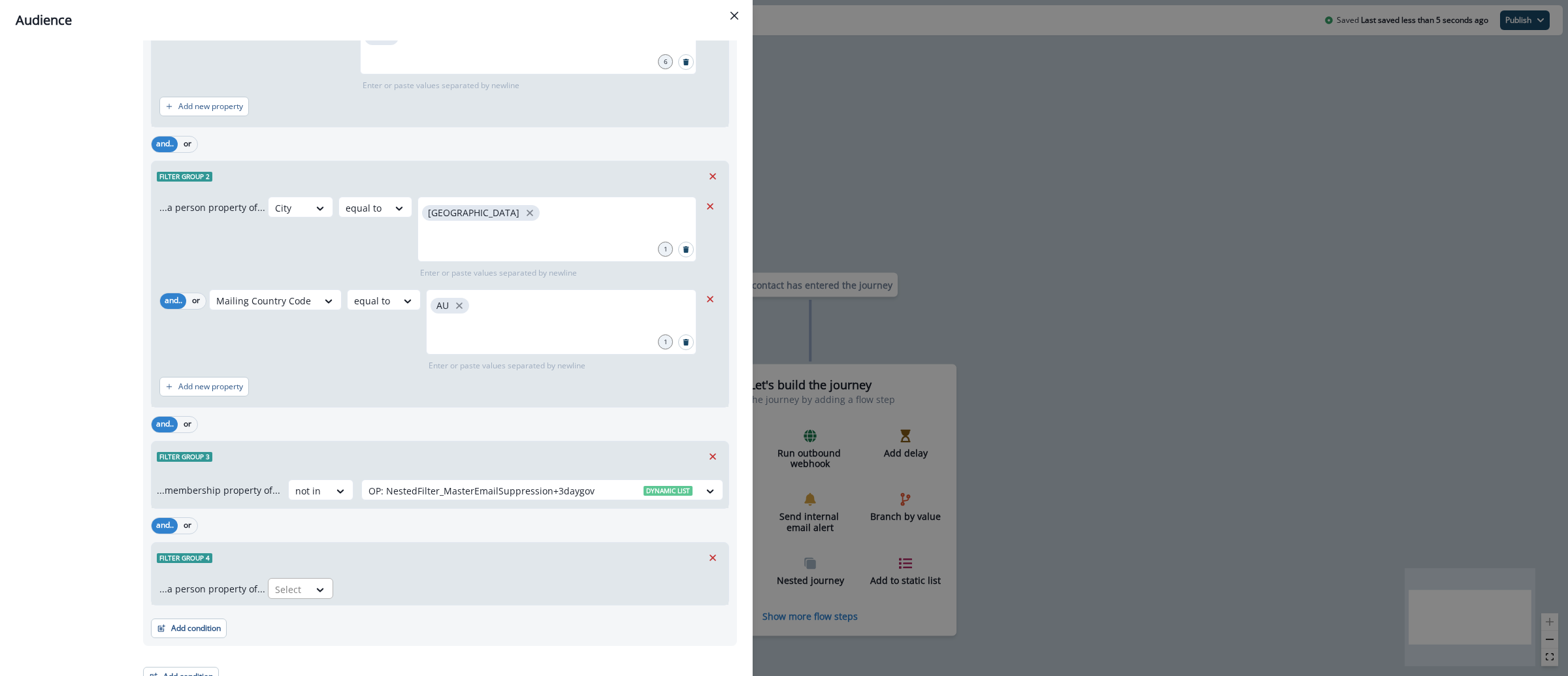
scroll to position [328, 0]
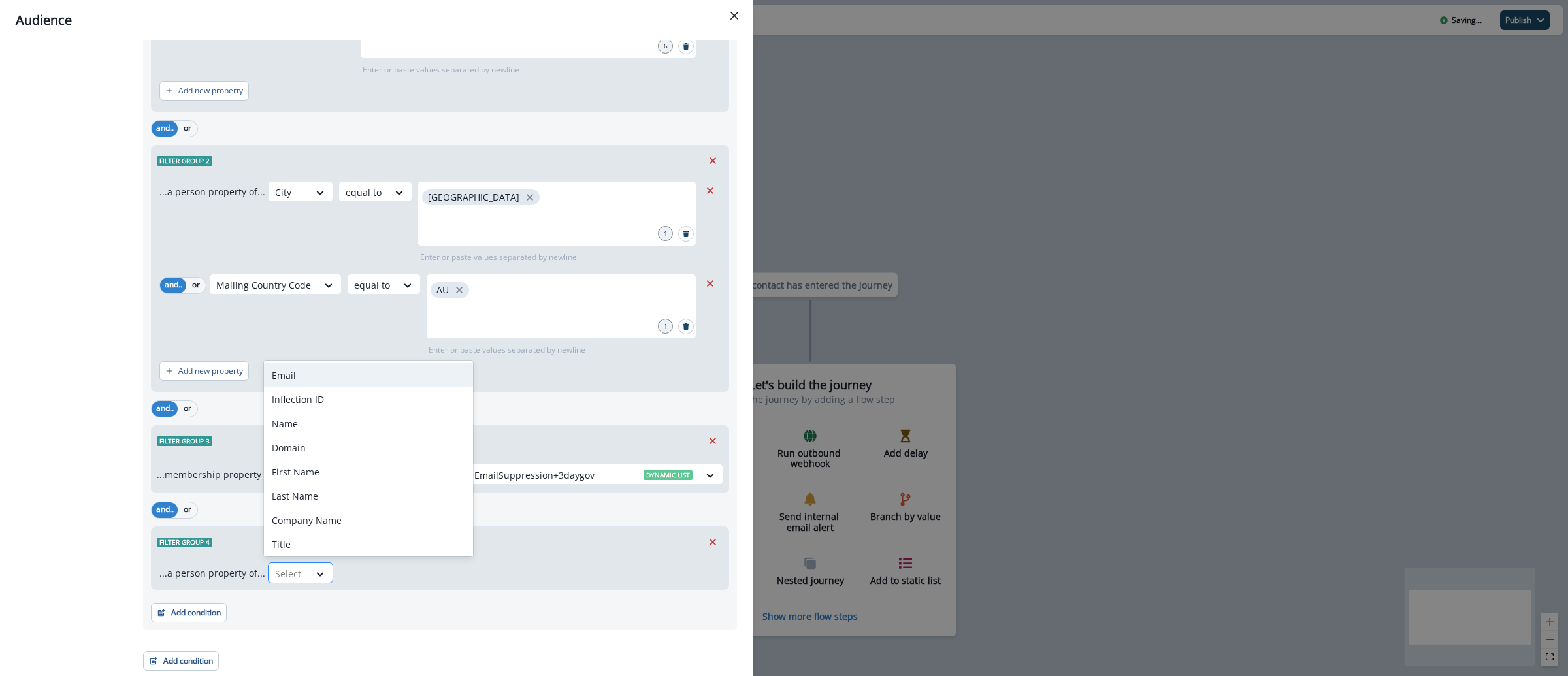
click at [292, 576] on div at bounding box center [288, 573] width 27 height 16
click at [306, 377] on div "Email" at bounding box center [368, 375] width 209 height 24
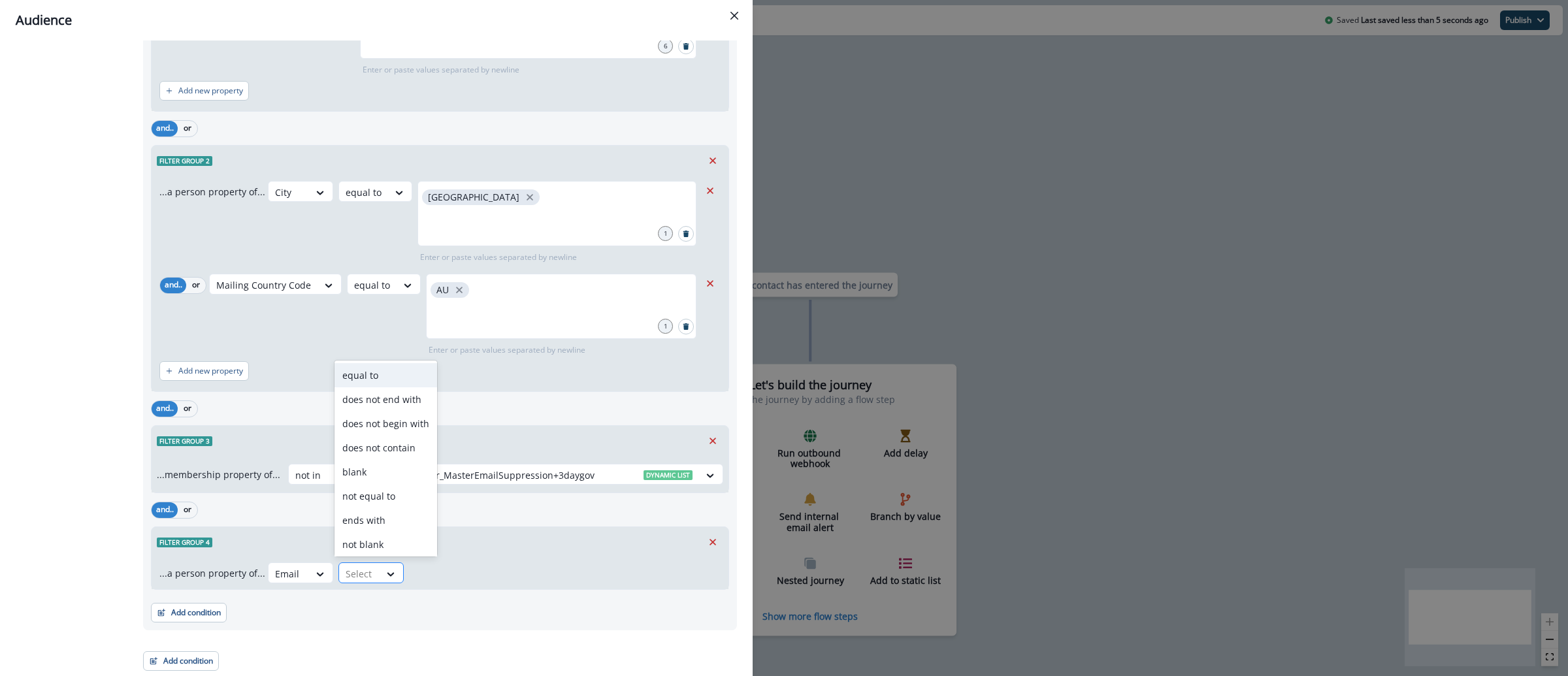
click at [373, 583] on div "Select" at bounding box center [359, 573] width 41 height 21
type input "*"
click at [391, 522] on div "does not contain" at bounding box center [386, 518] width 103 height 24
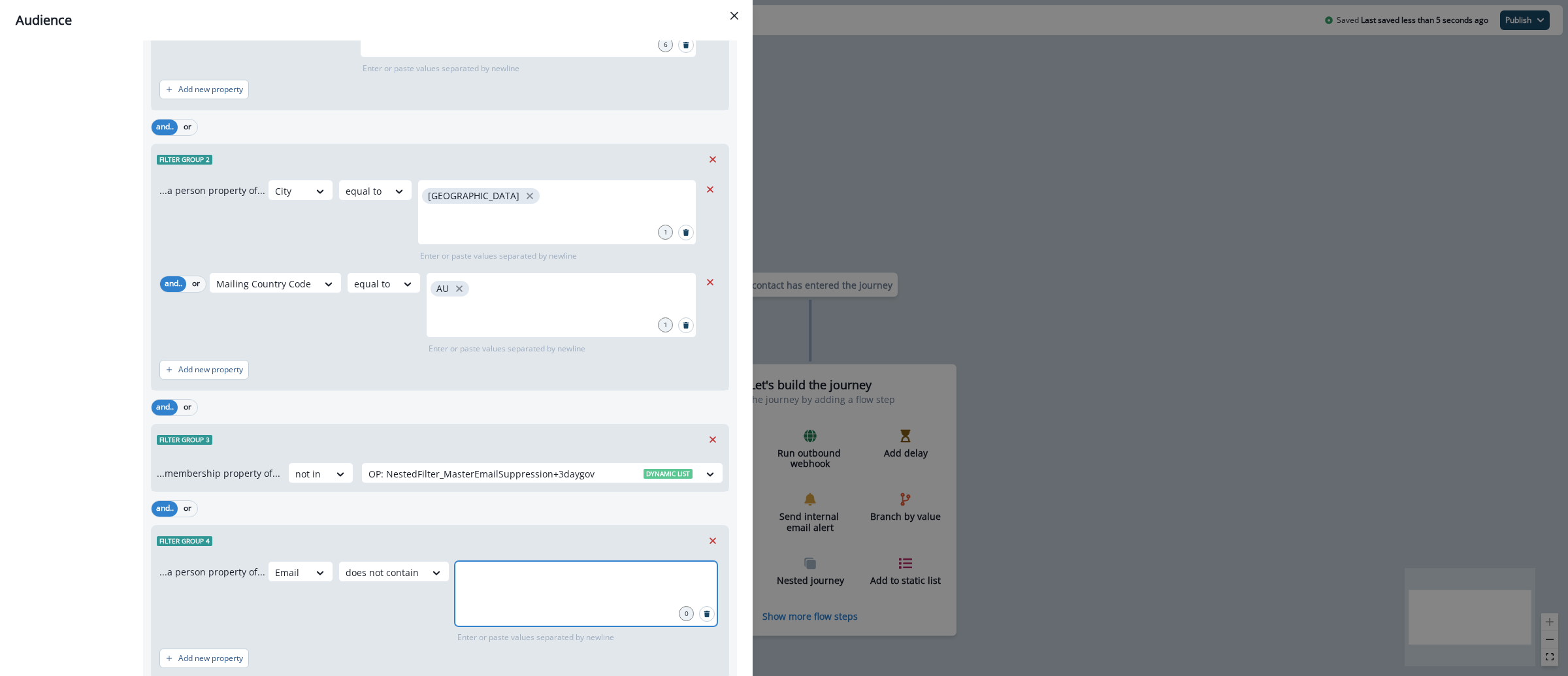
click at [492, 578] on input "text" at bounding box center [586, 576] width 259 height 26
type input "**********"
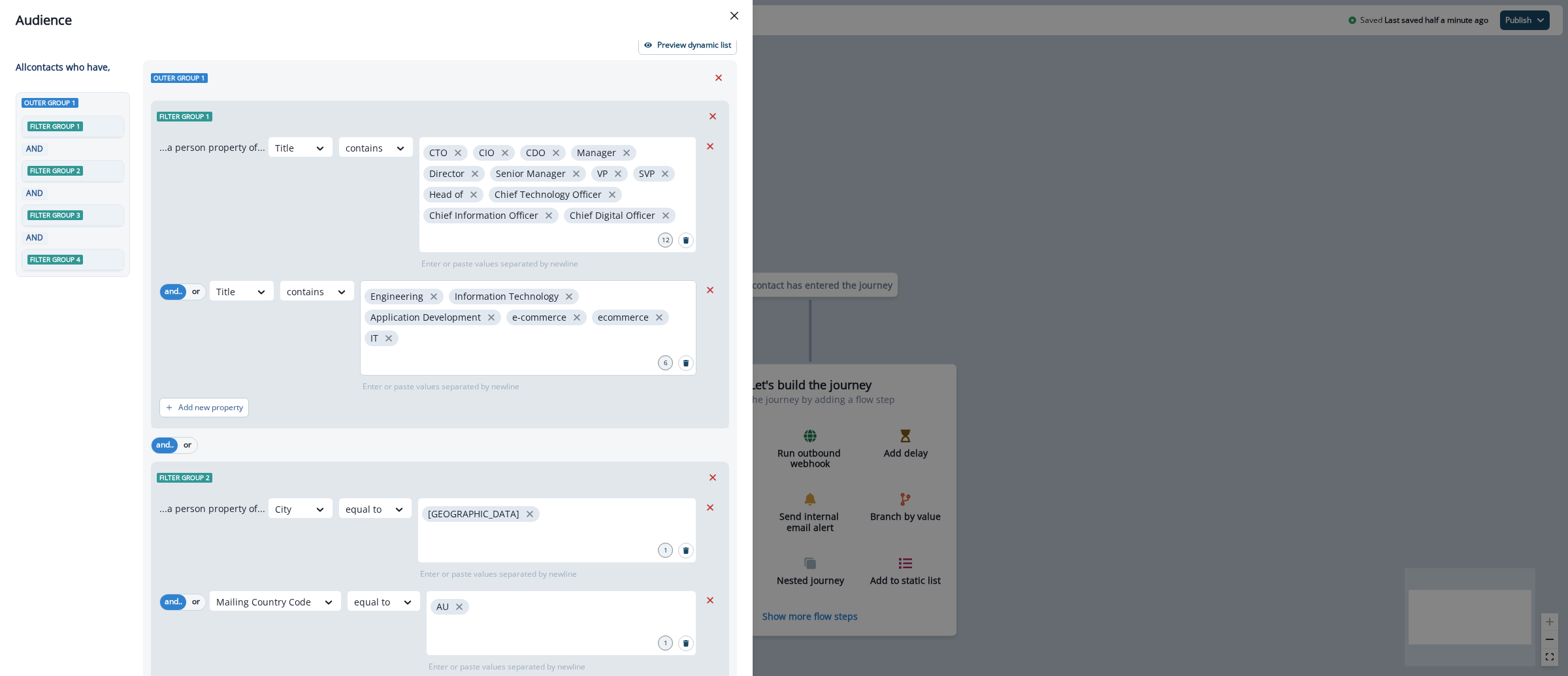
scroll to position [0, 0]
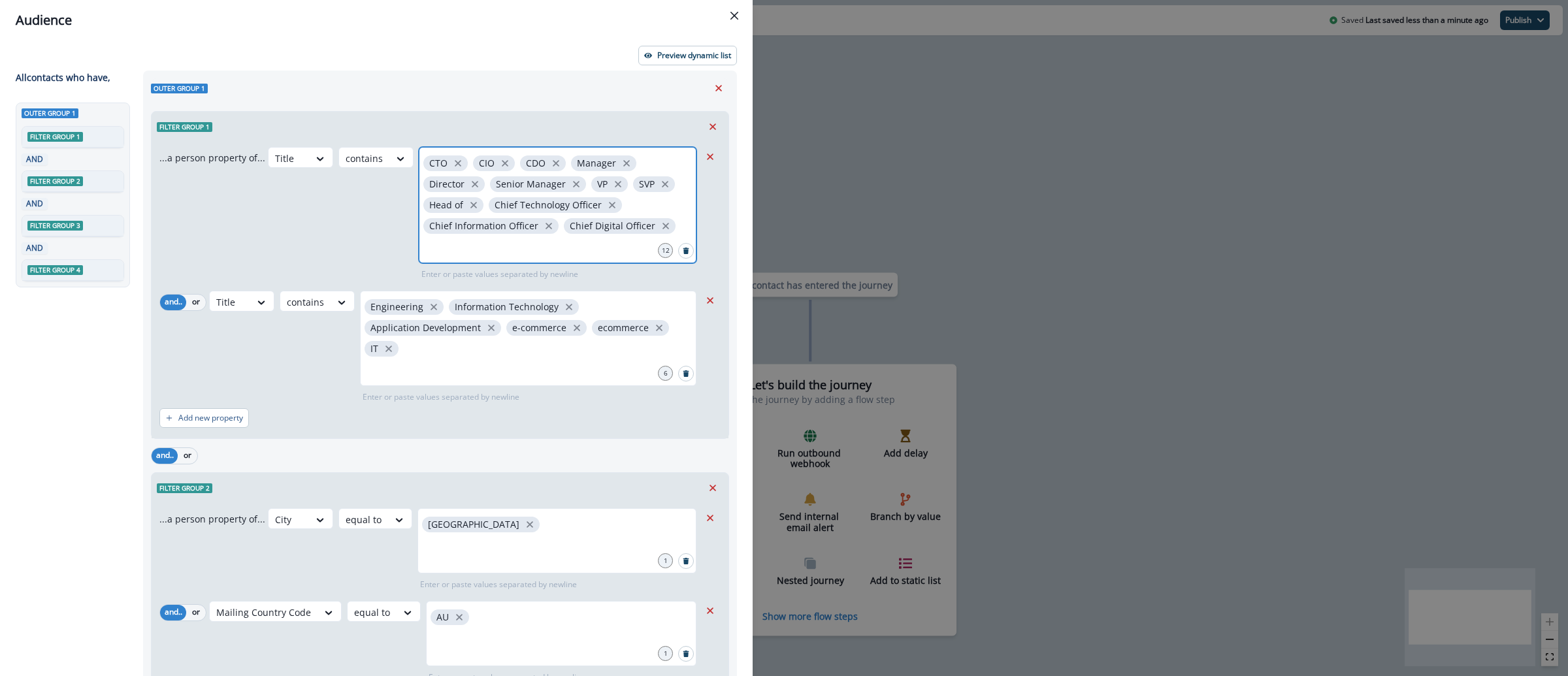
click at [582, 248] on input "text" at bounding box center [558, 247] width 274 height 26
type input "****"
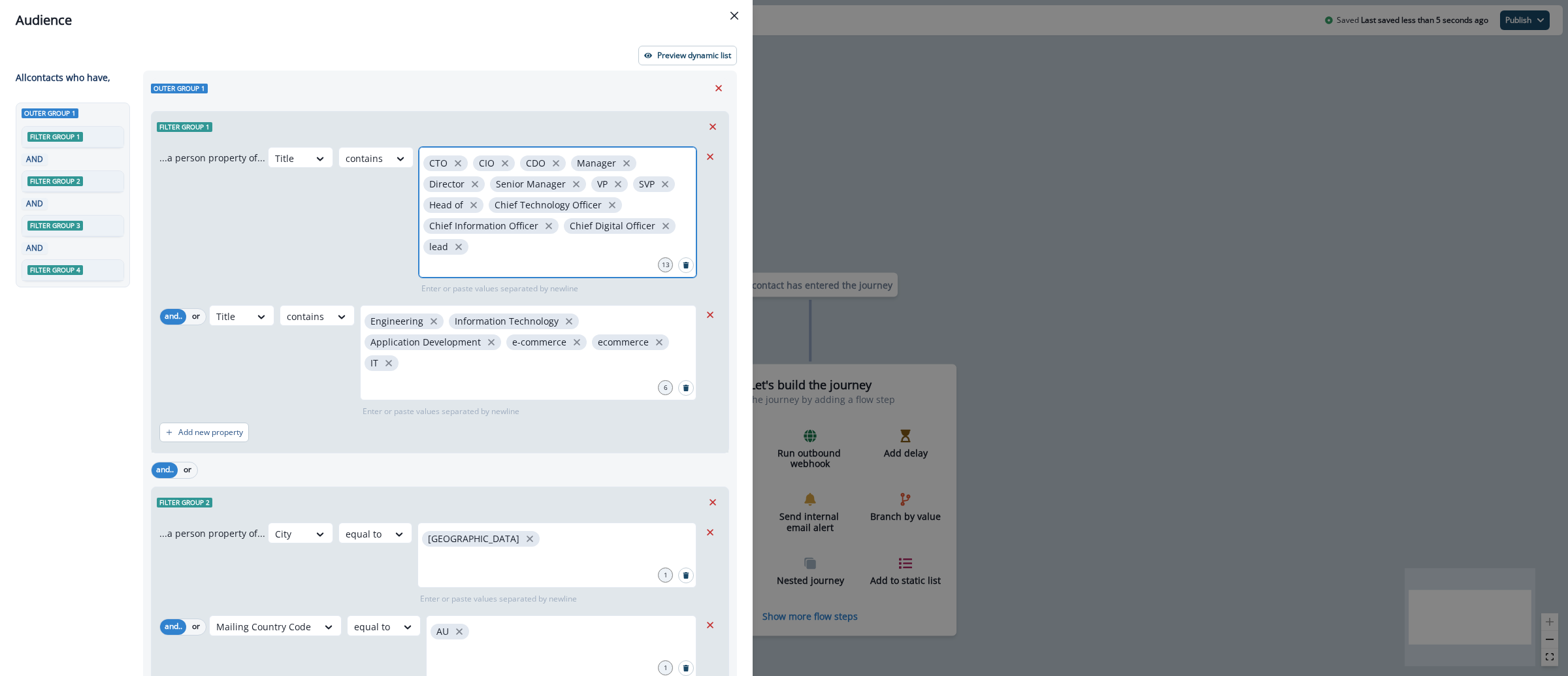
click at [558, 264] on input "text" at bounding box center [558, 268] width 274 height 26
type input "**********"
click at [469, 262] on input "text" at bounding box center [558, 268] width 274 height 26
type input "*********"
type input "******"
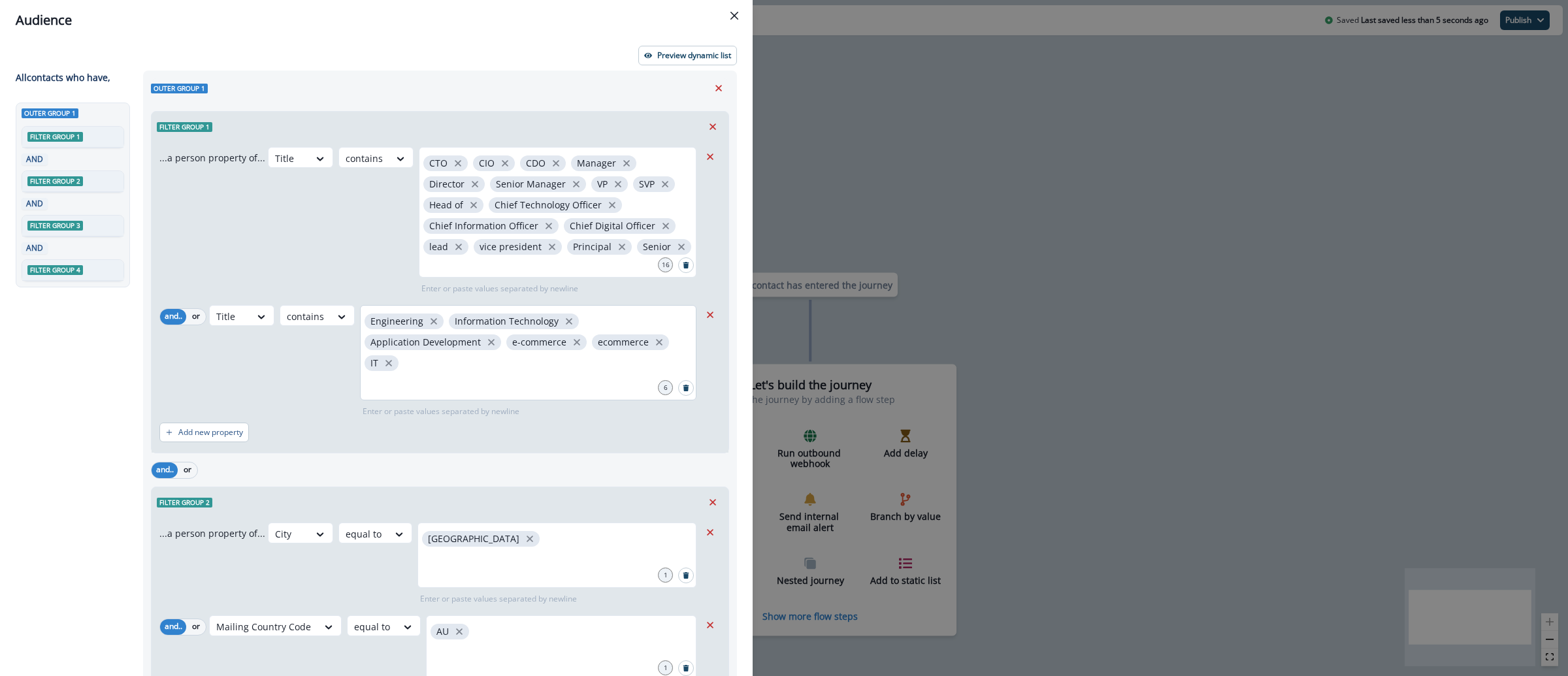
click at [489, 368] on div "Engineering Information Technology Application Development e-commerce ecommerce…" at bounding box center [528, 353] width 336 height 96
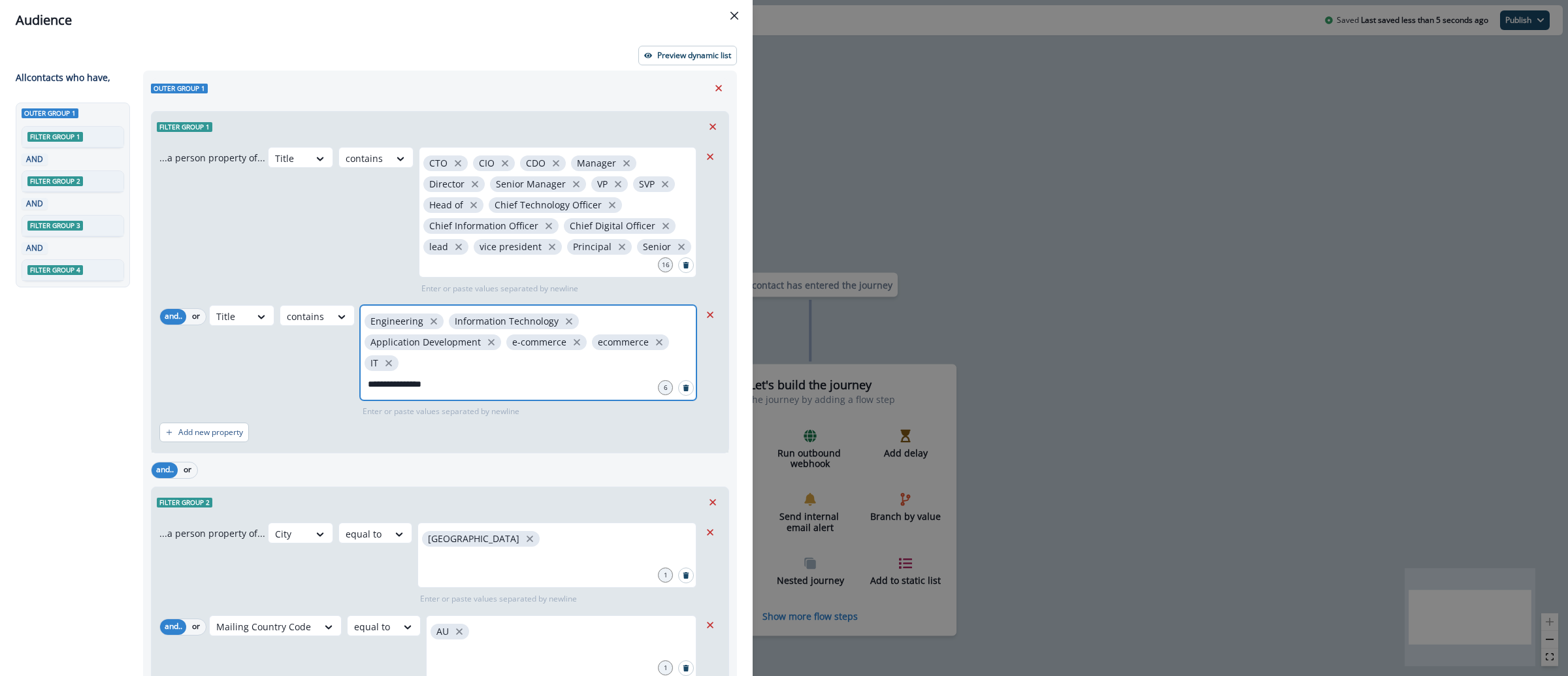
type input "**********"
type input "******"
type input "*********"
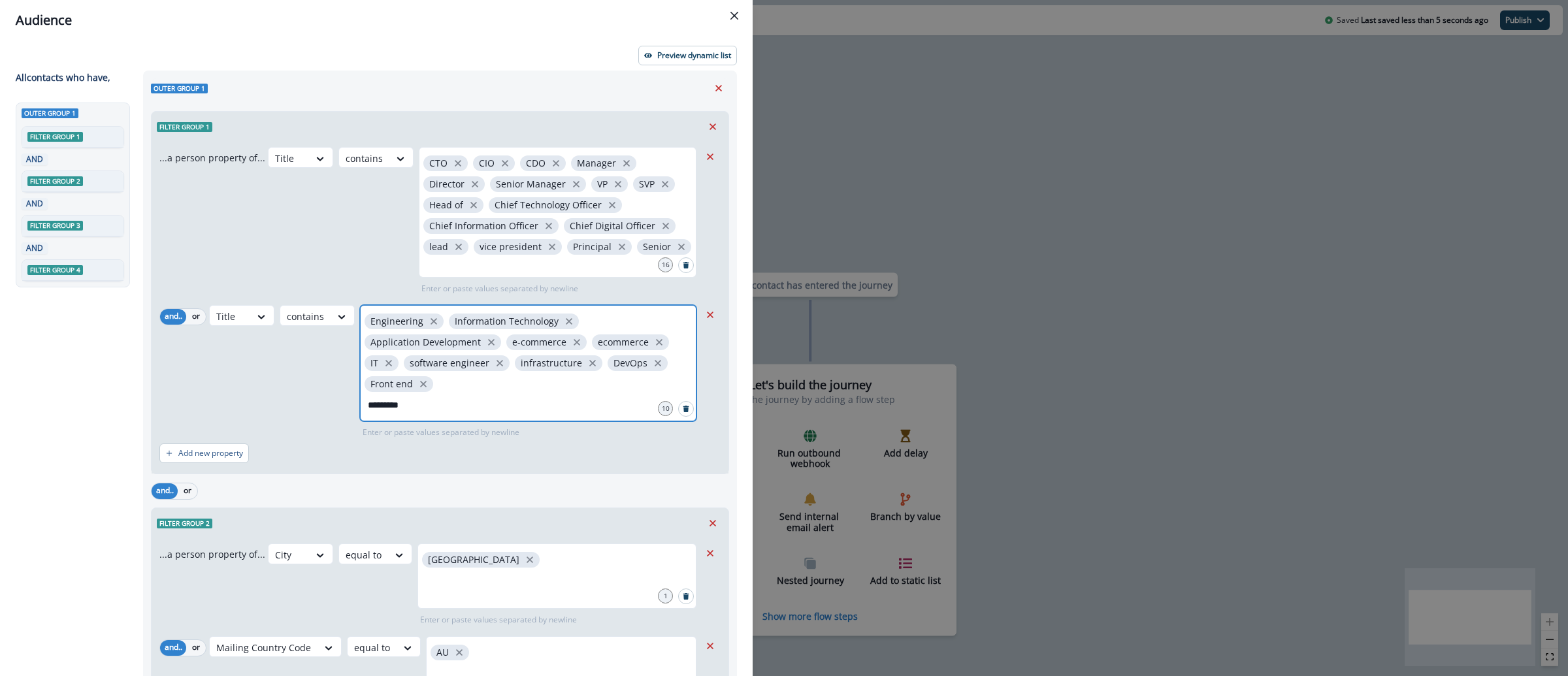
type input "**********"
type input "*"
type input "**********"
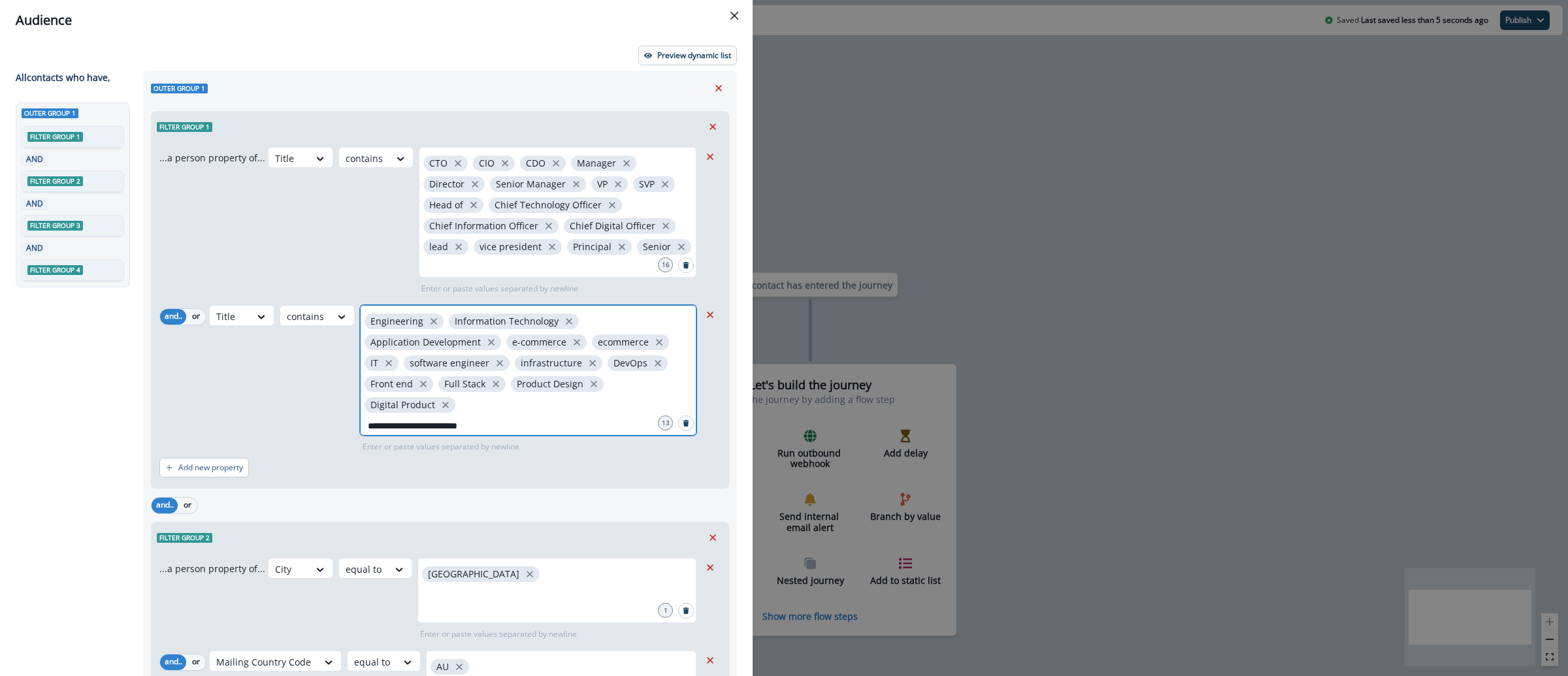
type input "**********"
type input "*********"
type input "**********"
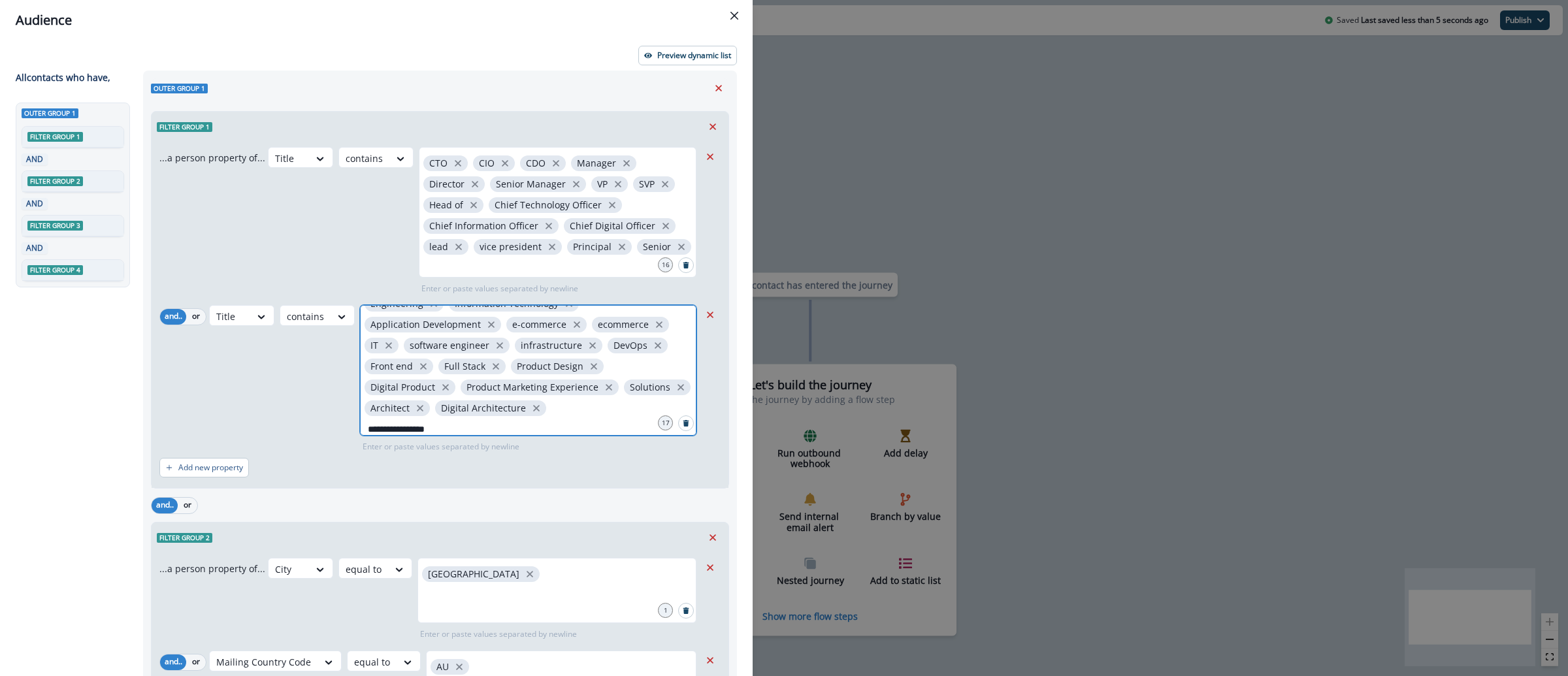
type input "**********"
type input "*"
type input "**********"
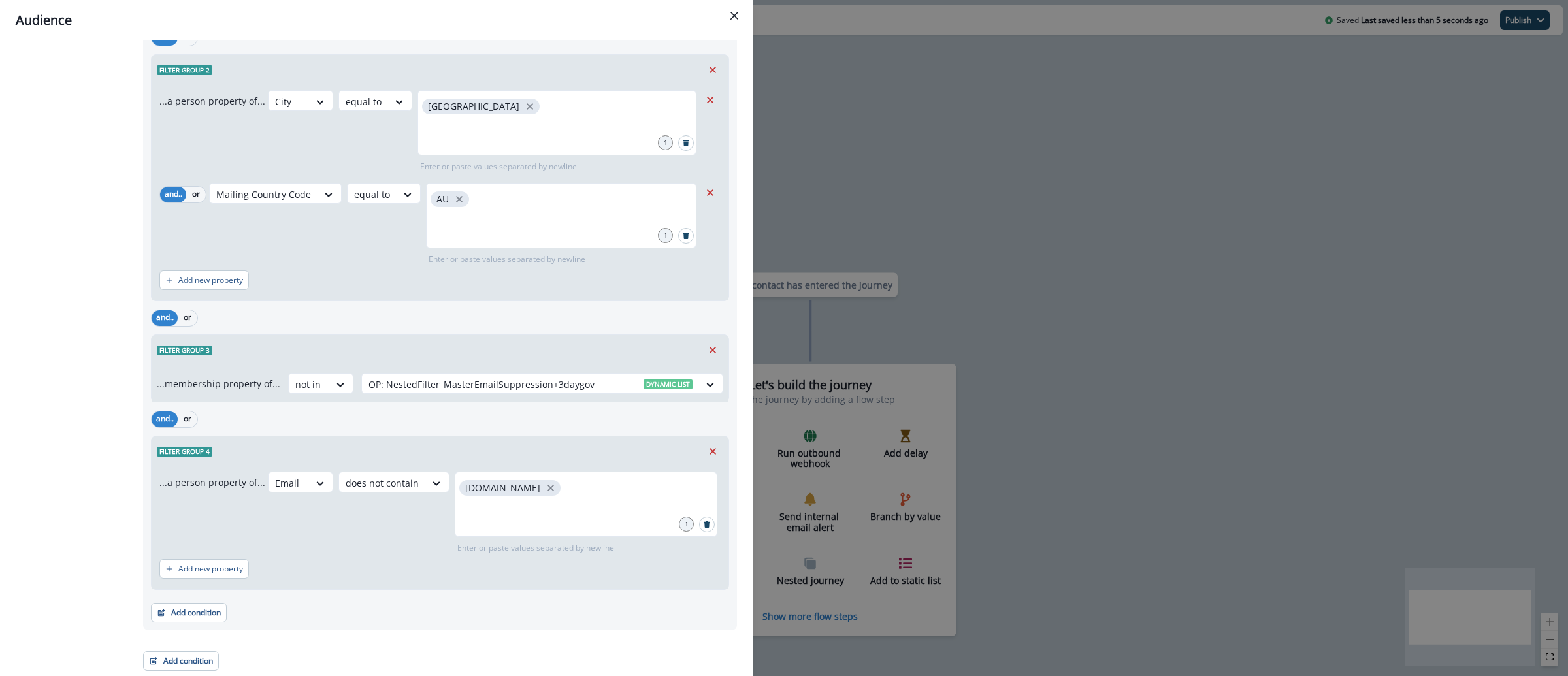
scroll to position [0, 0]
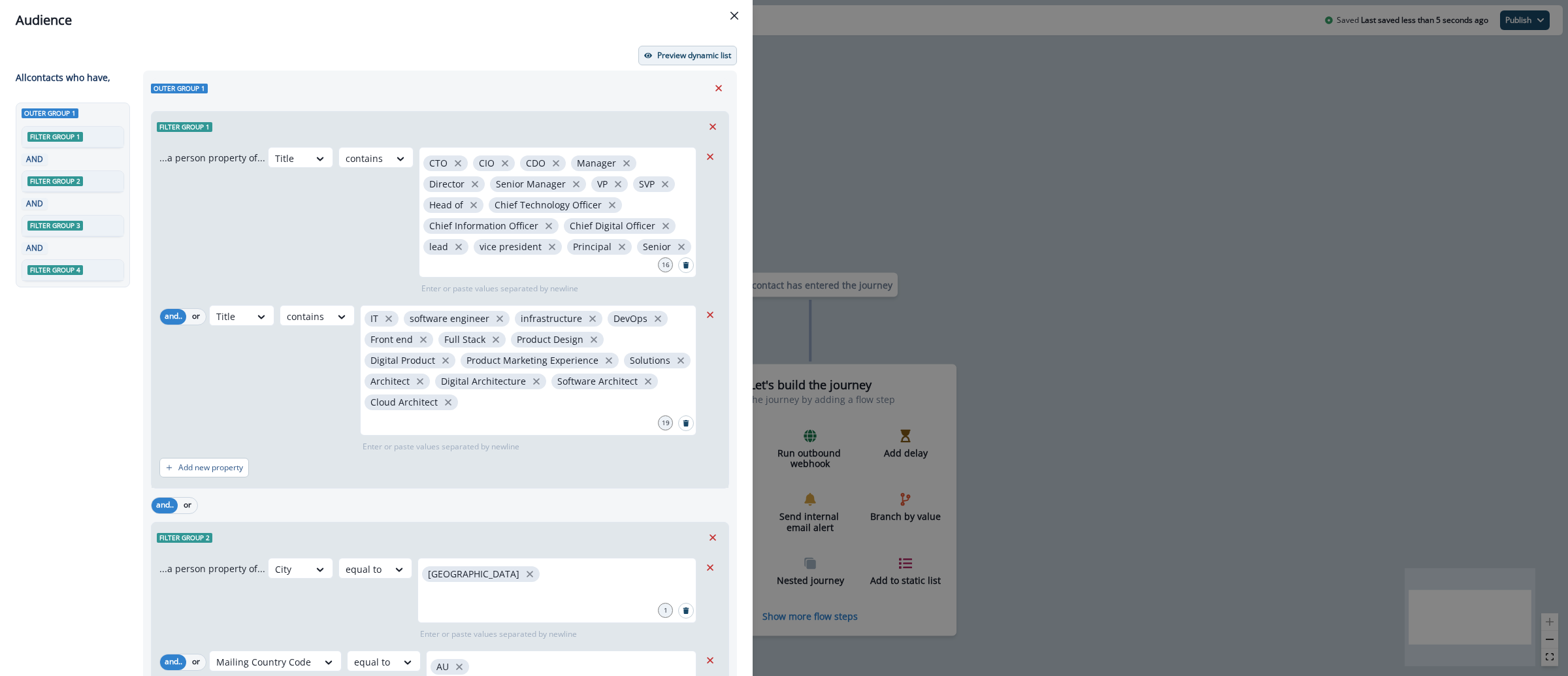
click at [697, 55] on p "Preview dynamic list" at bounding box center [694, 55] width 74 height 9
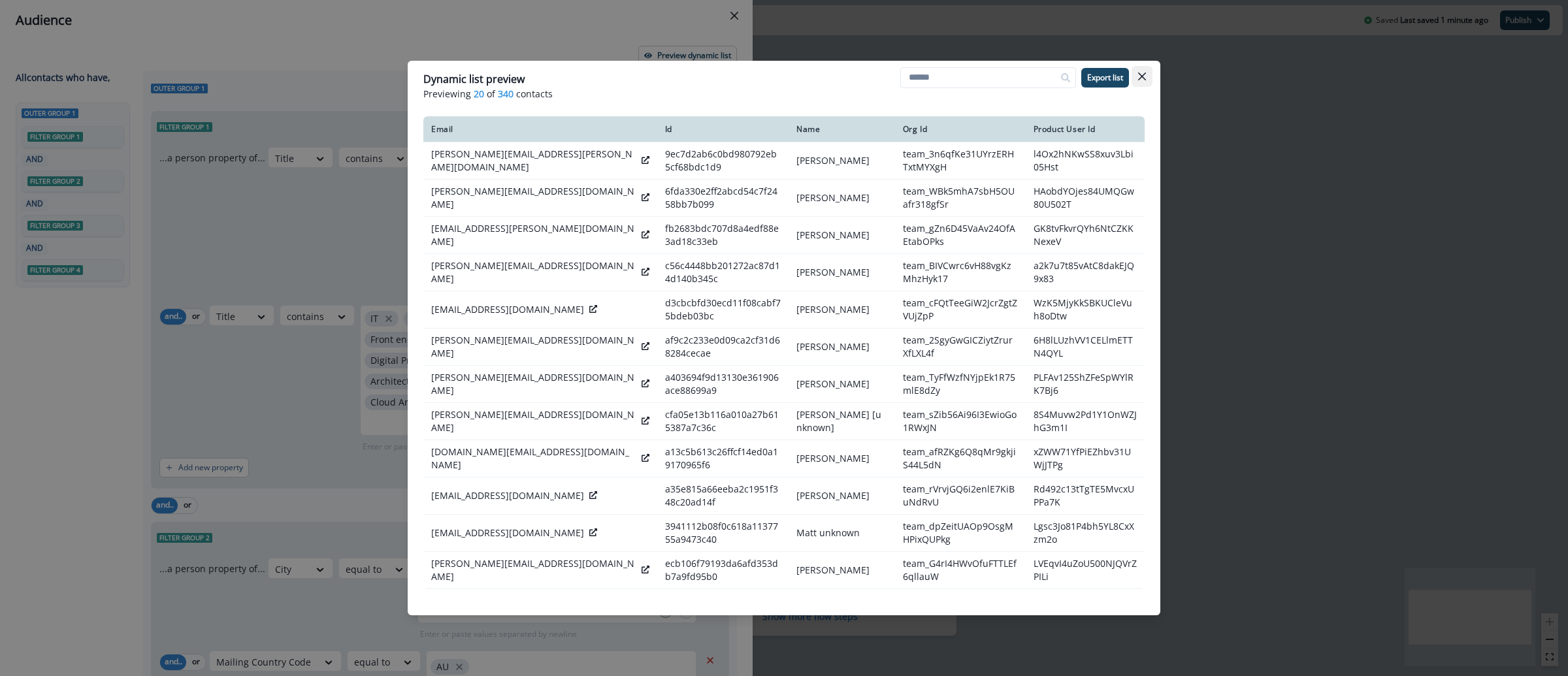
click at [1145, 72] on icon "Close" at bounding box center [1142, 76] width 8 height 8
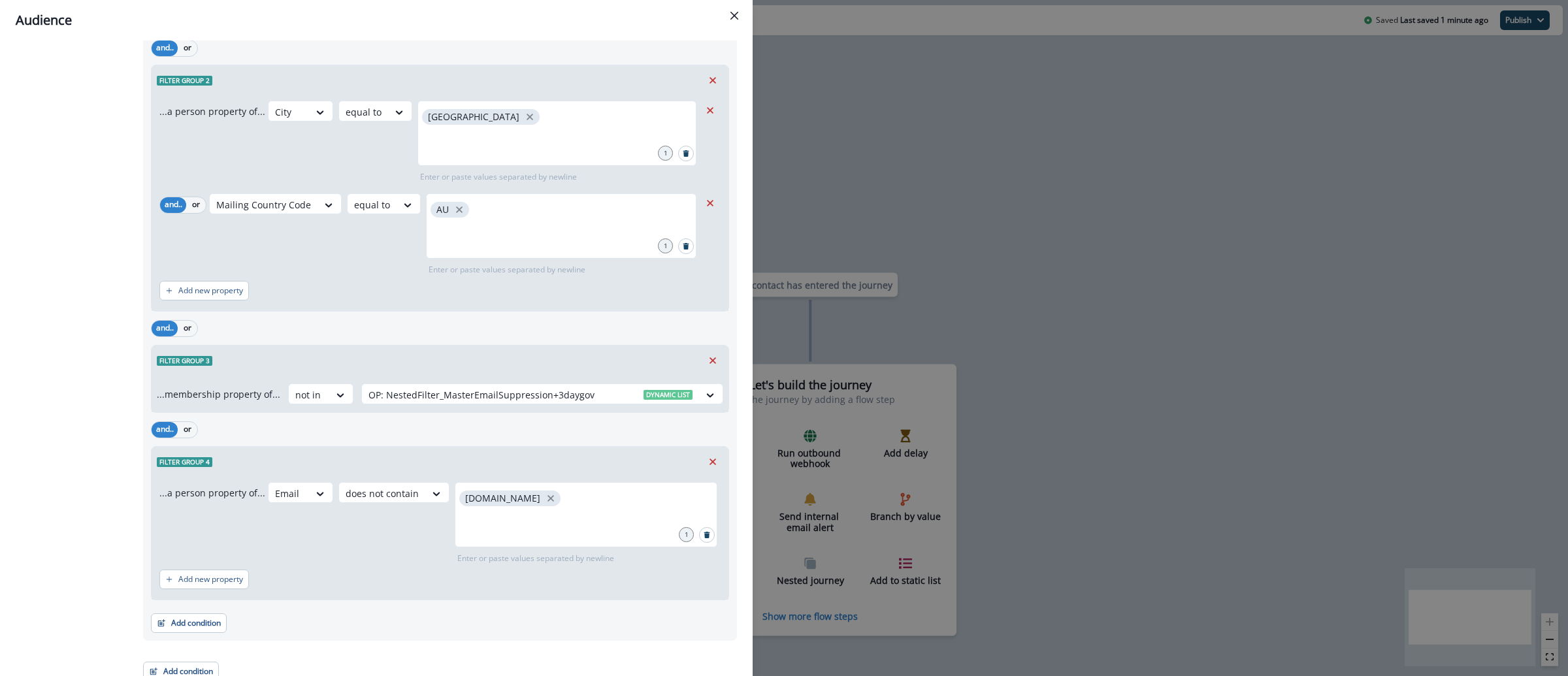
scroll to position [468, 0]
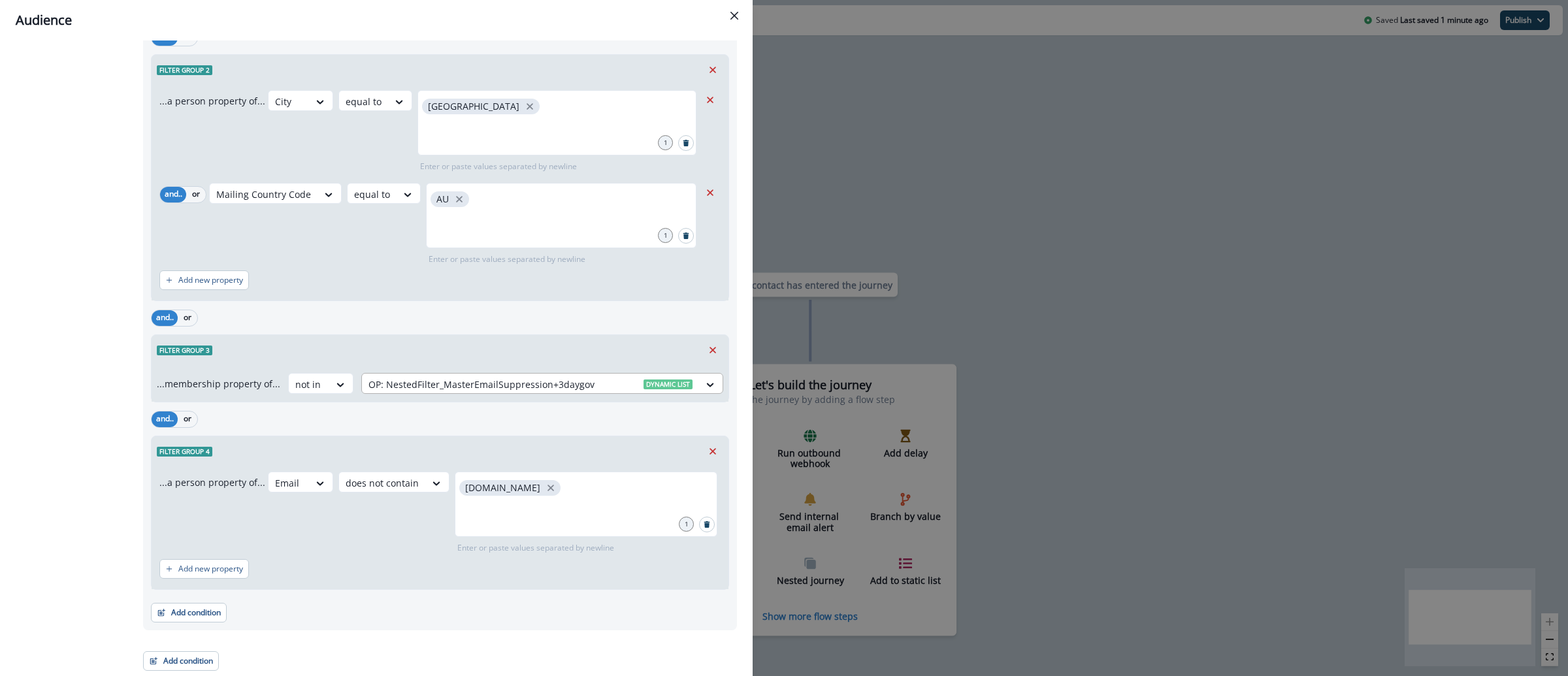
click at [541, 375] on div "OP: NestedFilter_MasterEmailSuppression+3daygov Dynamic list" at bounding box center [530, 384] width 337 height 21
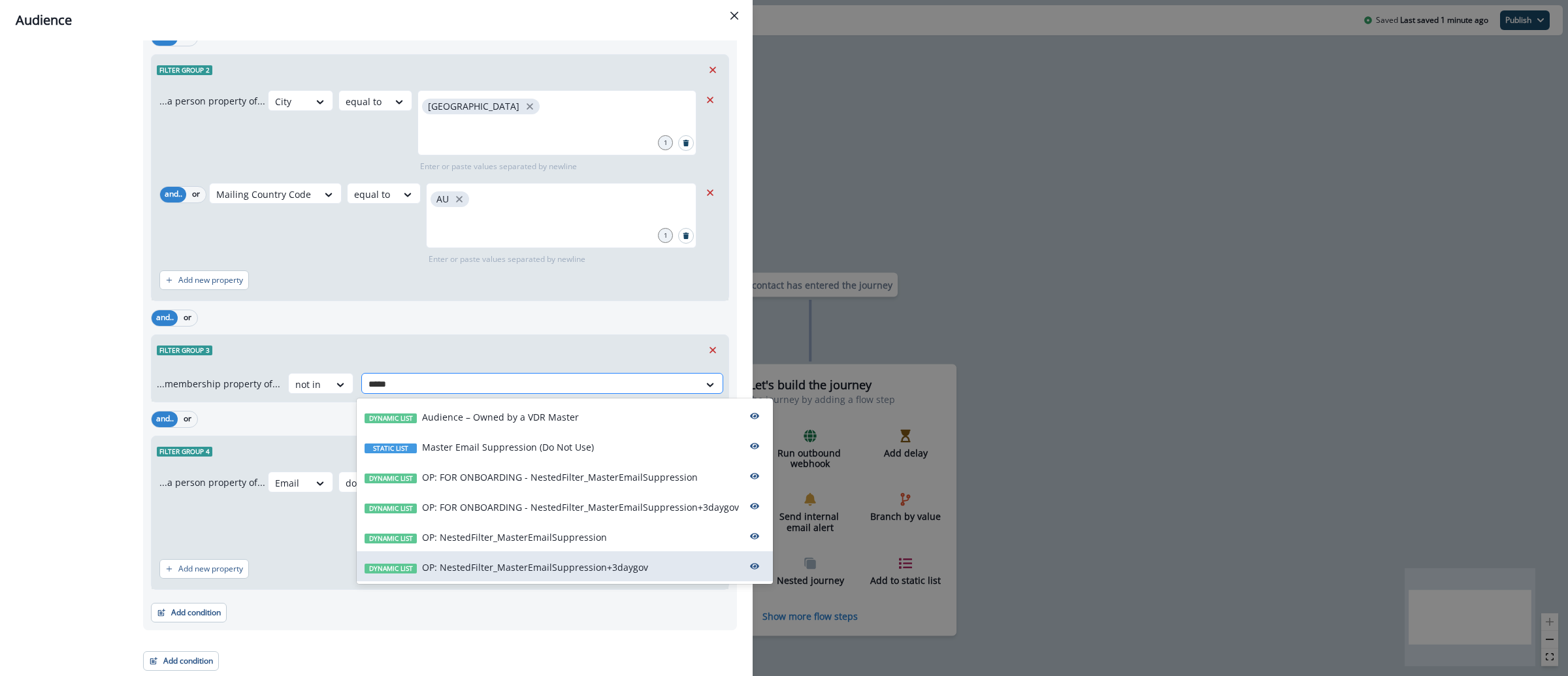
type input "******"
click at [622, 535] on div "Dynamic list OP: NestedFilter_MasterEmailSuppression" at bounding box center [565, 536] width 416 height 30
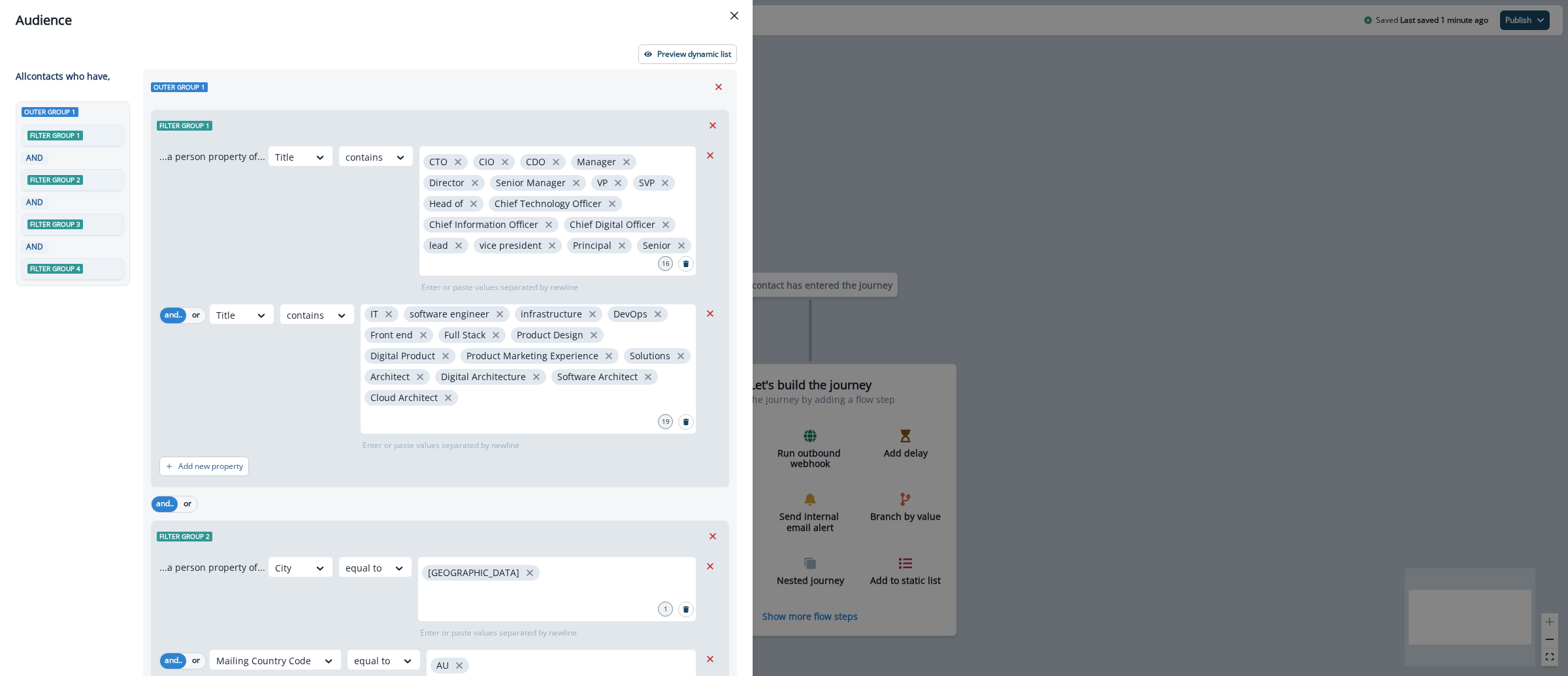
scroll to position [0, 0]
click at [678, 58] on p "Preview dynamic list" at bounding box center [694, 55] width 74 height 9
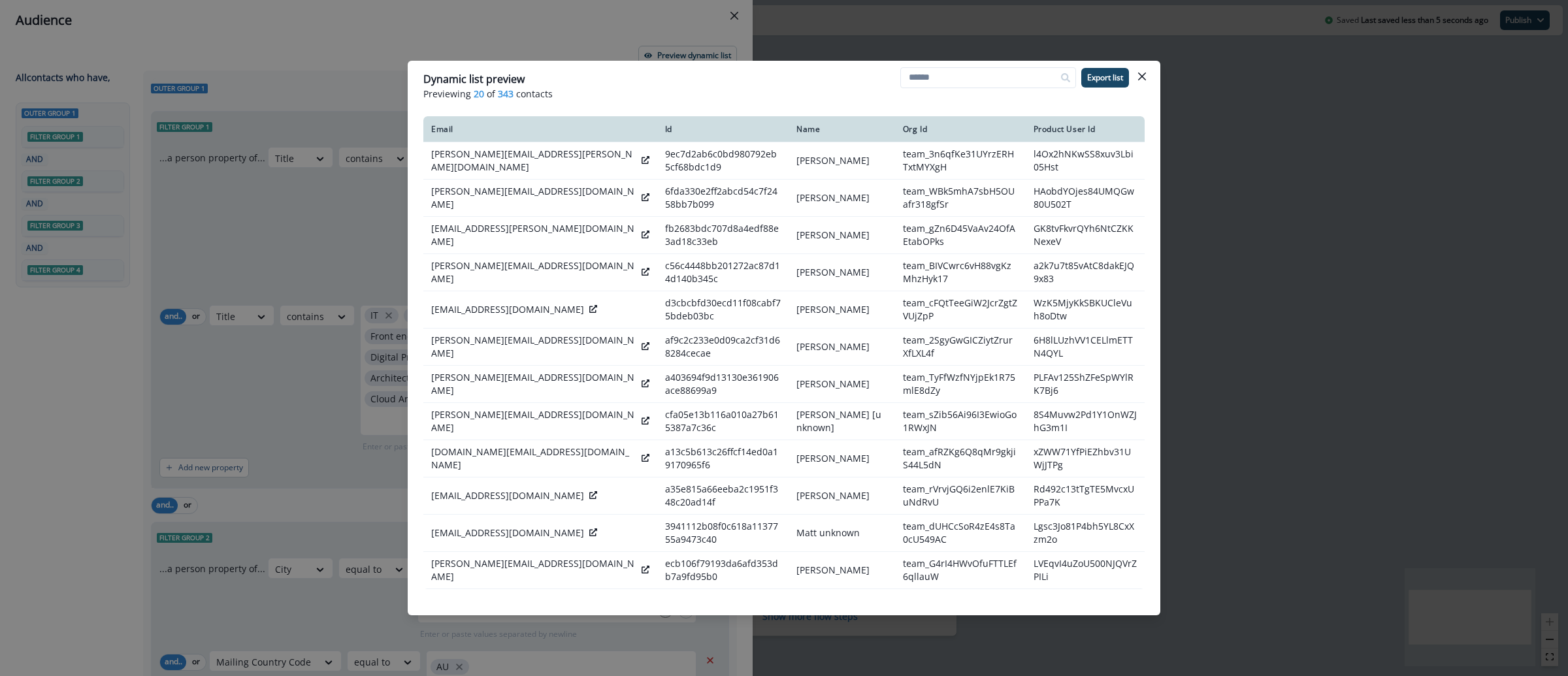
click at [1148, 78] on button "Close" at bounding box center [1142, 76] width 21 height 21
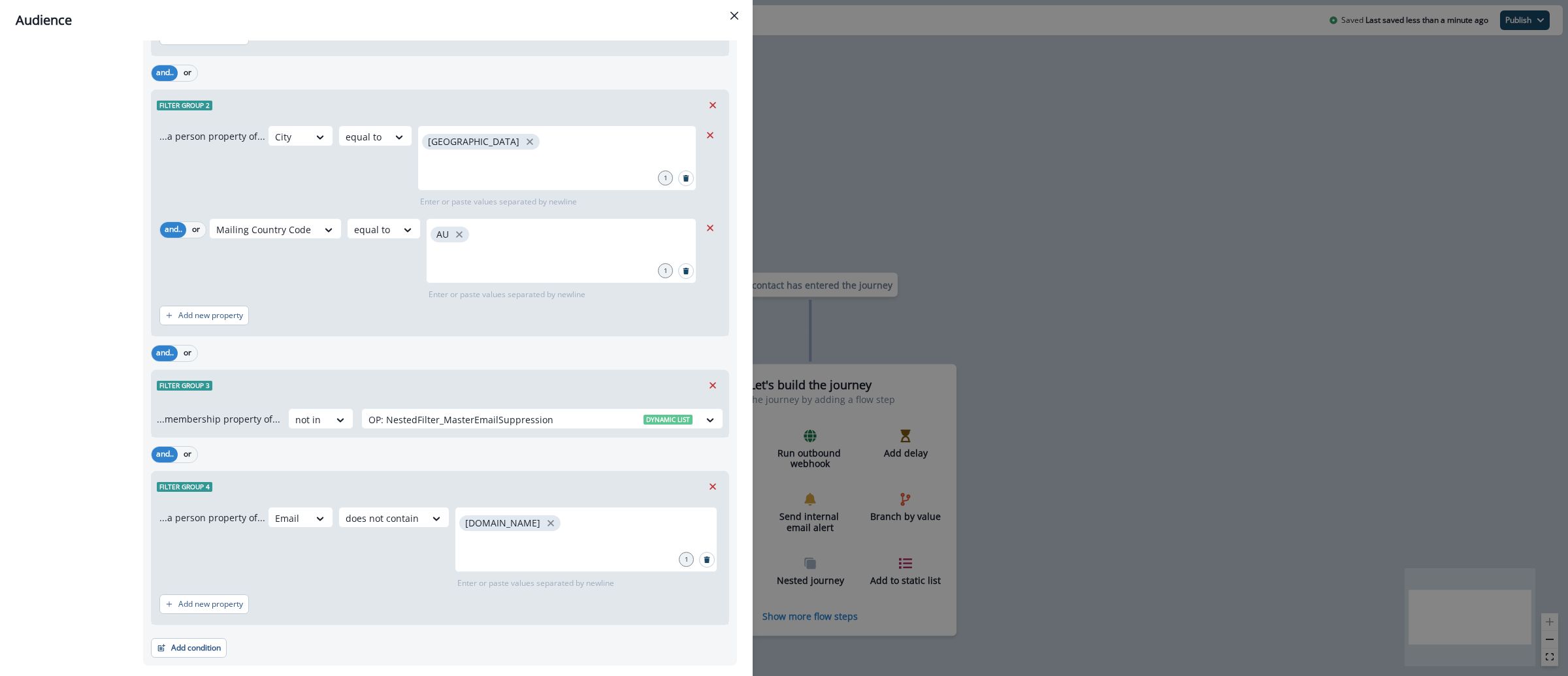
scroll to position [448, 0]
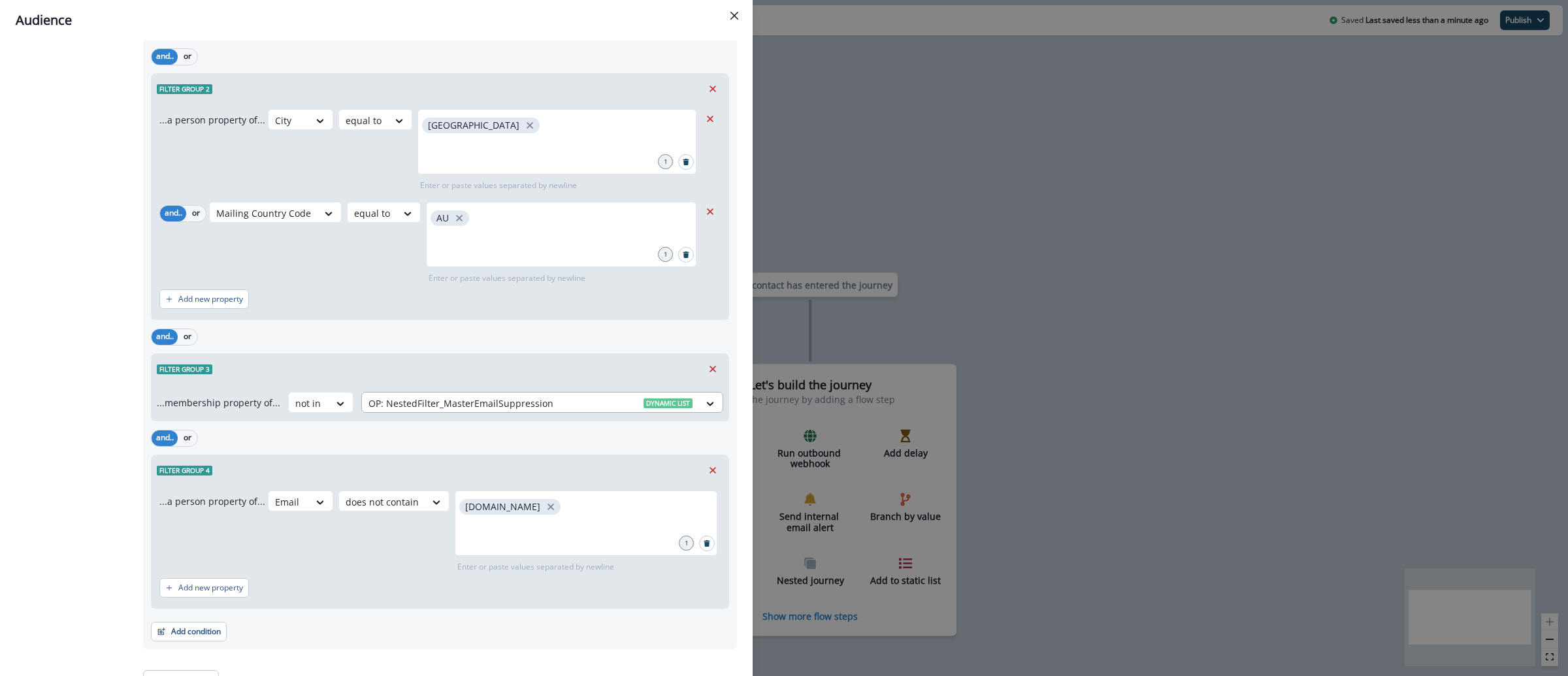
click at [568, 407] on div at bounding box center [530, 403] width 324 height 16
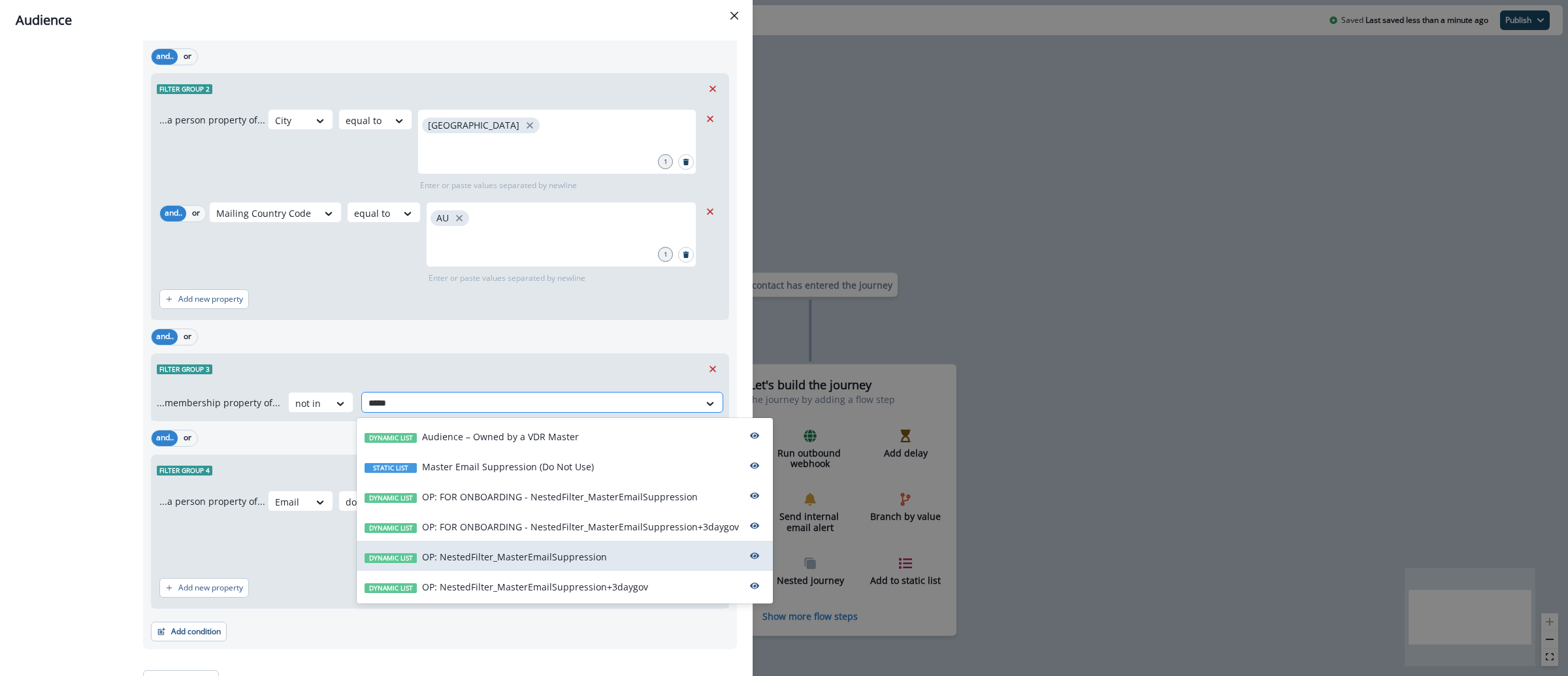
type input "******"
click at [593, 577] on div "Dynamic list OP: NestedFilter_MasterEmailSuppression+3daygov" at bounding box center [565, 586] width 416 height 30
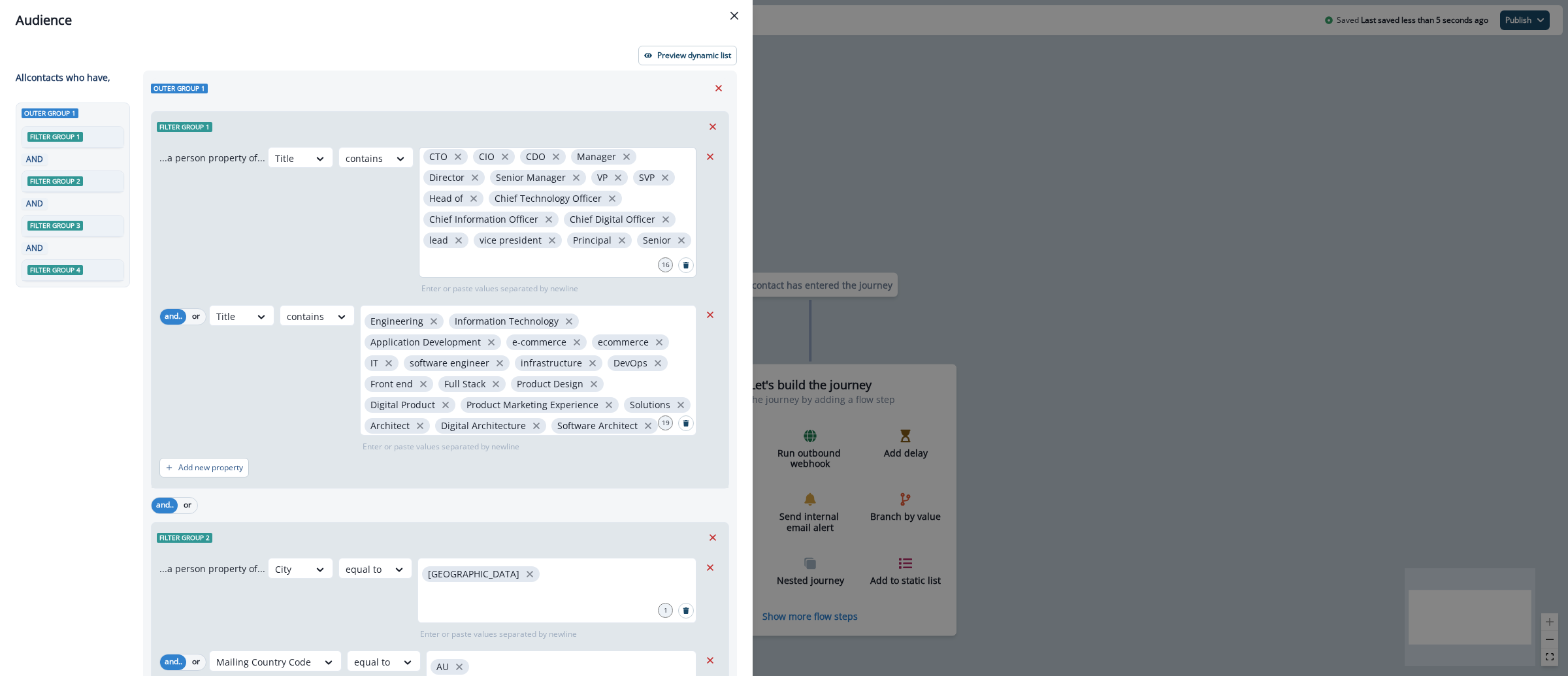
scroll to position [0, 0]
click at [573, 185] on icon "close" at bounding box center [576, 184] width 6 height 6
click at [579, 263] on div "CTO CIO CDO Manager Director VP SVP Head of Chief Technology Officer Chief Info…" at bounding box center [558, 212] width 277 height 131
type input "*****"
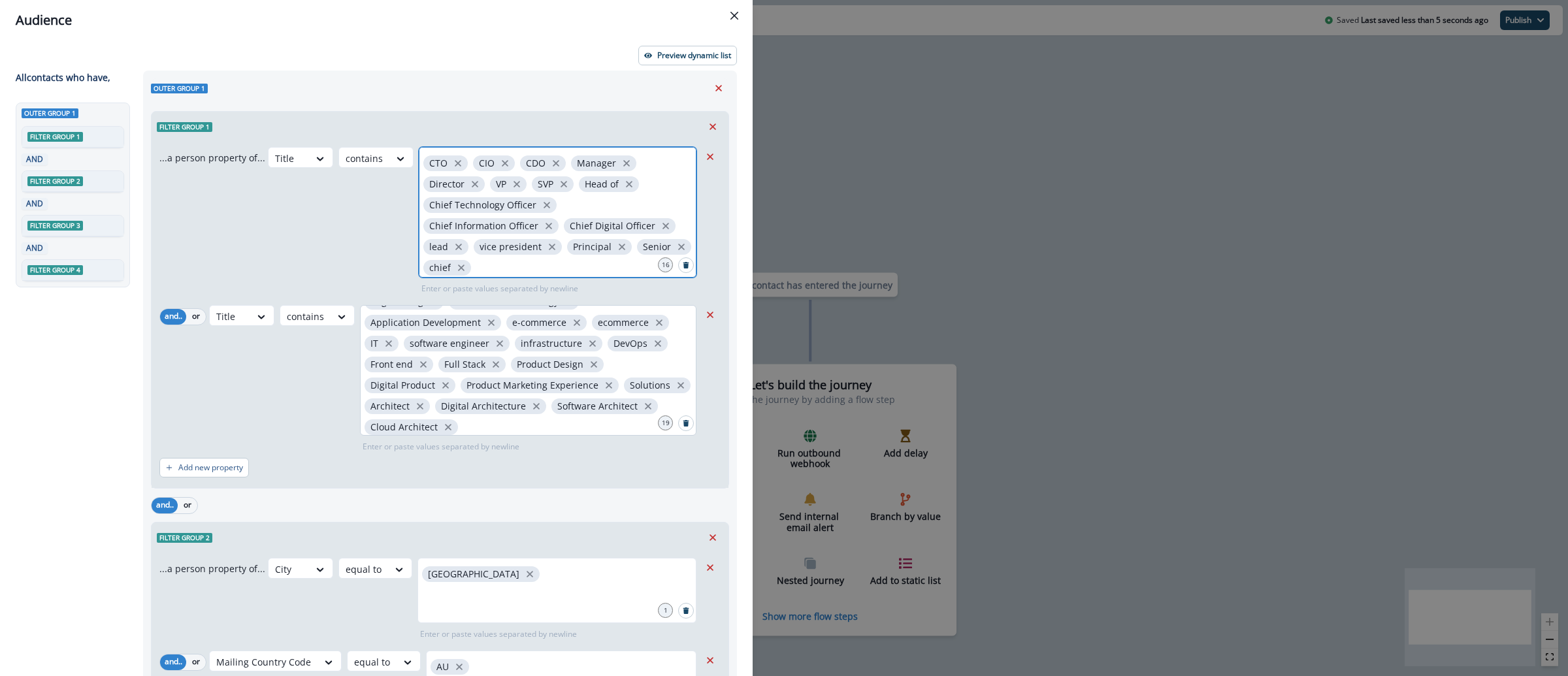
scroll to position [48, 0]
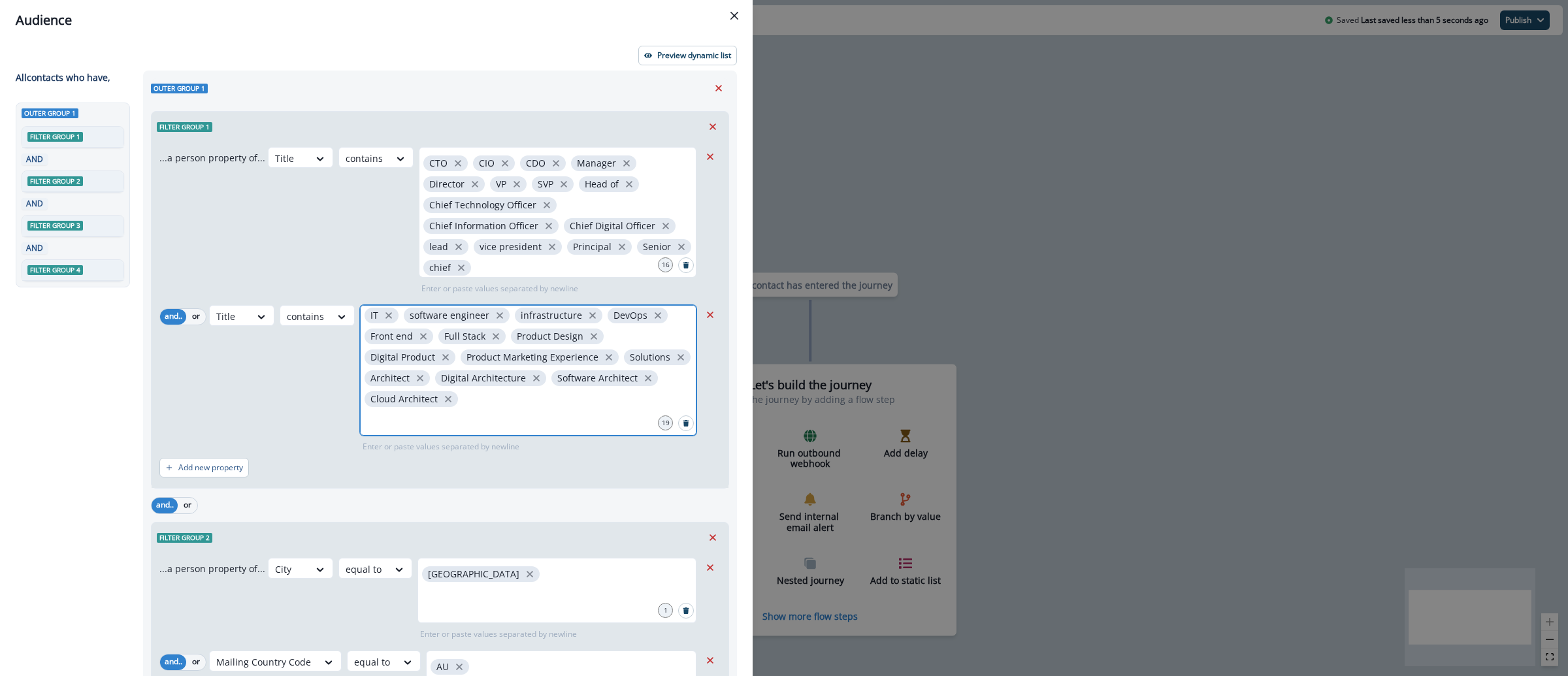
click at [569, 424] on input "text" at bounding box center [527, 420] width 332 height 26
type input "********"
click at [471, 420] on input "text" at bounding box center [527, 420] width 332 height 26
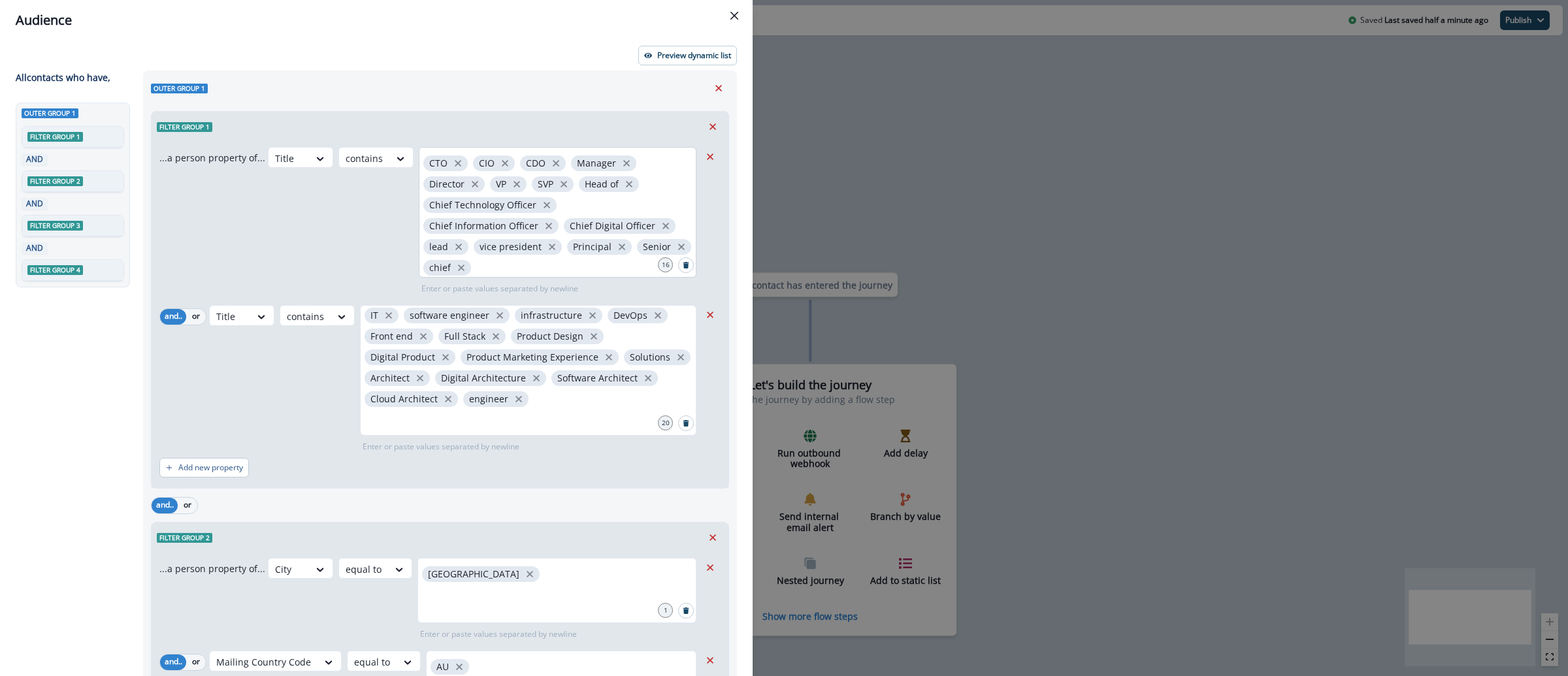
click at [562, 261] on div "CTO CIO CDO Manager Director VP SVP Head of Chief Technology Officer Chief Info…" at bounding box center [558, 212] width 277 height 131
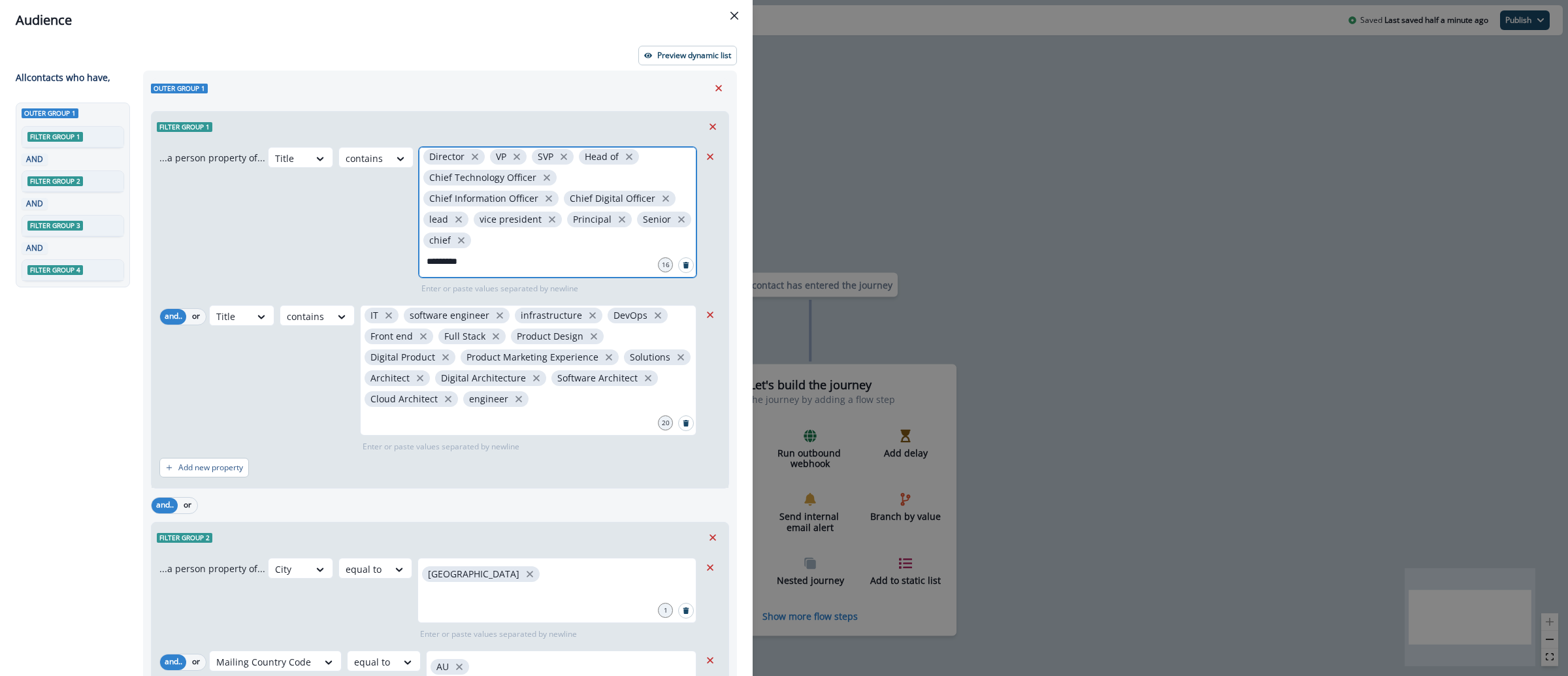
type input "**********"
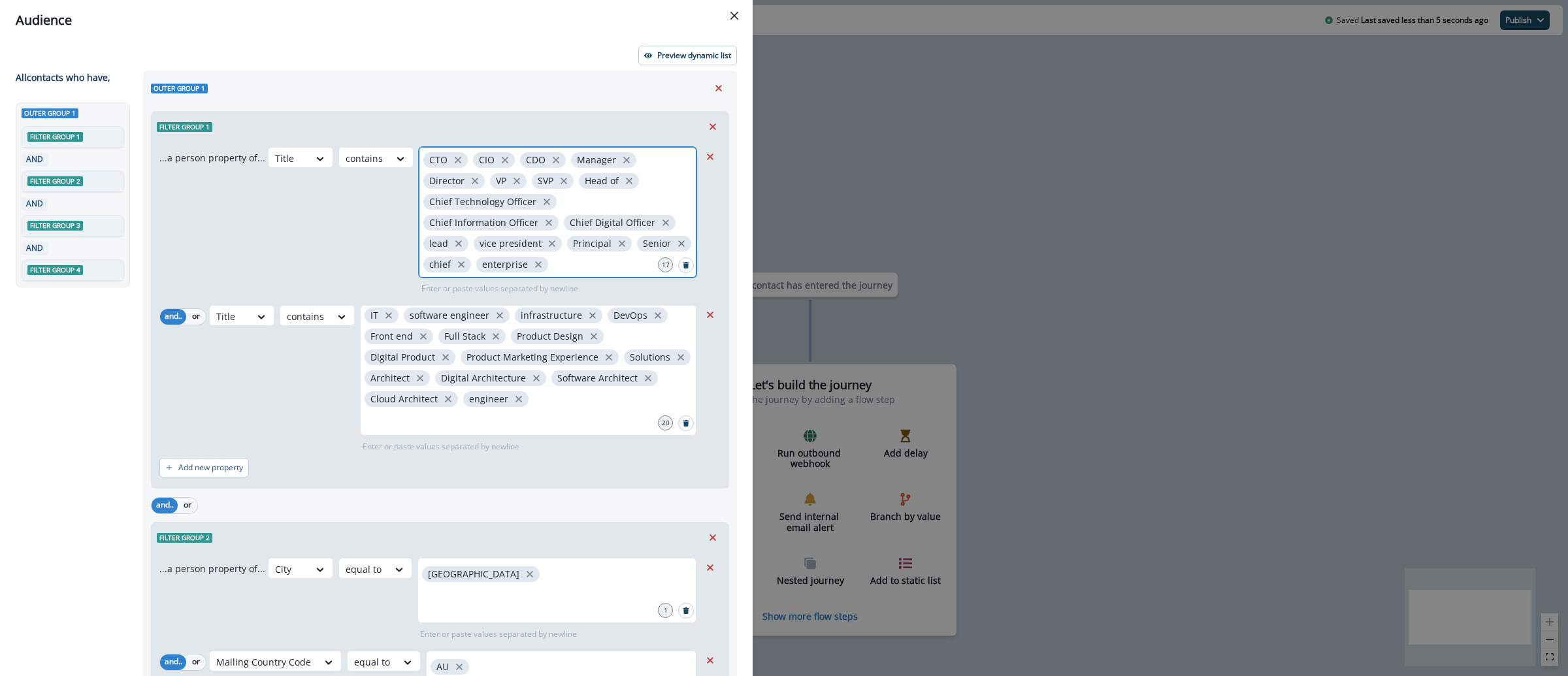
scroll to position [0, 0]
click at [625, 181] on icon "close" at bounding box center [629, 184] width 12 height 12
click at [625, 184] on div "CTO CIO CDO Manager Director VP SVP Chief Technology Officer Chief Information …" at bounding box center [558, 212] width 277 height 131
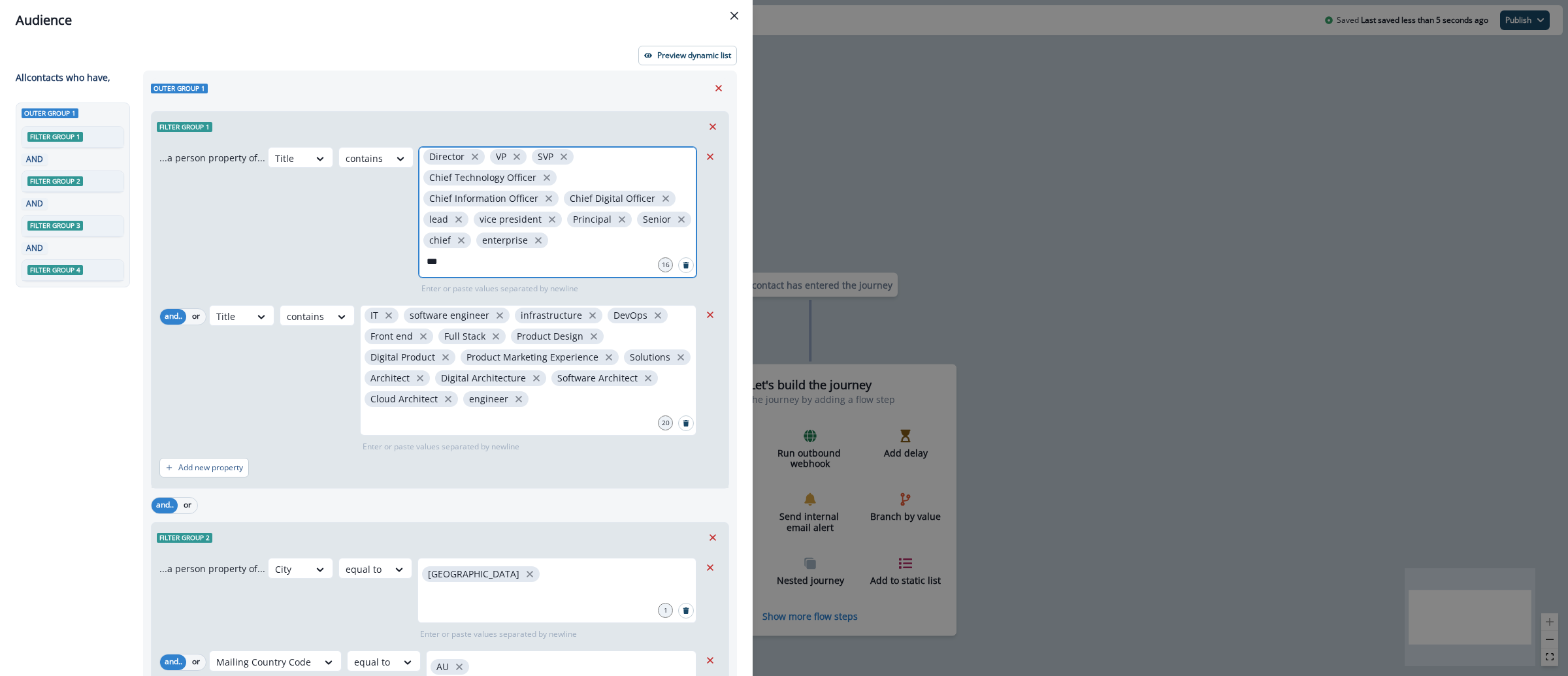
type input "****"
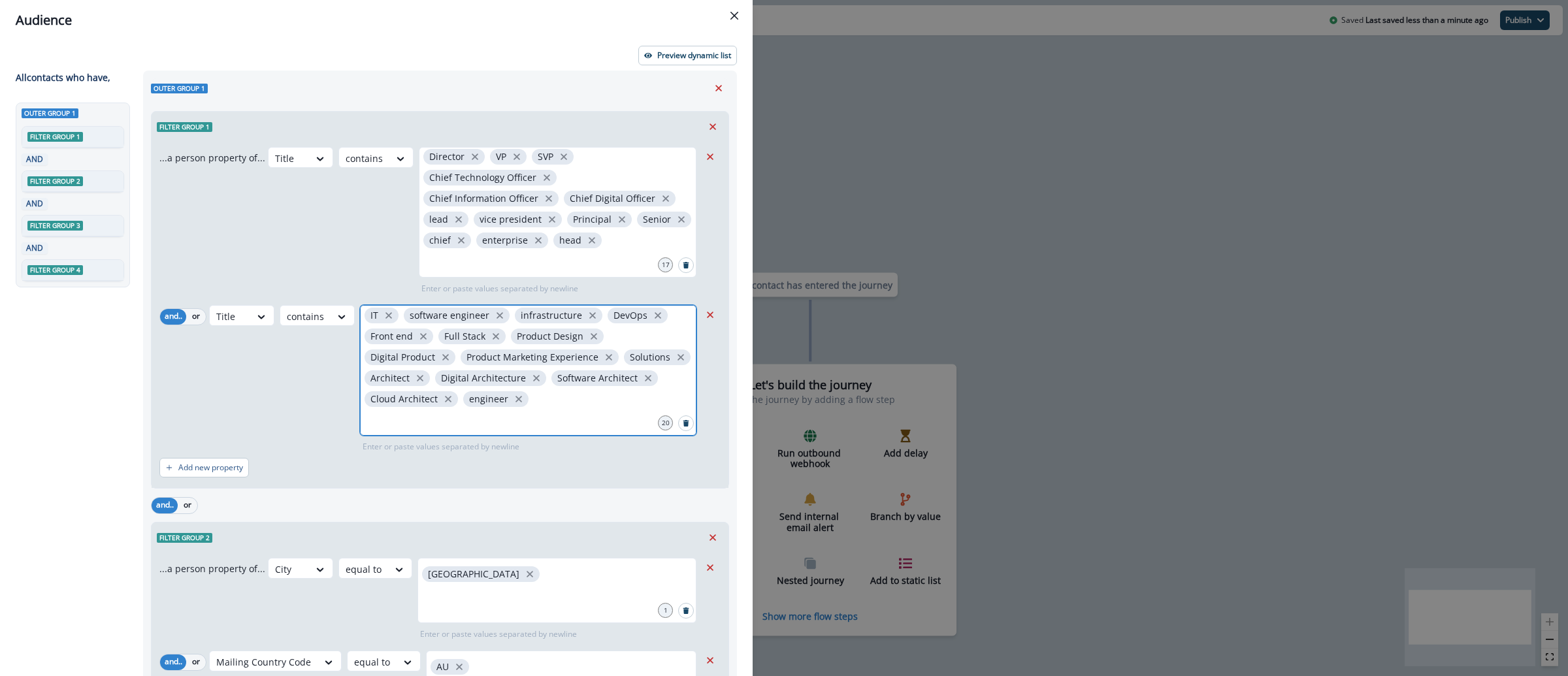
click at [576, 432] on input "text" at bounding box center [527, 420] width 332 height 26
type input "*******"
click at [577, 411] on input "text" at bounding box center [527, 419] width 332 height 26
type input "**********"
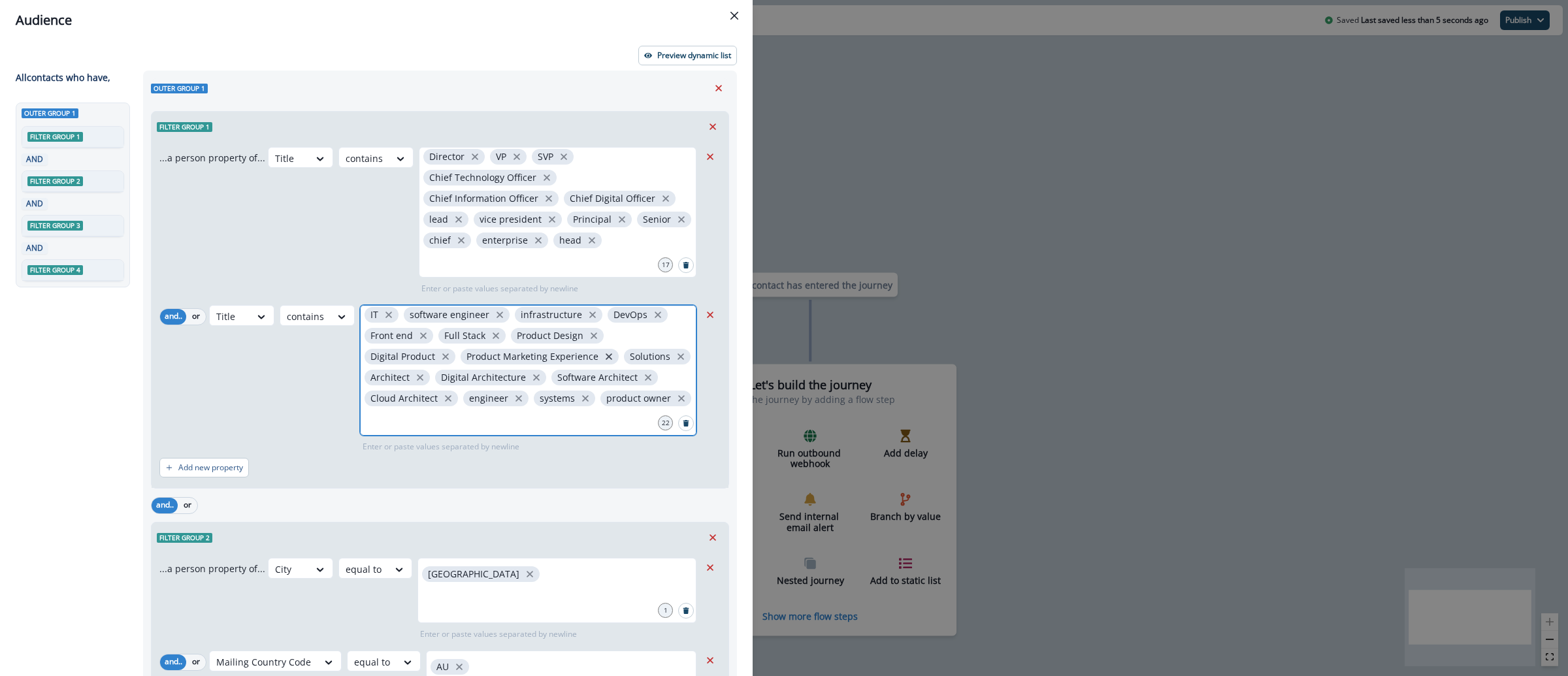
click at [606, 350] on icon "close" at bounding box center [609, 356] width 12 height 12
type input "*"
type input "**********"
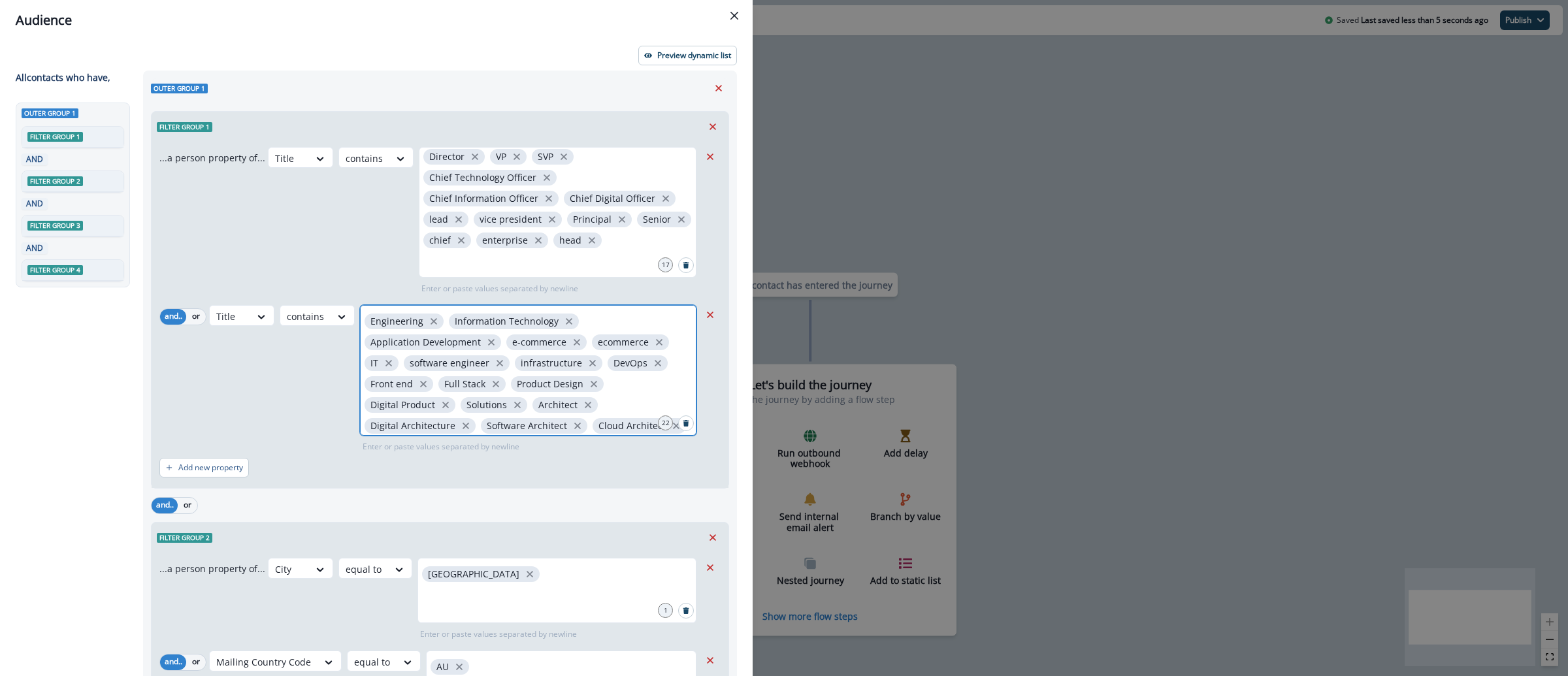
scroll to position [3, 0]
click at [690, 46] on button "Preview dynamic list" at bounding box center [688, 55] width 99 height 20
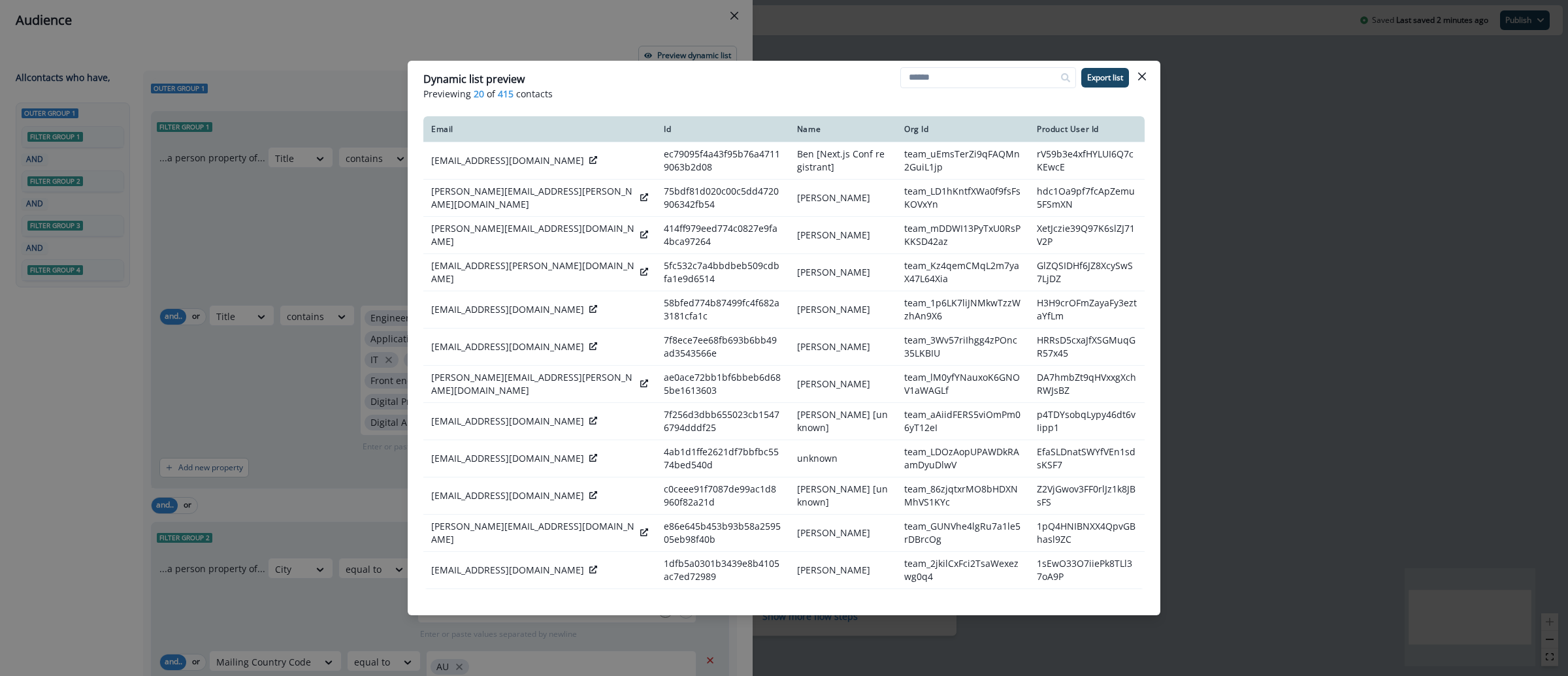
click at [1367, 297] on div "Dynamic list preview Previewing 20 of 415 contacts Export list Email Id Name Or…" at bounding box center [784, 338] width 1568 height 676
